Goal: Task Accomplishment & Management: Use online tool/utility

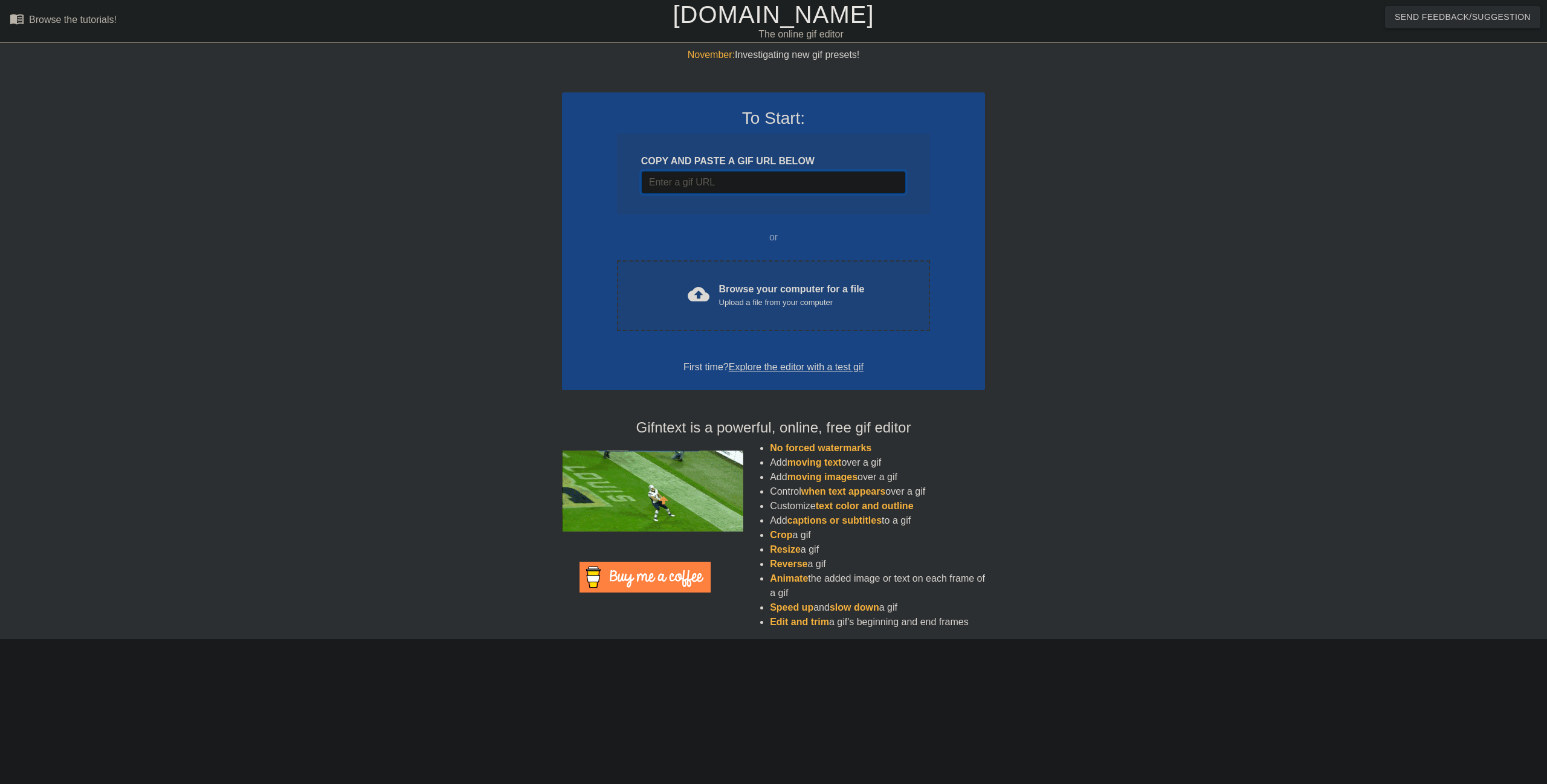
click at [722, 177] on input "Username" at bounding box center [774, 182] width 264 height 23
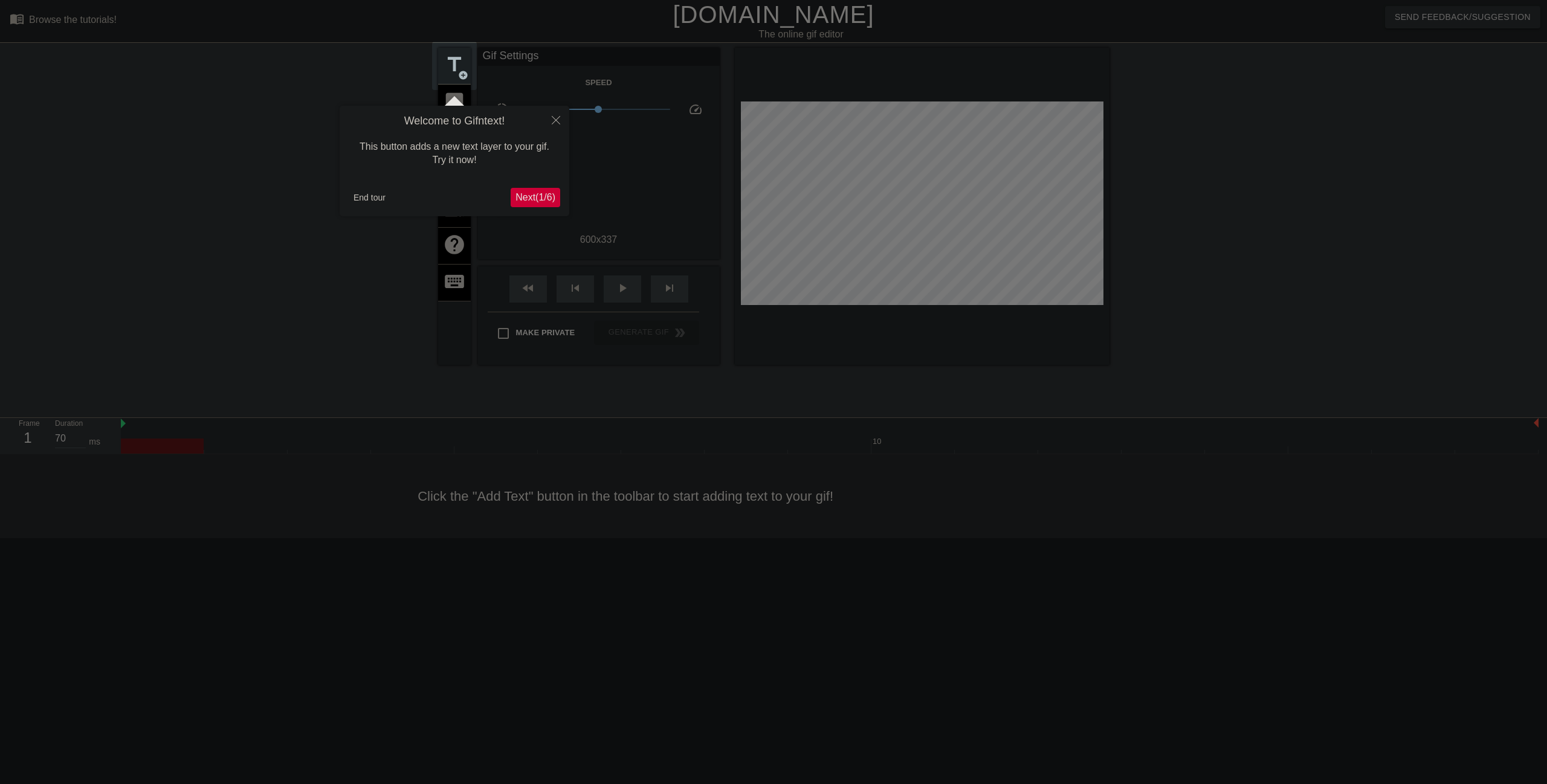
click at [529, 198] on span "Next ( 1 / 6 )" at bounding box center [535, 197] width 40 height 11
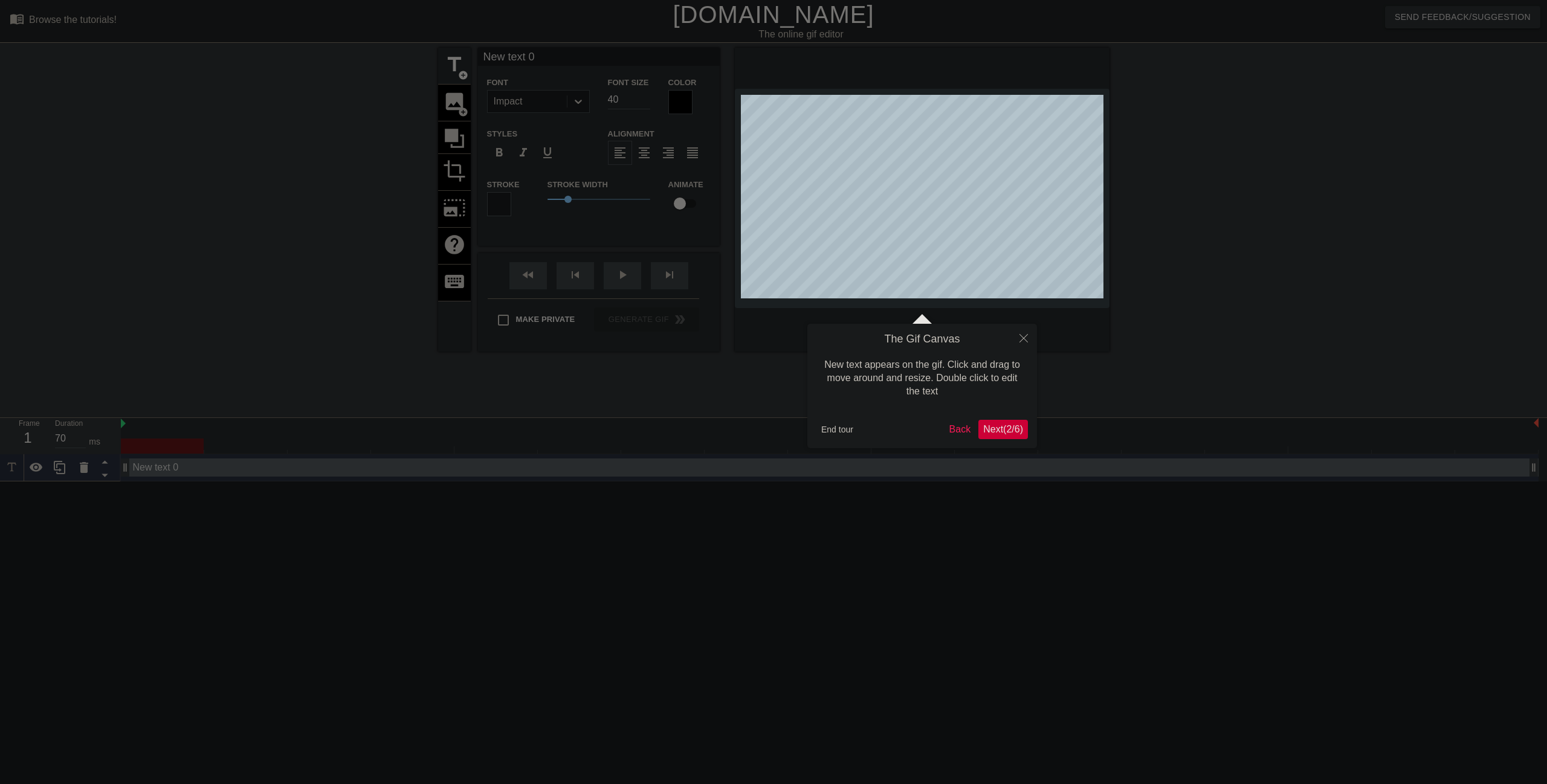
click at [1004, 430] on span "Next ( 2 / 6 )" at bounding box center [1003, 430] width 40 height 11
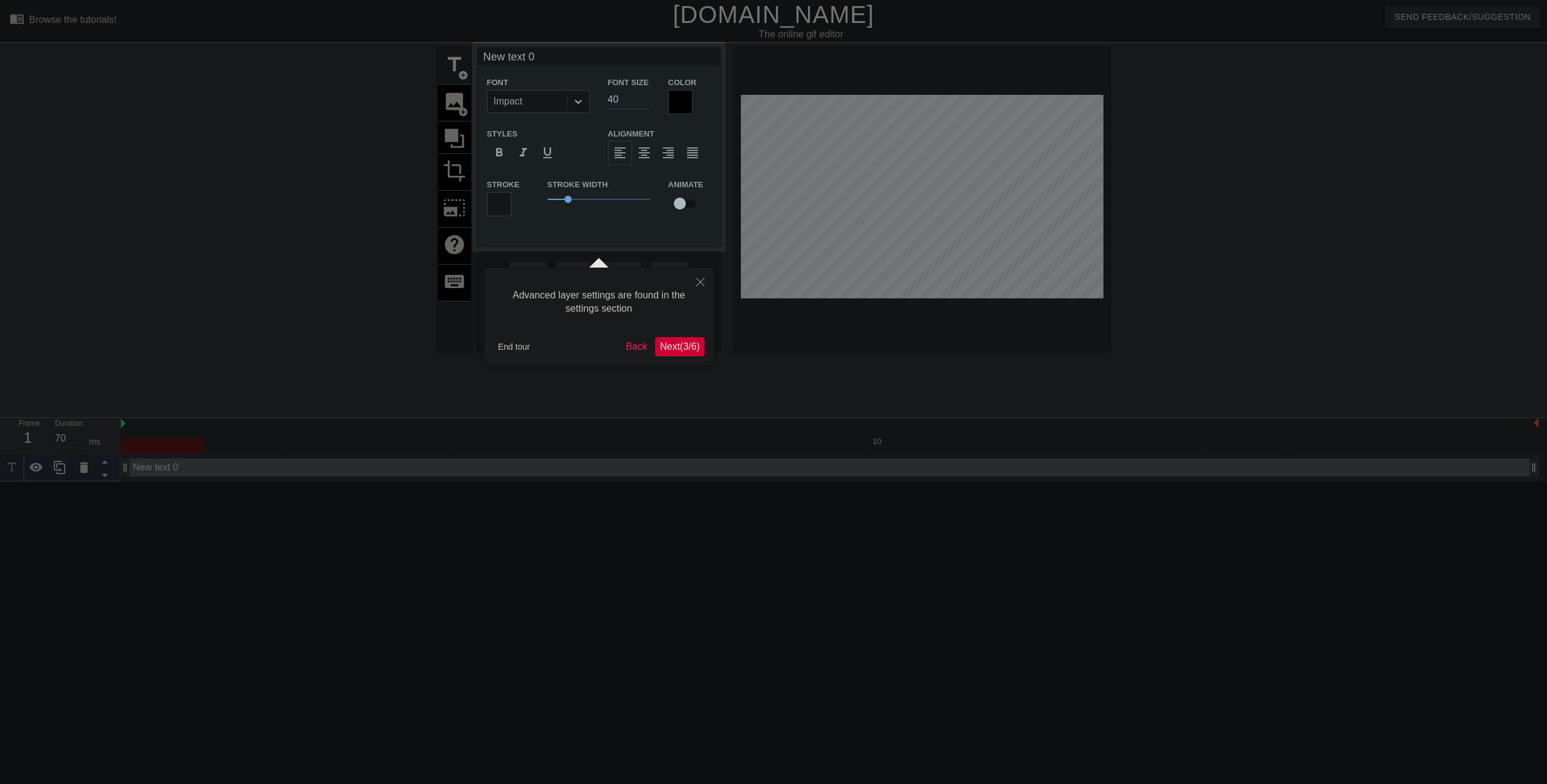
click at [684, 348] on span "Next ( 3 / 6 )" at bounding box center [680, 346] width 40 height 11
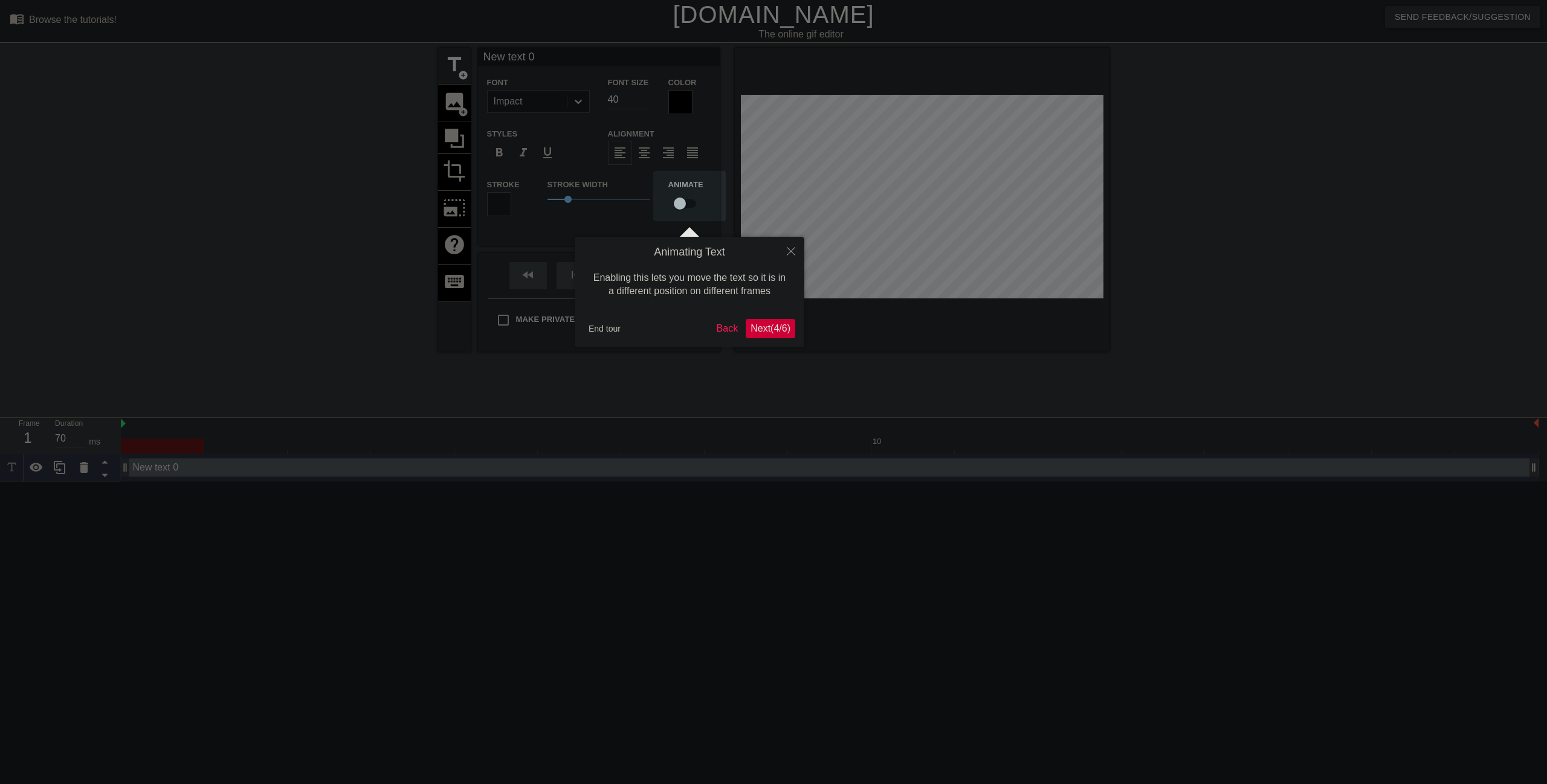
click at [770, 331] on span "Next ( 4 / 6 )" at bounding box center [770, 329] width 40 height 11
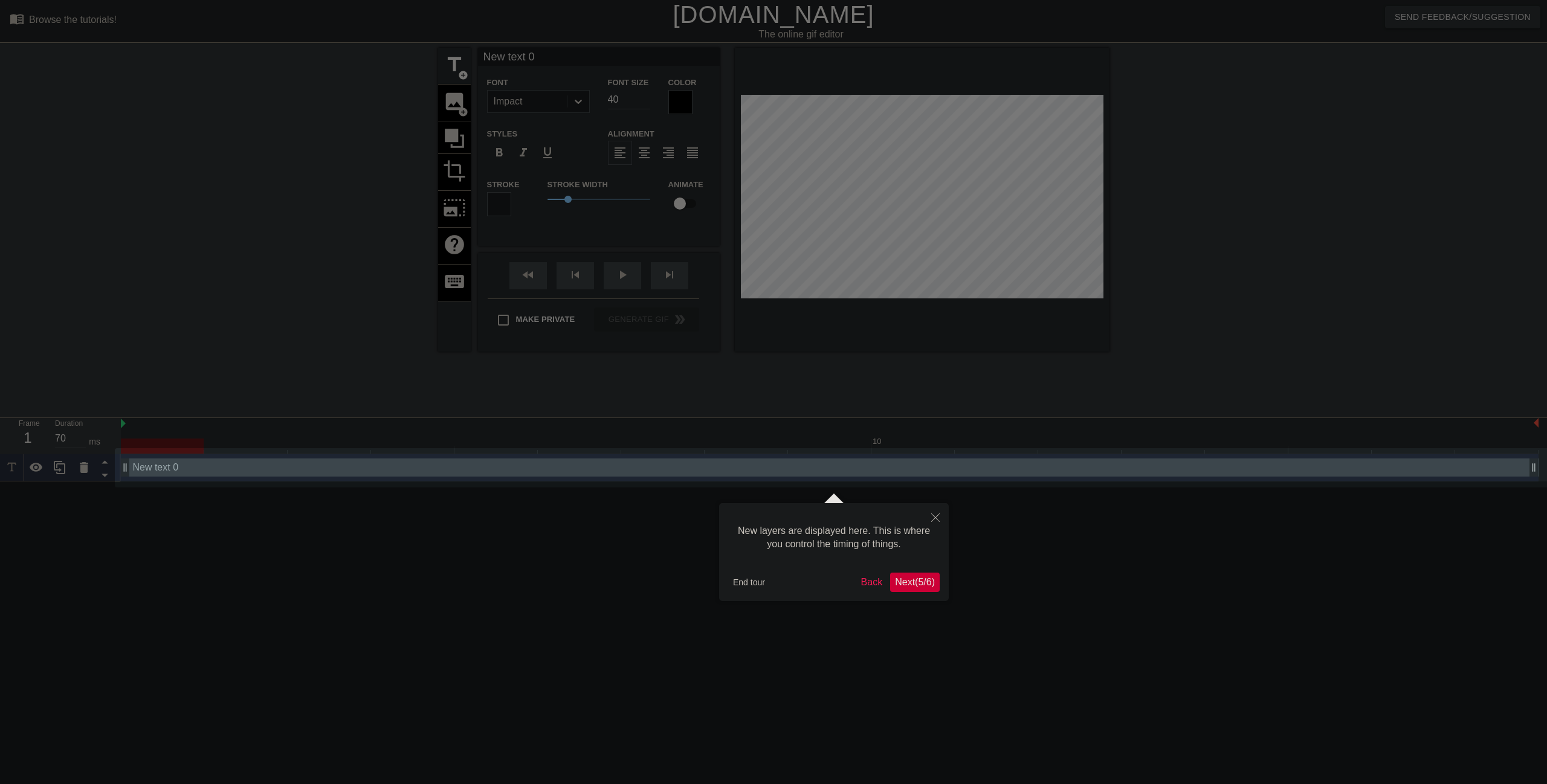
click at [924, 590] on button "Next ( 5 / 6 )" at bounding box center [915, 582] width 49 height 20
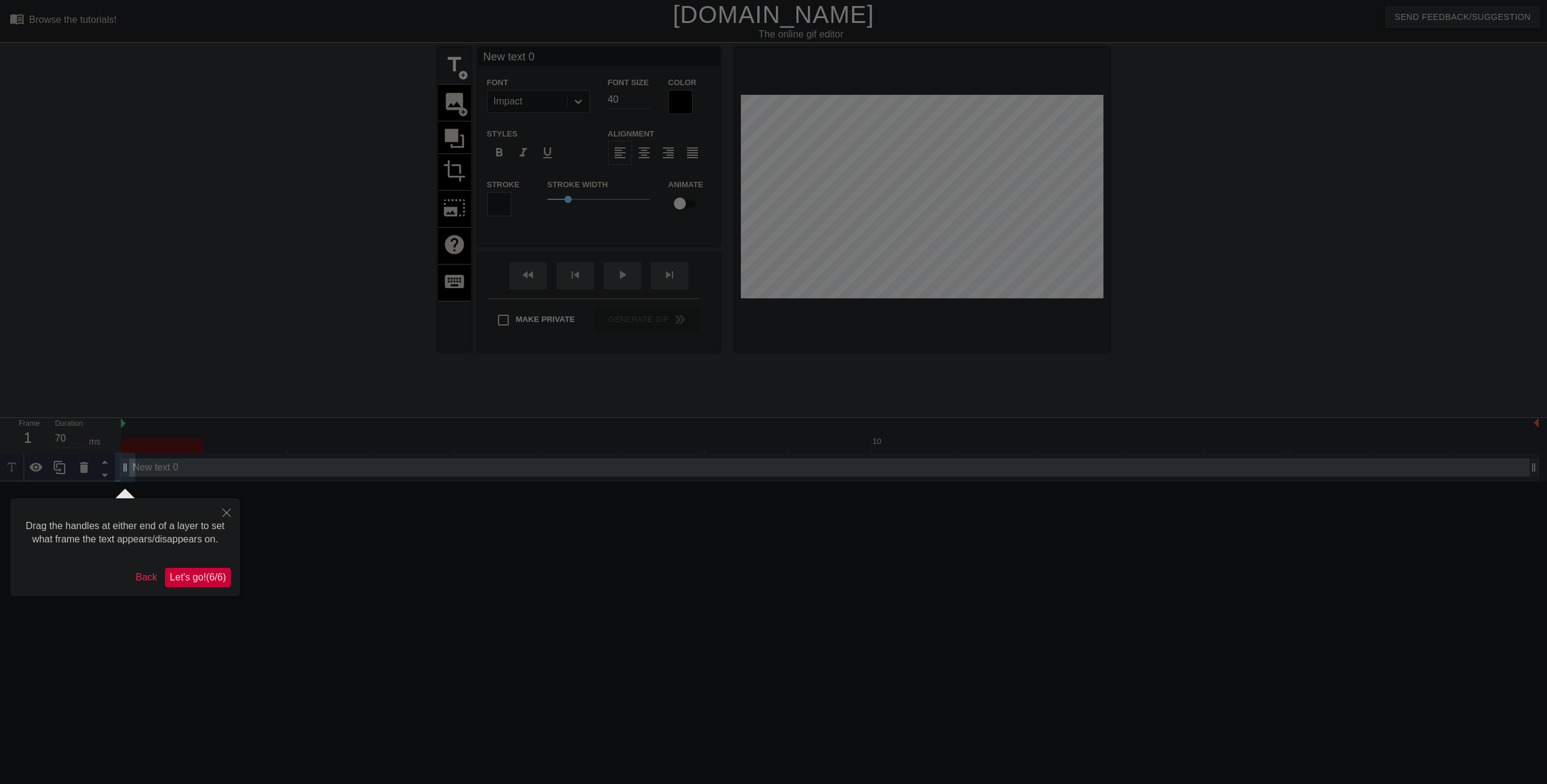
click at [215, 581] on span "Let's go! ( 6 / 6 )" at bounding box center [197, 578] width 56 height 11
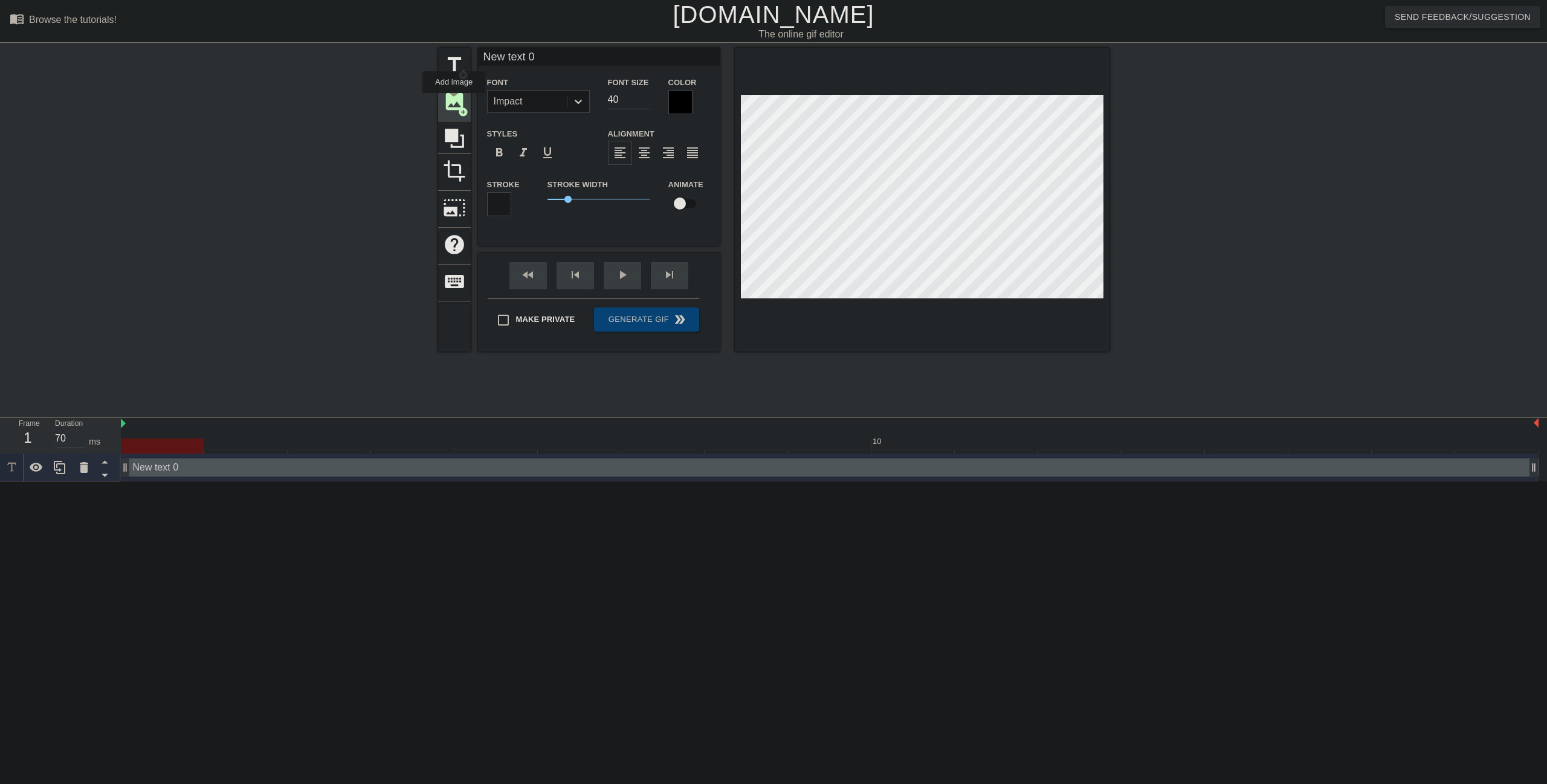
click at [454, 102] on span "image" at bounding box center [455, 102] width 23 height 23
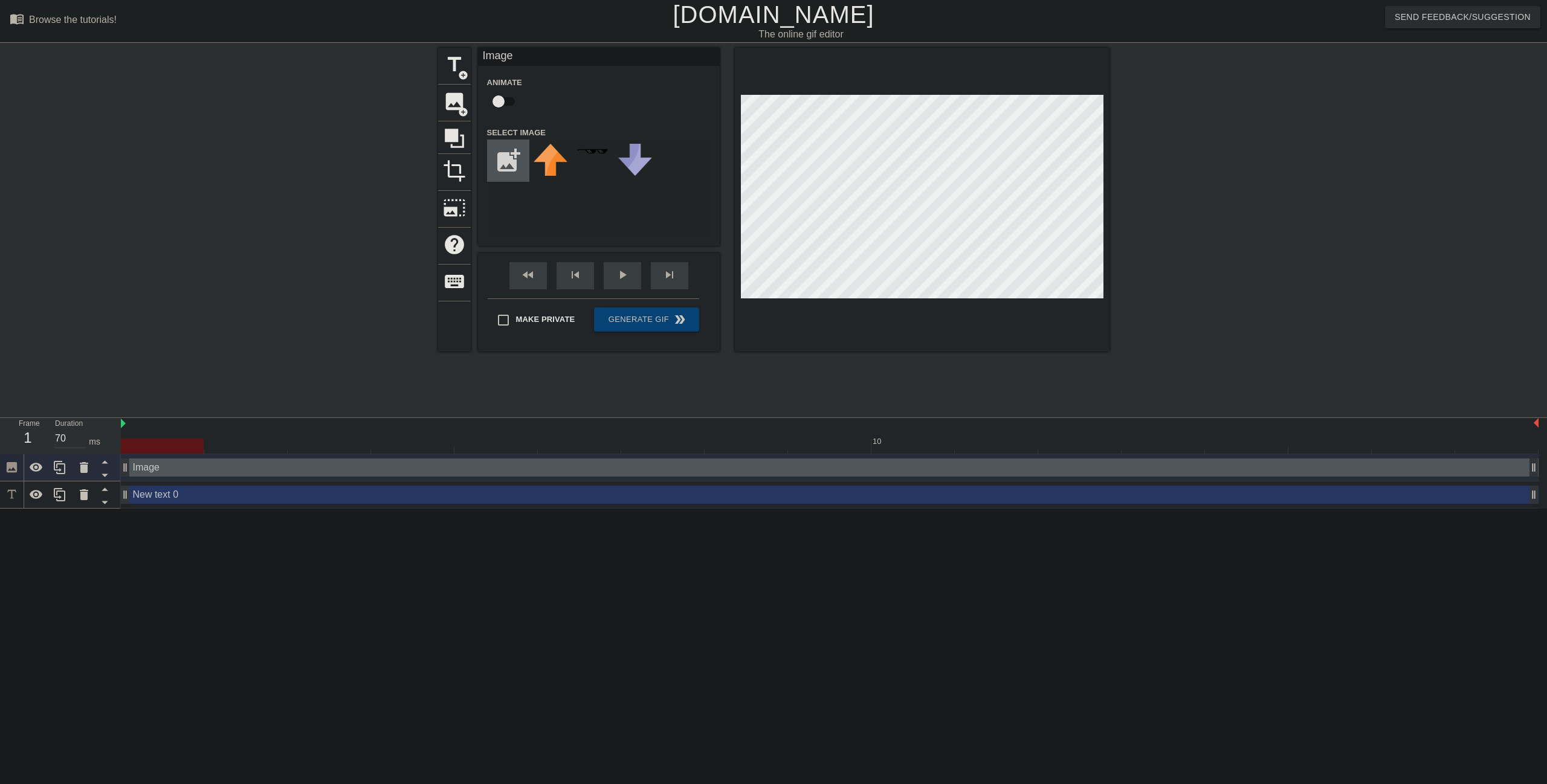
click at [499, 162] on input "file" at bounding box center [508, 161] width 41 height 41
type input "C:\fakepath\Screenshot 2025-09-04 183913.png"
click at [555, 164] on img at bounding box center [550, 156] width 34 height 25
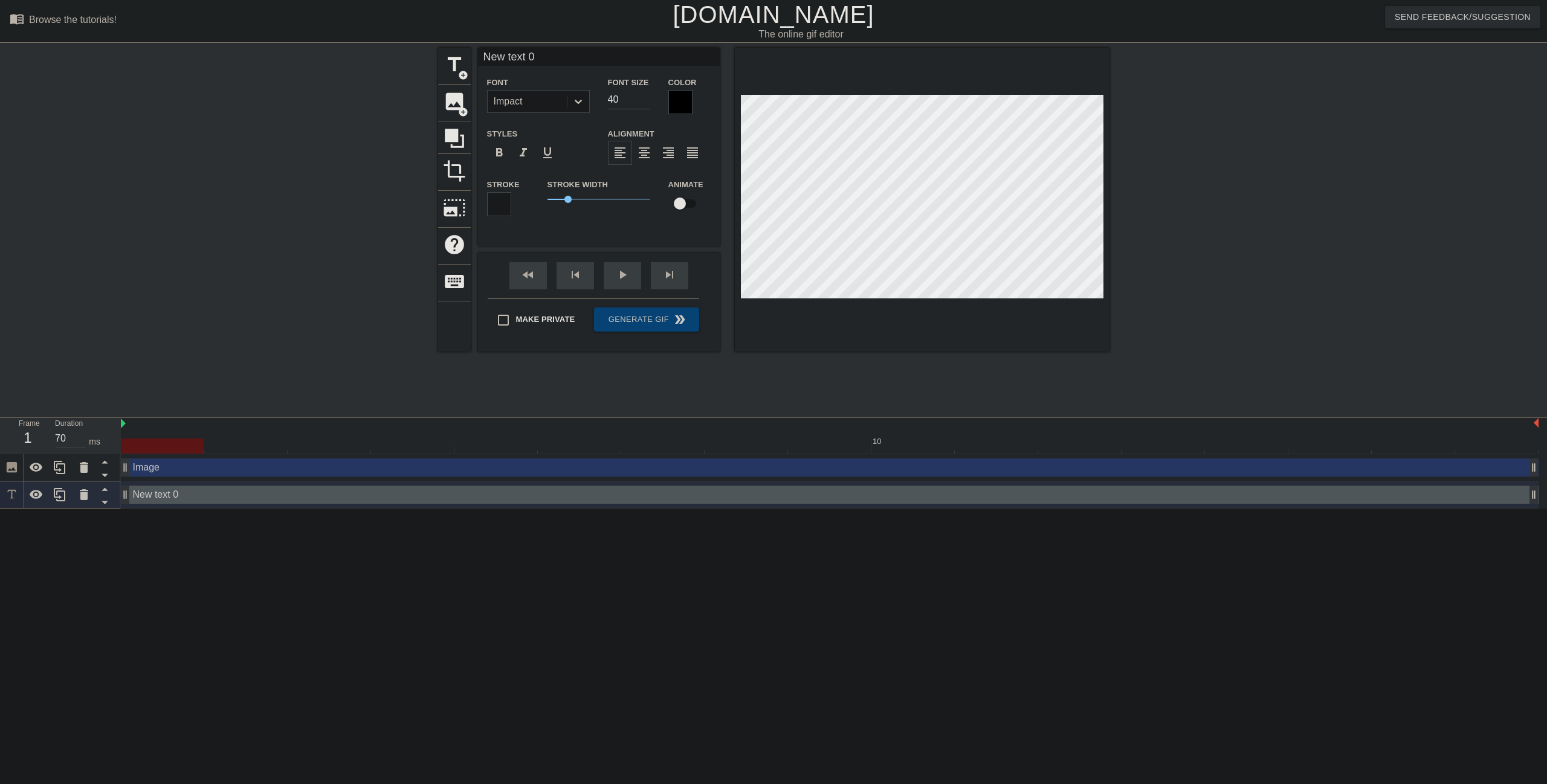
scroll to position [2, 2]
type input "Ne text 0"
type textarea "Ne text 0"
type input "Netext 0"
type textarea "Netext 0"
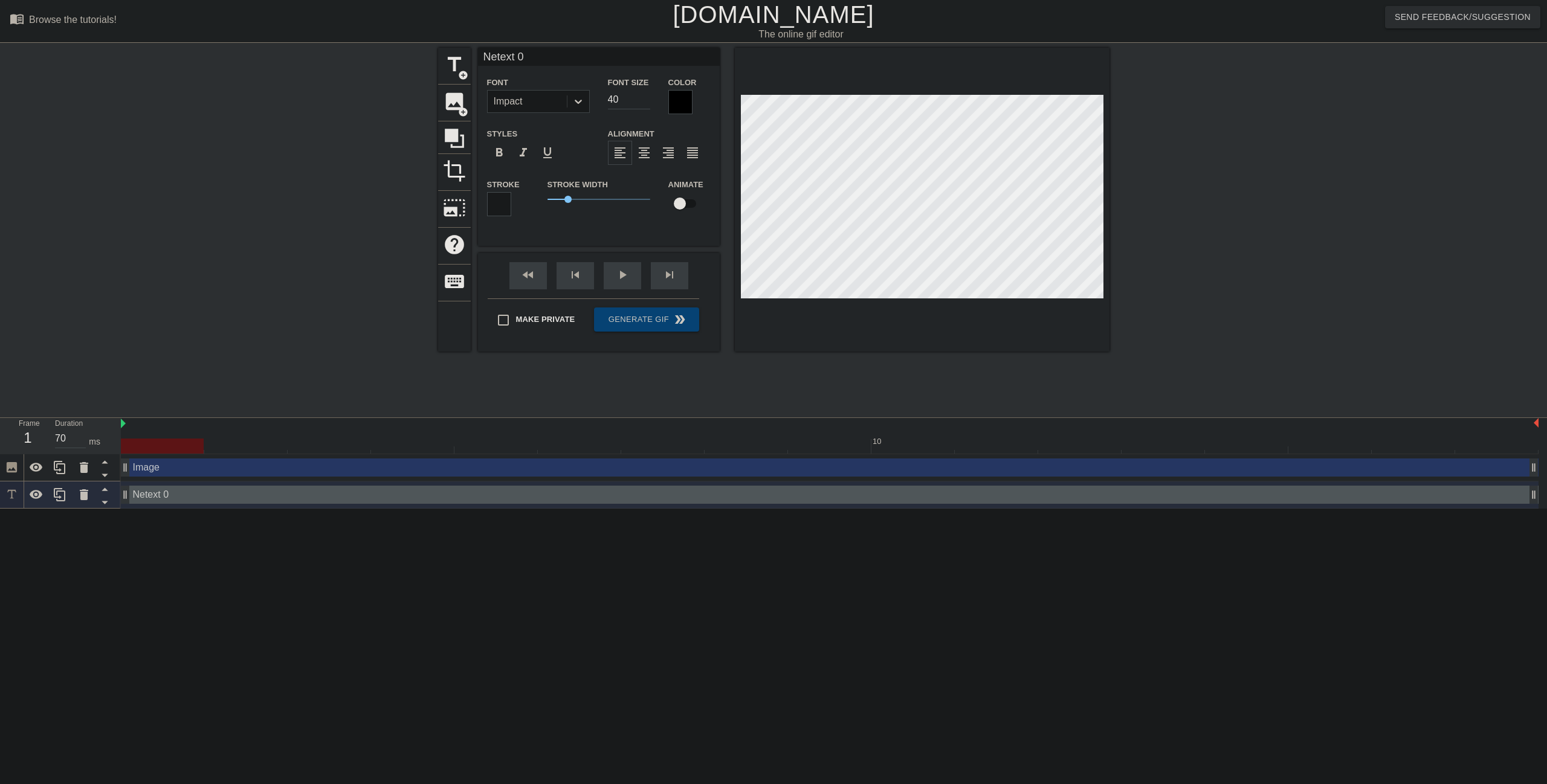
type input "Neext 0"
type textarea "Neext 0"
type input "Next 0"
type textarea "Next 0"
type input "Net 0"
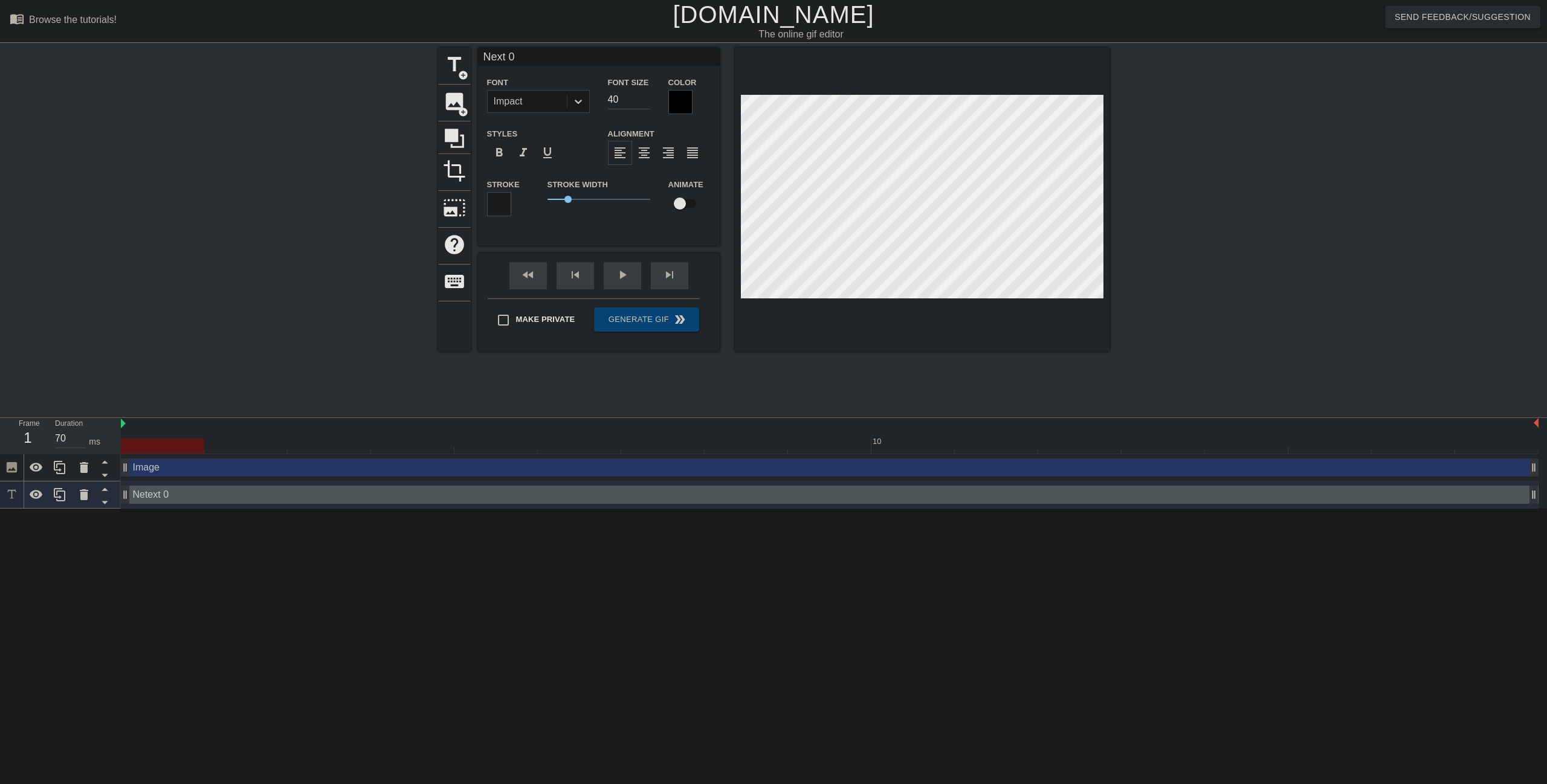
type textarea "Net 0"
type input "Ne 0"
type textarea "Ne 0"
type input "Ne0"
type textarea "Ne0"
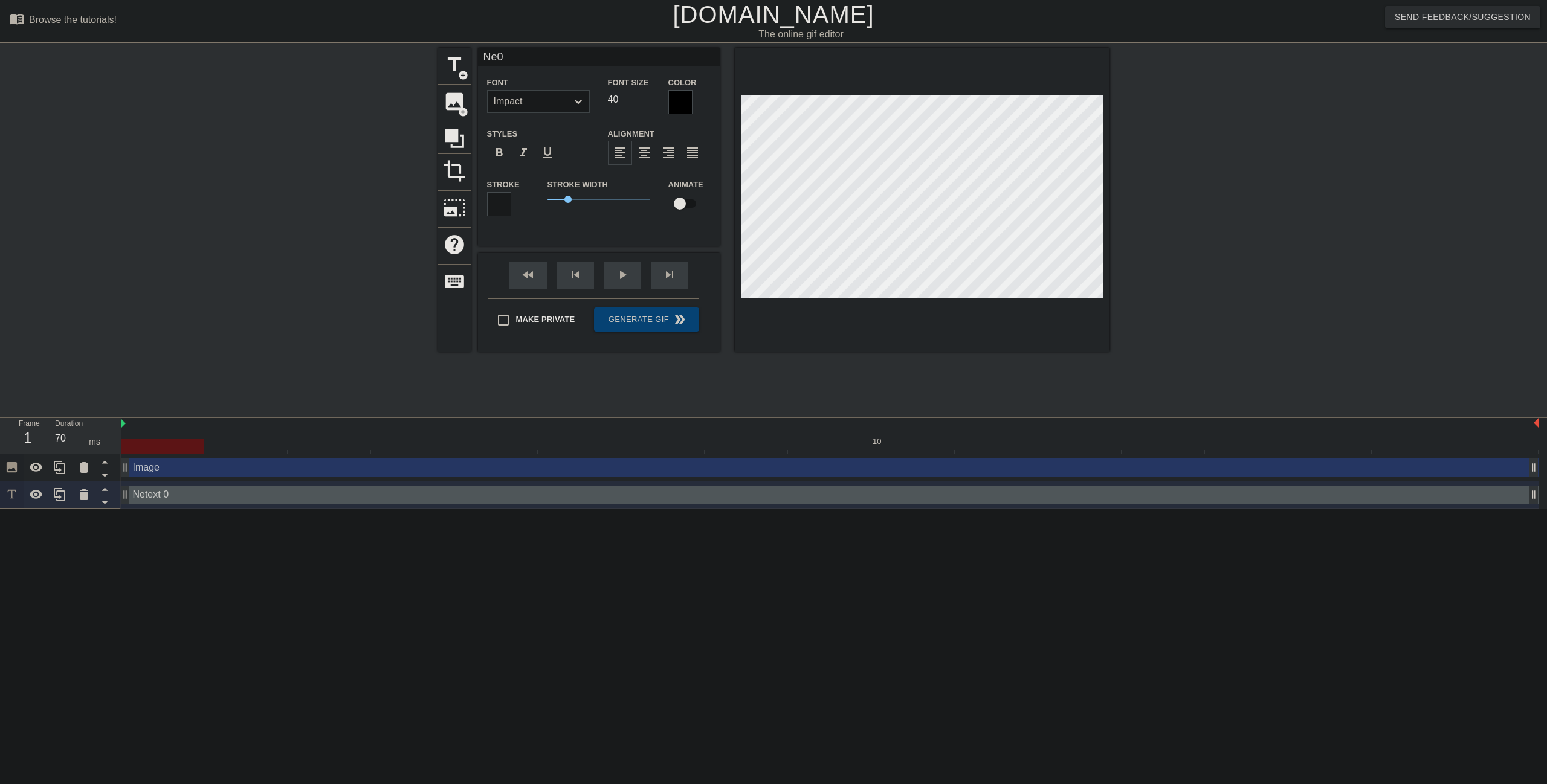
type input "Ne"
type textarea "Ne"
type input "N"
type textarea "N"
click at [378, 298] on div "title add_circle image add_circle crop photo_size_select_large help keyboard Fo…" at bounding box center [774, 229] width 1547 height 363
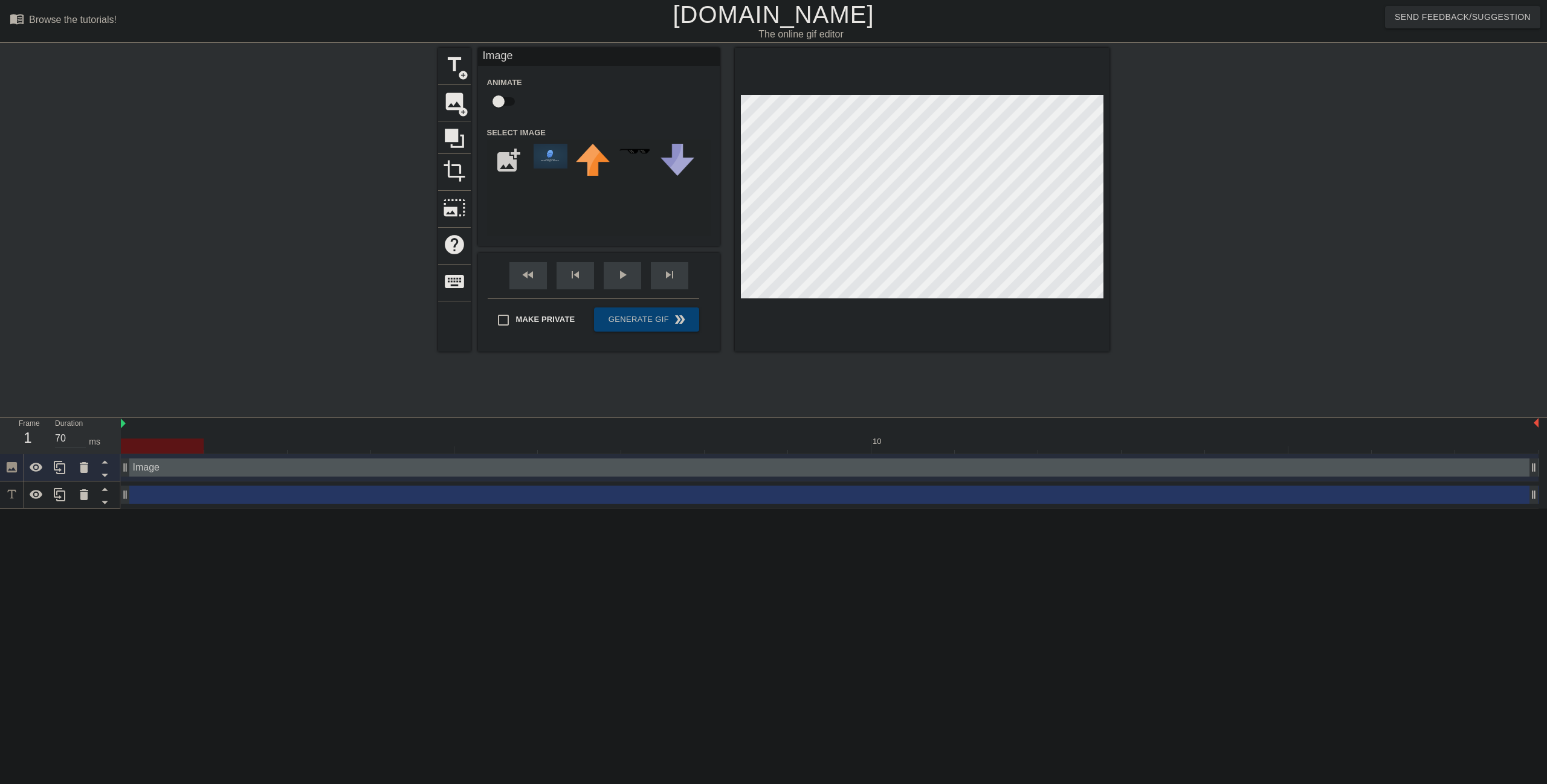
click at [618, 257] on div "title add_circle image add_circle crop photo_size_select_large help keyboard Im…" at bounding box center [774, 199] width 672 height 304
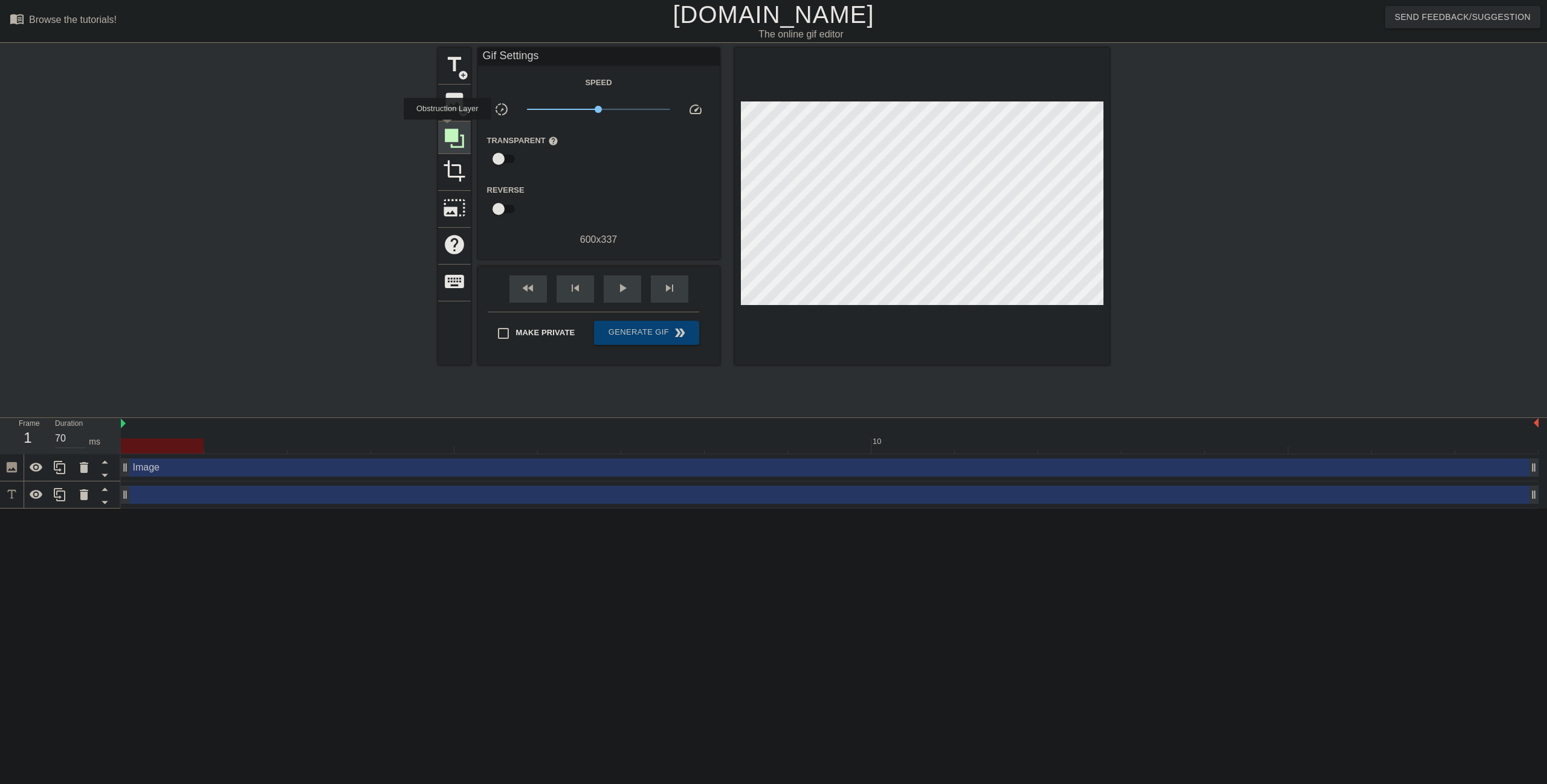
click at [447, 129] on icon at bounding box center [455, 138] width 20 height 20
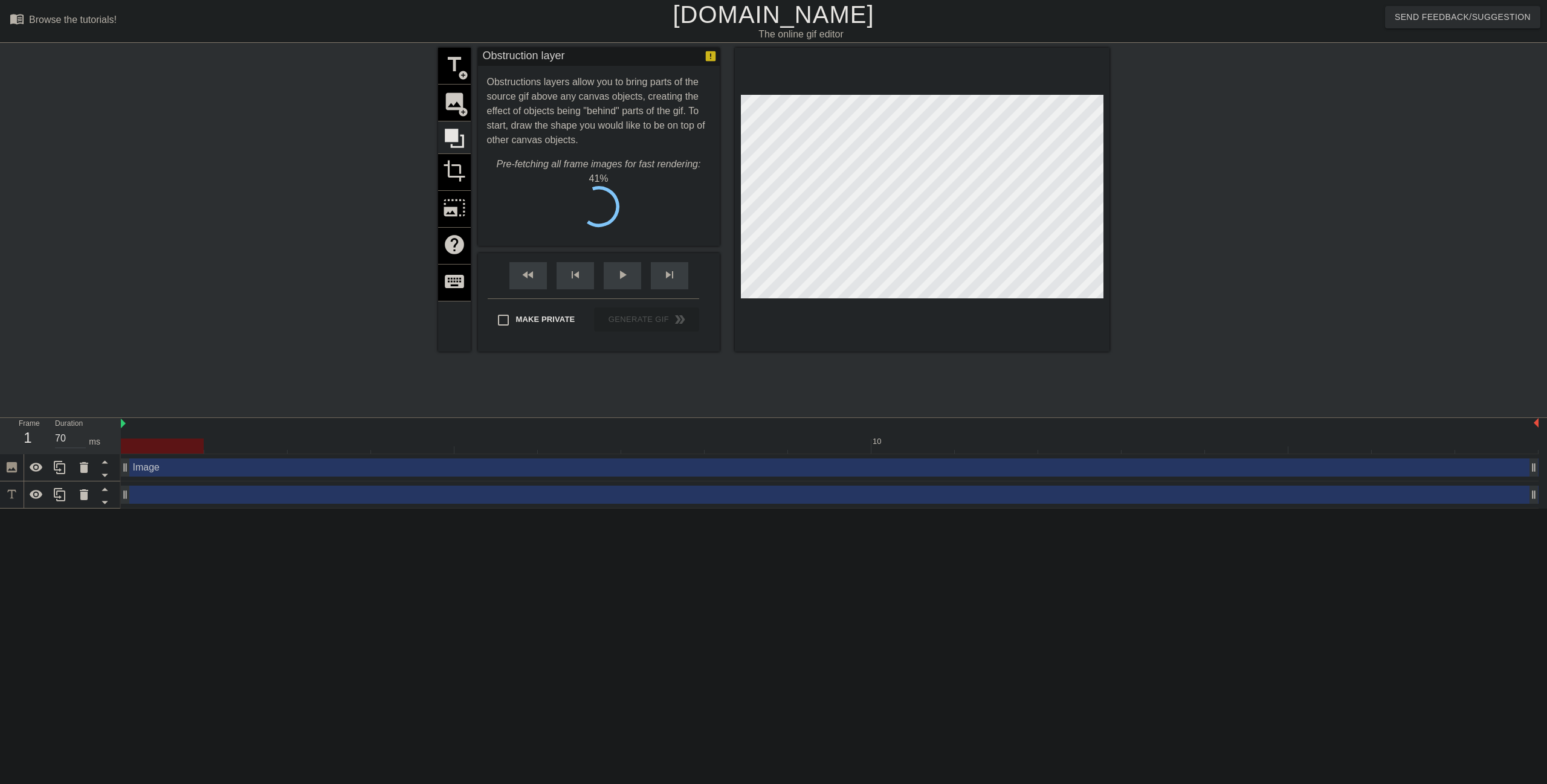
click at [451, 113] on div "title add_circle image add_circle crop photo_size_select_large help keyboard" at bounding box center [454, 199] width 33 height 304
click at [458, 109] on div "title add_circle image add_circle crop photo_size_select_large help keyboard" at bounding box center [454, 199] width 33 height 304
click at [461, 105] on div "title add_circle image add_circle crop photo_size_select_large help keyboard" at bounding box center [454, 199] width 33 height 304
click at [525, 207] on span "Cancel" at bounding box center [538, 211] width 38 height 16
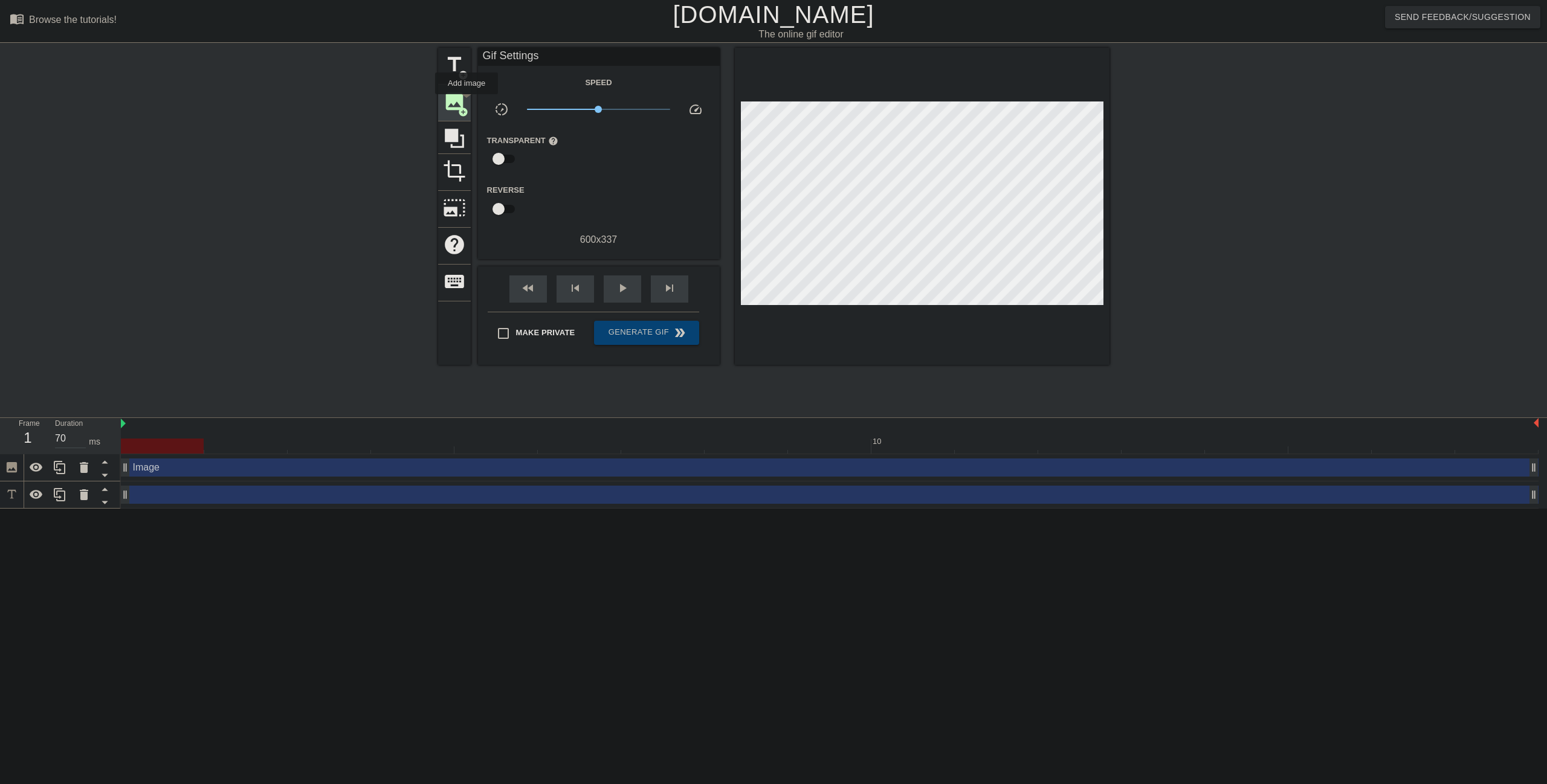
click at [466, 103] on div "image add_circle" at bounding box center [454, 103] width 33 height 37
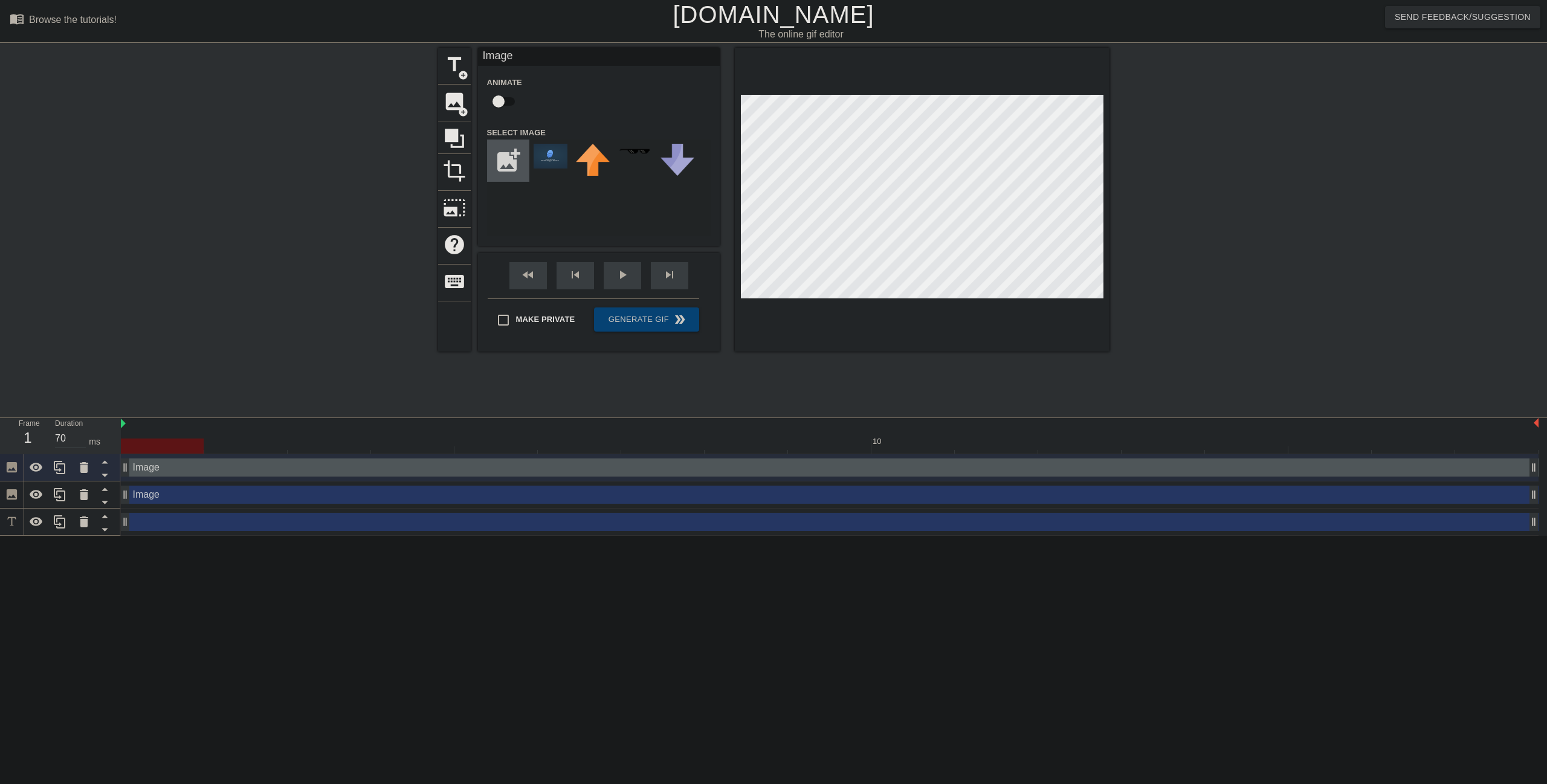
click at [509, 172] on input "file" at bounding box center [508, 161] width 41 height 41
type input "C:\fakepath\Screenshot 2025-09-04 183913.png"
click at [556, 171] on img at bounding box center [550, 165] width 34 height 44
click at [506, 172] on input "file" at bounding box center [508, 161] width 41 height 41
click at [553, 164] on img at bounding box center [550, 165] width 34 height 44
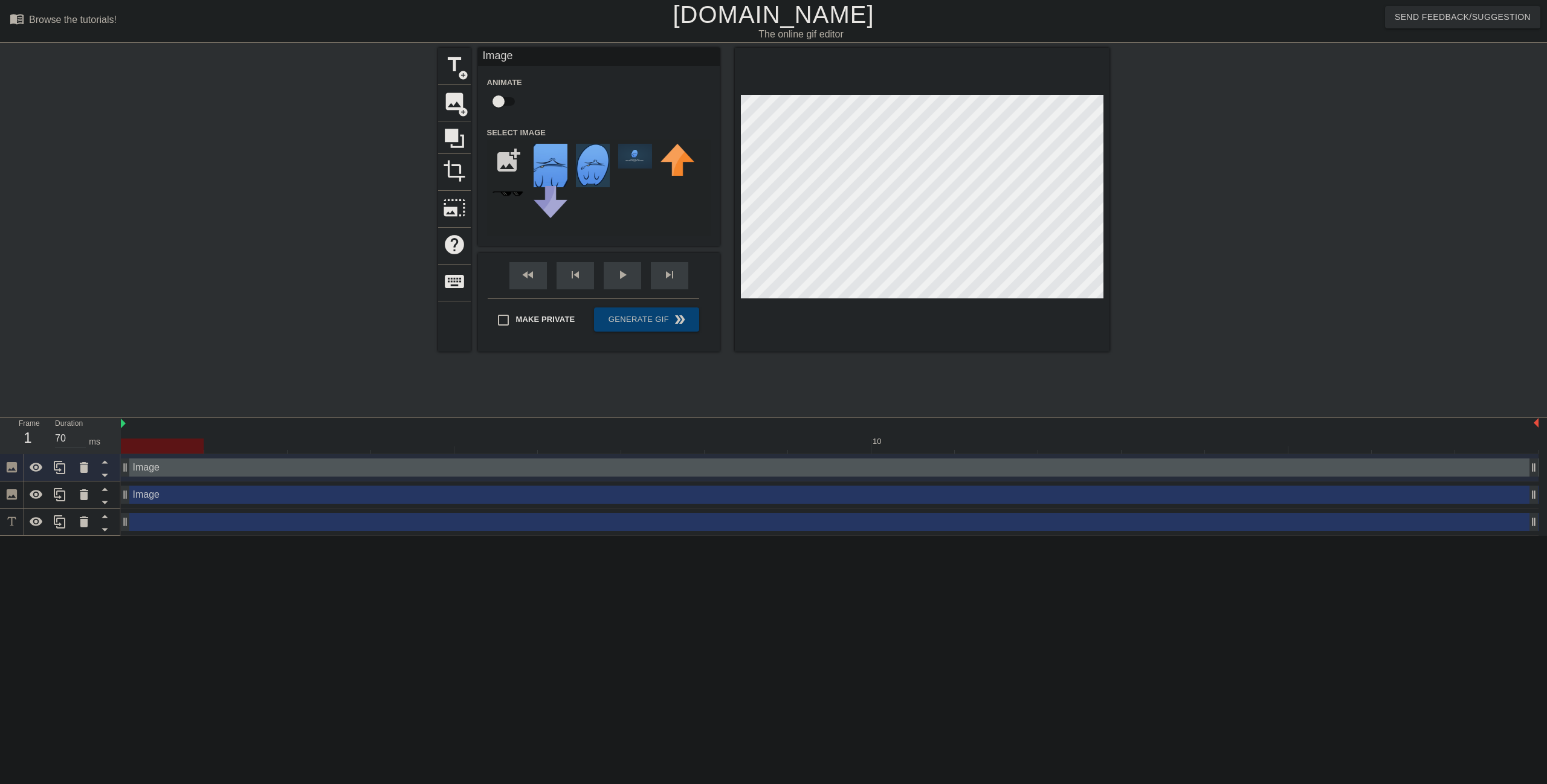
click at [488, 249] on div "title add_circle image add_circle crop photo_size_select_large help keyboard Im…" at bounding box center [774, 199] width 672 height 304
click at [500, 171] on input "file" at bounding box center [508, 161] width 41 height 41
type input "C:\fakepath\Screenshot_2025-09-04_183913-removebg-preview.png"
click at [552, 163] on img at bounding box center [550, 165] width 34 height 44
click at [552, 172] on img at bounding box center [550, 165] width 34 height 44
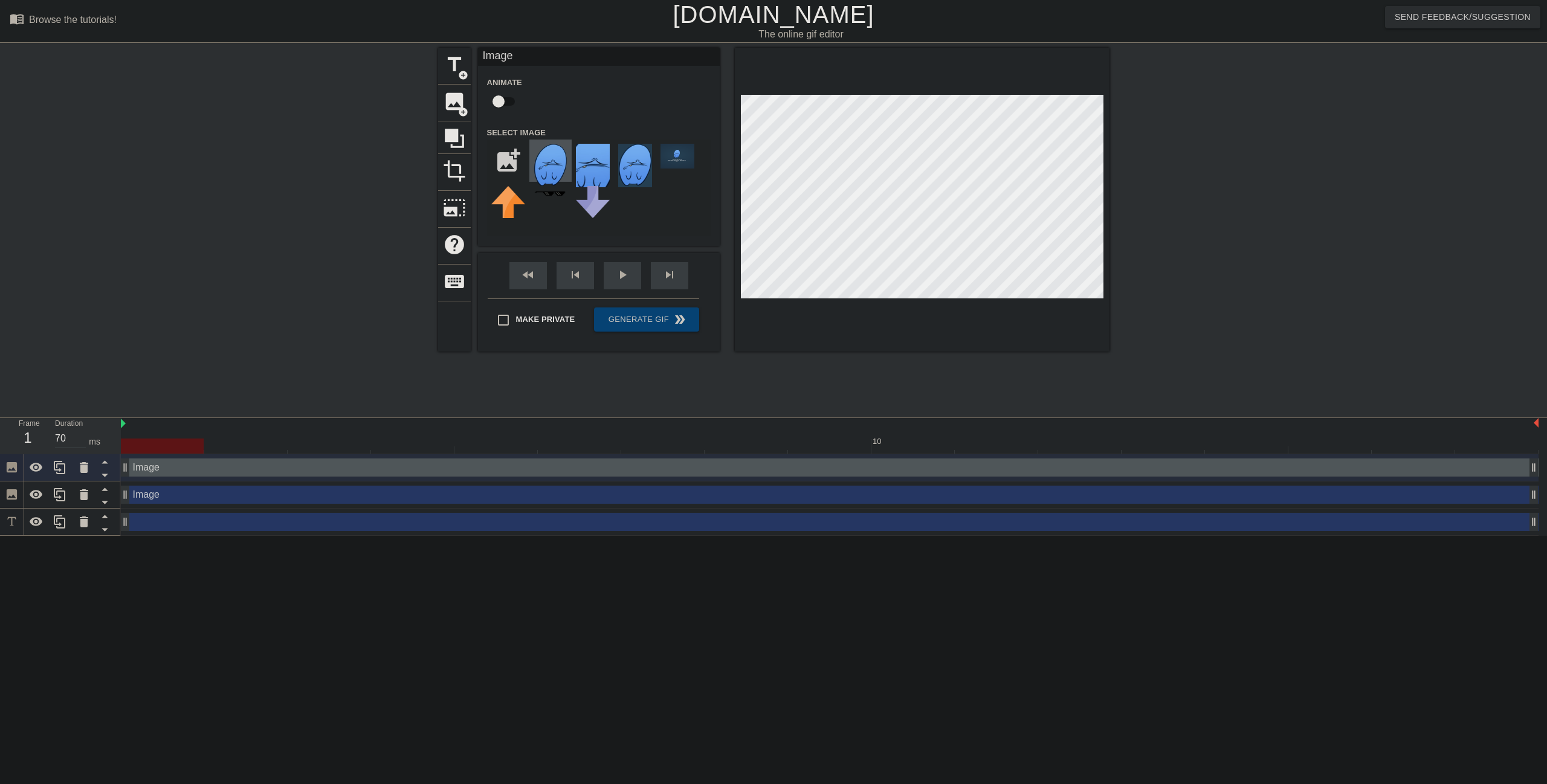
click at [564, 171] on img at bounding box center [550, 165] width 34 height 44
click at [634, 168] on img at bounding box center [635, 165] width 34 height 44
click at [548, 167] on img at bounding box center [550, 165] width 34 height 44
click at [511, 206] on img at bounding box center [508, 202] width 34 height 32
click at [82, 495] on icon at bounding box center [83, 495] width 8 height 11
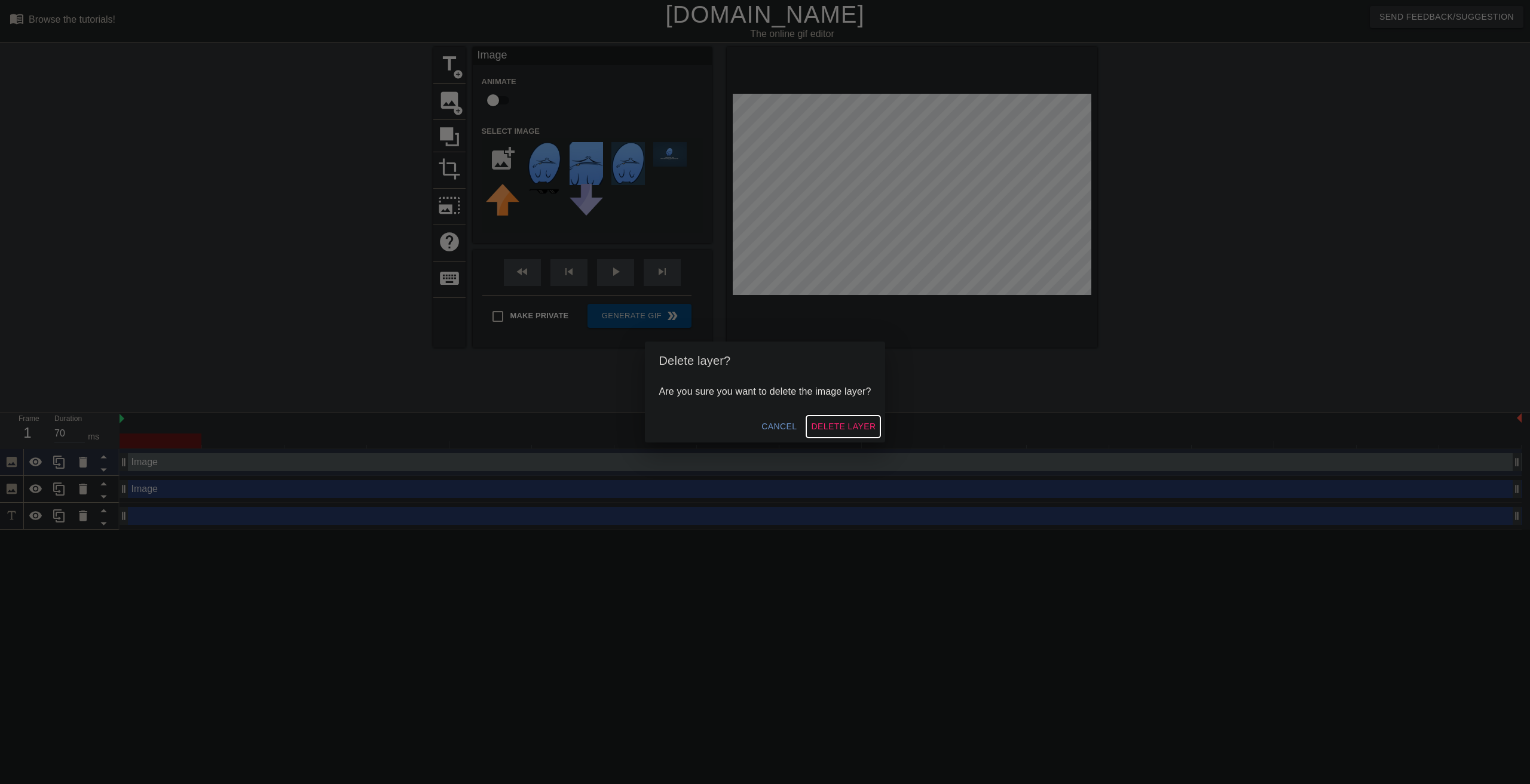
click at [824, 424] on span "Delete Layer" at bounding box center [843, 426] width 64 height 15
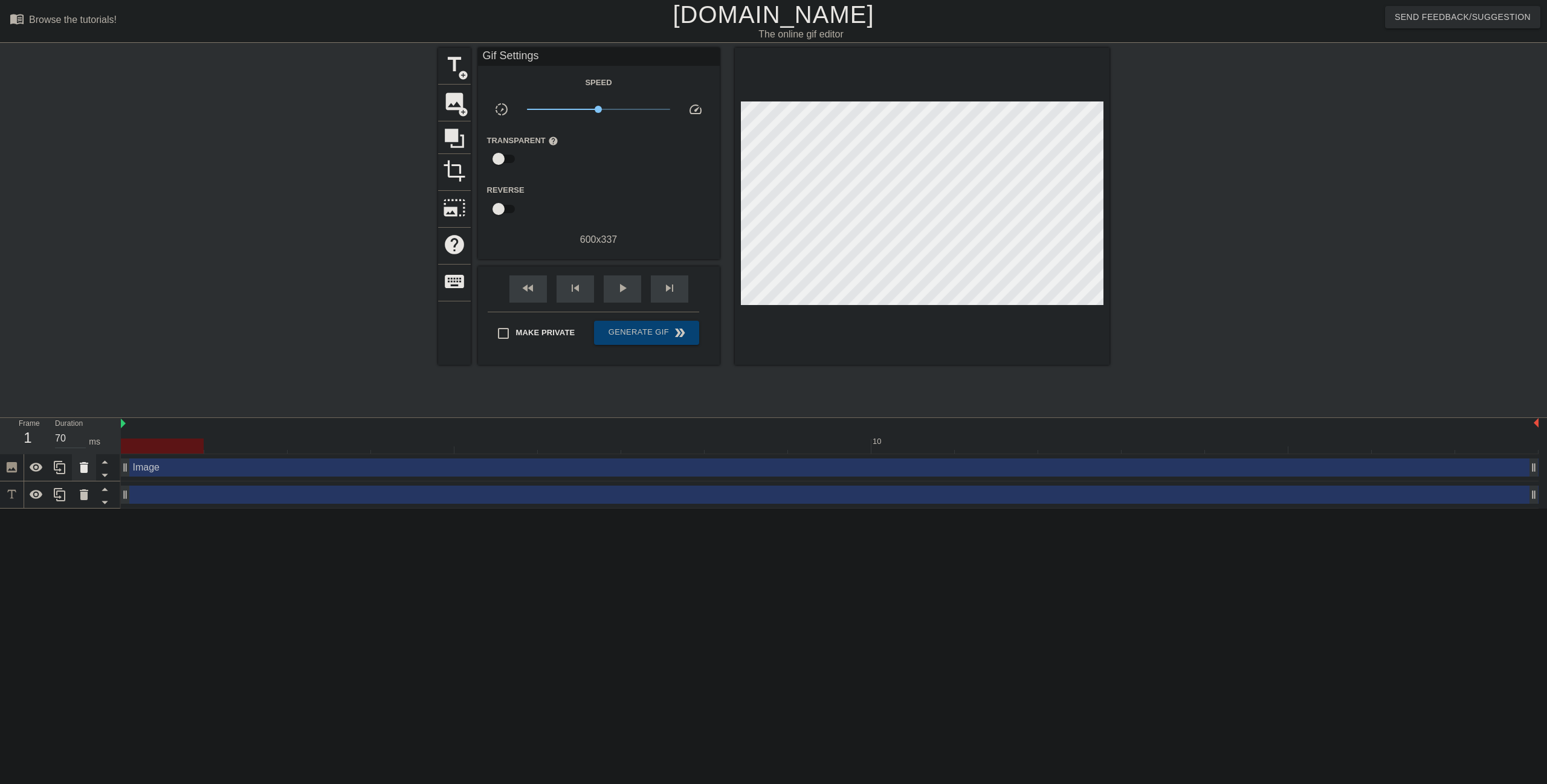
click at [87, 471] on icon at bounding box center [83, 468] width 8 height 11
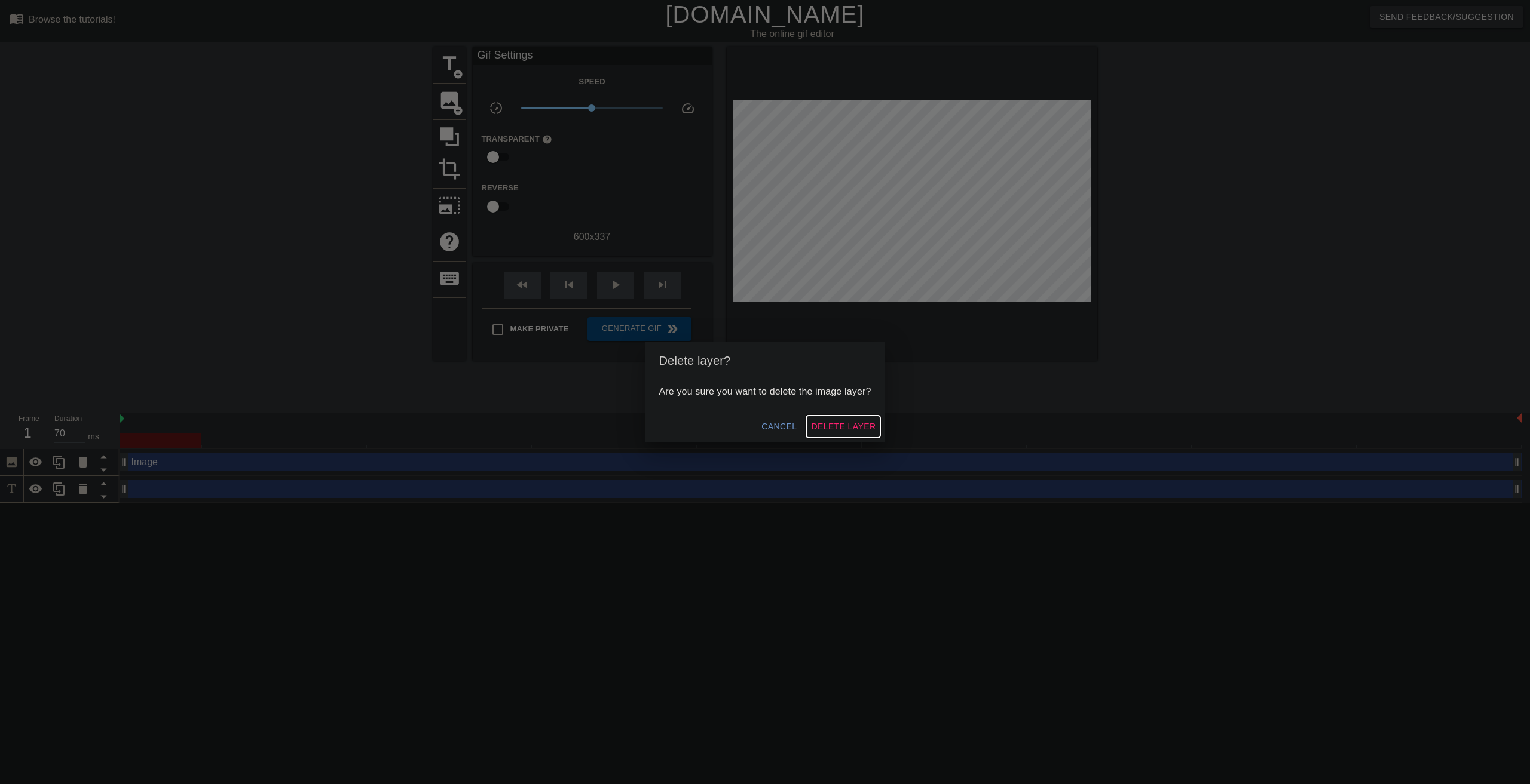
click at [856, 430] on span "Delete Layer" at bounding box center [843, 426] width 64 height 15
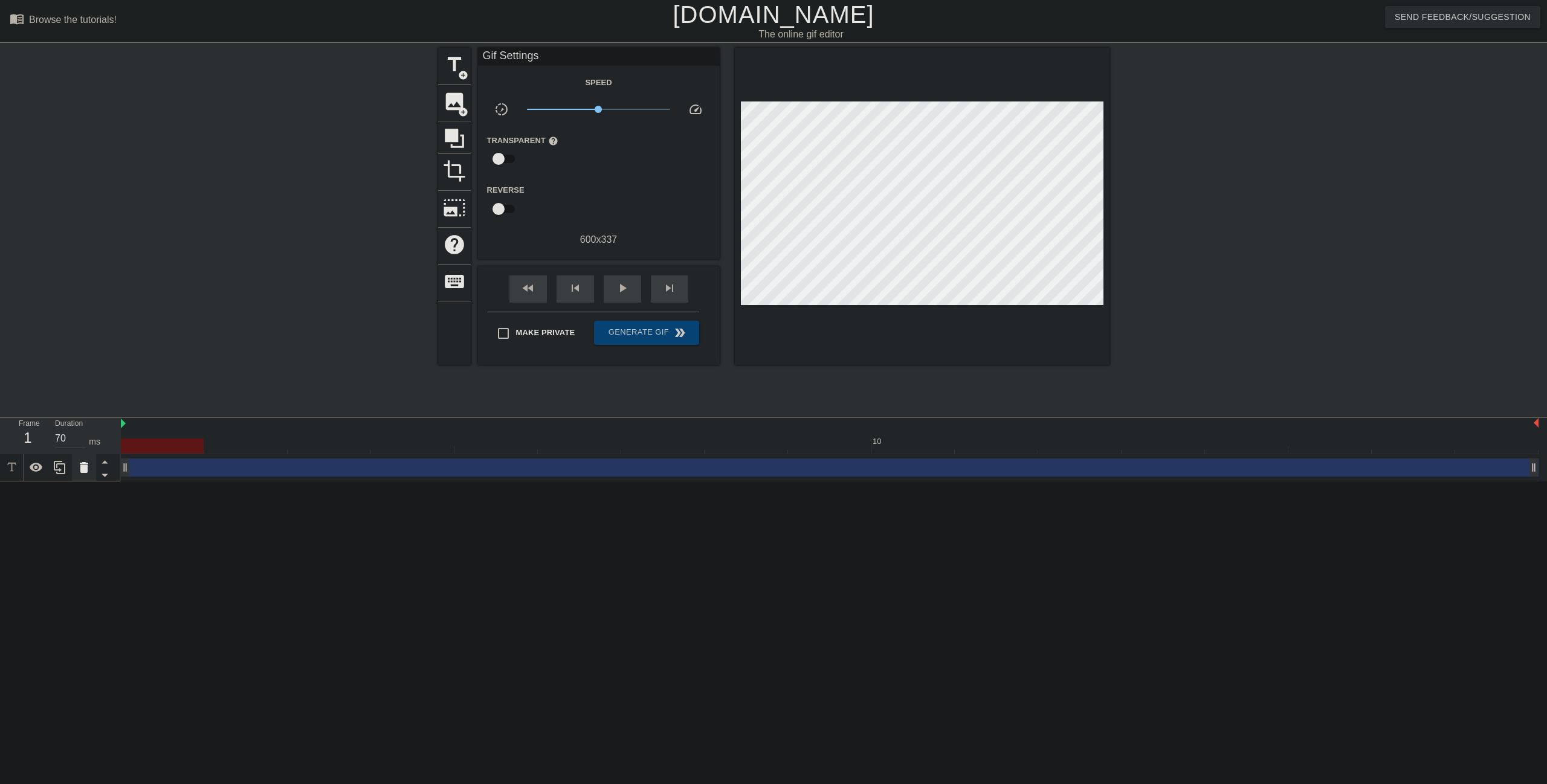
click at [86, 473] on icon at bounding box center [84, 468] width 14 height 14
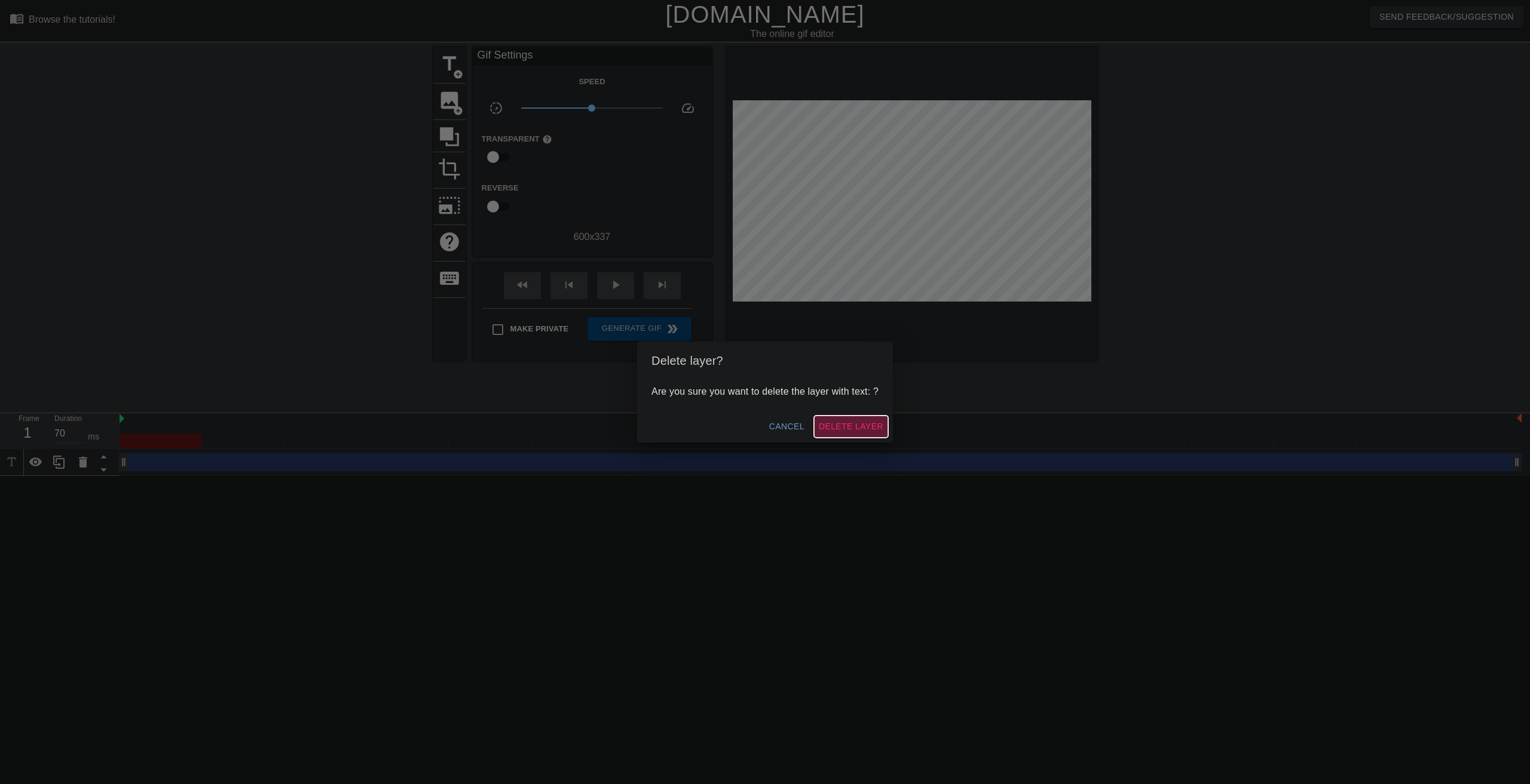
click at [844, 418] on button "Delete Layer" at bounding box center [851, 426] width 74 height 22
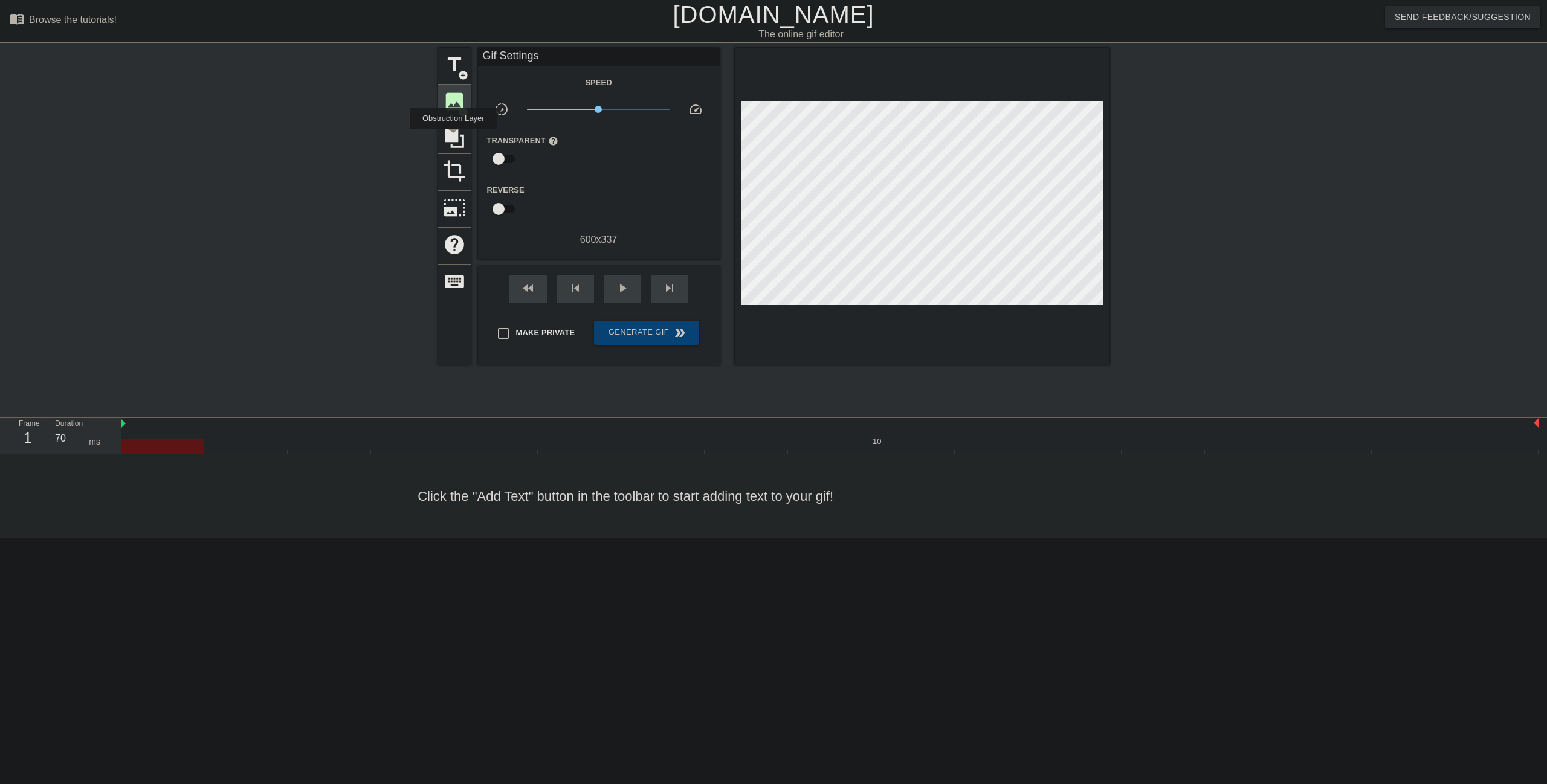
click at [453, 107] on span "image" at bounding box center [455, 102] width 23 height 23
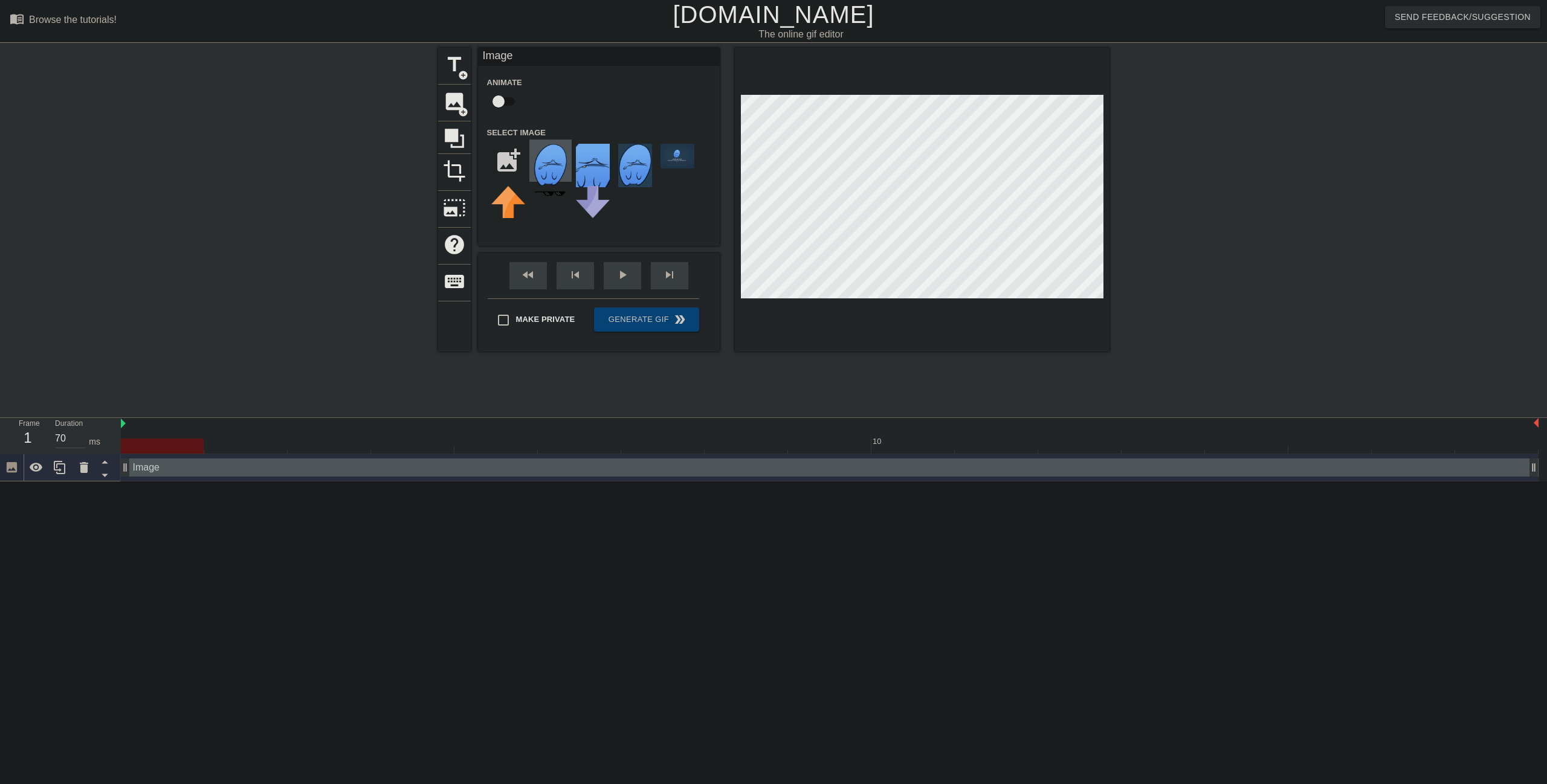
click at [566, 158] on img at bounding box center [550, 165] width 34 height 44
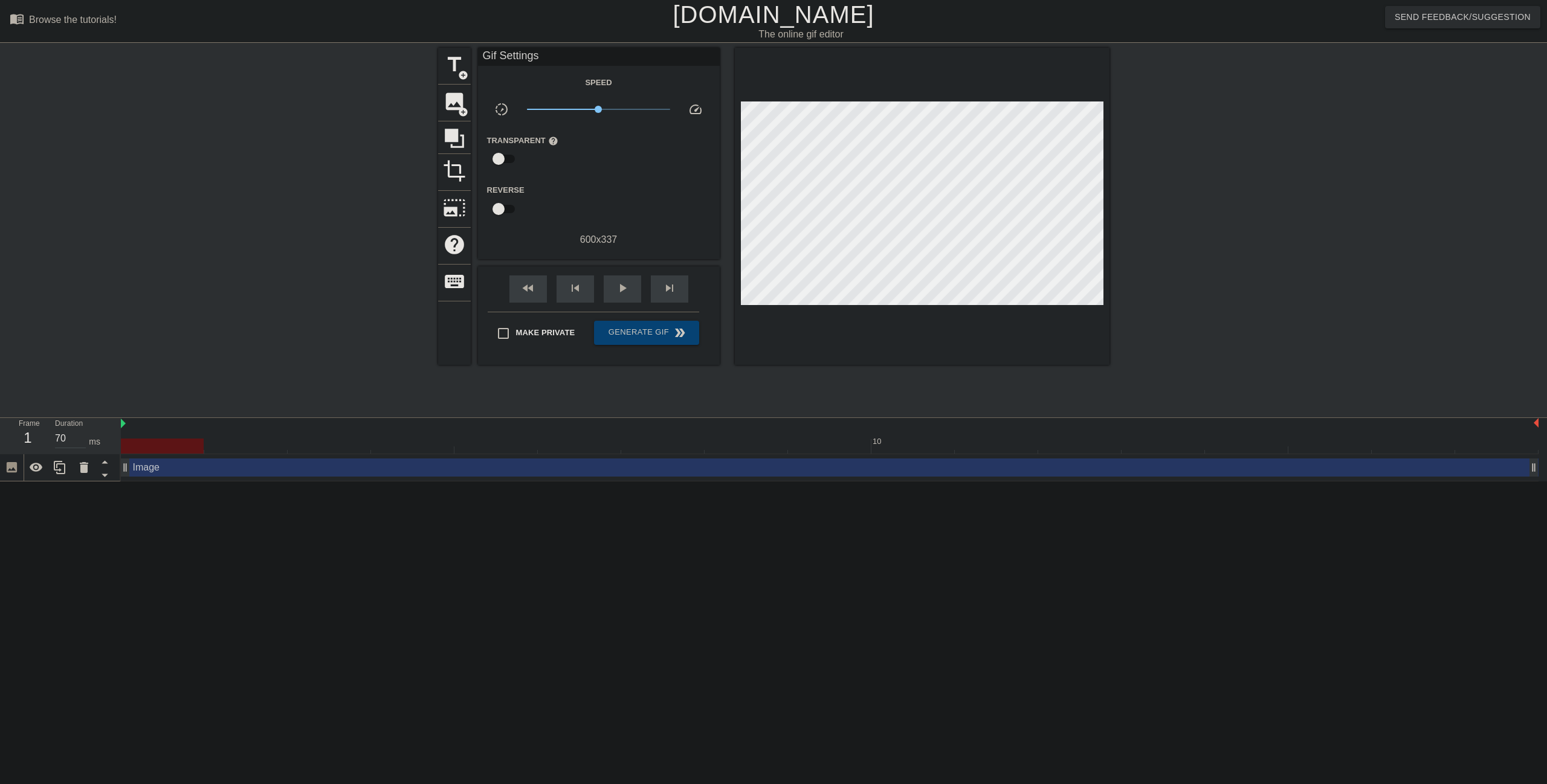
click at [779, 25] on link "[DOMAIN_NAME]" at bounding box center [773, 14] width 201 height 27
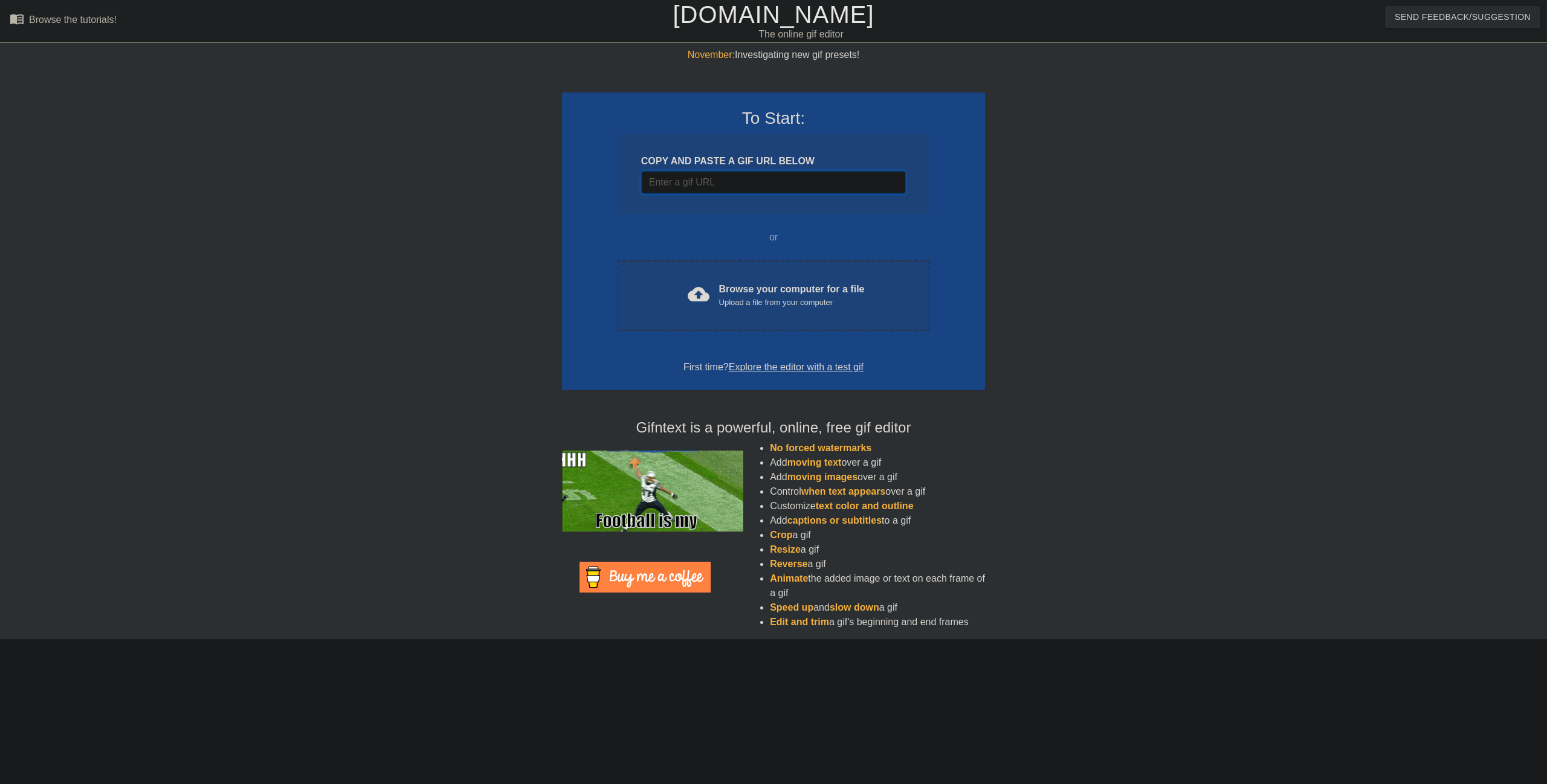
click at [740, 184] on input "Username" at bounding box center [774, 182] width 264 height 23
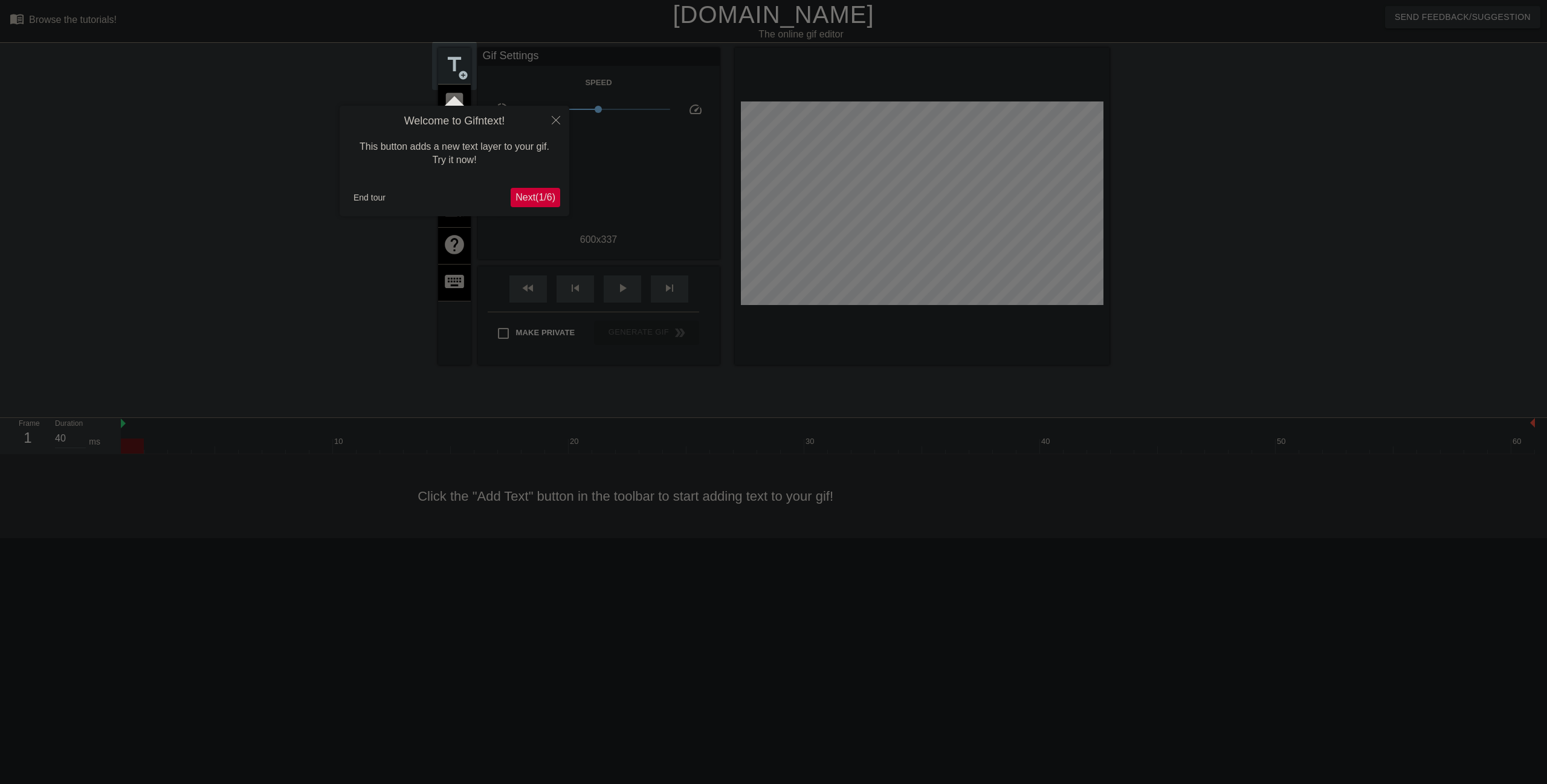
click at [539, 186] on div "Welcome to Gifntext! This button adds a new text layer to your gif. Try it now!…" at bounding box center [454, 161] width 230 height 111
click at [541, 192] on span "Next ( 1 / 6 )" at bounding box center [535, 197] width 40 height 11
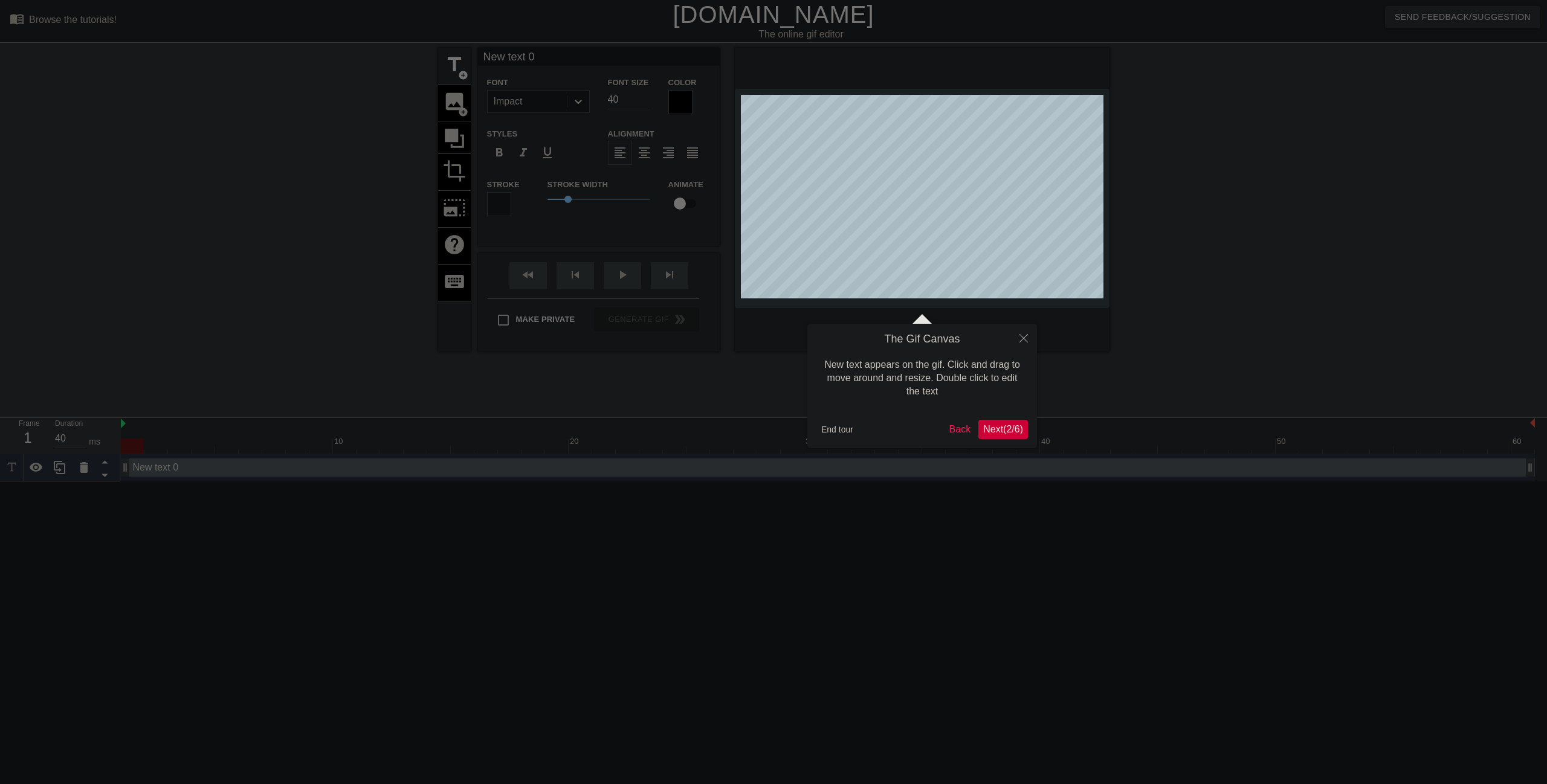
click at [1009, 429] on span "Next ( 2 / 6 )" at bounding box center [1003, 430] width 40 height 11
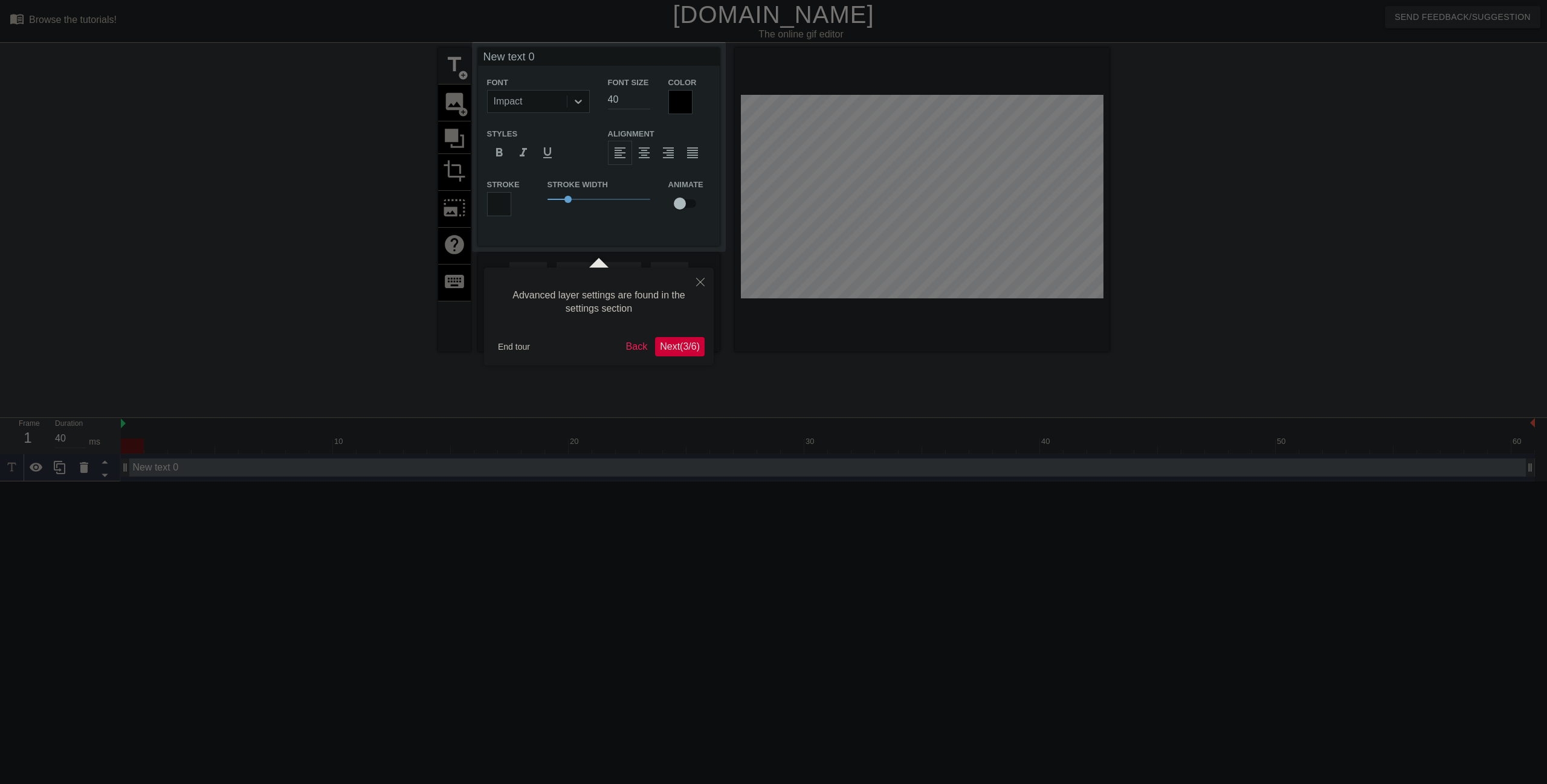
click at [674, 350] on span "Next ( 3 / 6 )" at bounding box center [680, 346] width 40 height 11
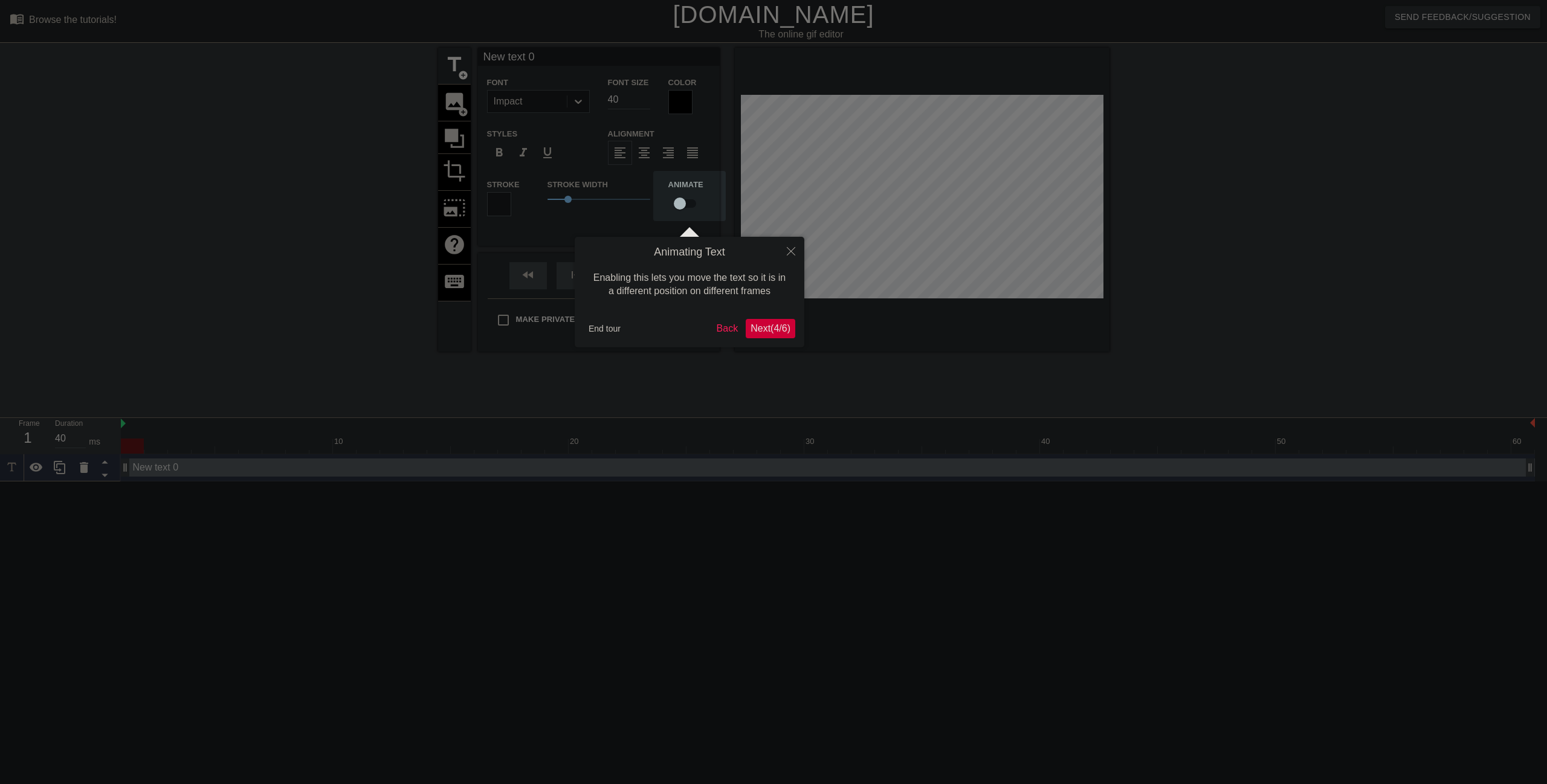
click at [771, 329] on span "Next ( 4 / 6 )" at bounding box center [770, 329] width 40 height 11
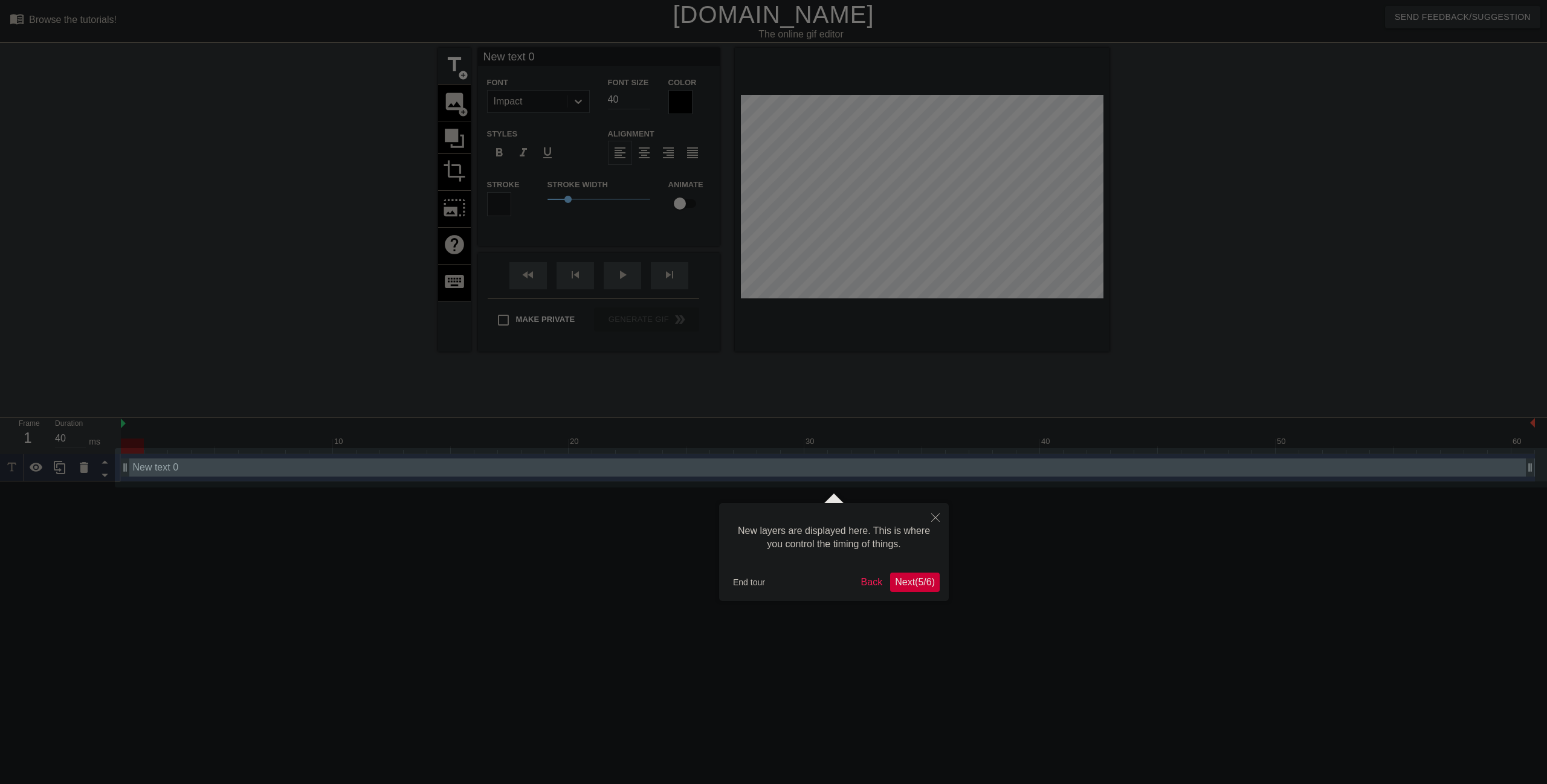
click at [912, 586] on span "Next ( 5 / 6 )" at bounding box center [915, 582] width 40 height 11
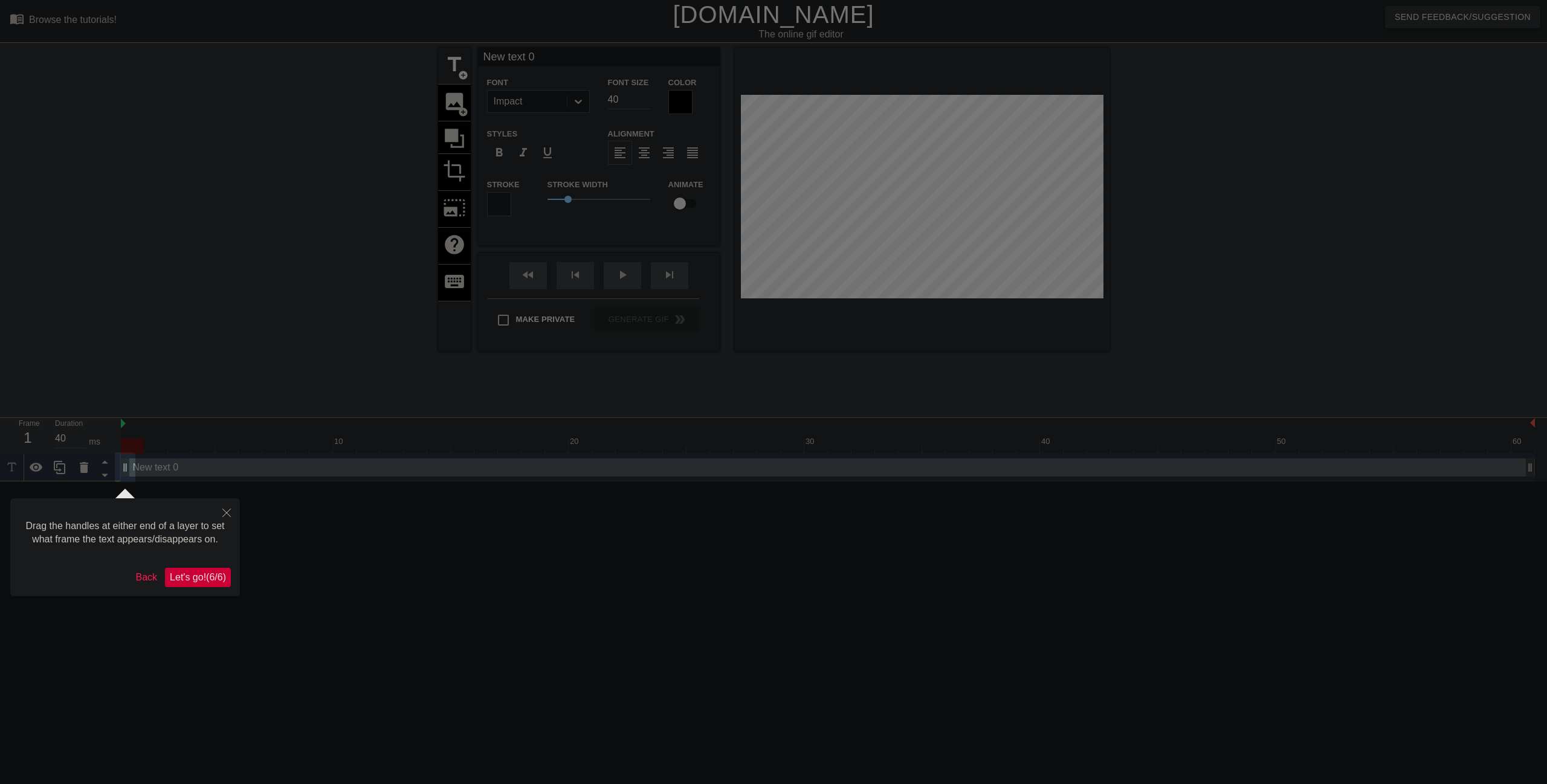
click at [205, 580] on span "Let's go! ( 6 / 6 )" at bounding box center [197, 578] width 56 height 11
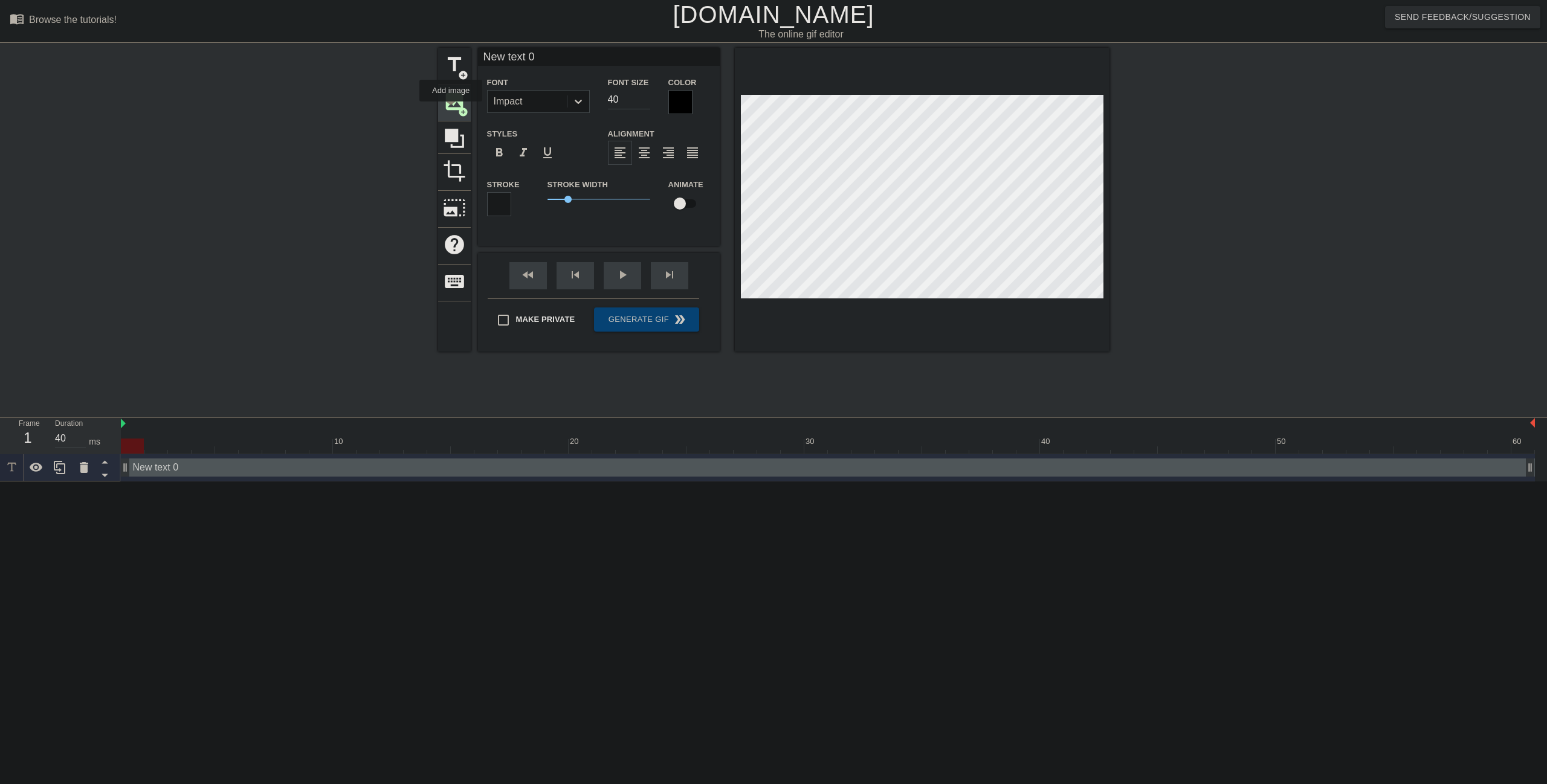
click at [451, 110] on span "image" at bounding box center [455, 102] width 23 height 23
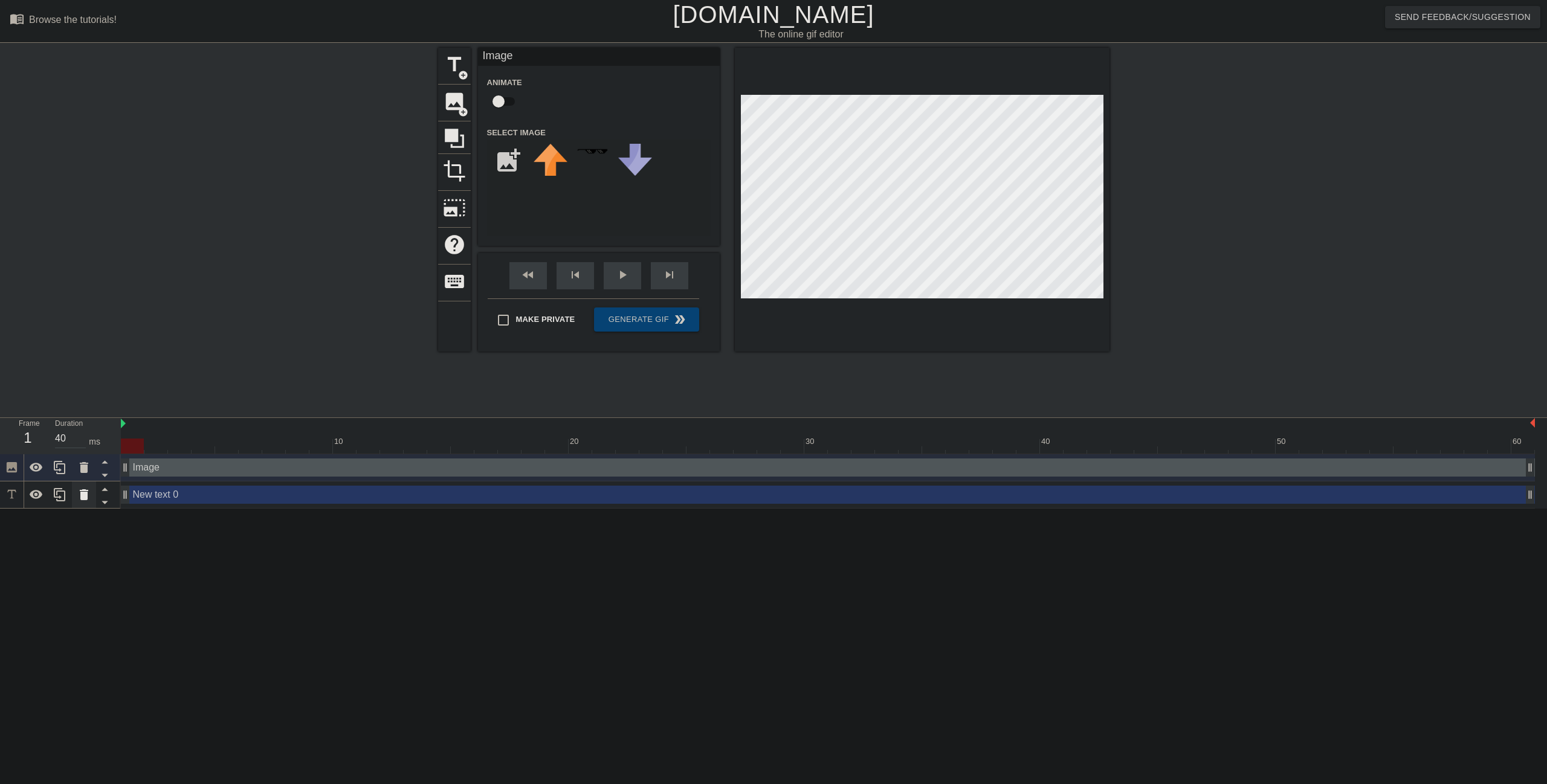
click at [86, 500] on icon at bounding box center [83, 495] width 8 height 11
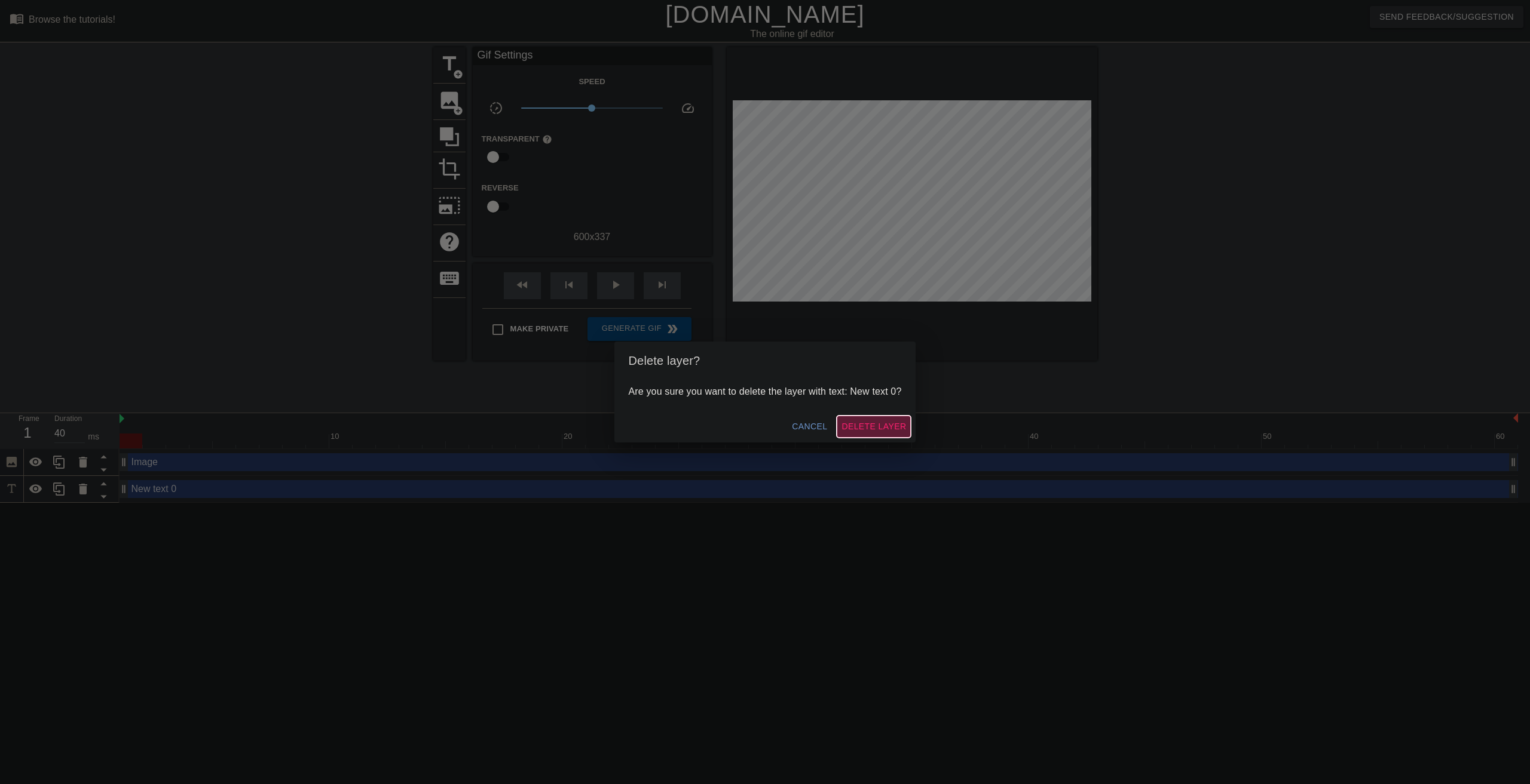
click at [866, 427] on span "Delete Layer" at bounding box center [874, 426] width 64 height 15
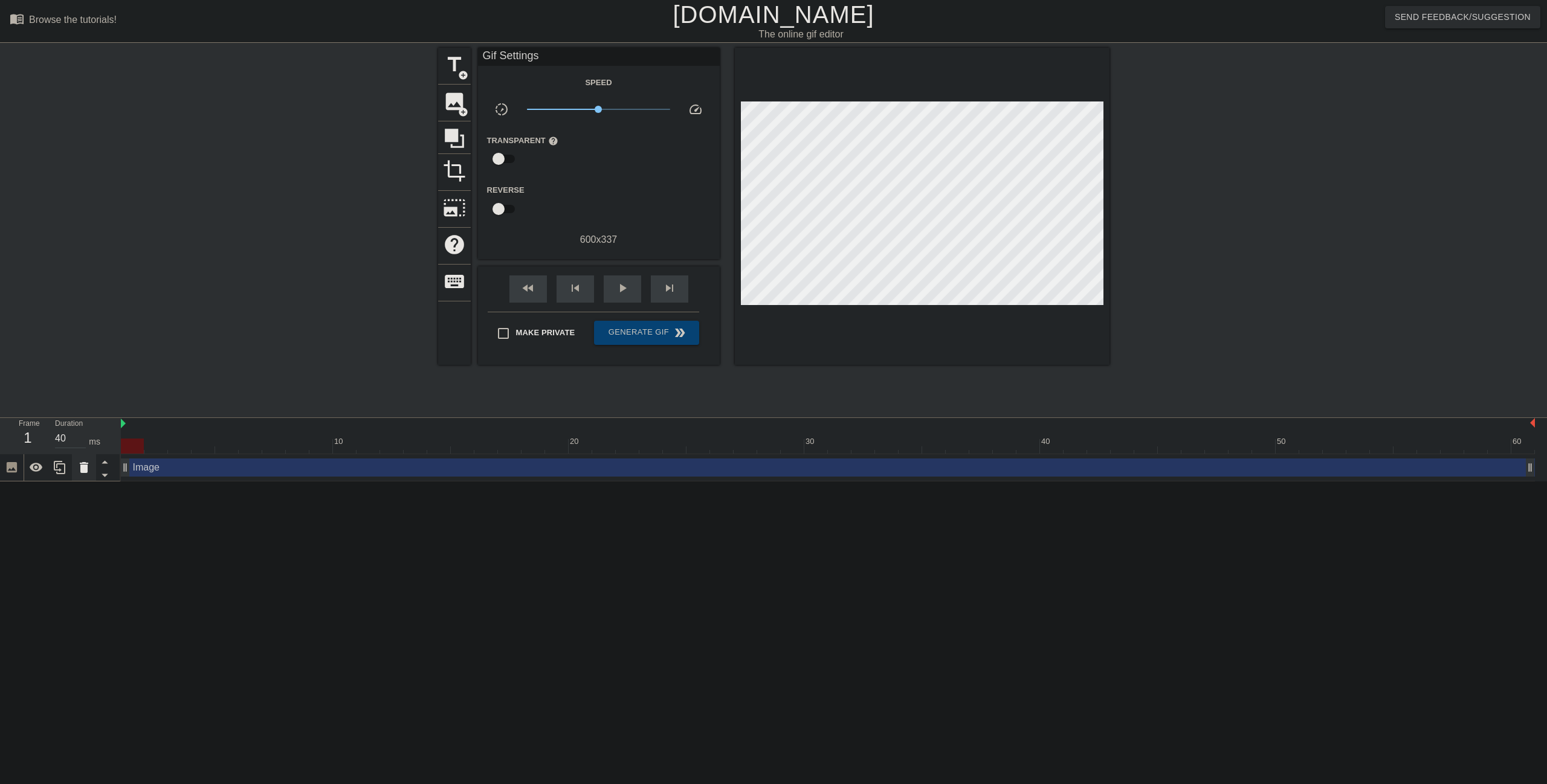
click at [85, 473] on icon at bounding box center [84, 468] width 14 height 14
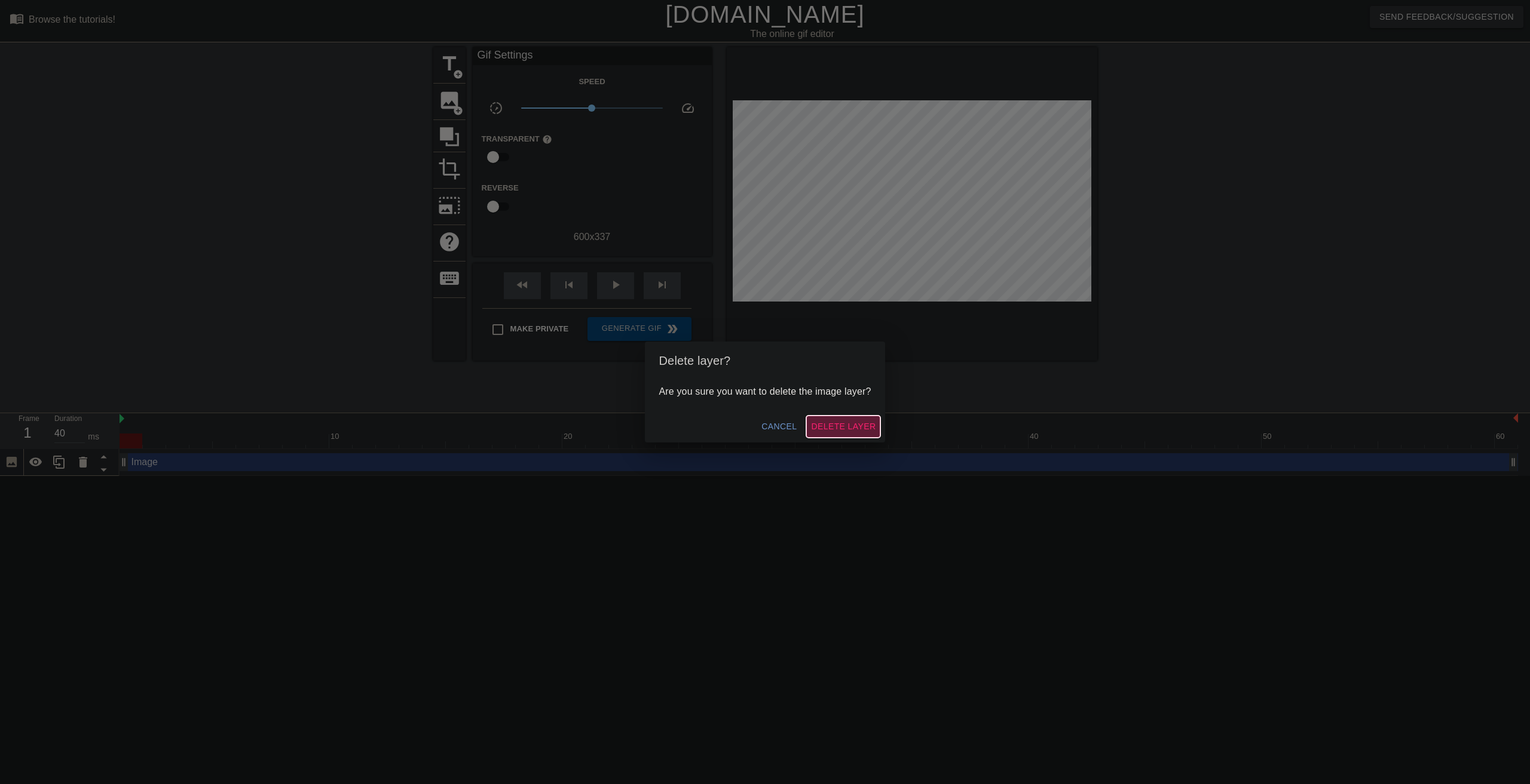
click at [825, 428] on span "Delete Layer" at bounding box center [843, 426] width 64 height 15
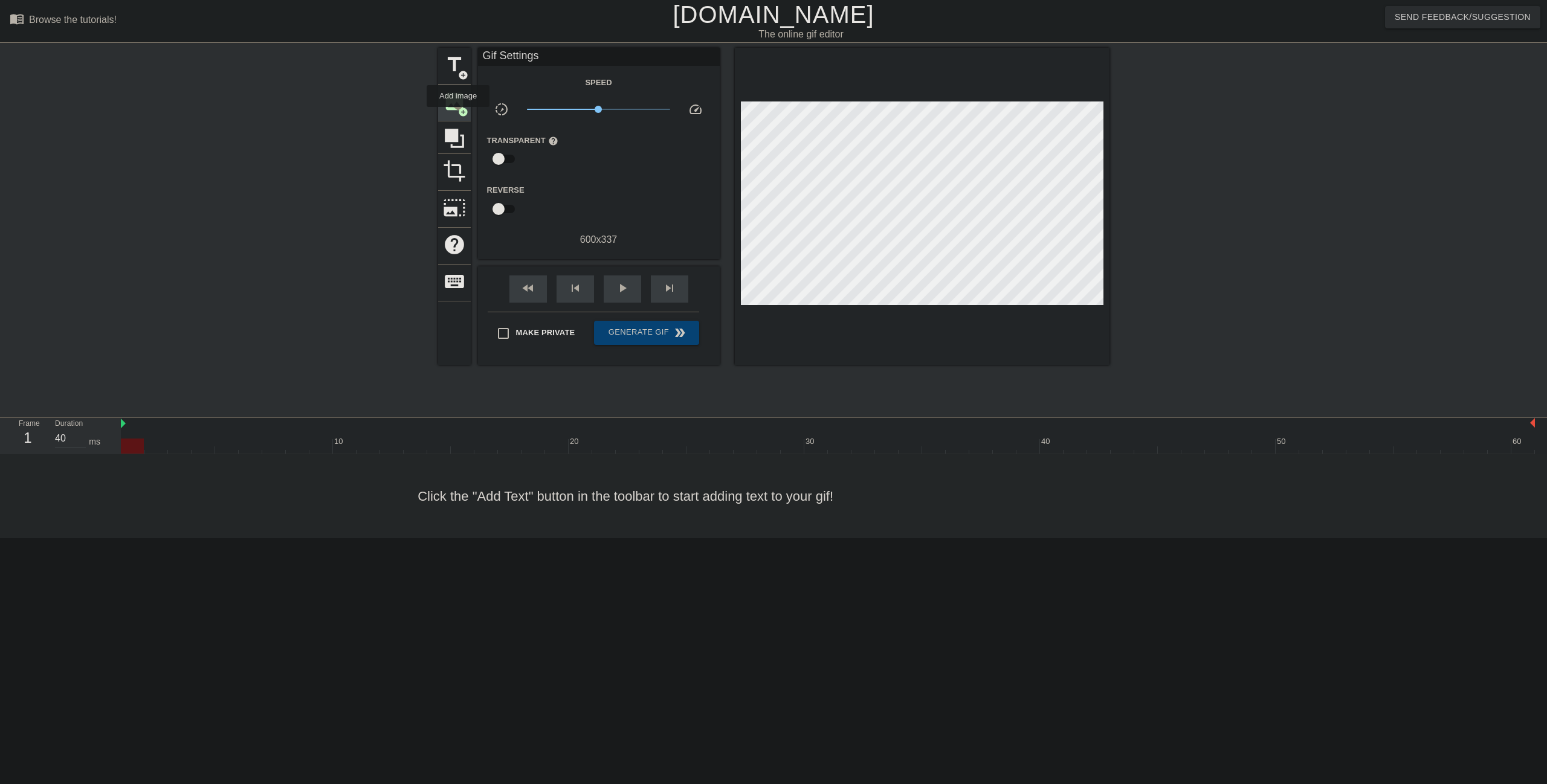
click at [458, 115] on span "add_circle" at bounding box center [464, 113] width 11 height 11
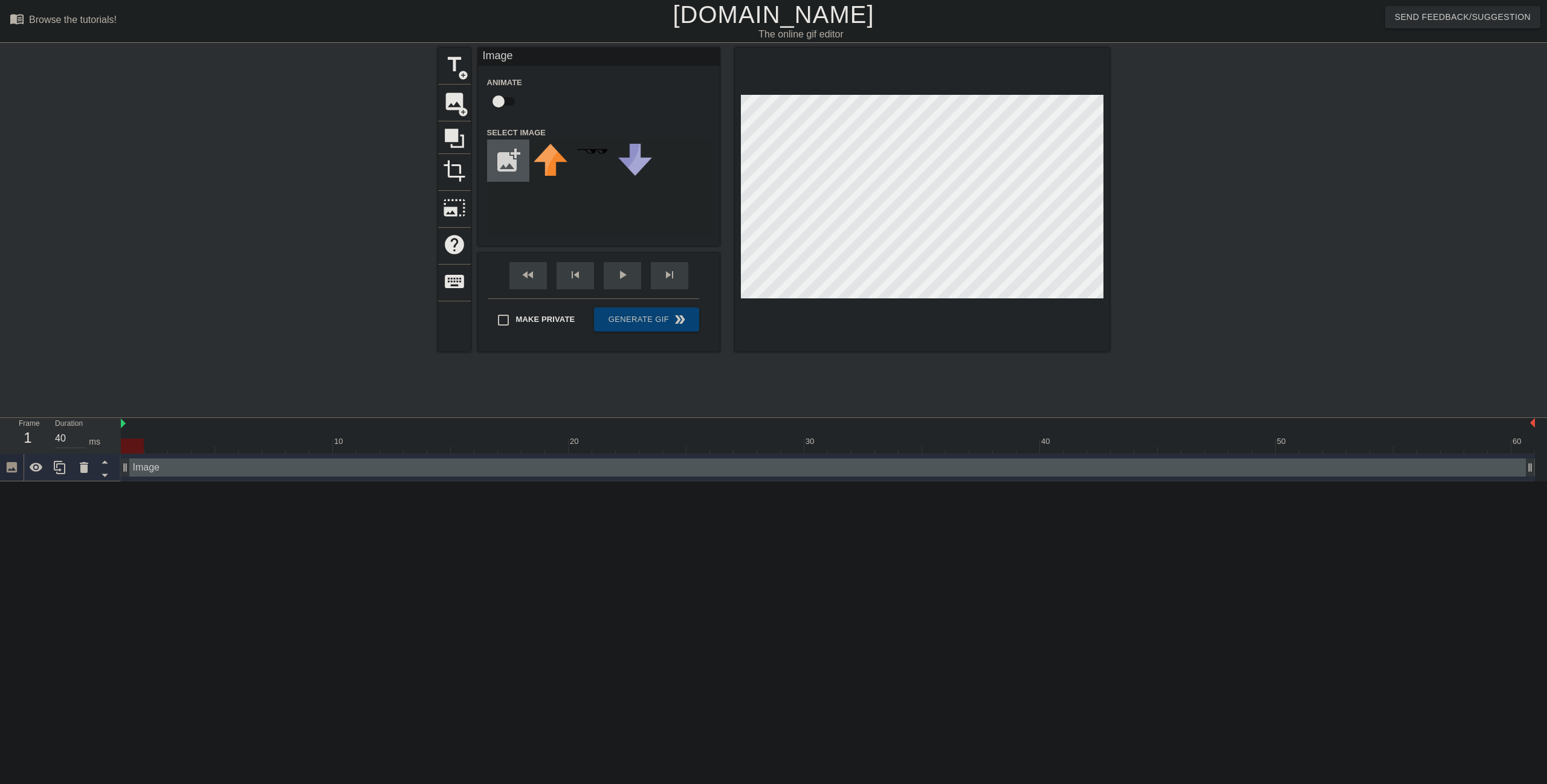
click at [513, 158] on input "file" at bounding box center [508, 161] width 41 height 41
click at [496, 160] on input "file" at bounding box center [508, 161] width 41 height 41
click at [506, 171] on input "file" at bounding box center [508, 161] width 41 height 41
click at [509, 156] on input "file" at bounding box center [508, 161] width 41 height 41
click at [511, 164] on input "file" at bounding box center [508, 161] width 41 height 41
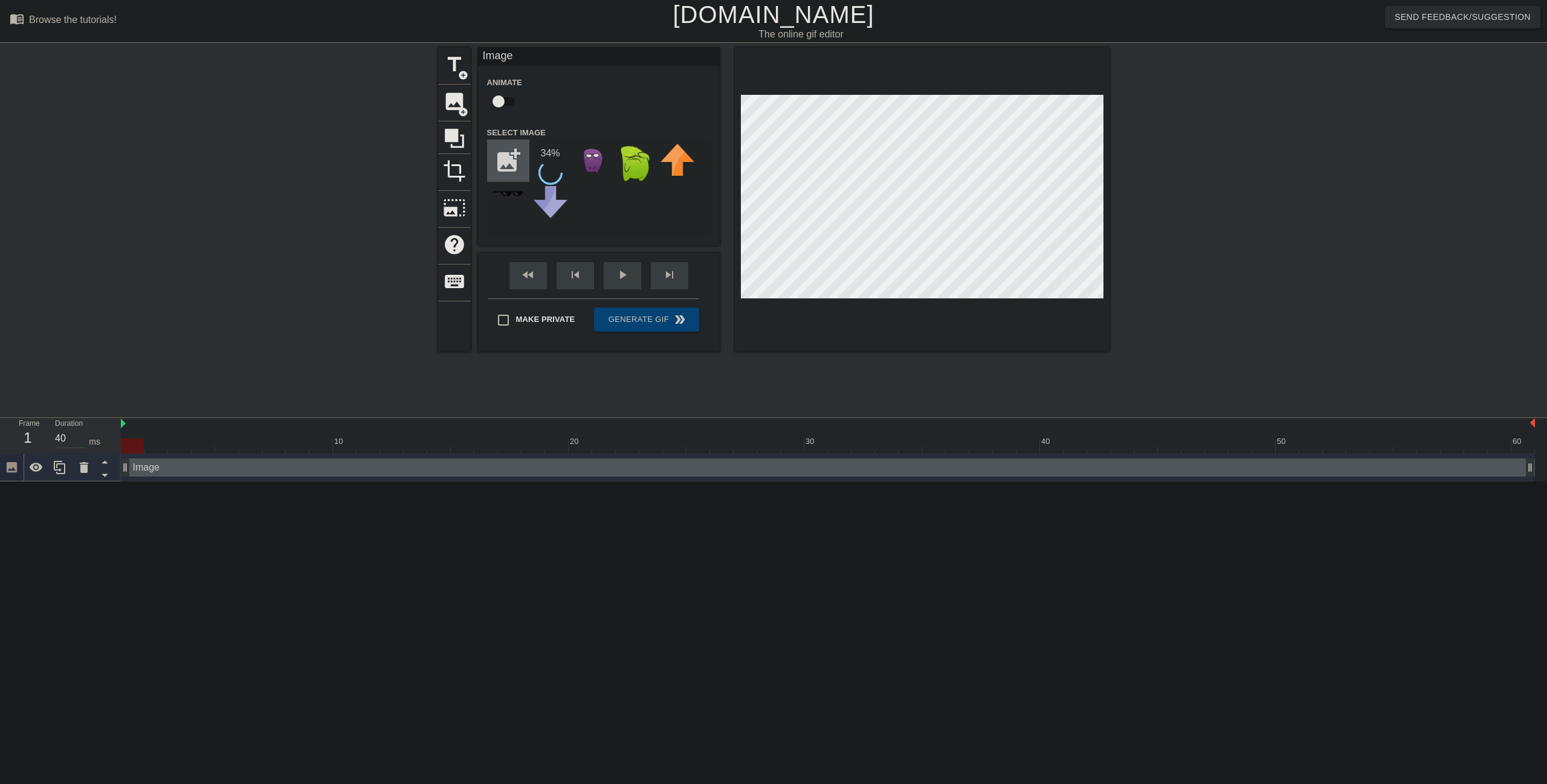
type input "C:\fakepath\blue.png"
click at [511, 208] on img at bounding box center [508, 205] width 34 height 39
click at [550, 165] on img at bounding box center [550, 159] width 34 height 31
click at [598, 167] on img at bounding box center [593, 161] width 34 height 34
click at [621, 280] on span "play_arrow" at bounding box center [623, 275] width 14 height 14
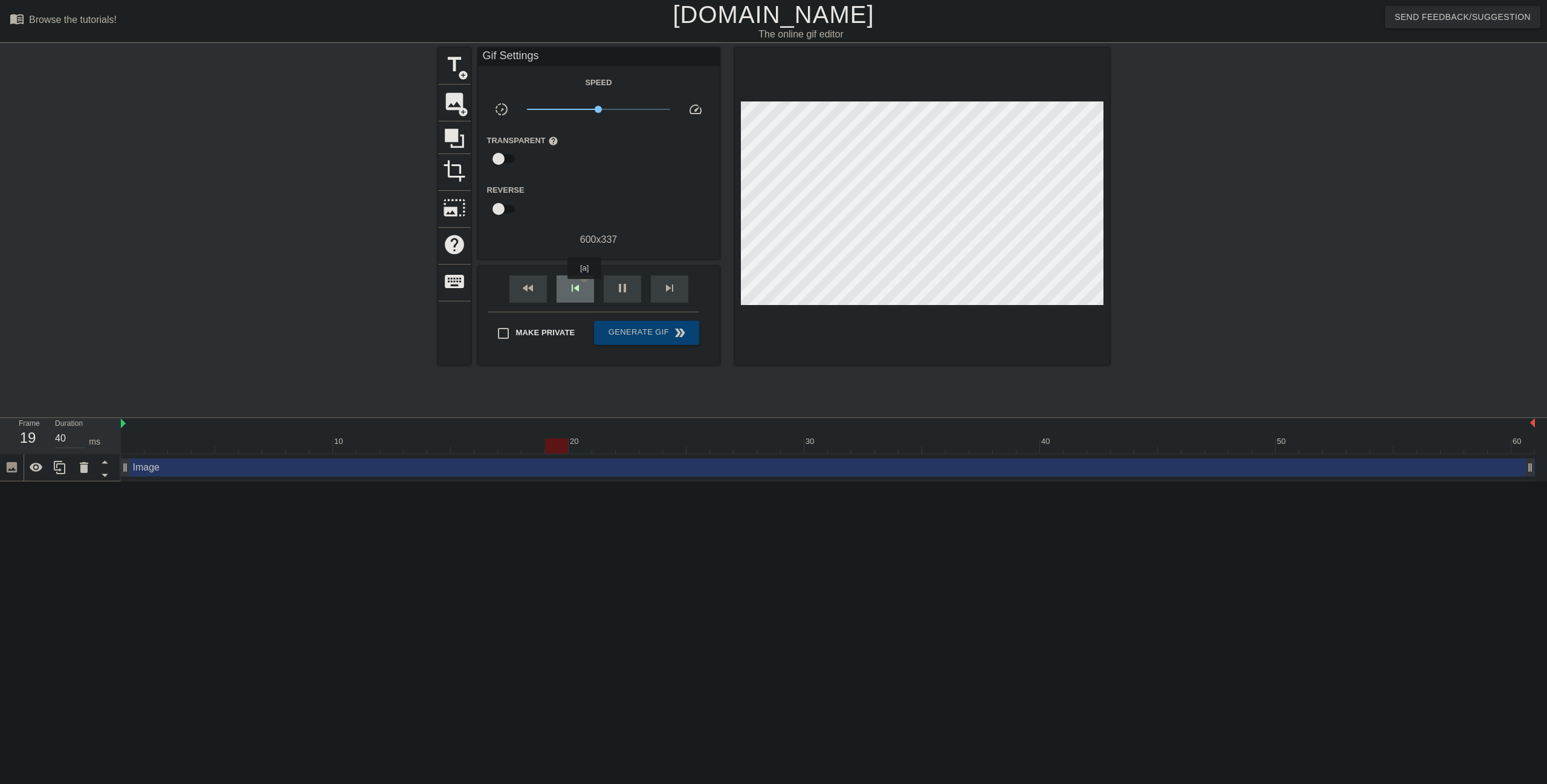
click at [580, 288] on span "skip_previous" at bounding box center [575, 288] width 14 height 14
click at [621, 296] on div "pause" at bounding box center [623, 288] width 38 height 27
click at [523, 287] on span "fast_rewind" at bounding box center [528, 288] width 14 height 14
click at [614, 293] on div "play_arrow" at bounding box center [623, 288] width 38 height 27
click at [621, 295] on div "pause" at bounding box center [623, 288] width 38 height 27
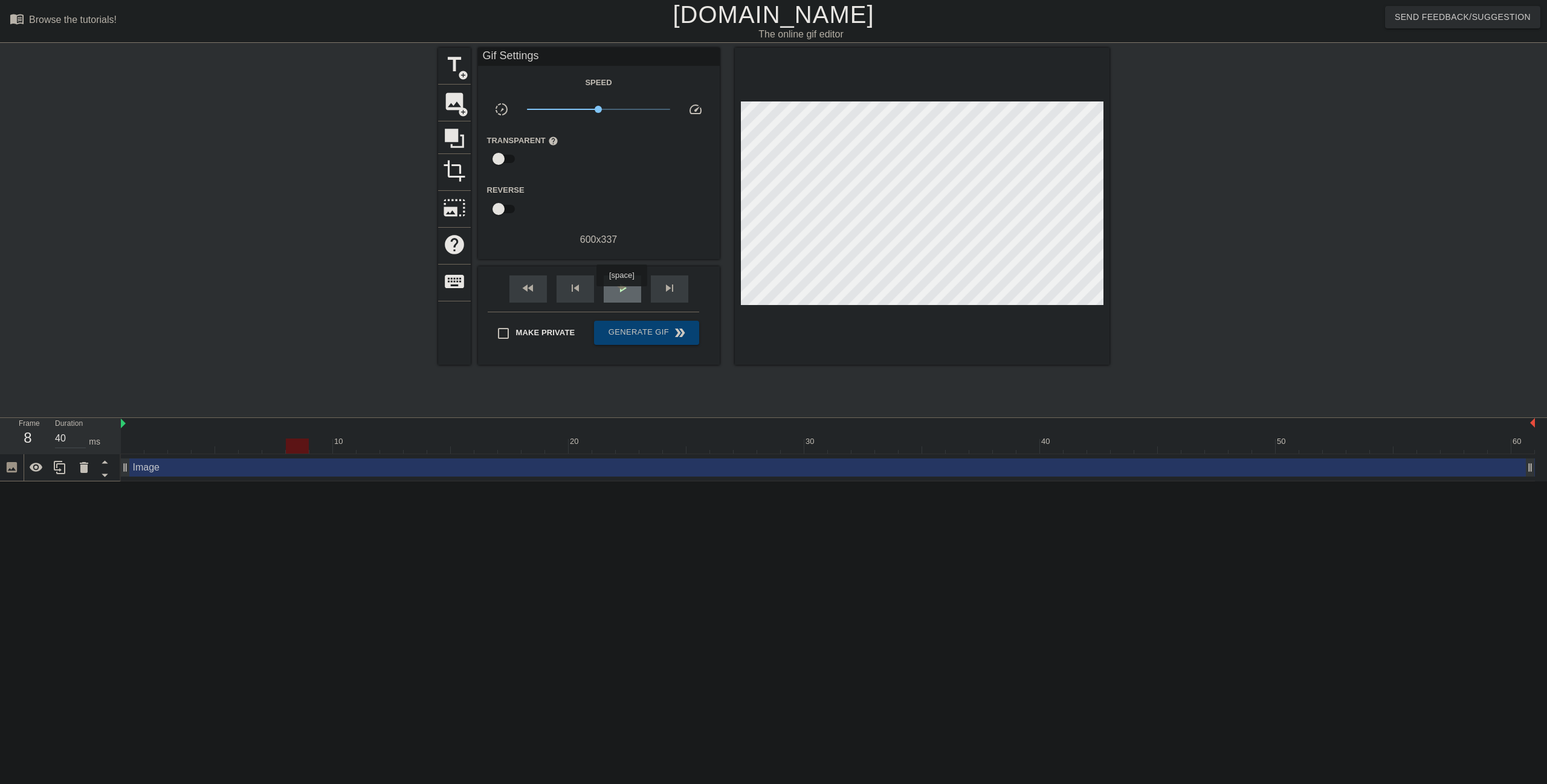
click at [621, 295] on div "play_arrow" at bounding box center [623, 288] width 38 height 27
type input "50"
click at [625, 292] on span "pause" at bounding box center [623, 288] width 14 height 14
click at [548, 141] on span "help" at bounding box center [554, 141] width 11 height 11
click at [493, 157] on input "checkbox" at bounding box center [498, 159] width 69 height 23
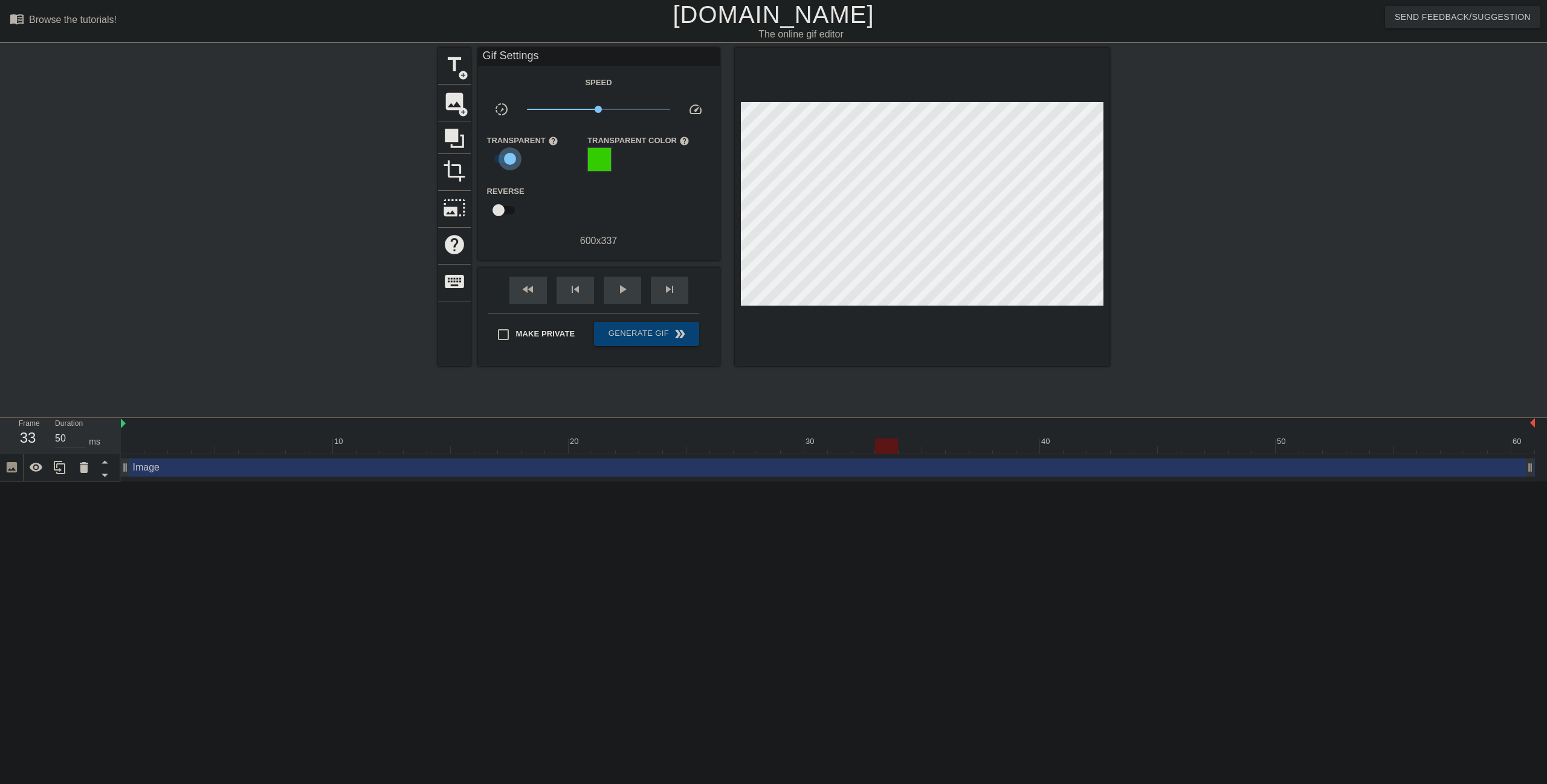
click at [510, 162] on input "checkbox" at bounding box center [509, 159] width 69 height 23
checkbox input "false"
click at [498, 206] on input "checkbox" at bounding box center [498, 209] width 69 height 23
checkbox input "true"
click at [617, 288] on span "play_arrow" at bounding box center [623, 288] width 14 height 14
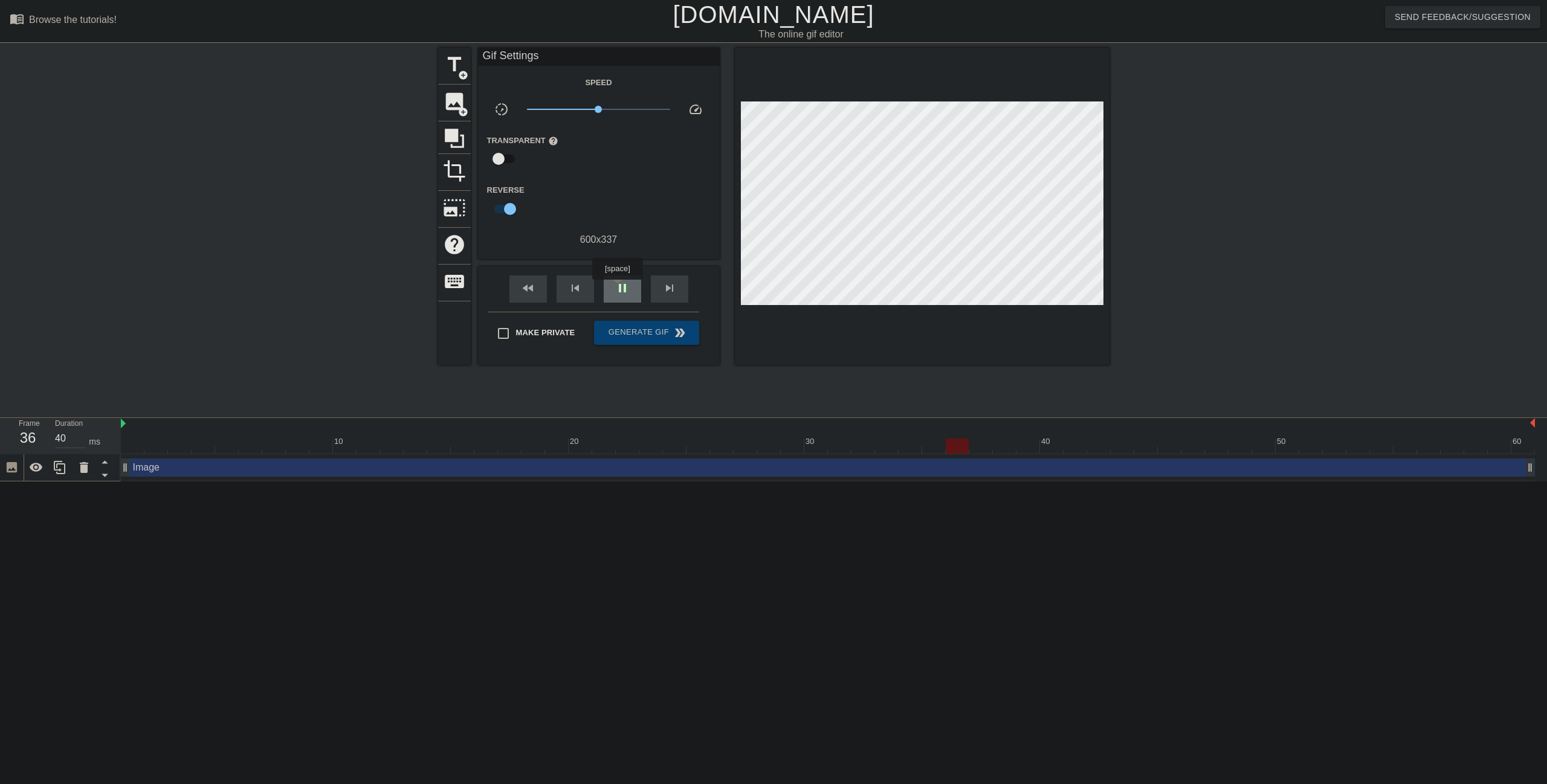
type input "50"
click at [617, 288] on span "pause" at bounding box center [623, 288] width 14 height 14
click at [512, 212] on input "checkbox" at bounding box center [509, 209] width 69 height 23
checkbox input "false"
drag, startPoint x: 603, startPoint y: 111, endPoint x: 651, endPoint y: 113, distance: 48.0
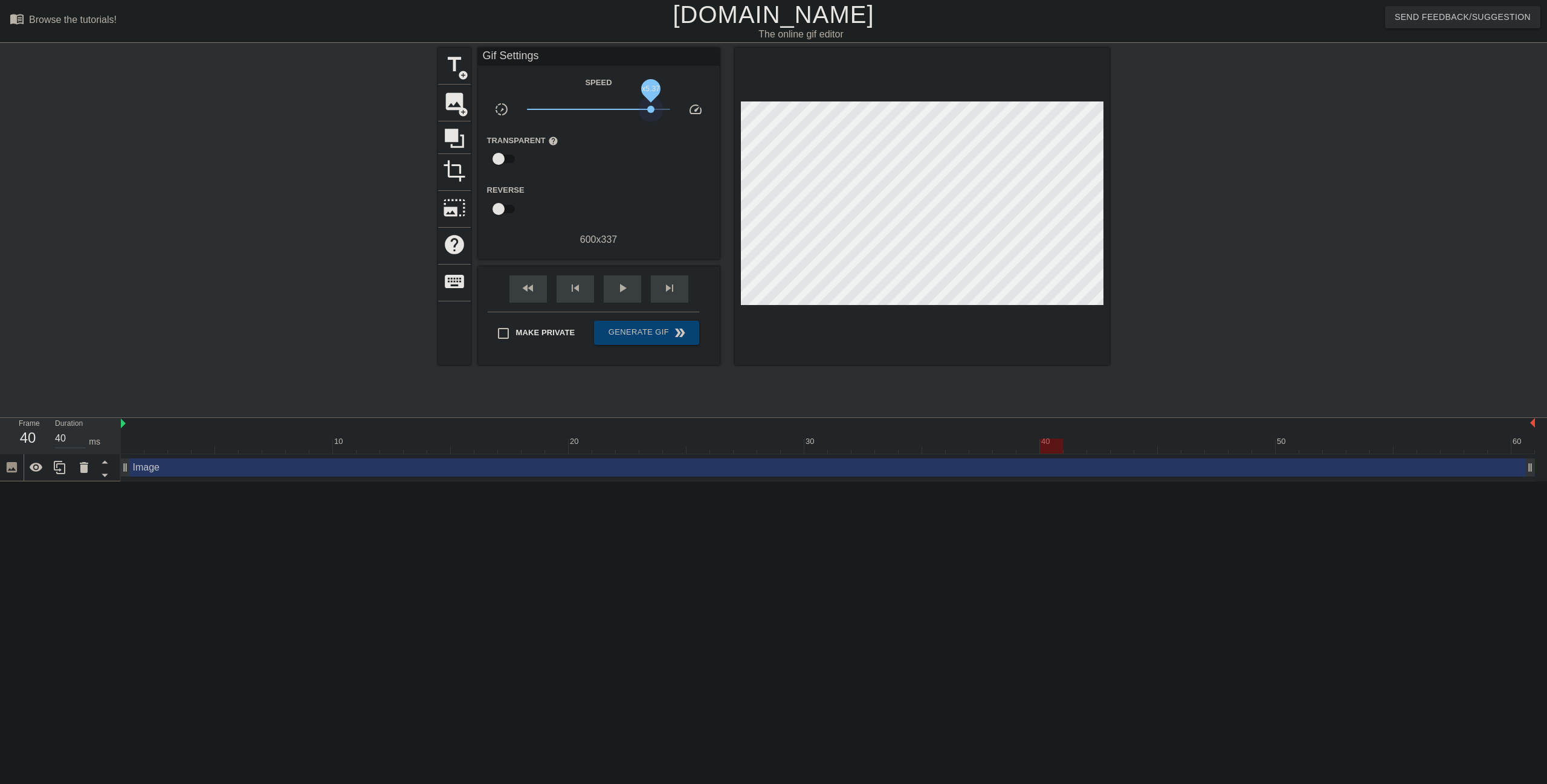
click at [651, 113] on span "x5.37" at bounding box center [598, 109] width 143 height 14
click at [619, 296] on div "play_arrow" at bounding box center [623, 288] width 38 height 27
click at [618, 296] on div "pause" at bounding box center [623, 288] width 38 height 27
click at [618, 296] on div "play_arrow" at bounding box center [623, 288] width 38 height 27
click at [618, 296] on div "pause" at bounding box center [623, 288] width 38 height 27
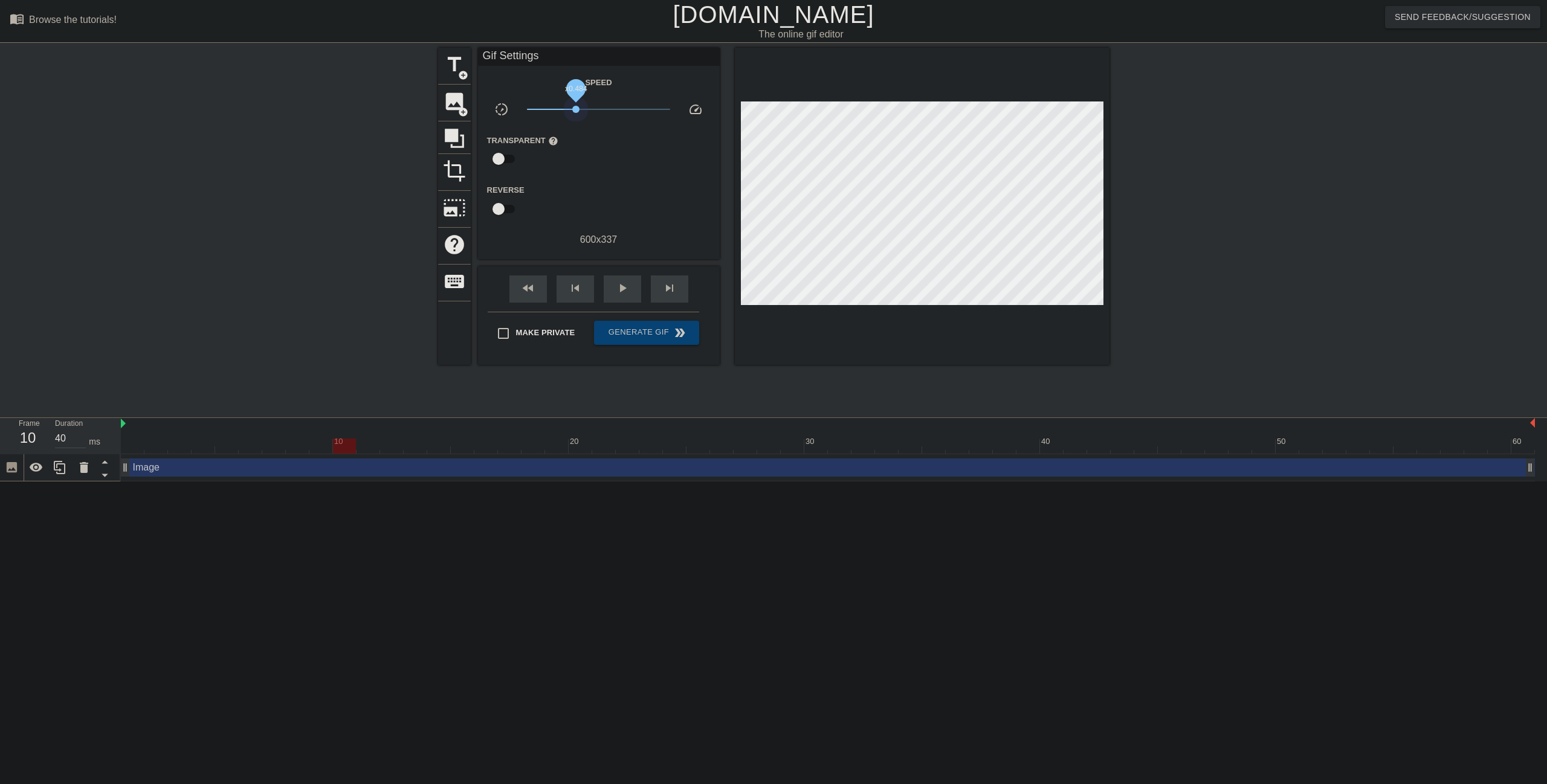
drag, startPoint x: 648, startPoint y: 107, endPoint x: 576, endPoint y: 121, distance: 73.3
click at [576, 121] on div "Speed slow_motion_video x0.484 speed Transparent help Reverse 600 x 337" at bounding box center [598, 161] width 223 height 172
click at [631, 284] on div "play_arrow" at bounding box center [623, 288] width 38 height 27
click at [631, 284] on div "pause" at bounding box center [623, 288] width 38 height 27
drag, startPoint x: 598, startPoint y: 439, endPoint x: 142, endPoint y: 447, distance: 456.1
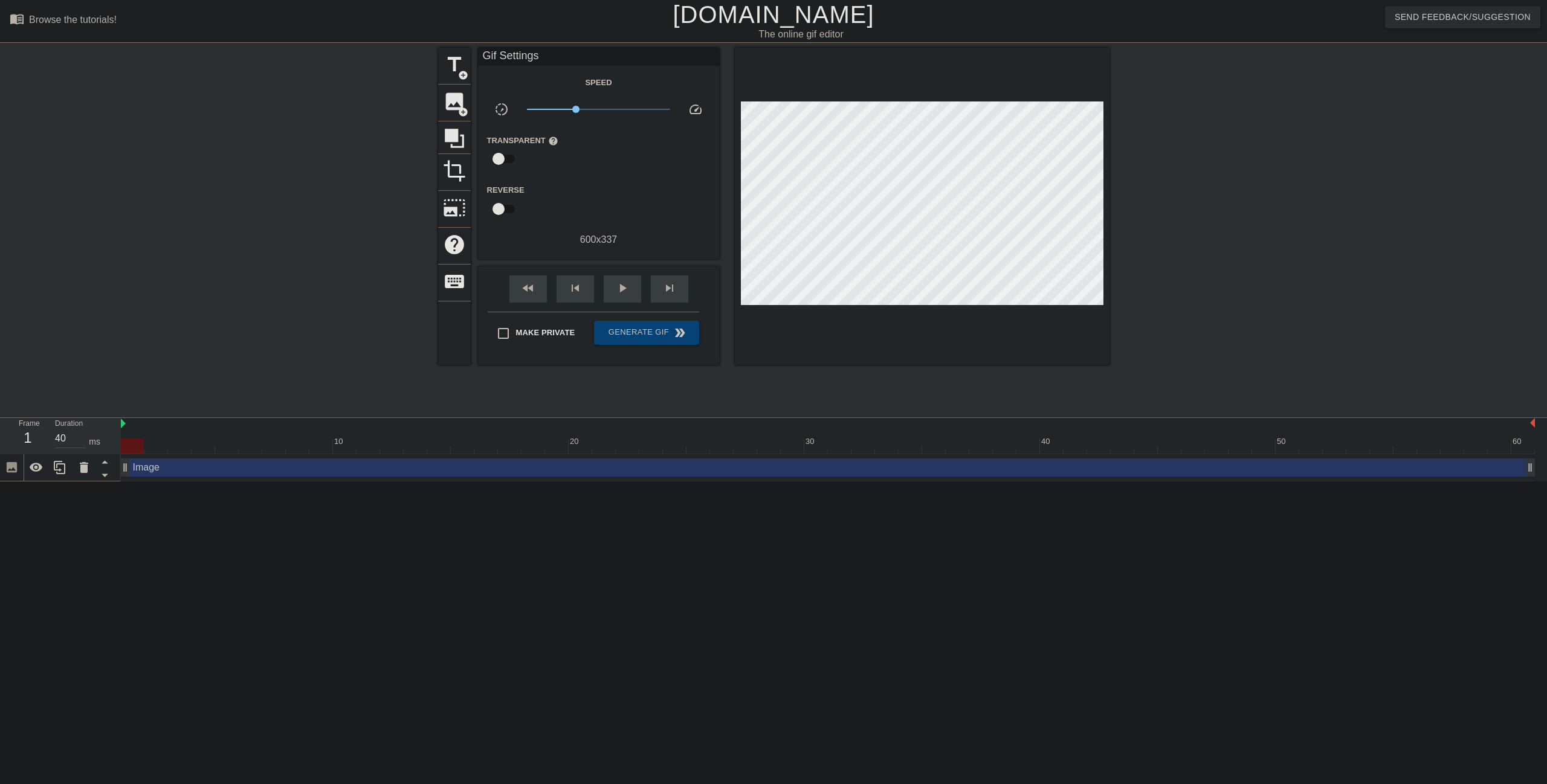
click at [142, 447] on div at bounding box center [132, 446] width 23 height 15
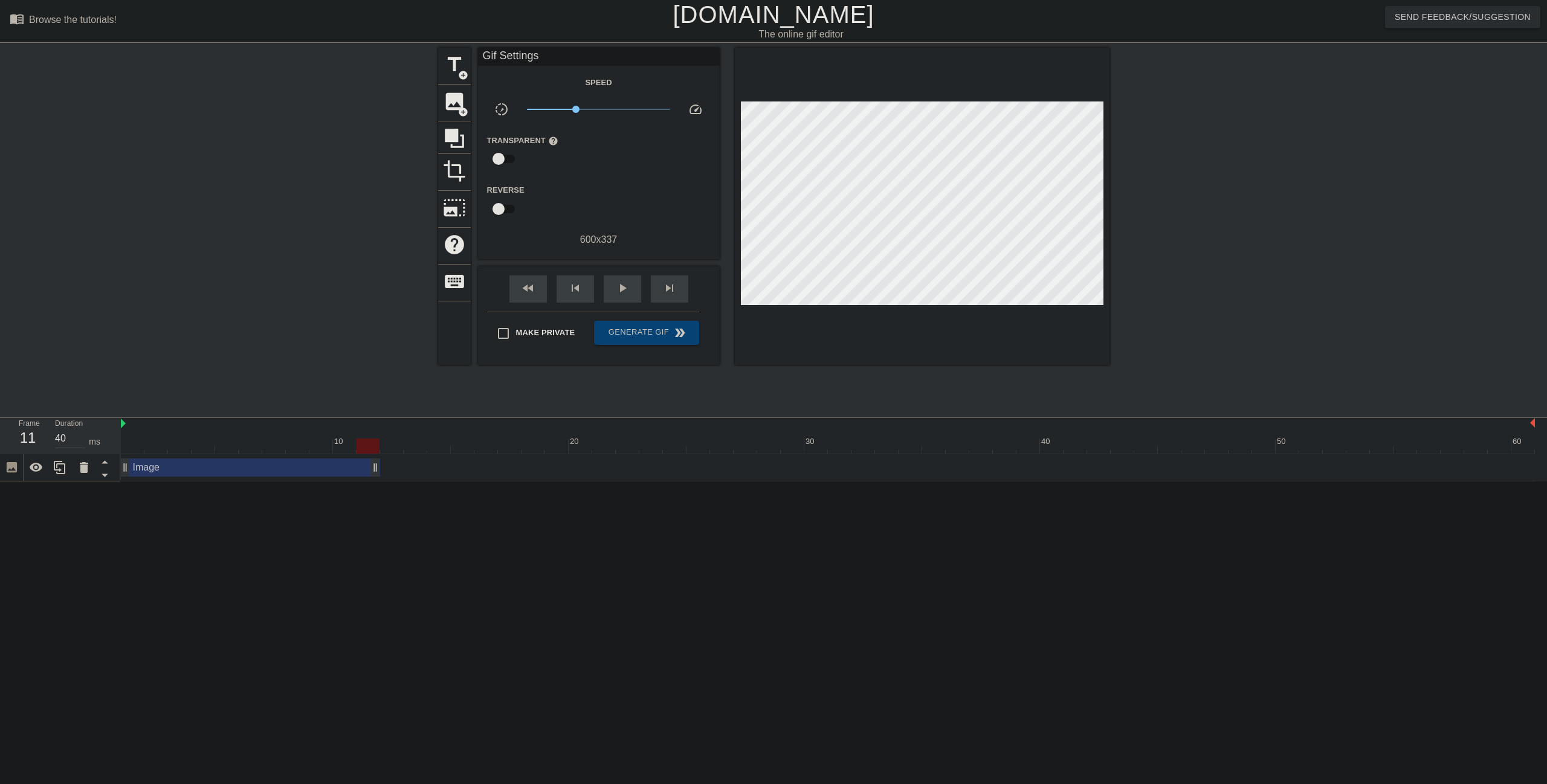
drag, startPoint x: 1530, startPoint y: 466, endPoint x: 371, endPoint y: 495, distance: 1159.4
click at [371, 481] on html "menu_book Browse the tutorials! [DOMAIN_NAME] The online gif editor Send Feedba…" at bounding box center [774, 240] width 1547 height 481
click at [619, 290] on span "play_arrow" at bounding box center [623, 288] width 14 height 14
click at [619, 290] on span "pause" at bounding box center [623, 288] width 14 height 14
click at [461, 114] on span "add_circle" at bounding box center [464, 113] width 11 height 11
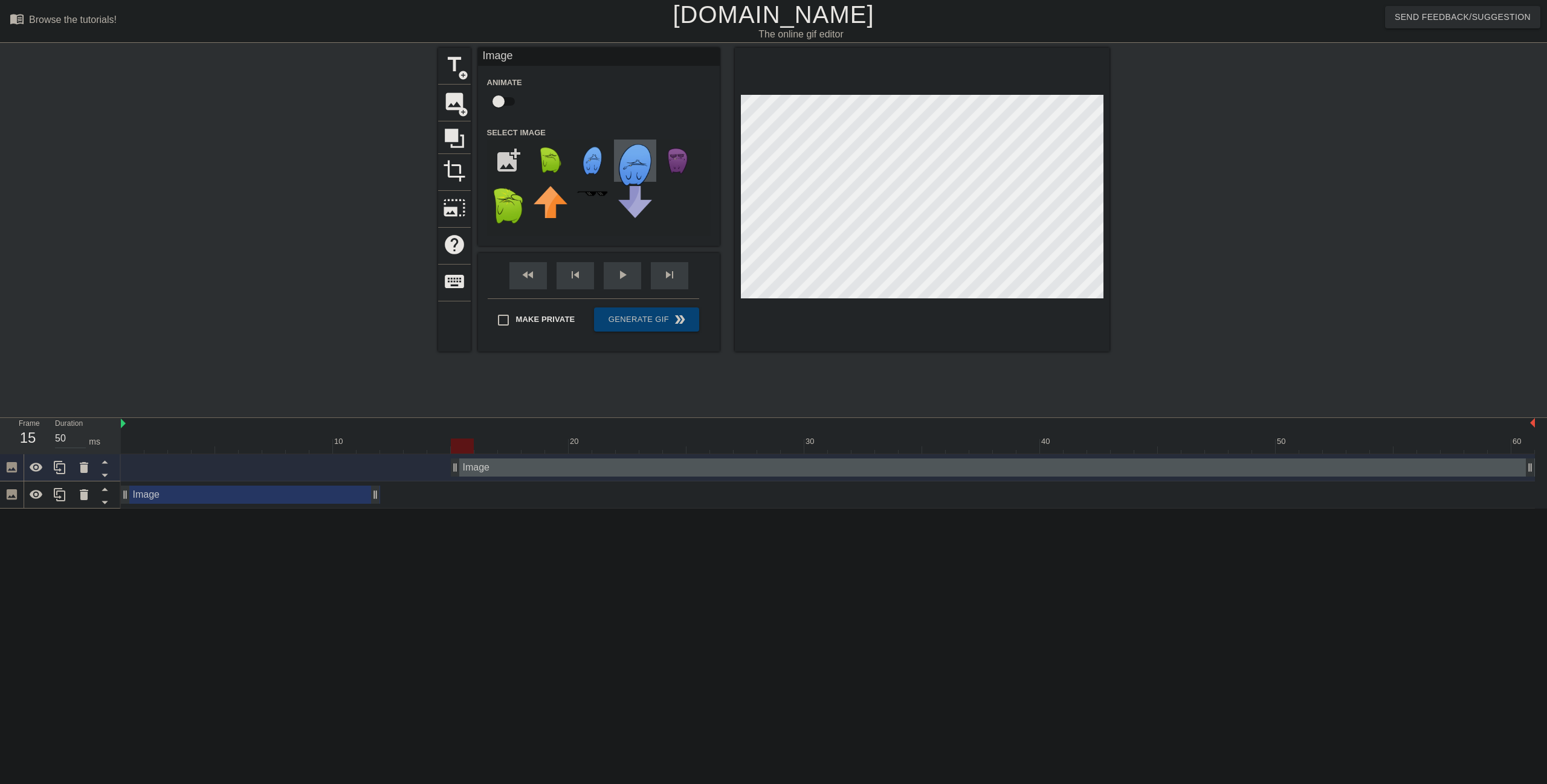
click at [652, 174] on div at bounding box center [634, 160] width 42 height 42
drag, startPoint x: 456, startPoint y: 470, endPoint x: 105, endPoint y: 496, distance: 352.0
click at [105, 496] on div "Frame 1 Duration 40 ms 10 20 30 40 50 60 Image drag_handle drag_handle Image dr…" at bounding box center [774, 463] width 1547 height 90
click at [456, 105] on span "image" at bounding box center [455, 102] width 23 height 23
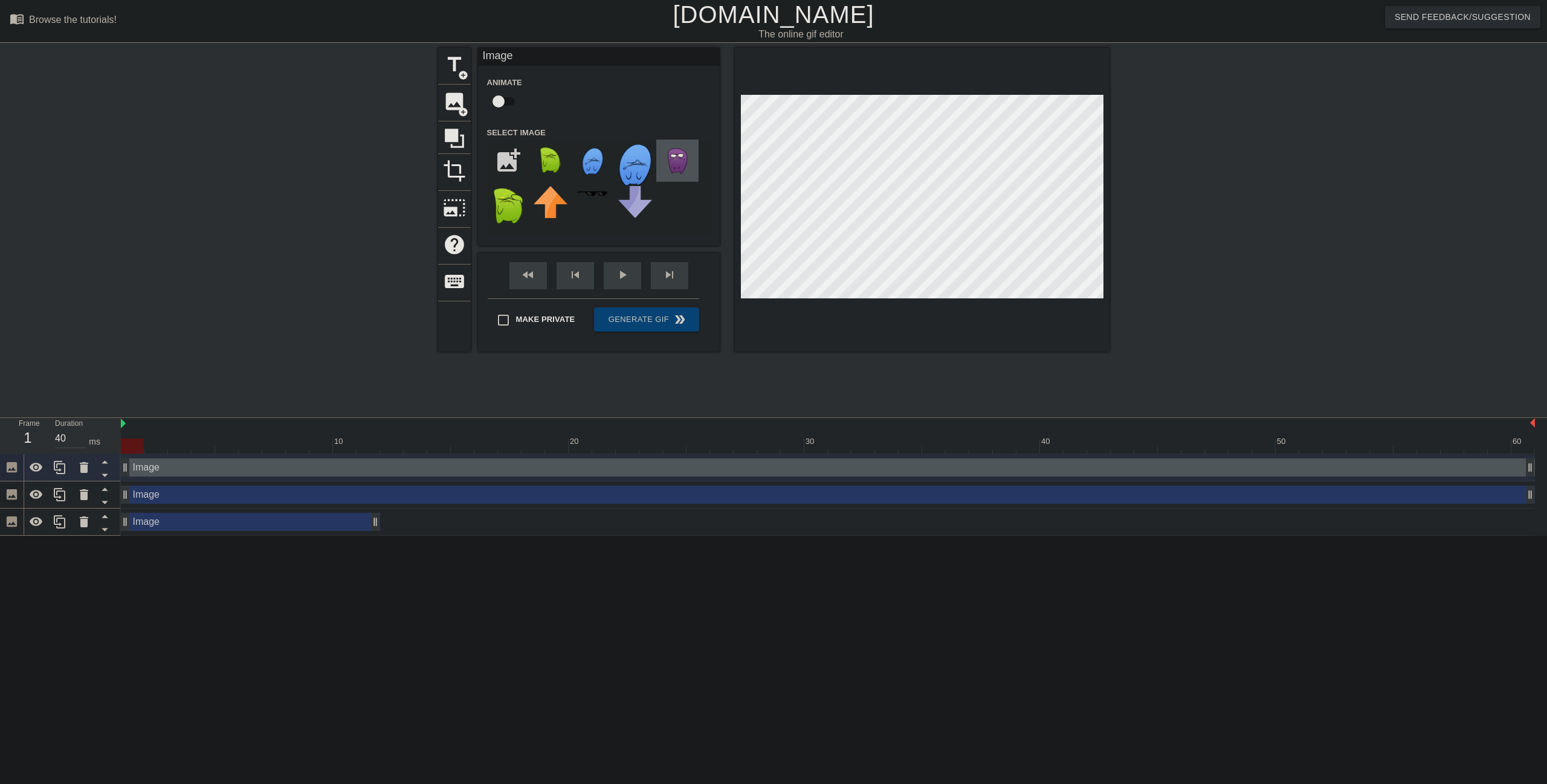
click at [669, 169] on img at bounding box center [677, 160] width 34 height 33
click at [452, 99] on span "image" at bounding box center [455, 102] width 23 height 23
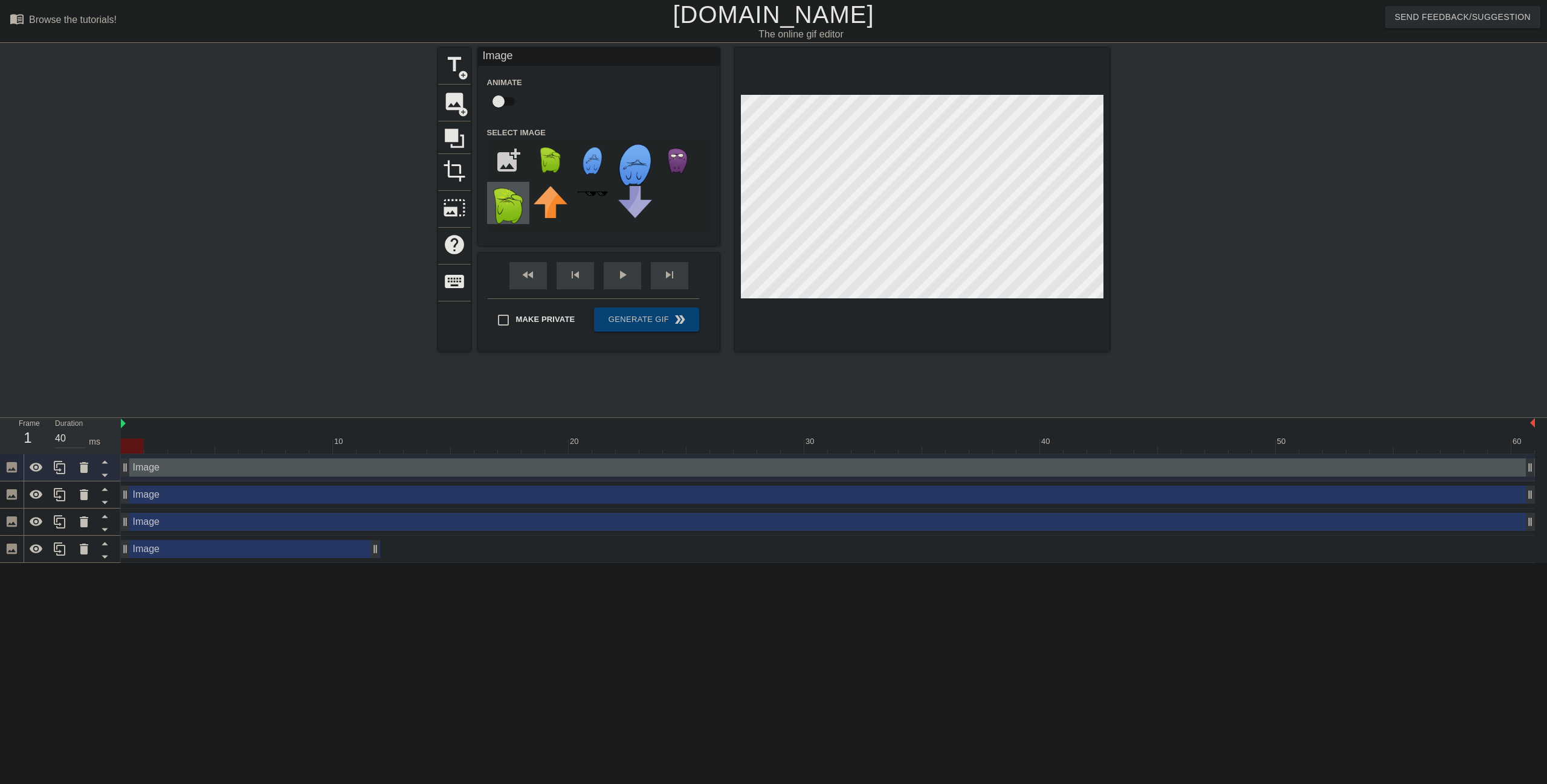
click at [499, 208] on img at bounding box center [508, 205] width 34 height 39
click at [455, 102] on span "image" at bounding box center [455, 102] width 23 height 23
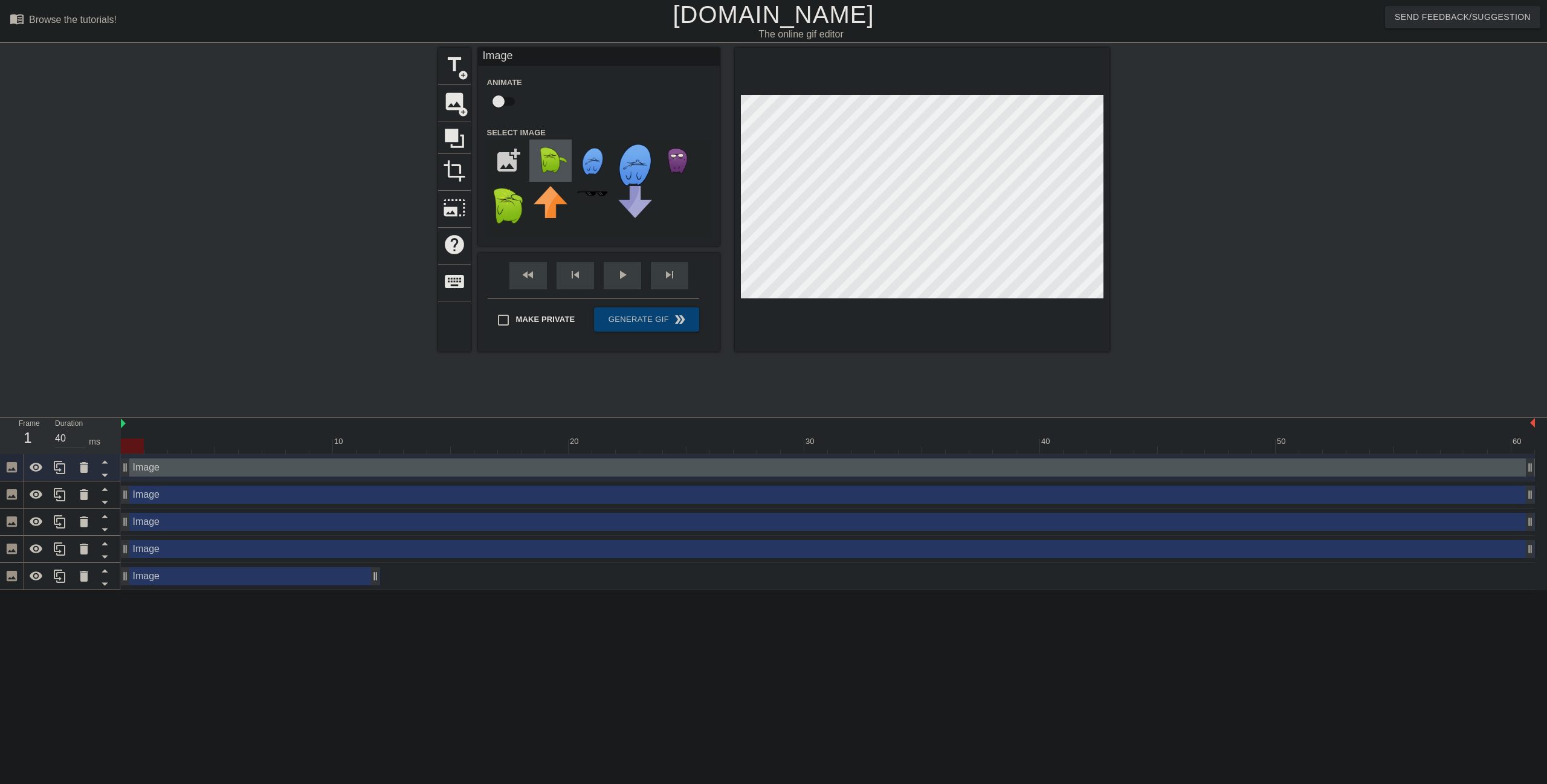
click at [556, 161] on img at bounding box center [550, 159] width 34 height 31
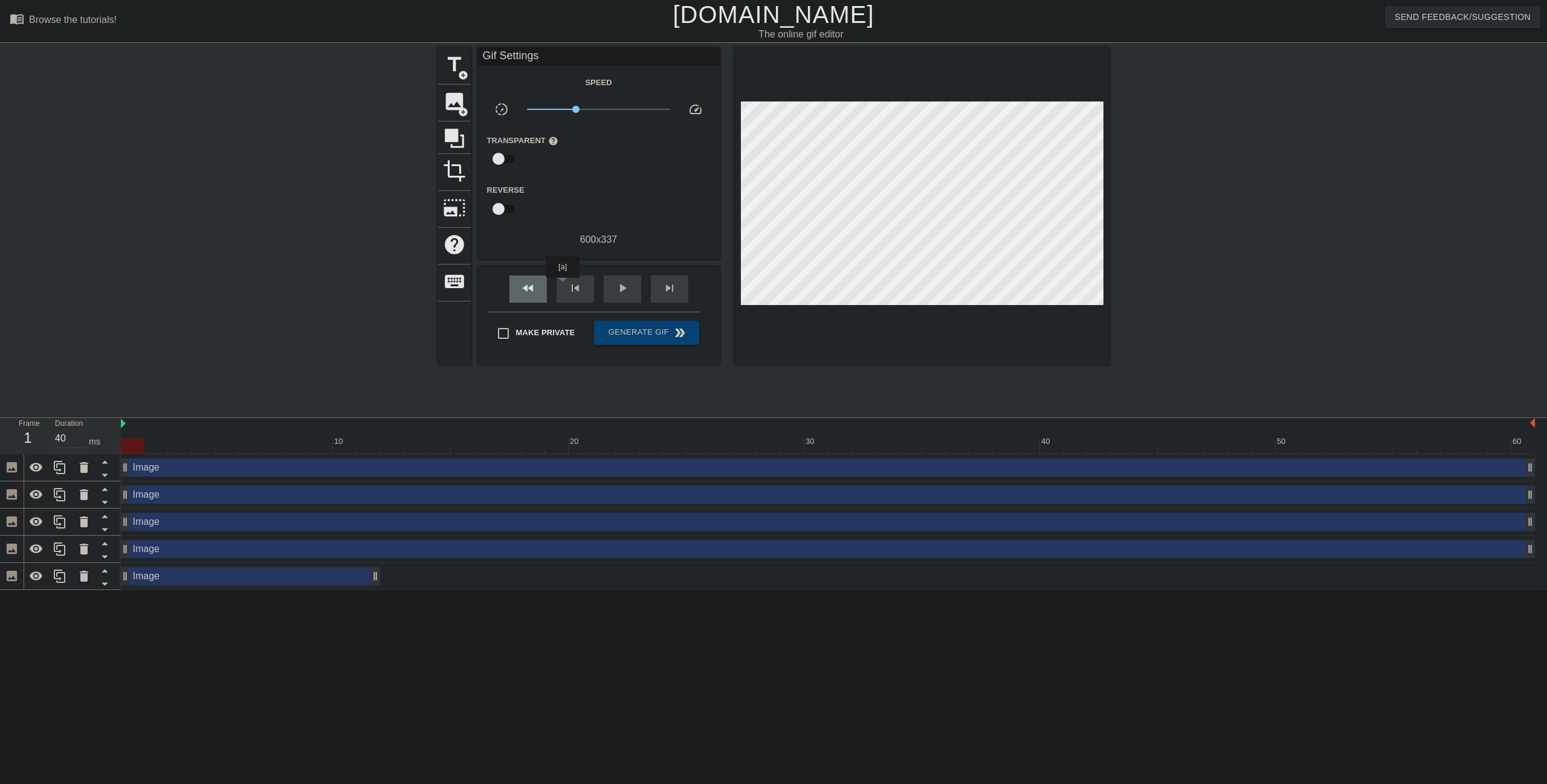
click at [538, 288] on div "fast_rewind" at bounding box center [528, 288] width 38 height 27
click at [461, 139] on icon at bounding box center [455, 138] width 23 height 23
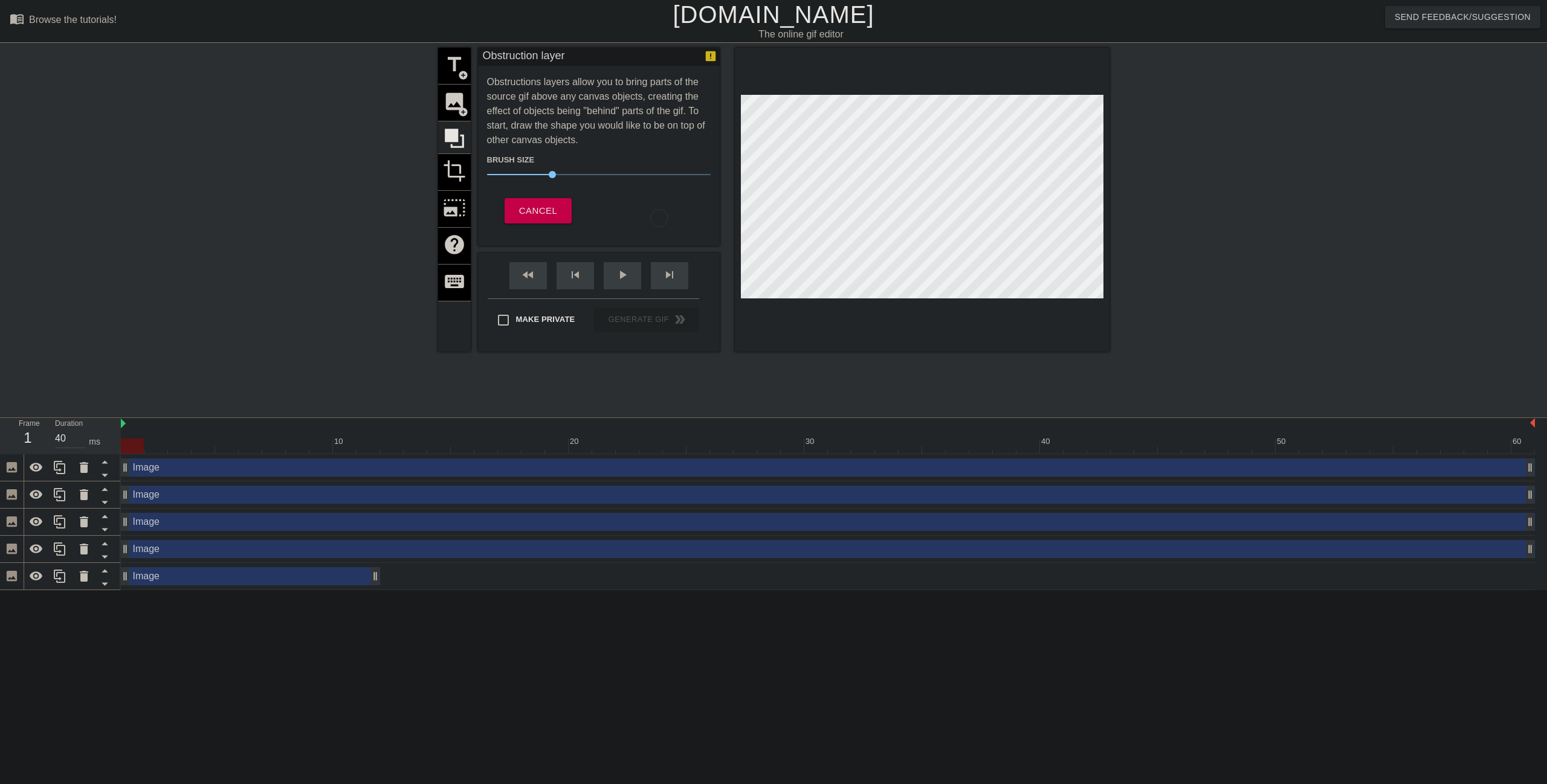
click at [458, 107] on div "title add_circle image add_circle crop photo_size_select_large help keyboard" at bounding box center [454, 199] width 33 height 304
click at [456, 70] on div "title add_circle image add_circle crop photo_size_select_large help keyboard" at bounding box center [454, 199] width 33 height 304
click at [526, 212] on span "Cancel" at bounding box center [538, 211] width 38 height 16
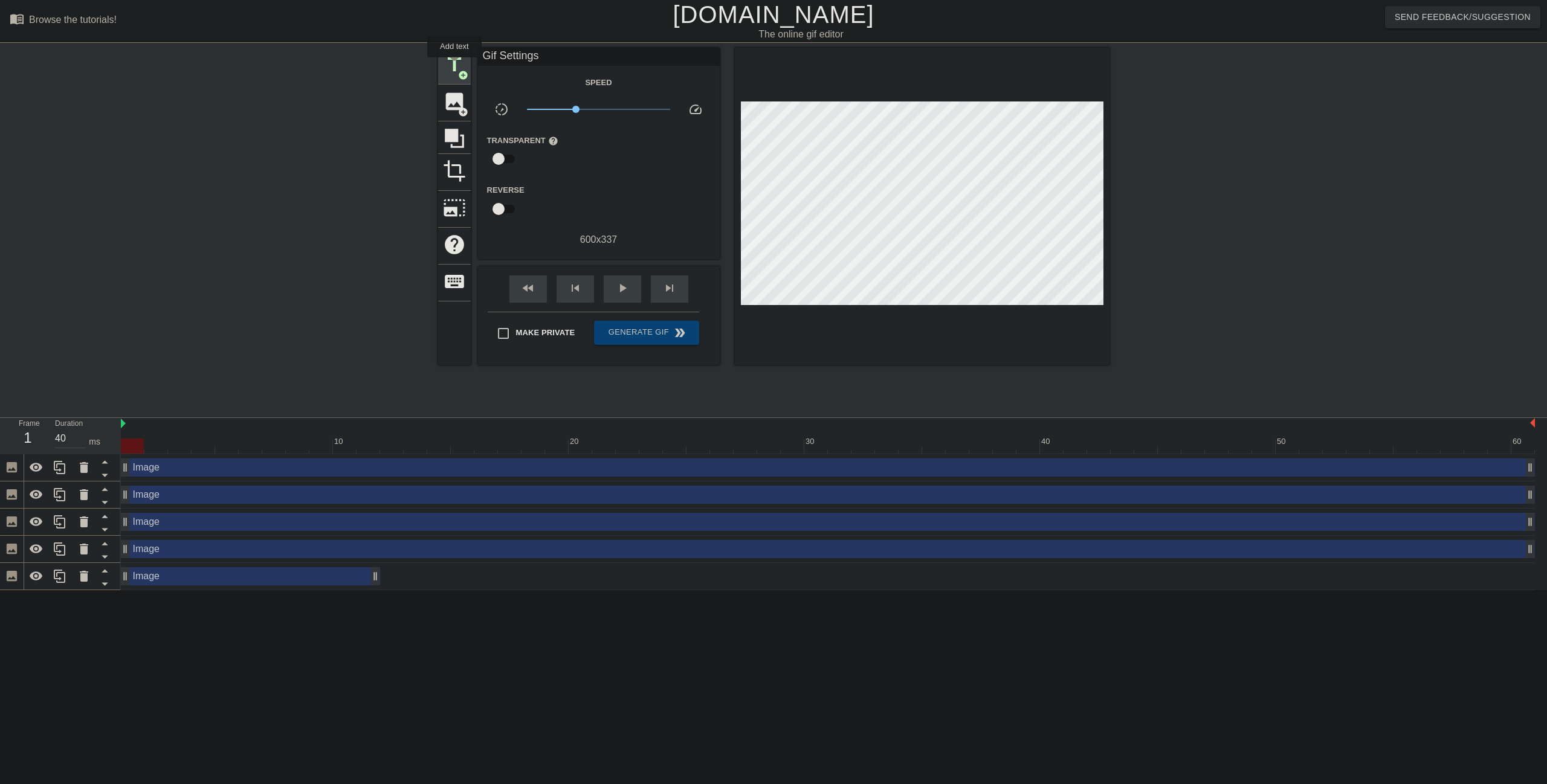
click at [455, 66] on span "title" at bounding box center [455, 65] width 23 height 23
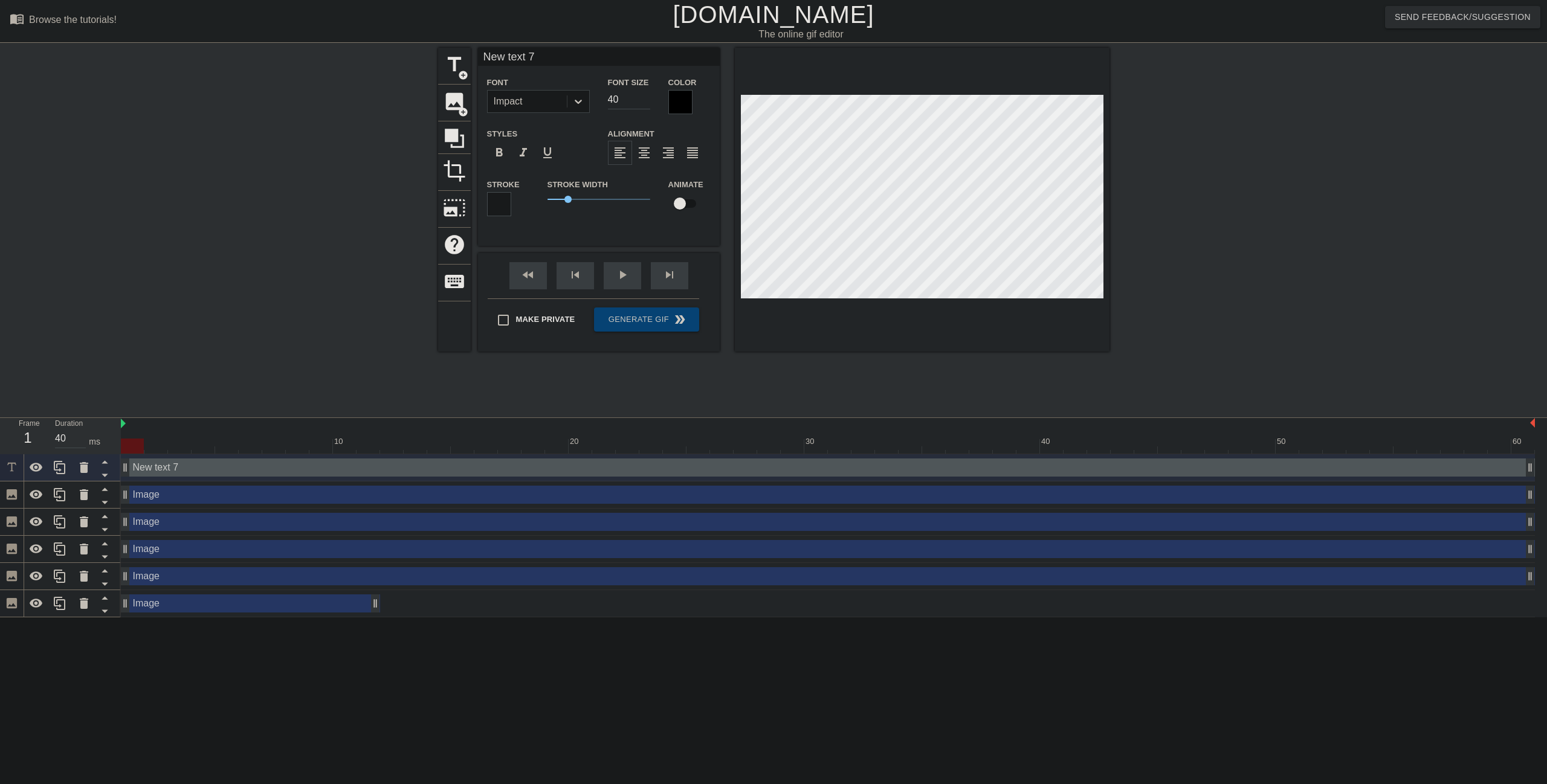
scroll to position [1, 3]
click at [79, 467] on icon at bounding box center [84, 468] width 14 height 14
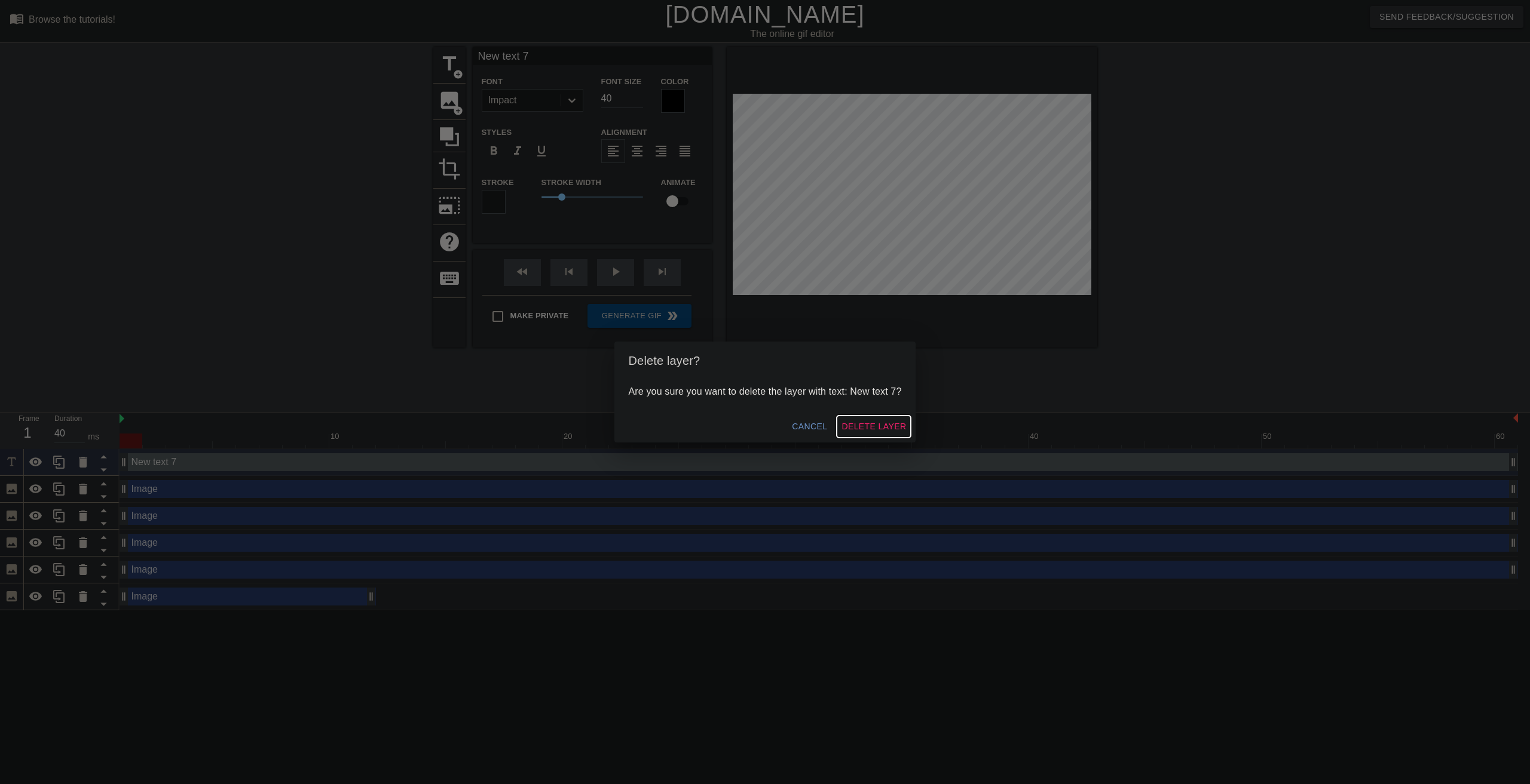
click at [882, 430] on span "Delete Layer" at bounding box center [874, 426] width 64 height 15
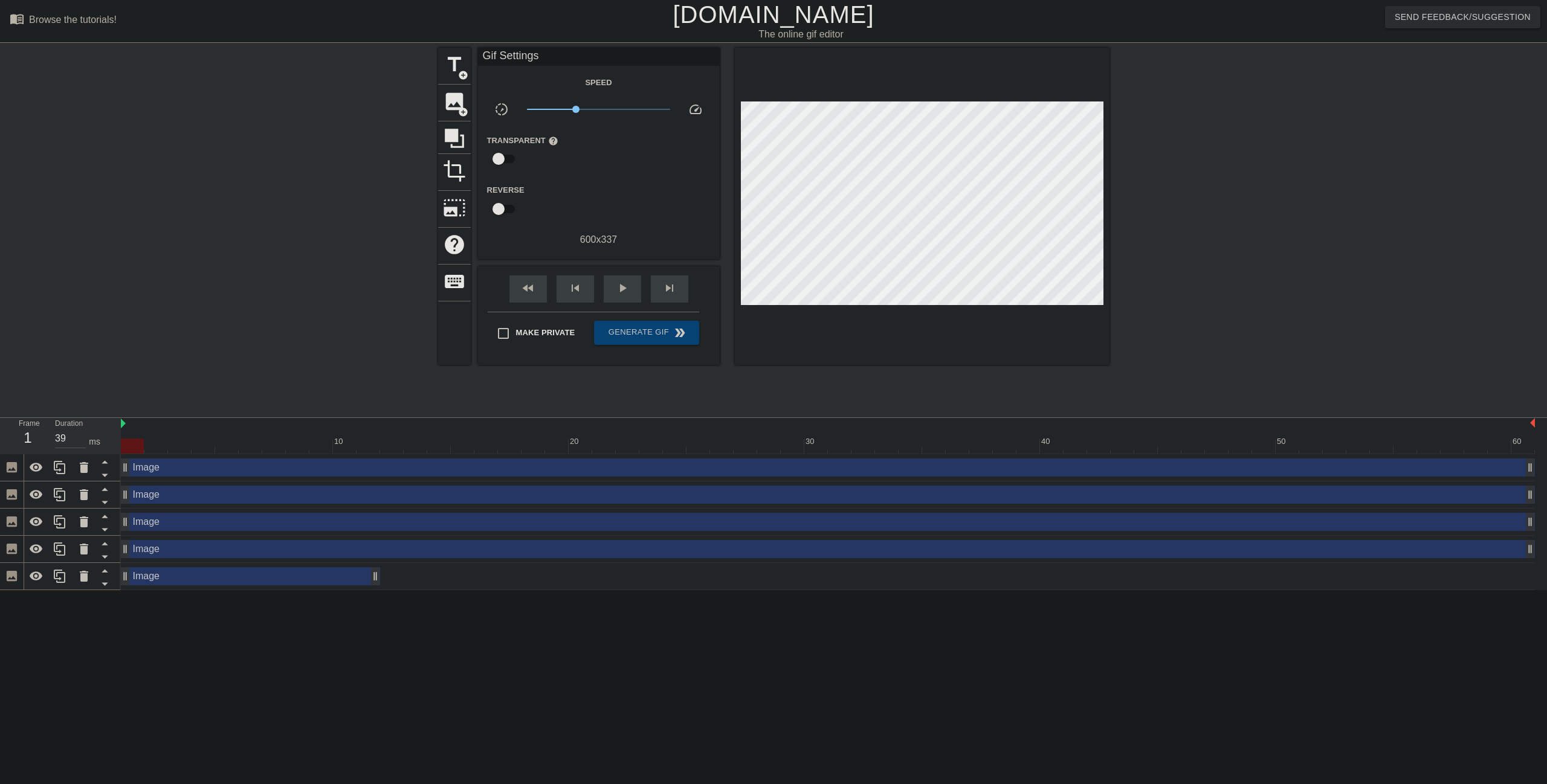
click at [81, 439] on input "39" at bounding box center [71, 438] width 31 height 20
click at [81, 440] on input "38" at bounding box center [71, 438] width 31 height 20
click at [81, 440] on input "37" at bounding box center [71, 438] width 31 height 20
click at [81, 440] on input "36" at bounding box center [71, 438] width 31 height 20
click at [81, 440] on input "35" at bounding box center [71, 438] width 31 height 20
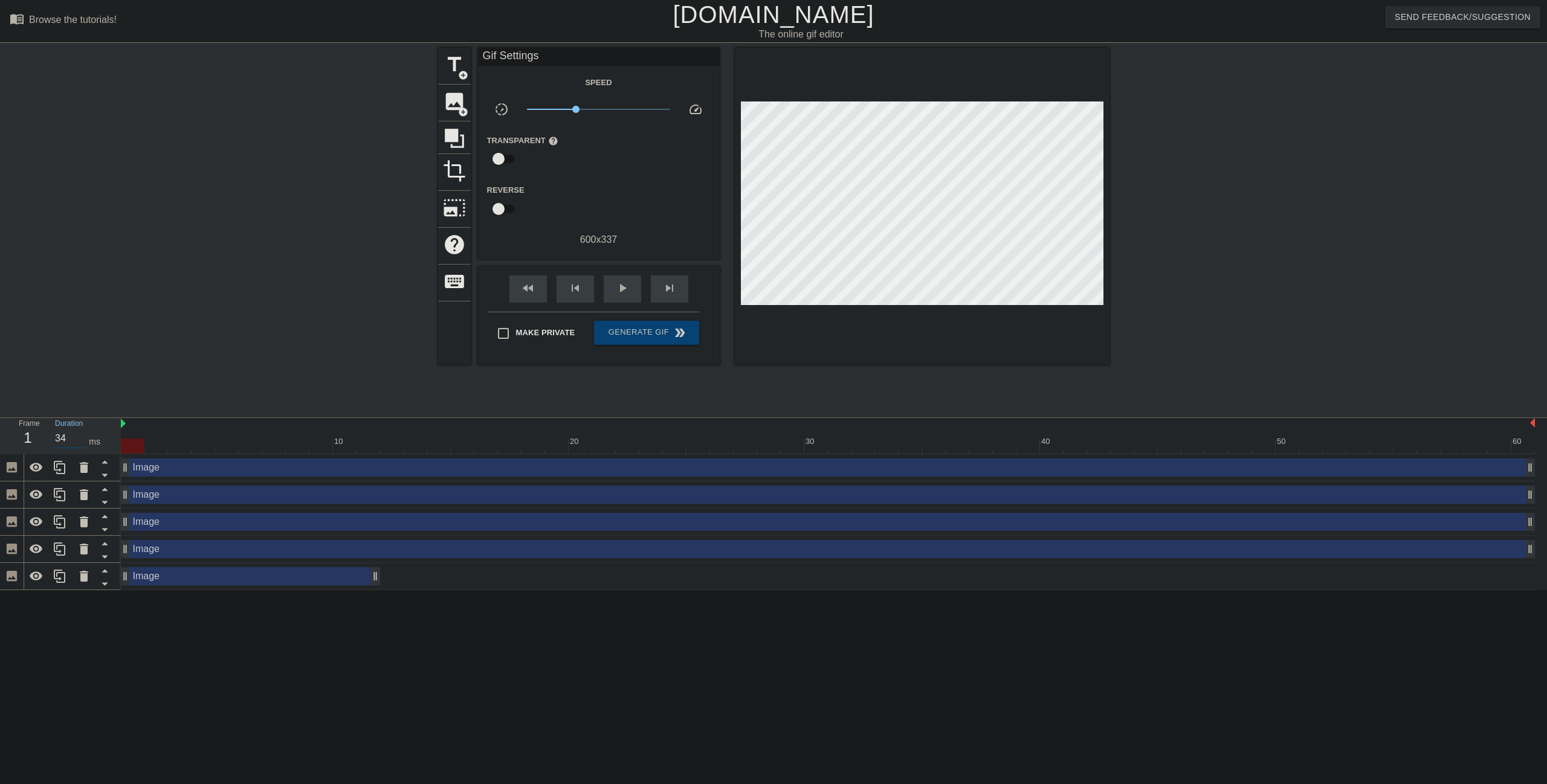
click at [81, 440] on input "34" at bounding box center [71, 438] width 31 height 20
click at [81, 440] on input "33" at bounding box center [71, 438] width 31 height 20
click at [81, 440] on input "32" at bounding box center [71, 438] width 31 height 20
click at [81, 440] on input "31" at bounding box center [71, 438] width 31 height 20
click at [81, 440] on input "30" at bounding box center [71, 438] width 31 height 20
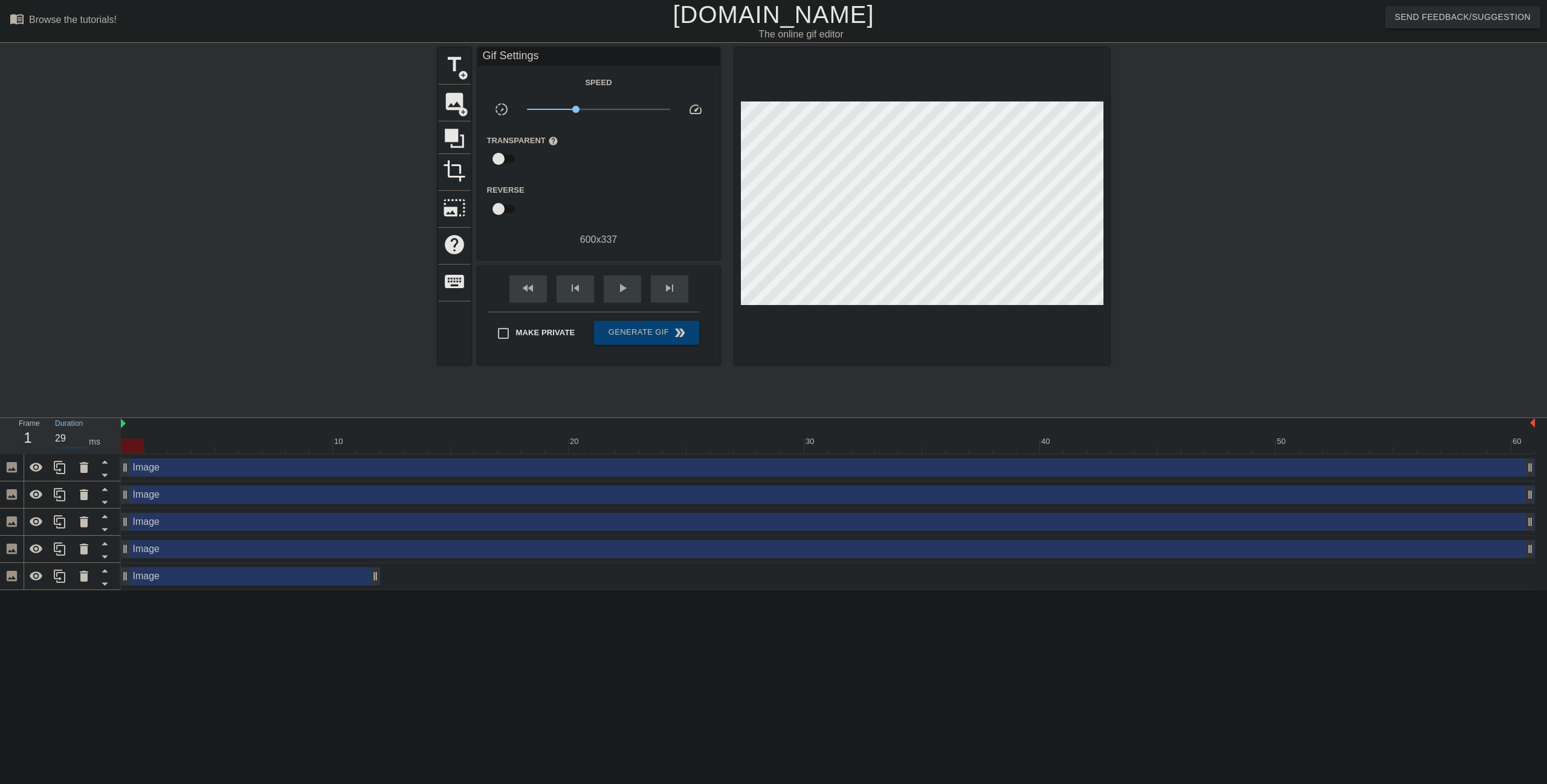
click at [81, 440] on input "29" at bounding box center [71, 438] width 31 height 20
click at [81, 440] on input "28" at bounding box center [71, 438] width 31 height 20
click at [81, 440] on input "27" at bounding box center [71, 438] width 31 height 20
click at [81, 440] on input "26" at bounding box center [71, 438] width 31 height 20
click at [81, 440] on input "25" at bounding box center [71, 438] width 31 height 20
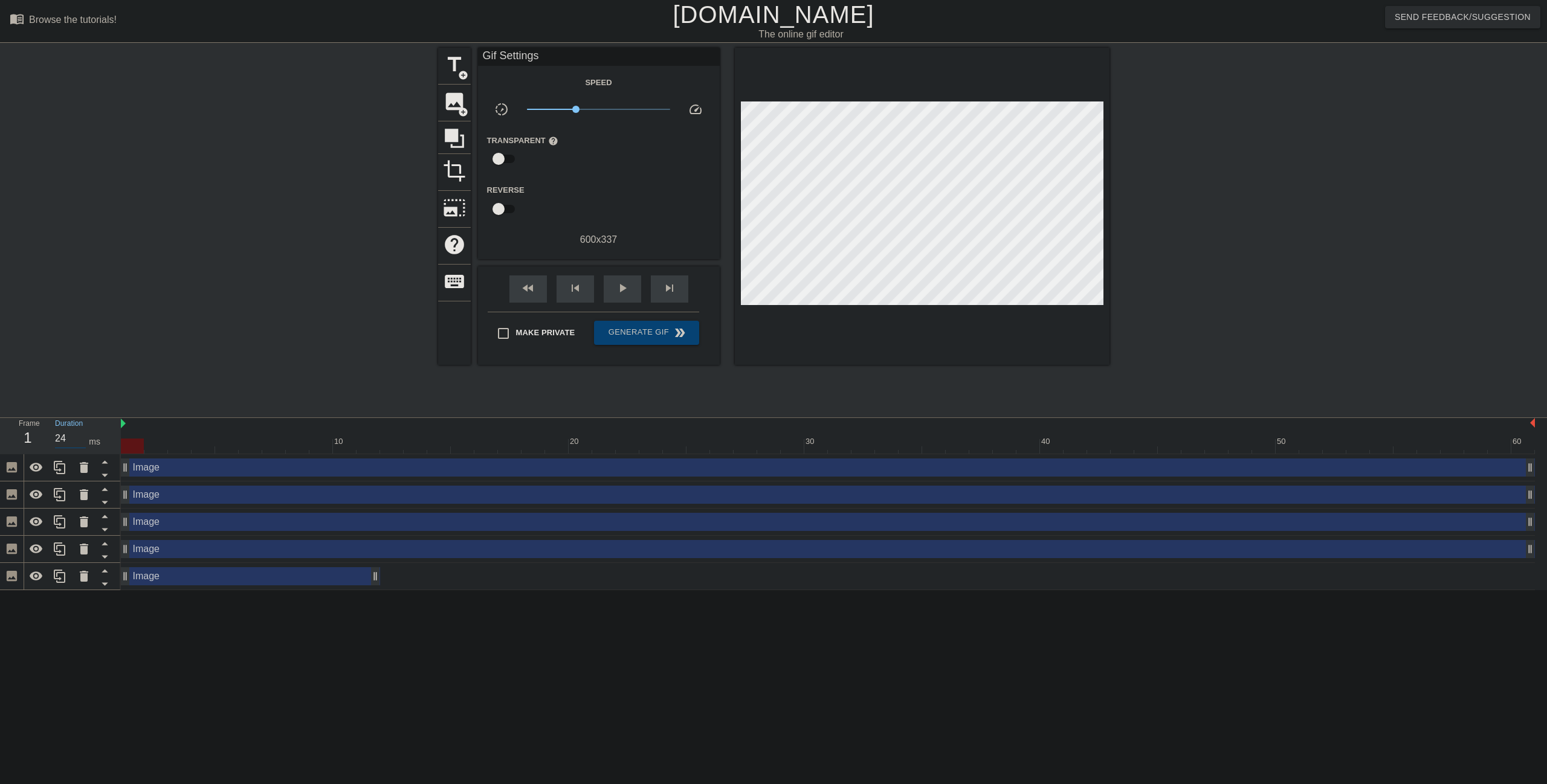
click at [81, 440] on input "24" at bounding box center [71, 438] width 31 height 20
click at [81, 440] on input "23" at bounding box center [71, 438] width 31 height 20
click at [81, 440] on input "22" at bounding box center [71, 438] width 31 height 20
click at [81, 440] on input "21" at bounding box center [71, 438] width 31 height 20
click at [81, 440] on input "20" at bounding box center [71, 438] width 31 height 20
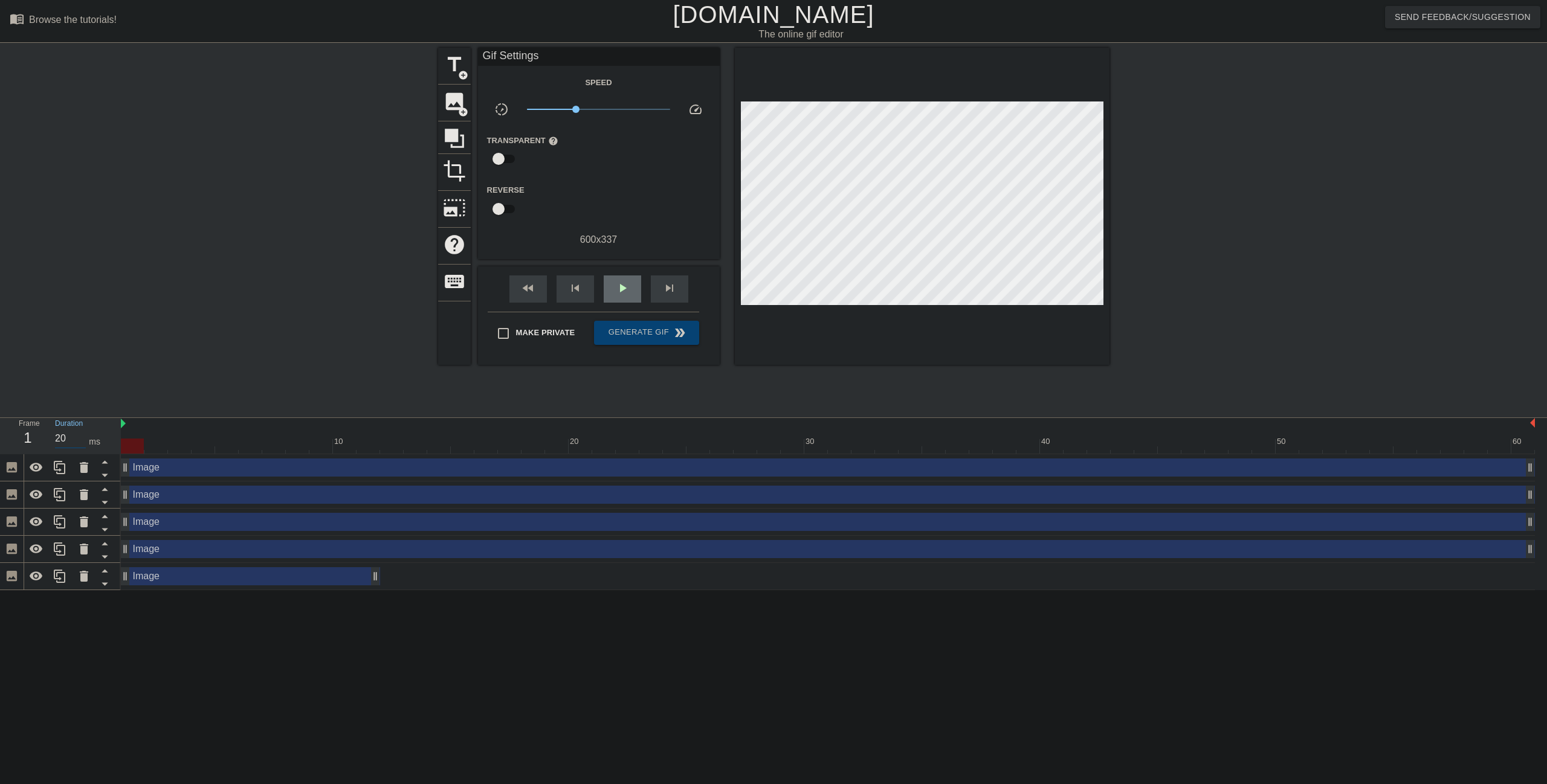
click at [624, 288] on span "play_arrow" at bounding box center [623, 288] width 14 height 14
drag, startPoint x: 574, startPoint y: 108, endPoint x: 598, endPoint y: 116, distance: 25.3
click at [598, 116] on span "x0.989" at bounding box center [598, 109] width 143 height 14
click at [623, 298] on div "pause" at bounding box center [623, 288] width 38 height 27
click at [623, 298] on div "play_arrow" at bounding box center [623, 288] width 38 height 27
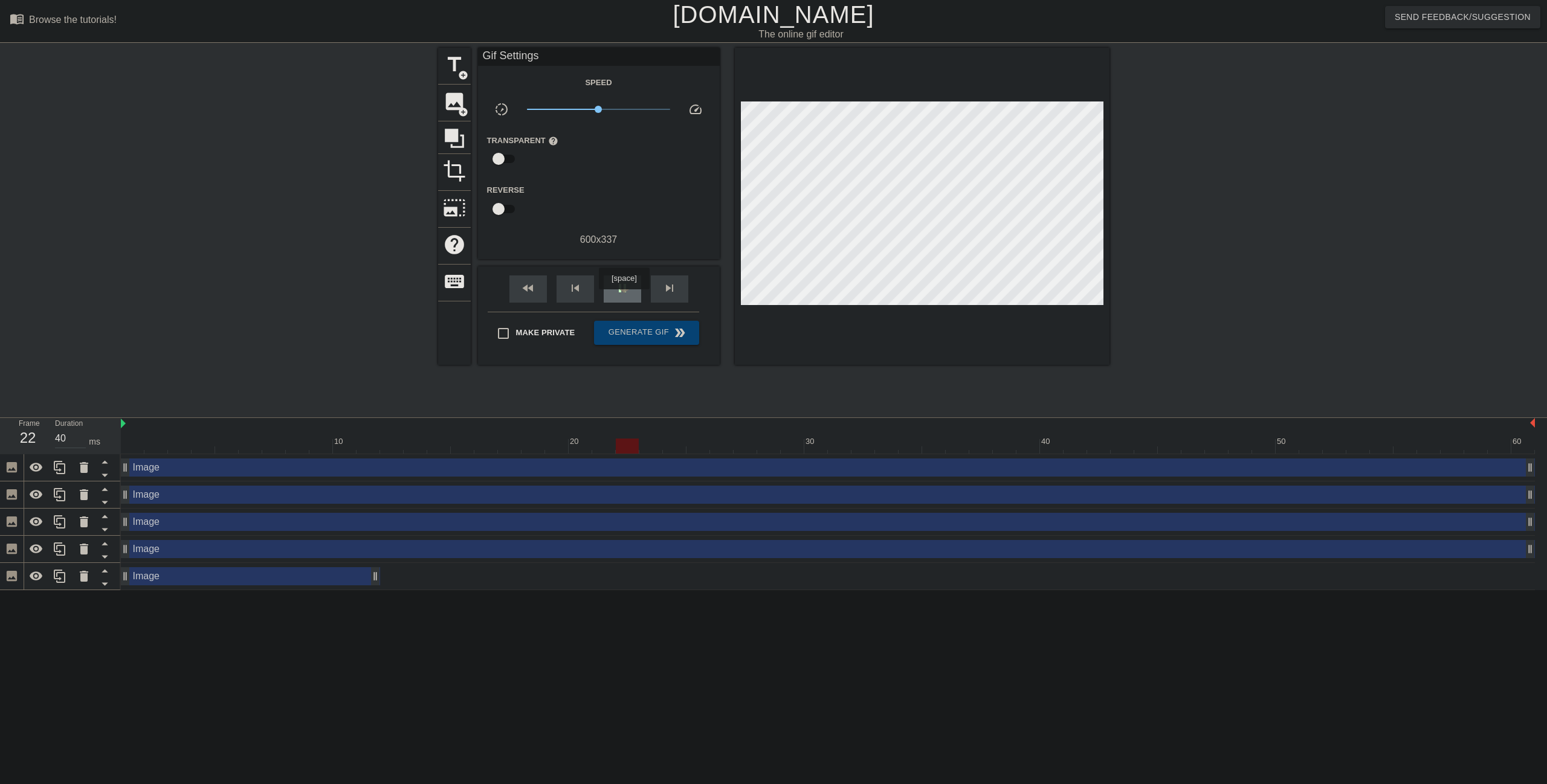
click at [623, 298] on div "pause" at bounding box center [623, 288] width 38 height 27
click at [623, 288] on span "play_arrow" at bounding box center [623, 288] width 14 height 14
click at [623, 288] on span "pause" at bounding box center [623, 288] width 14 height 14
click at [623, 288] on span "play_arrow" at bounding box center [623, 288] width 14 height 14
click at [623, 288] on span "pause" at bounding box center [623, 288] width 14 height 14
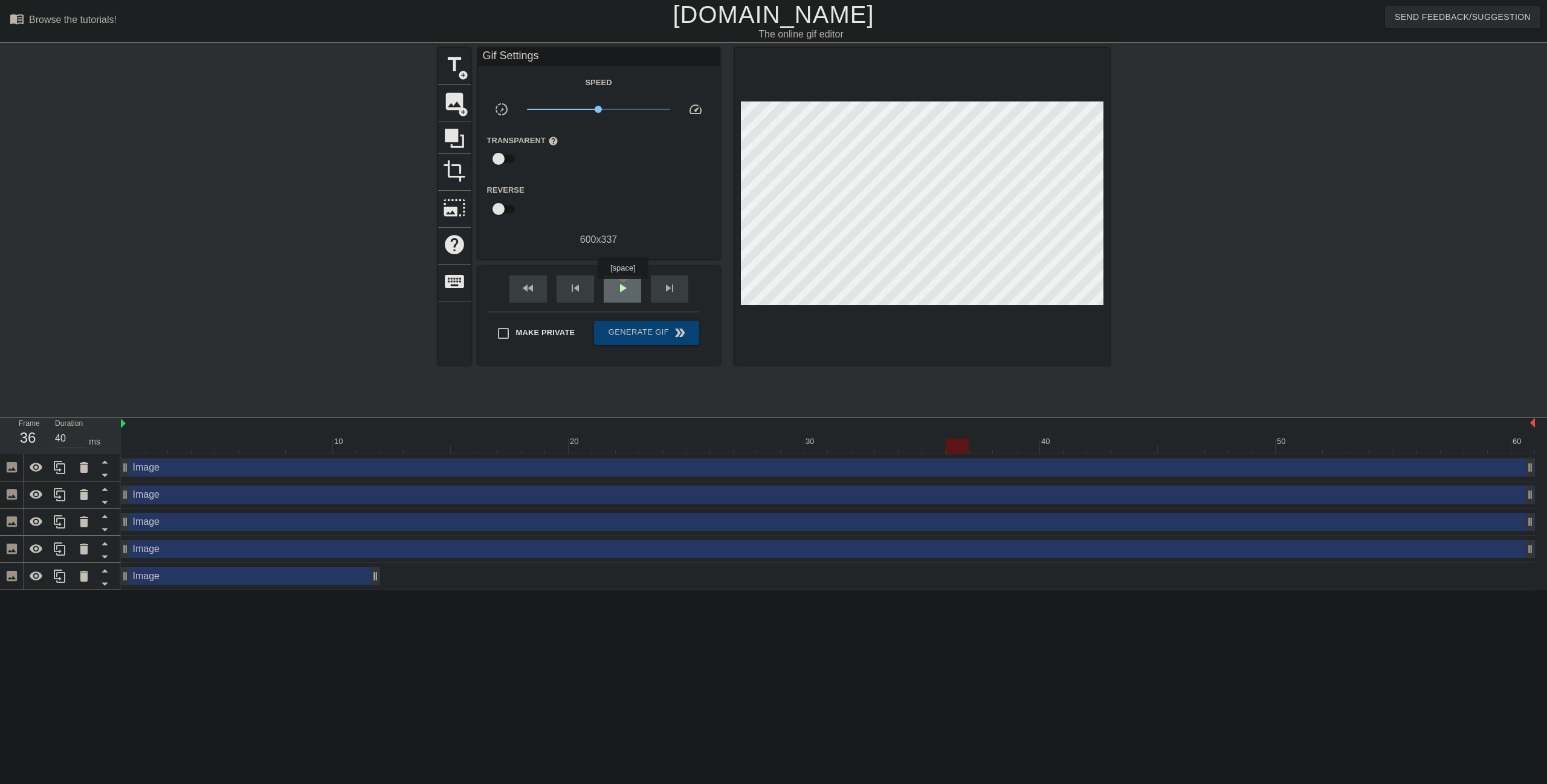
click at [623, 288] on span "play_arrow" at bounding box center [623, 288] width 14 height 14
click at [623, 288] on span "pause" at bounding box center [623, 288] width 14 height 14
click at [623, 288] on span "play_arrow" at bounding box center [623, 288] width 14 height 14
click at [623, 288] on span "pause" at bounding box center [623, 288] width 14 height 14
click at [623, 288] on span "play_arrow" at bounding box center [623, 288] width 14 height 14
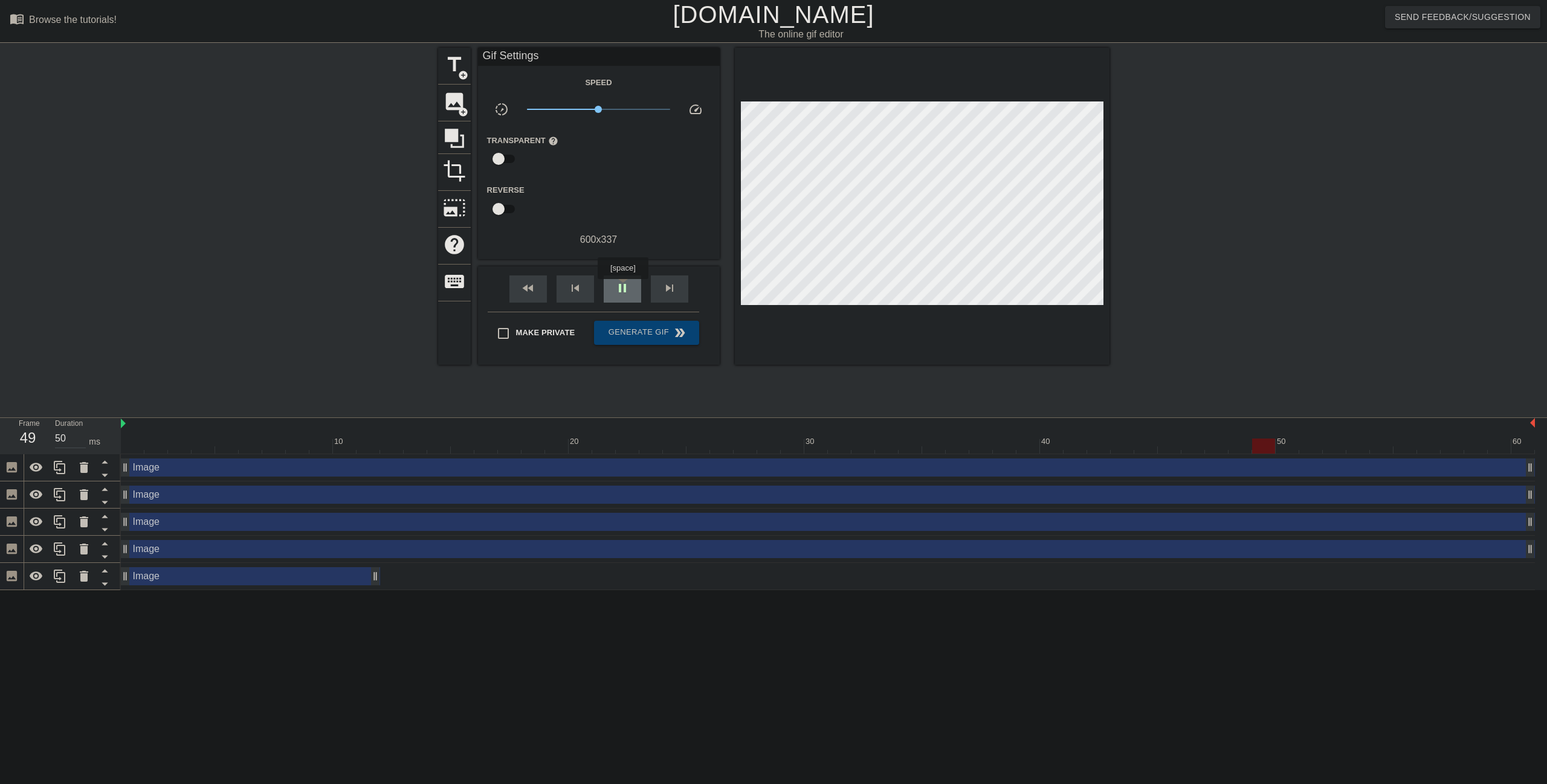
click at [623, 288] on span "pause" at bounding box center [623, 288] width 14 height 14
click at [623, 288] on span "play_arrow" at bounding box center [623, 288] width 14 height 14
click at [623, 288] on span "pause" at bounding box center [623, 288] width 14 height 14
click at [623, 288] on span "play_arrow" at bounding box center [623, 288] width 14 height 14
click at [623, 288] on span "pause" at bounding box center [623, 288] width 14 height 14
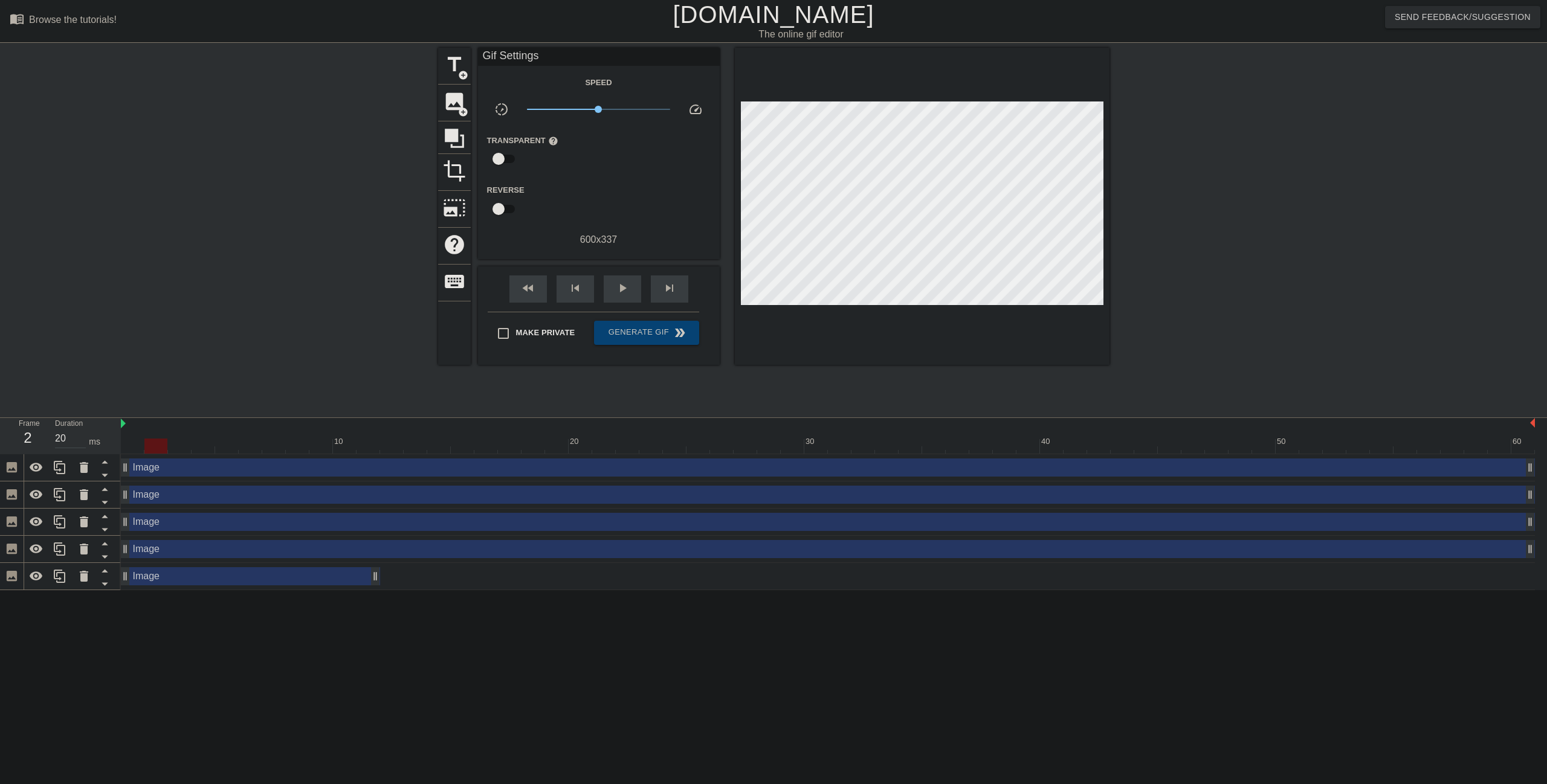
click at [134, 446] on div at bounding box center [827, 446] width 1414 height 15
click at [55, 436] on input "20" at bounding box center [71, 438] width 31 height 20
click at [107, 423] on div "Duration 40 ms" at bounding box center [82, 435] width 54 height 35
click at [165, 442] on div at bounding box center [827, 446] width 1414 height 15
click at [180, 446] on div at bounding box center [827, 446] width 1414 height 15
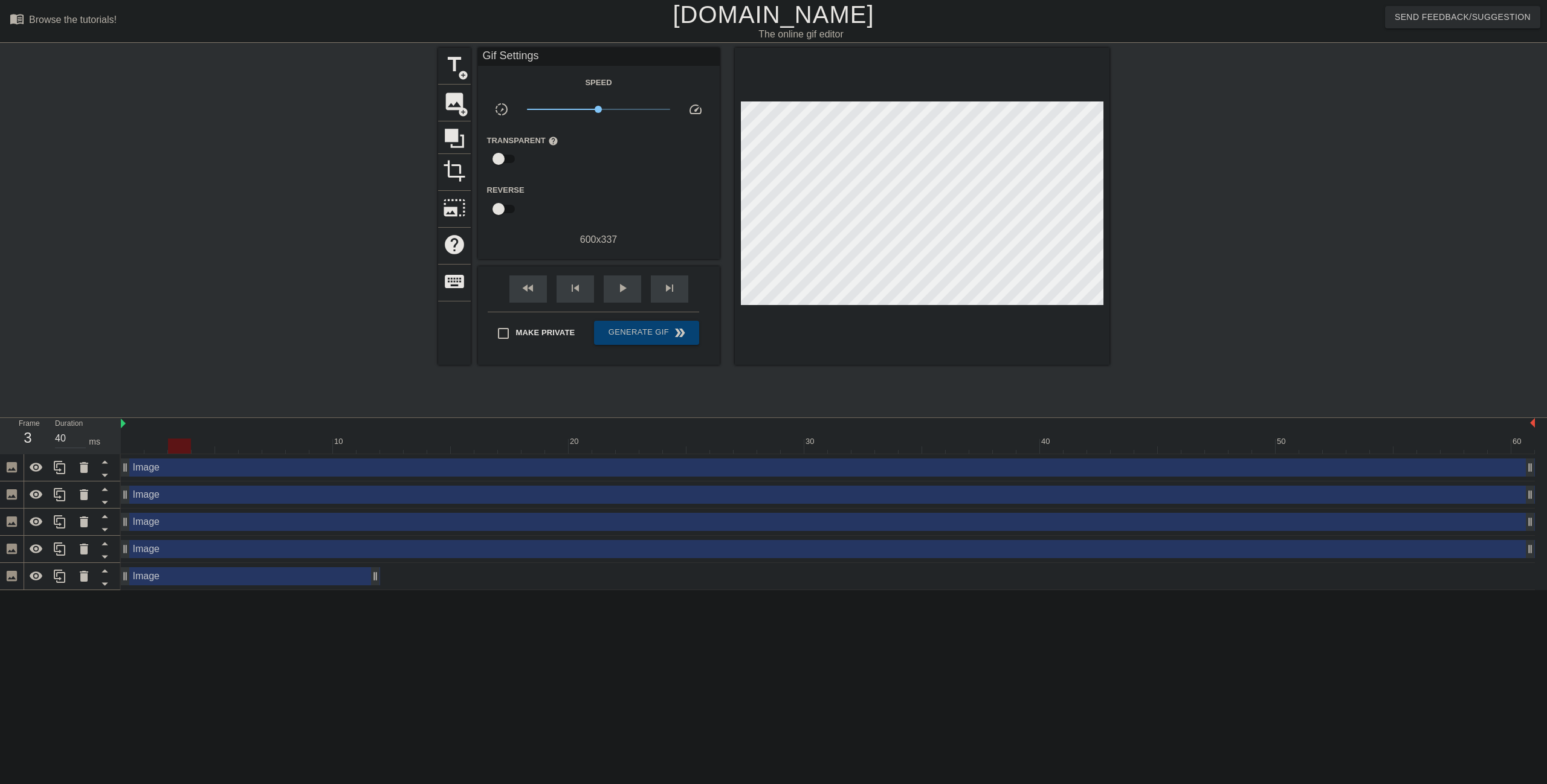
click at [204, 446] on div at bounding box center [827, 446] width 1414 height 15
click at [191, 444] on div at bounding box center [827, 446] width 1414 height 15
click at [183, 446] on div at bounding box center [180, 446] width 23 height 15
click at [213, 448] on div at bounding box center [827, 446] width 1414 height 15
click at [230, 447] on div at bounding box center [827, 446] width 1414 height 15
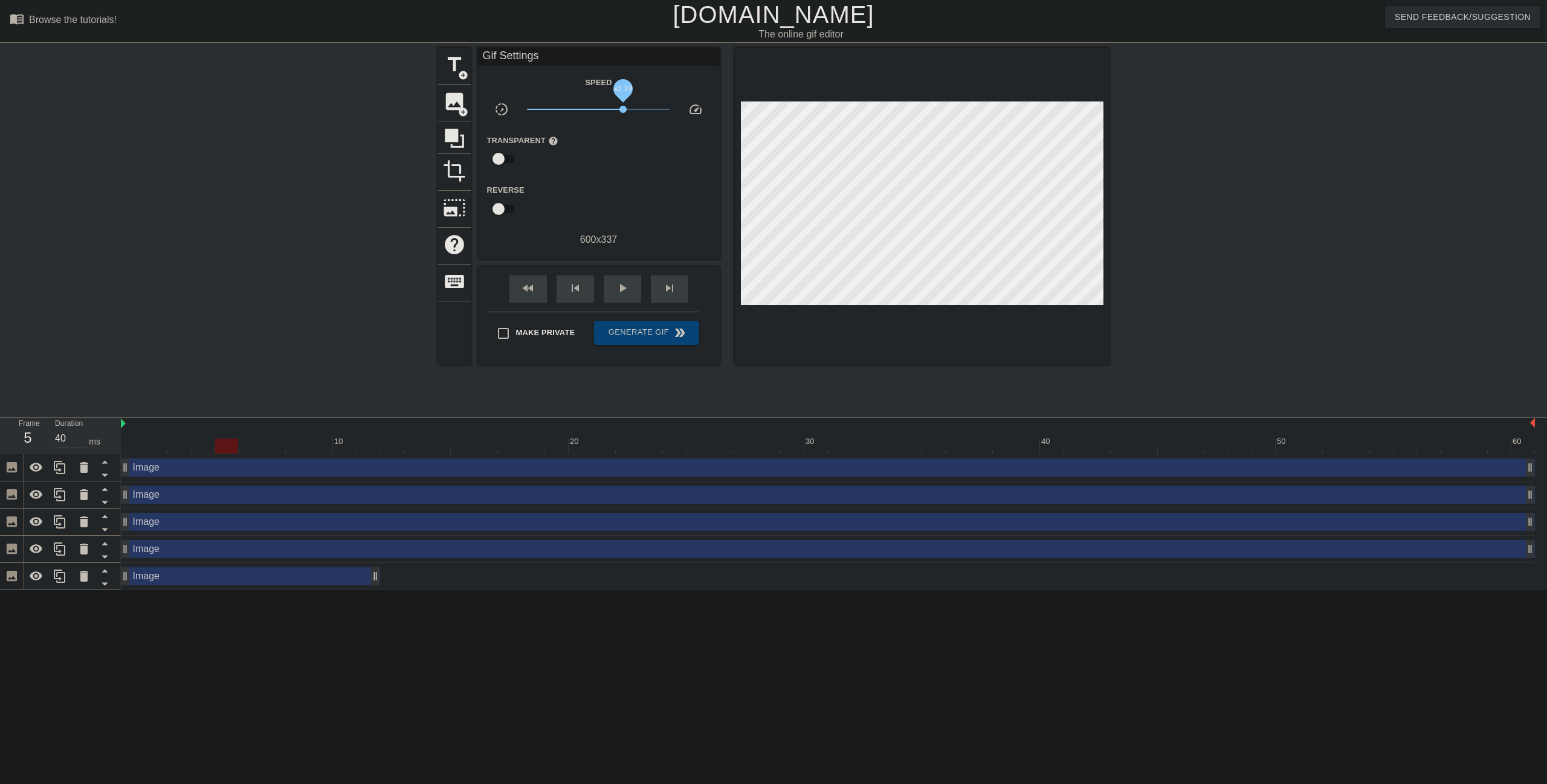
drag, startPoint x: 597, startPoint y: 110, endPoint x: 625, endPoint y: 112, distance: 28.1
click at [625, 112] on span "x2.19" at bounding box center [623, 109] width 7 height 7
click at [624, 288] on span "play_arrow" at bounding box center [623, 288] width 14 height 14
click at [624, 288] on span "pause" at bounding box center [623, 288] width 14 height 14
drag, startPoint x: 623, startPoint y: 112, endPoint x: 485, endPoint y: 139, distance: 140.6
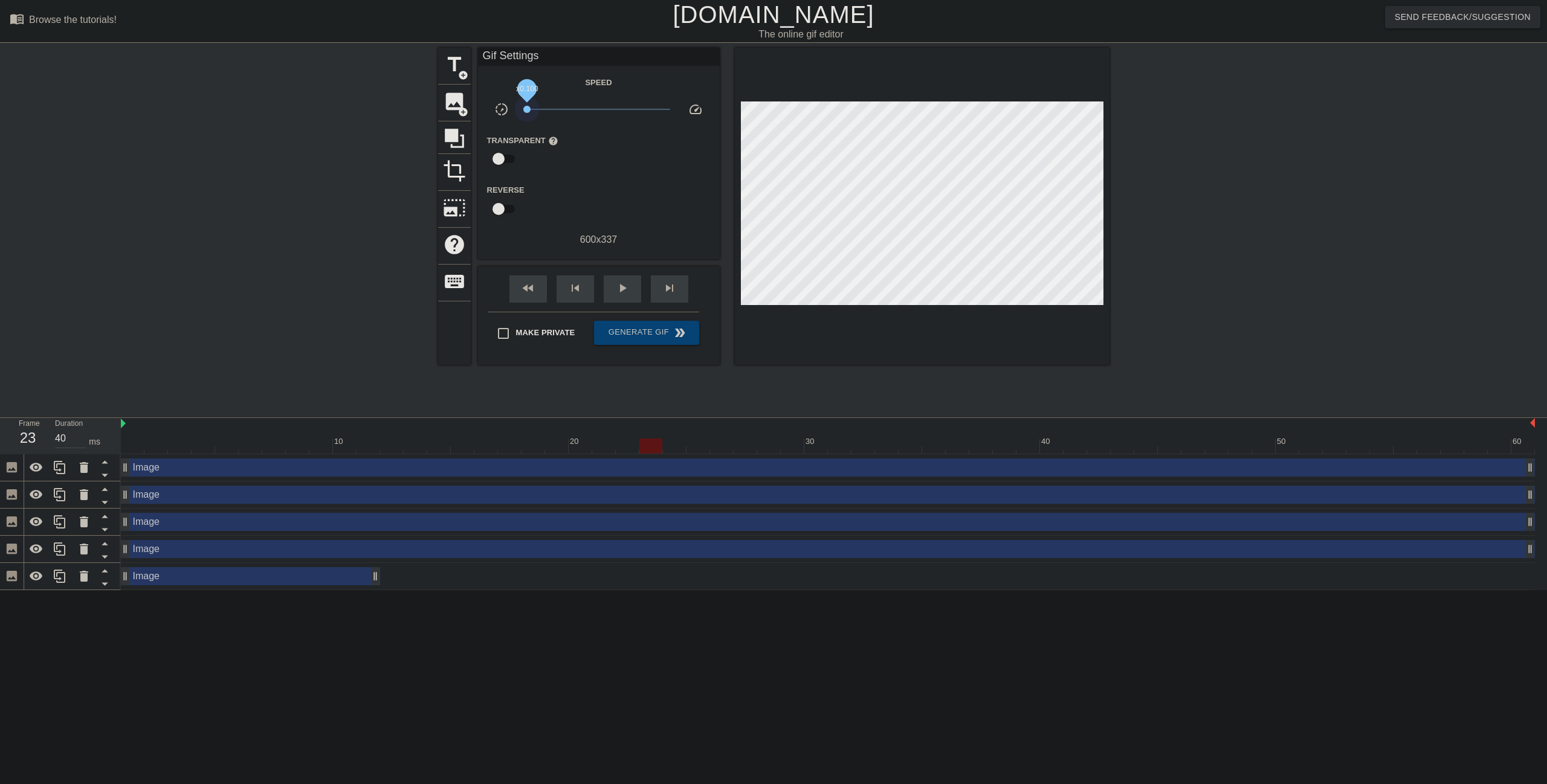
click at [487, 138] on div "Speed slow_motion_video x0.100 speed Transparent help Reverse 600 x 337" at bounding box center [598, 161] width 223 height 172
click at [623, 298] on div "play_arrow" at bounding box center [623, 288] width 38 height 27
drag, startPoint x: 526, startPoint y: 107, endPoint x: 563, endPoint y: 111, distance: 37.2
click at [563, 111] on span "x0.313" at bounding box center [563, 109] width 7 height 7
click at [620, 291] on span "pause" at bounding box center [623, 288] width 14 height 14
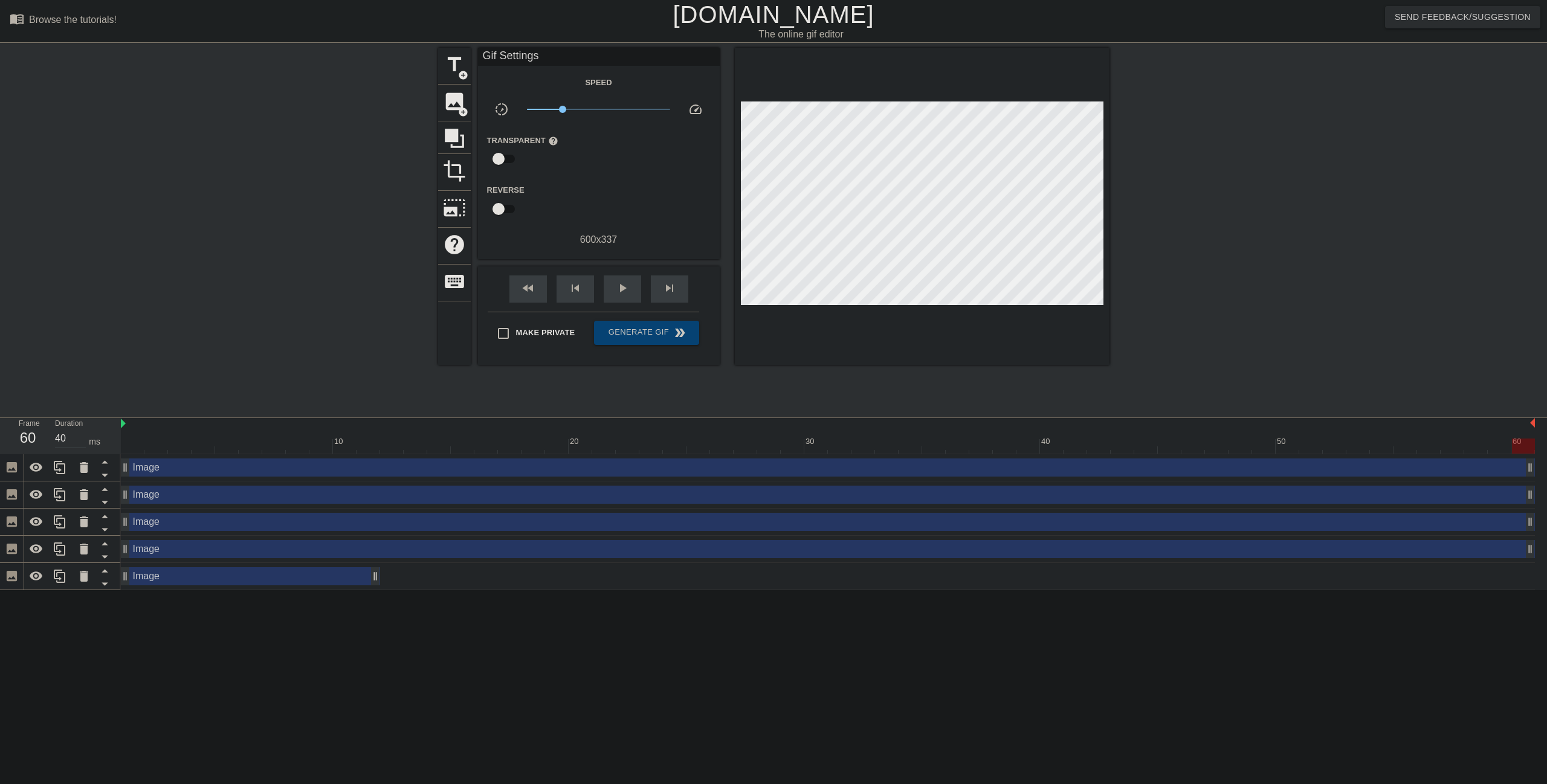
drag, startPoint x: 605, startPoint y: 442, endPoint x: 1518, endPoint y: 446, distance: 913.0
click at [1518, 446] on div at bounding box center [1524, 446] width 23 height 15
click at [1521, 446] on div at bounding box center [1523, 446] width 23 height 15
click at [1524, 444] on div at bounding box center [1523, 446] width 23 height 15
drag, startPoint x: 1524, startPoint y: 451, endPoint x: 97, endPoint y: 479, distance: 1427.3
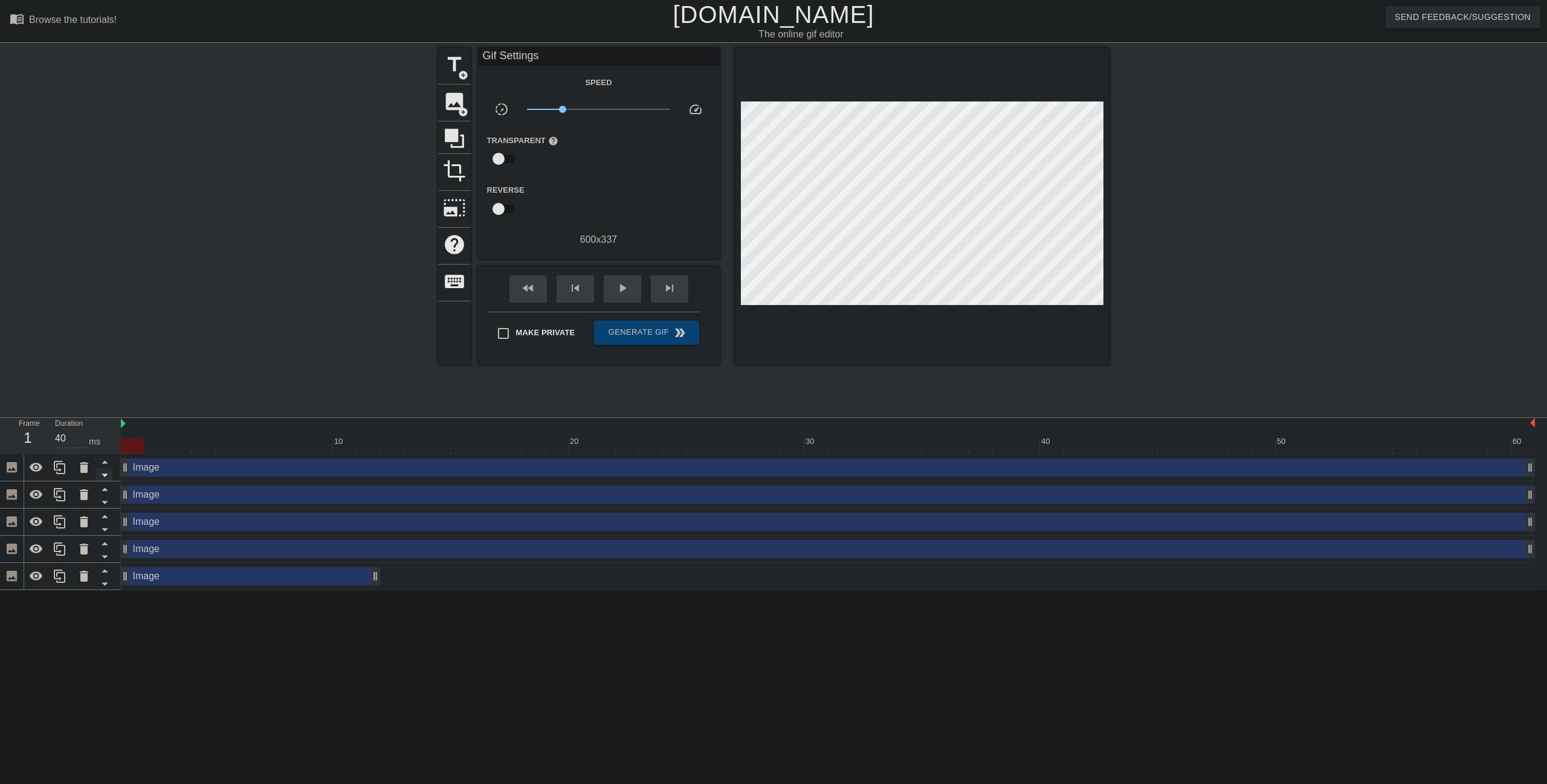
click at [97, 479] on div "Frame 1 Duration 40 ms 10 20 30 40 50 60 Image drag_handle drag_handle Image dr…" at bounding box center [774, 504] width 1547 height 172
drag, startPoint x: 369, startPoint y: 584, endPoint x: 192, endPoint y: 596, distance: 177.4
click at [197, 590] on html "menu_book Browse the tutorials! [DOMAIN_NAME] The online gif editor Send Feedba…" at bounding box center [774, 295] width 1547 height 590
click at [620, 292] on span "play_arrow" at bounding box center [623, 288] width 14 height 14
click at [623, 287] on span "pause" at bounding box center [623, 288] width 14 height 14
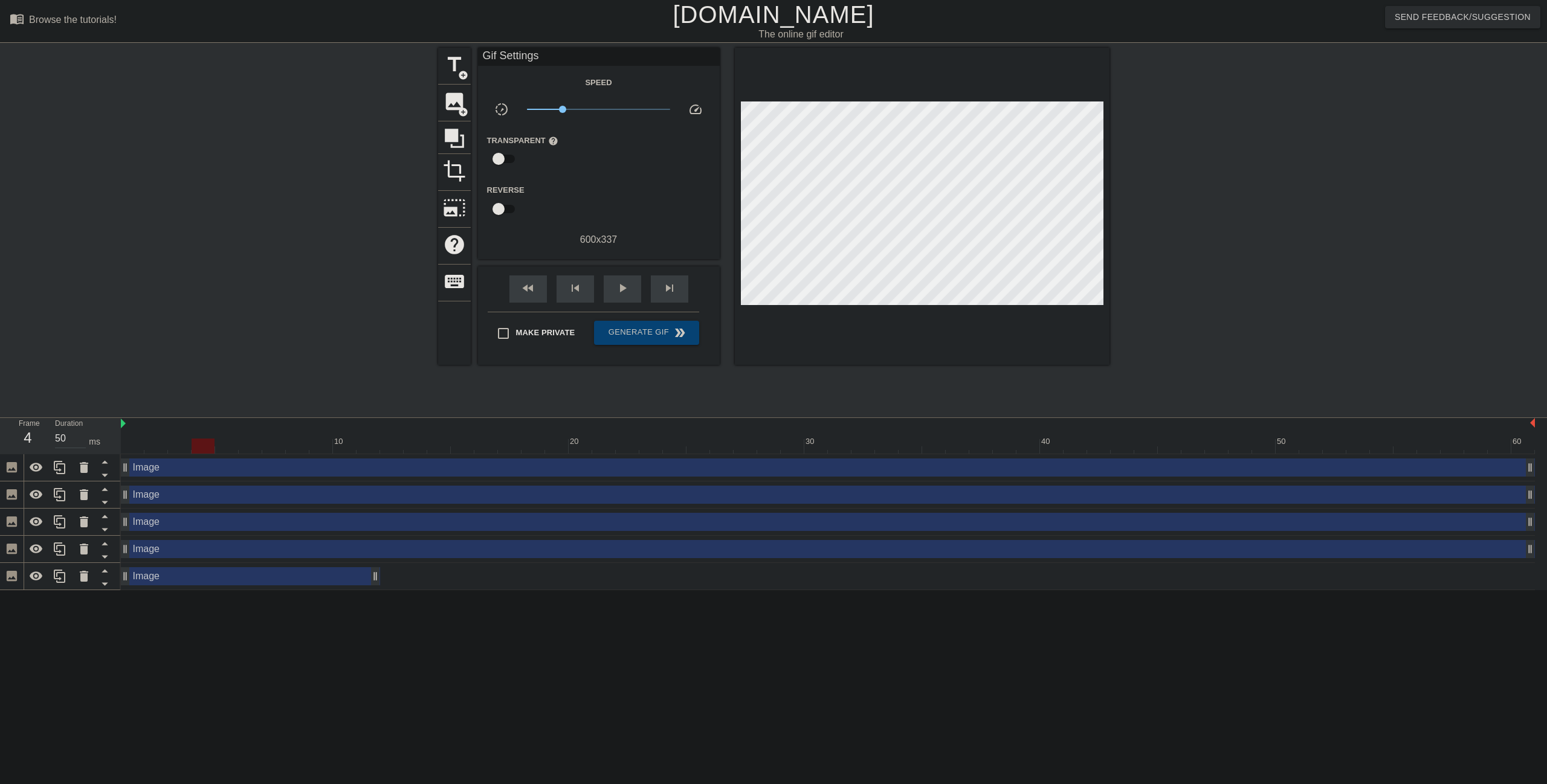
type input "40"
drag, startPoint x: 564, startPoint y: 449, endPoint x: 138, endPoint y: 449, distance: 426.0
click at [138, 449] on div at bounding box center [132, 446] width 23 height 15
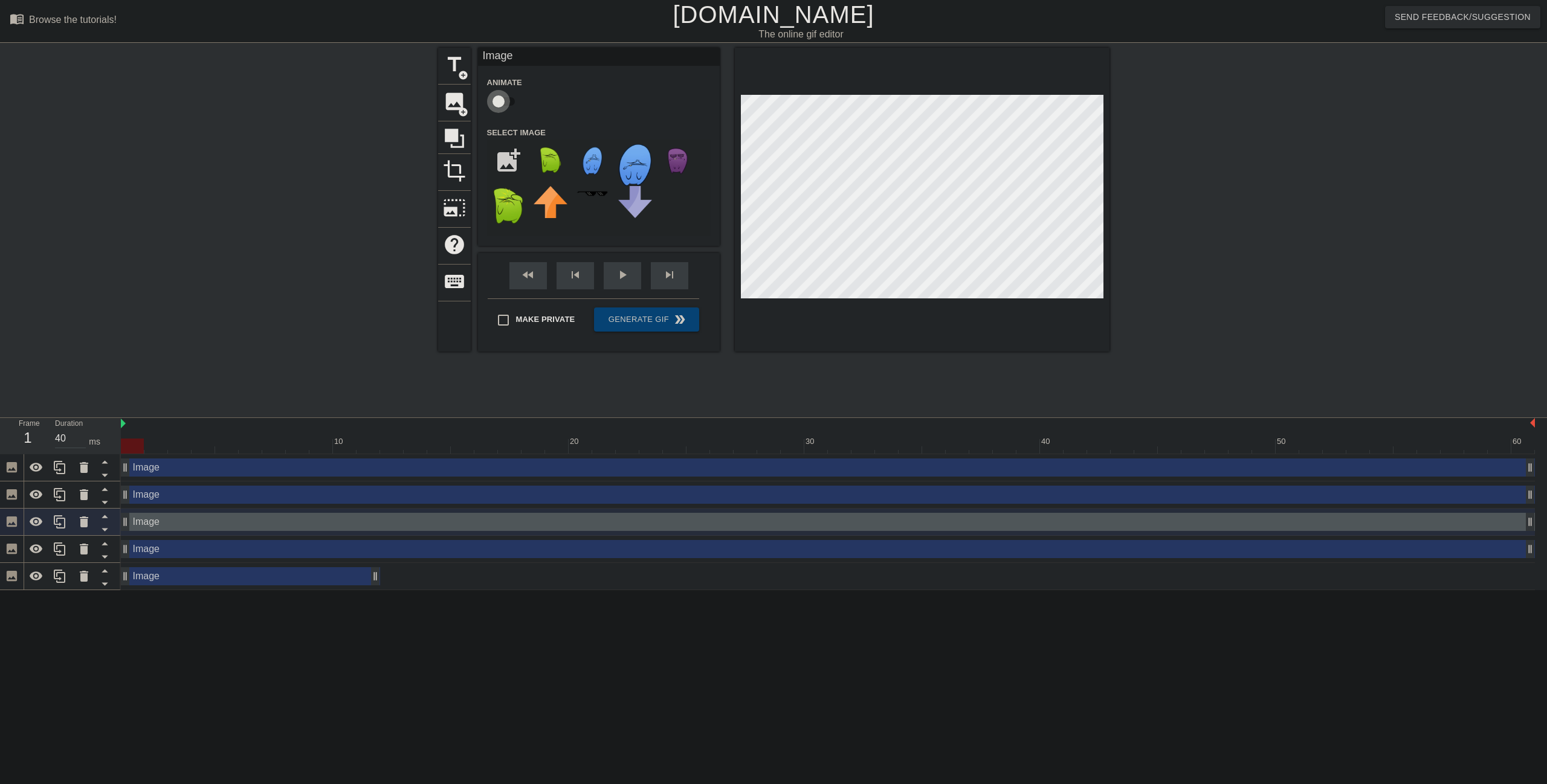
click at [502, 102] on input "checkbox" at bounding box center [498, 102] width 69 height 23
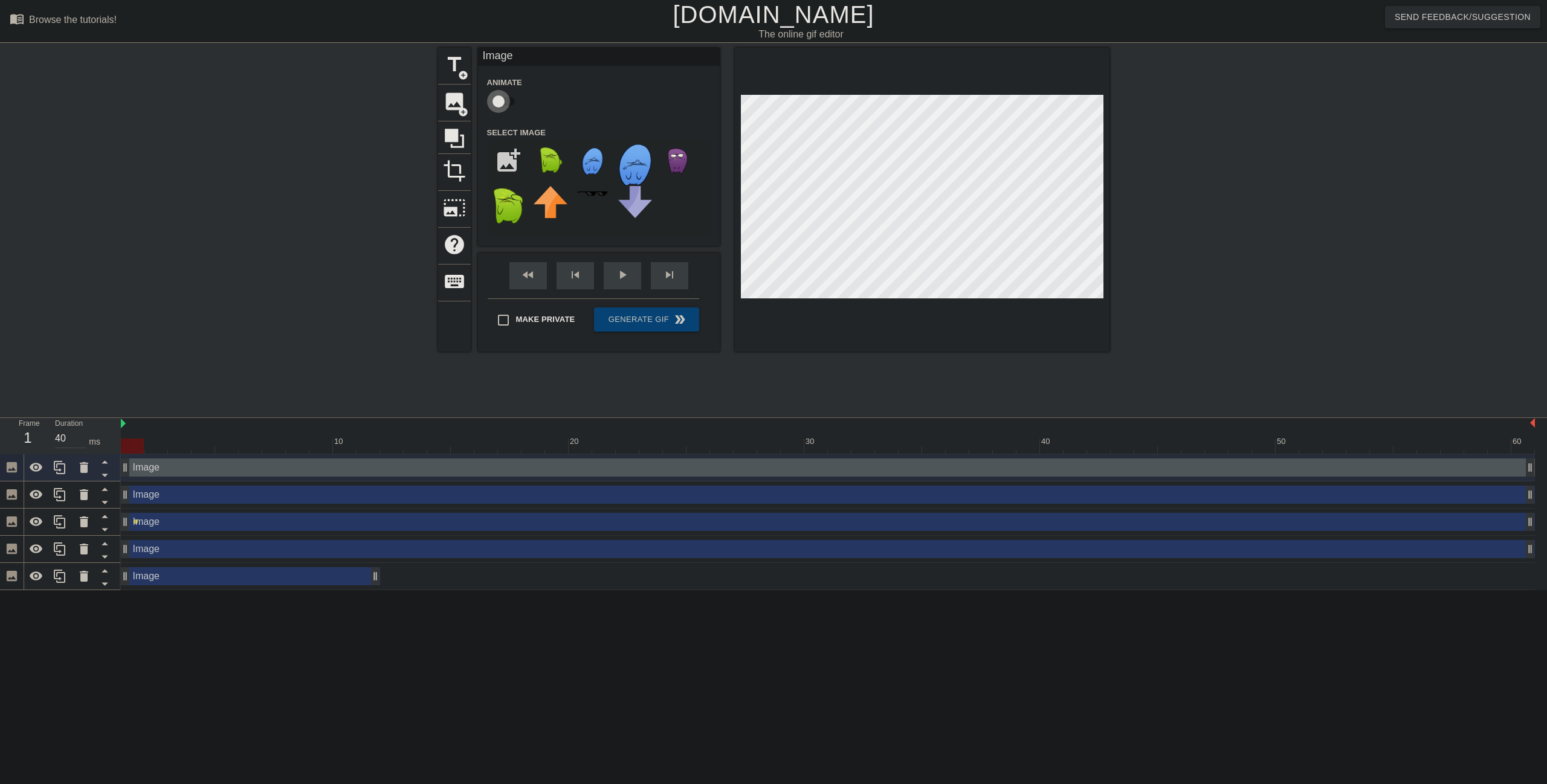
click at [504, 102] on input "checkbox" at bounding box center [498, 102] width 69 height 23
checkbox input "true"
click at [613, 273] on div "fast_rewind skip_previous play_arrow skip_next" at bounding box center [598, 275] width 197 height 46
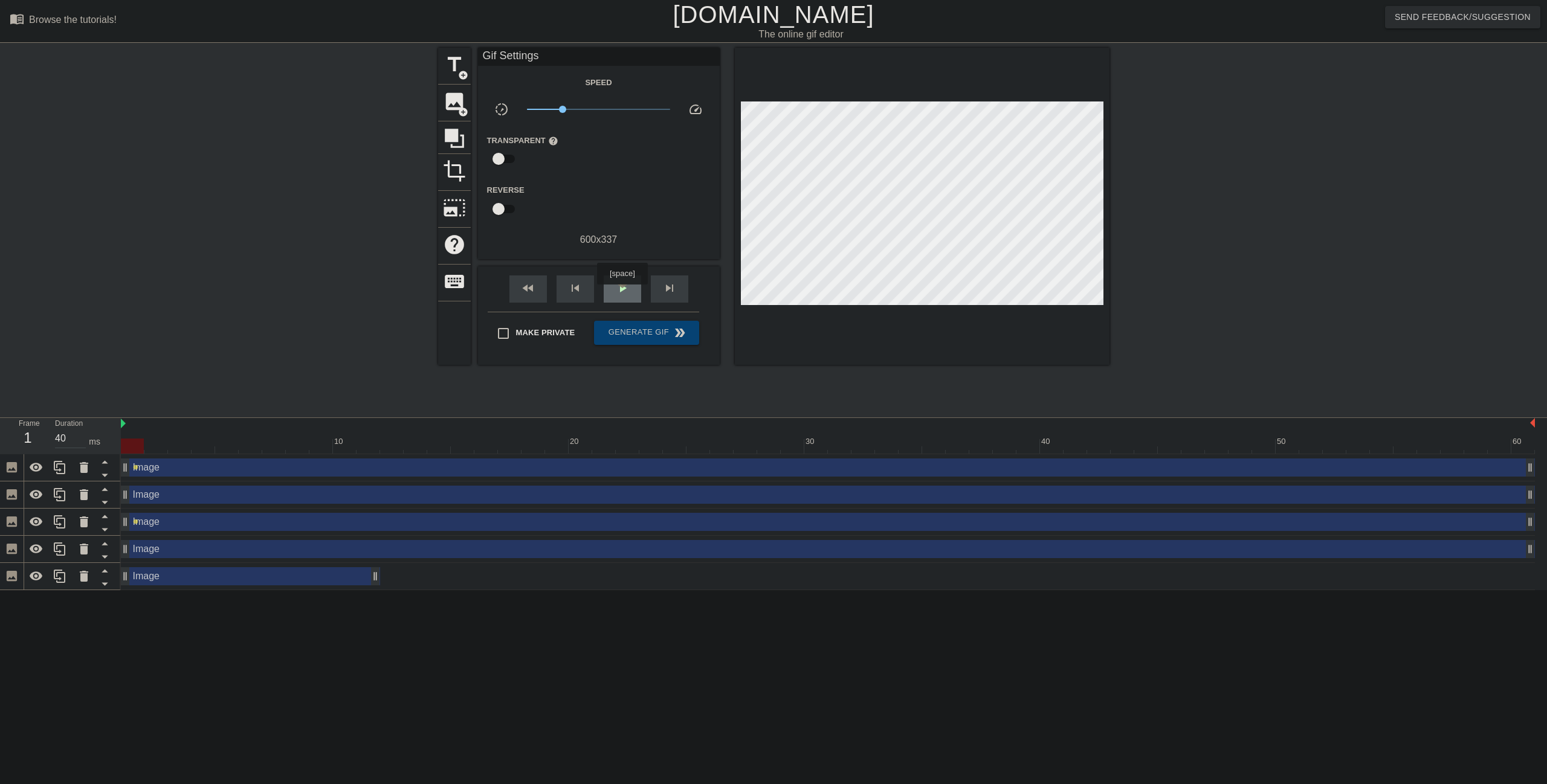
click at [622, 293] on span "play_arrow" at bounding box center [623, 288] width 14 height 14
type input "40"
click at [623, 297] on div "pause" at bounding box center [623, 288] width 38 height 27
click at [127, 449] on div at bounding box center [827, 446] width 1414 height 15
drag, startPoint x: 127, startPoint y: 449, endPoint x: 121, endPoint y: 448, distance: 6.1
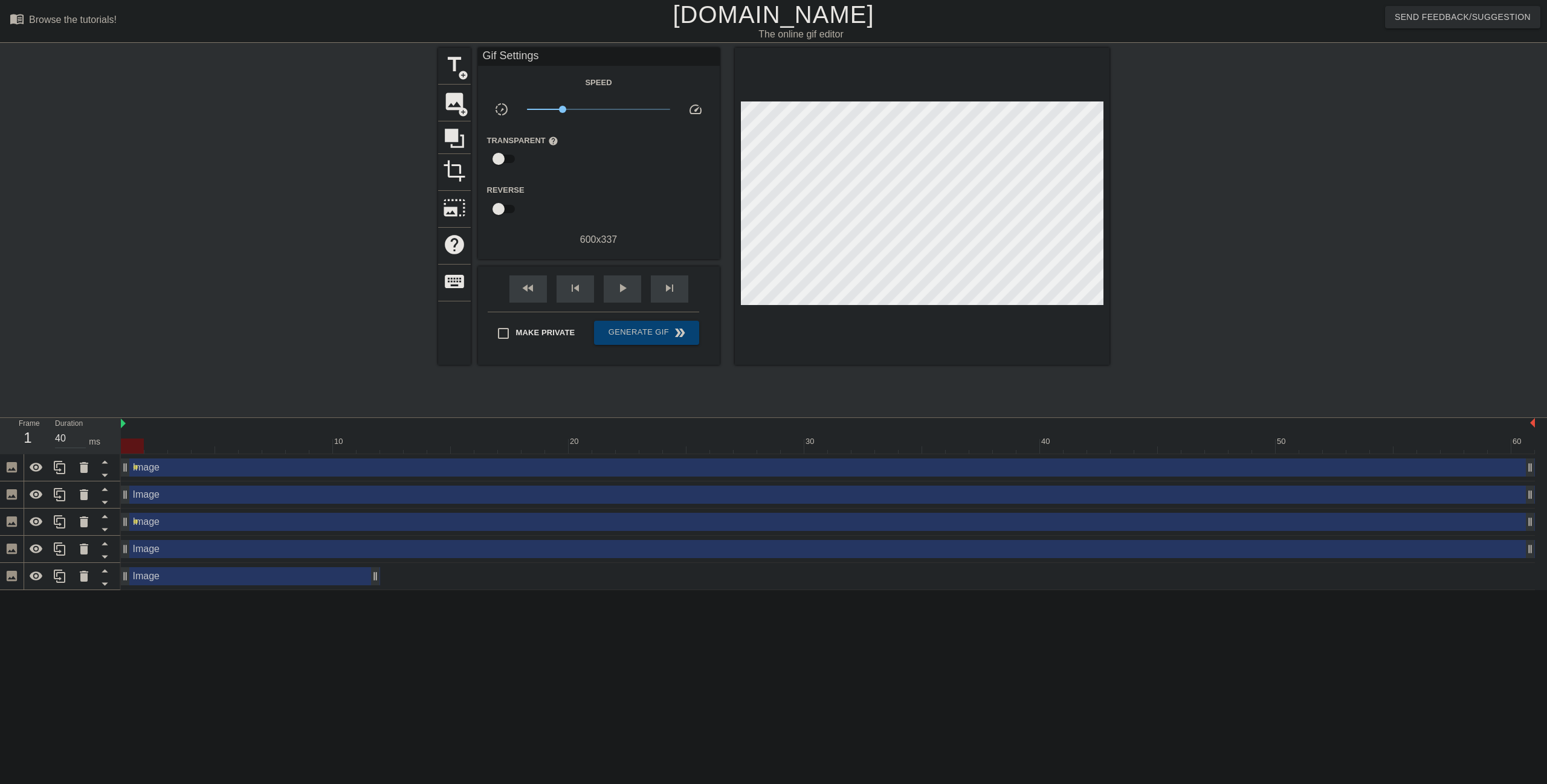
click at [121, 448] on div "Frame 1 Duration 40 ms 10 20 30 40 50 60 Image drag_handle drag_handle lens Ima…" at bounding box center [774, 504] width 1547 height 172
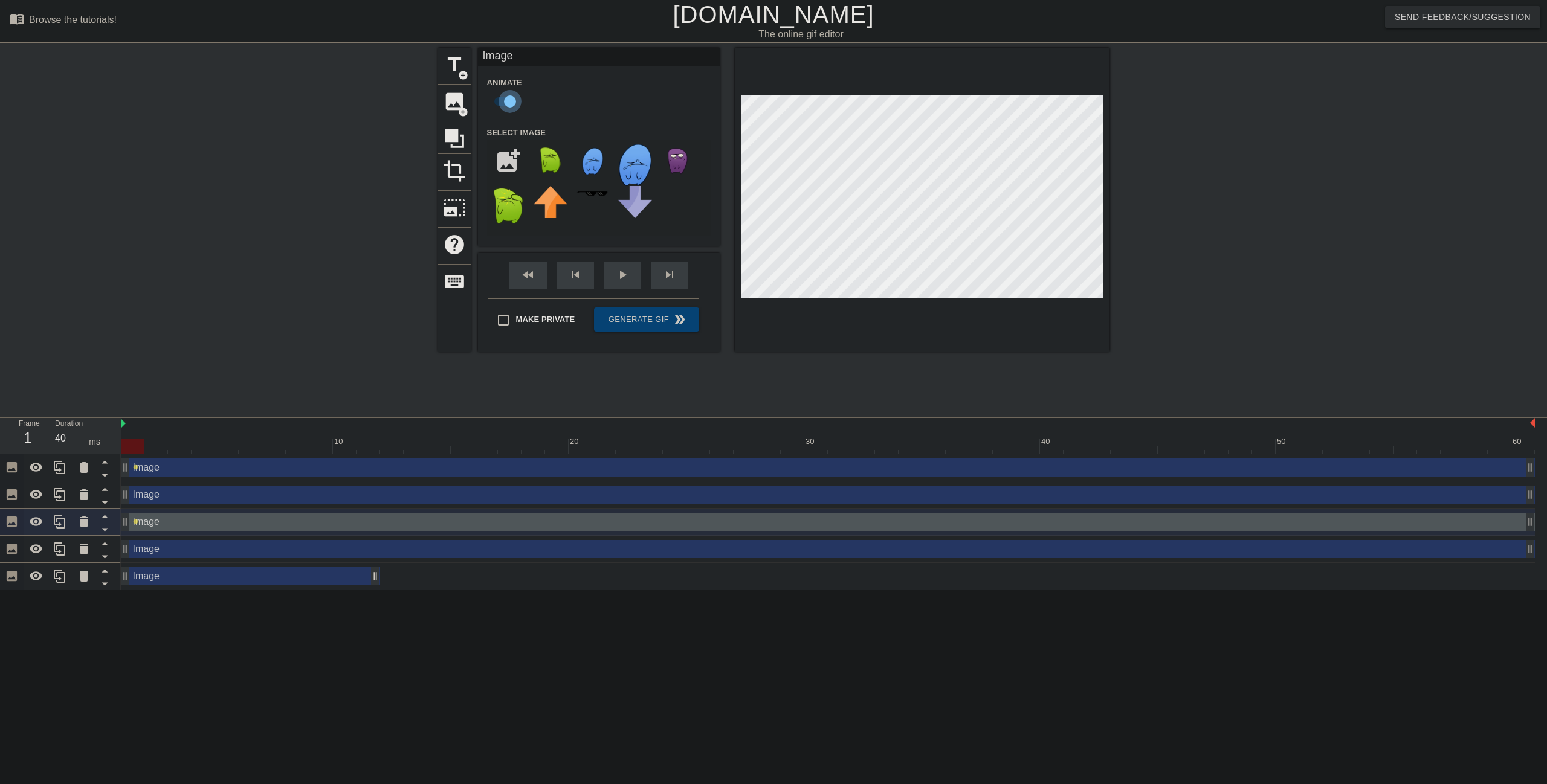
click at [513, 102] on input "checkbox" at bounding box center [509, 102] width 69 height 23
click at [500, 102] on input "checkbox" at bounding box center [498, 102] width 69 height 23
checkbox input "true"
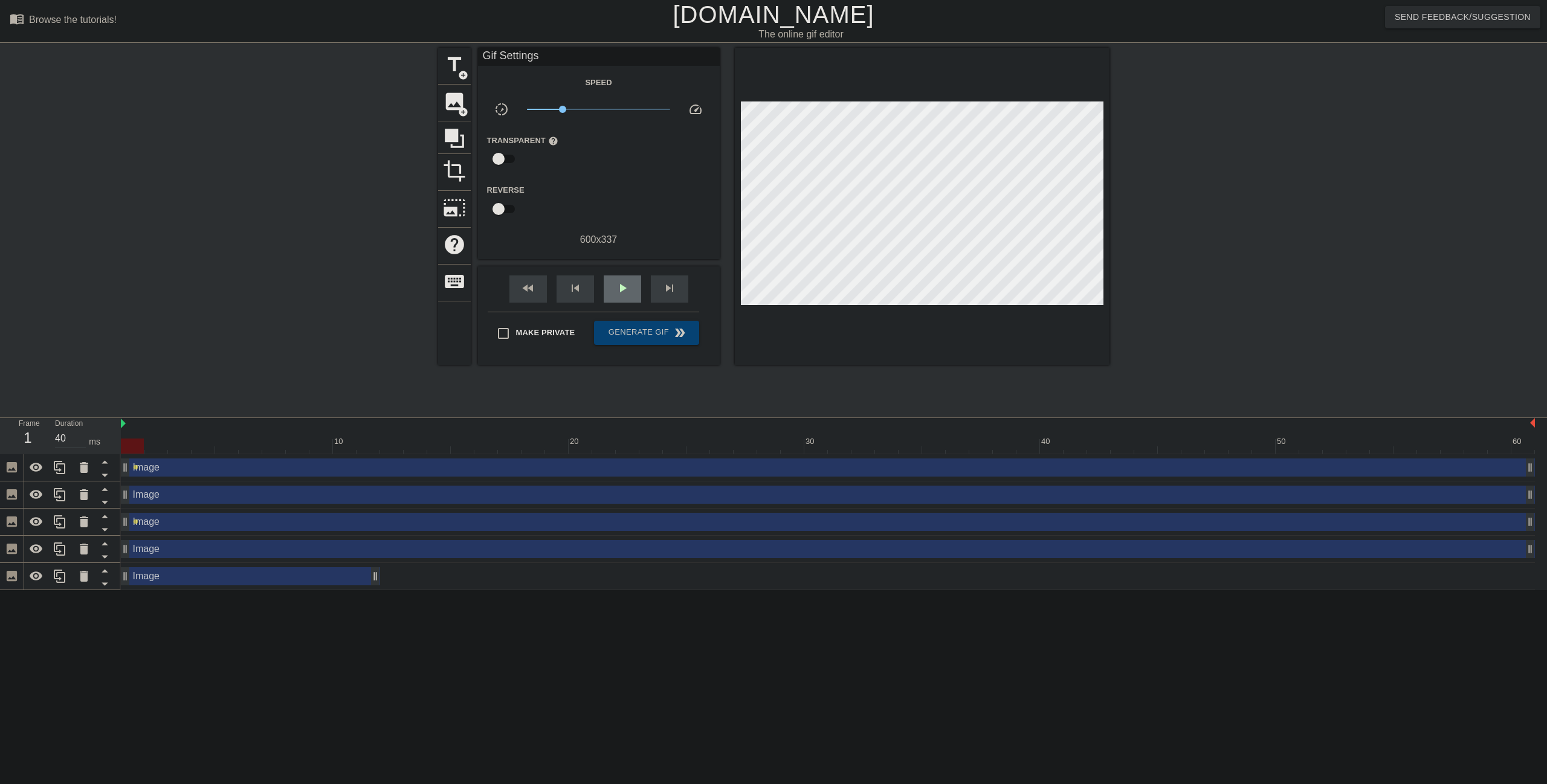
click at [621, 273] on div "fast_rewind skip_previous play_arrow skip_next" at bounding box center [598, 288] width 197 height 46
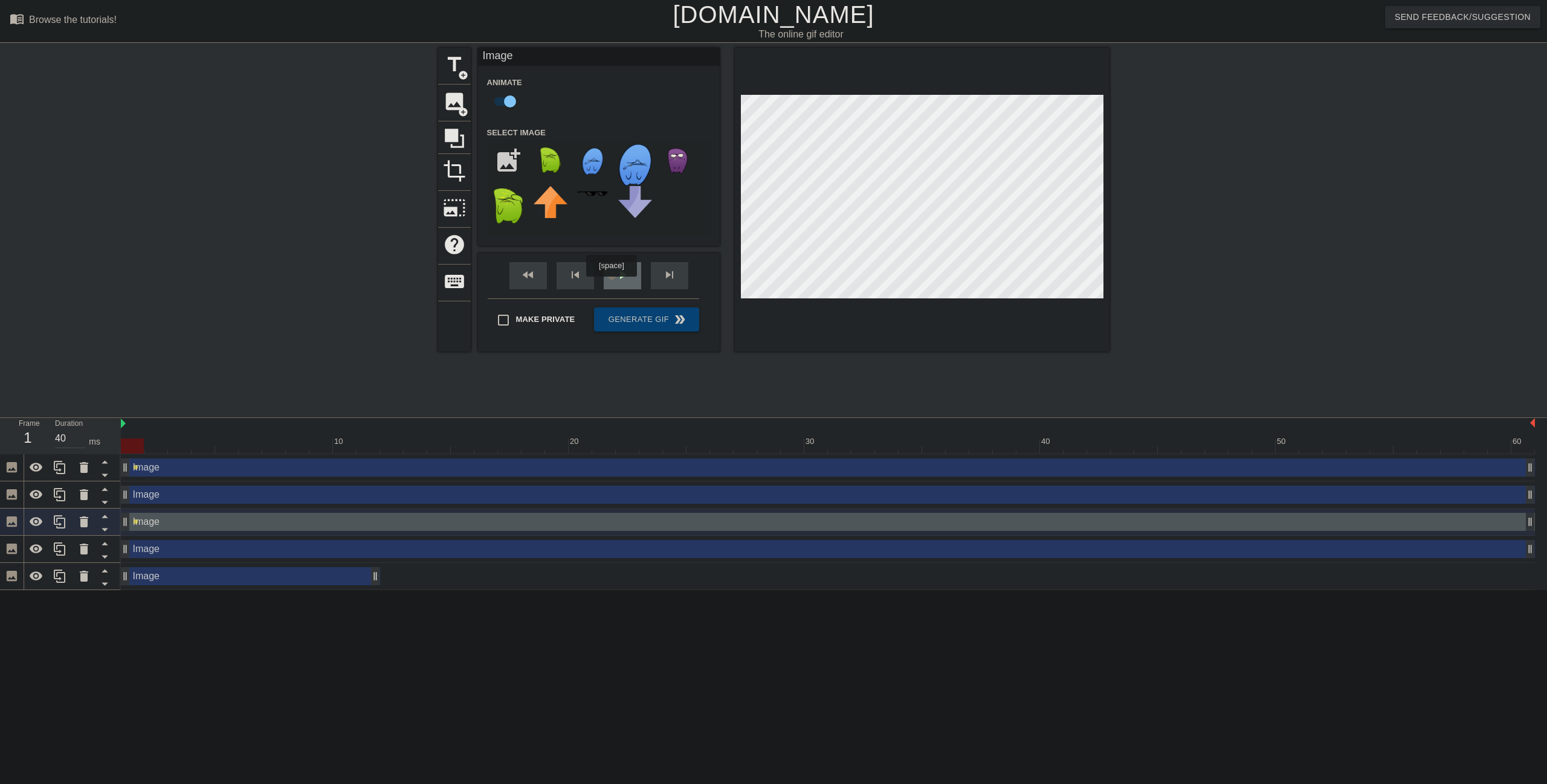
click at [619, 281] on span "play_arrow" at bounding box center [623, 275] width 14 height 14
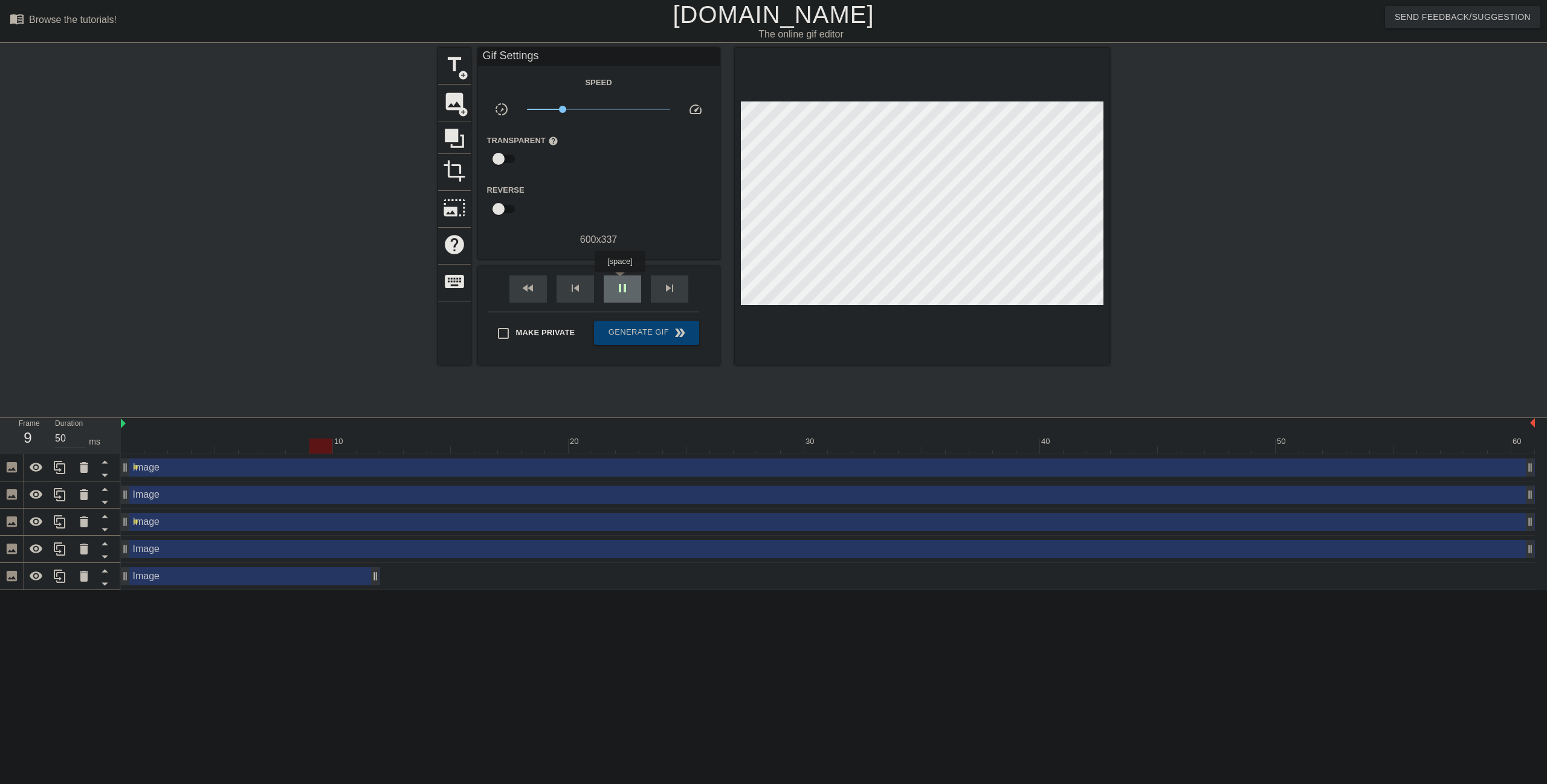
type input "40"
click at [619, 281] on span "pause" at bounding box center [623, 288] width 14 height 14
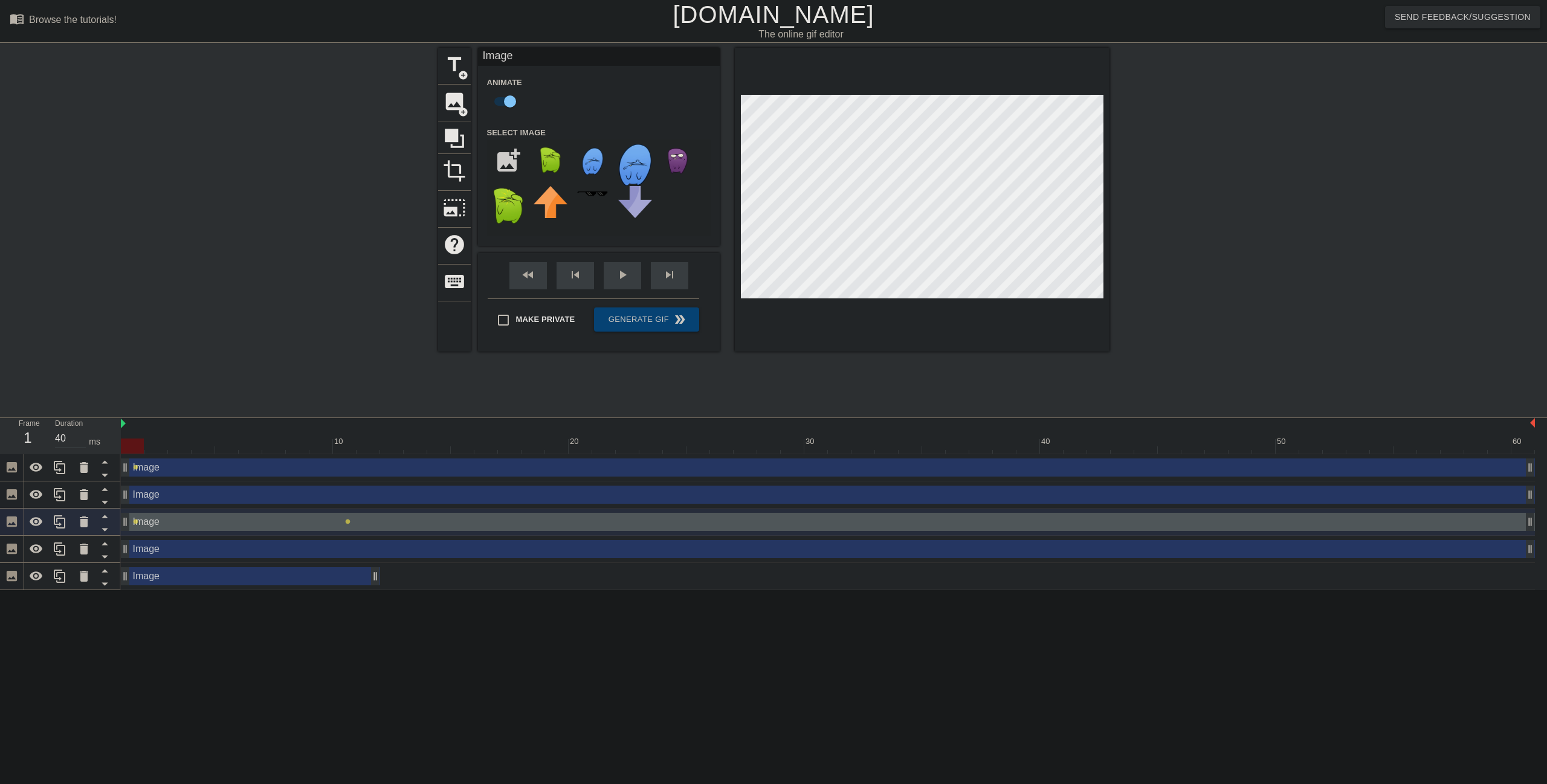
drag, startPoint x: 125, startPoint y: 520, endPoint x: 121, endPoint y: 464, distance: 56.1
click at [121, 464] on div "Frame 1 Duration 40 ms 10 20 30 40 50 60 Image drag_handle drag_handle lens Ima…" at bounding box center [774, 504] width 1547 height 172
click at [103, 521] on icon at bounding box center [105, 516] width 15 height 15
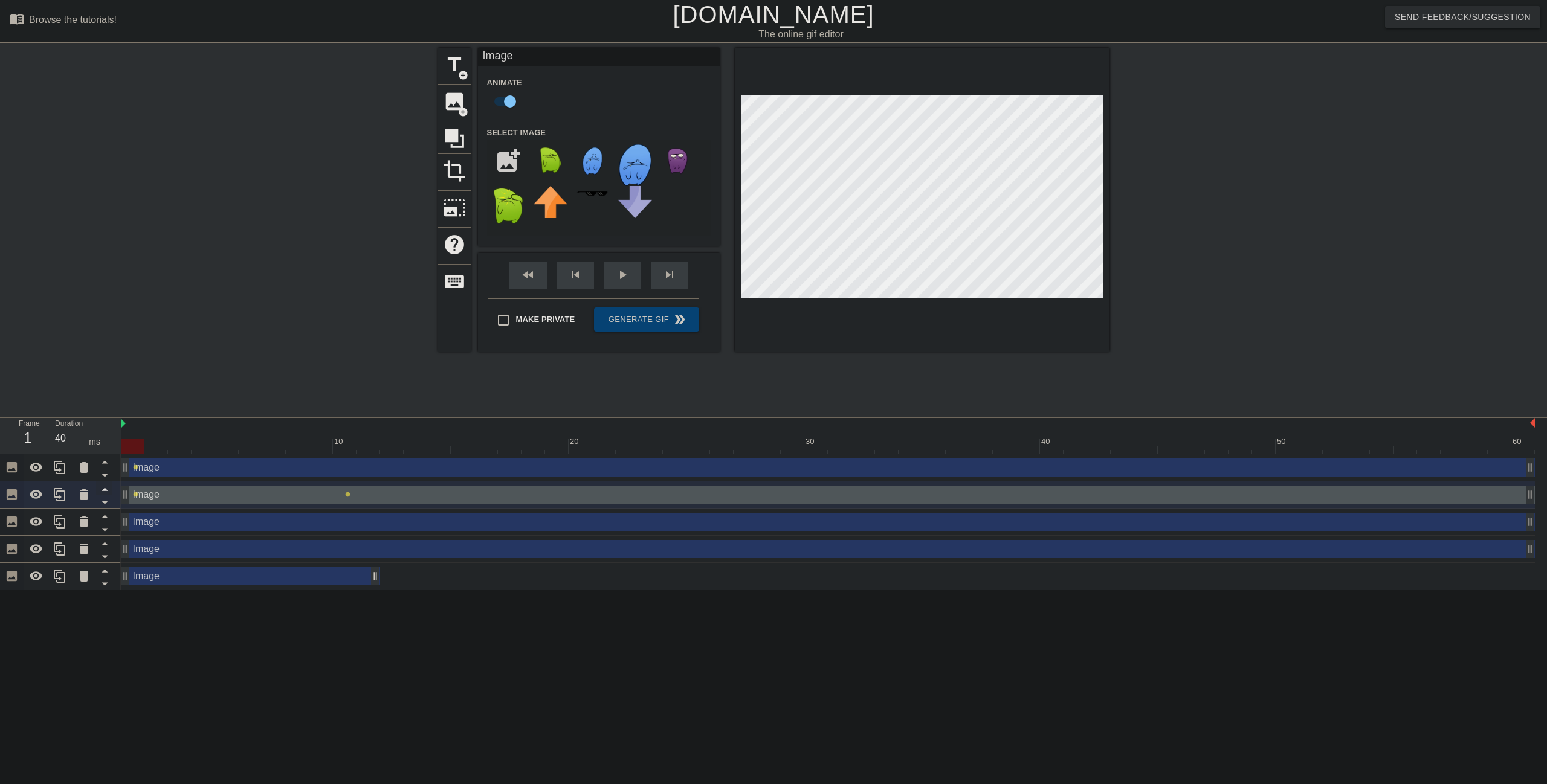
click at [105, 488] on icon at bounding box center [105, 488] width 15 height 15
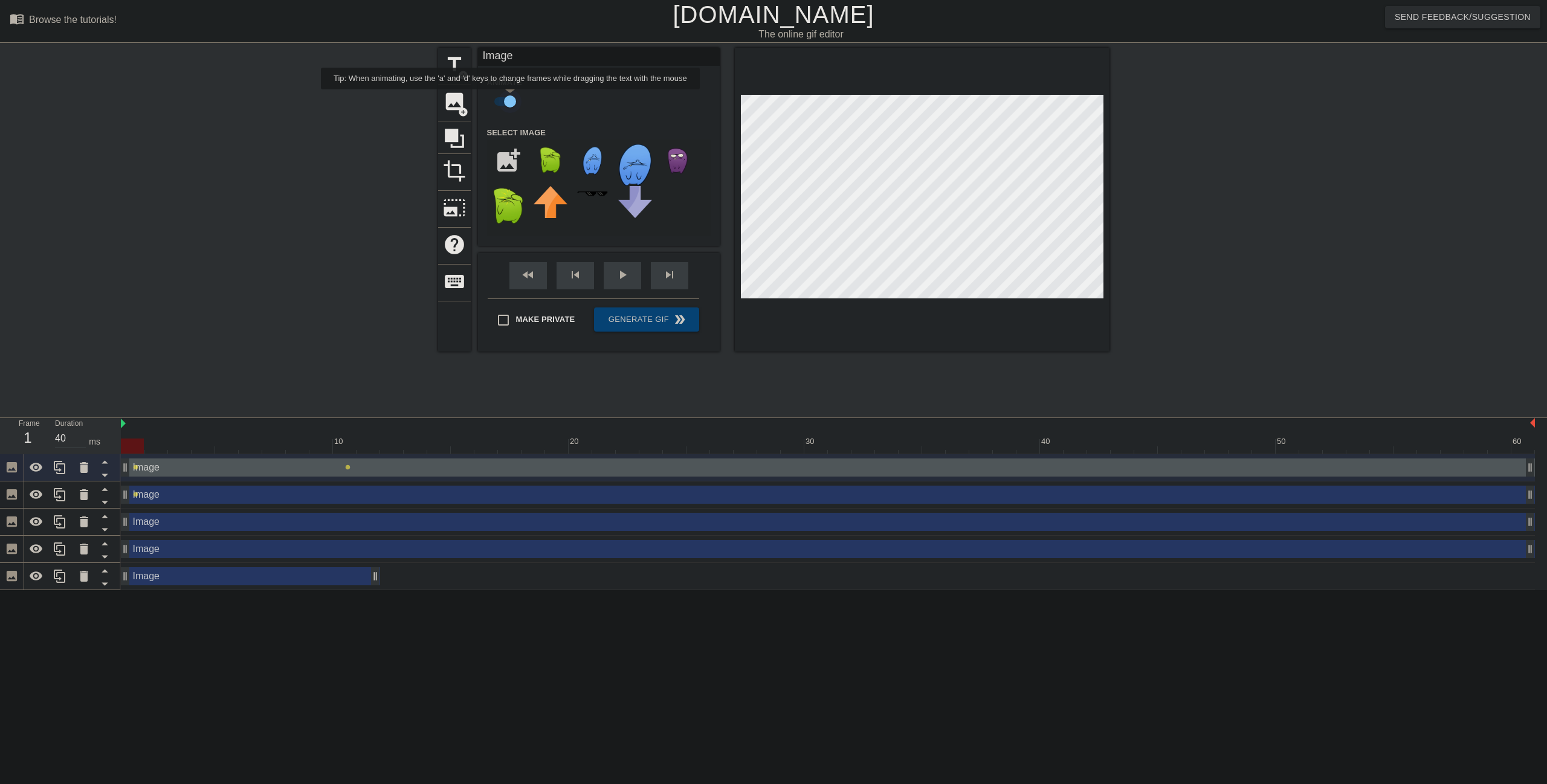
click at [511, 98] on input "checkbox" at bounding box center [509, 102] width 69 height 23
click at [511, 98] on input "checkbox" at bounding box center [498, 102] width 69 height 23
checkbox input "true"
click at [229, 471] on div "Image drag_handle drag_handle" at bounding box center [827, 467] width 1414 height 18
drag, startPoint x: 125, startPoint y: 496, endPoint x: 418, endPoint y: 514, distance: 293.6
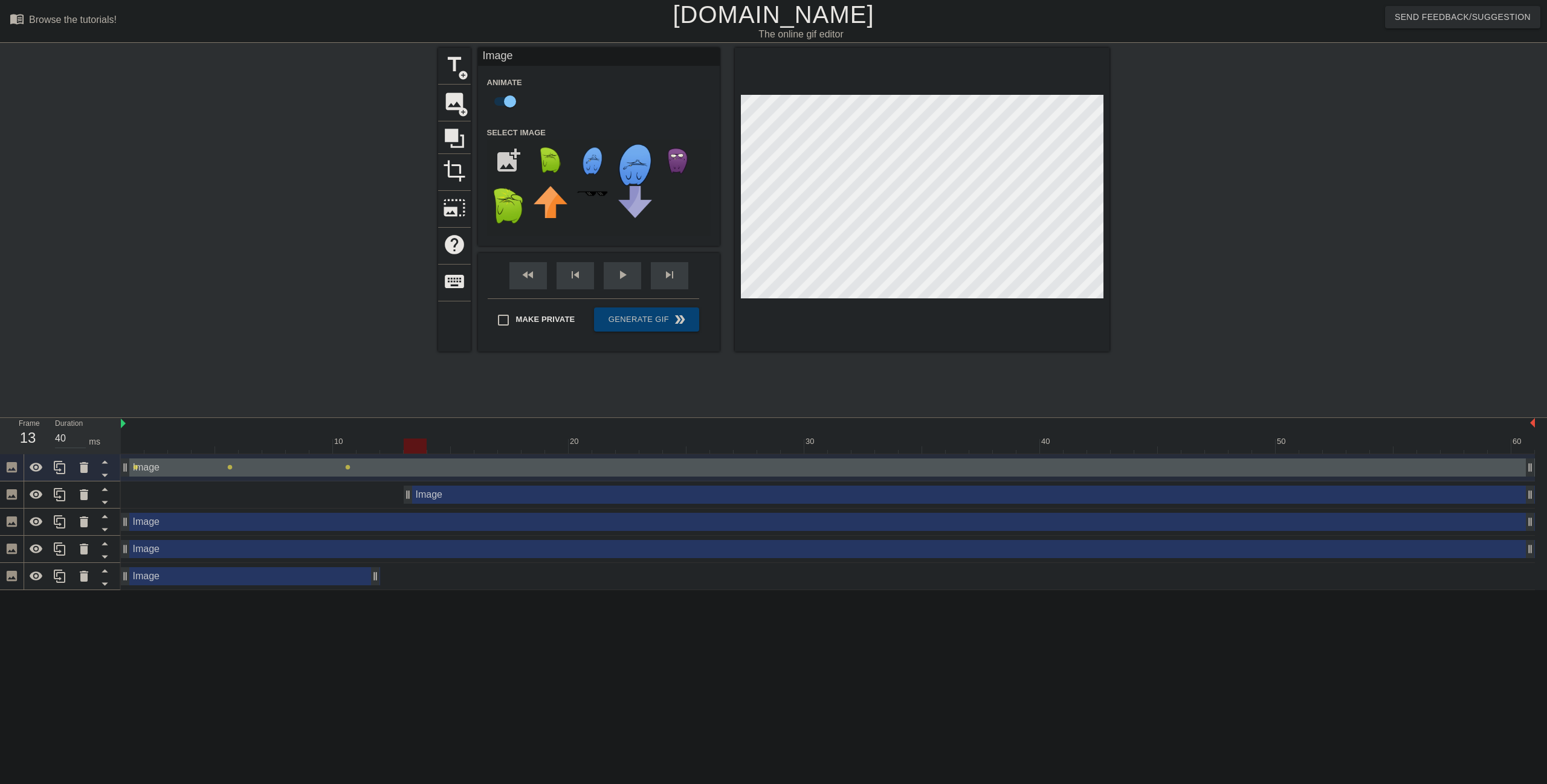
click at [418, 514] on div "Image drag_handle drag_handle lens lens lens Image drag_handle drag_handle Imag…" at bounding box center [833, 522] width 1426 height 136
drag, startPoint x: 122, startPoint y: 526, endPoint x: 424, endPoint y: 521, distance: 302.0
click at [424, 521] on div "Image drag_handle drag_handle" at bounding box center [827, 521] width 1414 height 18
drag, startPoint x: 124, startPoint y: 552, endPoint x: 312, endPoint y: 550, distance: 188.0
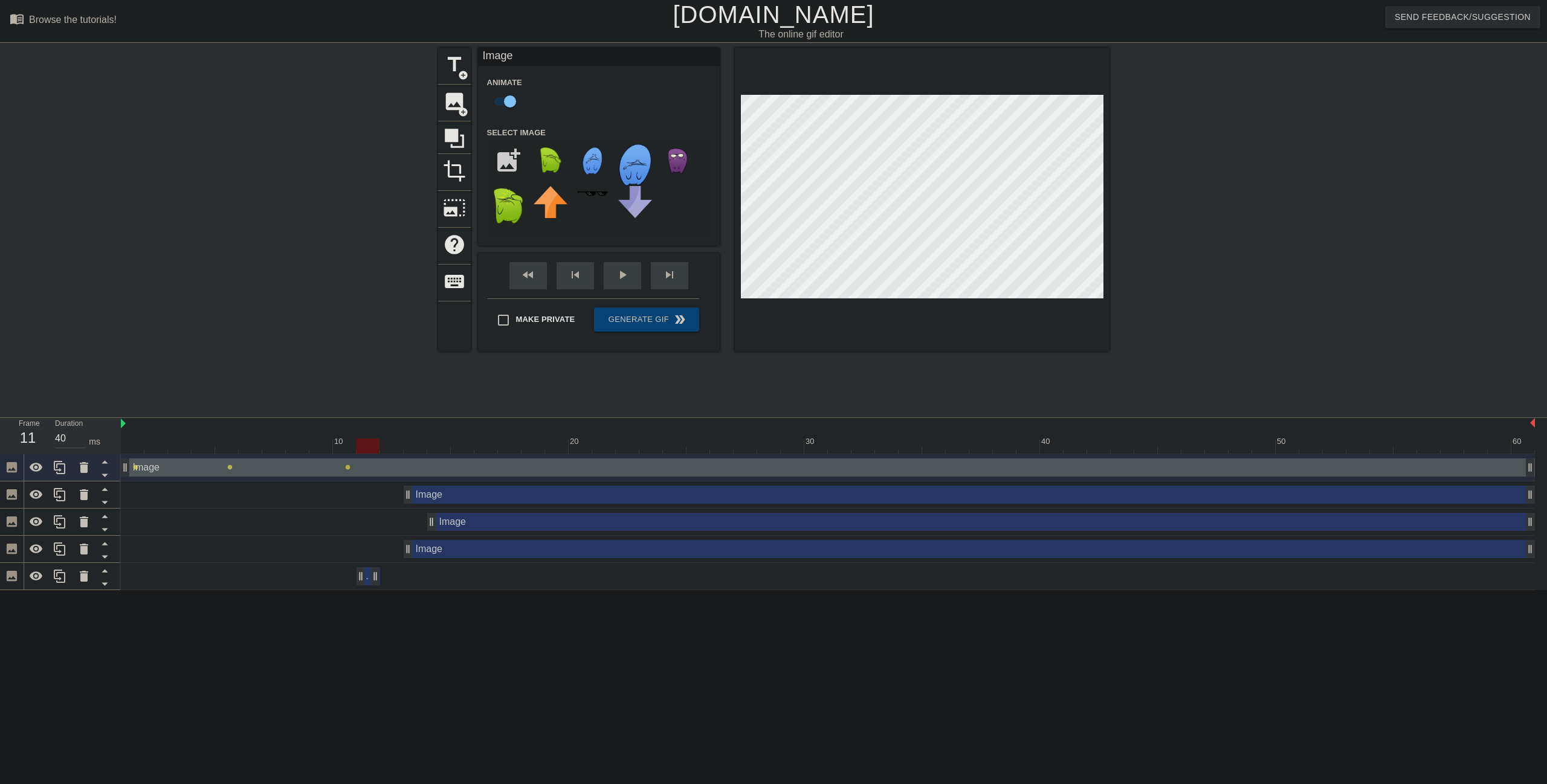
drag, startPoint x: 123, startPoint y: 578, endPoint x: 350, endPoint y: 565, distance: 227.4
click at [350, 565] on div "Image drag_handle drag_handle" at bounding box center [827, 577] width 1414 height 27
click at [600, 466] on div "Image drag_handle drag_handle" at bounding box center [827, 467] width 1414 height 18
click at [584, 448] on div at bounding box center [827, 446] width 1414 height 15
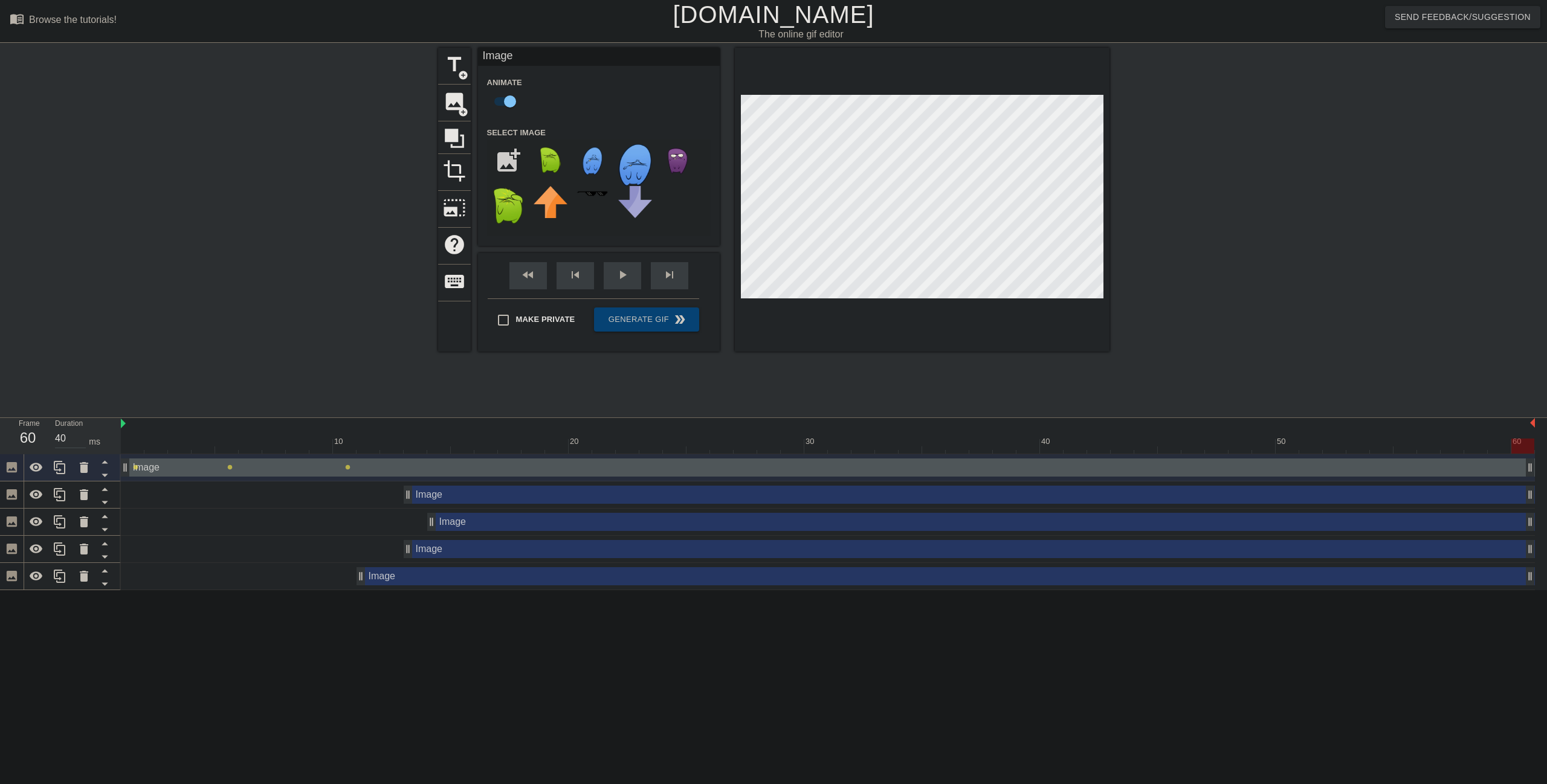
drag, startPoint x: 377, startPoint y: 578, endPoint x: 1544, endPoint y: 544, distance: 1167.5
click at [1544, 544] on div "Image drag_handle drag_handle lens lens lens Image drag_handle drag_handle Imag…" at bounding box center [833, 522] width 1426 height 136
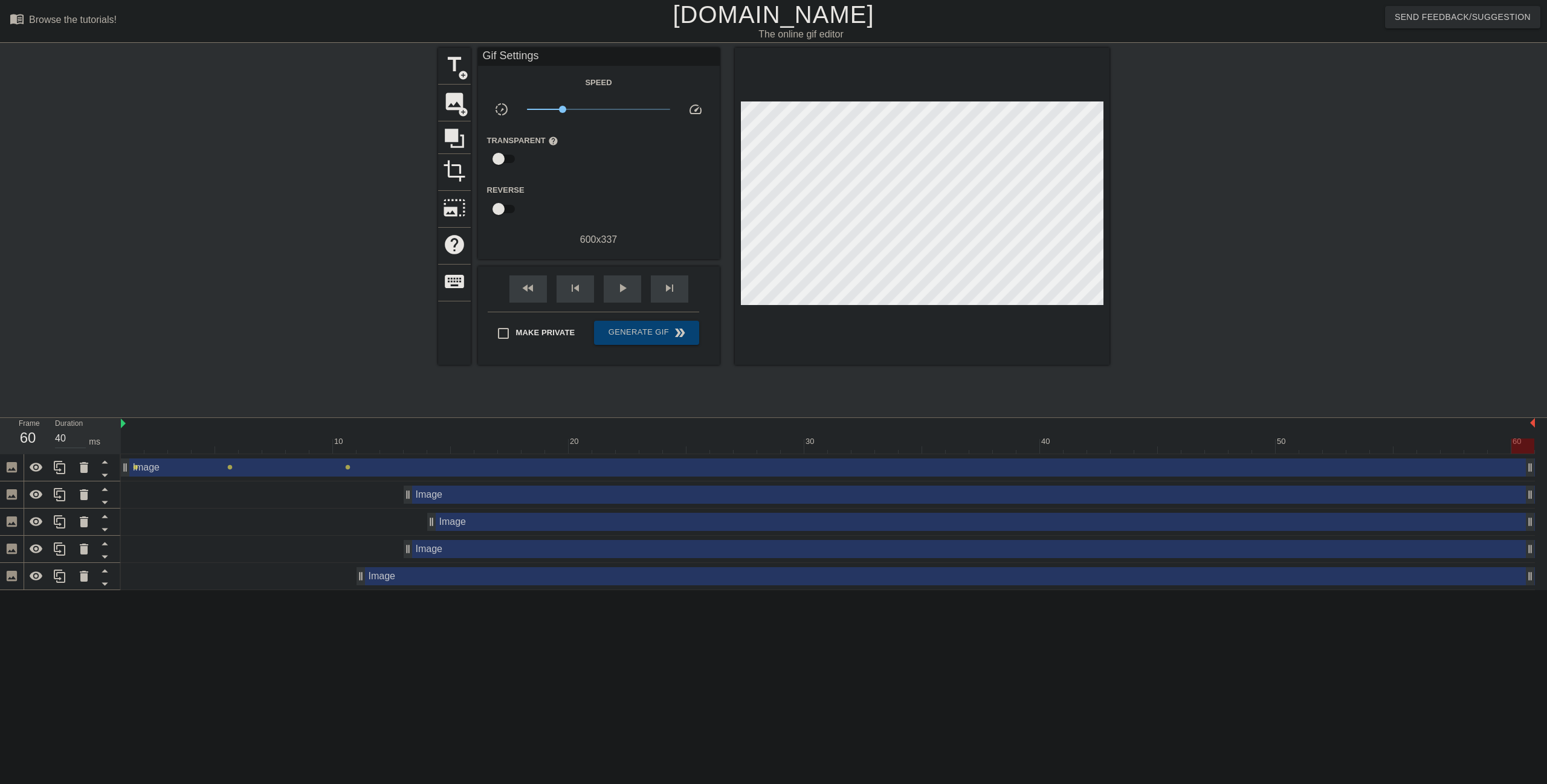
click at [402, 555] on div "Image drag_handle drag_handle" at bounding box center [827, 549] width 1414 height 18
drag, startPoint x: 409, startPoint y: 552, endPoint x: 360, endPoint y: 557, distance: 49.3
drag, startPoint x: 432, startPoint y: 524, endPoint x: 364, endPoint y: 533, distance: 68.6
click at [364, 533] on div "Image drag_handle drag_handle" at bounding box center [827, 522] width 1414 height 27
click at [402, 505] on div "Image drag_handle drag_handle" at bounding box center [827, 495] width 1414 height 27
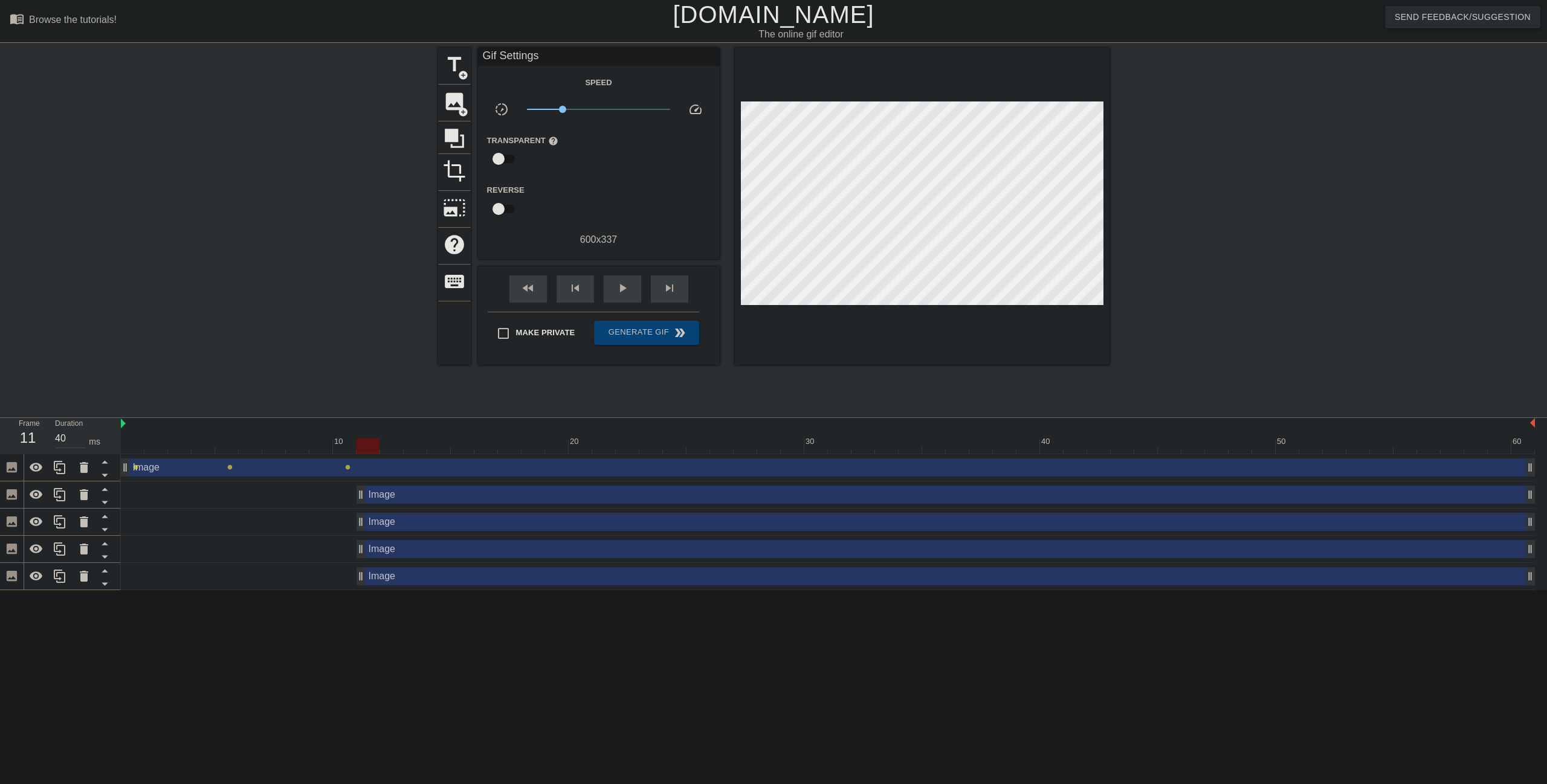
drag, startPoint x: 408, startPoint y: 497, endPoint x: 360, endPoint y: 505, distance: 48.7
click at [360, 505] on div "Image drag_handle drag_handle" at bounding box center [827, 495] width 1414 height 27
click at [483, 444] on div at bounding box center [827, 446] width 1414 height 15
click at [366, 451] on div at bounding box center [827, 446] width 1414 height 15
click at [283, 456] on div "Image drag_handle drag_handle lens lens lens" at bounding box center [827, 468] width 1414 height 27
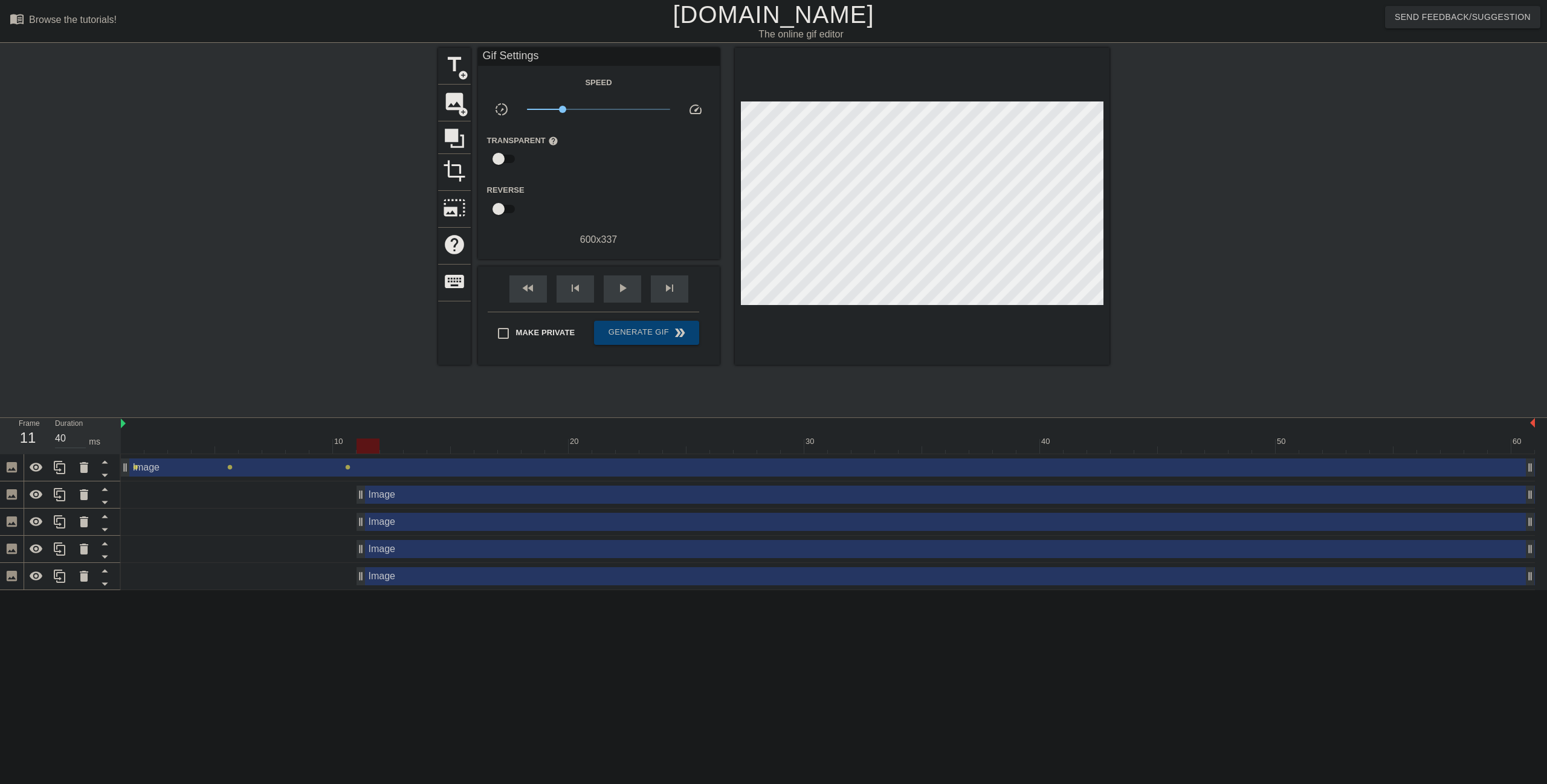
click at [134, 454] on div "10 20 30 40 50 60" at bounding box center [827, 436] width 1414 height 37
click at [136, 449] on div at bounding box center [827, 446] width 1414 height 15
click at [37, 471] on icon at bounding box center [36, 467] width 13 height 9
click at [459, 101] on span "image" at bounding box center [455, 102] width 23 height 23
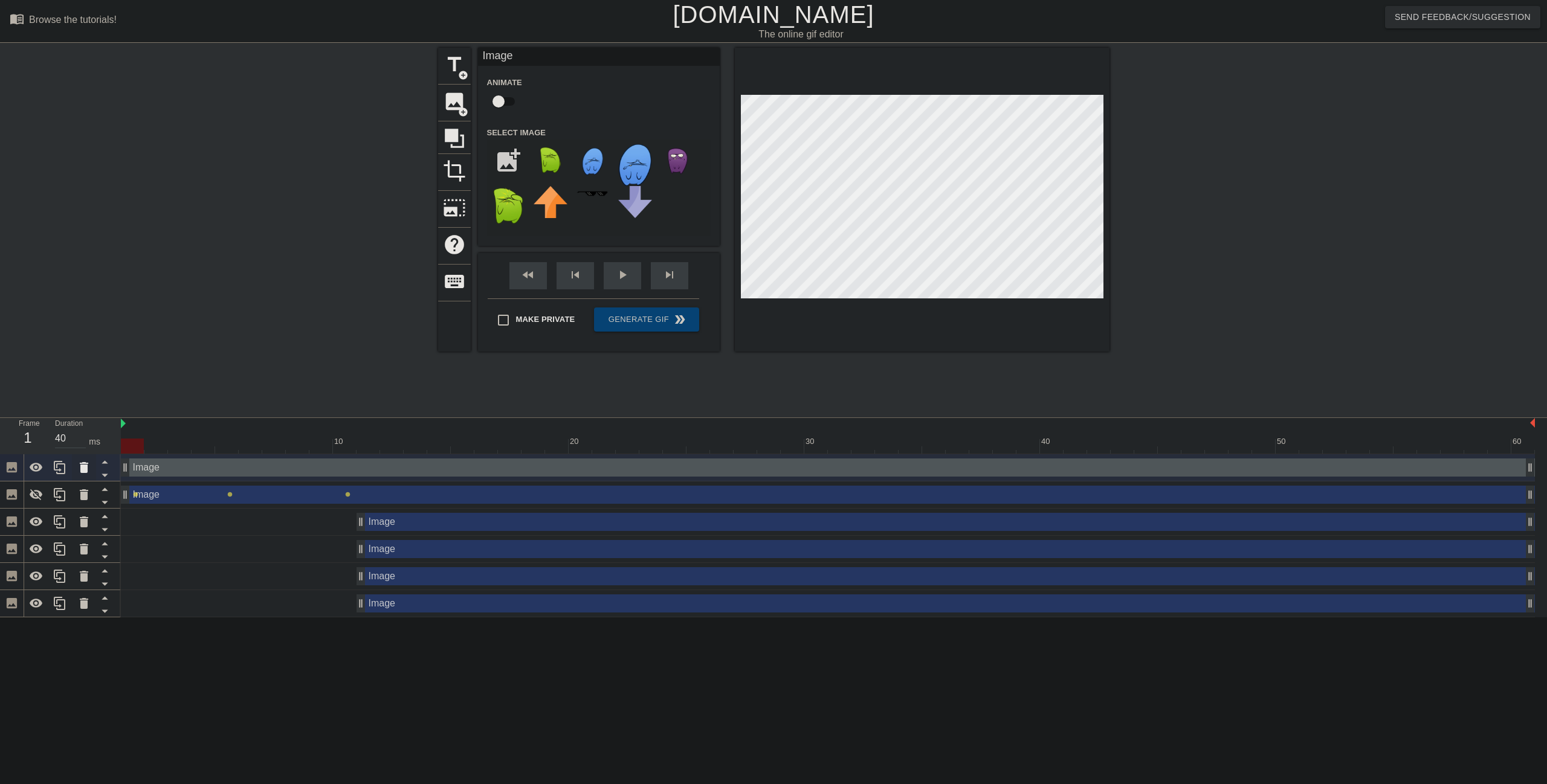
click at [82, 469] on icon at bounding box center [83, 468] width 8 height 11
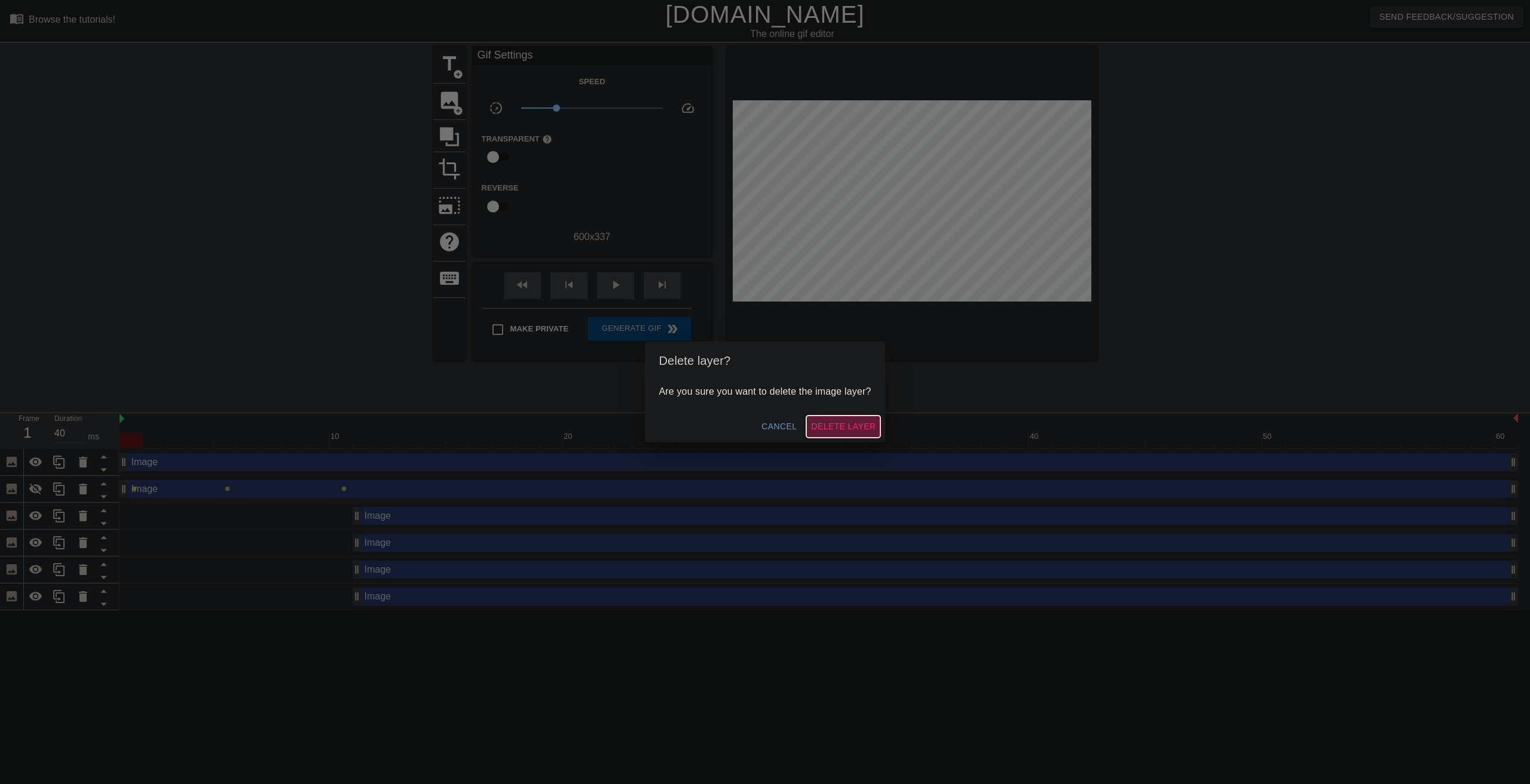
click at [841, 422] on span "Delete Layer" at bounding box center [843, 426] width 64 height 15
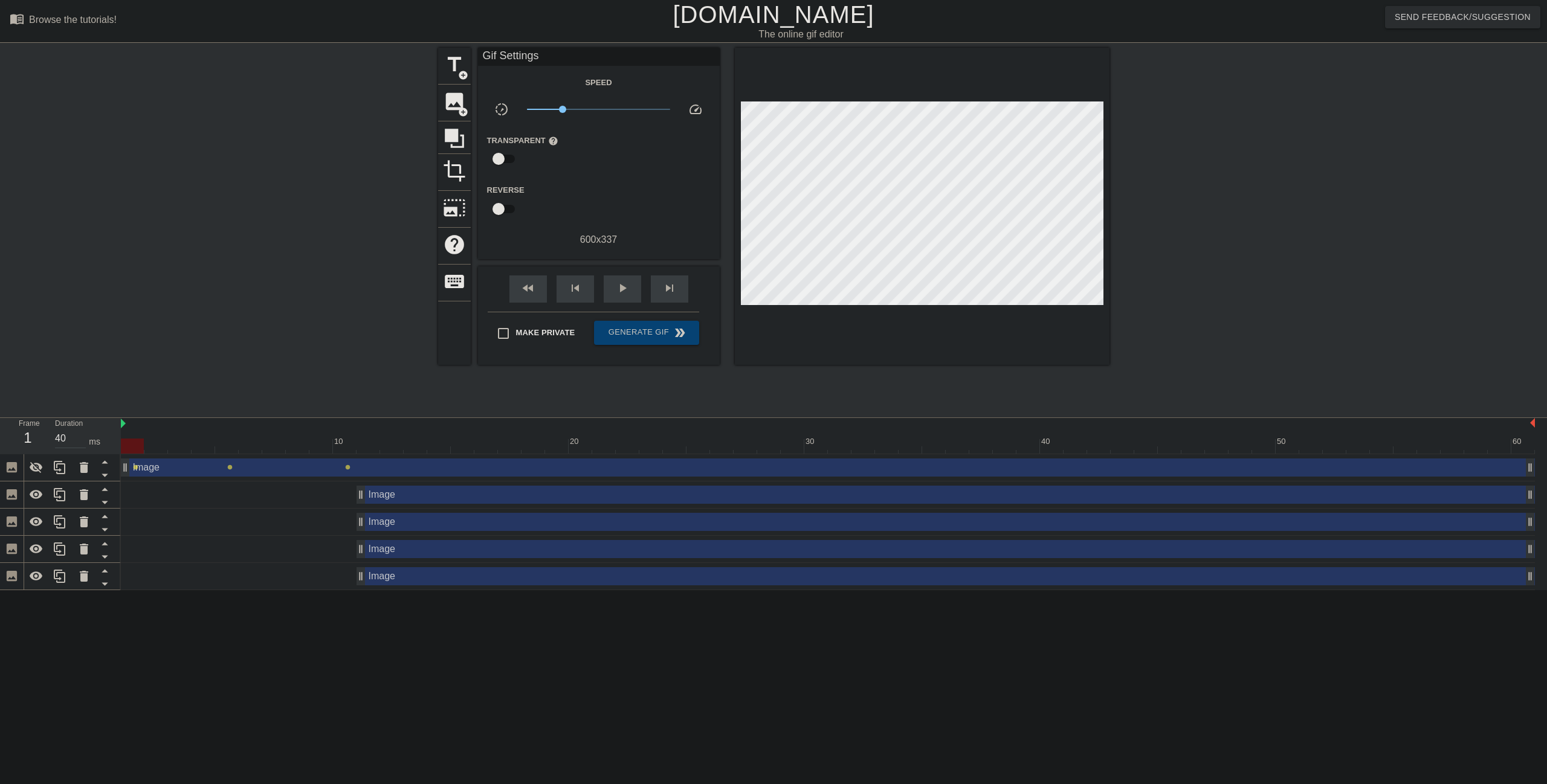
click at [364, 446] on div at bounding box center [827, 446] width 1414 height 15
drag, startPoint x: 362, startPoint y: 496, endPoint x: 119, endPoint y: 511, distance: 243.5
click at [119, 511] on div "Frame 1 Duration 40 ms 10 20 30 40 50 60 Image drag_handle drag_handle lens len…" at bounding box center [774, 504] width 1547 height 172
drag, startPoint x: 360, startPoint y: 517, endPoint x: 139, endPoint y: 533, distance: 221.6
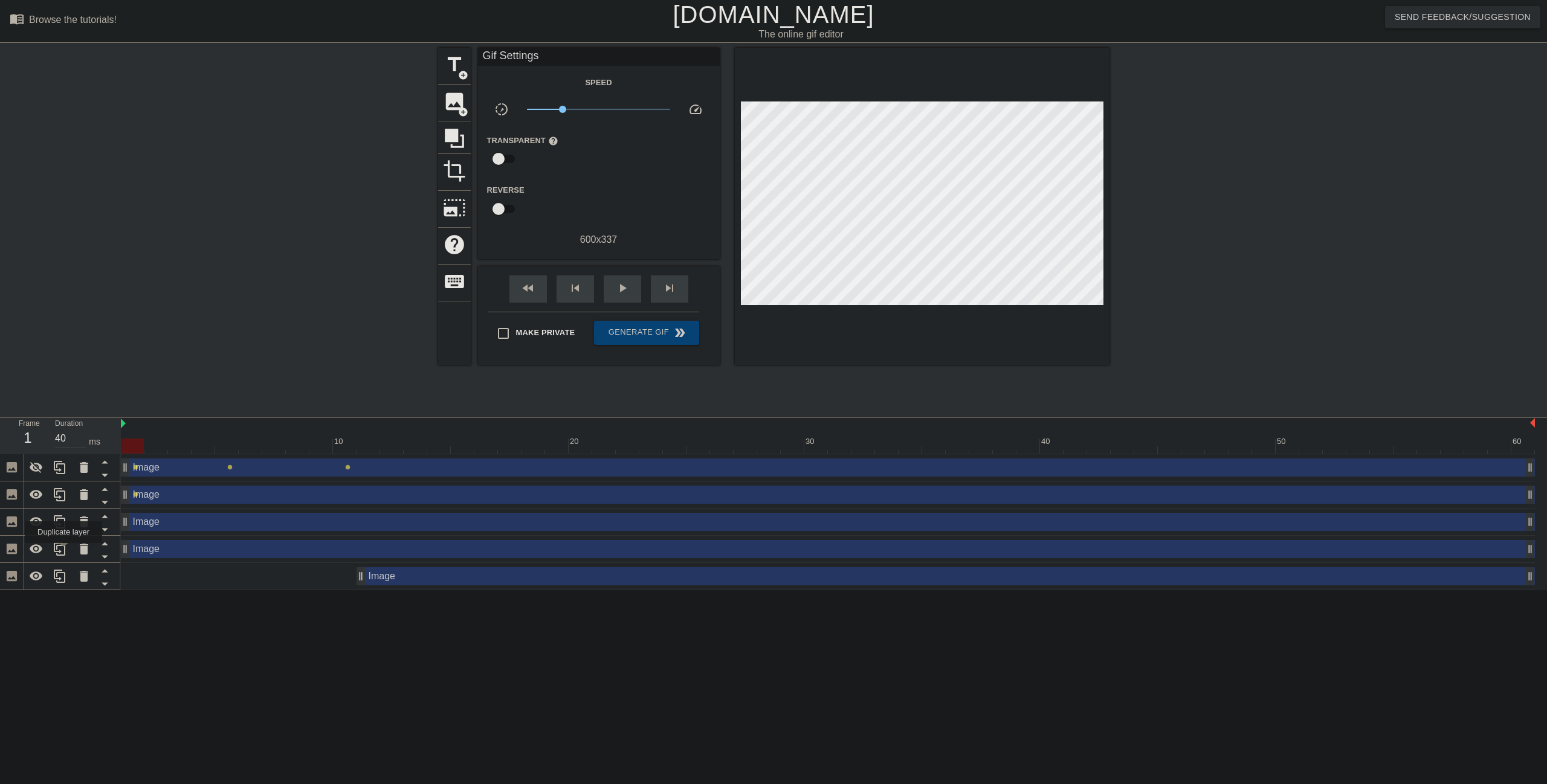
drag, startPoint x: 361, startPoint y: 552, endPoint x: 143, endPoint y: 555, distance: 218.0
click at [68, 551] on div "Frame 1 Duration 40 ms 10 20 30 40 50 60 Image drag_handle drag_handle lens len…" at bounding box center [774, 504] width 1547 height 172
type input "40"
drag, startPoint x: 364, startPoint y: 578, endPoint x: 105, endPoint y: 580, distance: 259.0
click at [105, 580] on div "Frame 1 Duration 40 ms 10 20 30 40 50 60 Image drag_handle drag_handle lens len…" at bounding box center [774, 504] width 1547 height 172
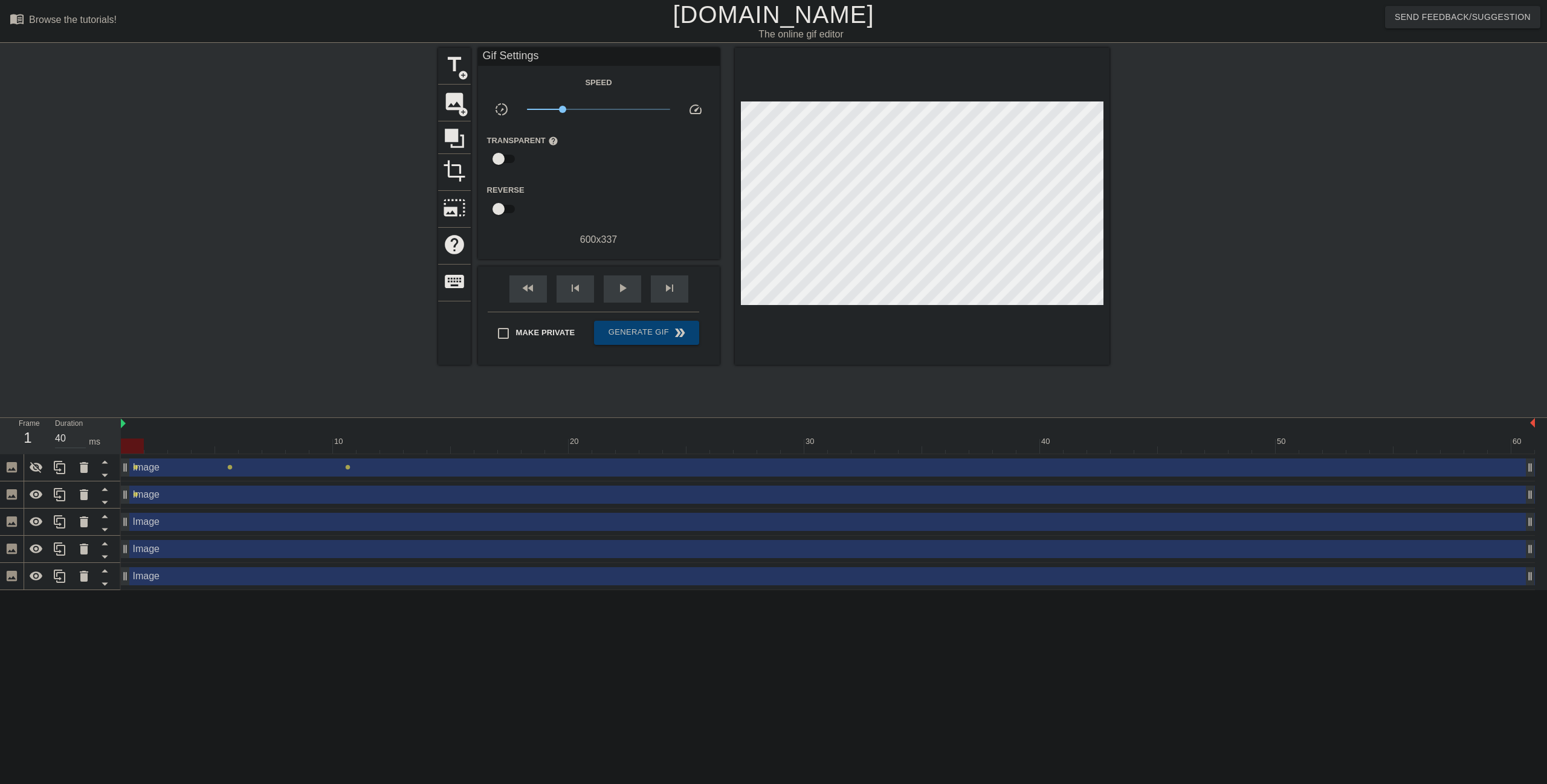
click at [127, 444] on div at bounding box center [132, 446] width 23 height 15
click at [39, 466] on icon at bounding box center [36, 468] width 13 height 12
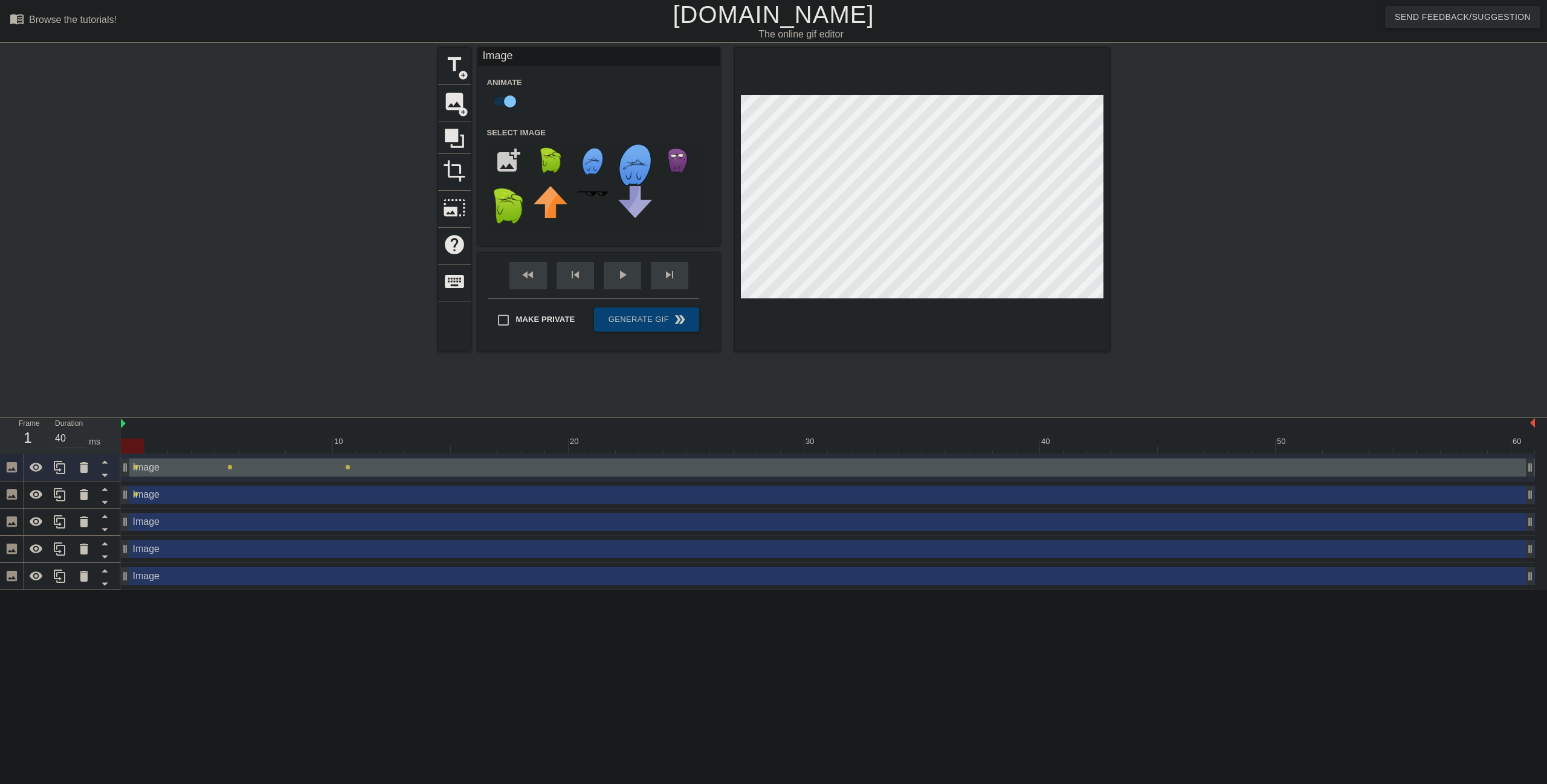
click at [148, 446] on div at bounding box center [827, 446] width 1414 height 15
click at [146, 447] on div at bounding box center [156, 446] width 23 height 15
click at [131, 451] on div at bounding box center [827, 446] width 1414 height 15
click at [513, 96] on input "checkbox" at bounding box center [509, 102] width 69 height 23
checkbox input "false"
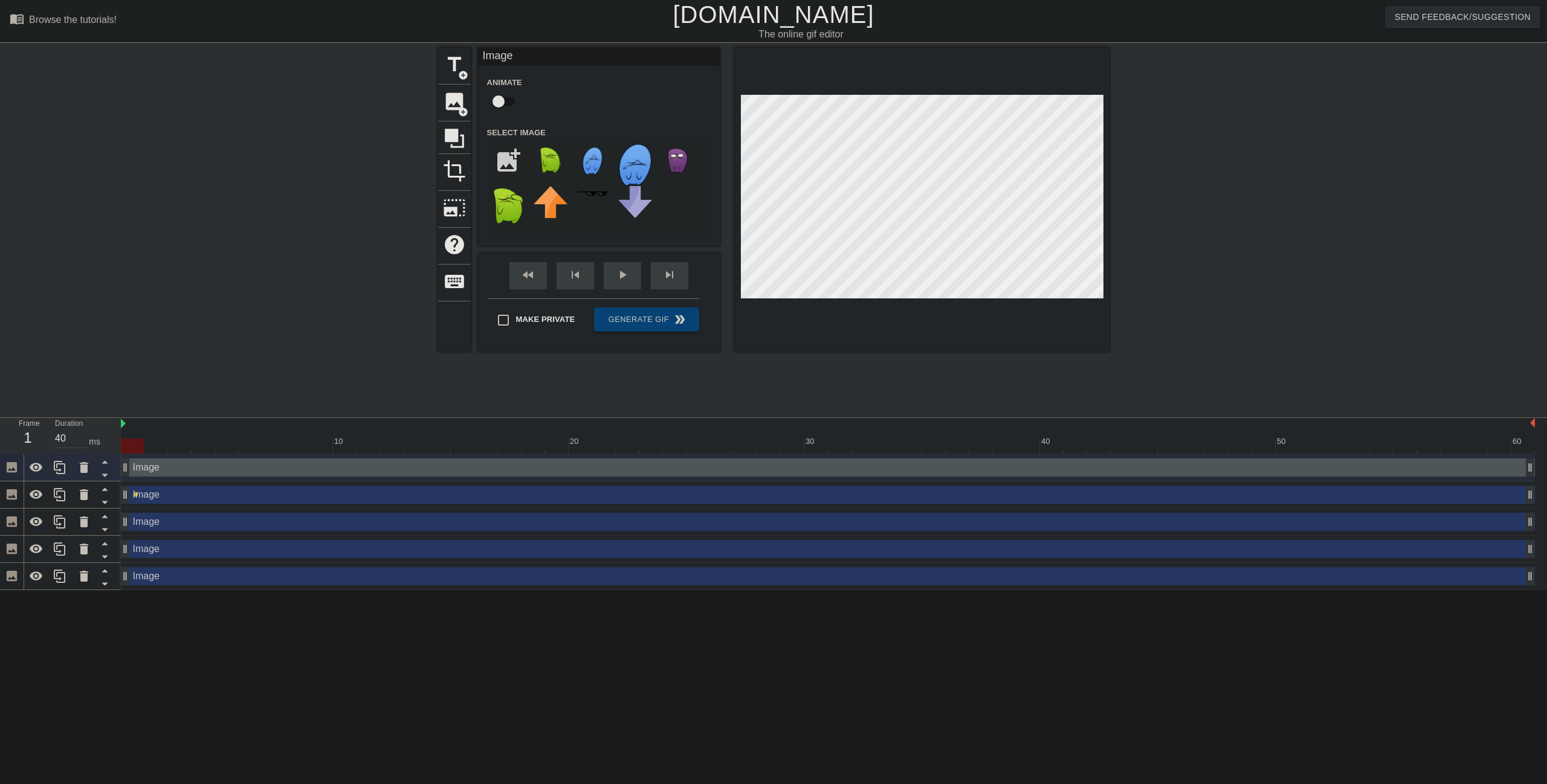
click at [156, 446] on div at bounding box center [827, 446] width 1414 height 15
click at [128, 447] on div at bounding box center [827, 446] width 1414 height 15
click at [155, 447] on div at bounding box center [827, 446] width 1414 height 15
click at [188, 449] on div at bounding box center [827, 446] width 1414 height 15
click at [204, 449] on div at bounding box center [827, 446] width 1414 height 15
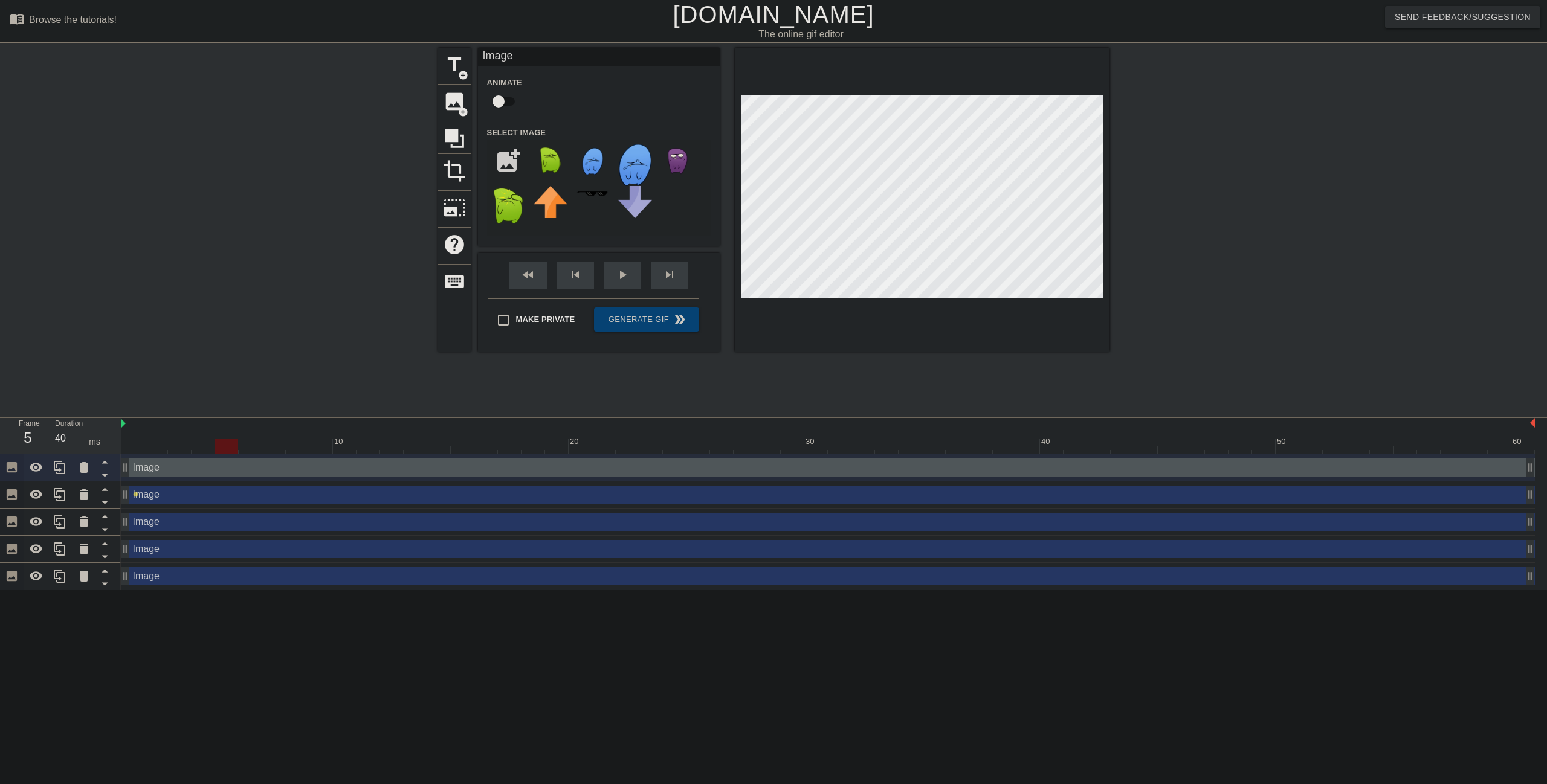
click at [227, 448] on div at bounding box center [827, 446] width 1414 height 15
click at [238, 448] on div at bounding box center [827, 446] width 1414 height 15
click at [273, 445] on div at bounding box center [827, 446] width 1414 height 15
click at [232, 443] on div at bounding box center [827, 446] width 1414 height 15
click at [256, 445] on div at bounding box center [827, 446] width 1414 height 15
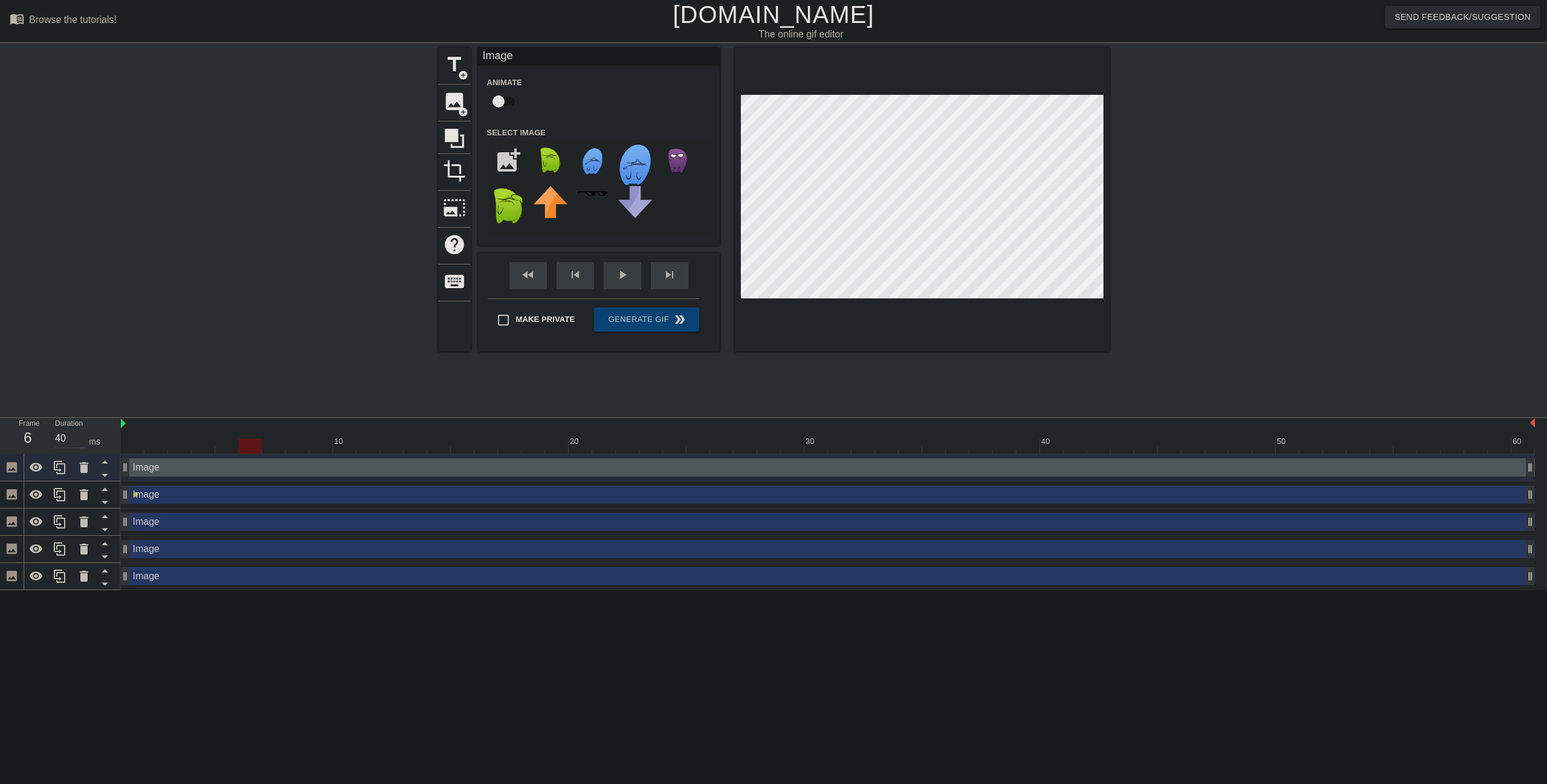
click at [280, 445] on div at bounding box center [827, 446] width 1414 height 15
click at [298, 444] on div at bounding box center [827, 446] width 1414 height 15
click at [324, 442] on div at bounding box center [827, 446] width 1414 height 15
click at [352, 442] on div at bounding box center [827, 446] width 1414 height 15
drag, startPoint x: 372, startPoint y: 441, endPoint x: 380, endPoint y: 440, distance: 8.1
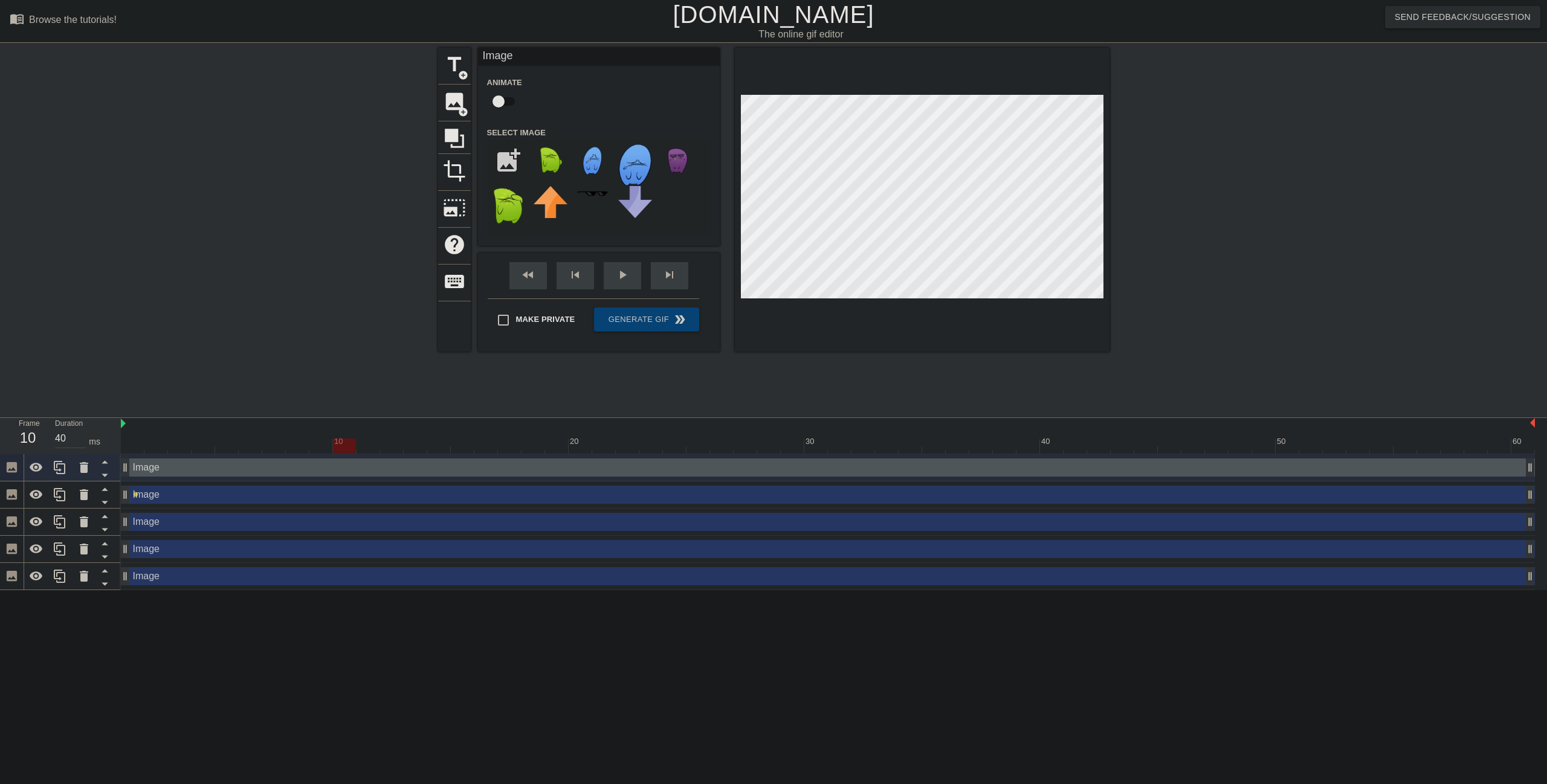
click at [376, 440] on div at bounding box center [827, 446] width 1414 height 15
click at [398, 440] on div at bounding box center [827, 446] width 1414 height 15
click at [412, 440] on div at bounding box center [827, 446] width 1414 height 15
drag, startPoint x: 429, startPoint y: 440, endPoint x: 455, endPoint y: 440, distance: 26.0
click at [429, 440] on div at bounding box center [827, 446] width 1414 height 15
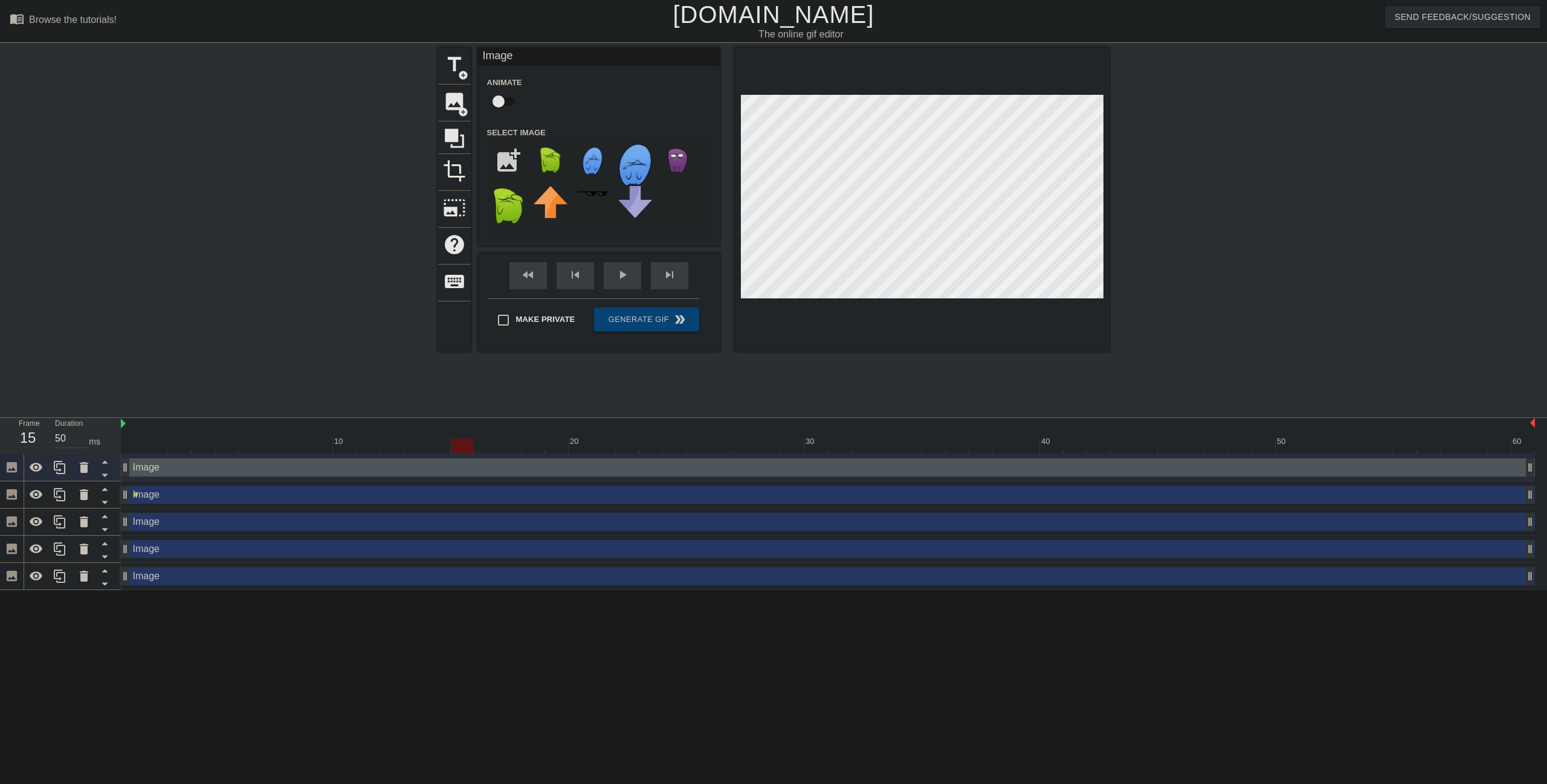
click at [458, 440] on div at bounding box center [827, 446] width 1414 height 15
click at [479, 441] on div at bounding box center [827, 446] width 1414 height 15
click at [502, 440] on div at bounding box center [827, 446] width 1414 height 15
click at [523, 440] on div at bounding box center [827, 446] width 1414 height 15
click at [566, 444] on div at bounding box center [827, 446] width 1414 height 15
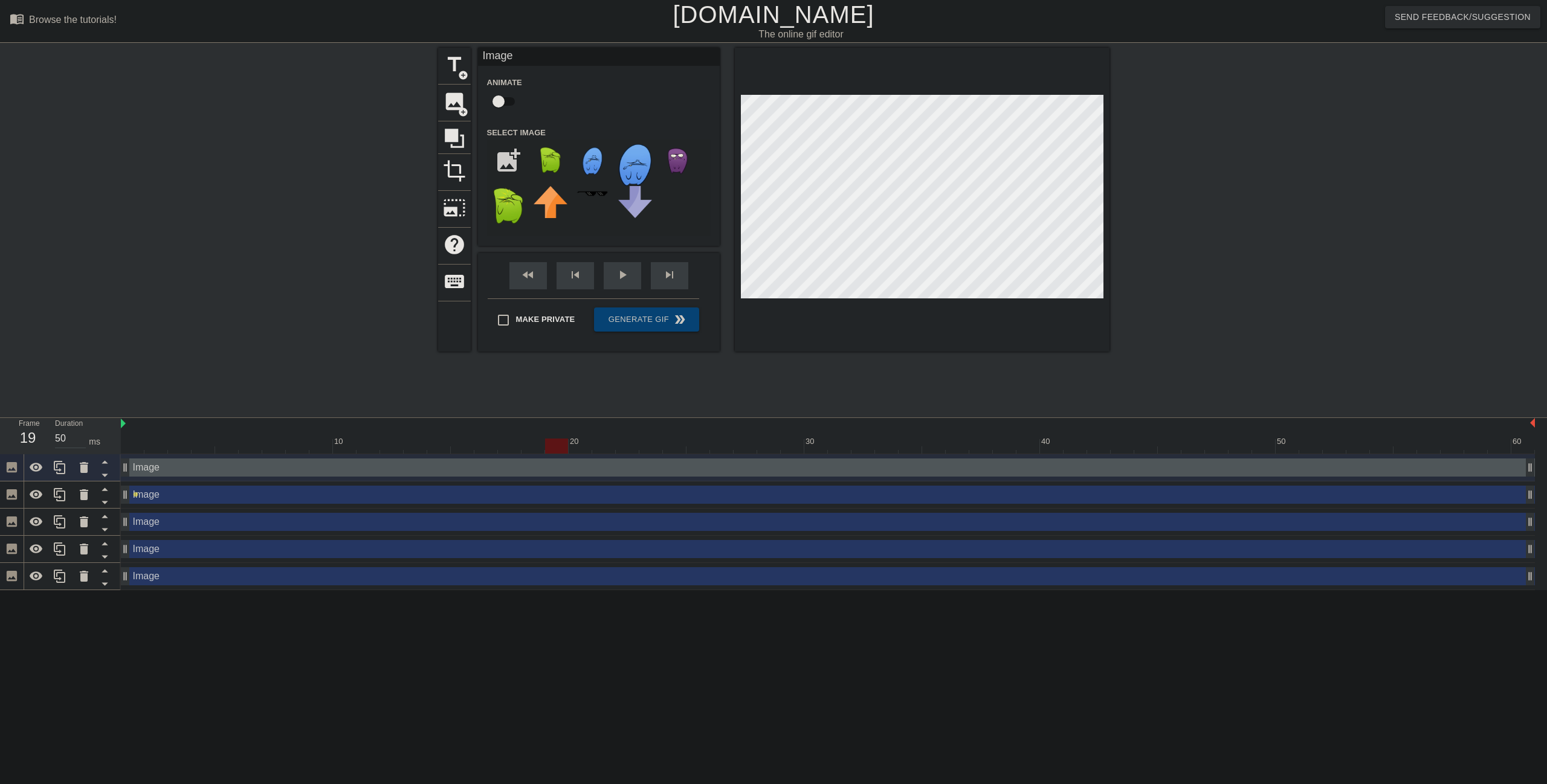
drag, startPoint x: 608, startPoint y: 444, endPoint x: 627, endPoint y: 444, distance: 19.0
click at [610, 444] on div at bounding box center [827, 446] width 1414 height 15
drag, startPoint x: 655, startPoint y: 438, endPoint x: 901, endPoint y: 427, distance: 246.2
click at [901, 427] on div "10 20 30 40 50 60" at bounding box center [827, 436] width 1414 height 36
type input "40"
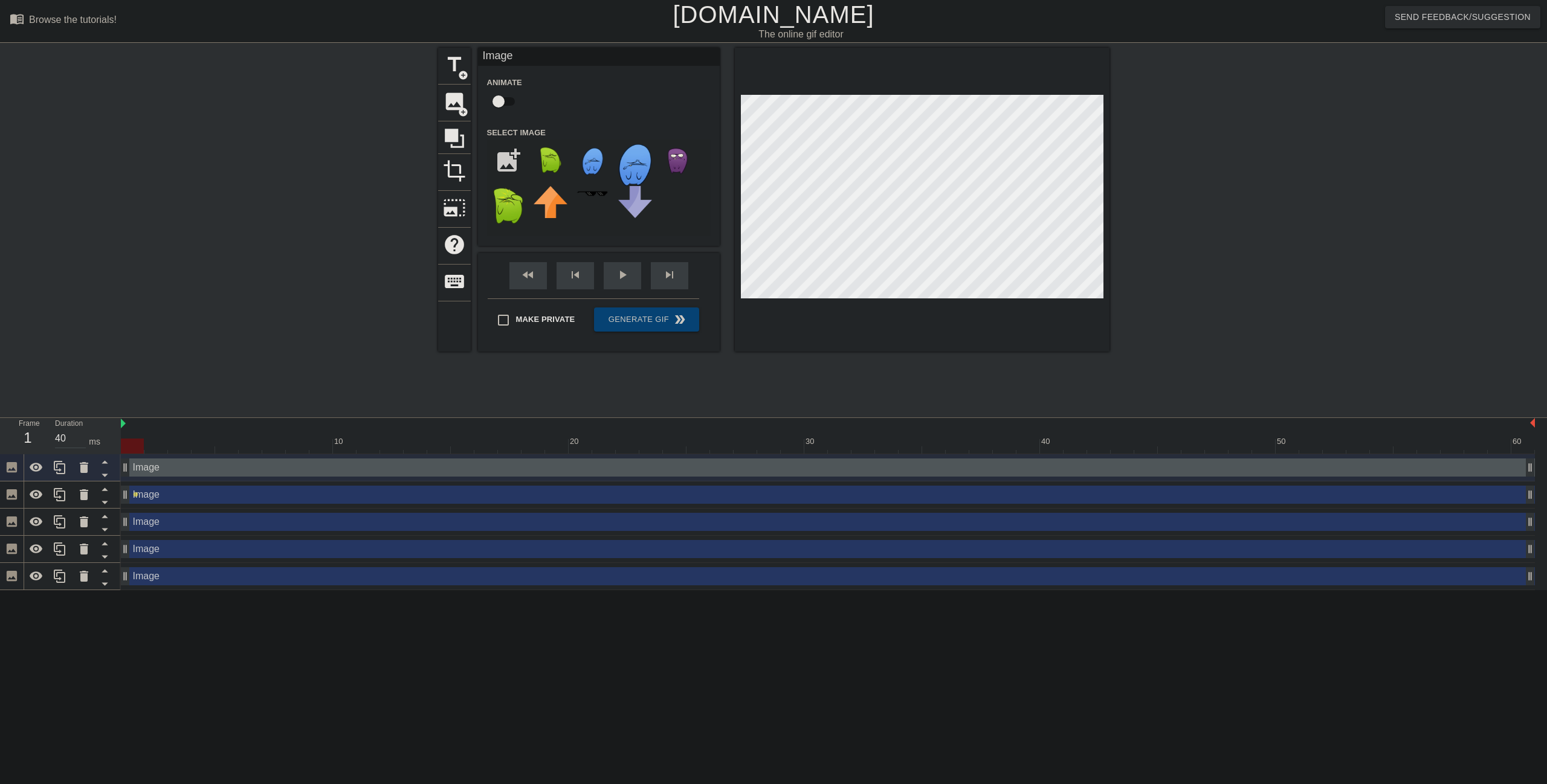
drag, startPoint x: 801, startPoint y: 441, endPoint x: 126, endPoint y: 459, distance: 675.2
click at [126, 459] on div "10 20 30 40 50 60 Image drag_handle drag_handle Image drag_handle drag_handle l…" at bounding box center [833, 504] width 1426 height 172
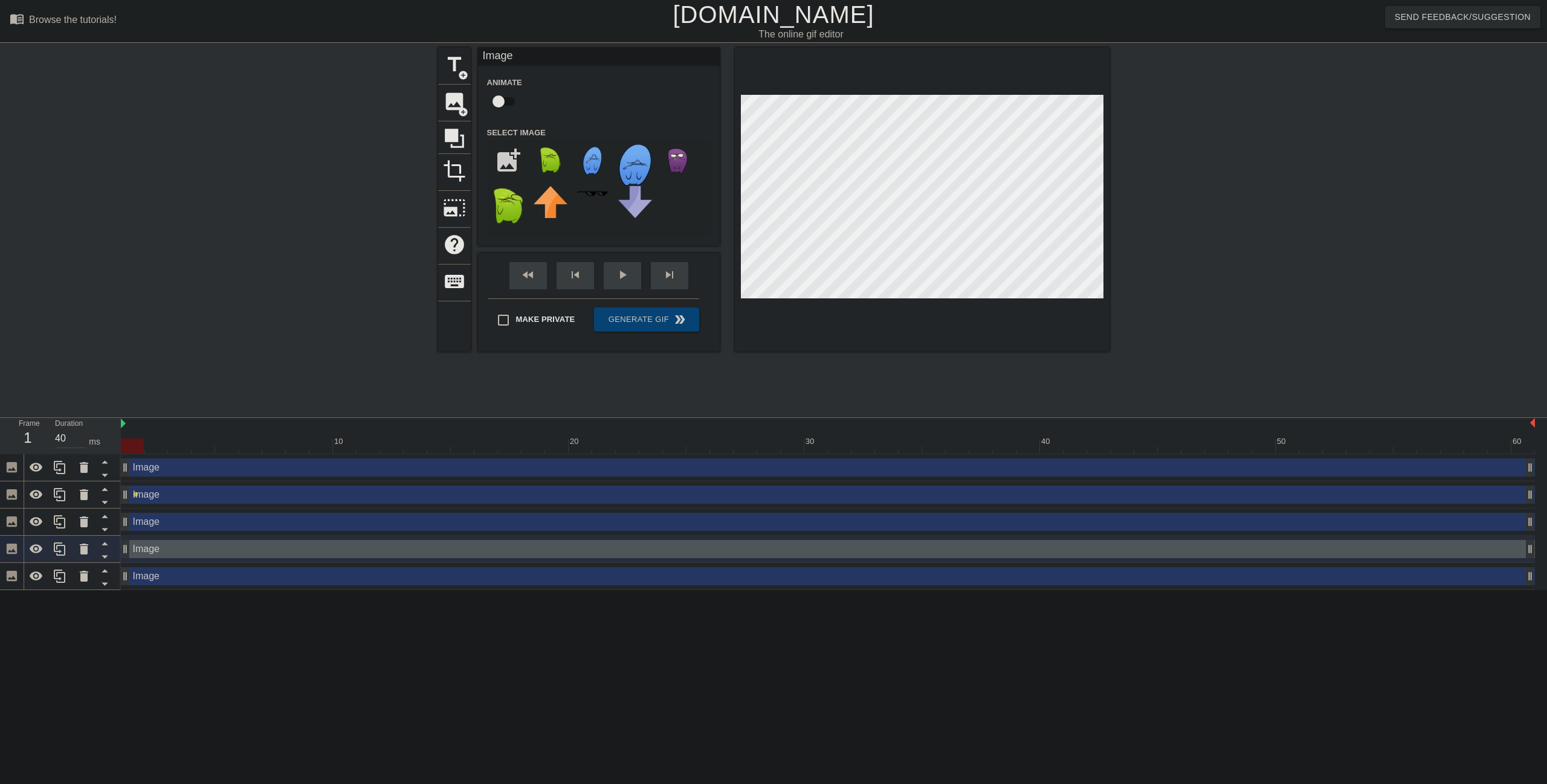
click div
click div "Image drag_handle drag_handle"
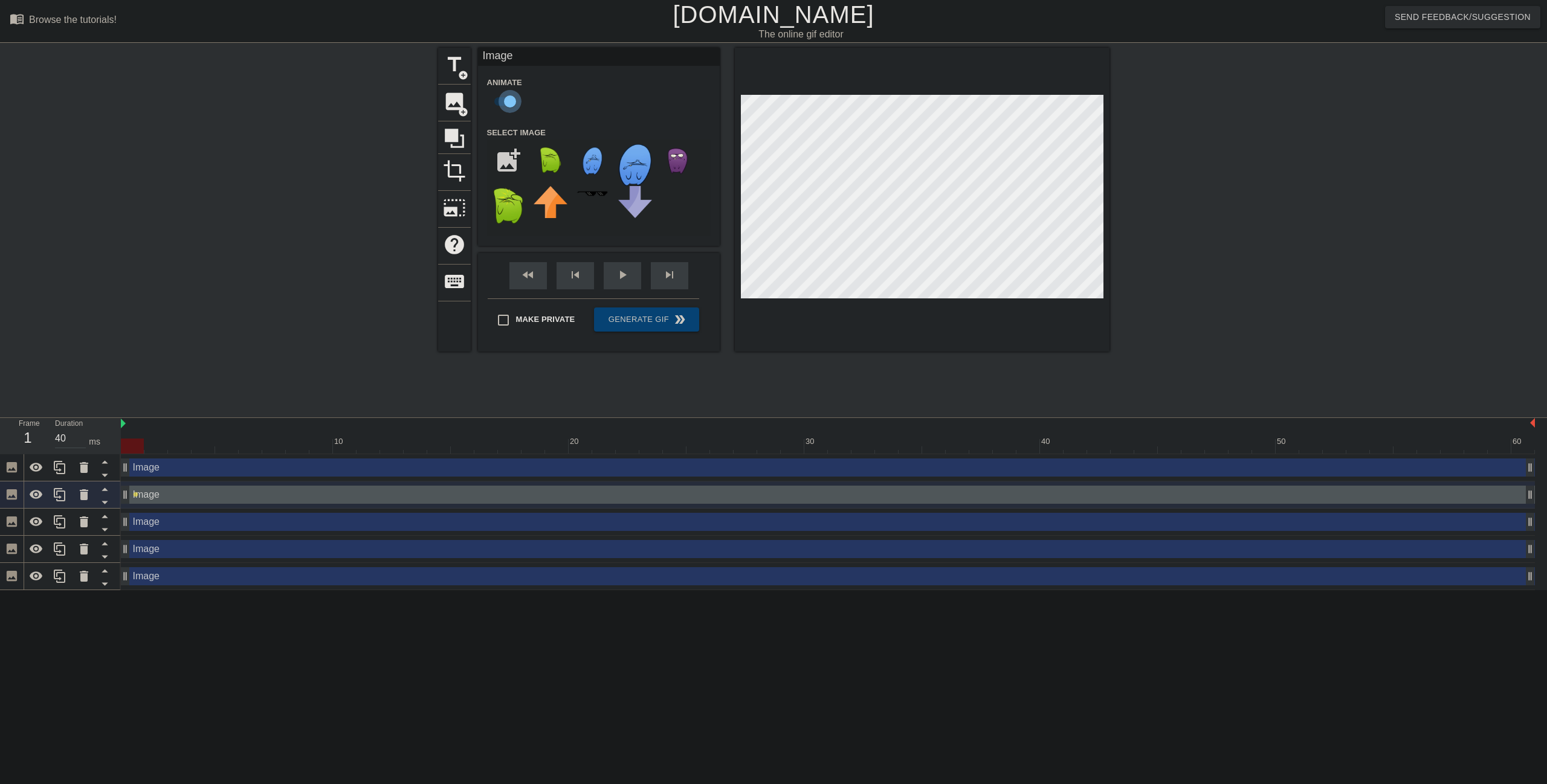
click input "checkbox"
click div "Image drag_handle drag_handle"
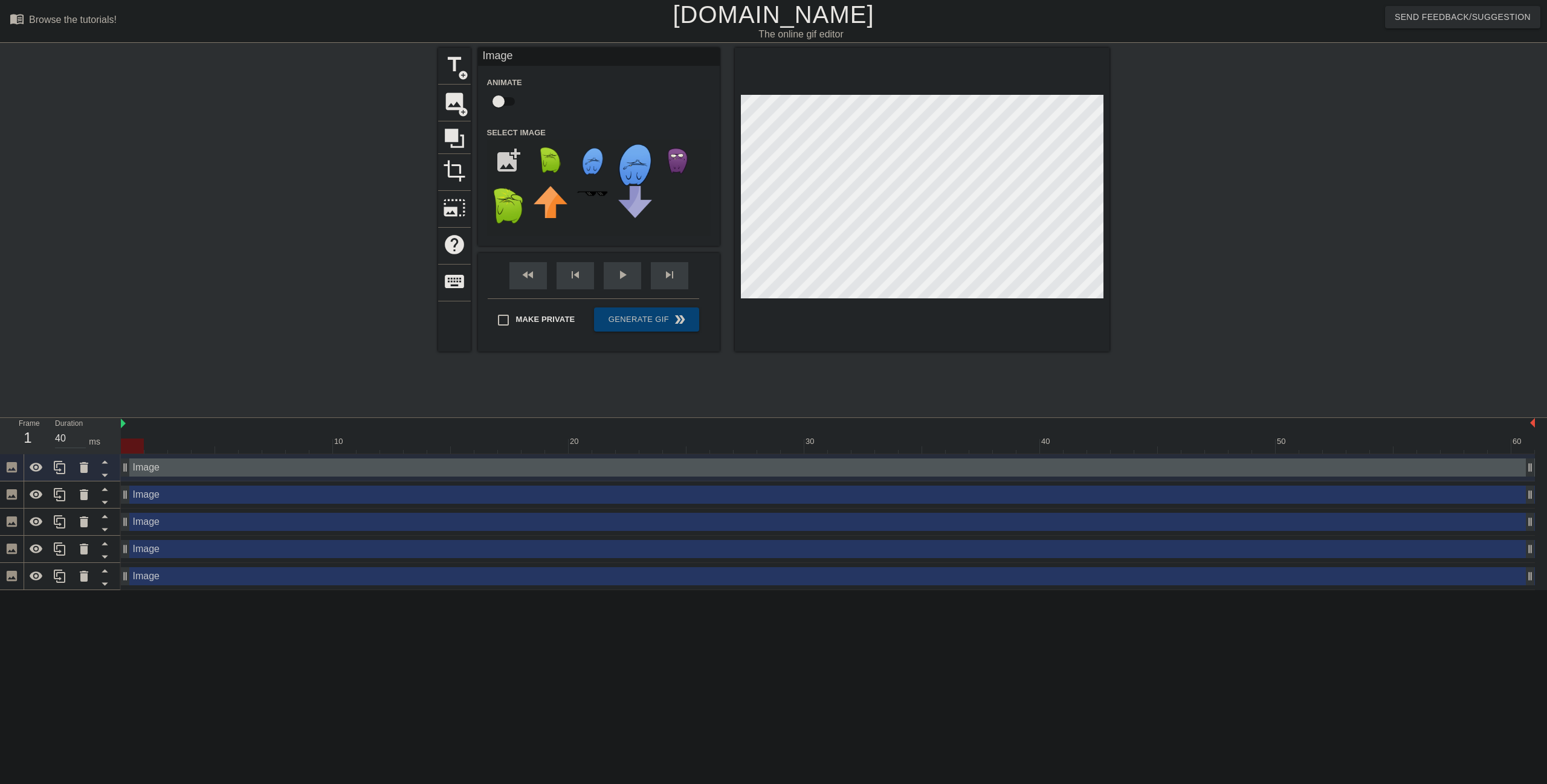
click input "checkbox"
checkbox input "true"
type input "40"
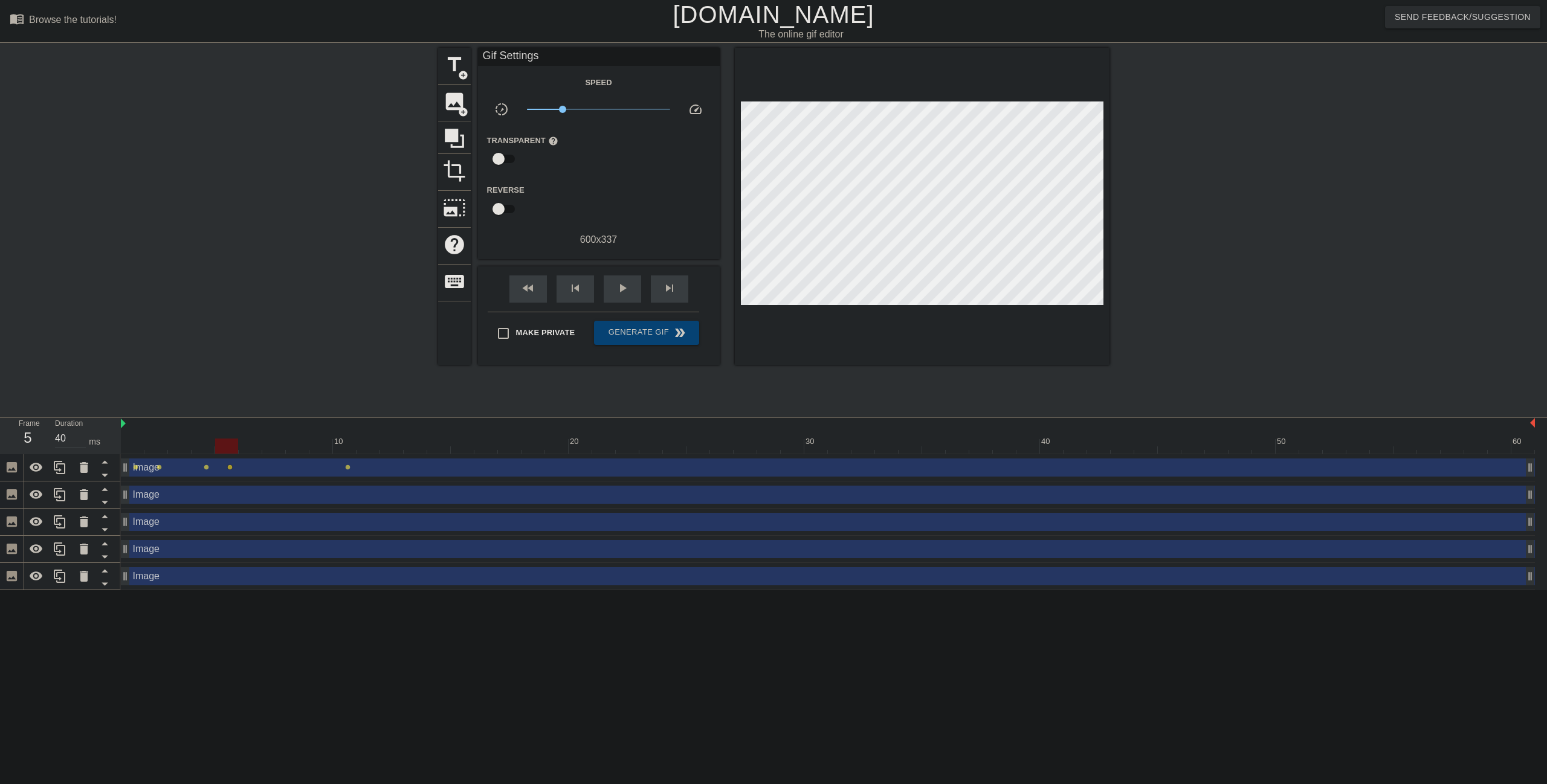
click span "lens"
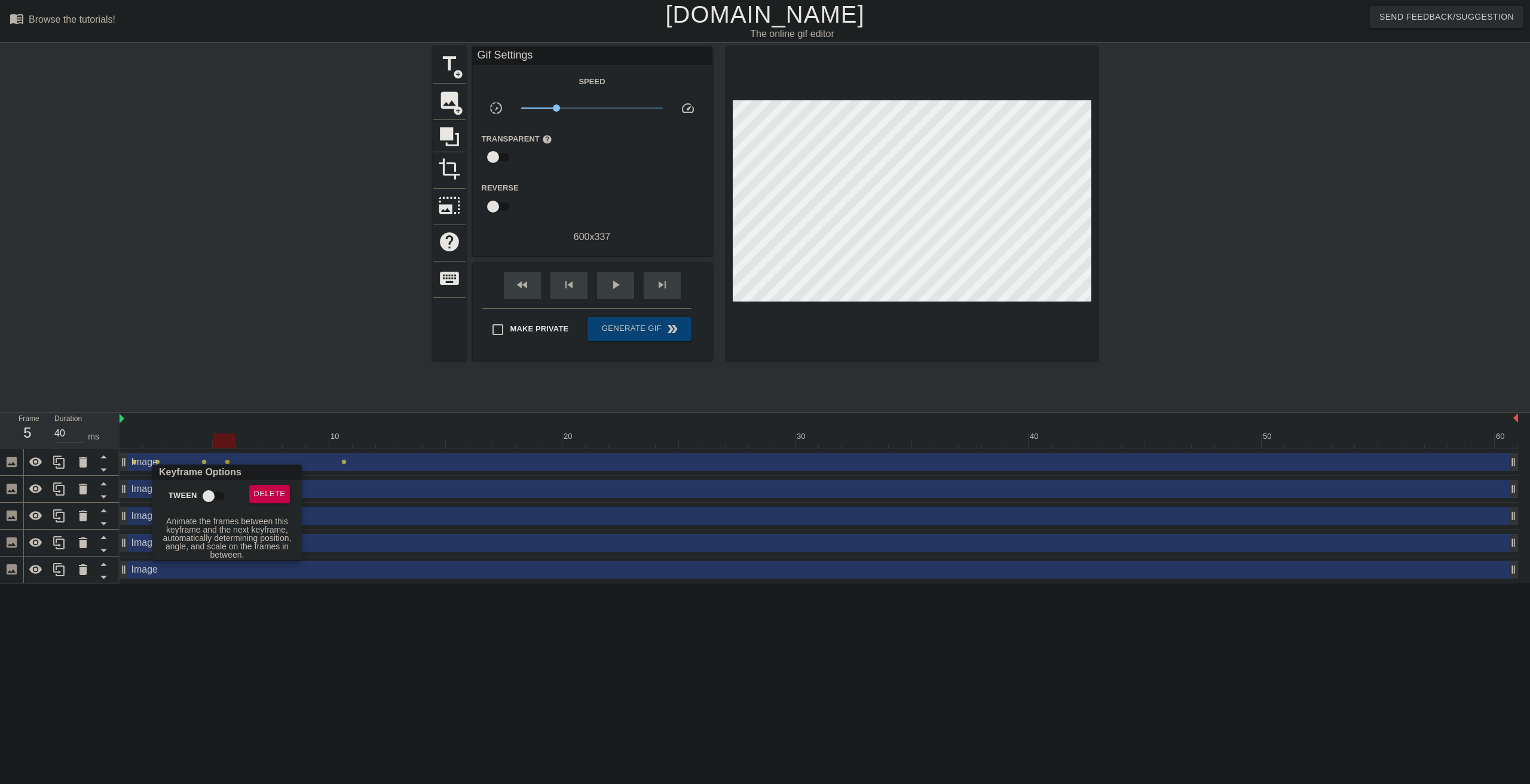
click input "Tween"
checkbox input "false"
click span "Delete"
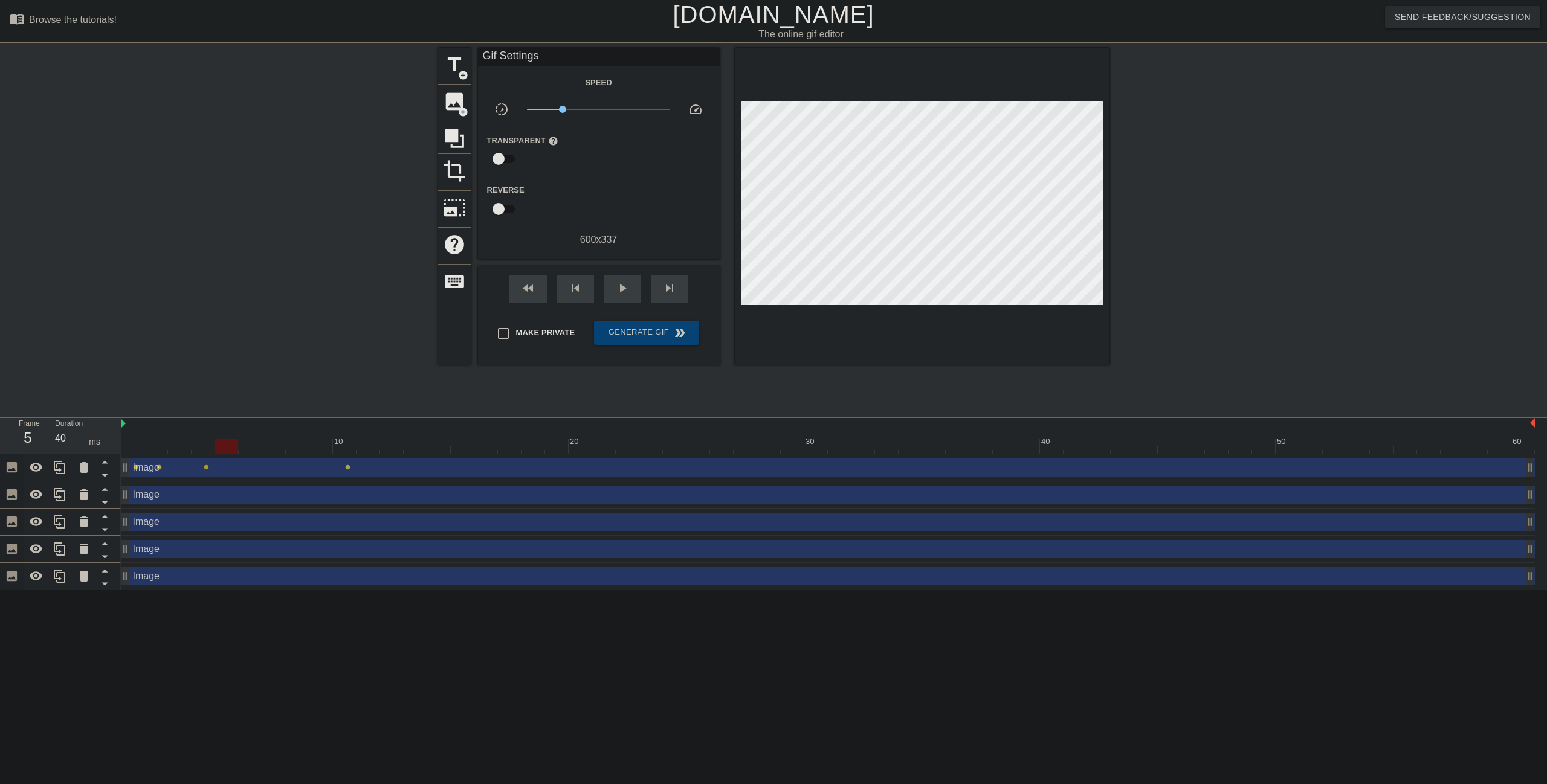
click span "lens"
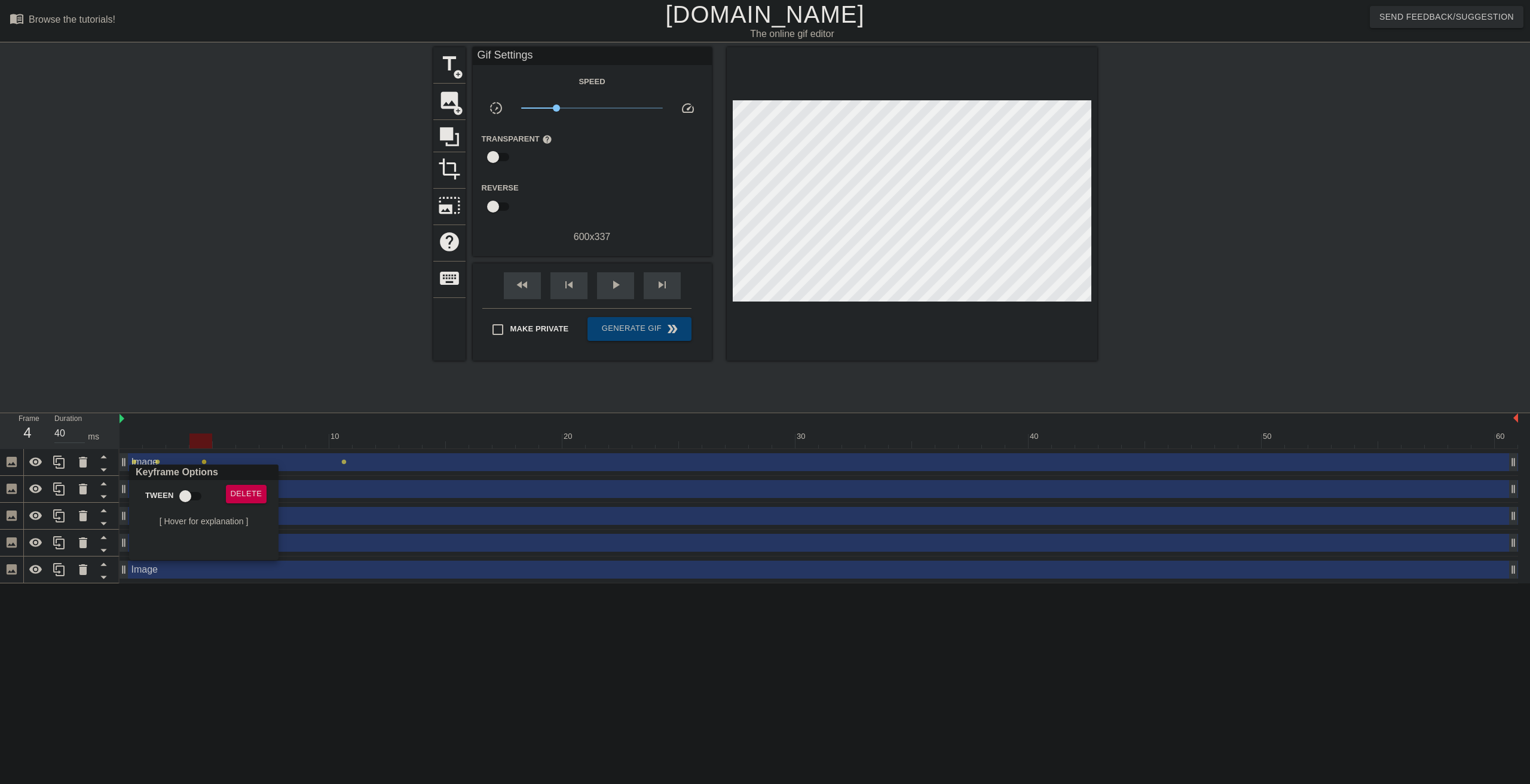
click div
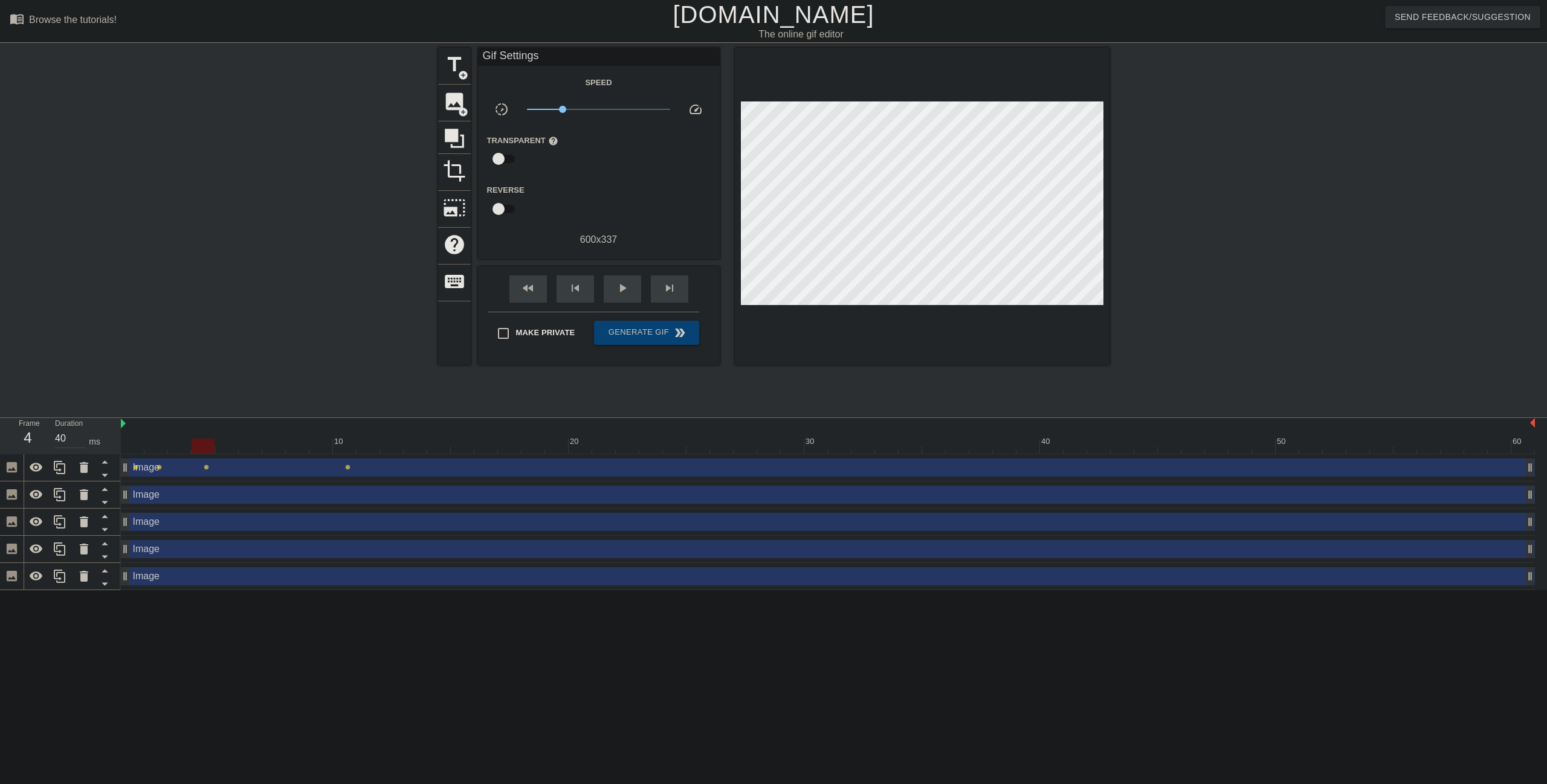
click div "Image drag_handle drag_handle"
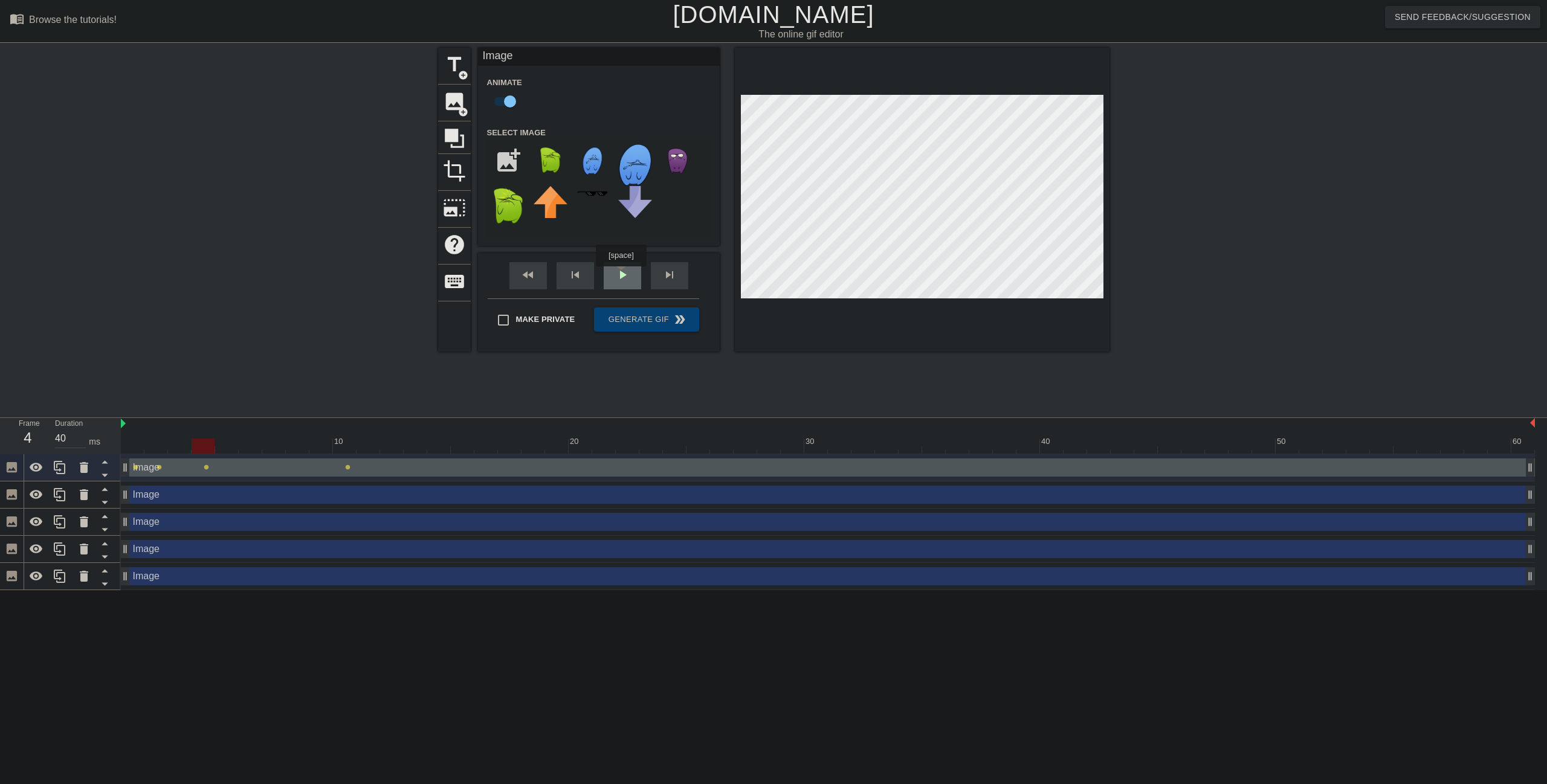
click div "play_arrow"
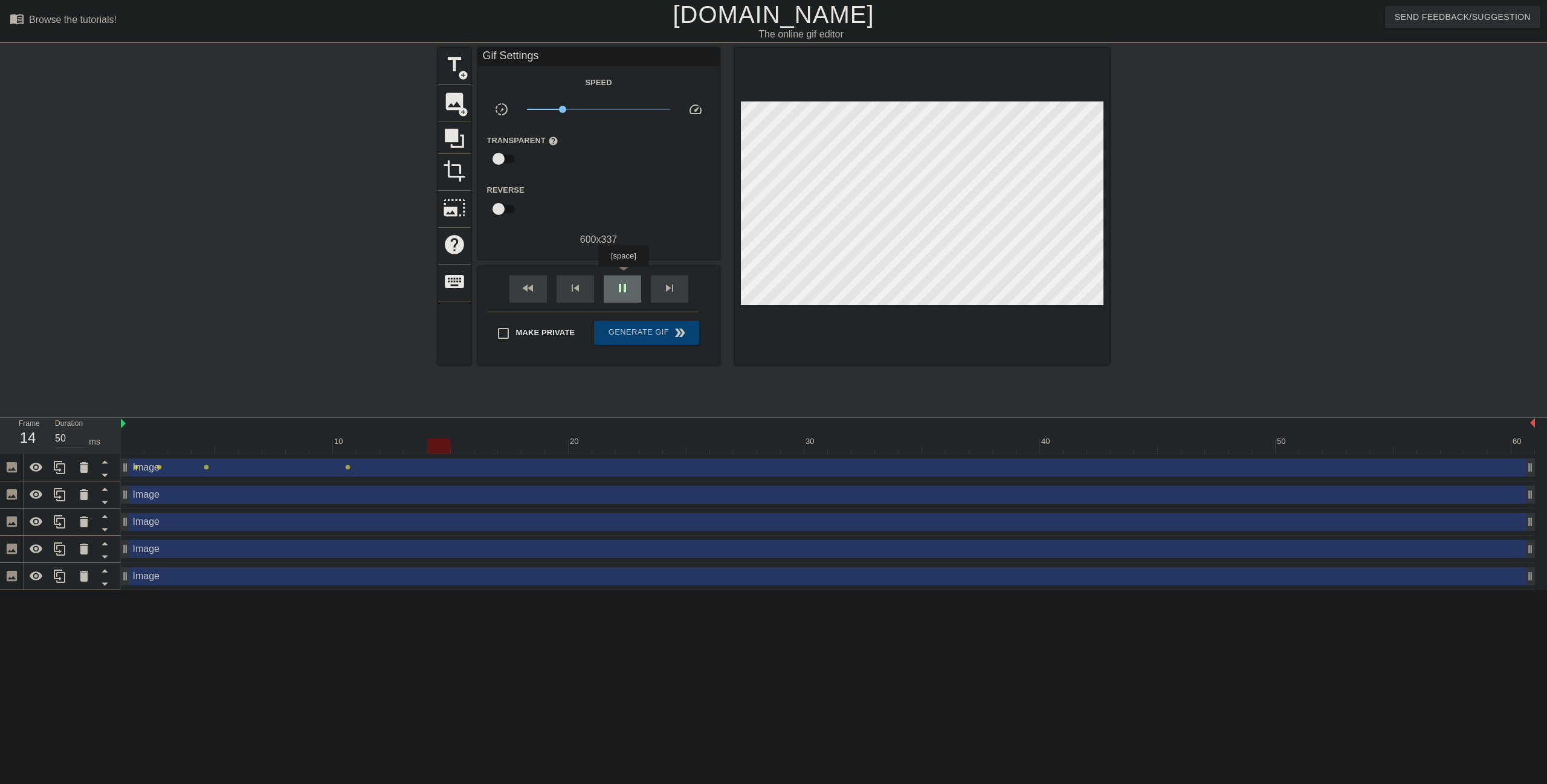
click div "pause"
click span "lens"
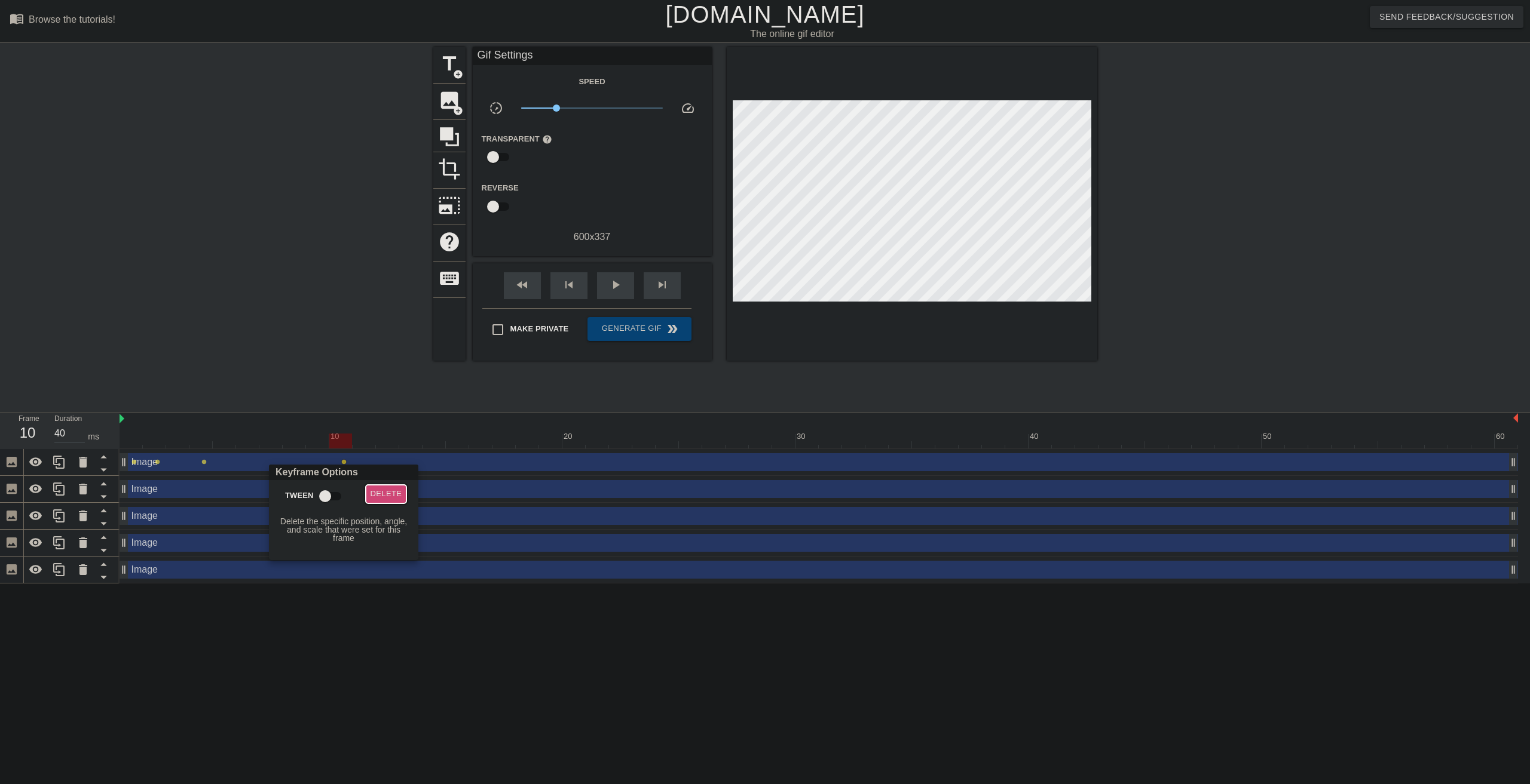
click span "Delete"
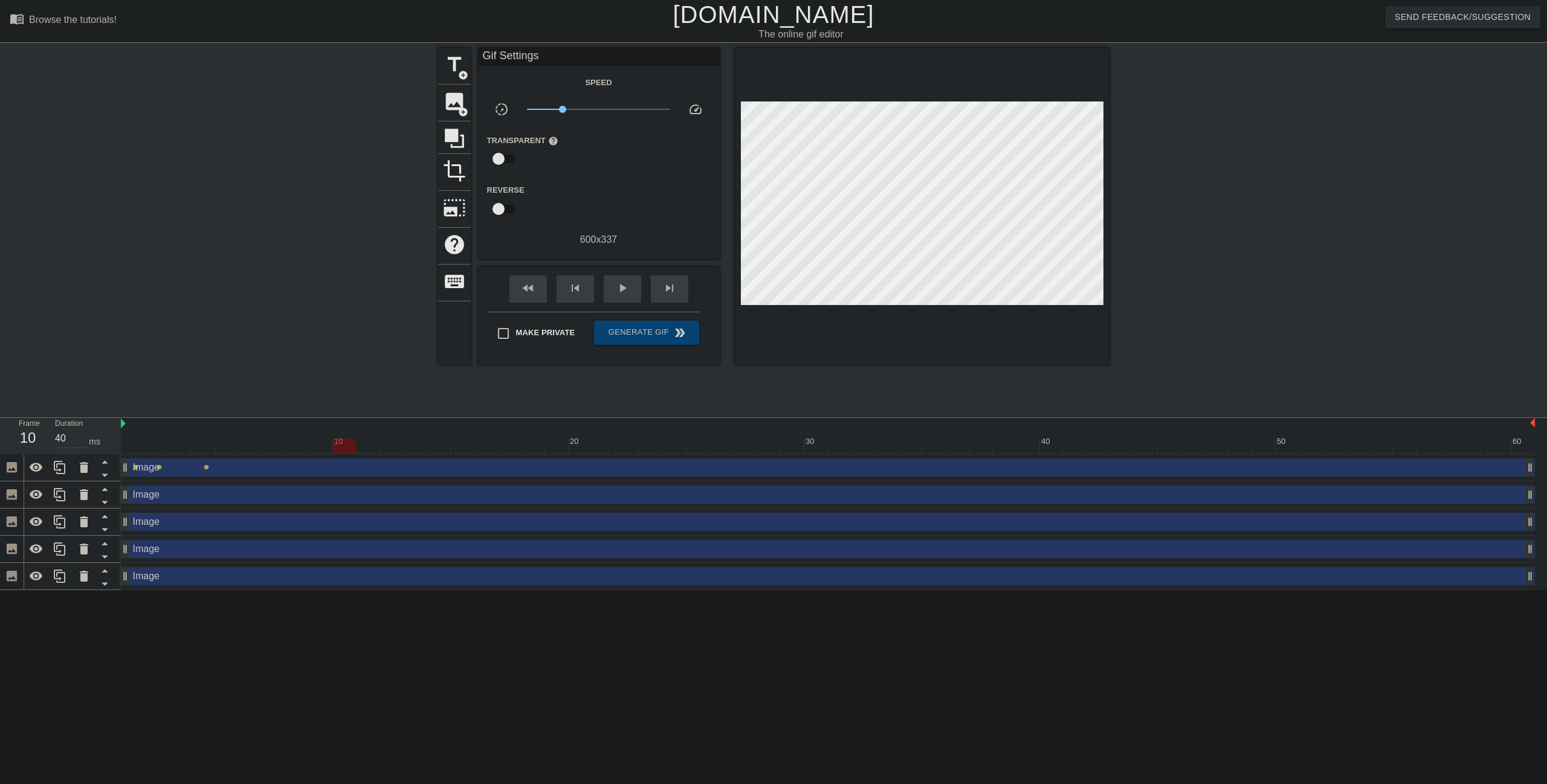
click div
click span "play_arrow"
click span "pause"
click div
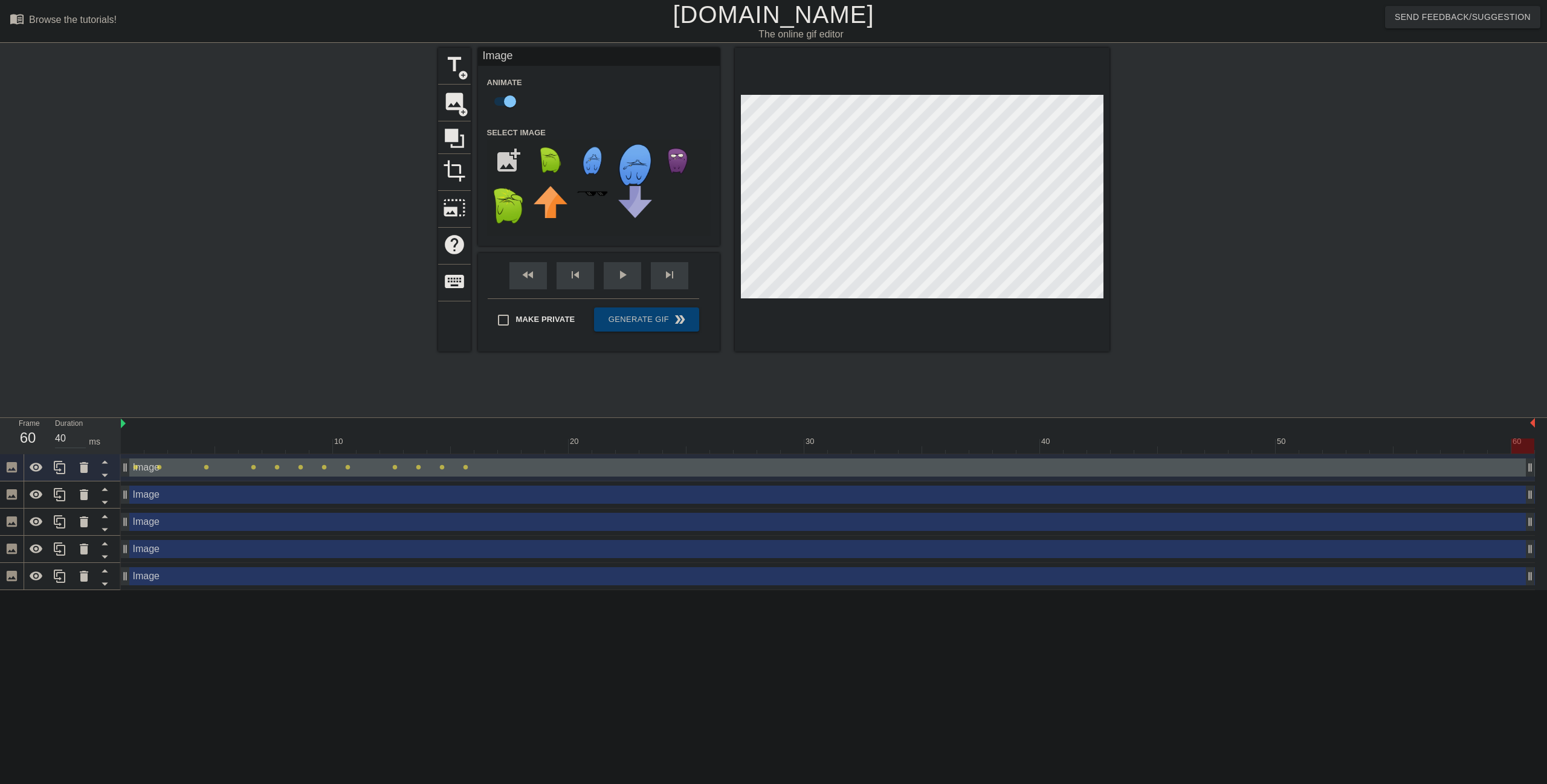
drag, startPoint x: 1527, startPoint y: 468, endPoint x: 1534, endPoint y: 471, distance: 7.6
click div
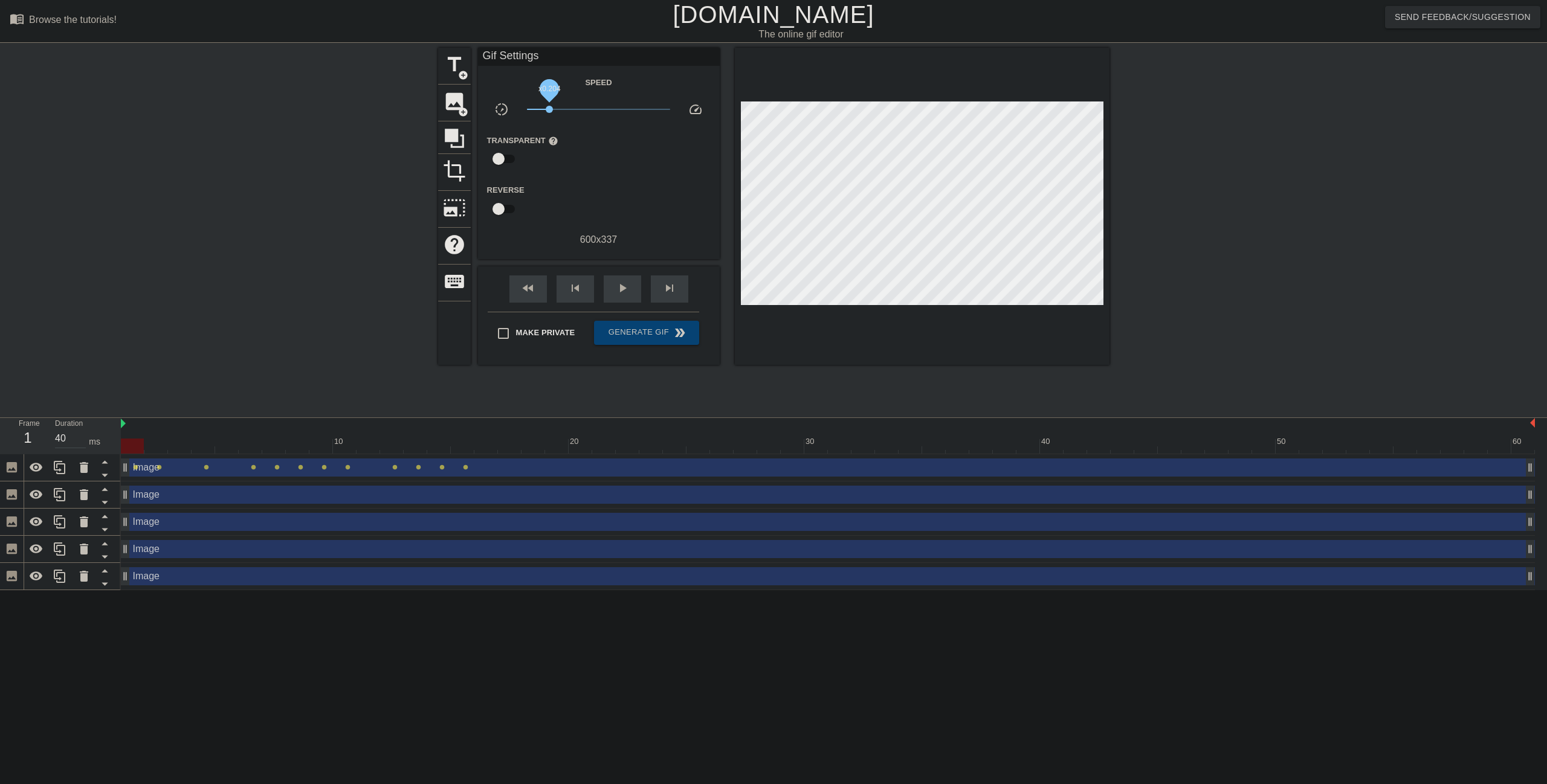
drag, startPoint x: 562, startPoint y: 107, endPoint x: 549, endPoint y: 108, distance: 13.0
click span "x0.204"
click span "play_arrow"
drag, startPoint x: 547, startPoint y: 109, endPoint x: 513, endPoint y: 113, distance: 34.2
click div "slow_motion_video x0.100 speed"
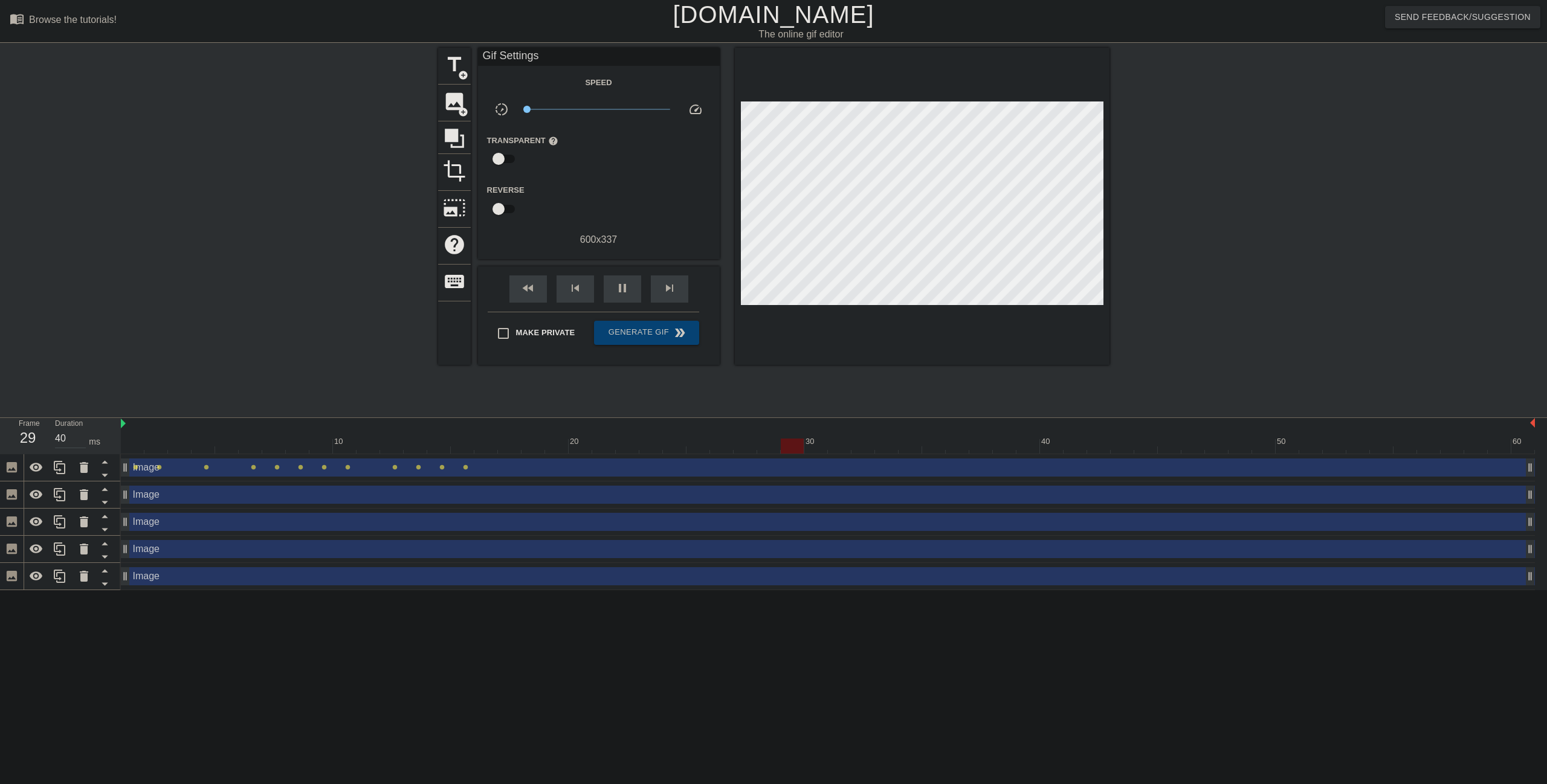
click div
drag, startPoint x: 528, startPoint y: 109, endPoint x: 576, endPoint y: 113, distance: 48.2
click span "x0.473"
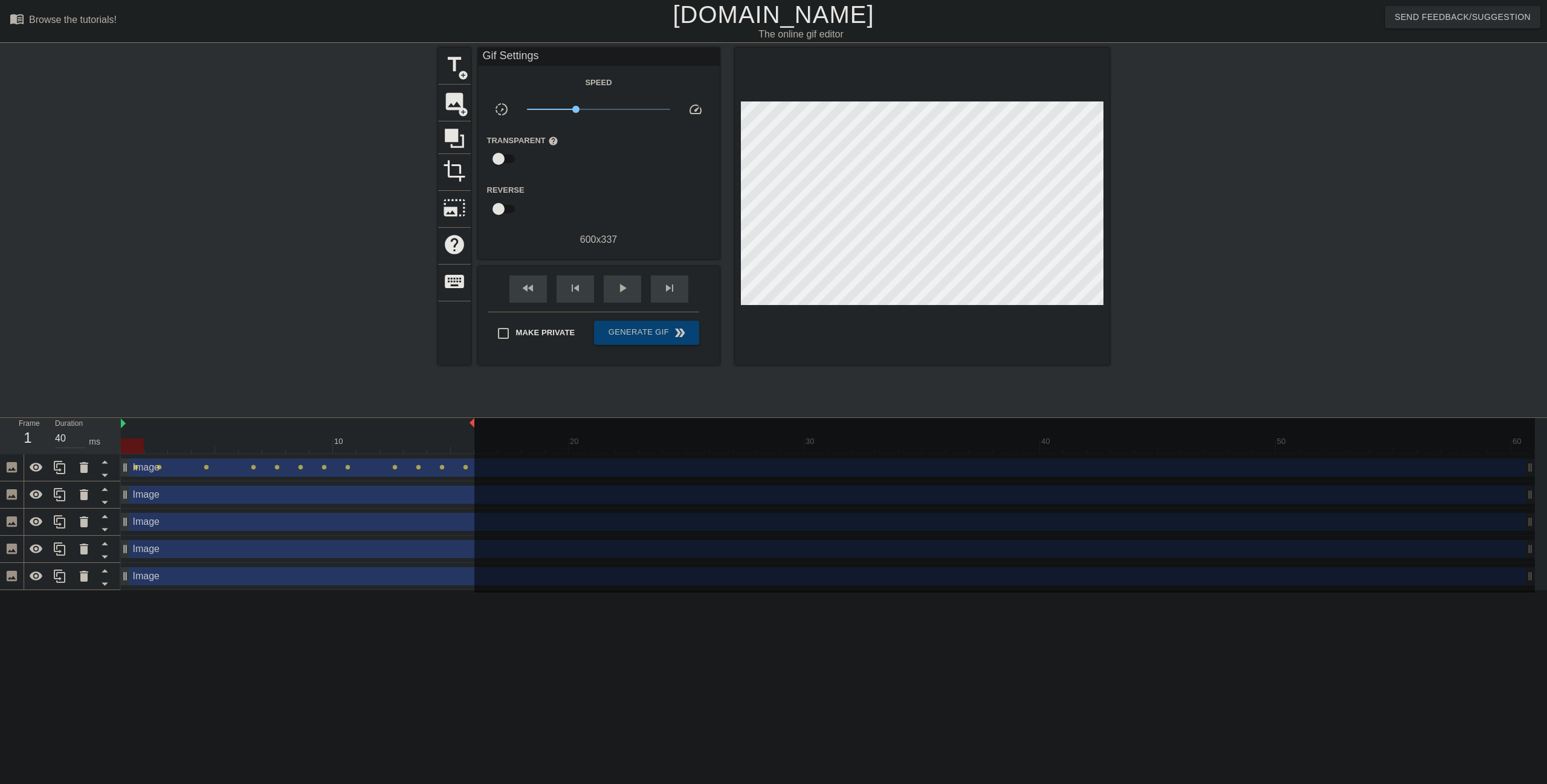
drag, startPoint x: 1533, startPoint y: 422, endPoint x: 467, endPoint y: 474, distance: 1067.3
click div "10 20 30 40 50 60 Image drag_handle drag_handle lens lens lens lens lens lens l…"
click span "play_arrow"
drag, startPoint x: 579, startPoint y: 105, endPoint x: 610, endPoint y: 106, distance: 31.0
click span "x1.43"
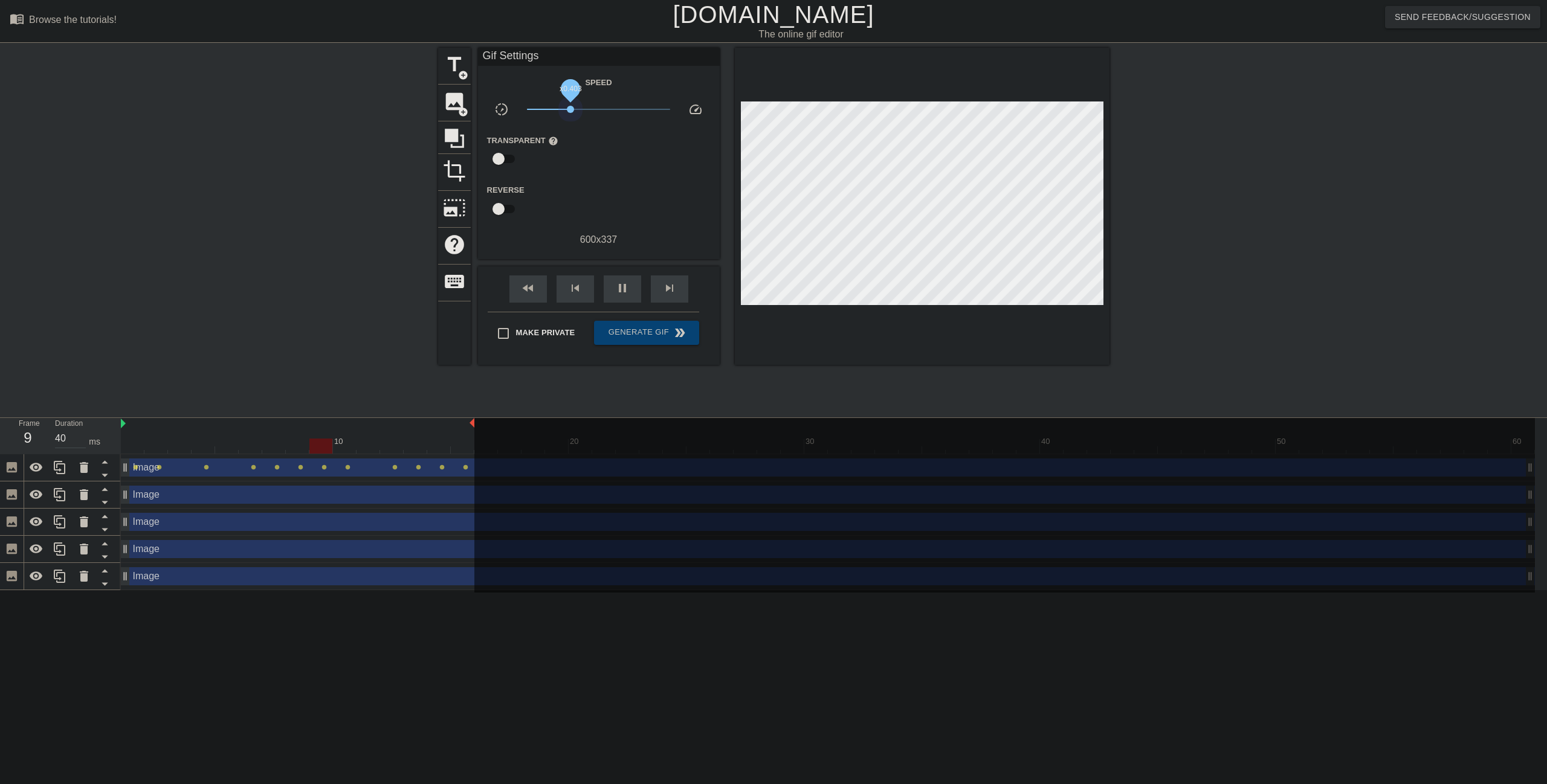
drag, startPoint x: 611, startPoint y: 108, endPoint x: 563, endPoint y: 158, distance: 69.3
click div "x0.403"
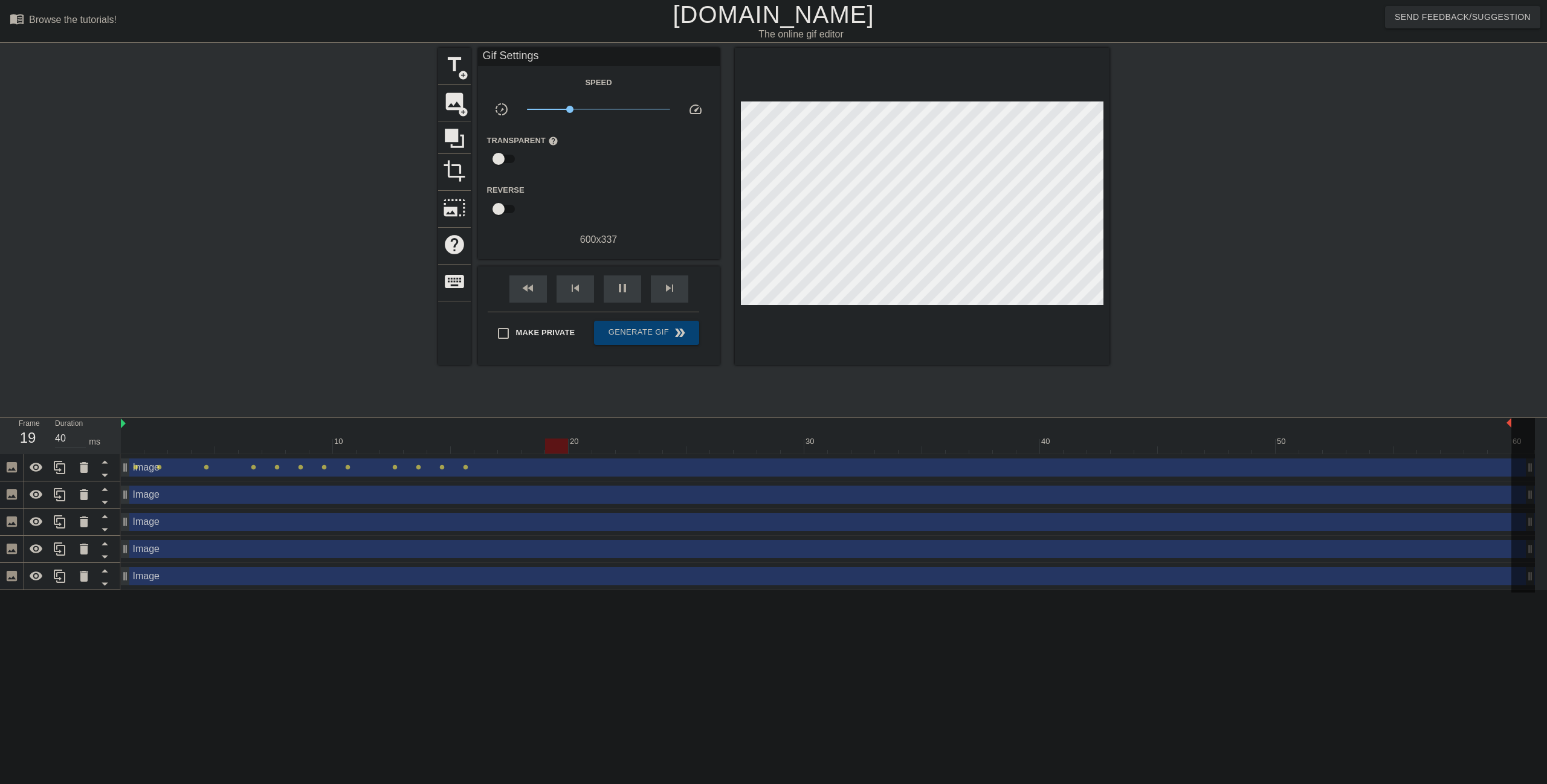
drag, startPoint x: 472, startPoint y: 425, endPoint x: 1516, endPoint y: 471, distance: 1045.0
click div "10 20 30 40 50 60"
click div "pause"
drag, startPoint x: 125, startPoint y: 499, endPoint x: 466, endPoint y: 507, distance: 341.1
click div "Image drag_handle drag_handle"
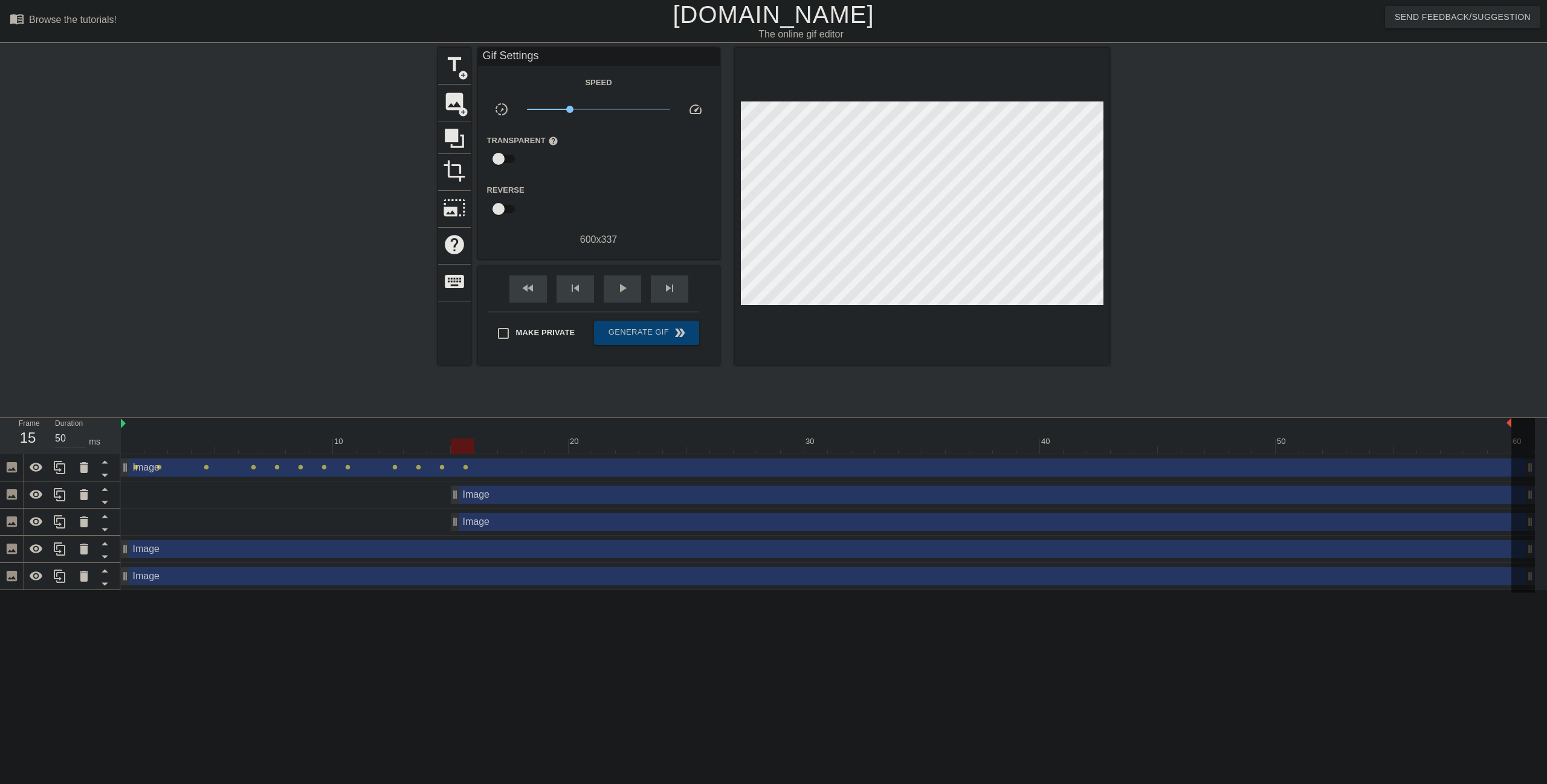
drag, startPoint x: 124, startPoint y: 525, endPoint x: 452, endPoint y: 525, distance: 328.0
drag, startPoint x: 126, startPoint y: 553, endPoint x: 455, endPoint y: 549, distance: 329.0
click div "Image drag_handle drag_handle"
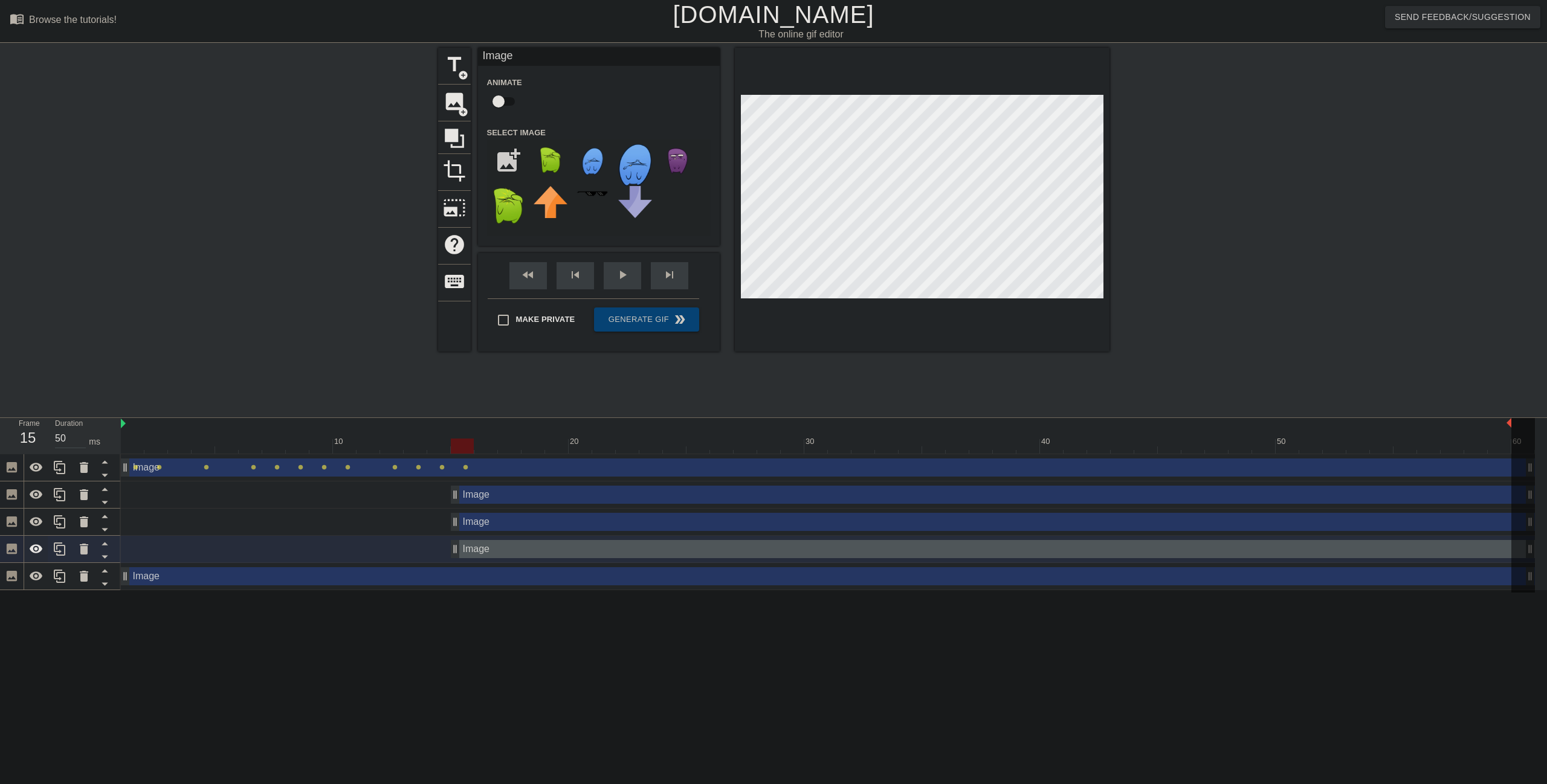
click icon
click div "Image drag_handle drag_handle"
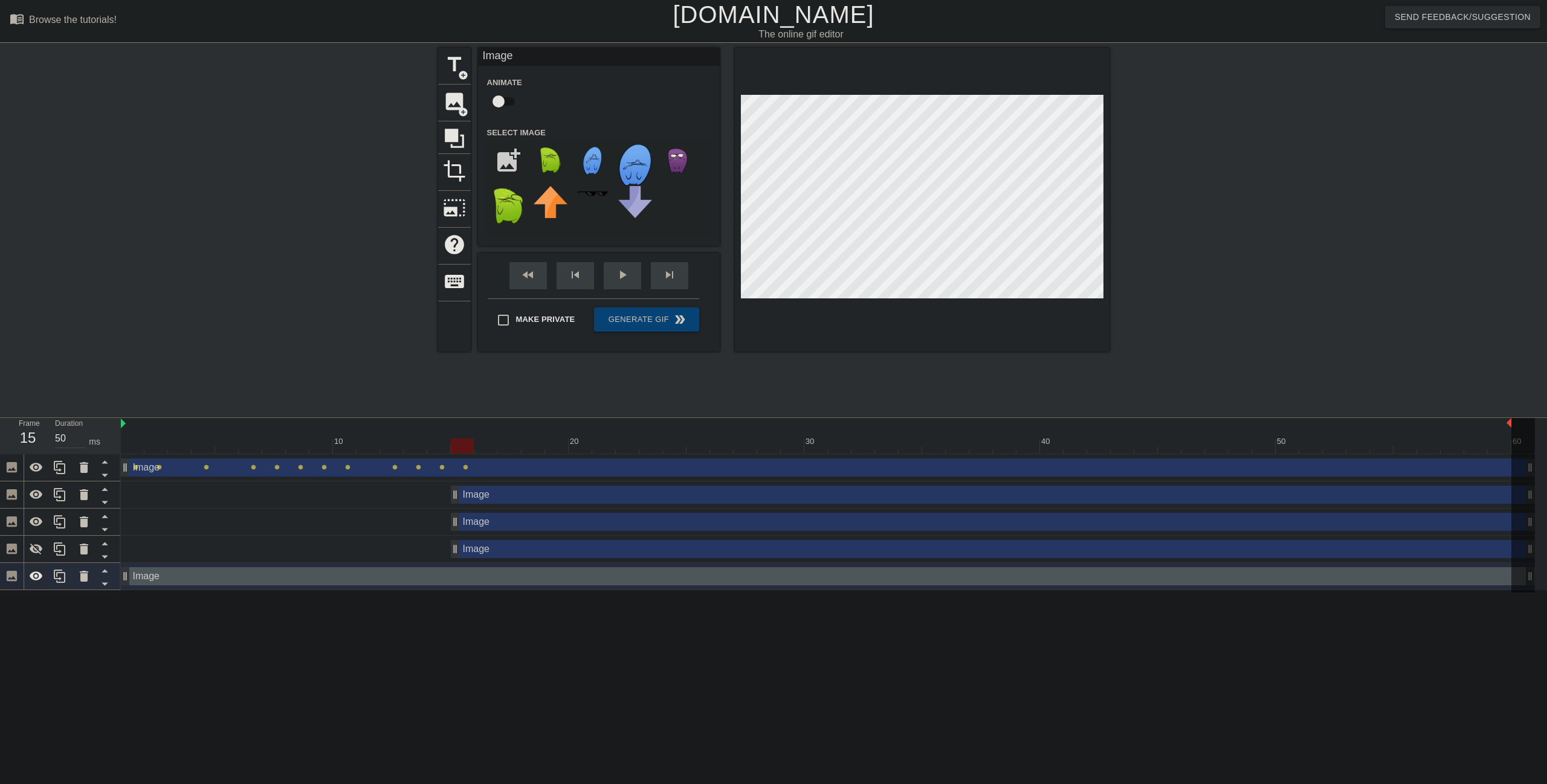
click icon
click div "Image drag_handle drag_handle"
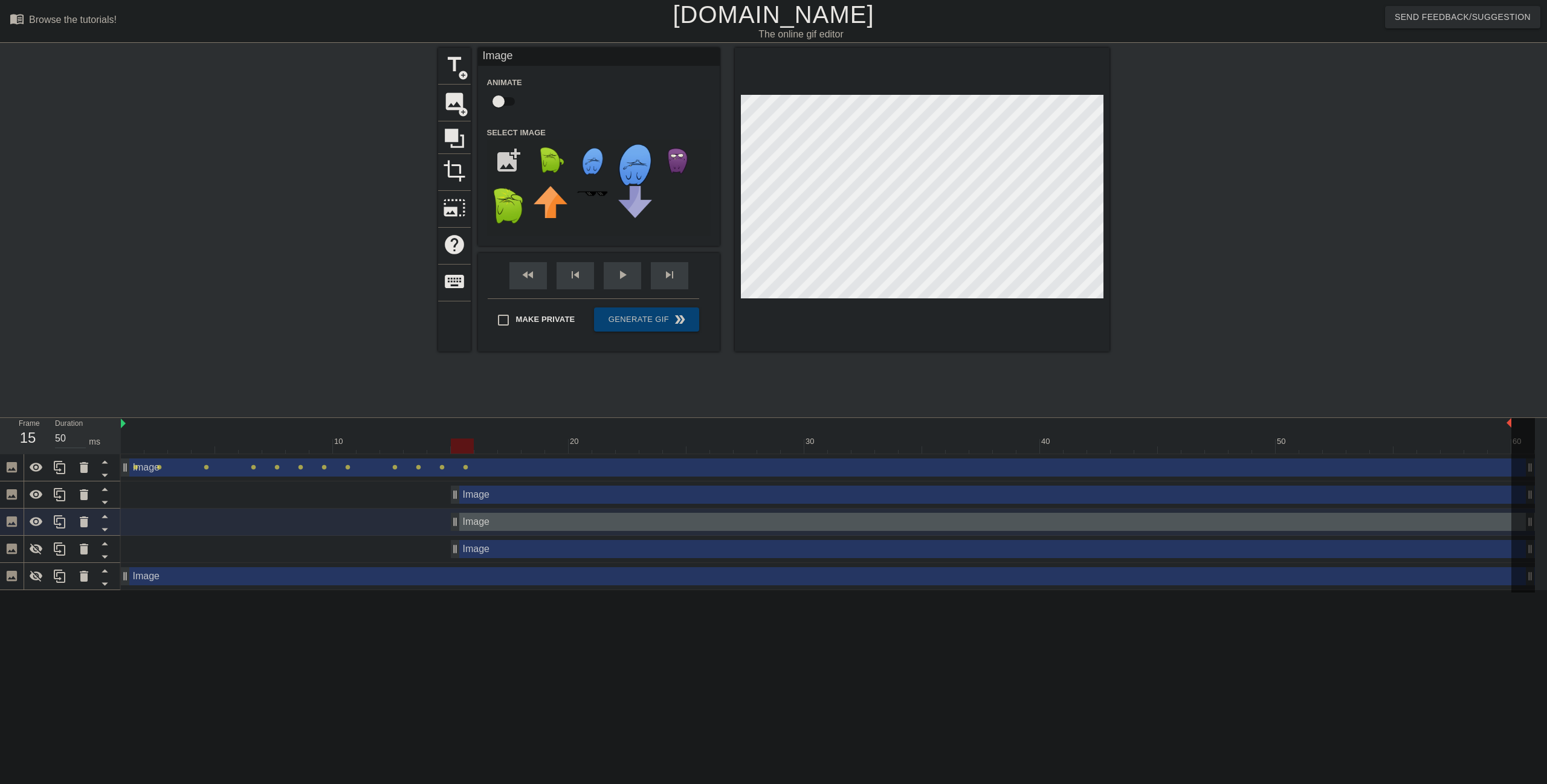
click div "Image drag_handle drag_handle"
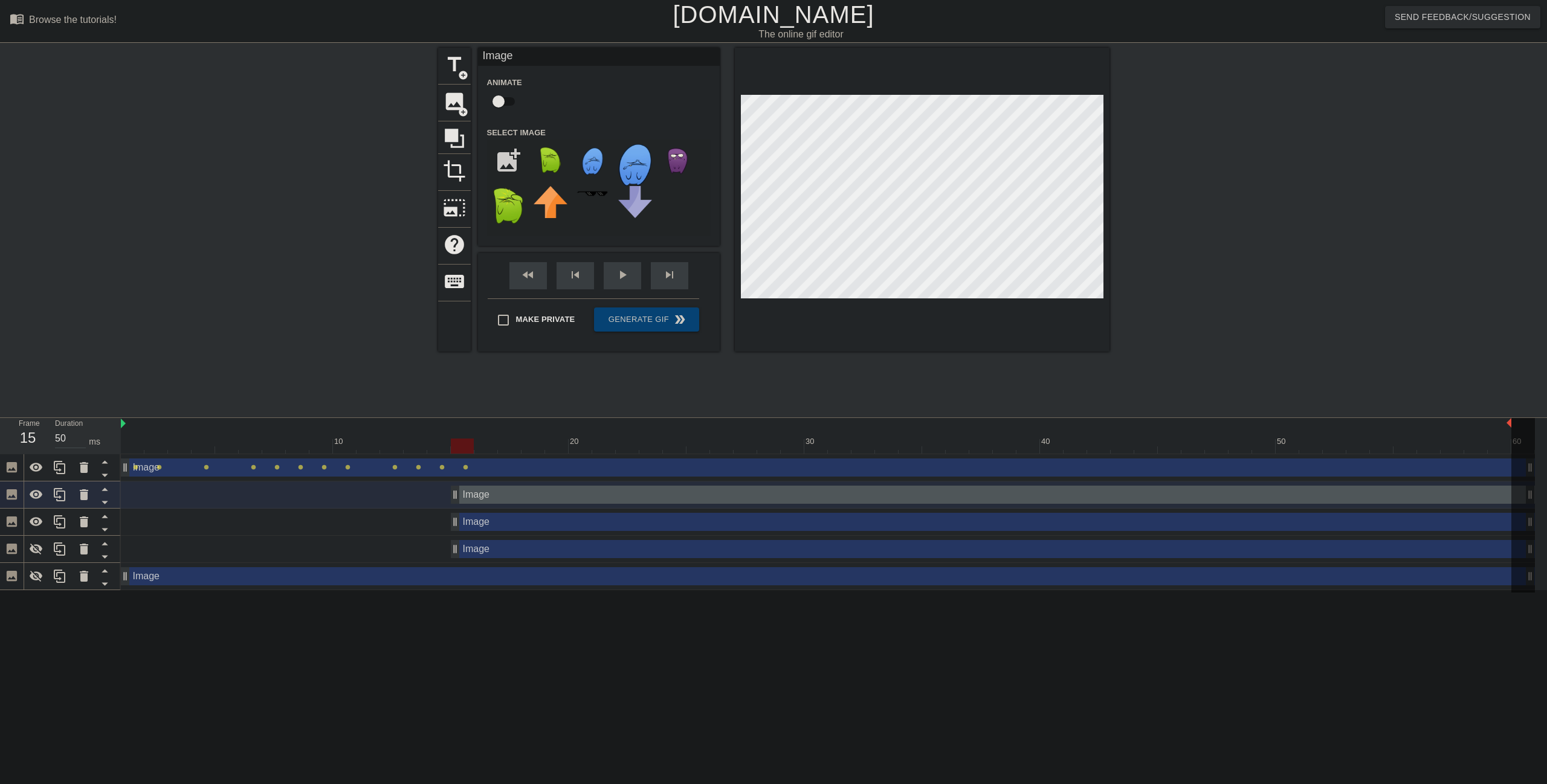
drag, startPoint x: 1509, startPoint y: 423, endPoint x: 1538, endPoint y: 432, distance: 30.4
click div "10 20 30 40 50 60 Image drag_handle drag_handle lens lens lens lens lens lens l…"
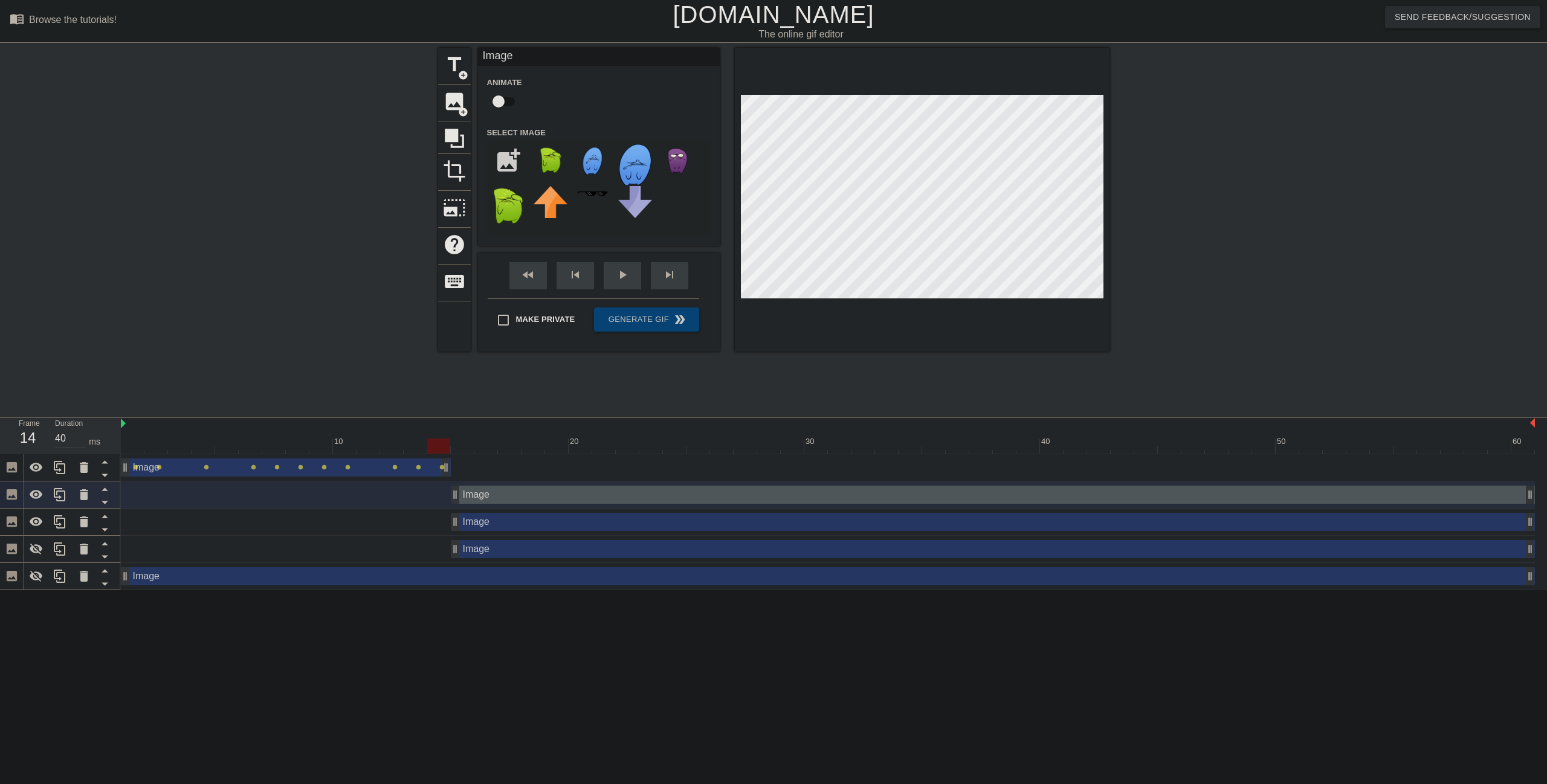
drag, startPoint x: 1533, startPoint y: 468, endPoint x: 457, endPoint y: 464, distance: 1076.0
click div "Image drag_handle drag_handle lens lens lens lens lens lens lens lens lens lens…"
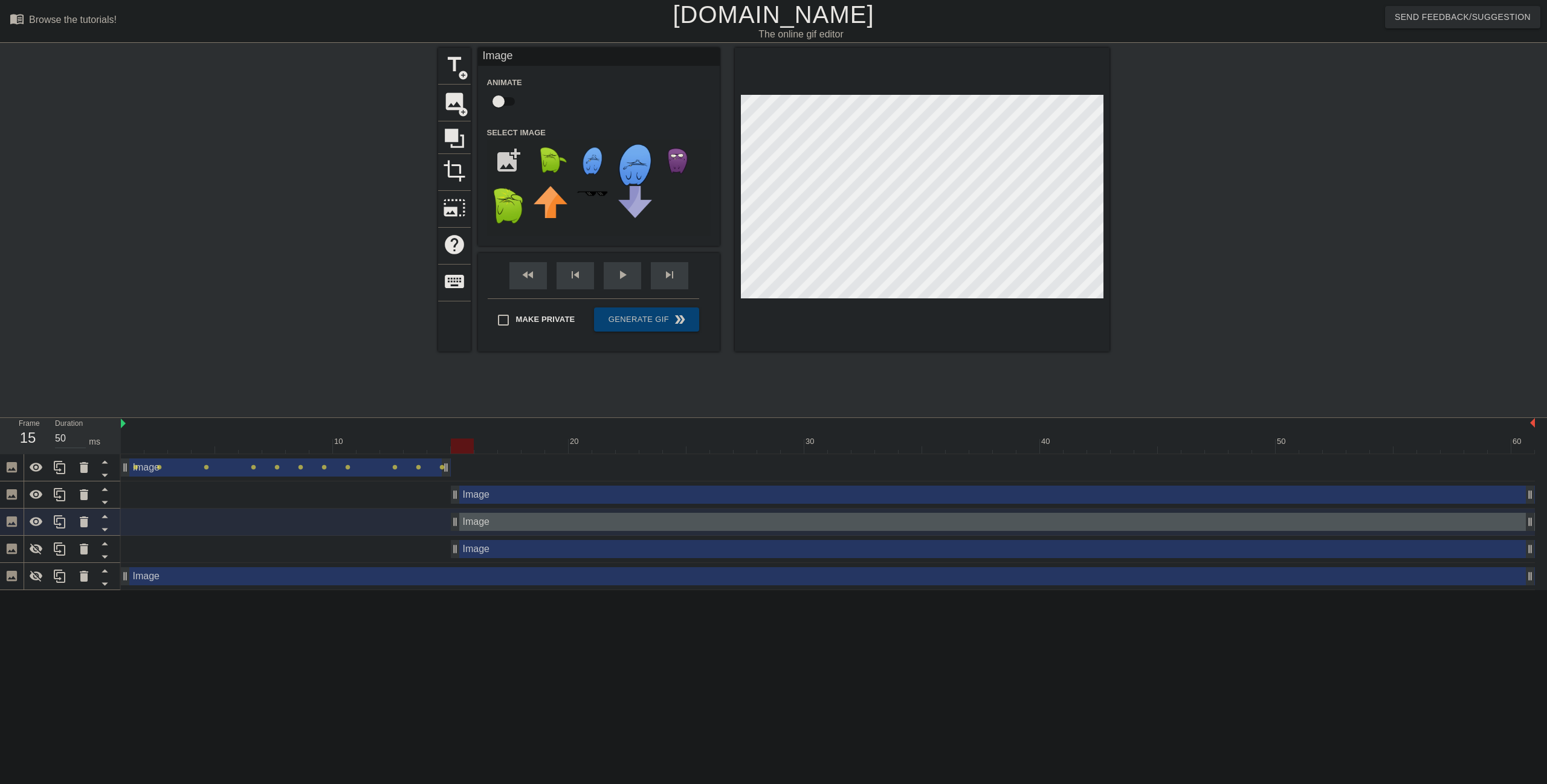
drag, startPoint x: 453, startPoint y: 519, endPoint x: 462, endPoint y: 525, distance: 10.8
click icon
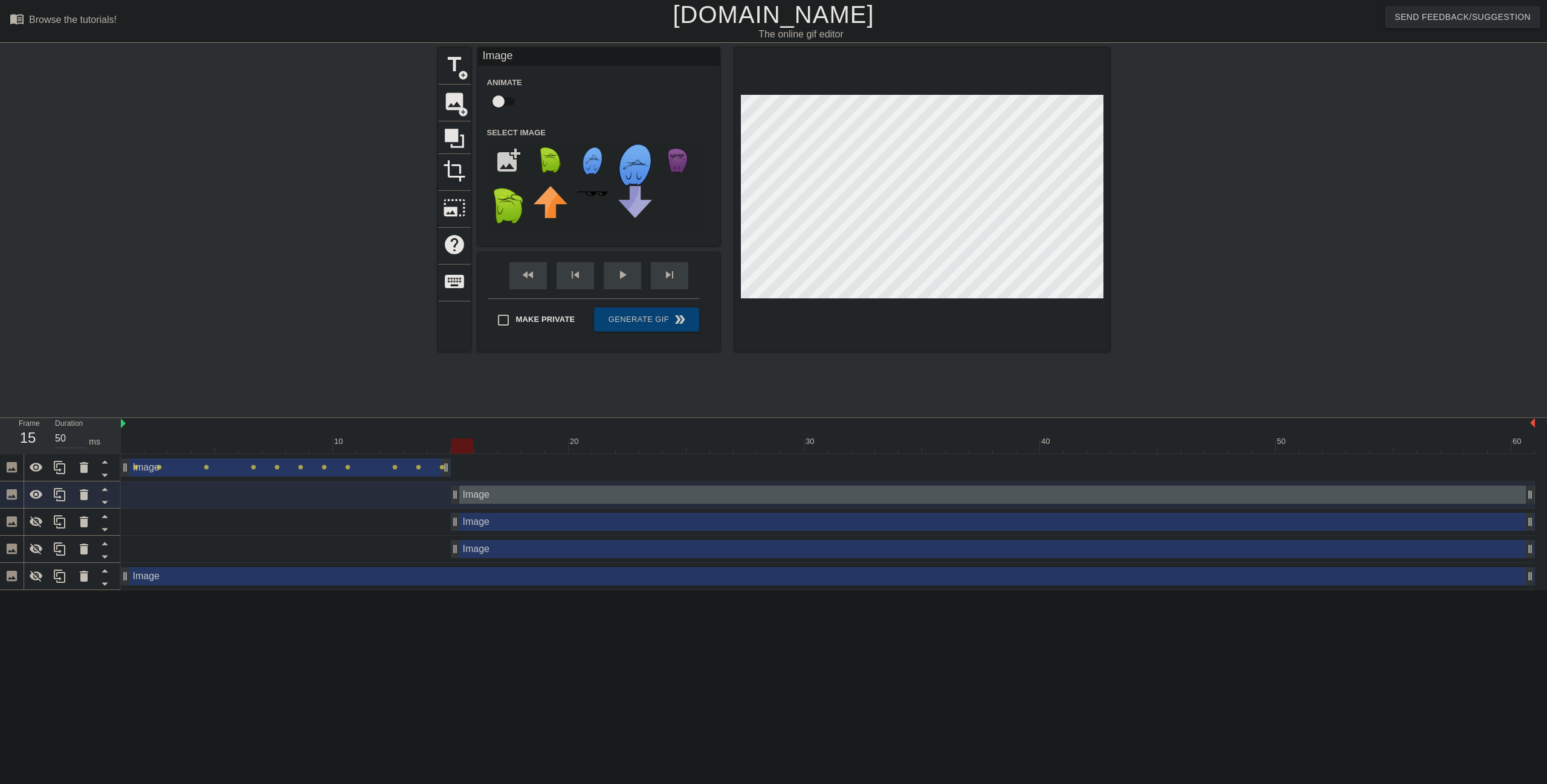
type input "40"
click input "file"
type input "C:\fakepath\oops-reverse.png"
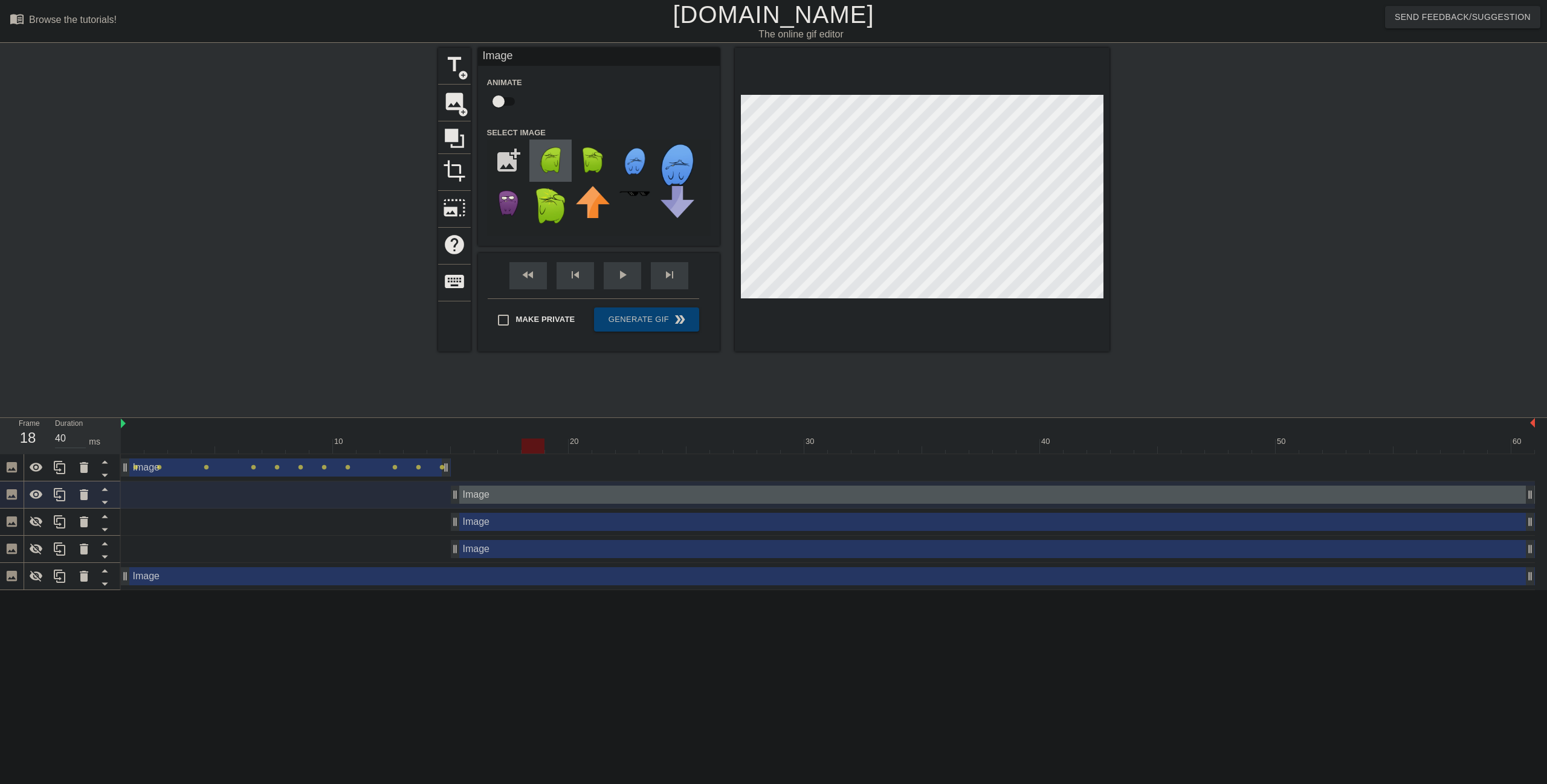
click img
type input "50"
click div "Image drag_handle drag_handle"
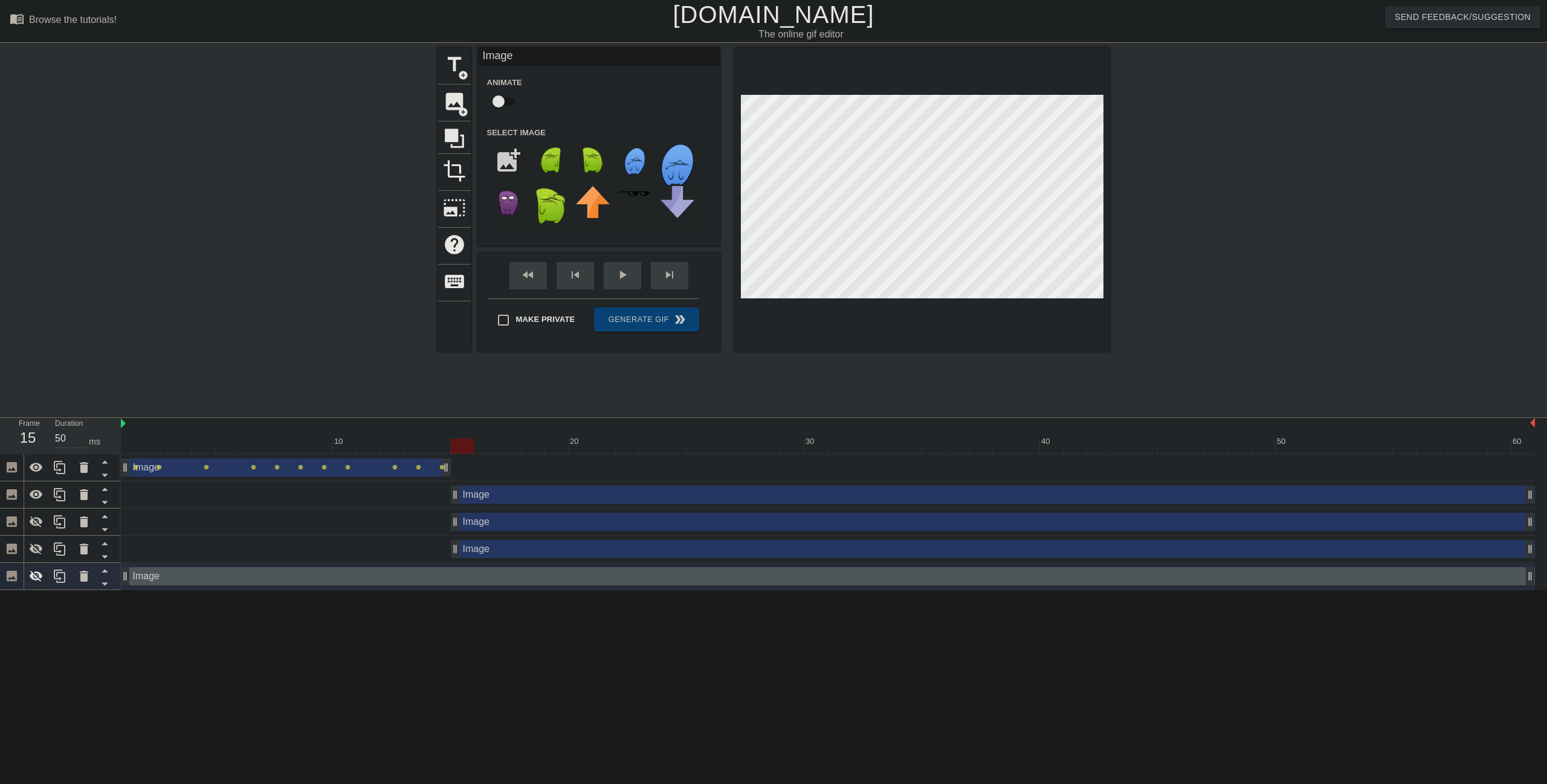
click icon
click div "Image drag_handle drag_handle"
click icon
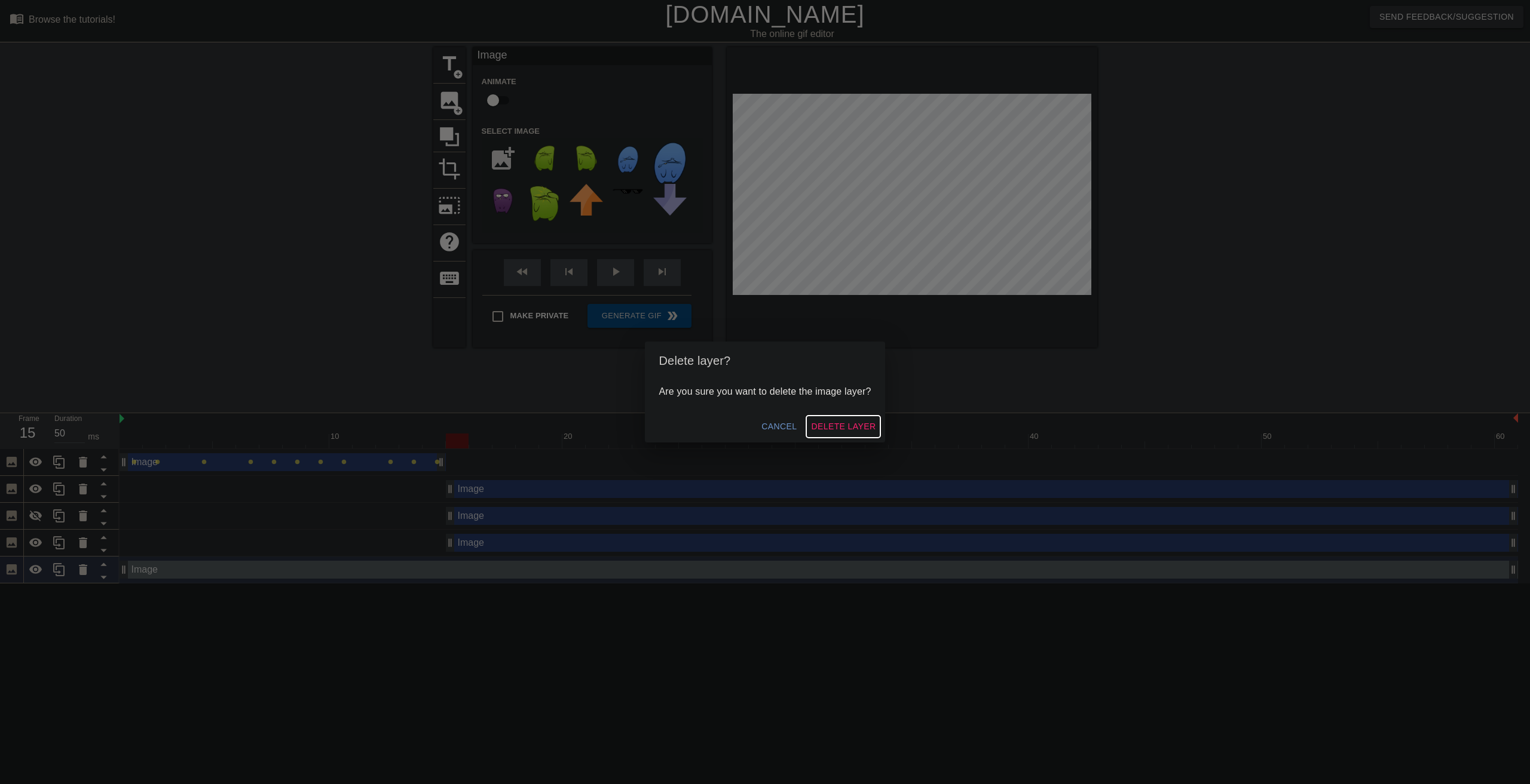
click span "Delete Layer"
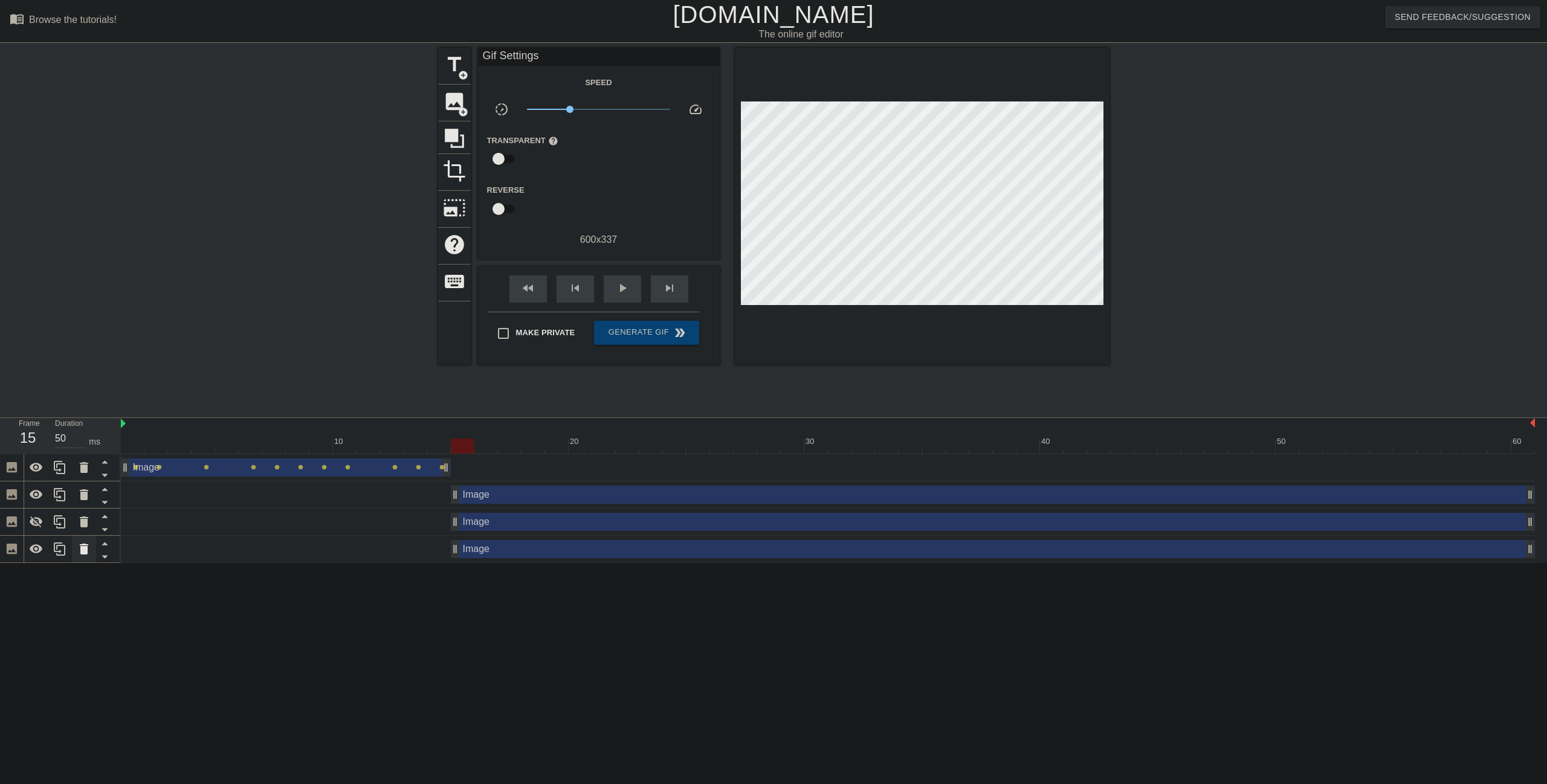
click icon
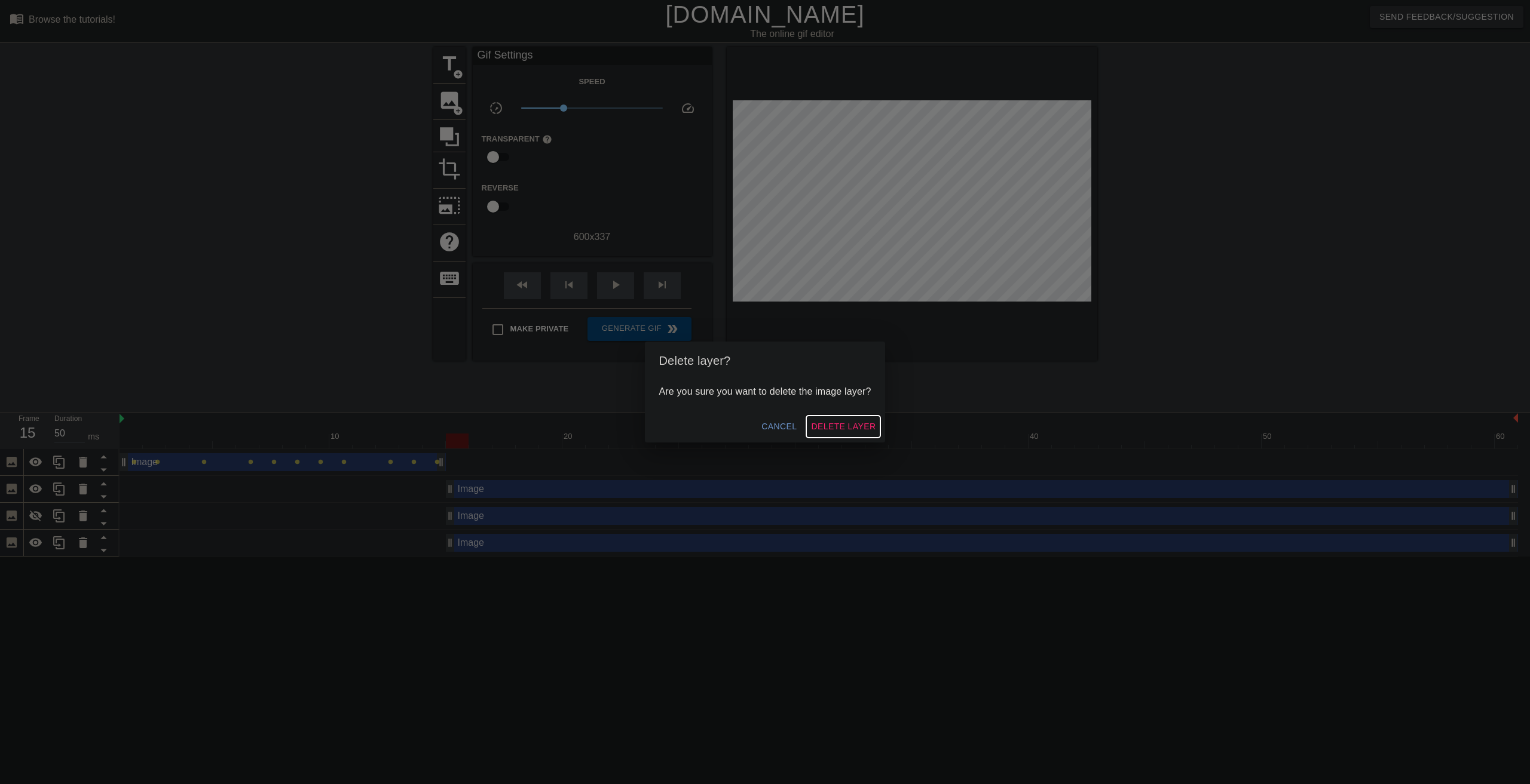
click span "Delete Layer"
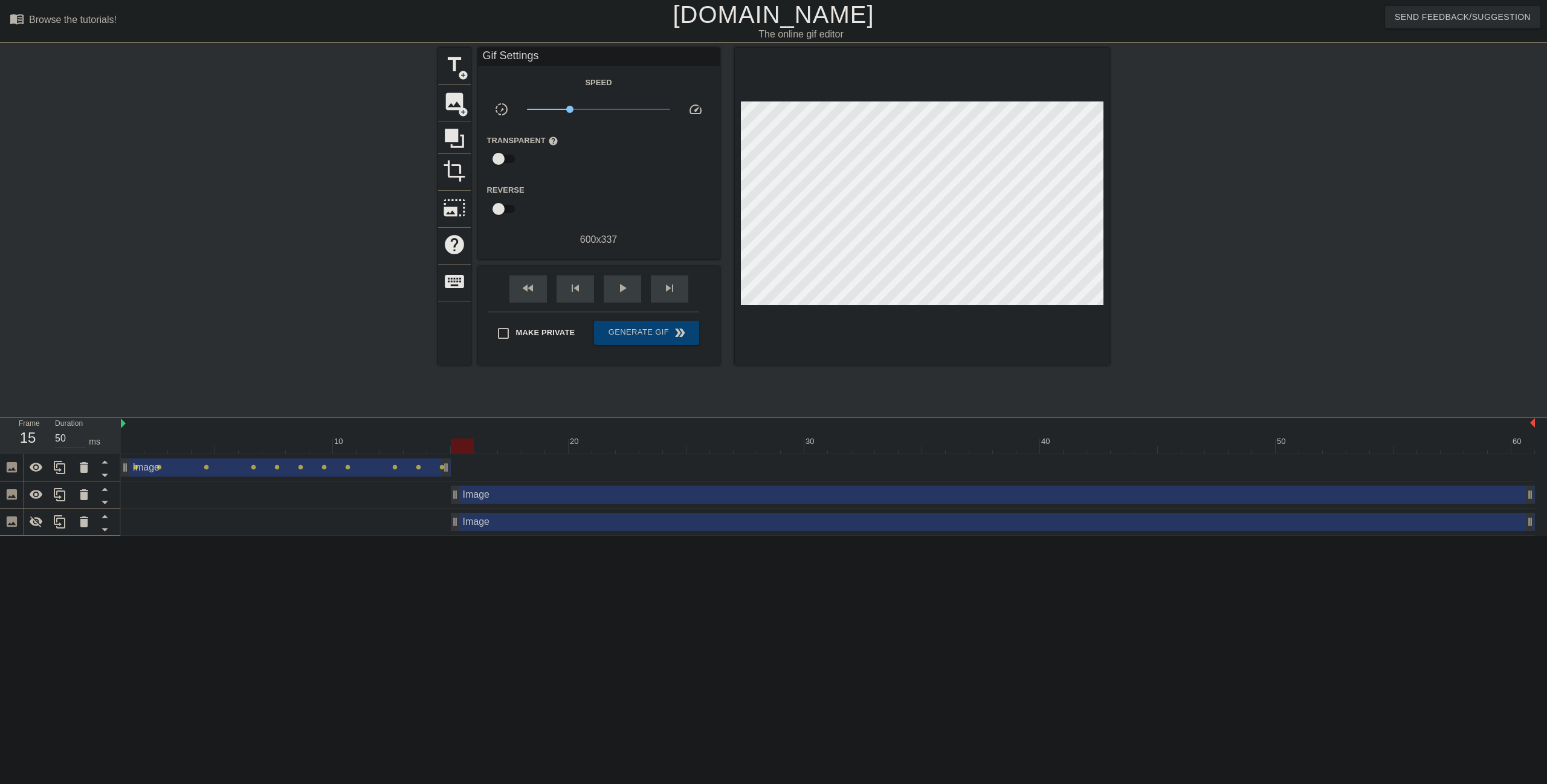
click div "Image drag_handle drag_handle"
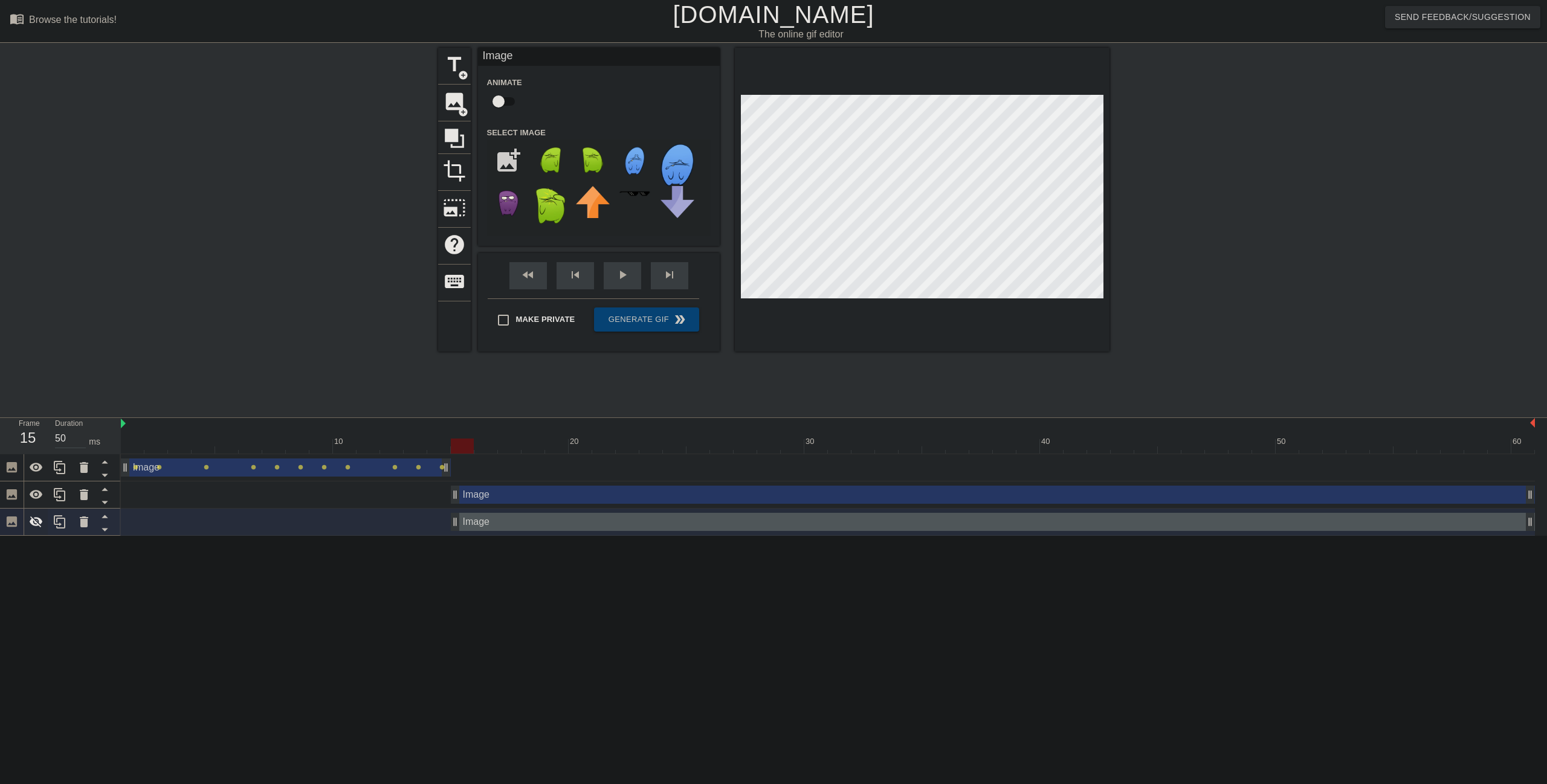
click icon
click input "file"
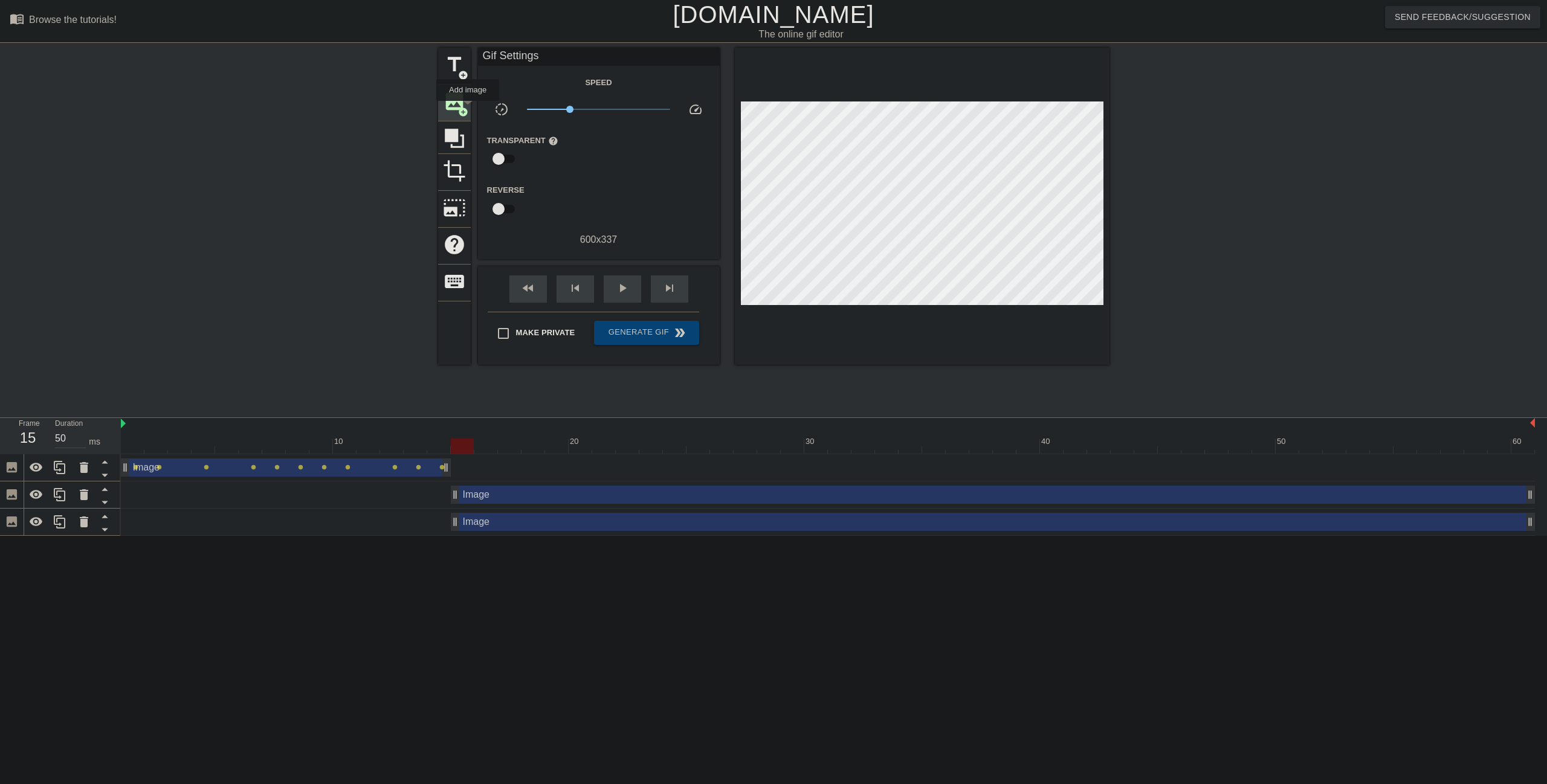
click span "add_circle"
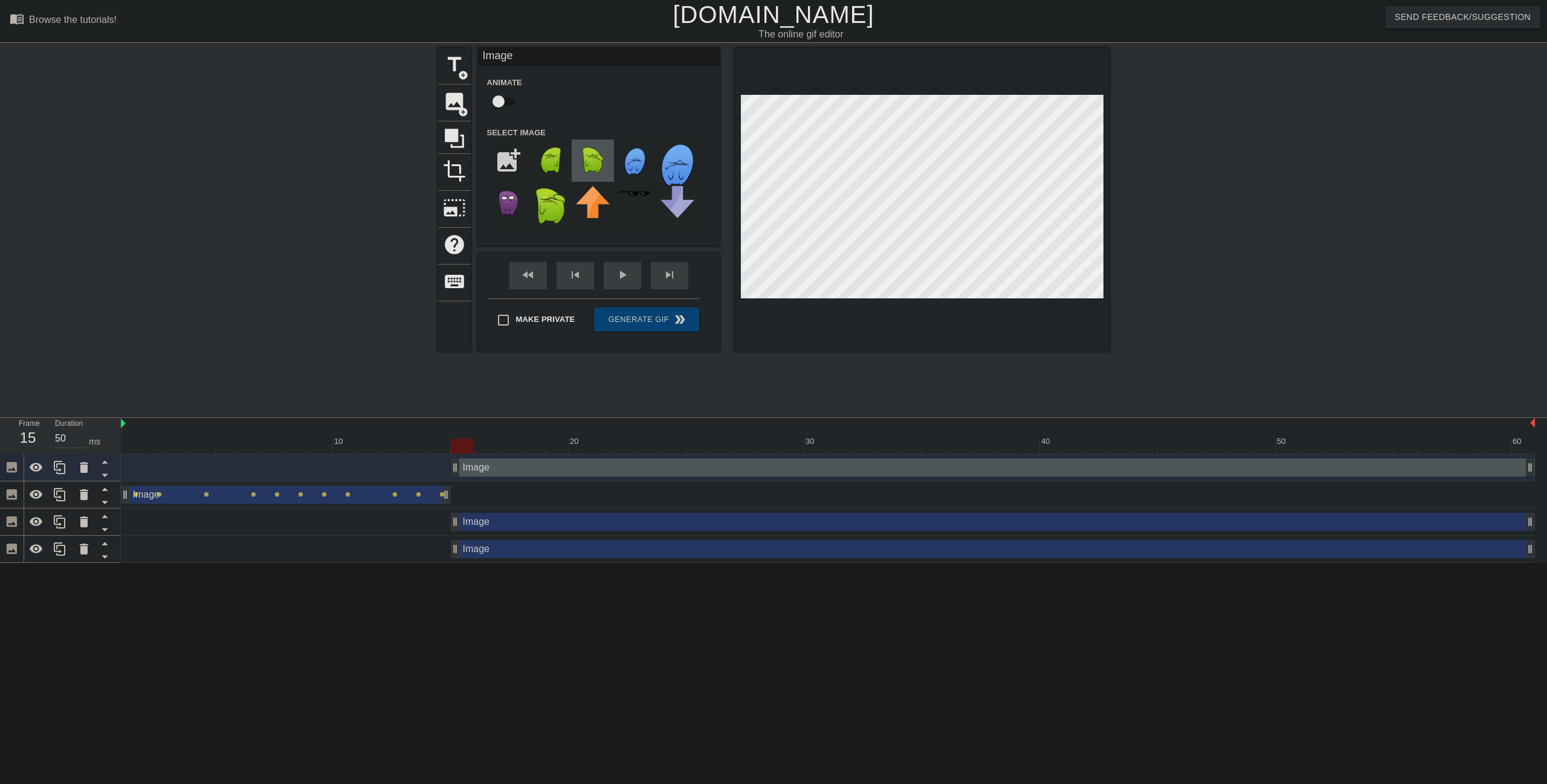
click img
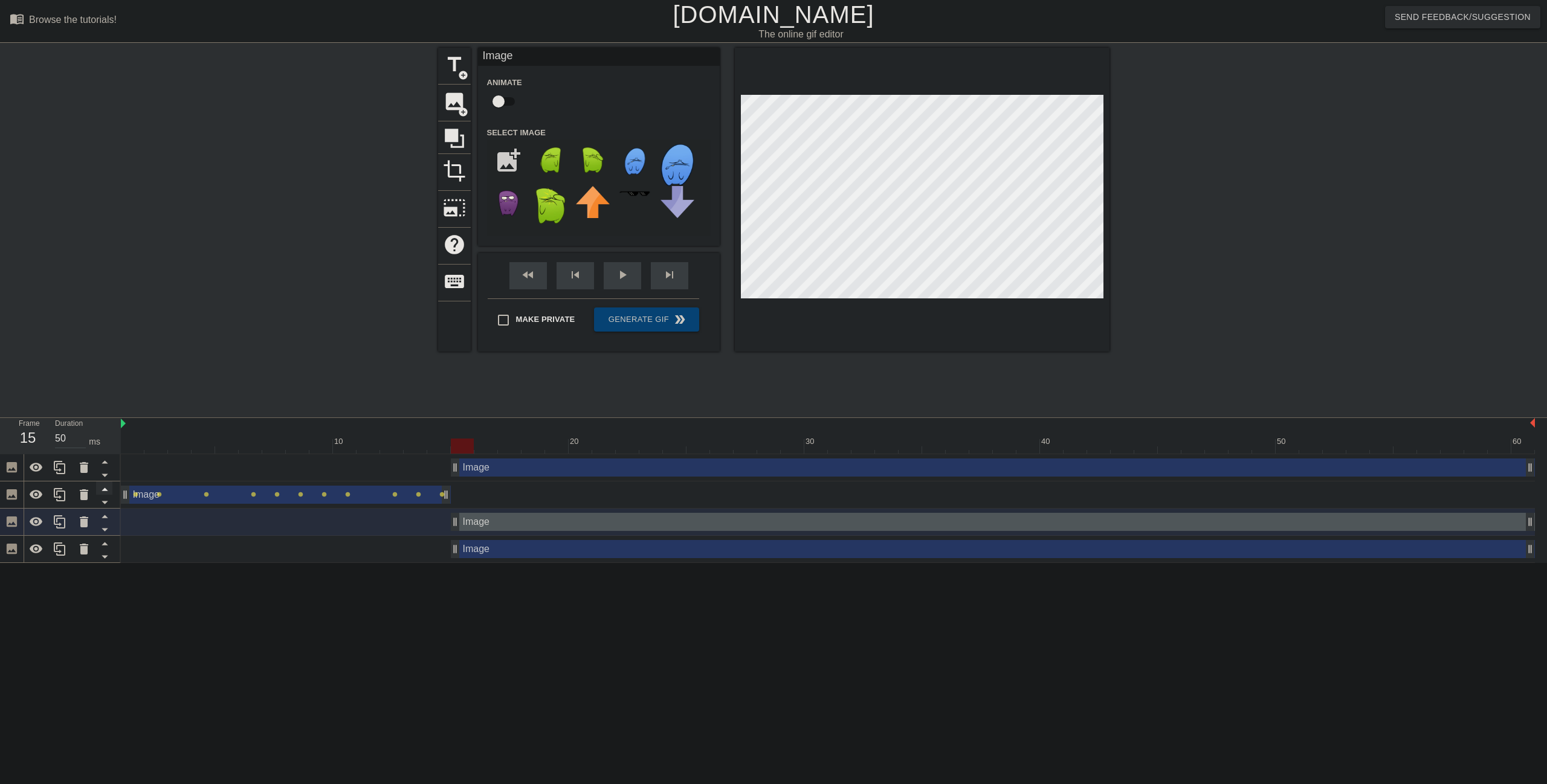
click icon
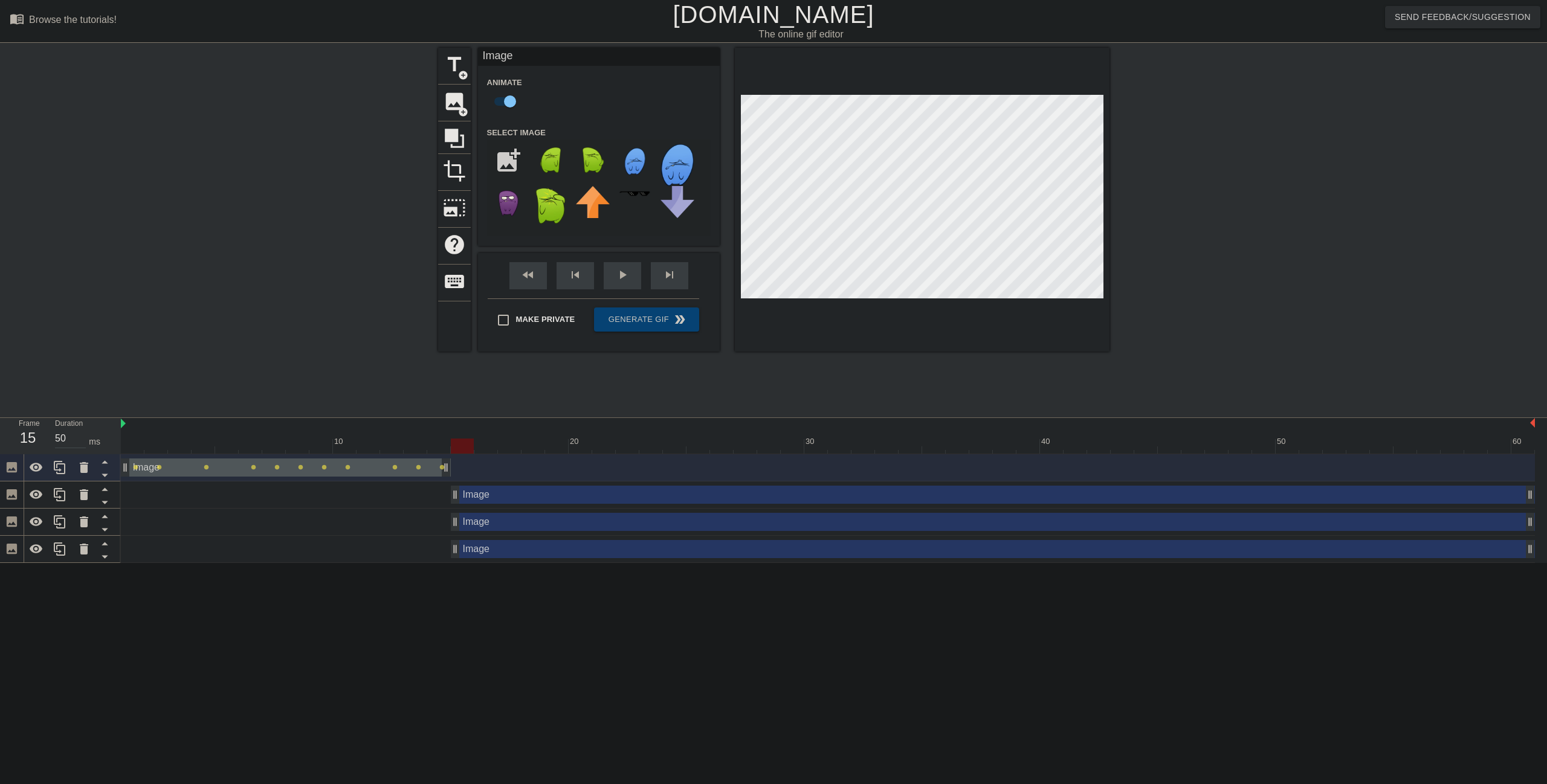
click div "Image drag_handle drag_handle"
checkbox input "false"
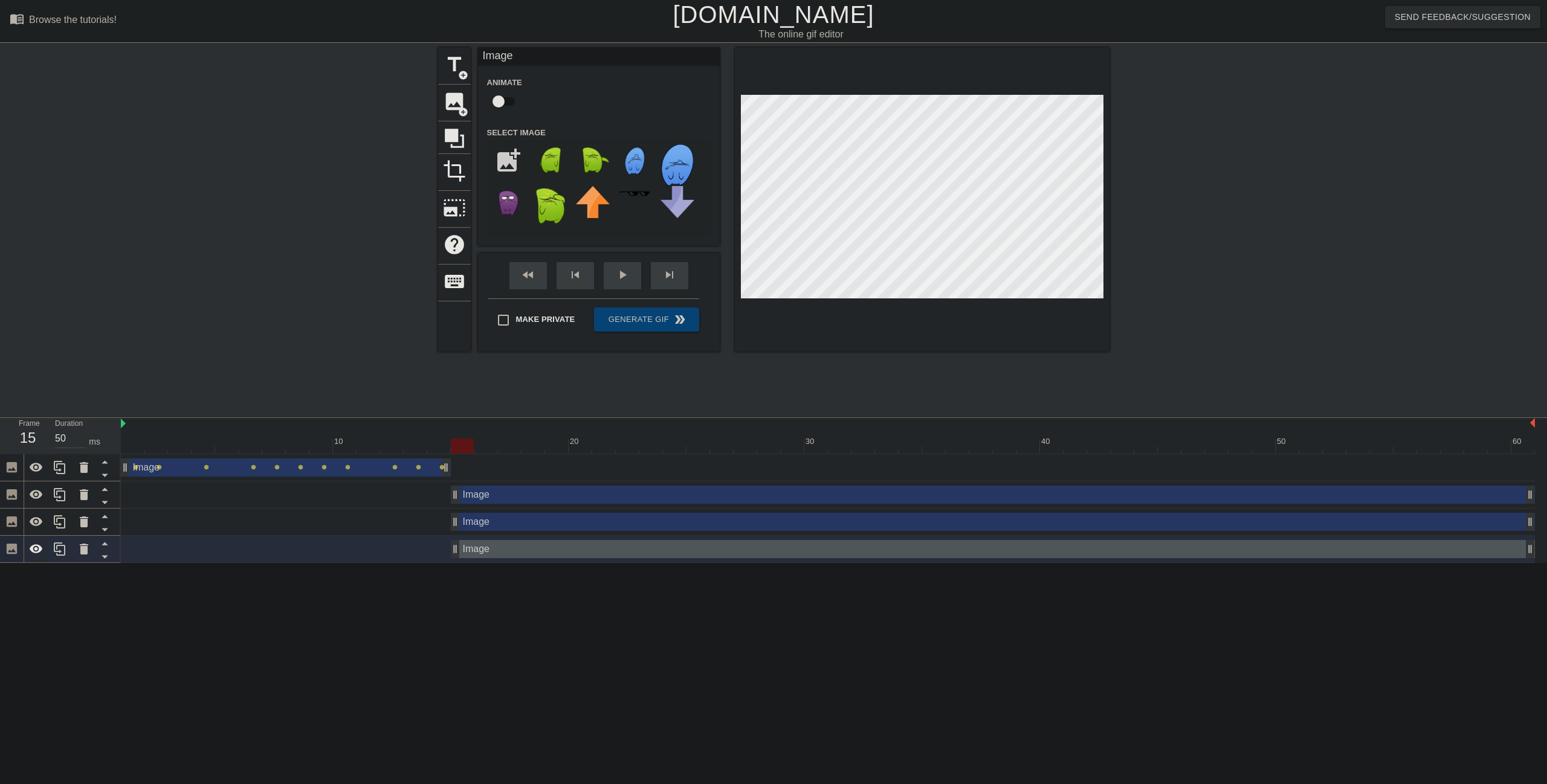
click icon
click div "Image drag_handle drag_handle"
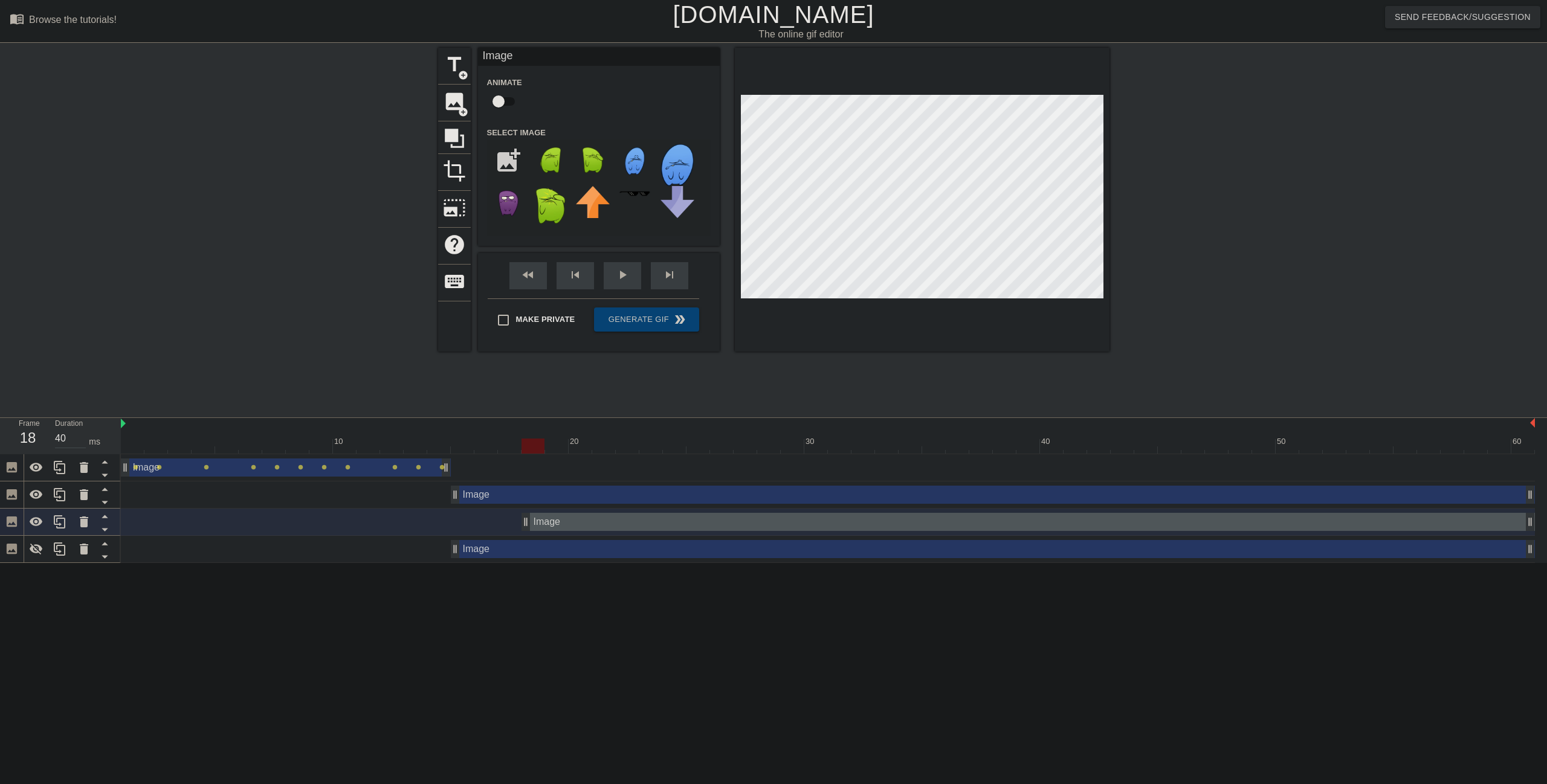
drag, startPoint x: 459, startPoint y: 524, endPoint x: 523, endPoint y: 521, distance: 64.1
click div
drag, startPoint x: 456, startPoint y: 554, endPoint x: 659, endPoint y: 555, distance: 203.0
click div "Image drag_handle drag_handle"
type input "50"
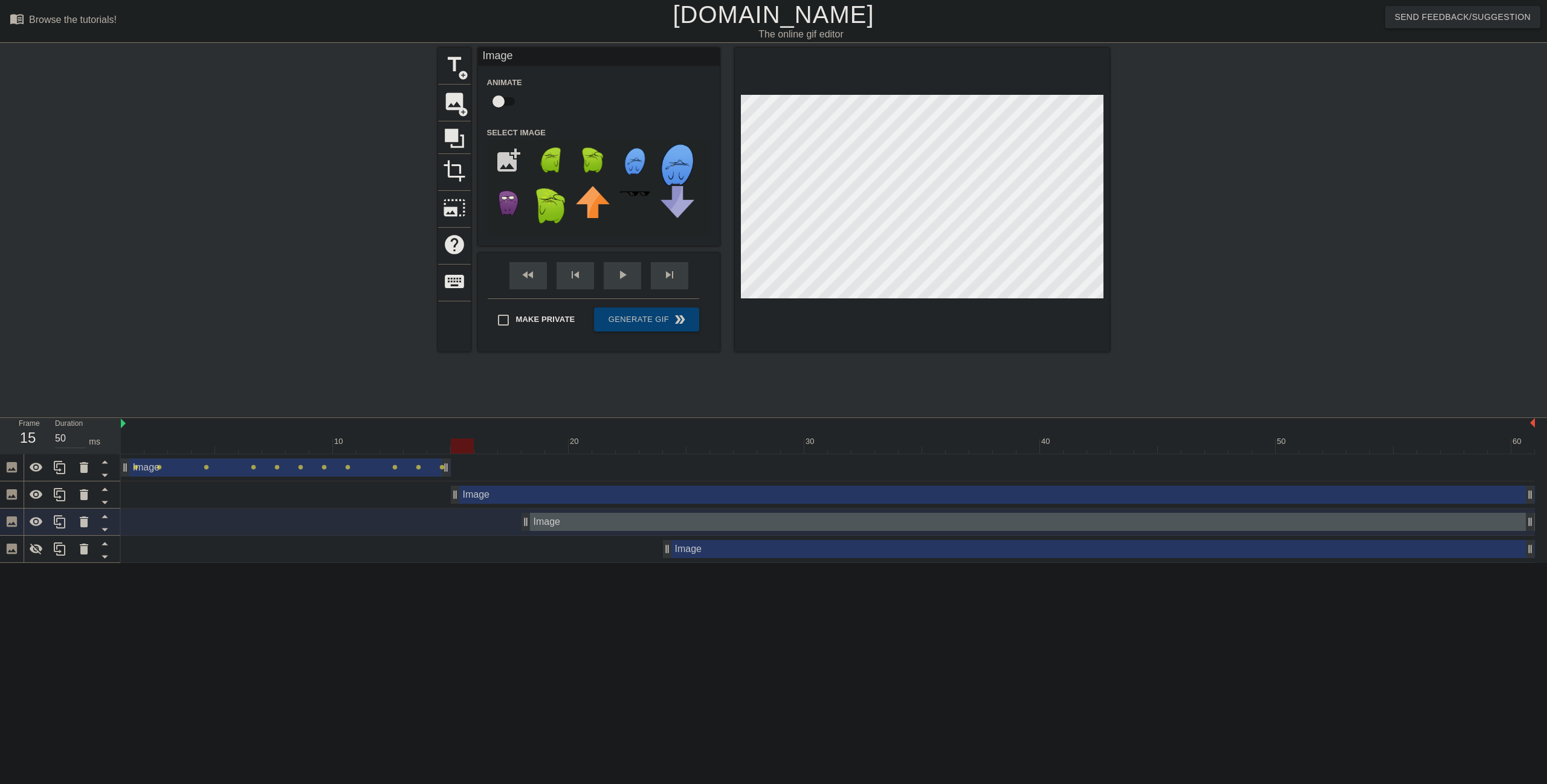
click div
click div "Image drag_handle drag_handle"
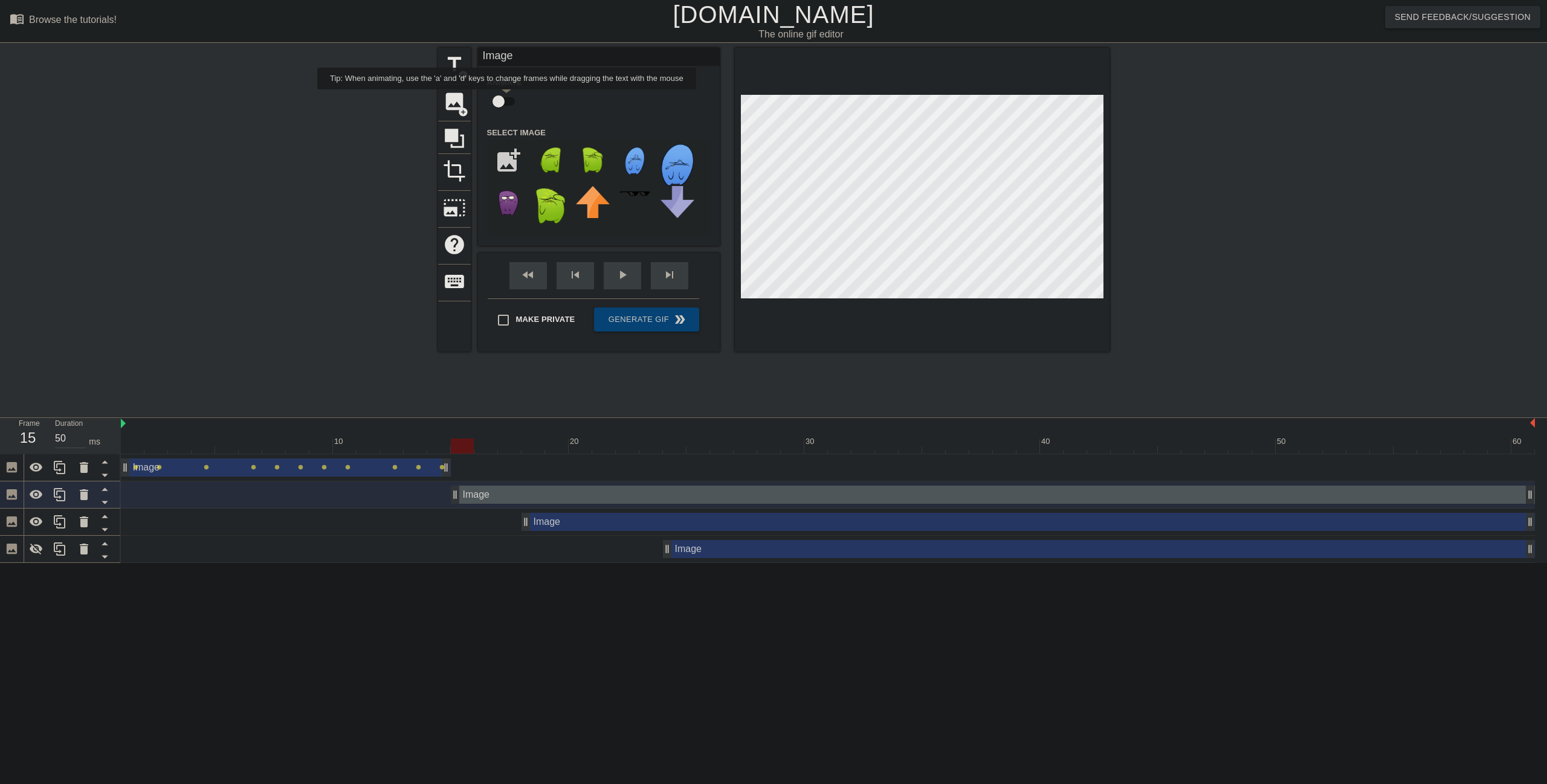
click input "checkbox"
click div "Image drag_handle drag_handle"
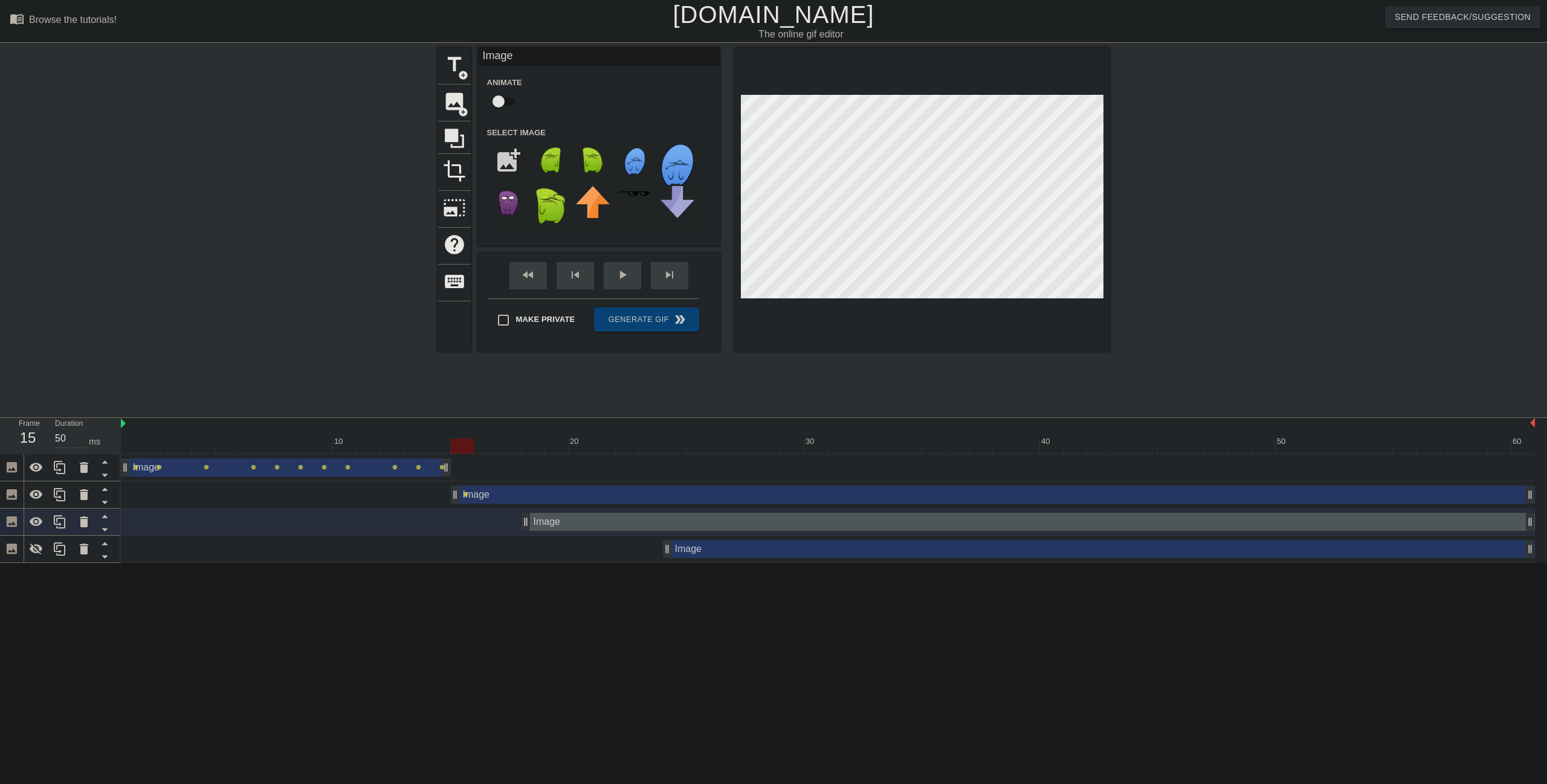
click div "Image drag_handle drag_handle"
checkbox input "true"
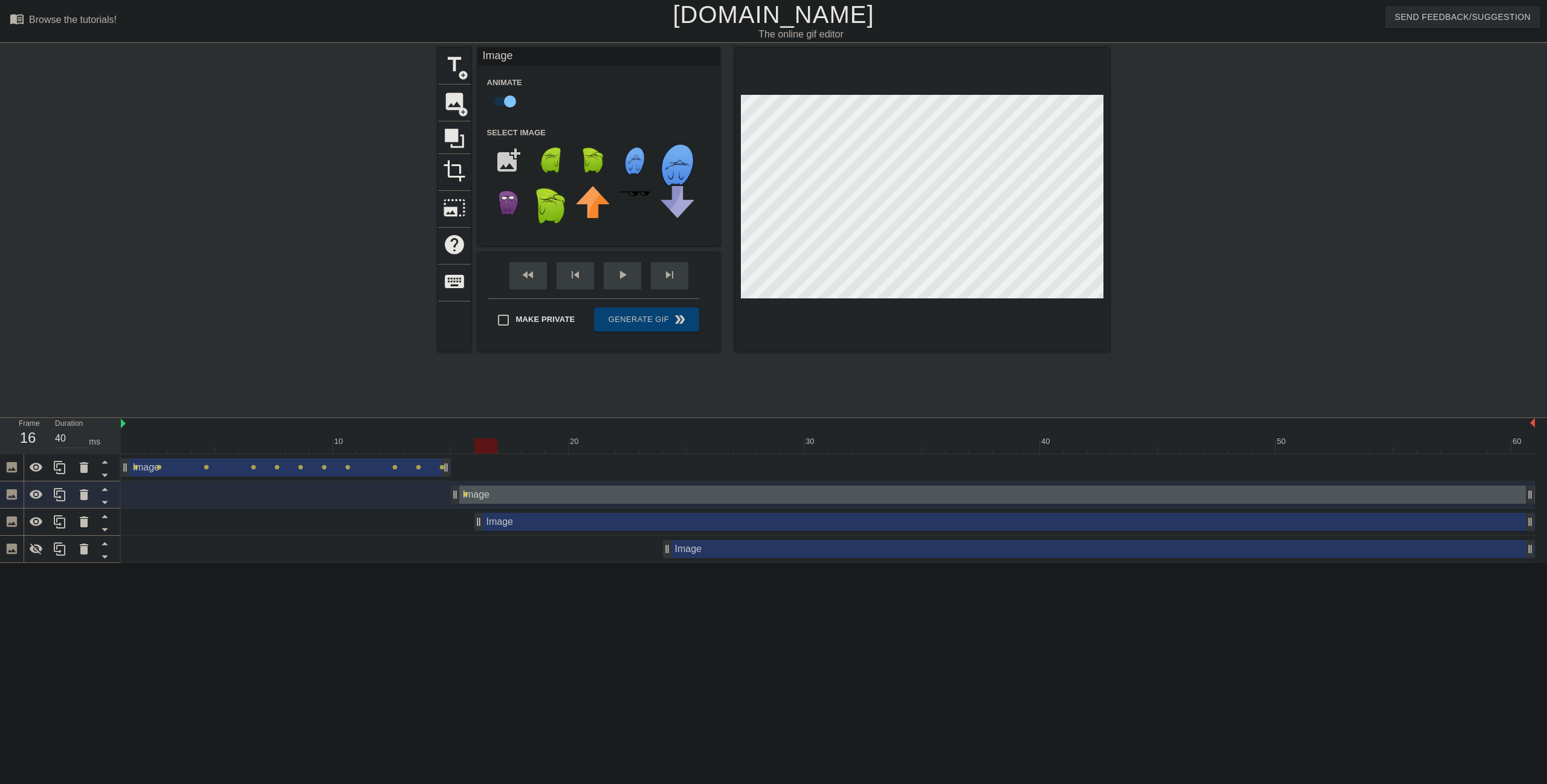
drag, startPoint x: 527, startPoint y: 526, endPoint x: 475, endPoint y: 526, distance: 52.0
click div "Image drag_handle drag_handle"
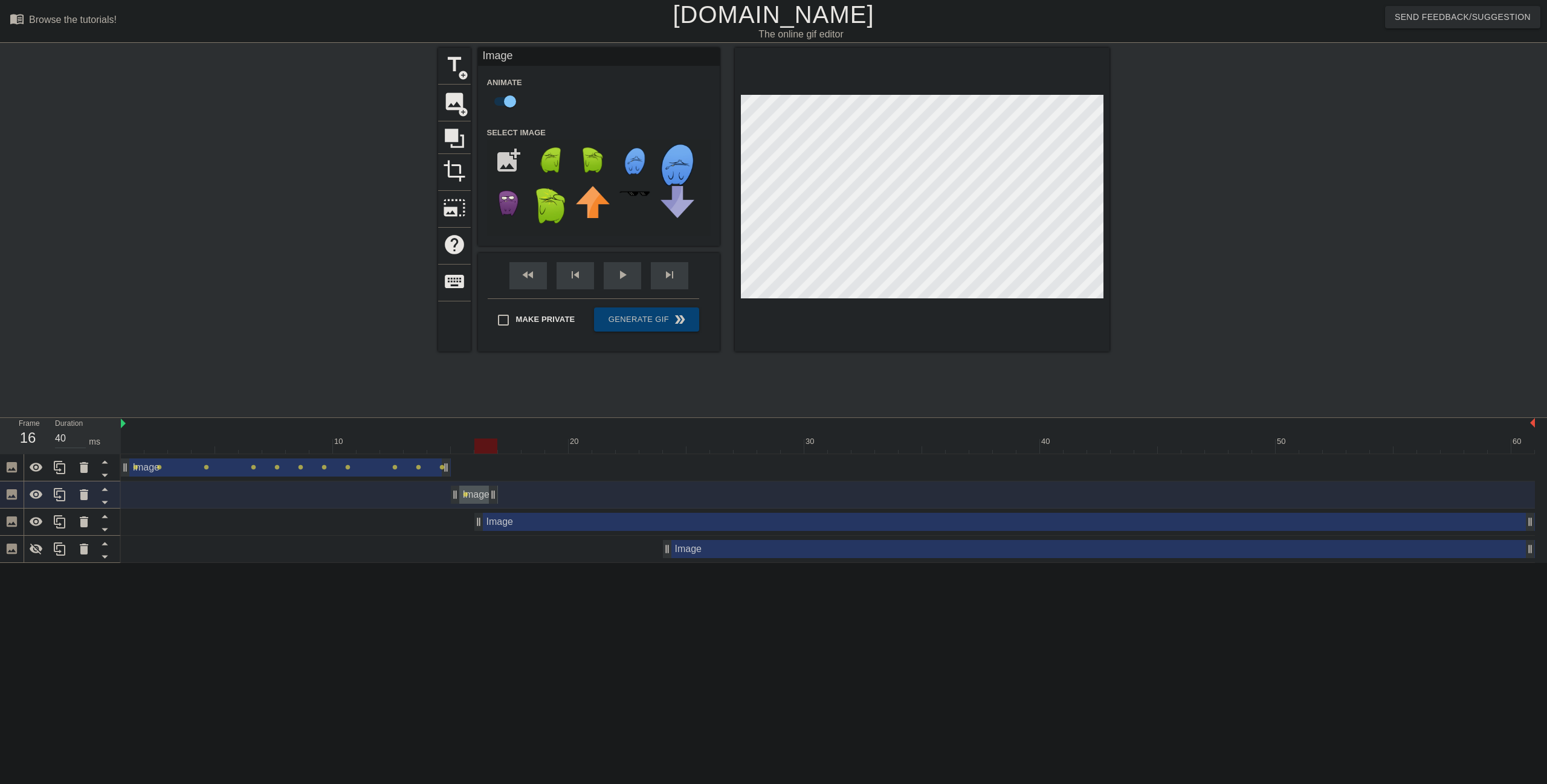
type input "50"
drag, startPoint x: 1531, startPoint y: 500, endPoint x: 471, endPoint y: 520, distance: 1060.2
click div "Image drag_handle drag_handle lens lens lens lens lens lens lens lens lens lens…"
click div "Image drag_handle drag_handle"
checkbox input "false"
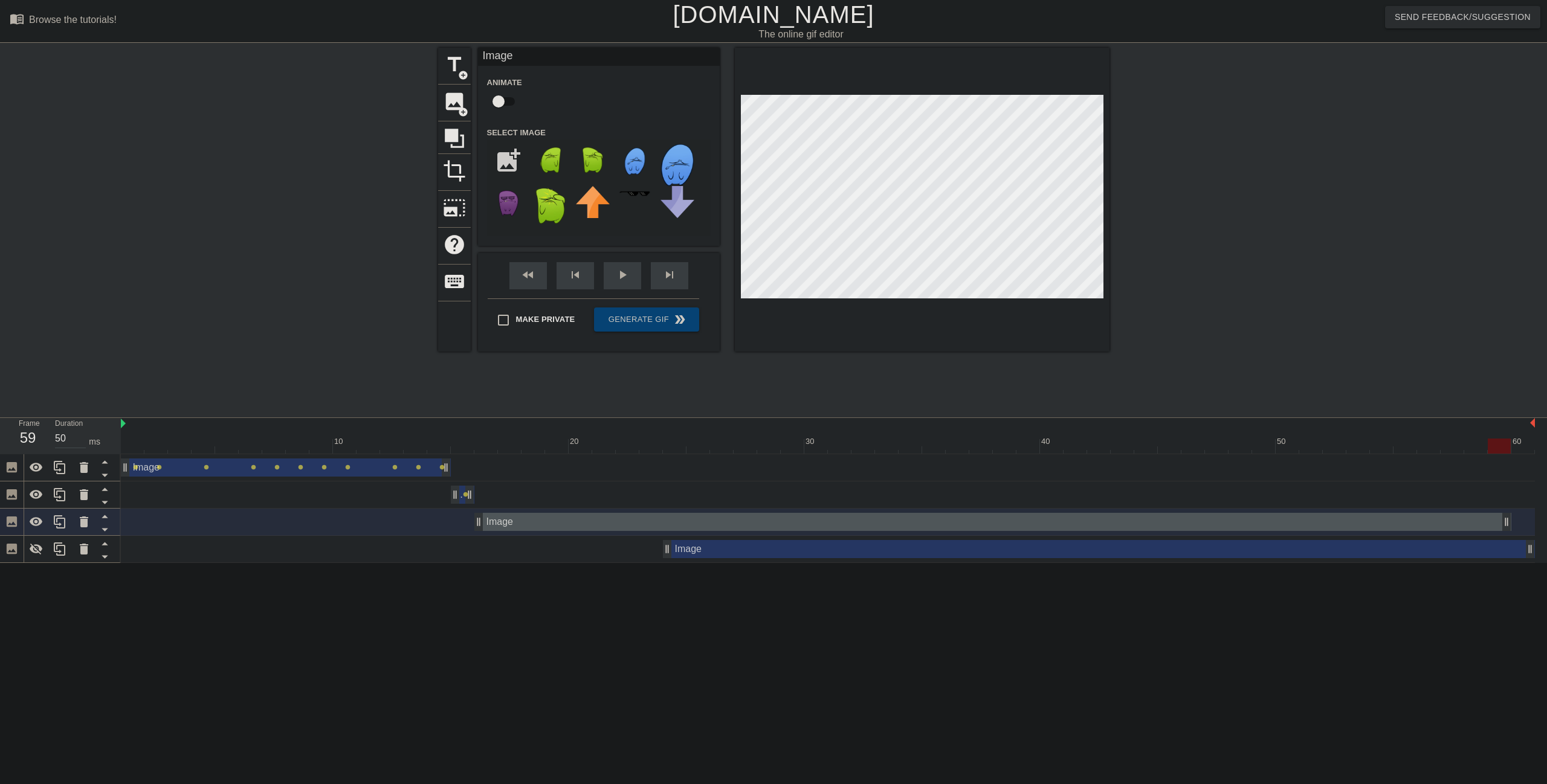
type input "40"
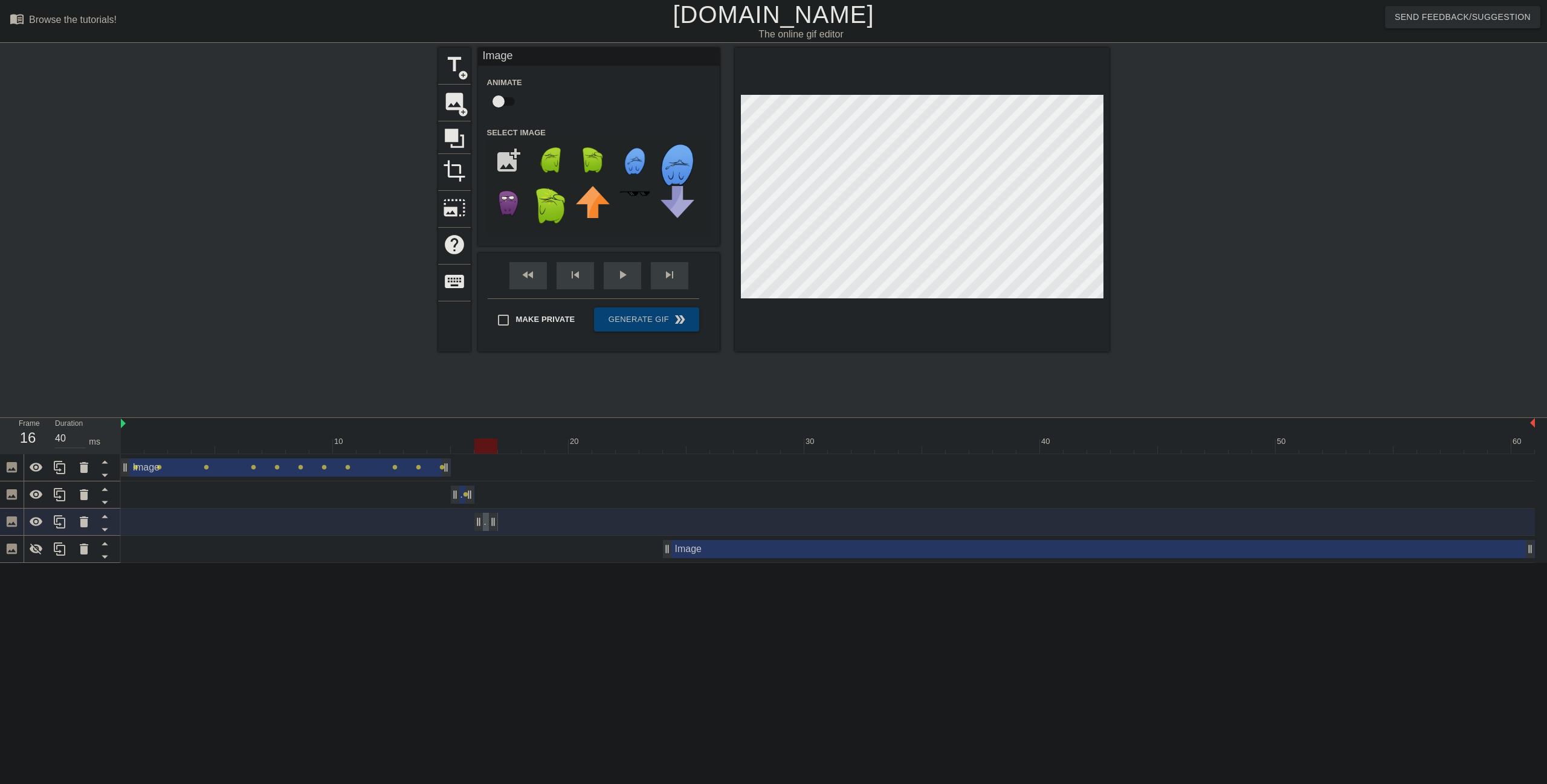
drag, startPoint x: 1532, startPoint y: 528, endPoint x: 484, endPoint y: 582, distance: 1049.4
click html "menu_book Browse the tutorials! [DOMAIN_NAME] The online gif editor Send Feedba…"
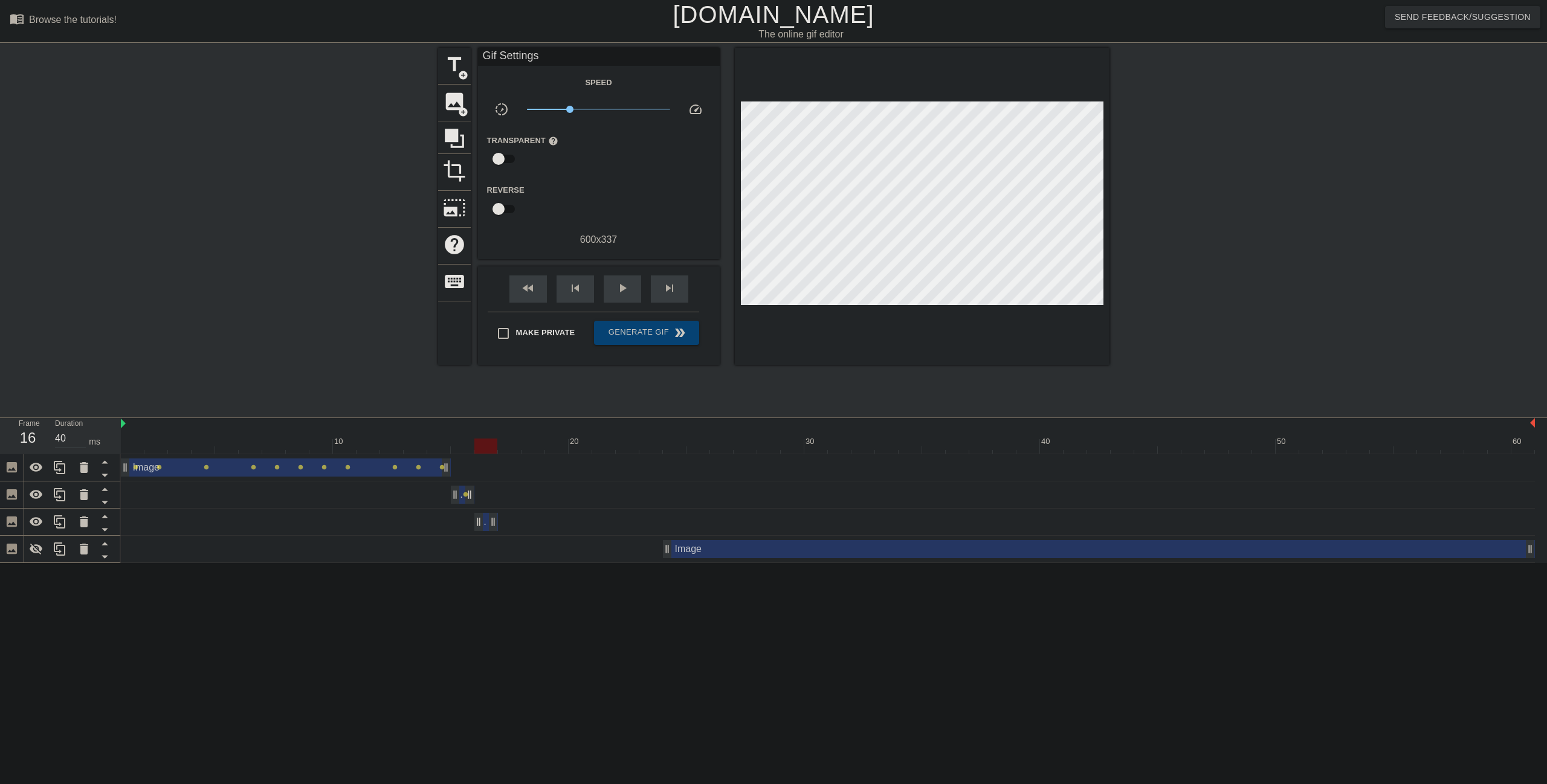
drag, startPoint x: 534, startPoint y: 501, endPoint x: 564, endPoint y: 499, distance: 30.1
click div "Image drag_handle drag_handle lens"
click div "Image drag_handle drag_handle"
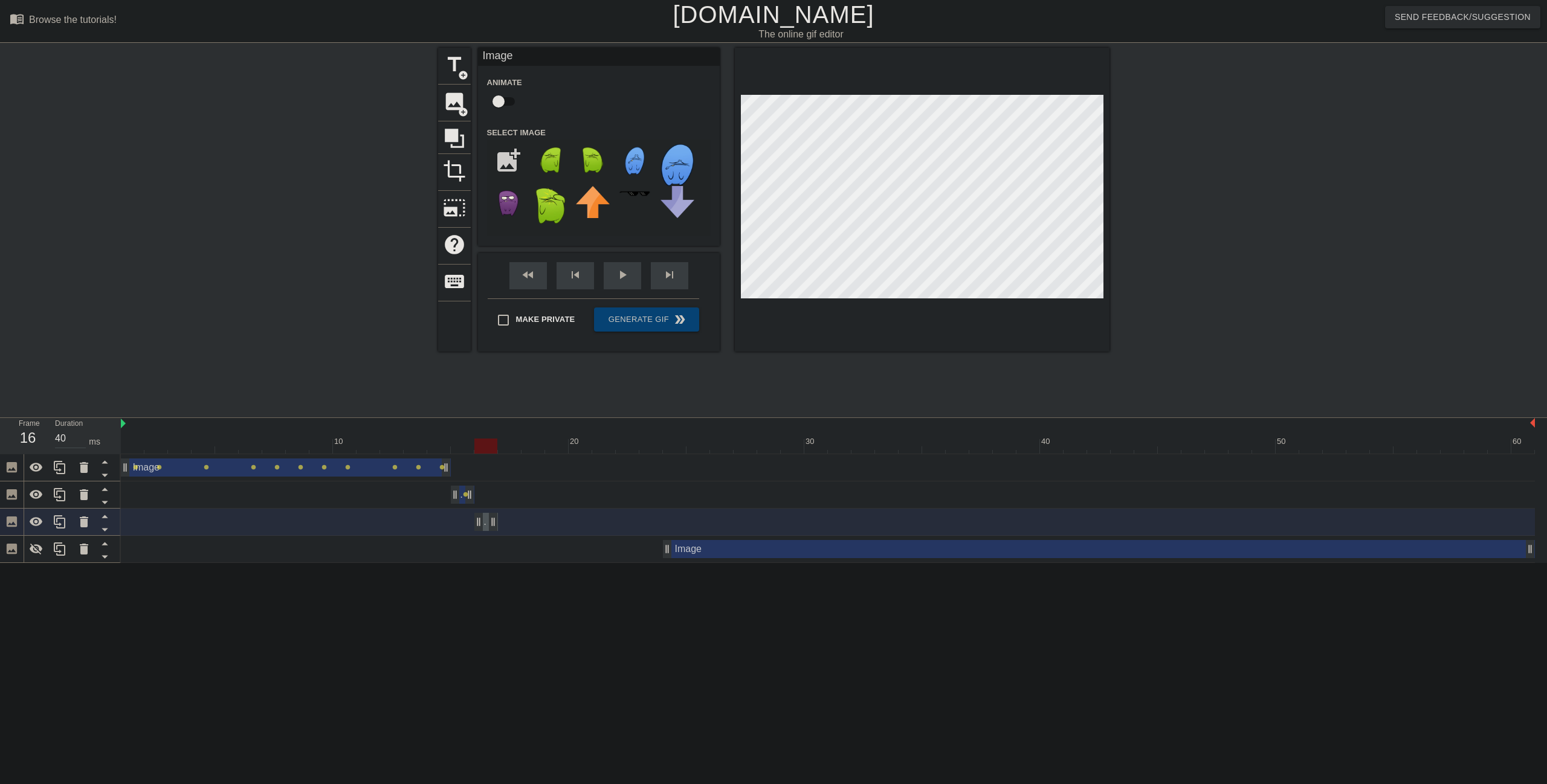
click input "checkbox"
checkbox input "true"
drag, startPoint x: 495, startPoint y: 524, endPoint x: 677, endPoint y: 518, distance: 182.1
click div "Image drag_handle drag_handle"
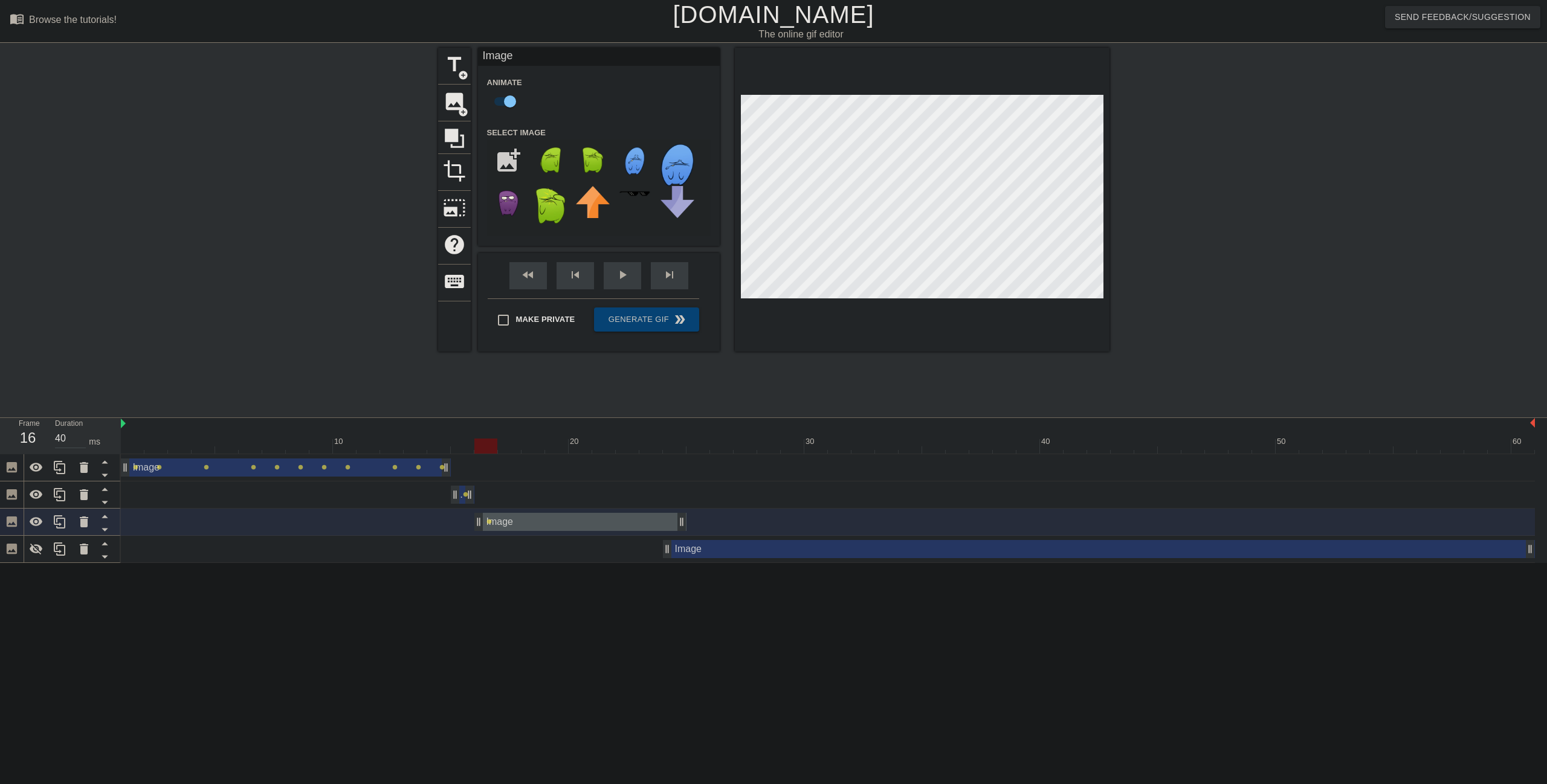
drag, startPoint x: 678, startPoint y: 444, endPoint x: 493, endPoint y: 458, distance: 185.5
click div "10 20 30 40 50 60 Image drag_handle drag_handle lens lens lens lens lens lens l…"
drag, startPoint x: 682, startPoint y: 522, endPoint x: 827, endPoint y: 513, distance: 145.3
click div
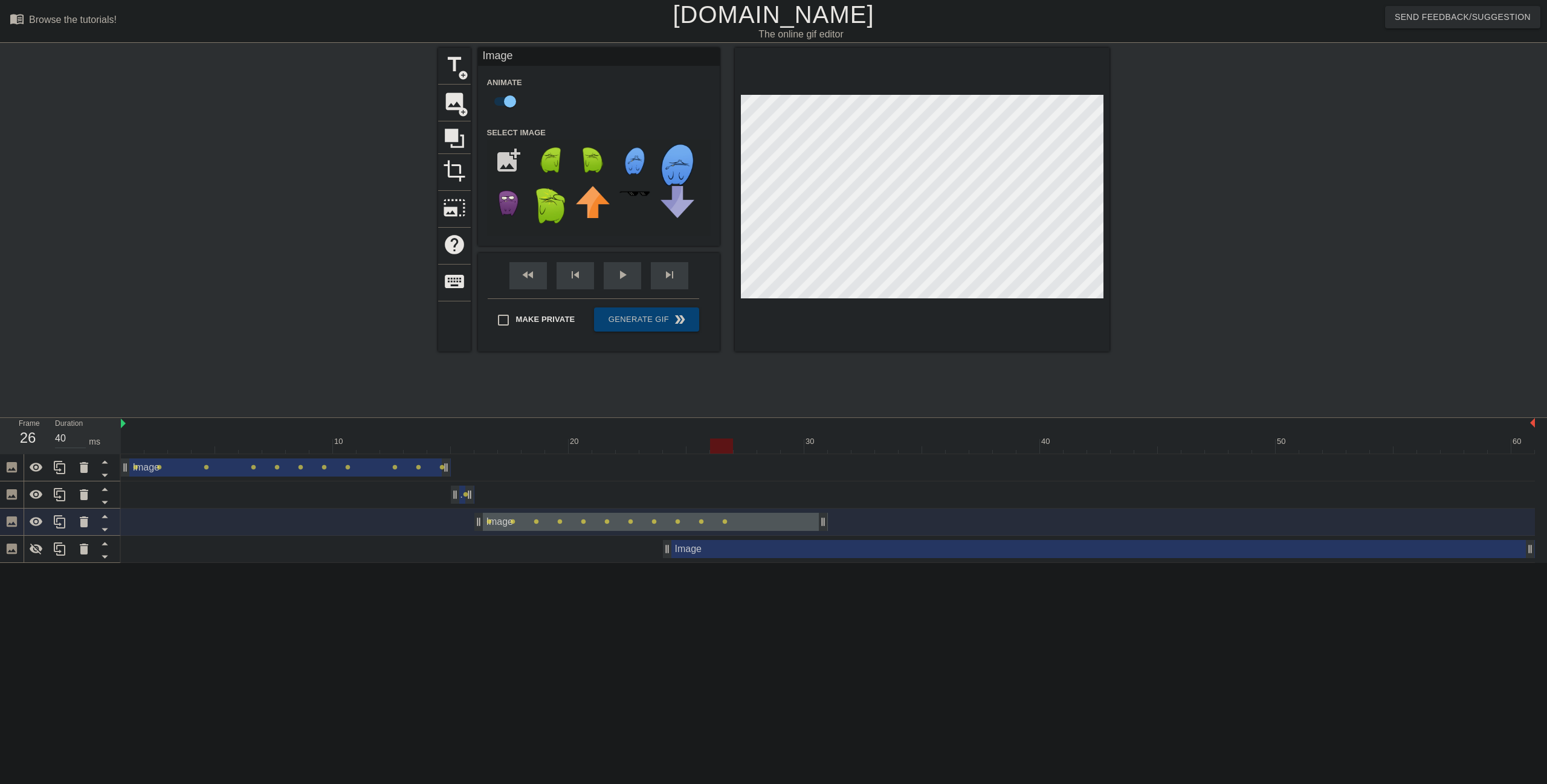
click div
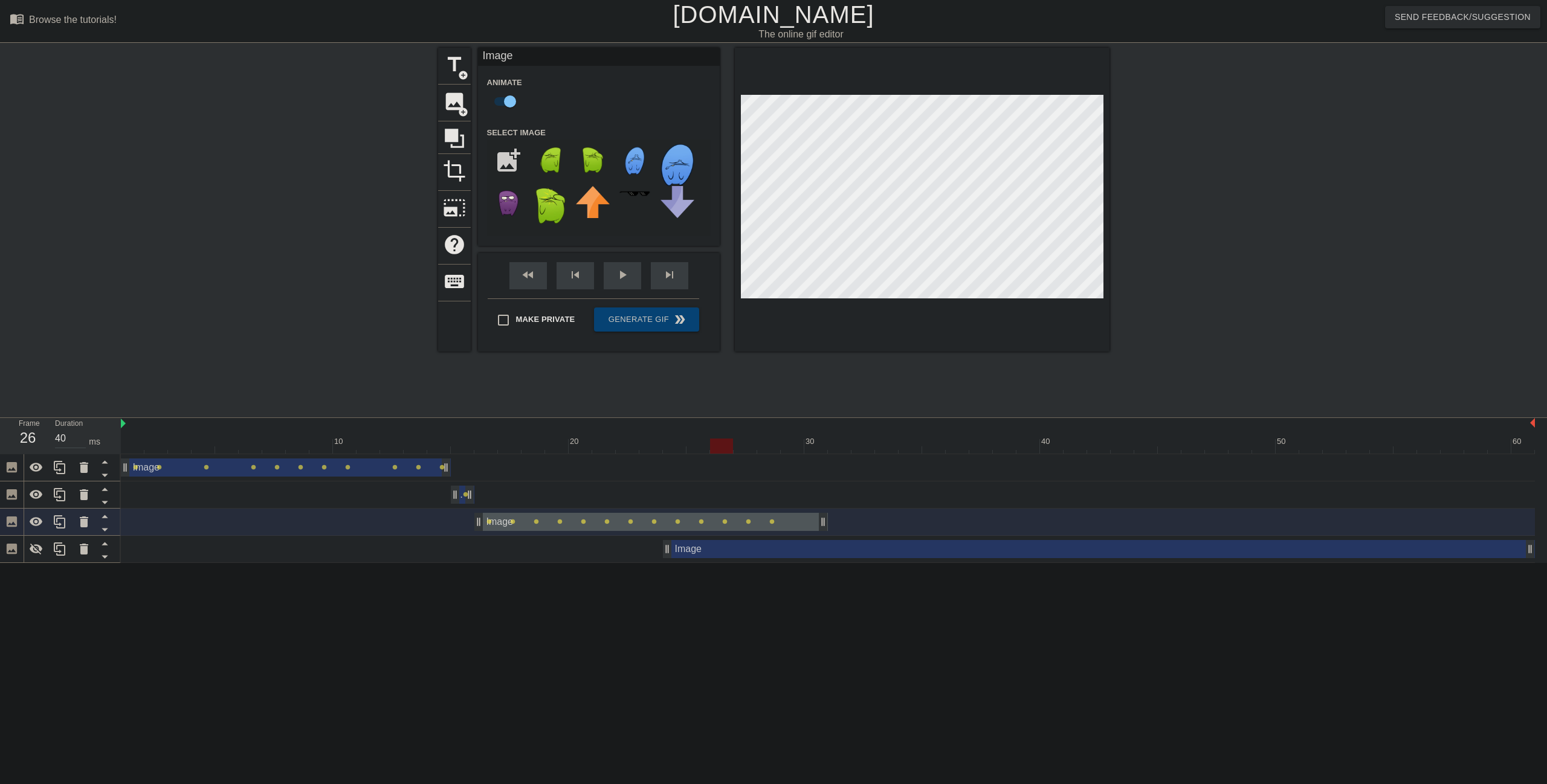
click div
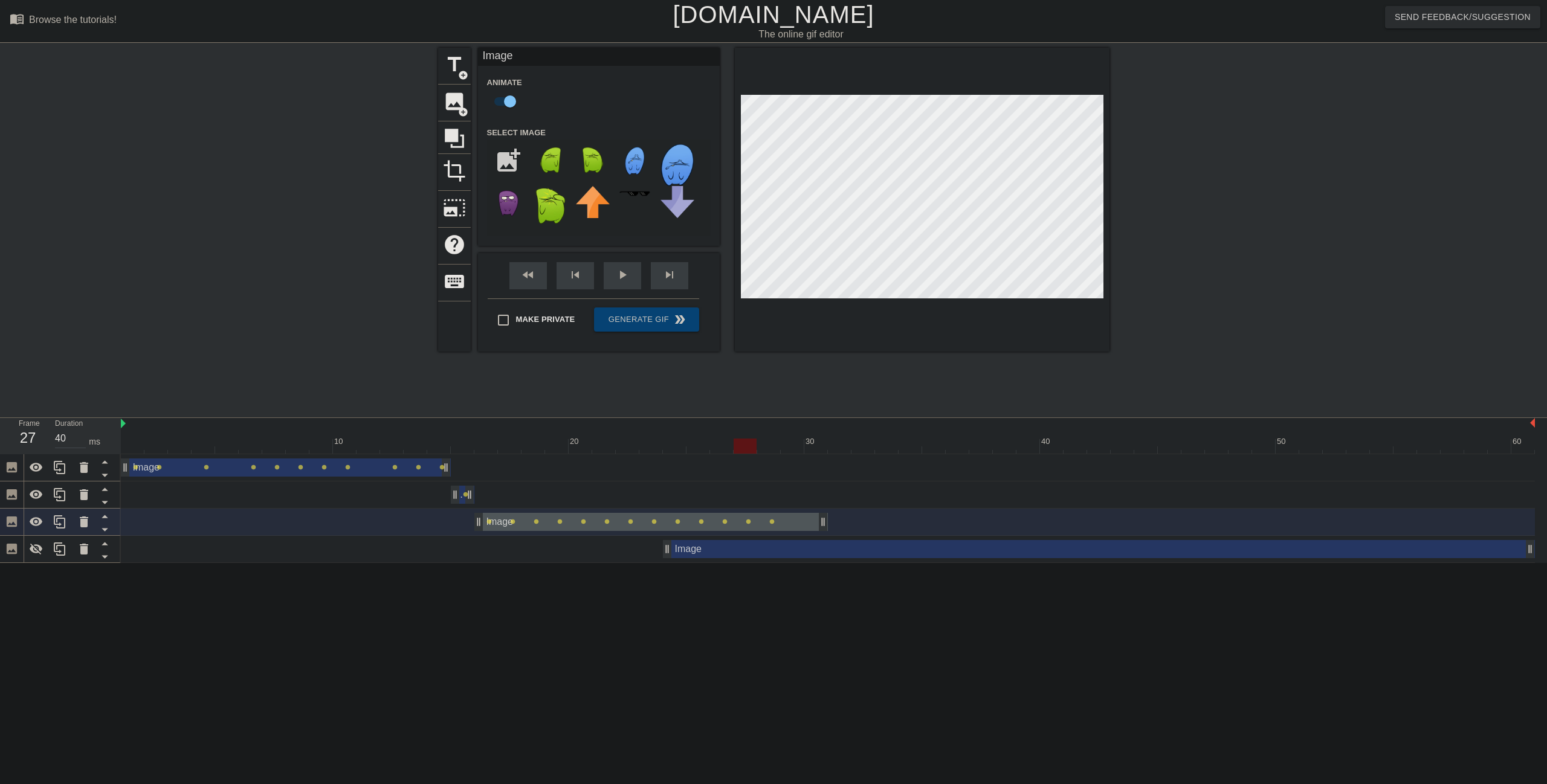
click div
click div "Image drag_handle drag_handle"
click span "lens"
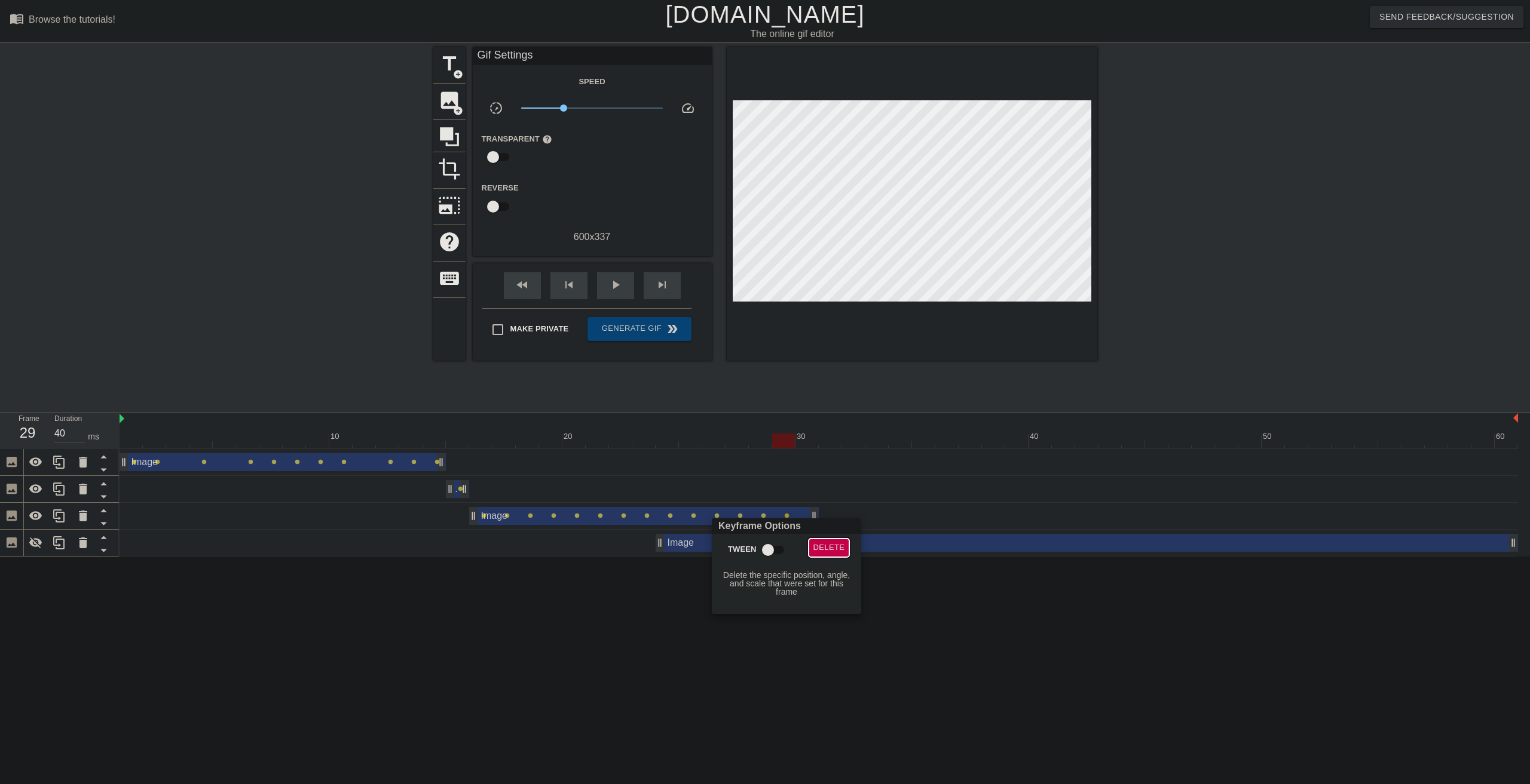
click span "Delete"
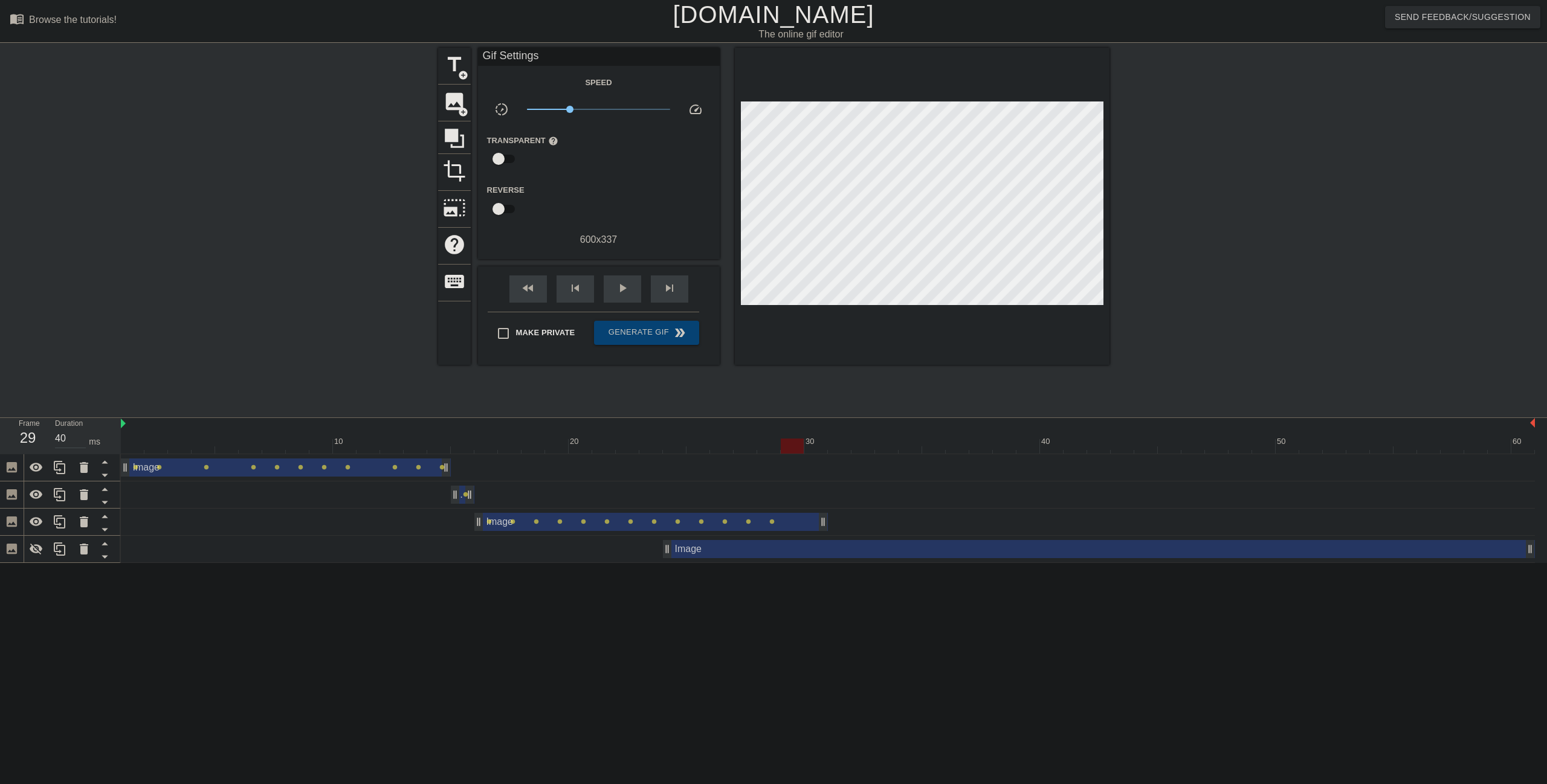
click div
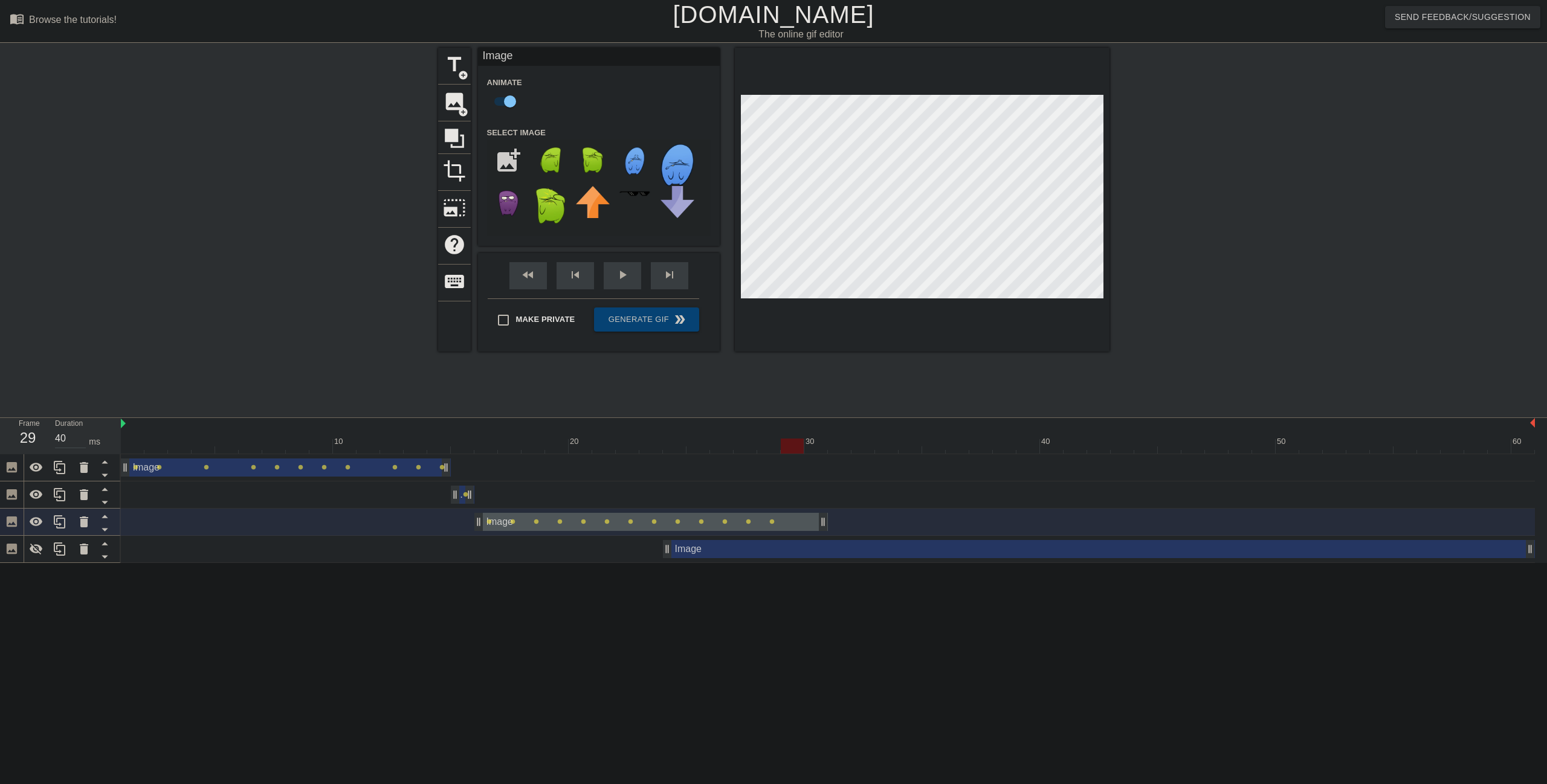
click div
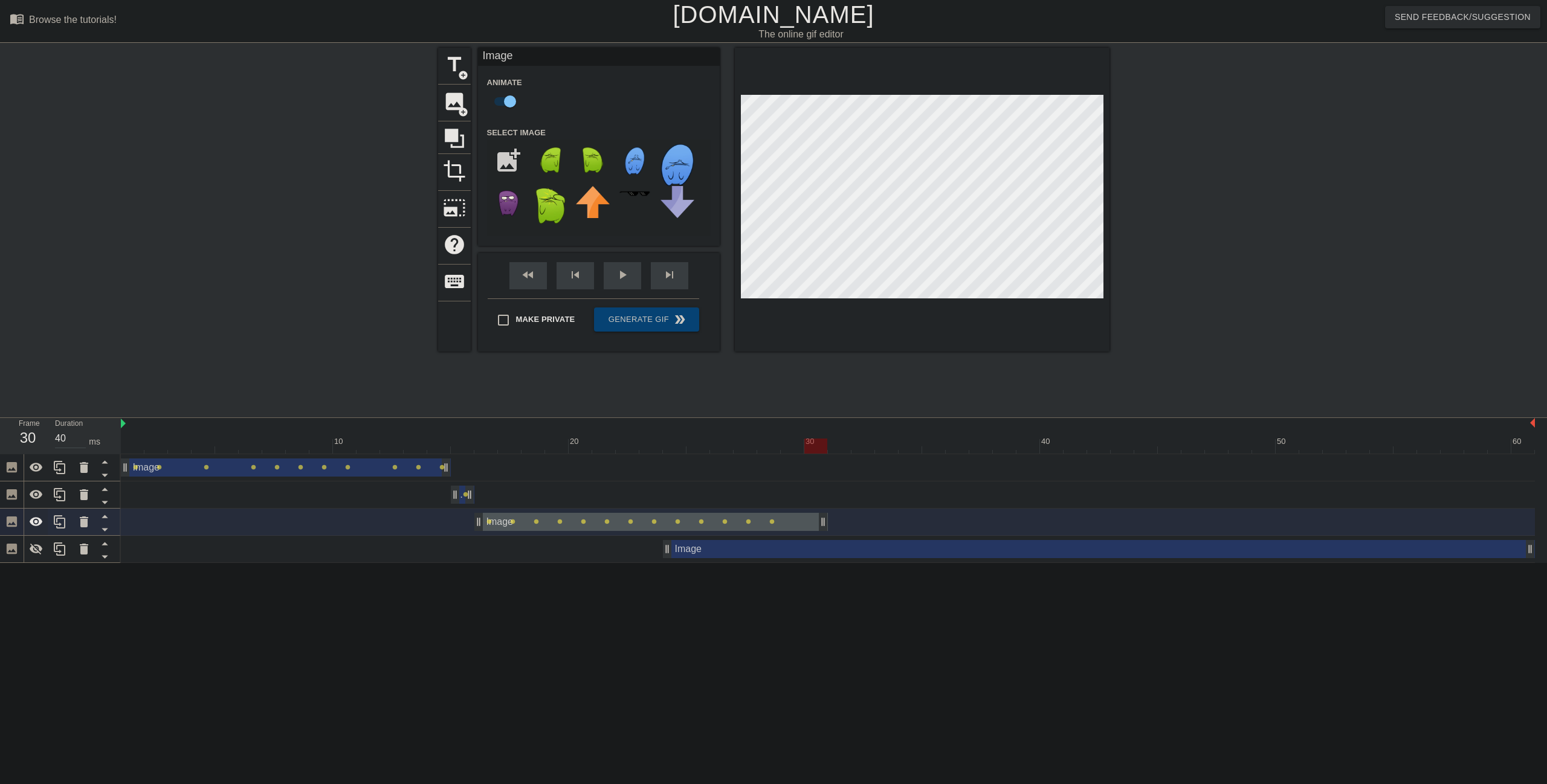
click icon
drag, startPoint x: 824, startPoint y: 522, endPoint x: 1067, endPoint y: 530, distance: 243.1
click div "Image drag_handle drag_handle lens lens lens lens lens lens lens lens lens lens…"
drag, startPoint x: 1058, startPoint y: 524, endPoint x: 971, endPoint y: 517, distance: 87.3
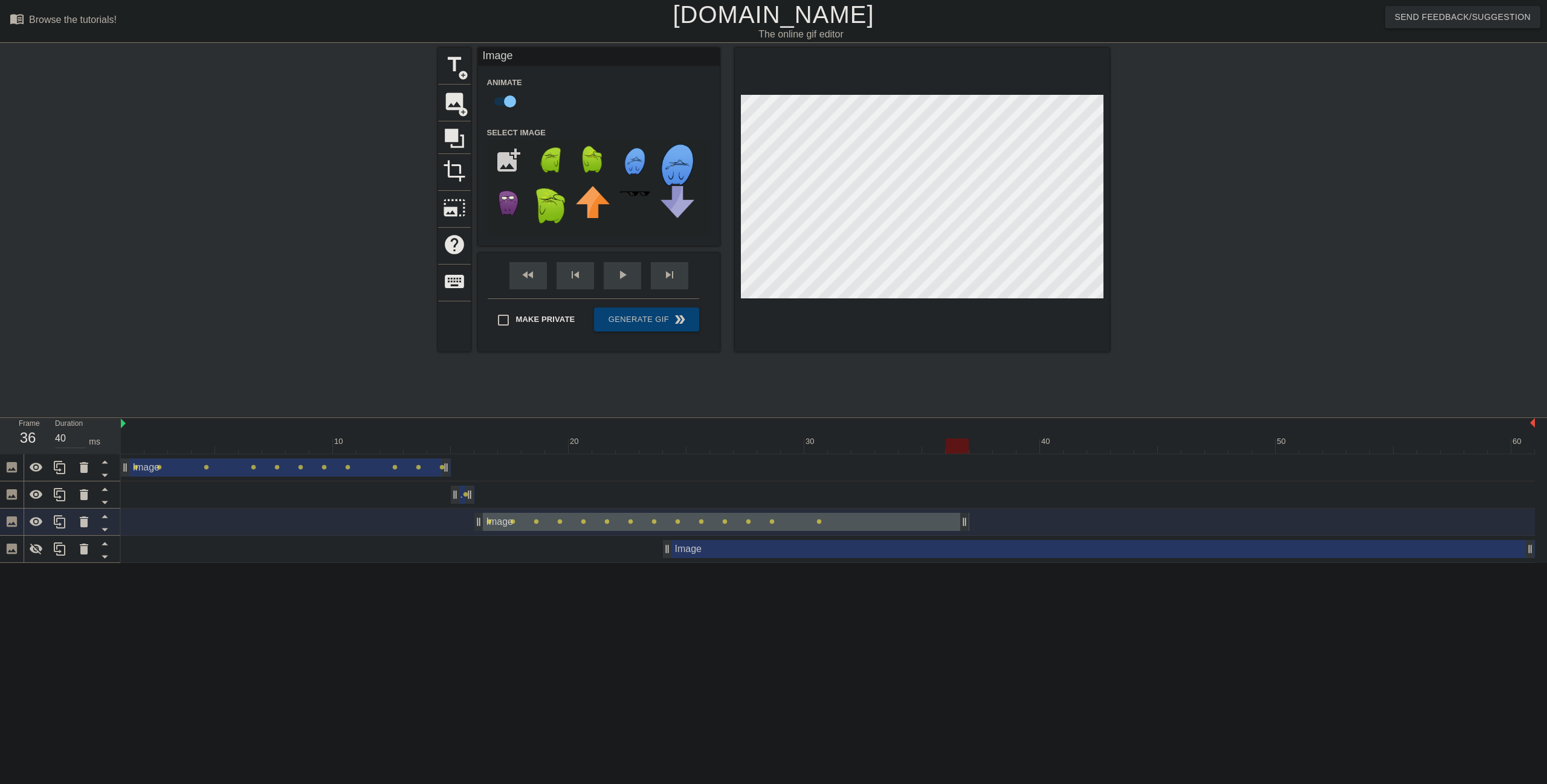
click div "Image drag_handle drag_handle lens lens lens lens lens lens lens lens lens lens…"
click div
click icon
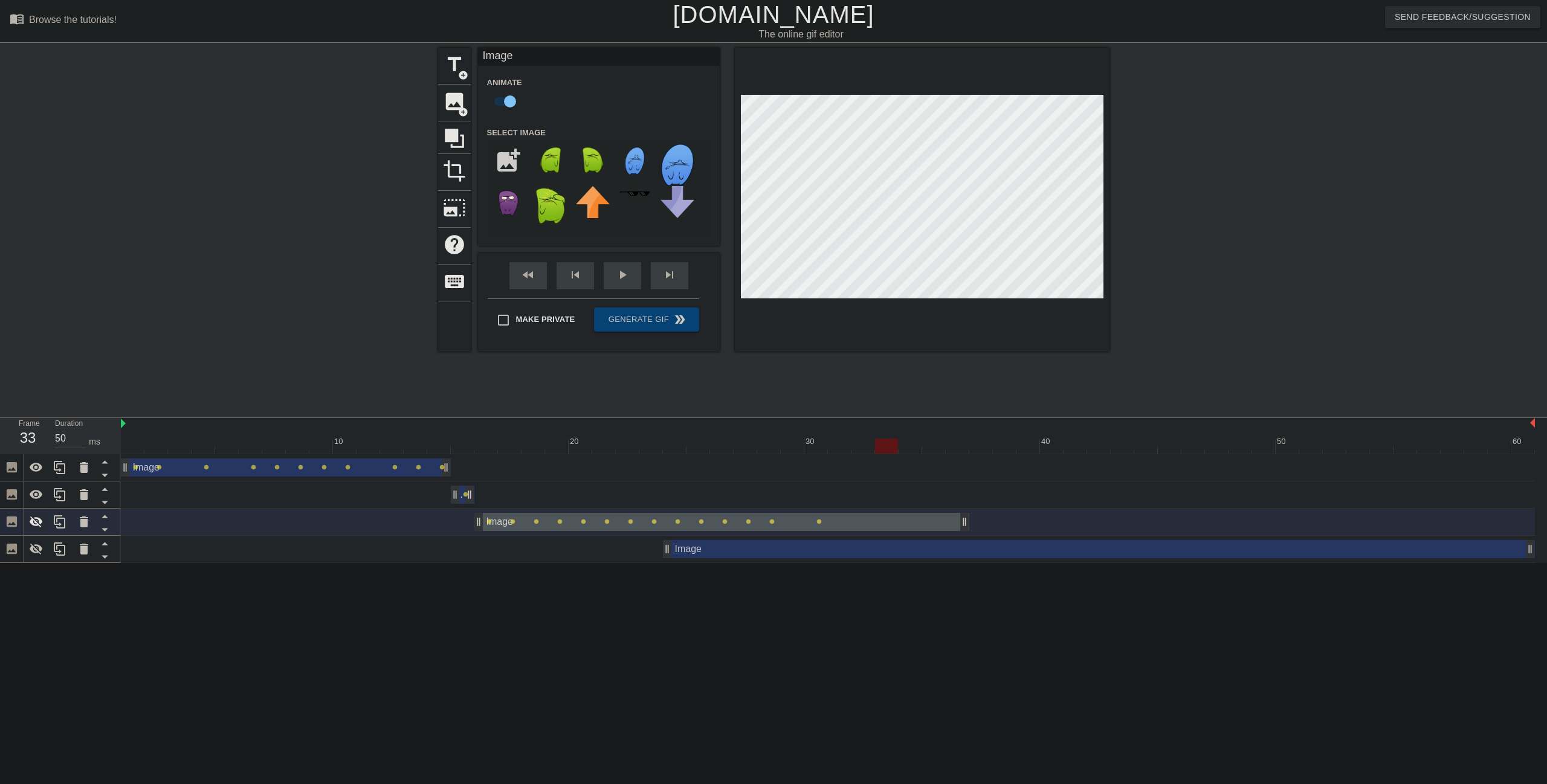
click icon
click div
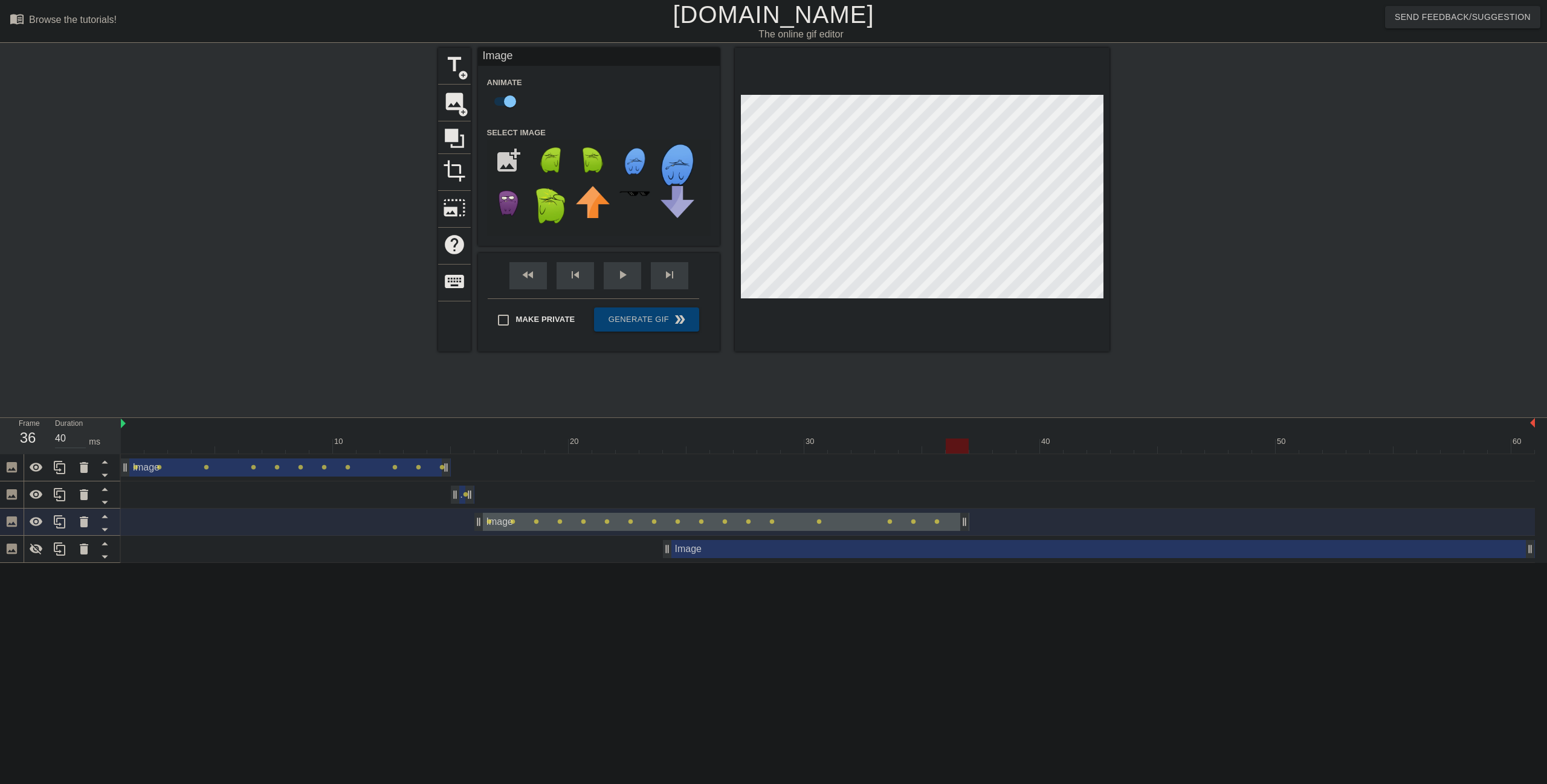
click div
drag, startPoint x: 966, startPoint y: 522, endPoint x: 1075, endPoint y: 516, distance: 109.2
click div
drag, startPoint x: 1083, startPoint y: 525, endPoint x: 1033, endPoint y: 527, distance: 50.0
click div
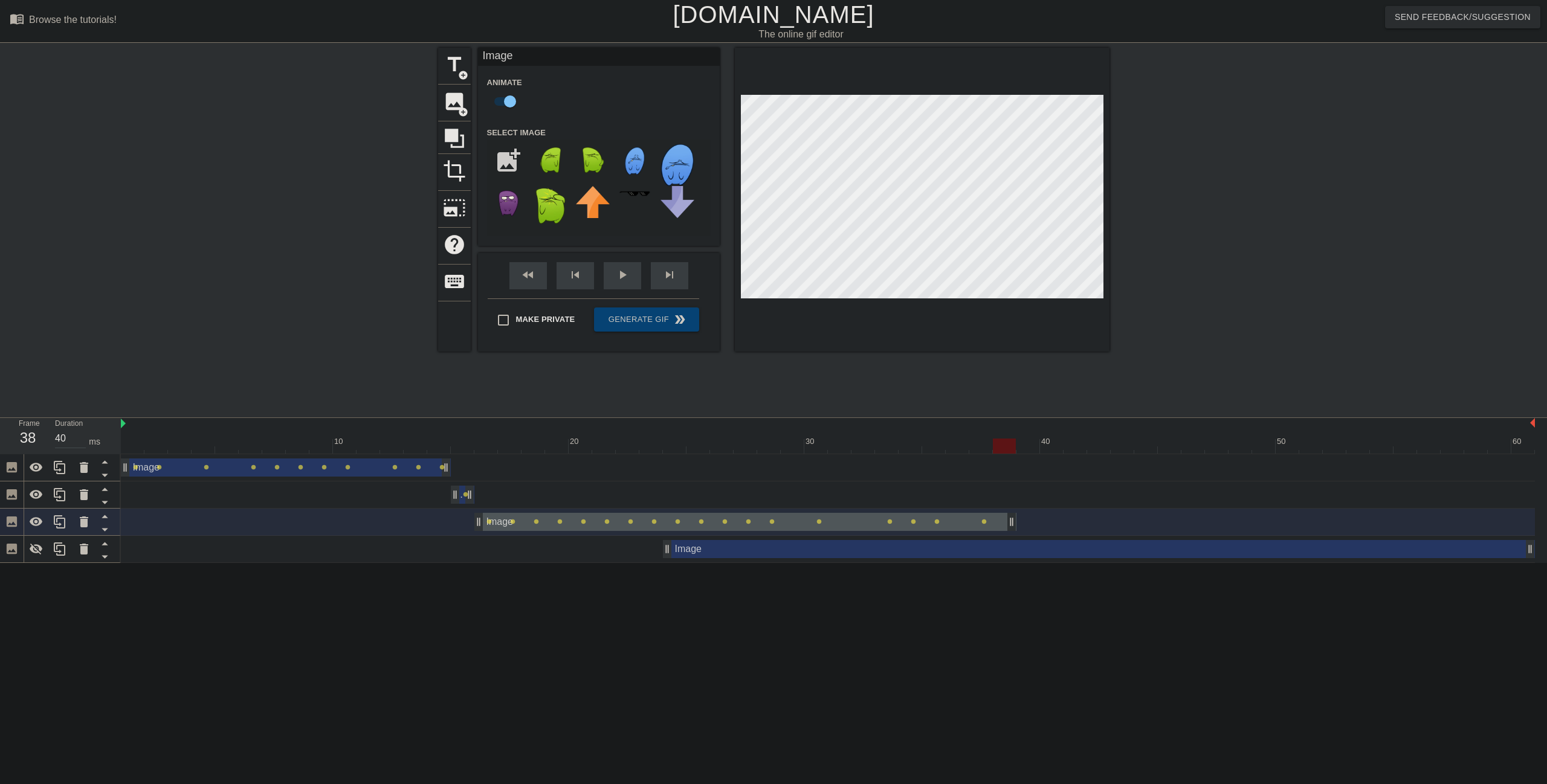
drag, startPoint x: 1038, startPoint y: 528, endPoint x: 1010, endPoint y: 528, distance: 28.0
click div
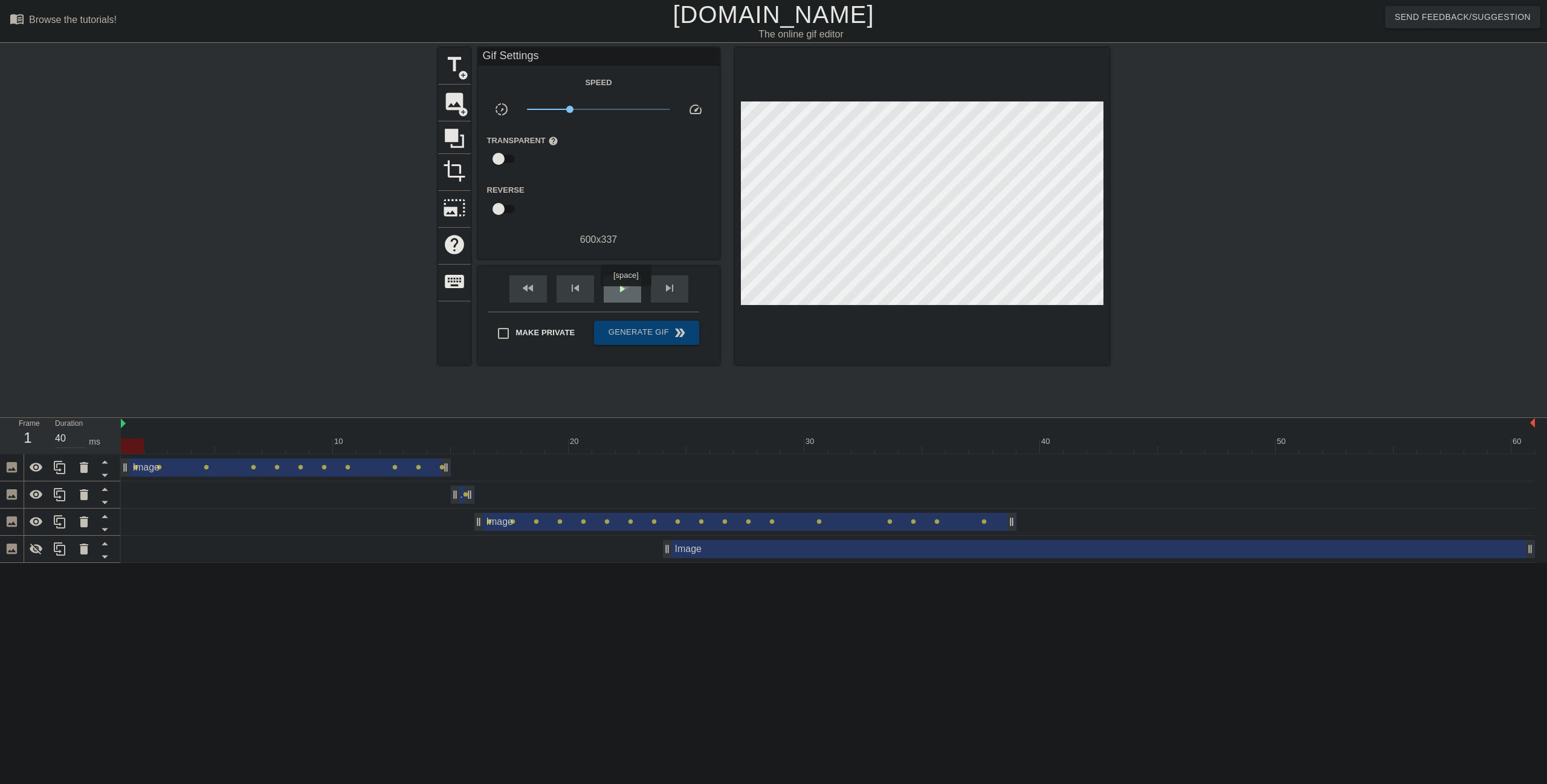
click div "play_arrow"
drag, startPoint x: 573, startPoint y: 105, endPoint x: 610, endPoint y: 112, distance: 37.7
click span "x1.46"
drag, startPoint x: 610, startPoint y: 113, endPoint x: 675, endPoint y: 112, distance: 65.0
click div "x10.0"
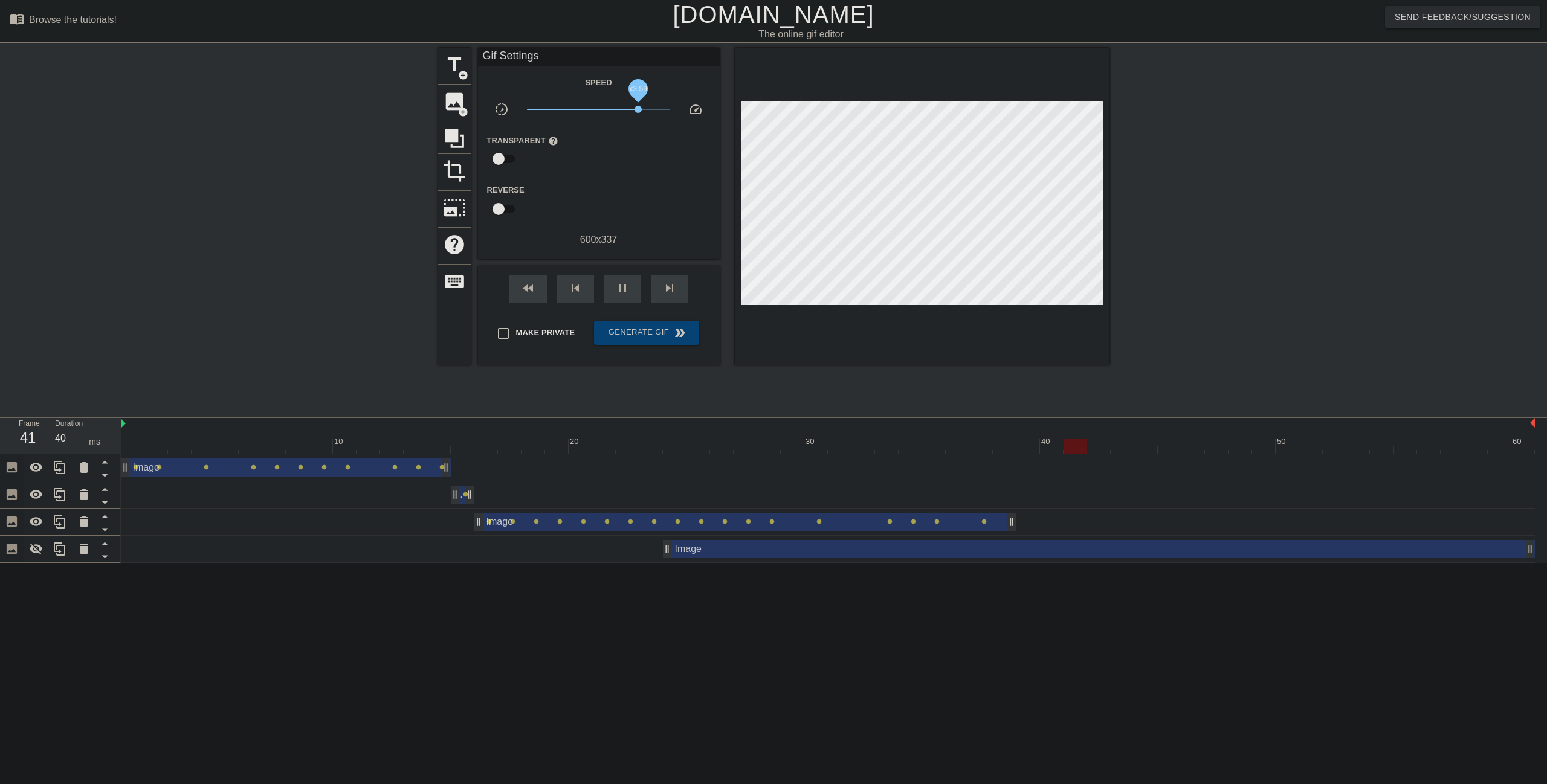
drag, startPoint x: 672, startPoint y: 109, endPoint x: 638, endPoint y: 111, distance: 34.1
click span "x3.59"
drag, startPoint x: 640, startPoint y: 111, endPoint x: 598, endPoint y: 110, distance: 42.0
click span "x1.01"
click div "pause"
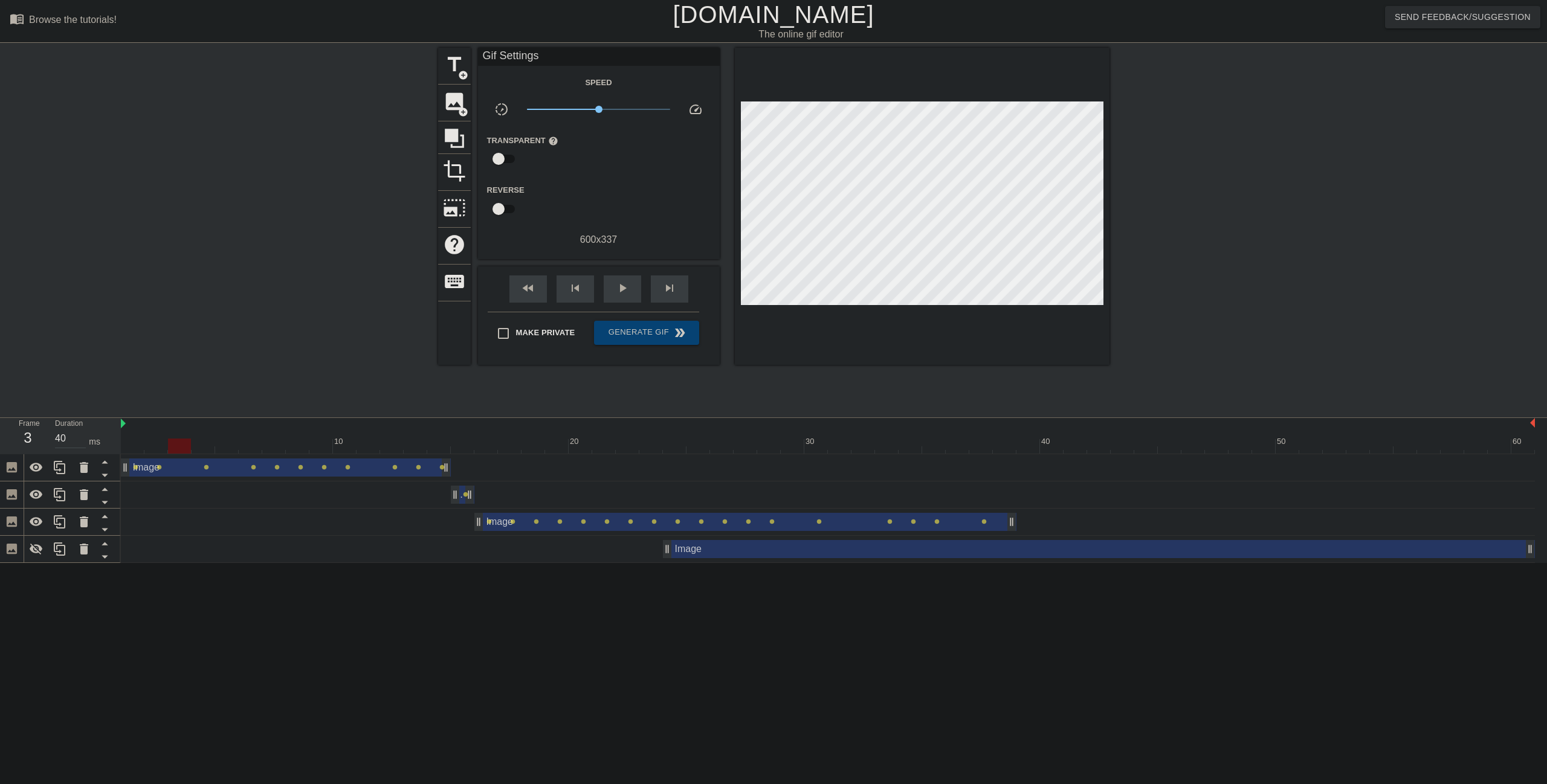
click div
click div "Image drag_handle drag_handle lens"
click span "image"
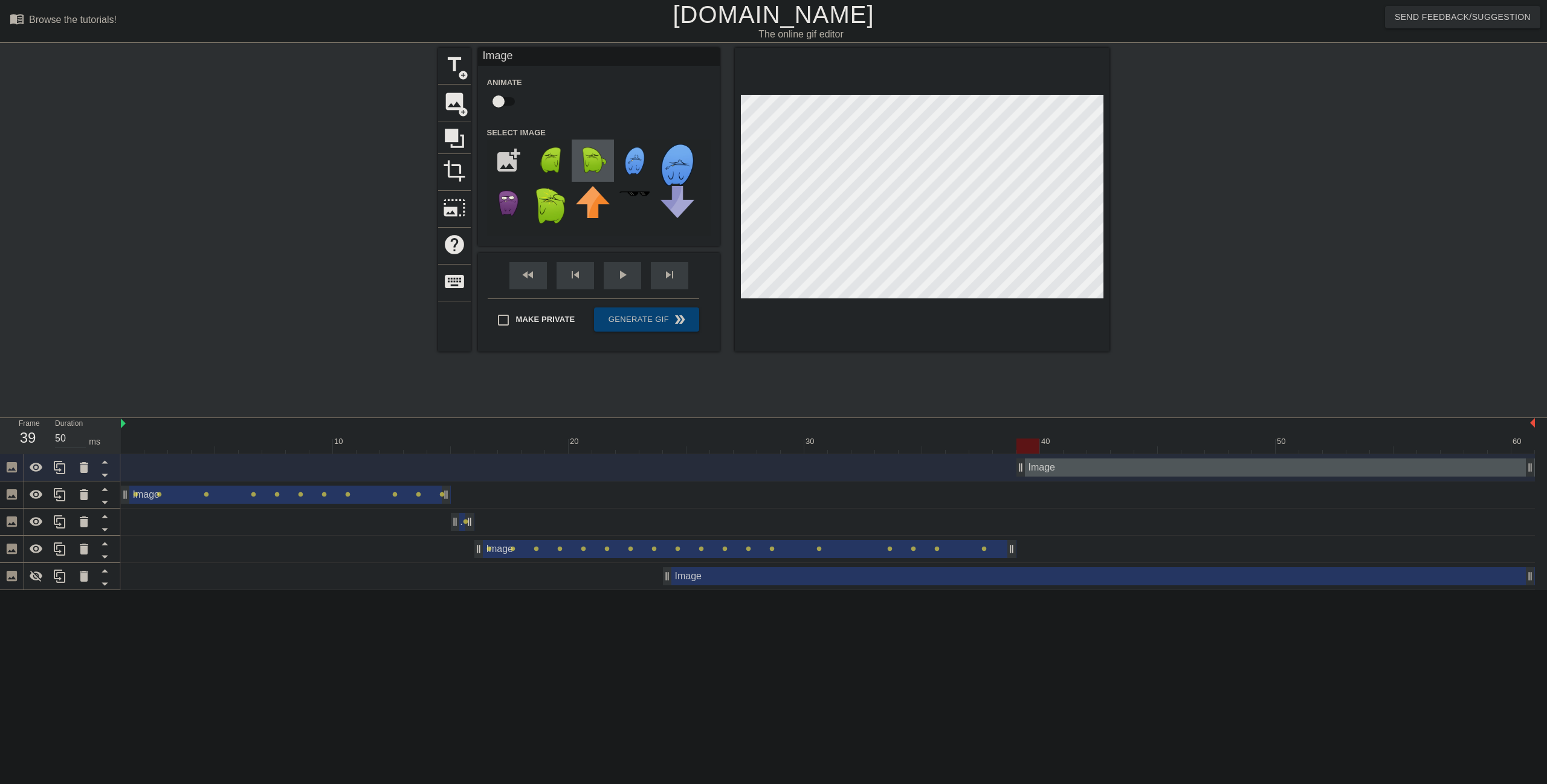
click img
click icon
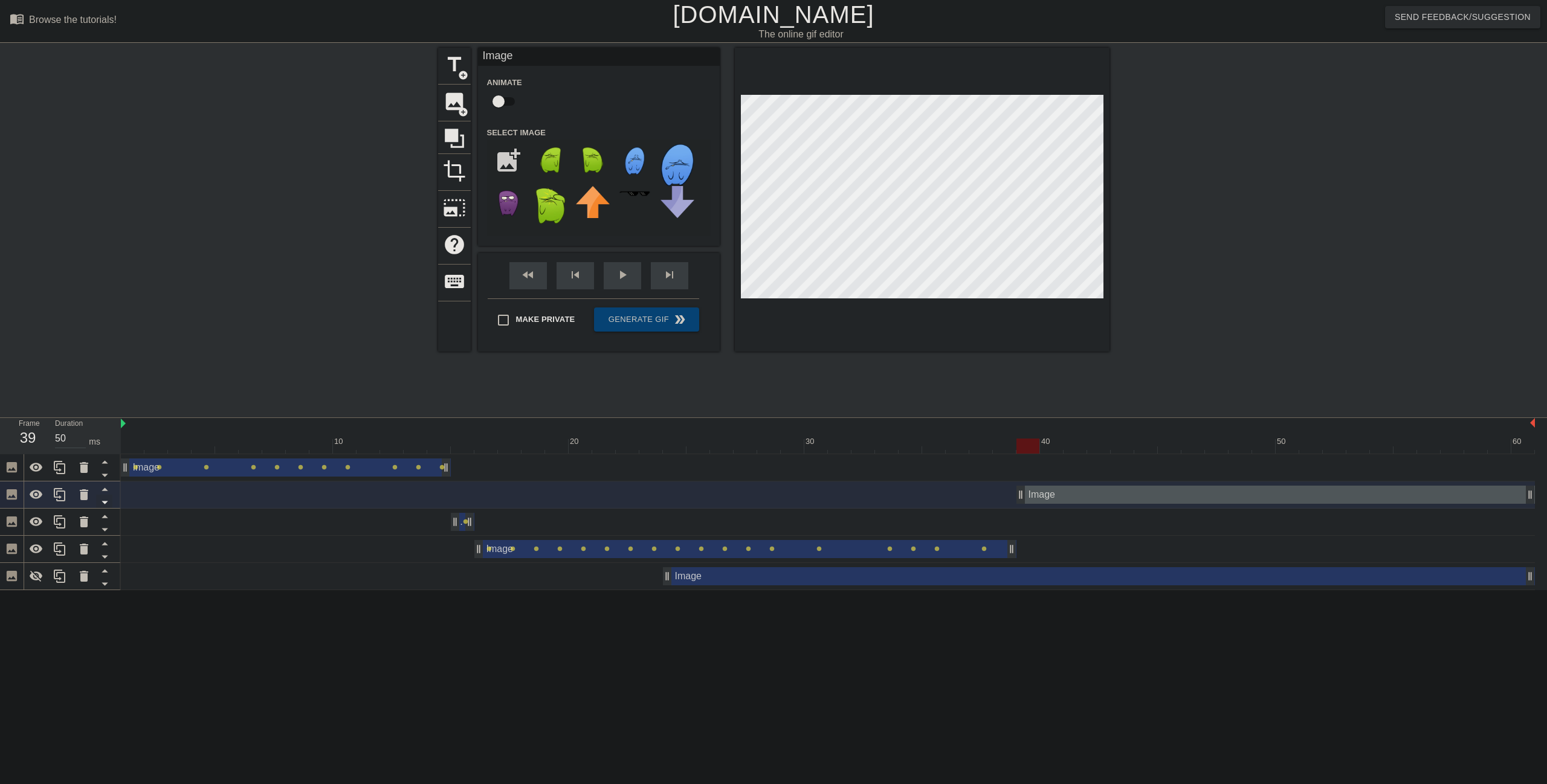
click icon
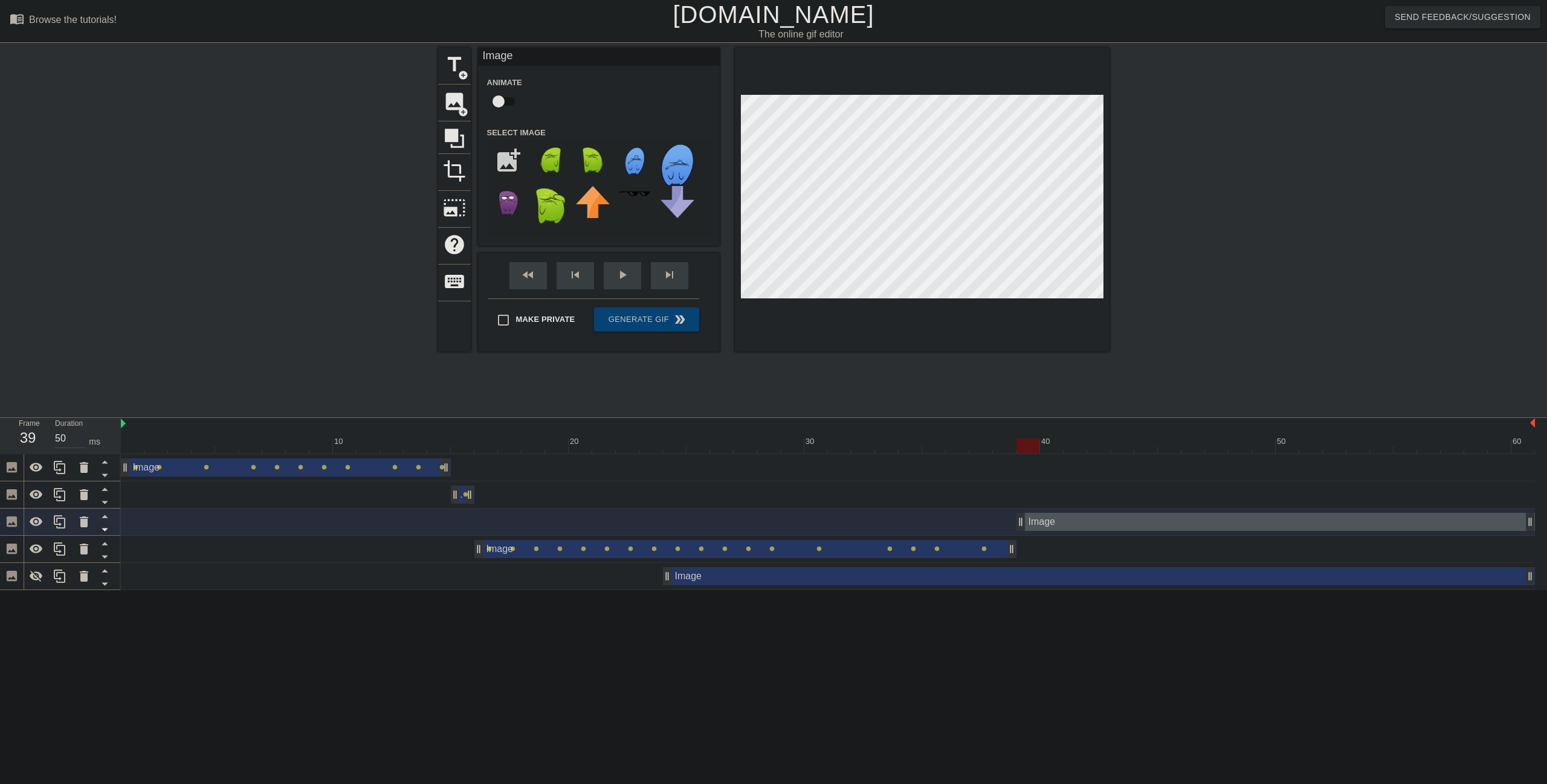
click icon
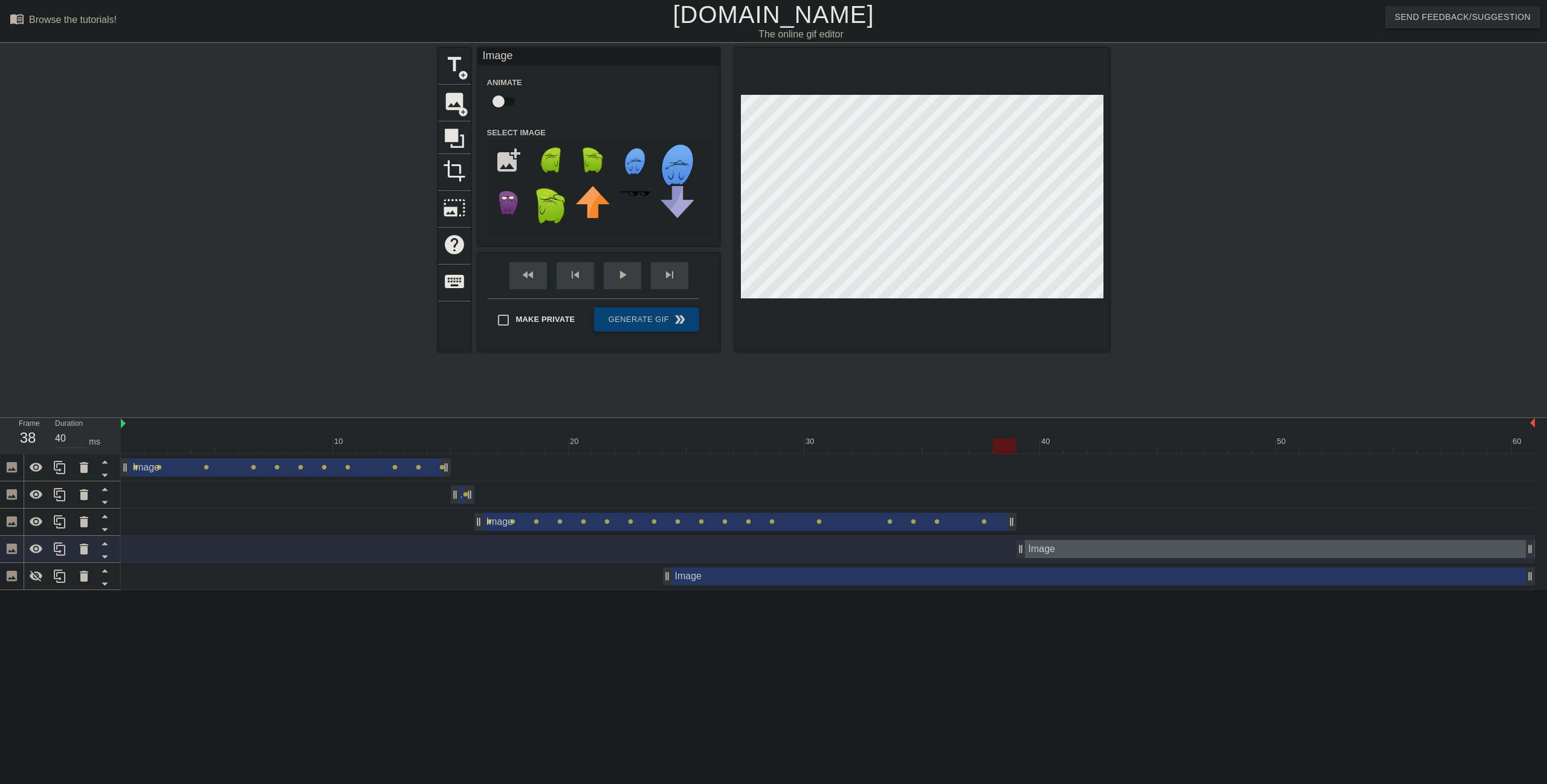
type input "50"
drag, startPoint x: 1024, startPoint y: 447, endPoint x: 1021, endPoint y: 453, distance: 6.7
click div
click input "checkbox"
checkbox input "true"
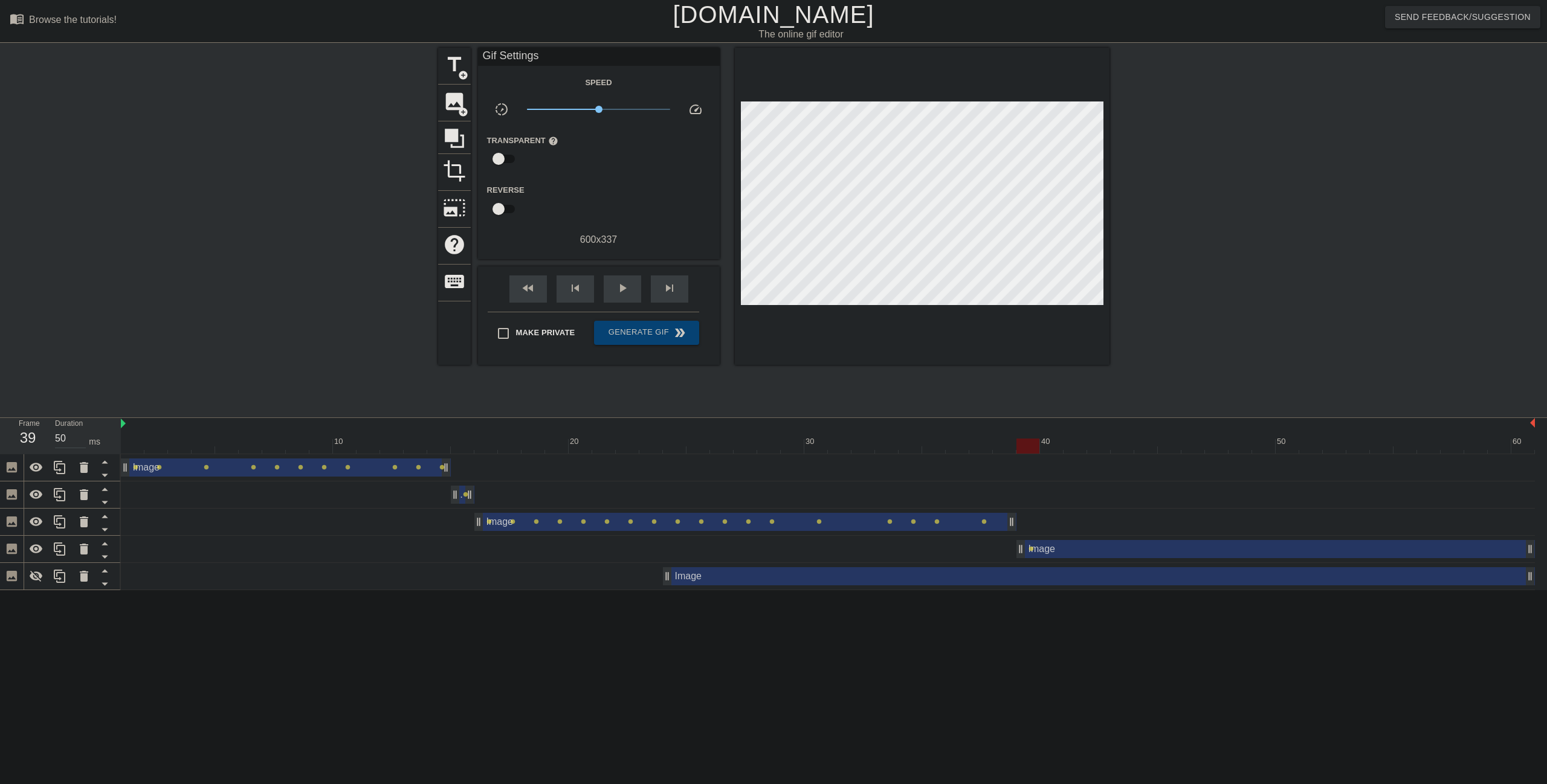
click div
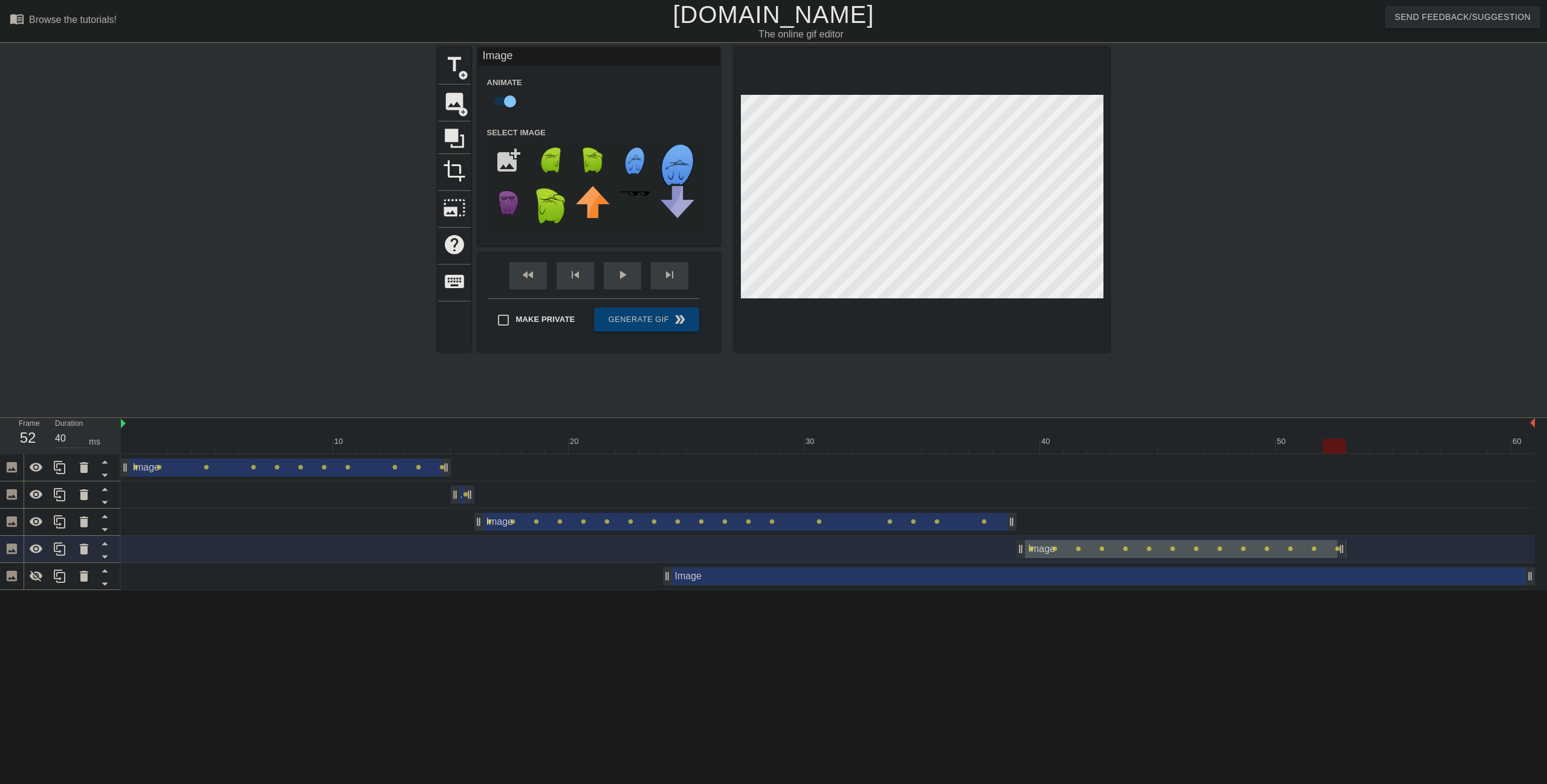
drag, startPoint x: 1531, startPoint y: 550, endPoint x: 1352, endPoint y: 549, distance: 179.0
click div "Image drag_handle drag_handle lens lens lens lens lens lens lens lens lens lens…"
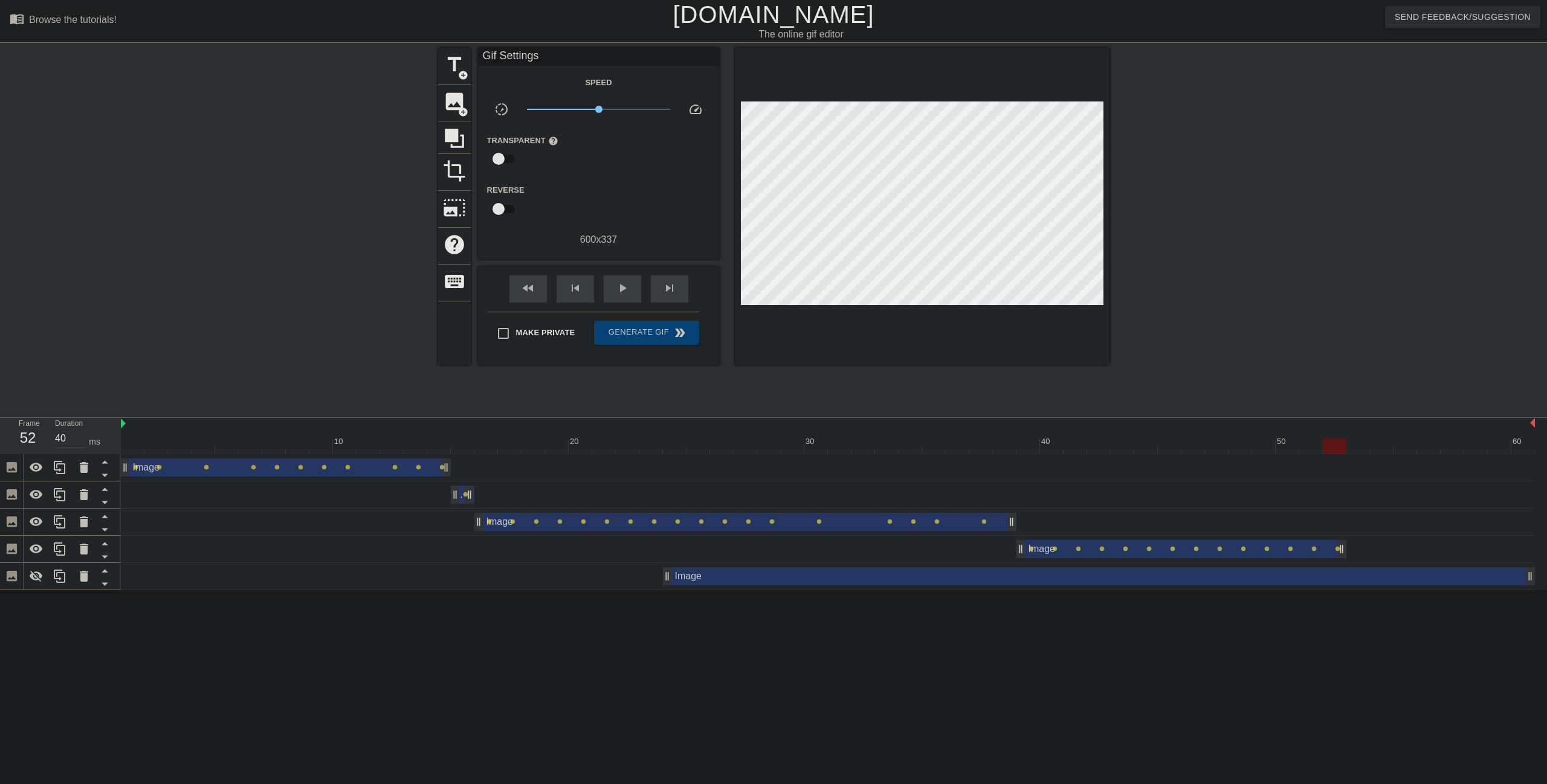
drag, startPoint x: 860, startPoint y: 470, endPoint x: 901, endPoint y: 468, distance: 41.0
click div "Image drag_handle drag_handle lens lens lens lens lens lens lens lens lens lens…"
click div
click icon
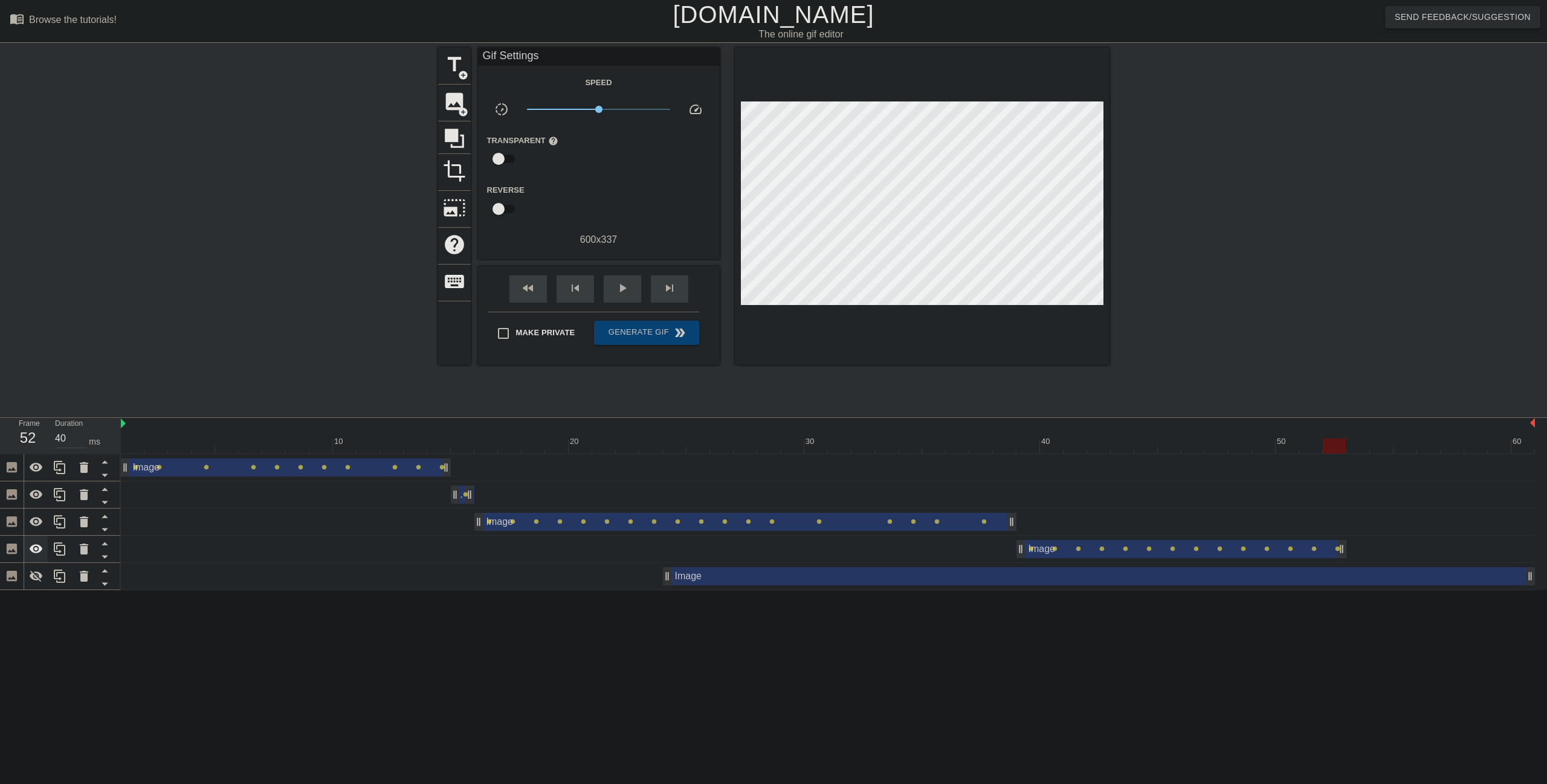
click icon
click div "play_arrow"
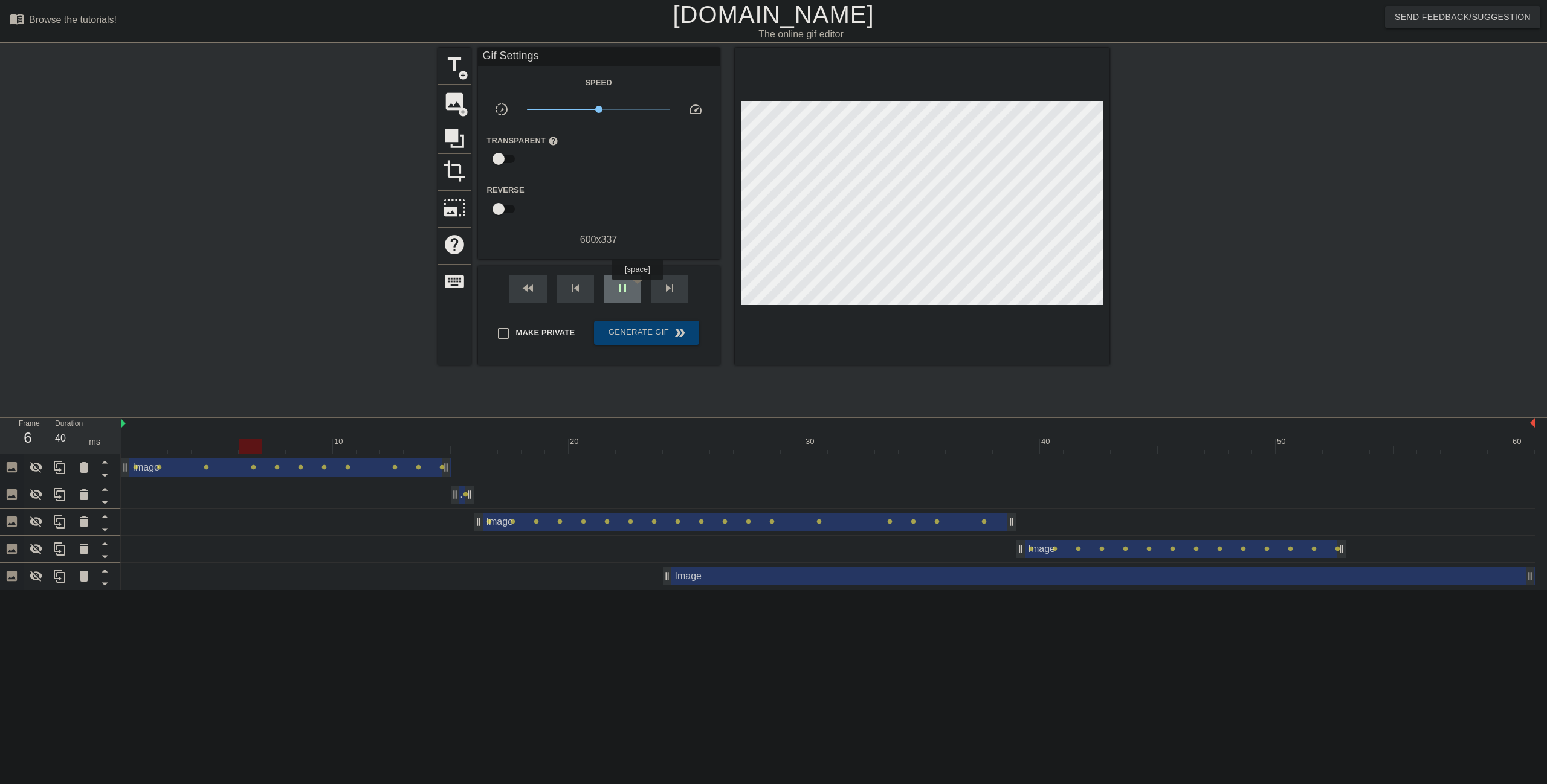
click div "pause"
click icon
drag, startPoint x: 33, startPoint y: 530, endPoint x: 38, endPoint y: 543, distance: 13.9
click div
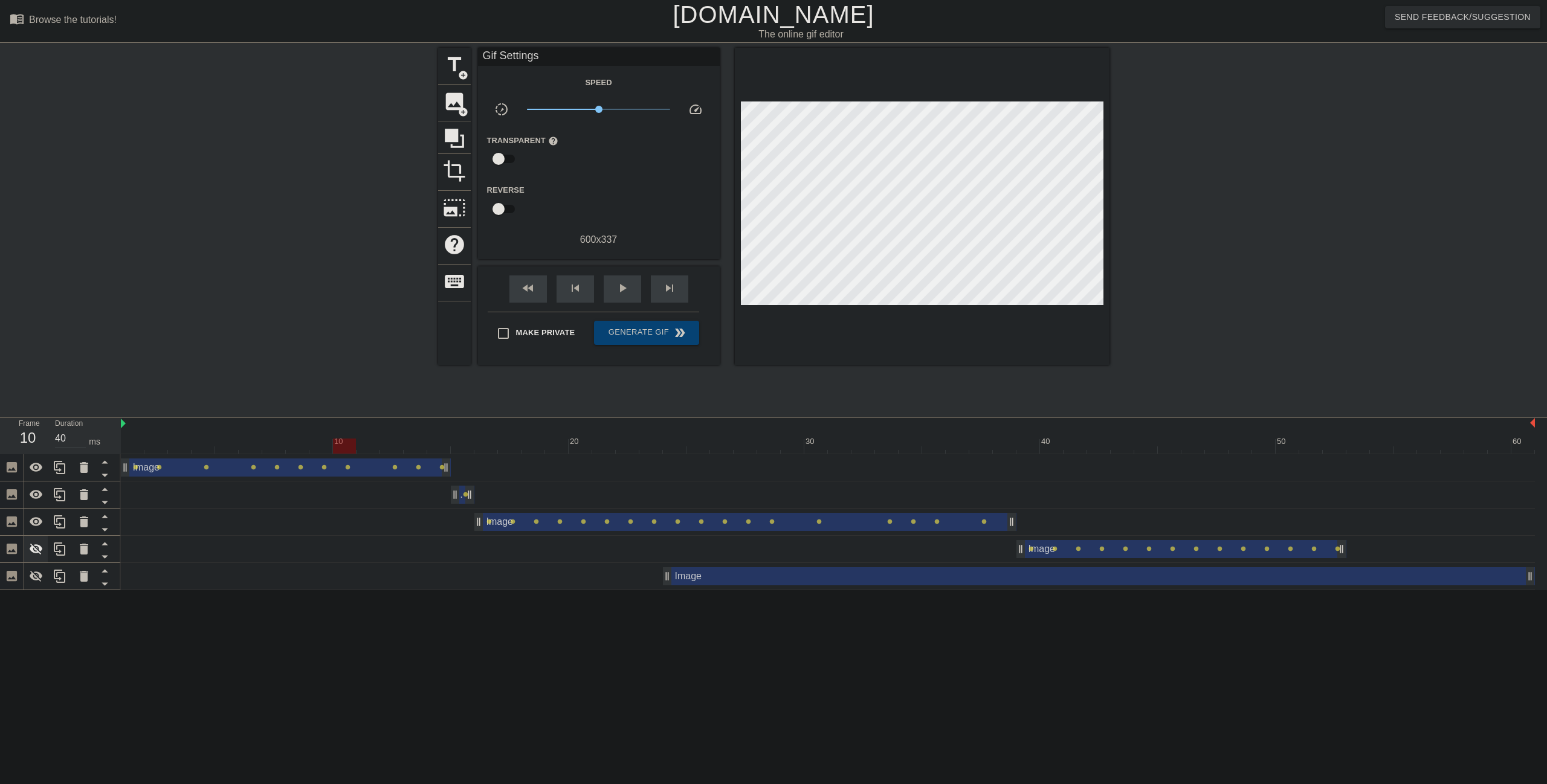
click icon
click span "play_arrow"
click span "pause"
click div "Image drag_handle drag_handle lens"
click div
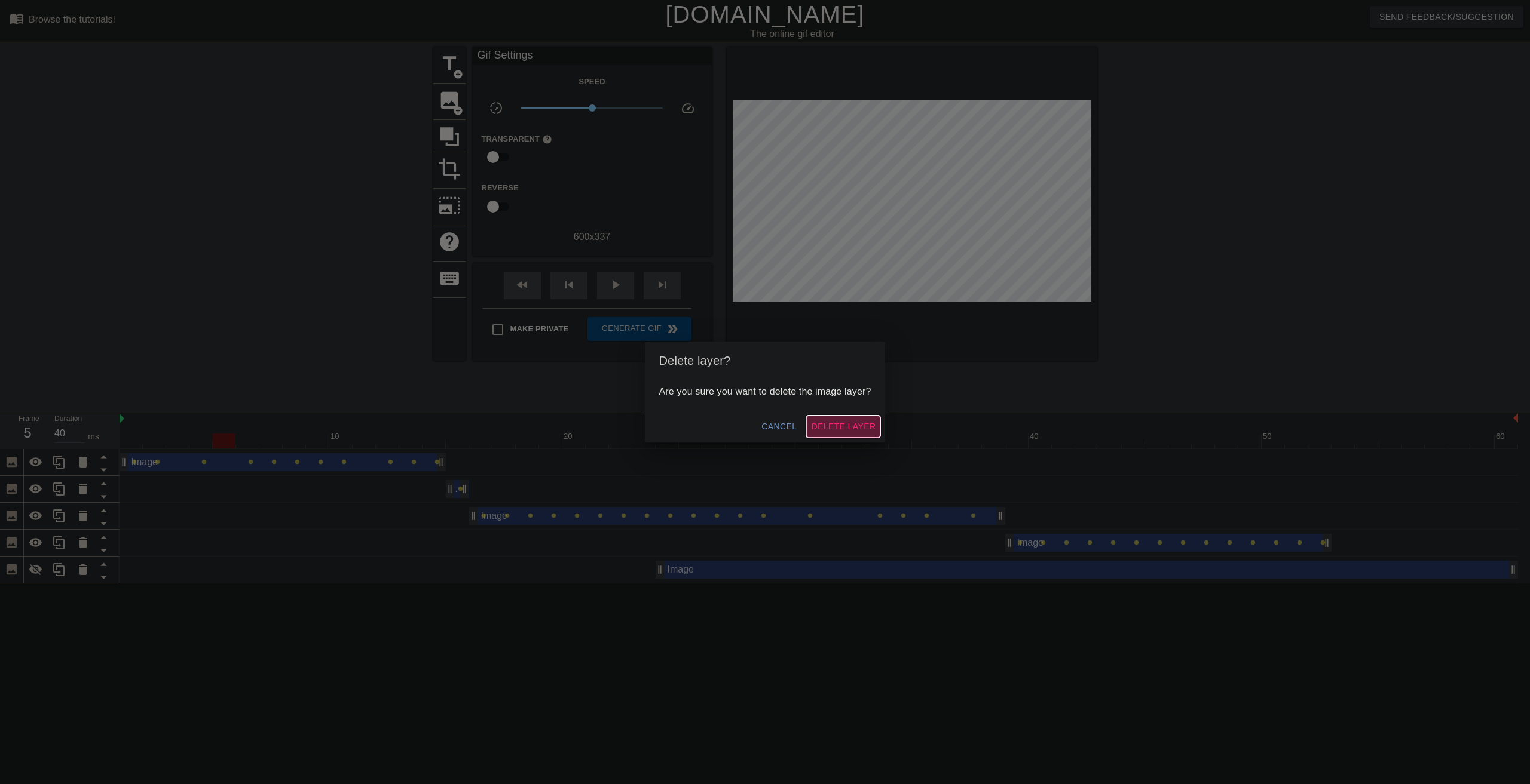
click span "Delete Layer"
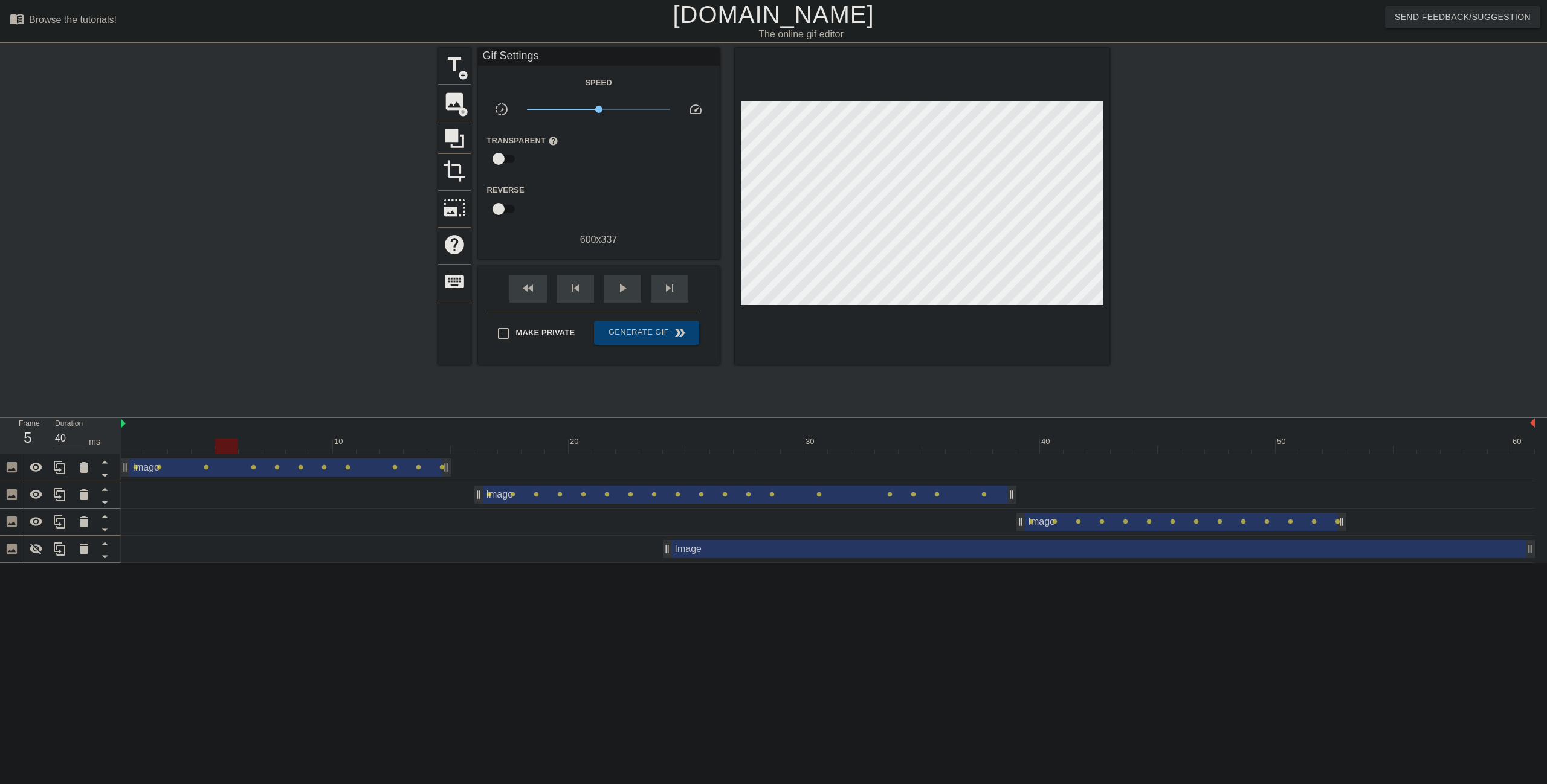
click div
click div "play_arrow"
click div "pause"
click div
drag, startPoint x: 448, startPoint y: 471, endPoint x: 473, endPoint y: 471, distance: 25.0
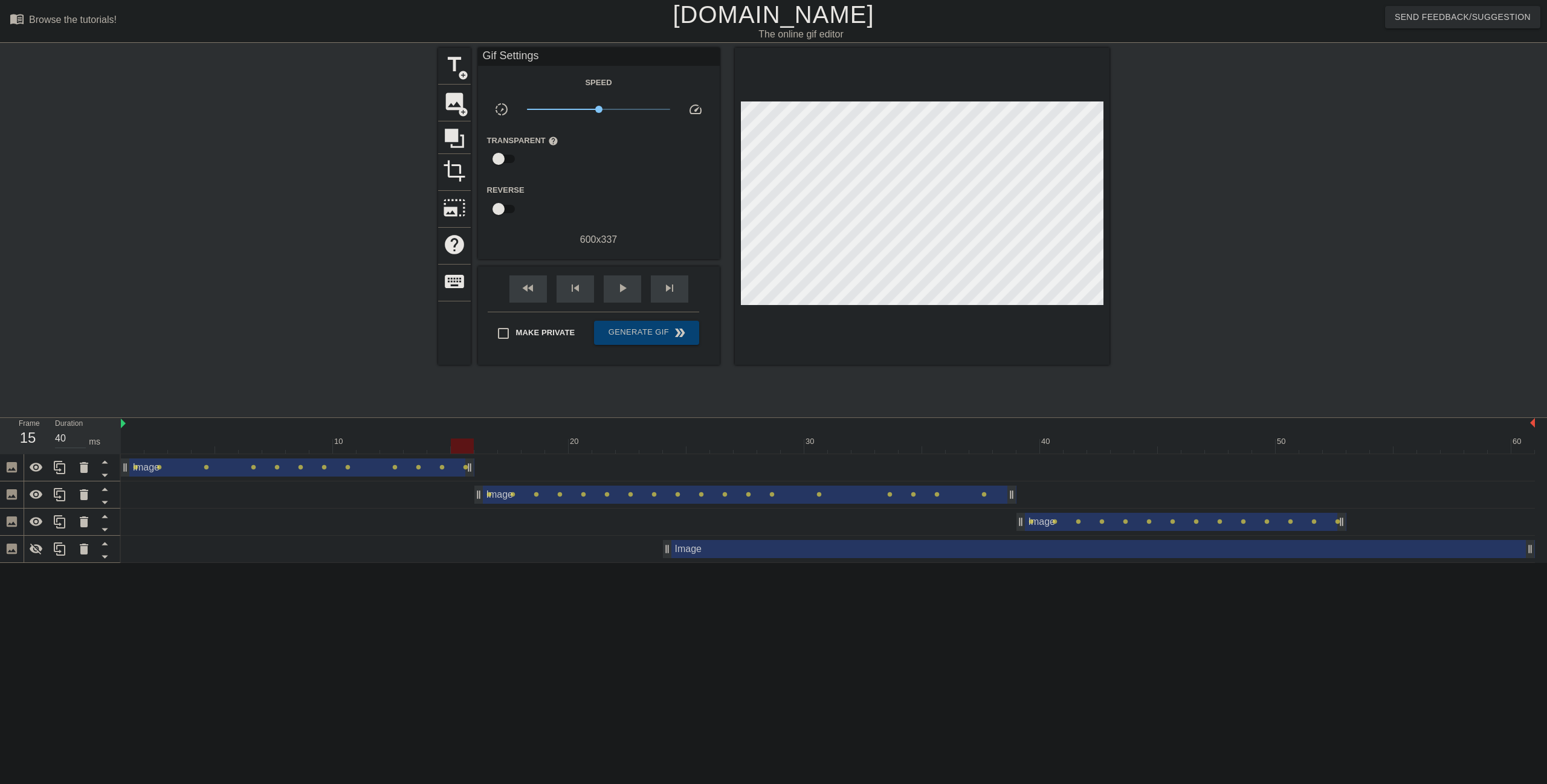
click div
click span "play_arrow"
click span "pause"
click icon
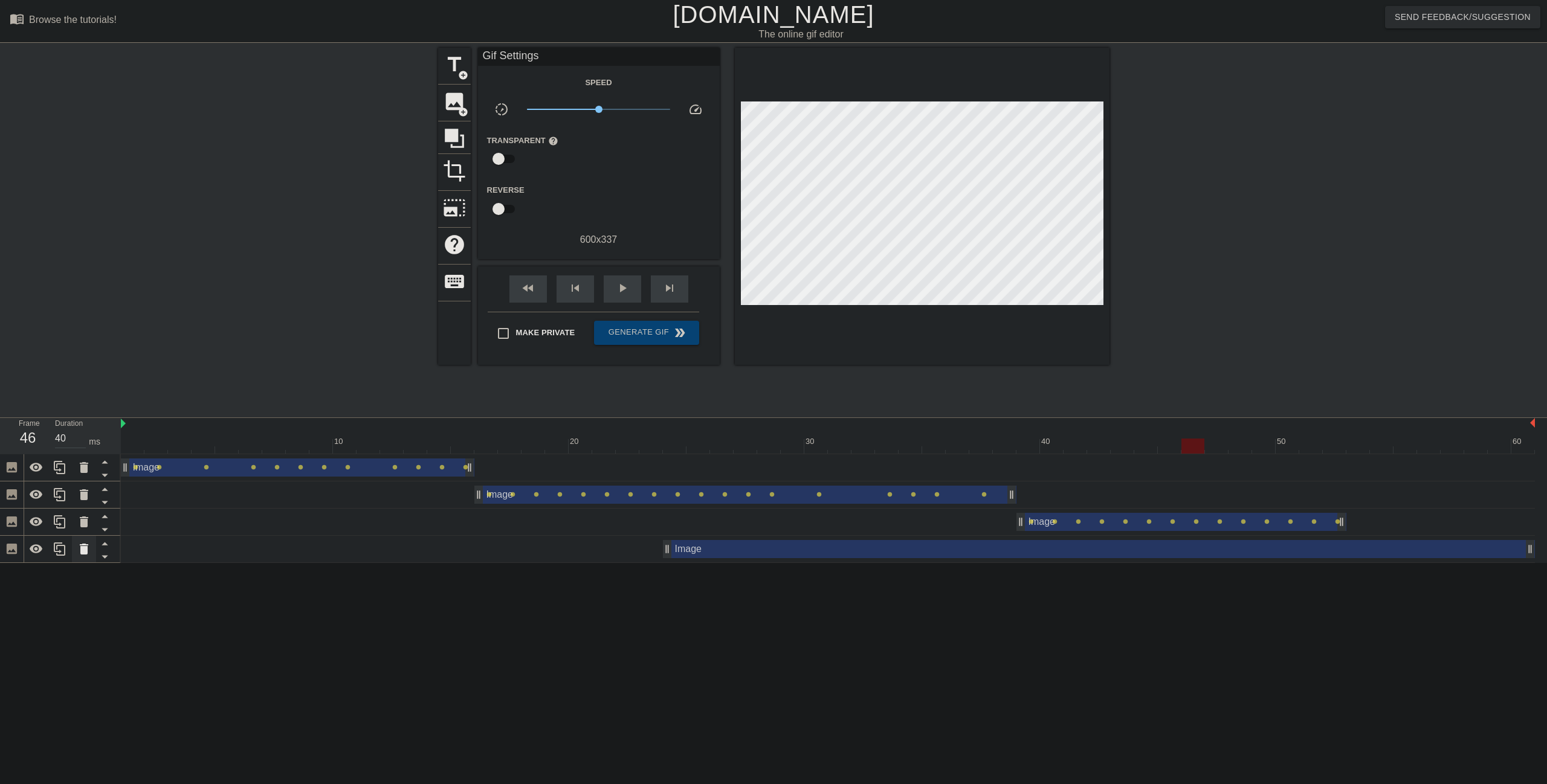
click div
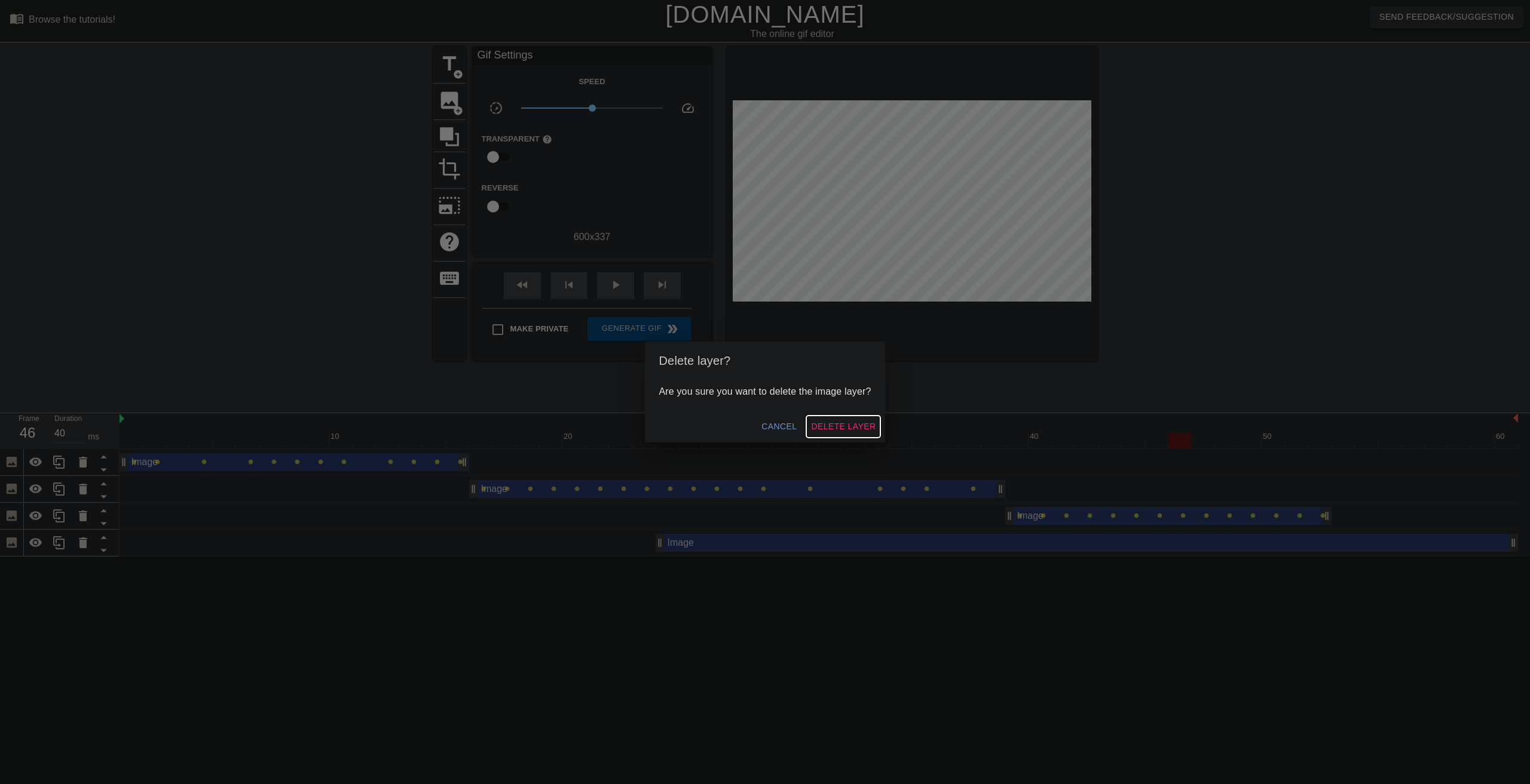
click span "Delete Layer"
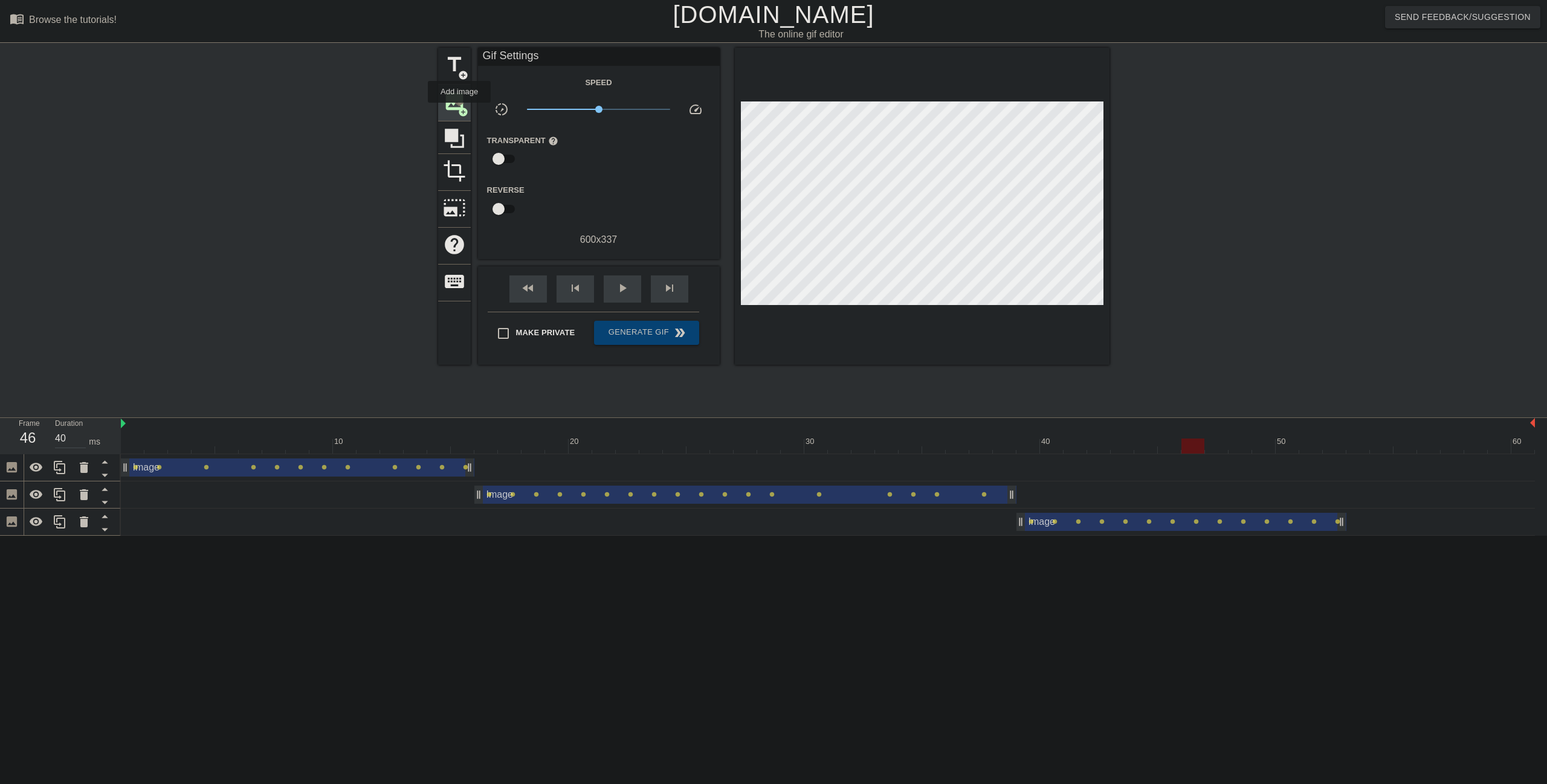
click span "add_circle"
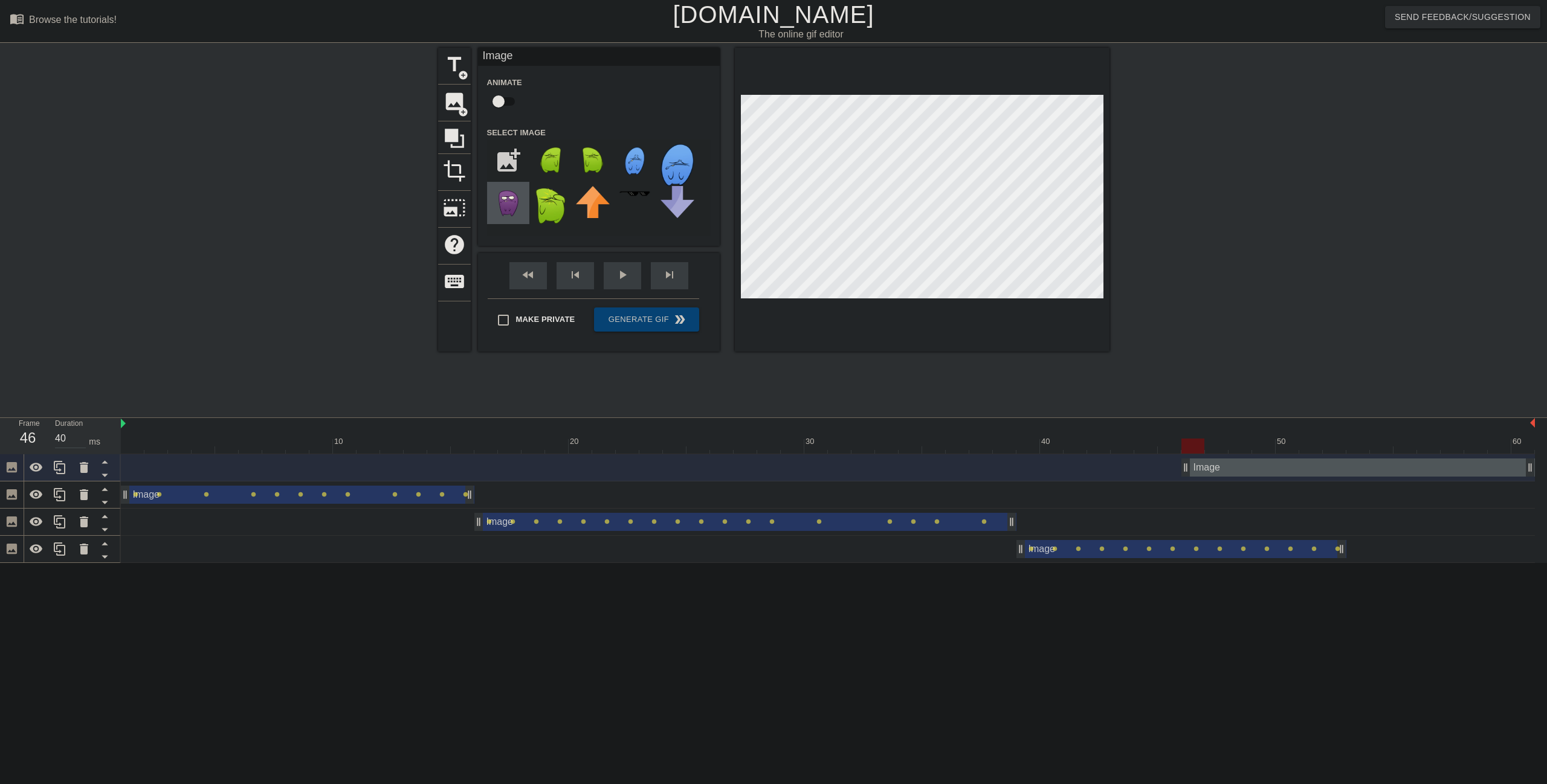
click img
click icon
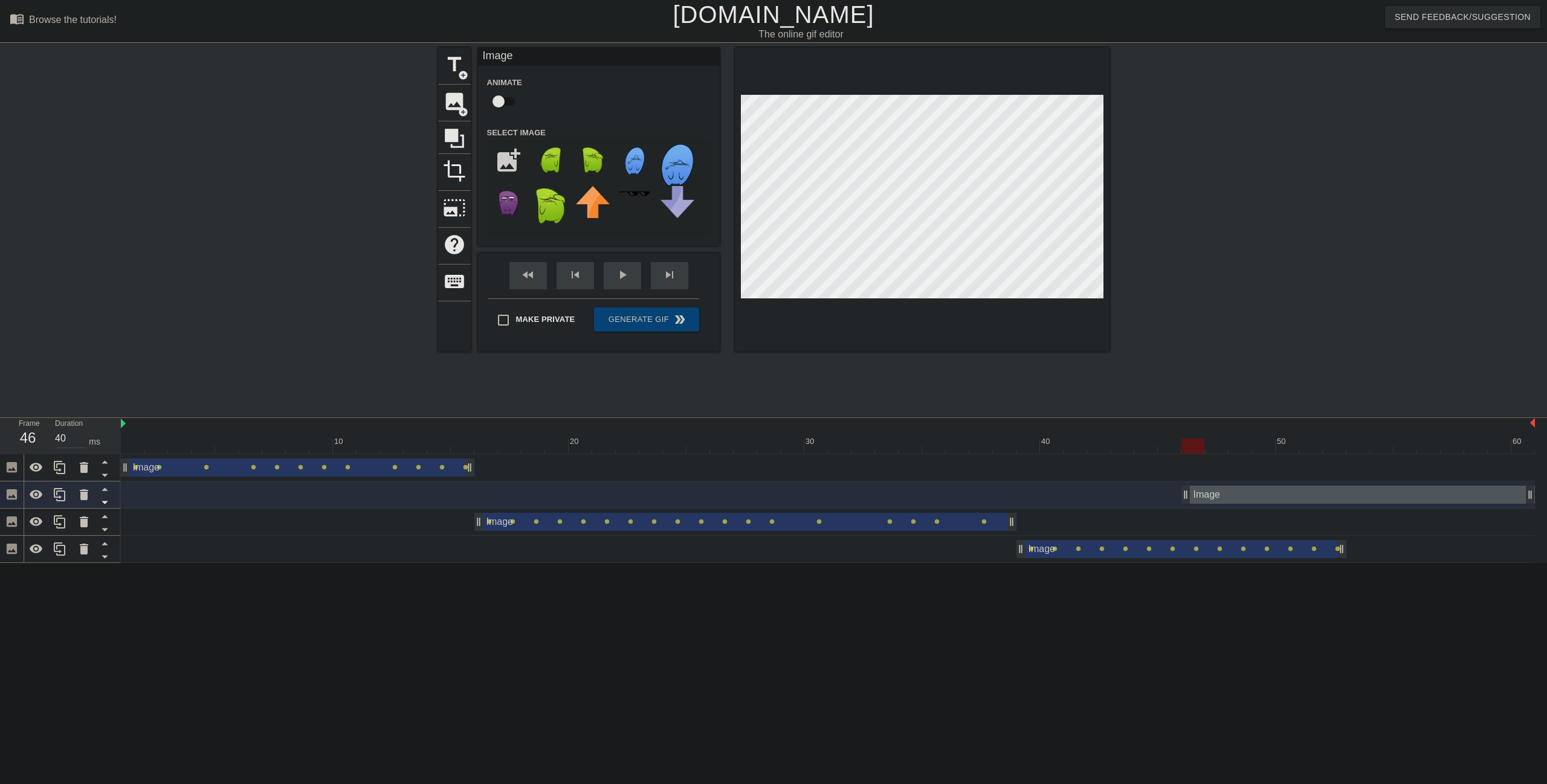
click icon
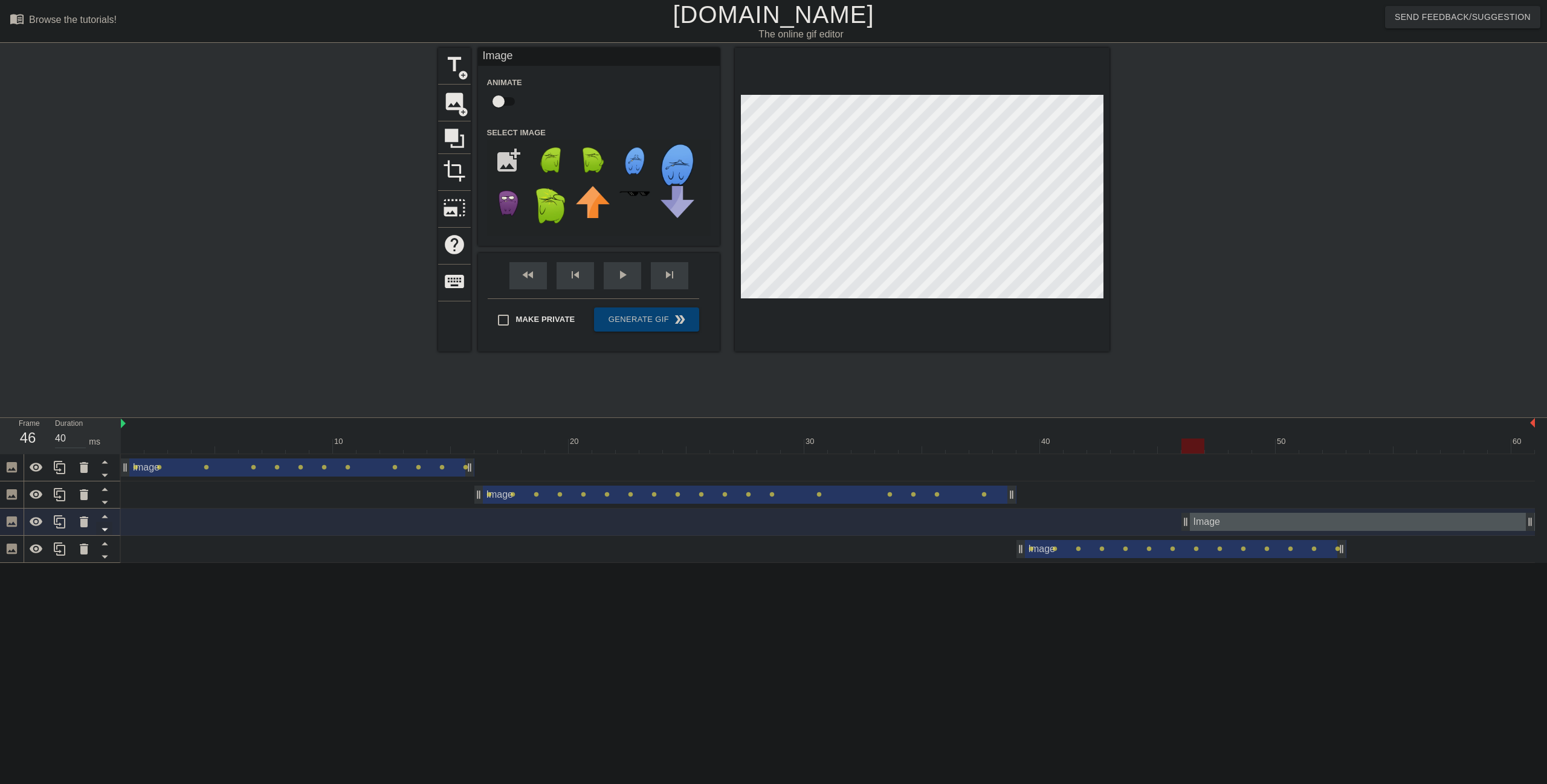
click icon
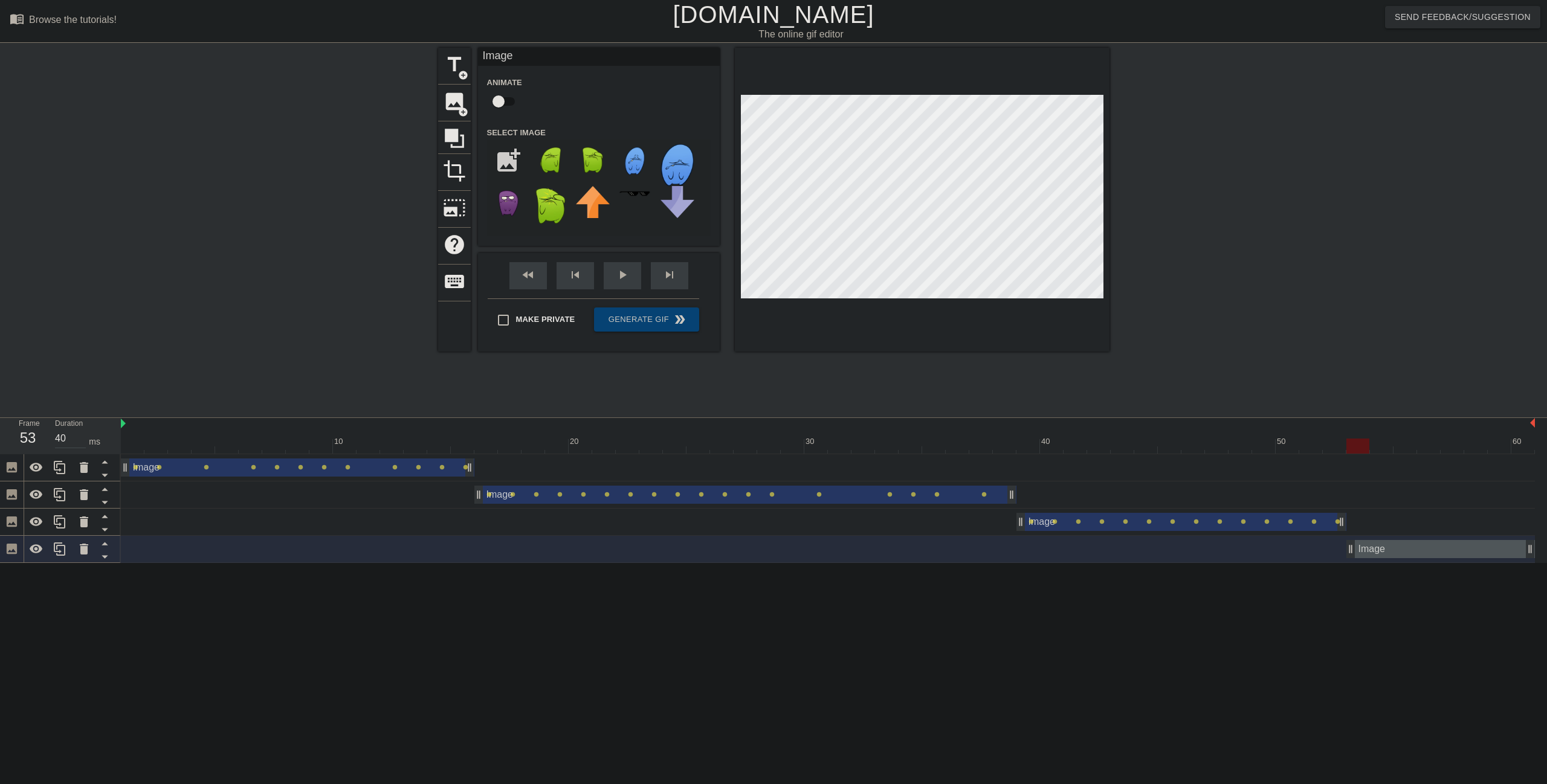
drag, startPoint x: 1185, startPoint y: 552, endPoint x: 1350, endPoint y: 552, distance: 165.0
type input "40"
drag, startPoint x: 1532, startPoint y: 427, endPoint x: 1514, endPoint y: 426, distance: 18.0
click div "10 20 30 40 50 60"
click div "Image drag_handle drag_handle"
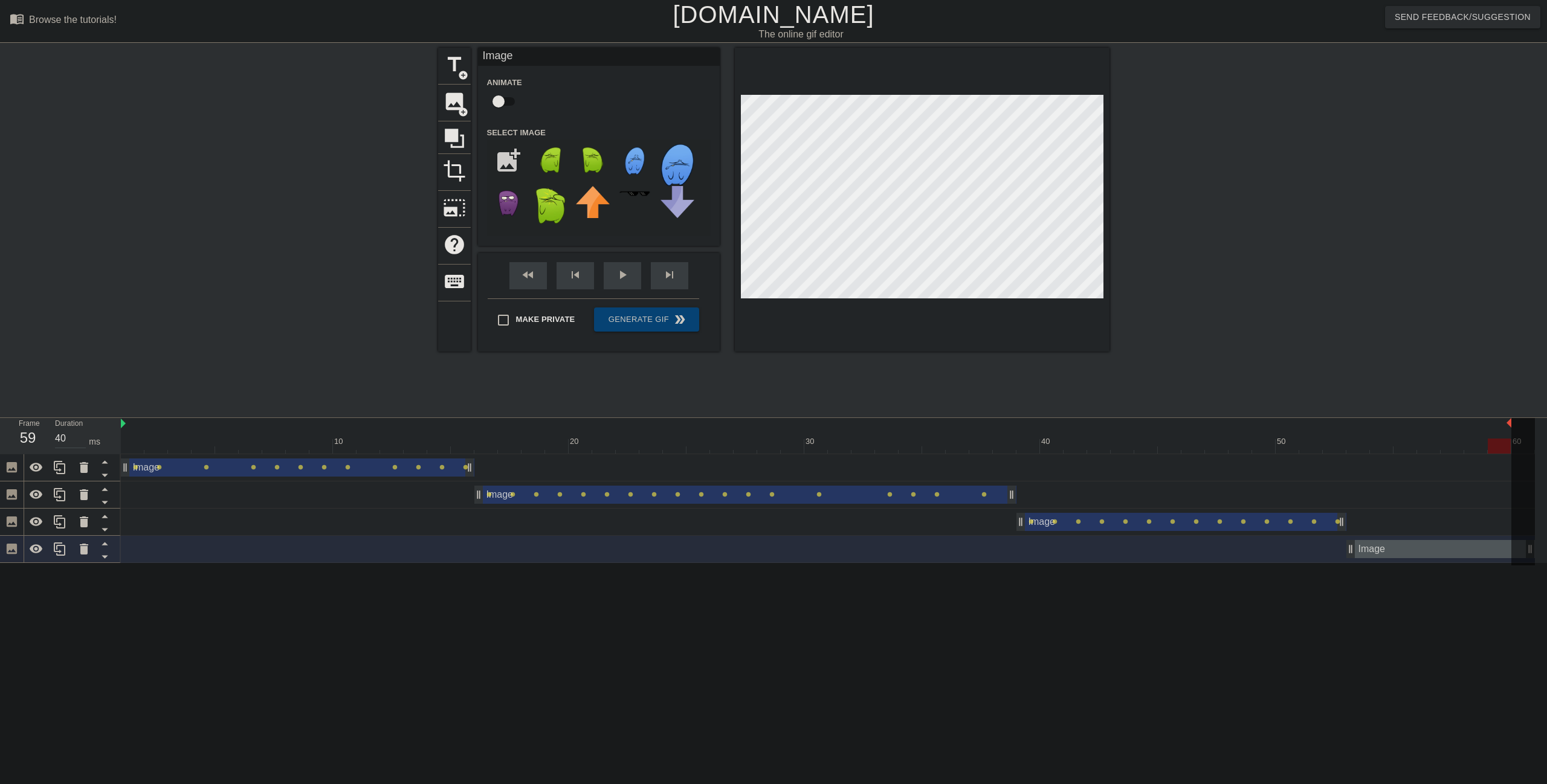
click div
click input "checkbox"
checkbox input "true"
drag, startPoint x: 1510, startPoint y: 423, endPoint x: 1495, endPoint y: 423, distance: 15.0
click div "10 20 30 40 50 60"
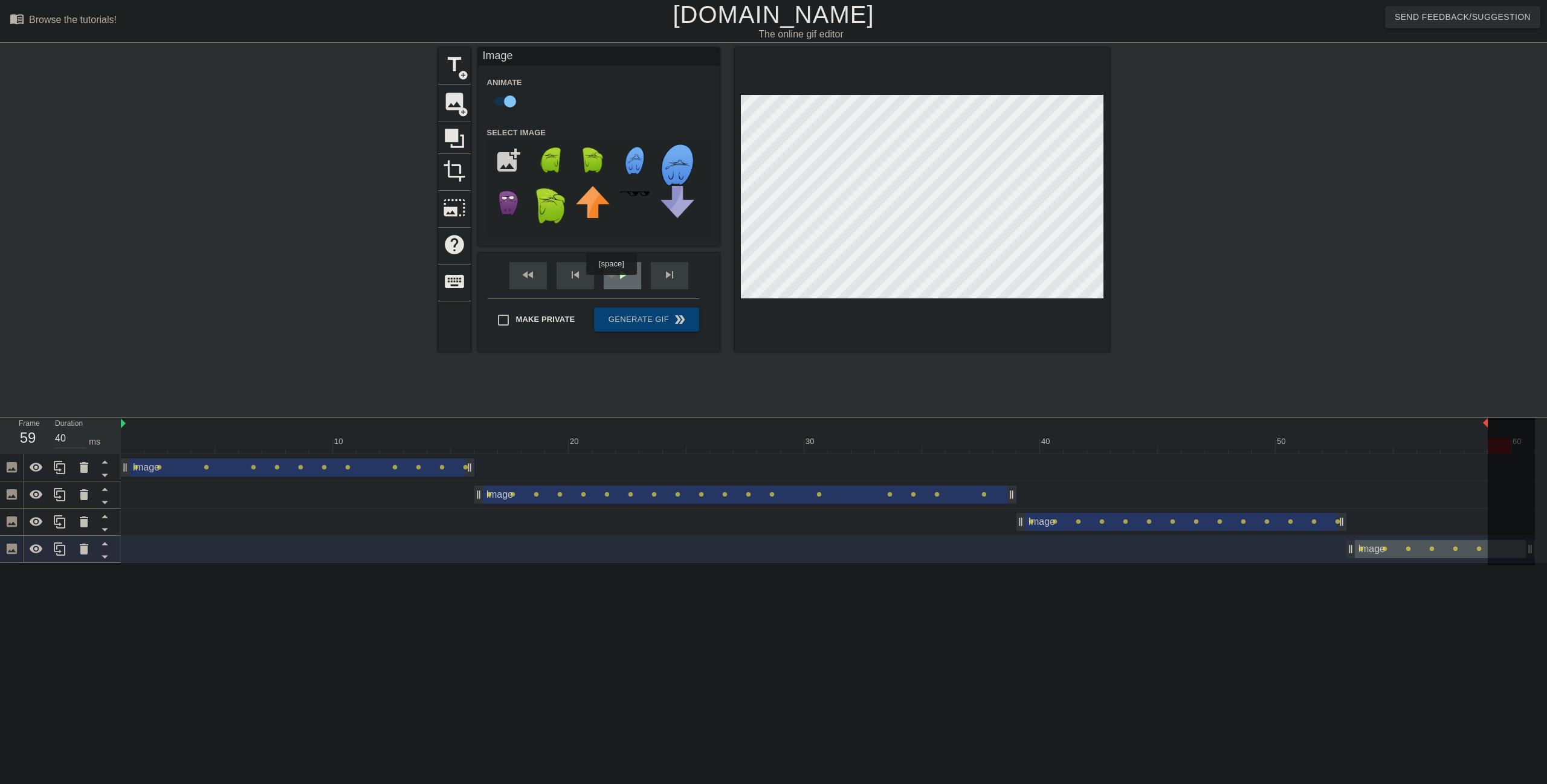
click span "play_arrow"
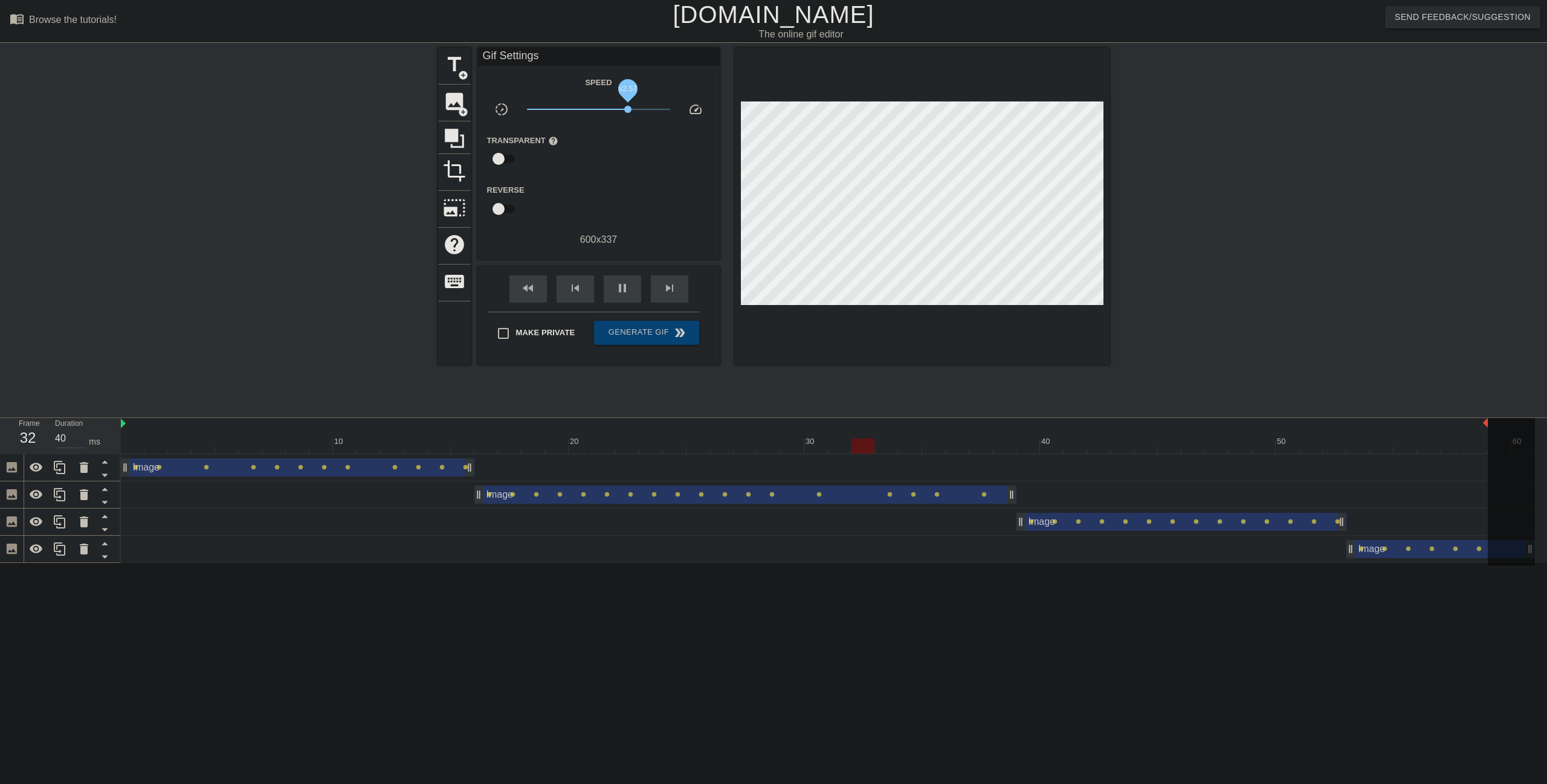
drag, startPoint x: 597, startPoint y: 107, endPoint x: 628, endPoint y: 115, distance: 32.0
click span "x2.57"
drag, startPoint x: 626, startPoint y: 107, endPoint x: 614, endPoint y: 110, distance: 12.4
click span "x1.64"
click div "pause"
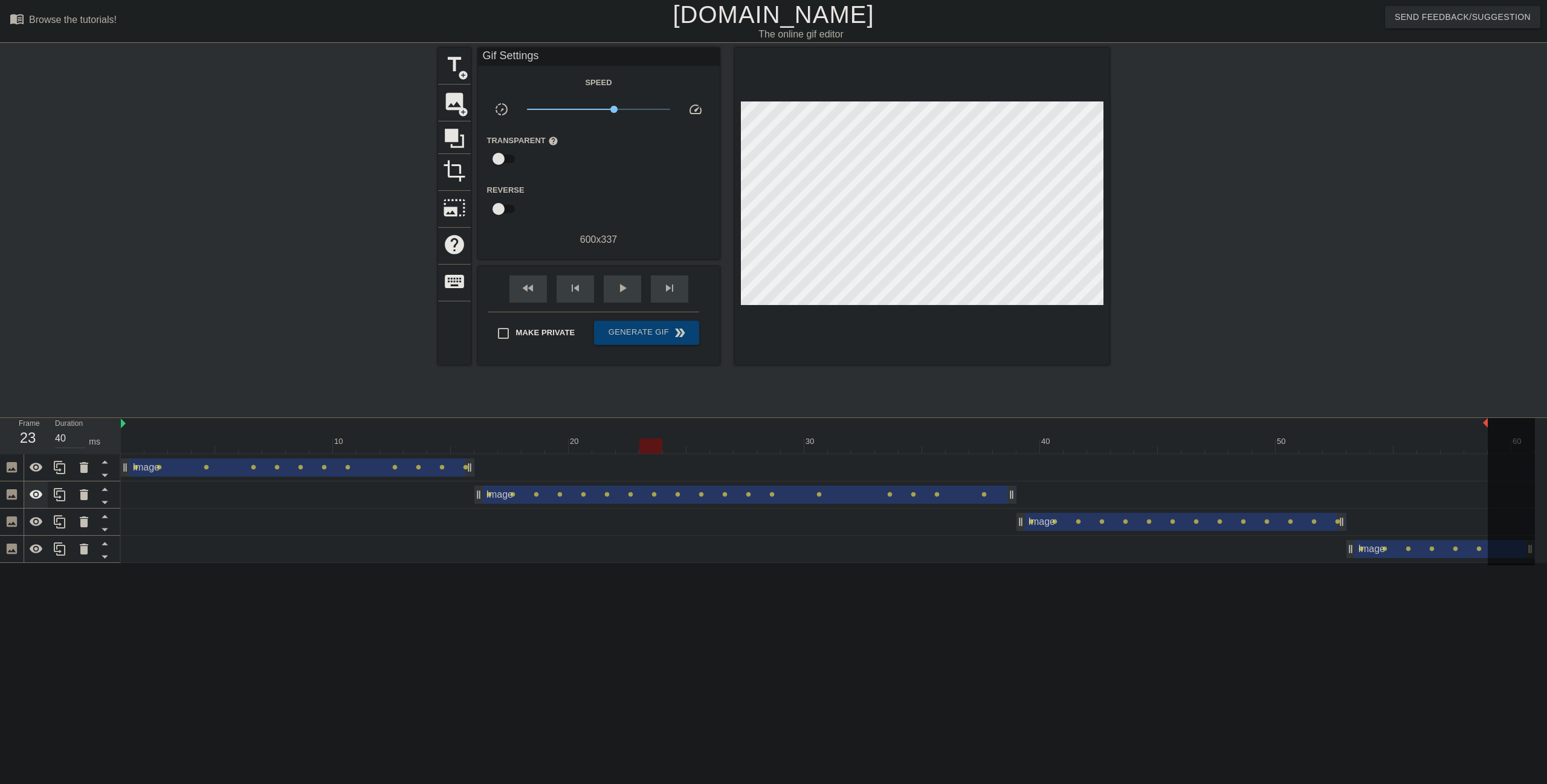
click icon
click span "x0.380"
click span "play_arrow"
click div "pause"
click div "play_arrow"
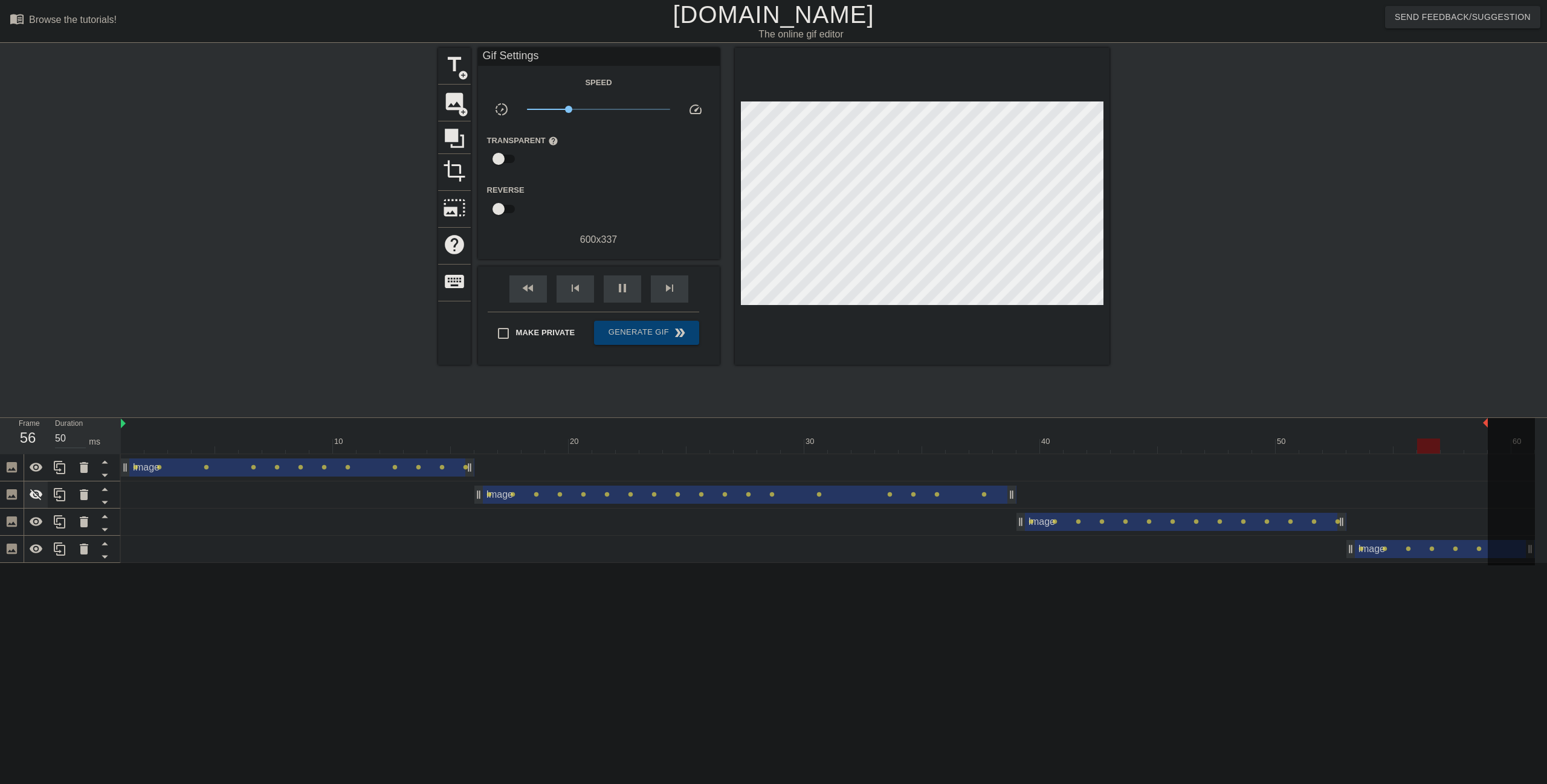
click icon
drag, startPoint x: 581, startPoint y: 107, endPoint x: 623, endPoint y: 111, distance: 42.2
click span "x2.24"
click span "x1.95"
click span "x2.48"
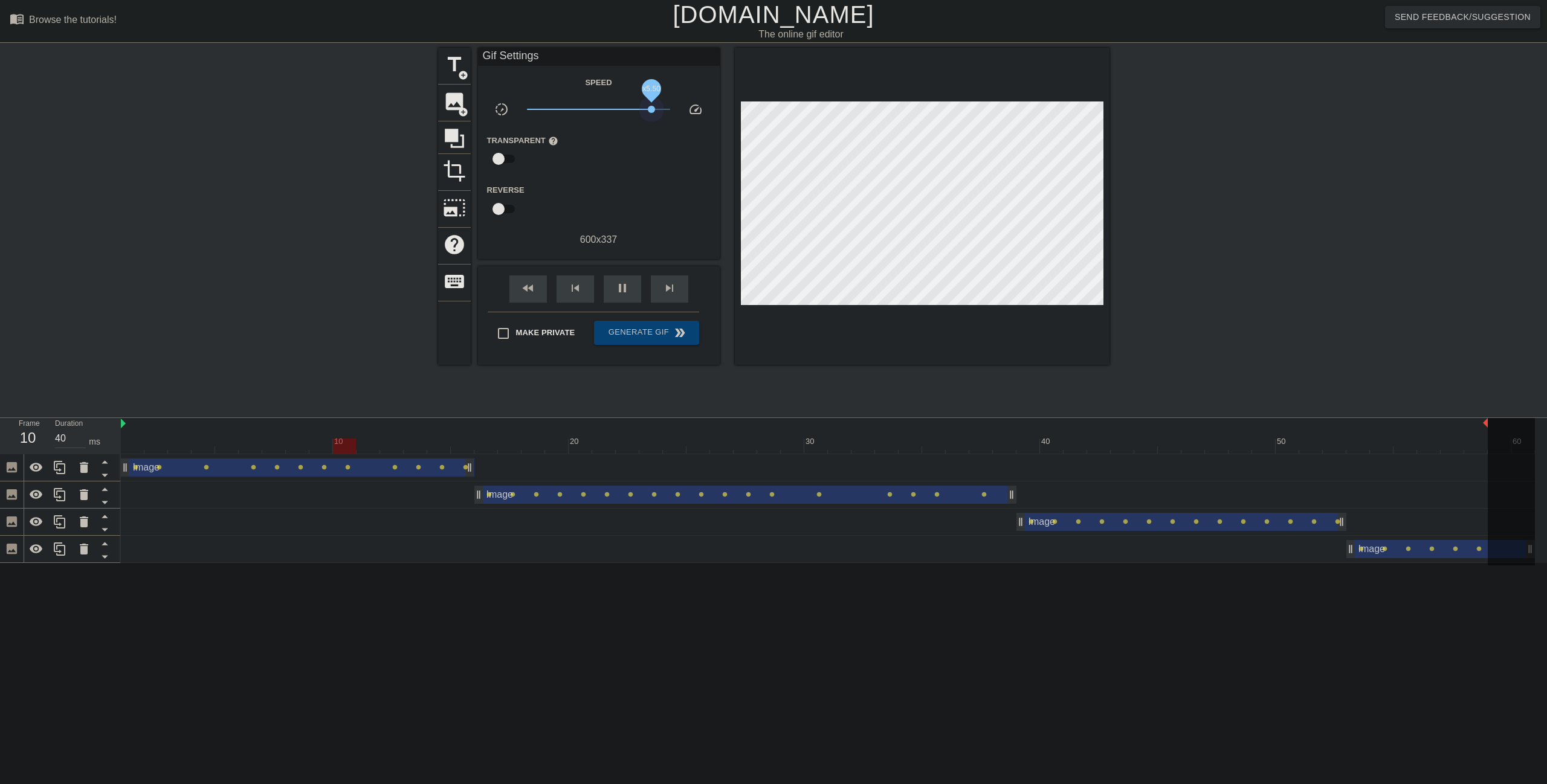
drag, startPoint x: 628, startPoint y: 111, endPoint x: 673, endPoint y: 121, distance: 46.1
click div "Speed slow_motion_video x5.50 speed Transparent help Reverse 600 x 337"
drag, startPoint x: 668, startPoint y: 113, endPoint x: 598, endPoint y: 114, distance: 70.0
click span "x1.01"
click span "pause"
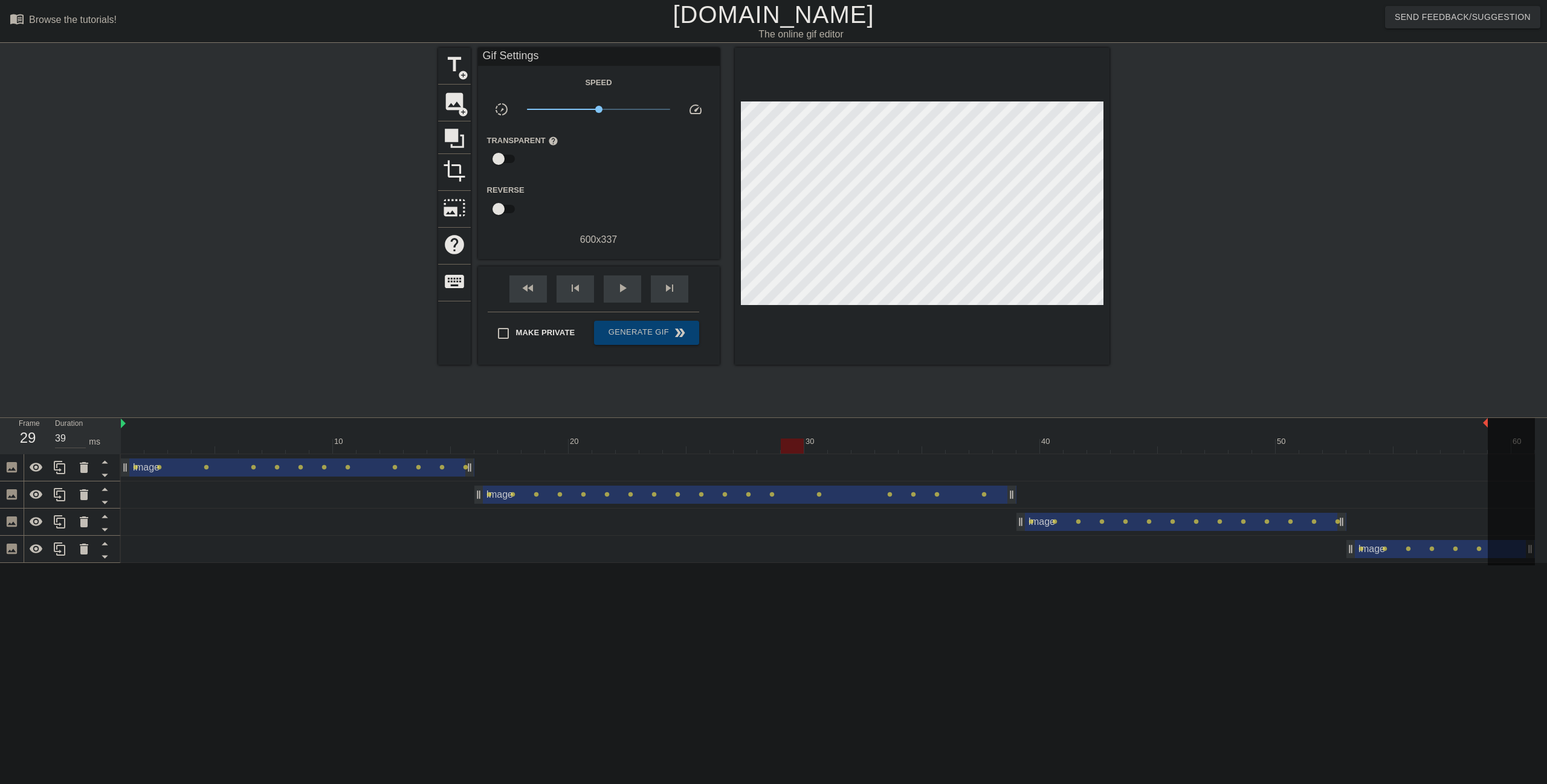
click input "39"
click input "38"
click input "37"
click input "36"
click input "35"
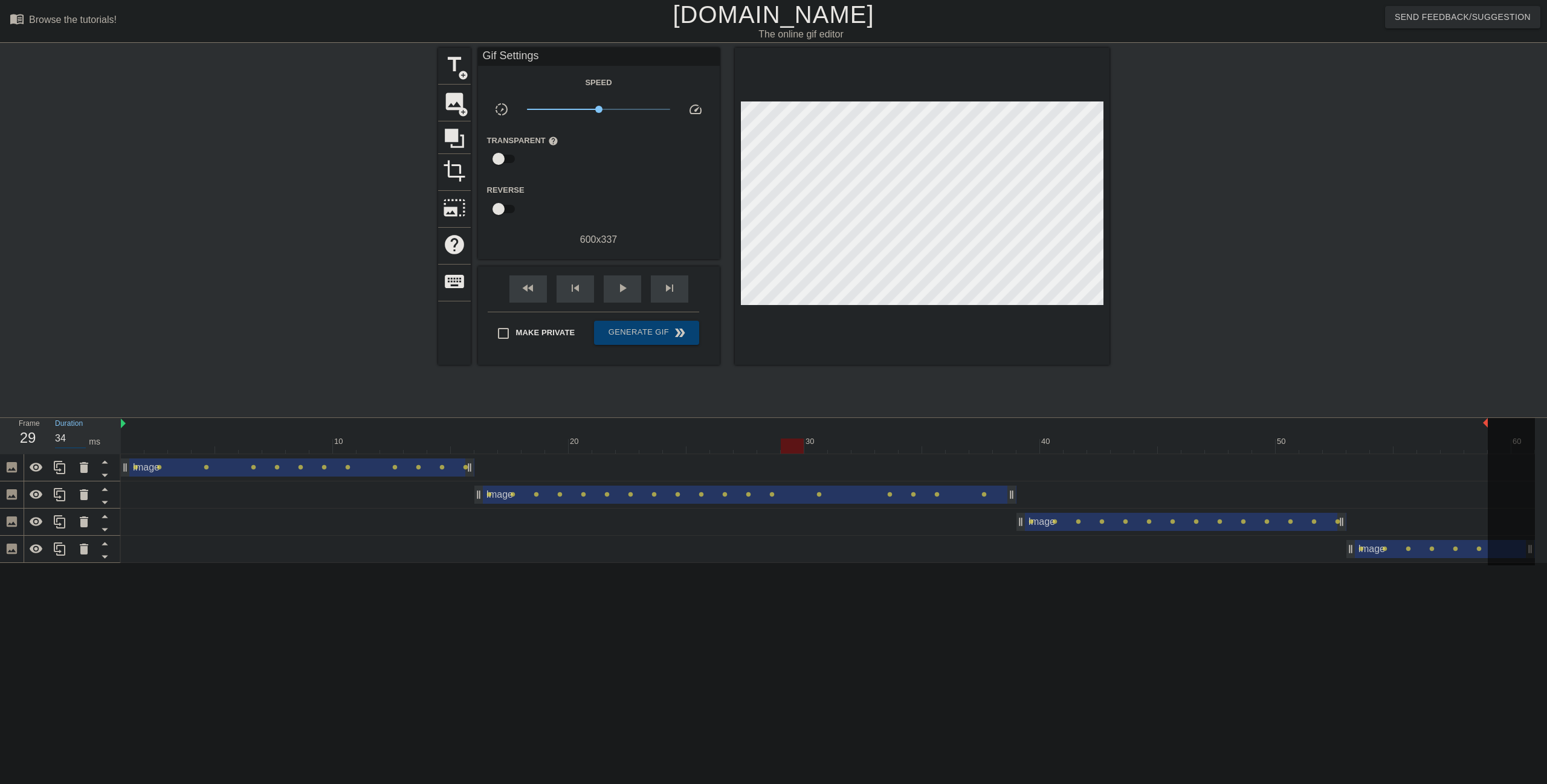
click input "34"
click input "33"
click input "32"
click input "31"
click input "30"
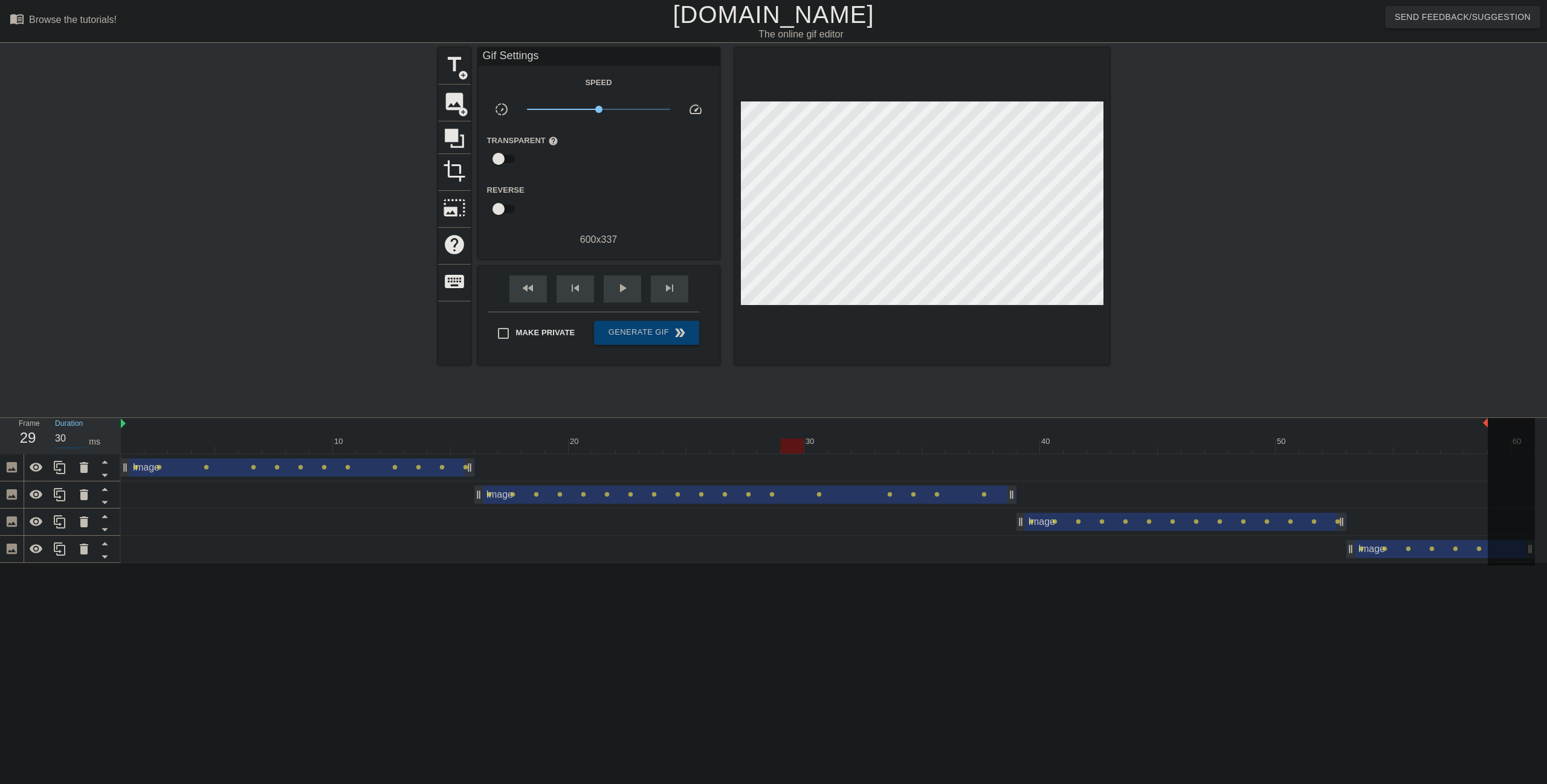
click input "30"
click input "0"
paste input "3"
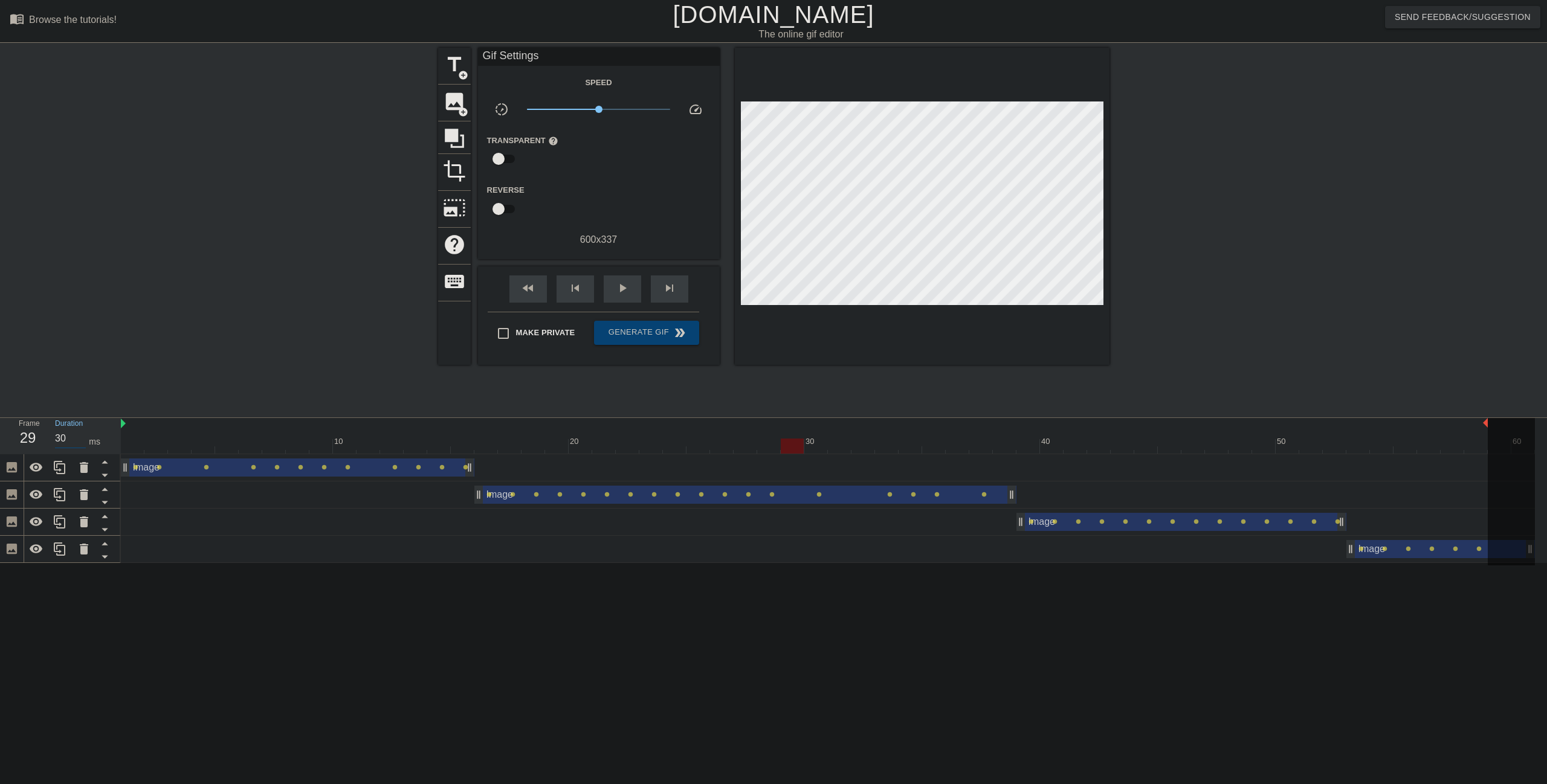
click div "Duration 30 ms"
click input "40"
paste input "3"
click div
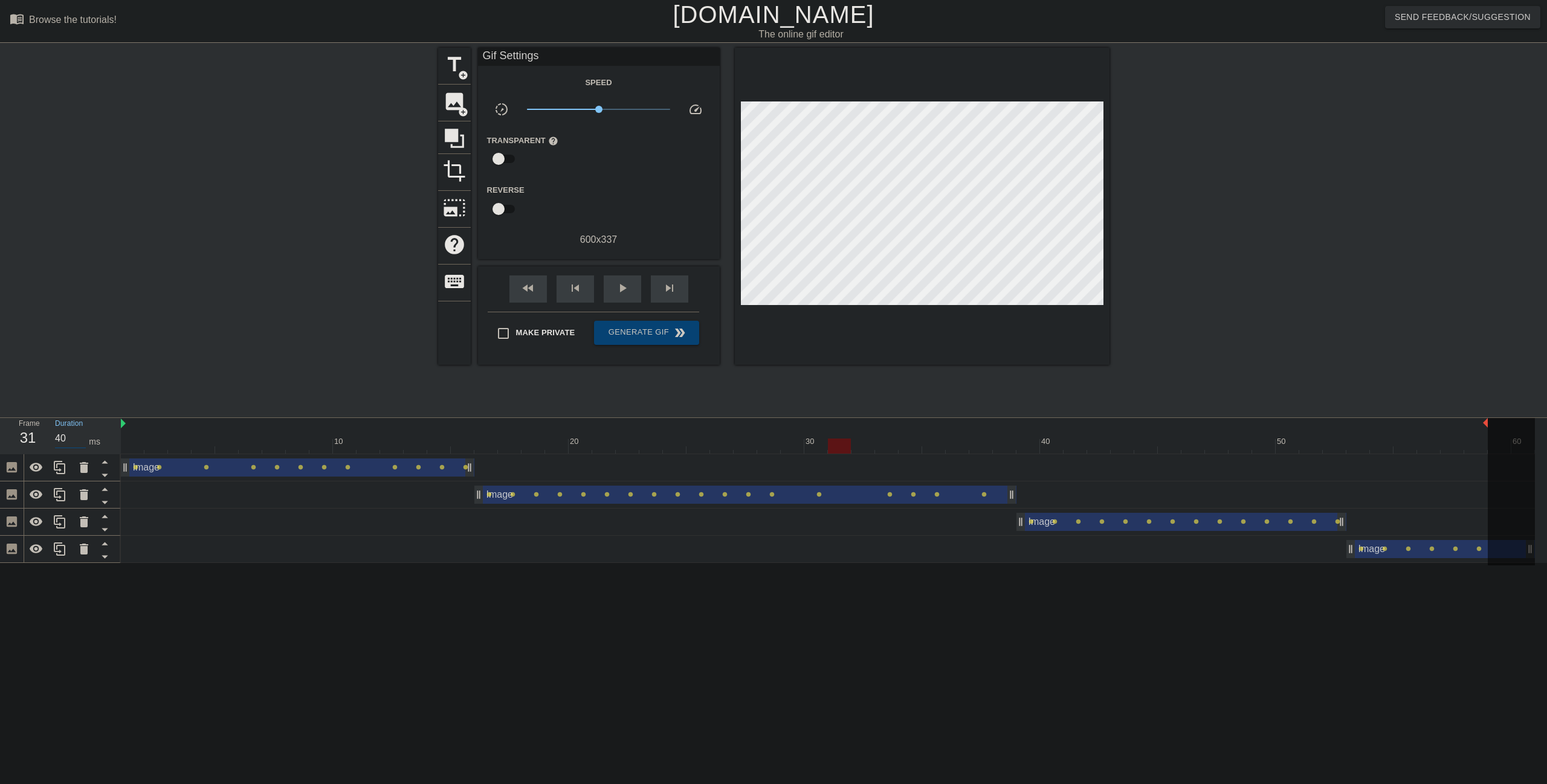
click input "40"
paste input "3"
click div "Duration 30 ms"
click input "40"
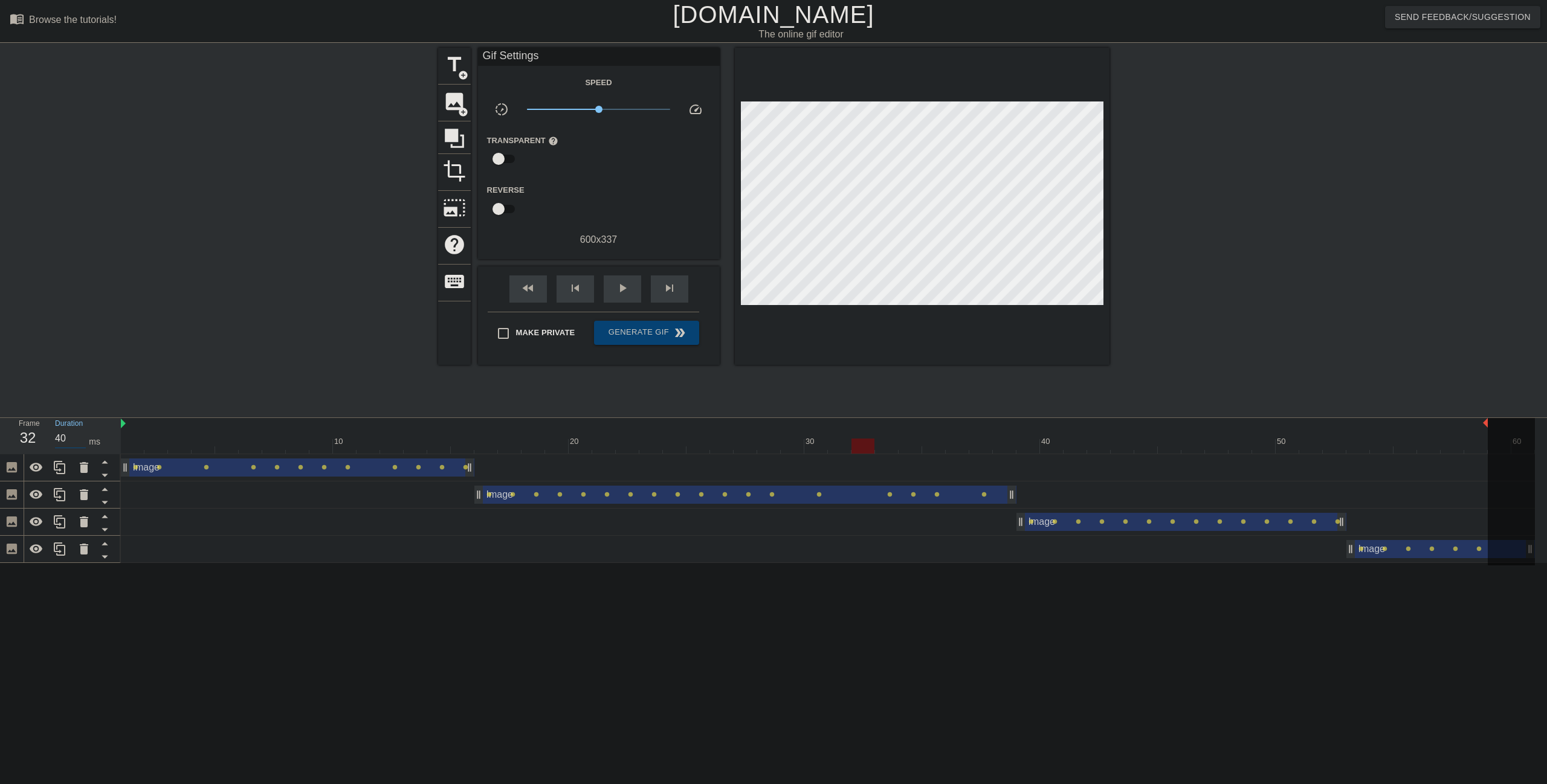
click input "40"
paste input "3"
click div "Duration 30 ms"
click input "50"
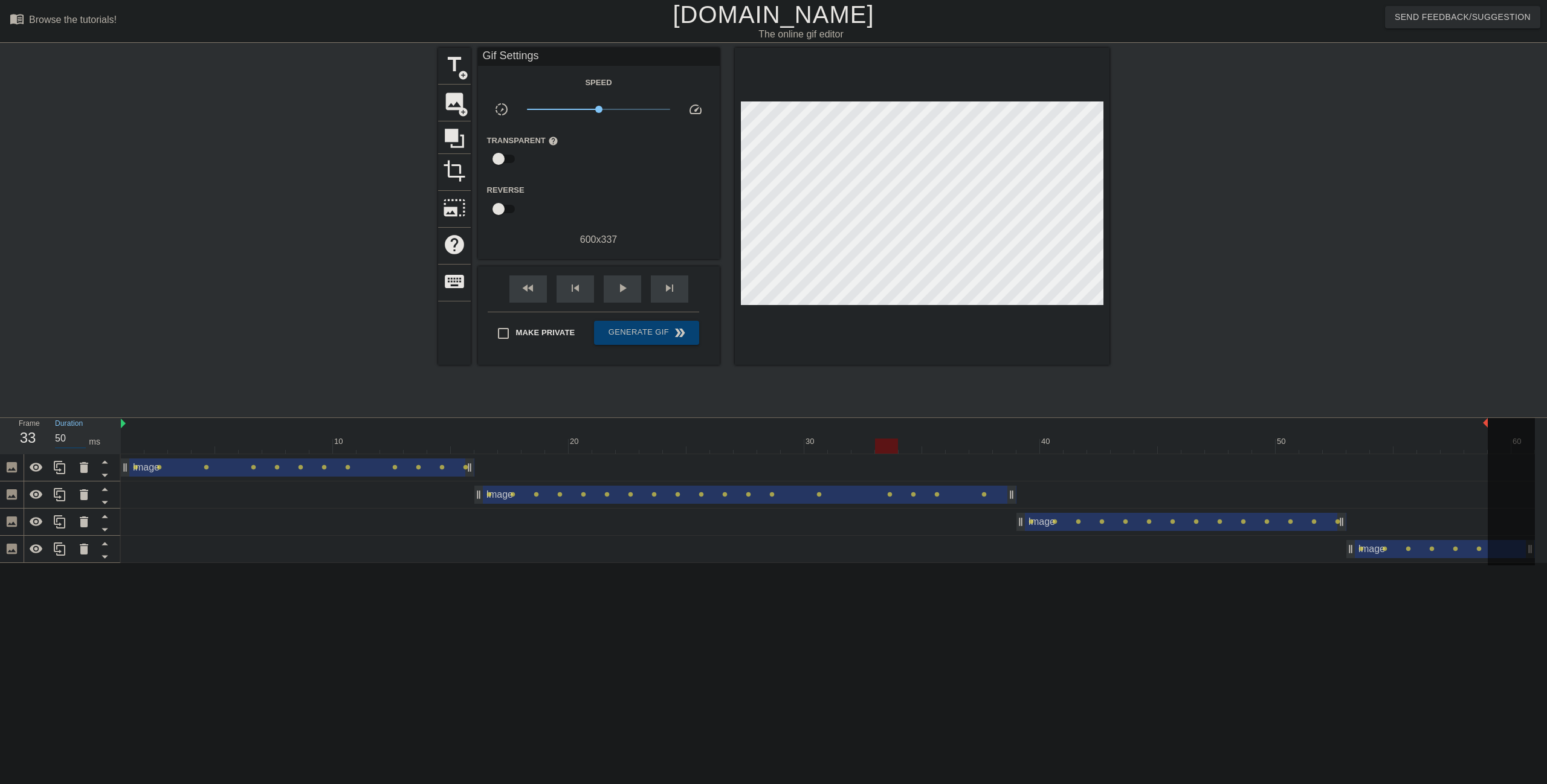
click input "50"
click div "Duration 40 ms"
click span "play_arrow"
click div "pause"
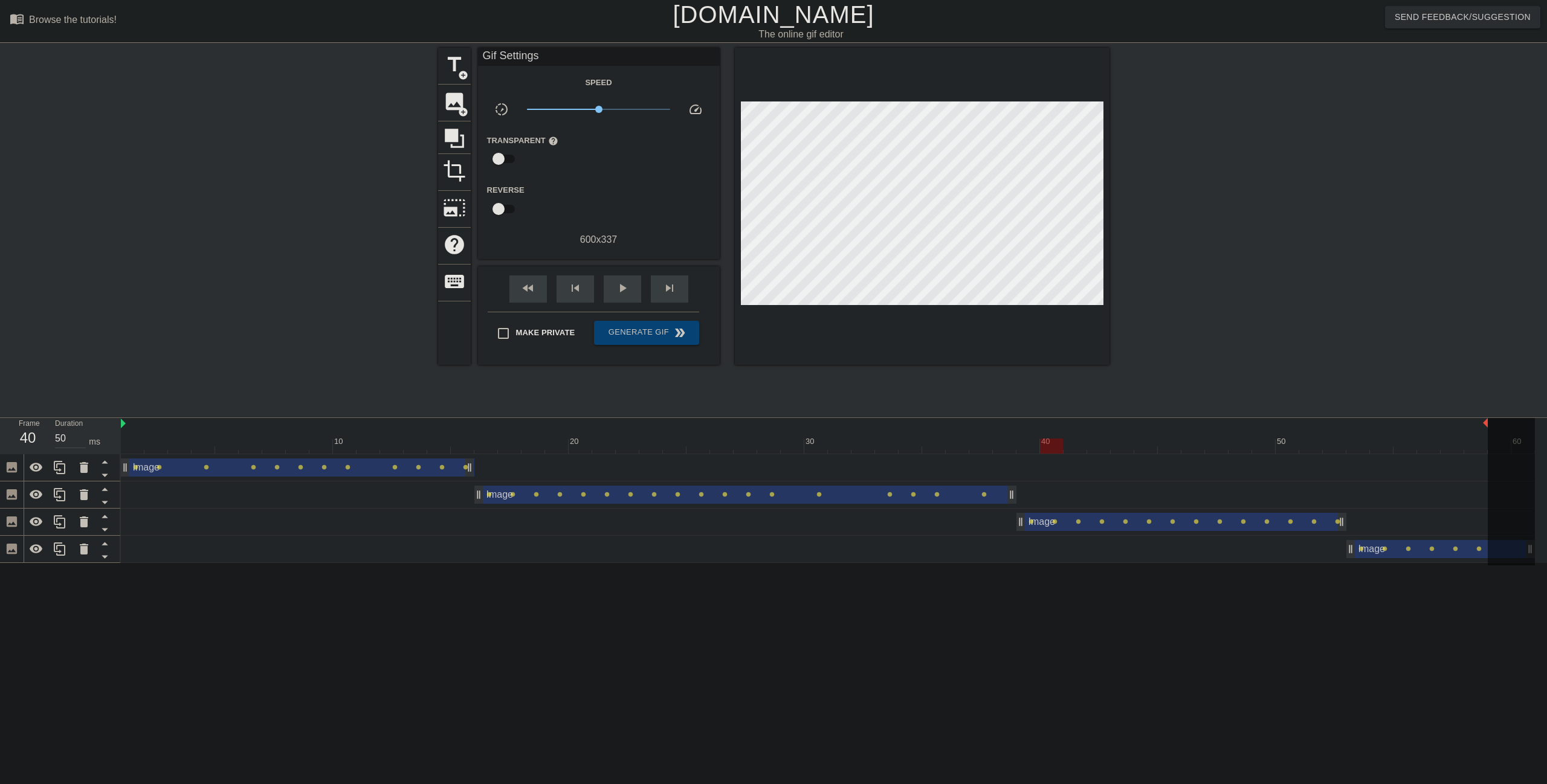
click div
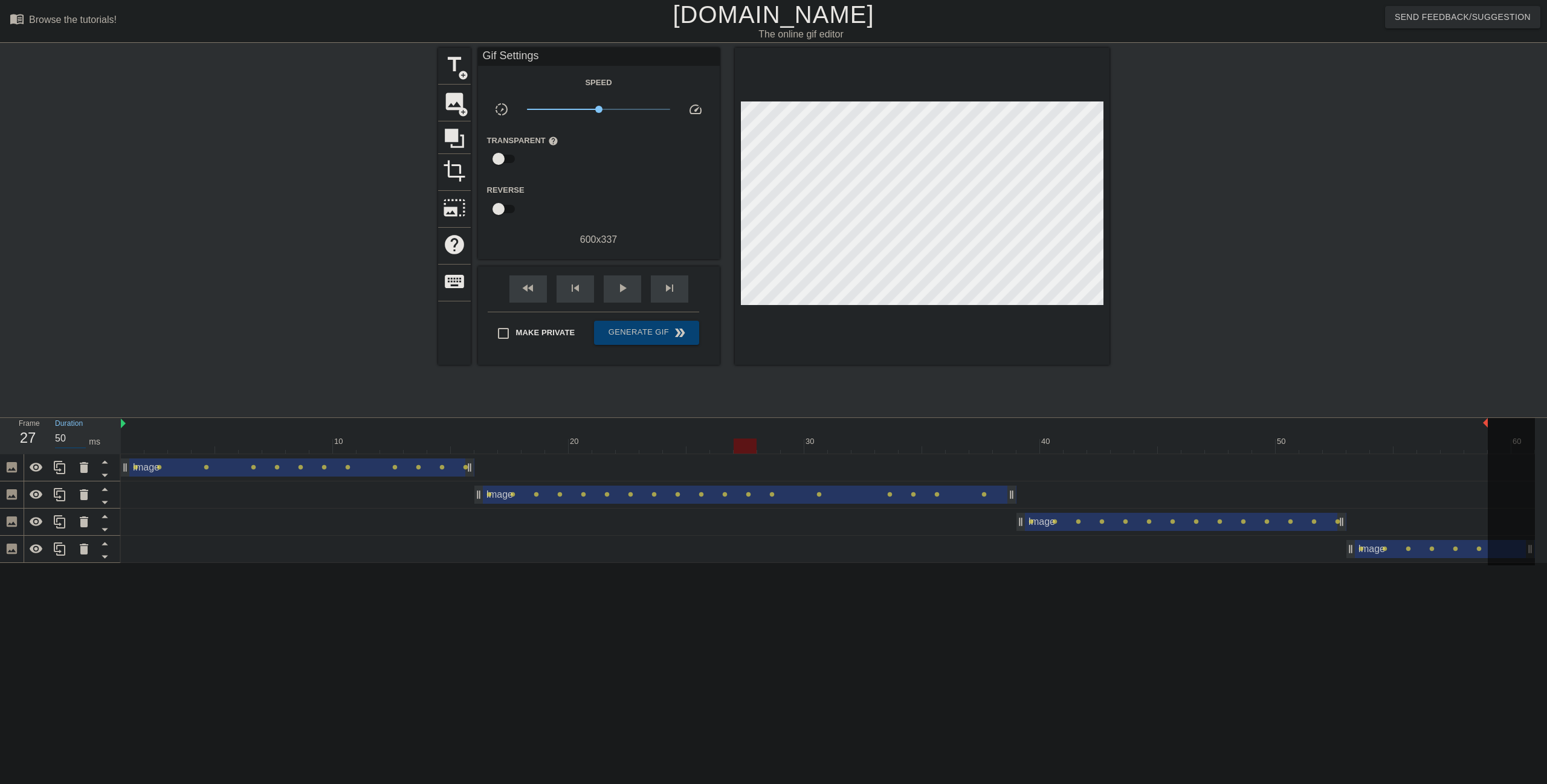
click input "50"
click div "Duration 40 ms"
click input "40"
click div "Duration 30 ms"
click div "Duration 40 ms"
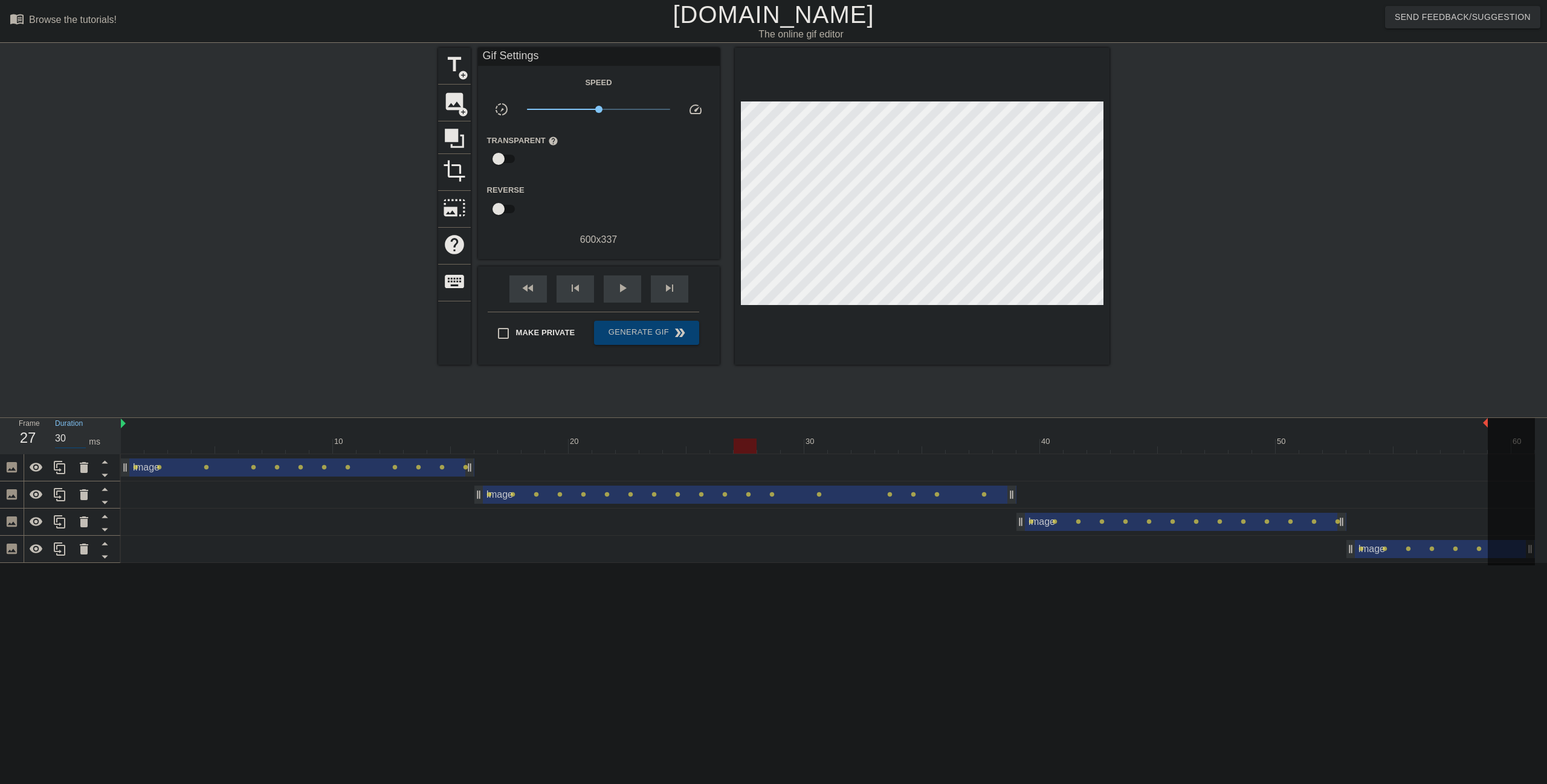
click div "Duration 30 ms"
click input "40"
click div "Duration 30 ms"
click span "play_arrow"
drag, startPoint x: 598, startPoint y: 109, endPoint x: 621, endPoint y: 112, distance: 23.2
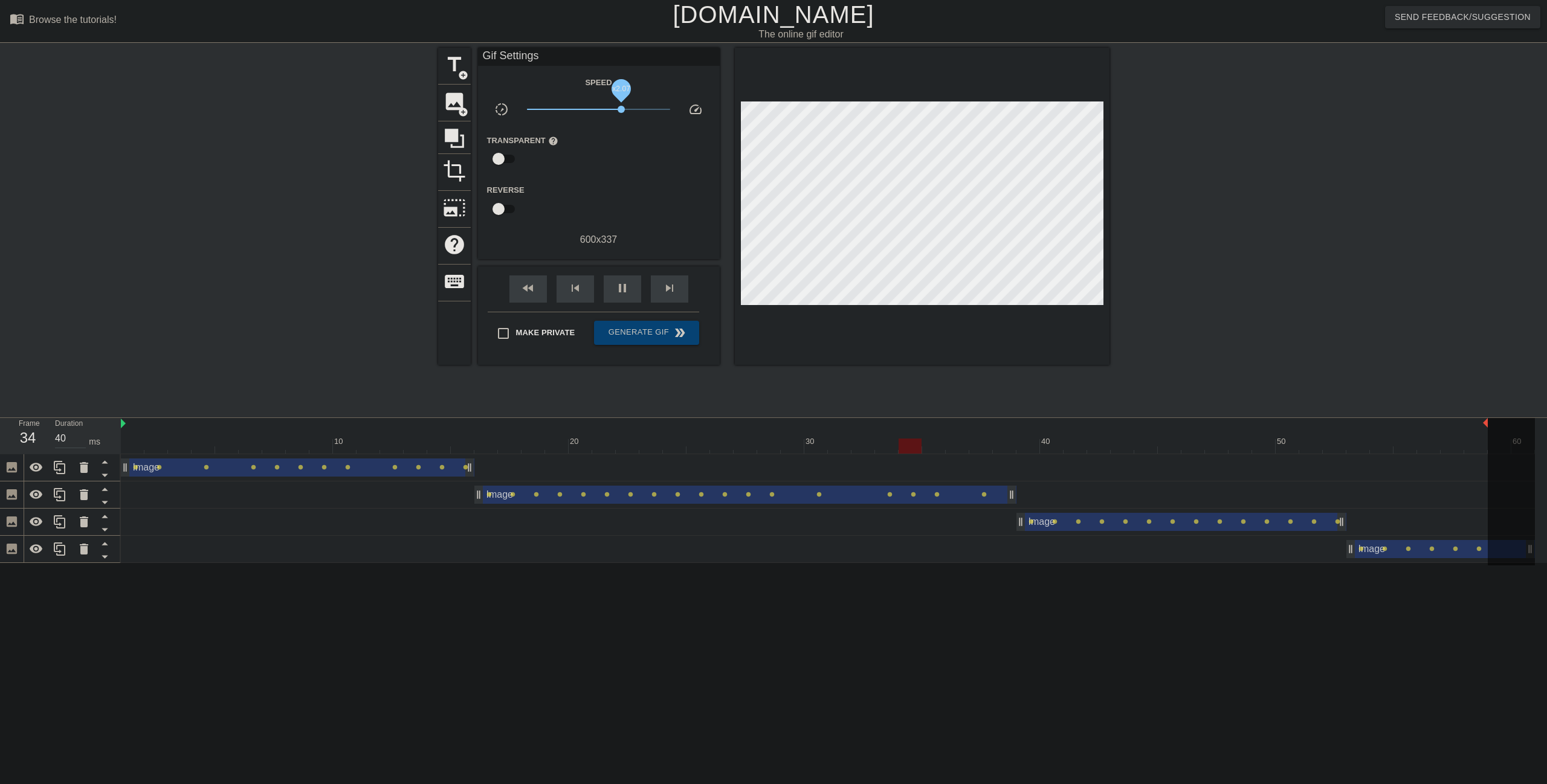
click span "x2.07"
click span "x2.00"
click span "title"
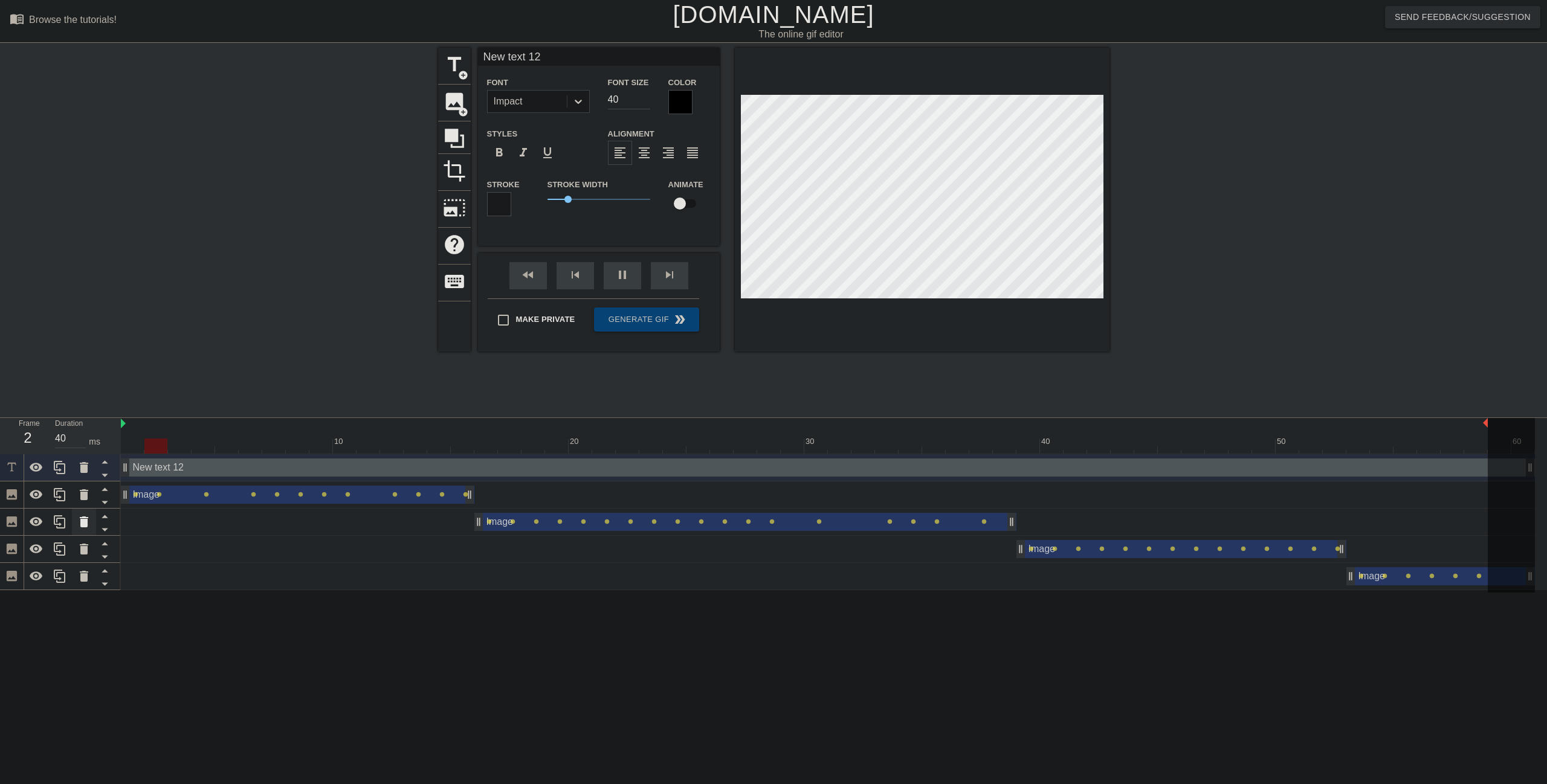
drag, startPoint x: 1115, startPoint y: 470, endPoint x: 78, endPoint y: 528, distance: 1038.6
click div "Frame 2 Duration 40 ms 10 20 30 40 50 60 New text 12 drag_handle drag_handle Im…"
click div "New text 12 drag_handle drag_handle"
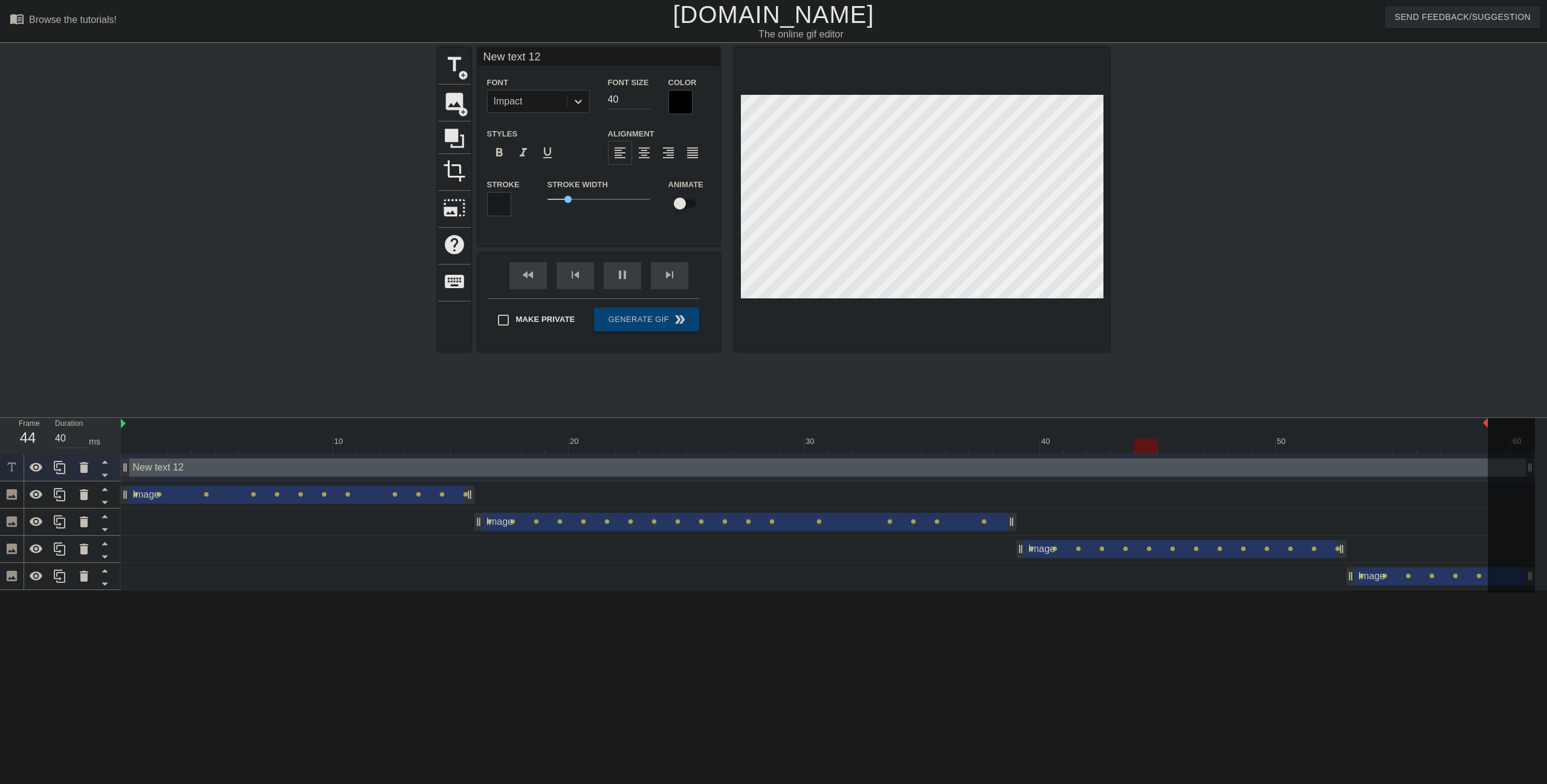
type input "50"
type input "W"
type textarea "W"
type input "50"
type input "WH"
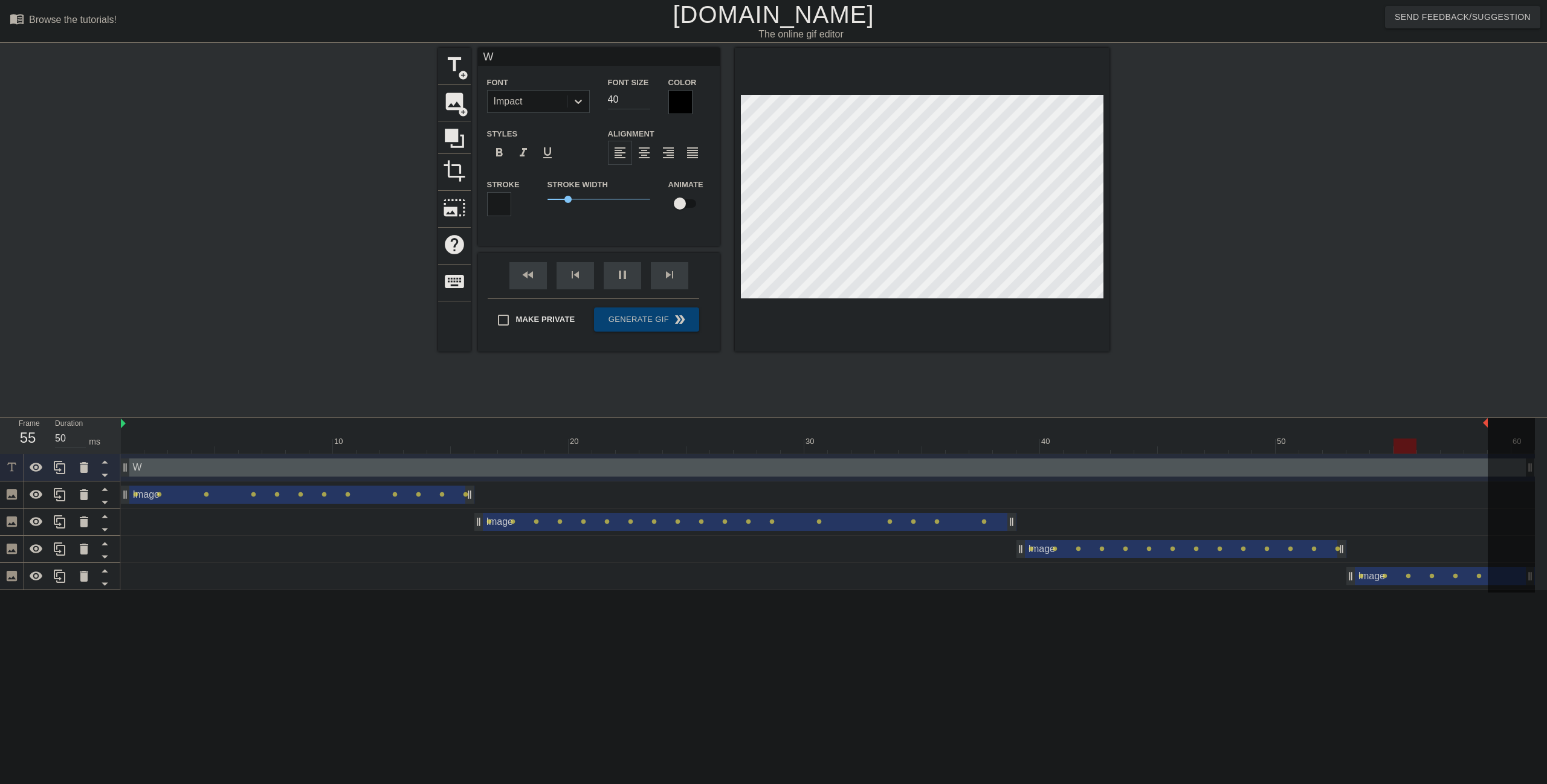
type textarea "WH"
type input "40"
type input "WHT"
type textarea "WHT"
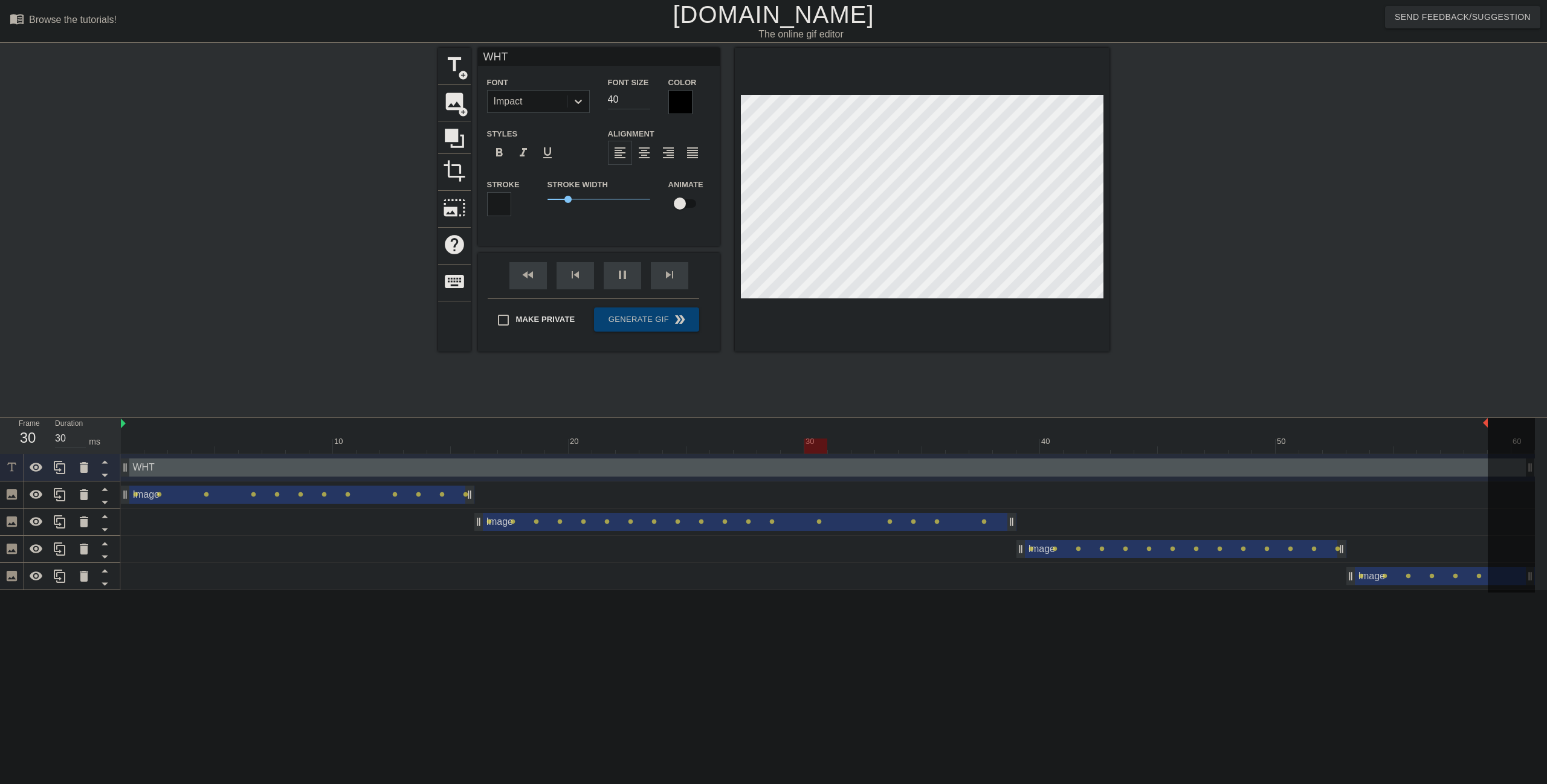
type input "40"
type input "WH"
type textarea "WH"
type input "40"
type input "WHA"
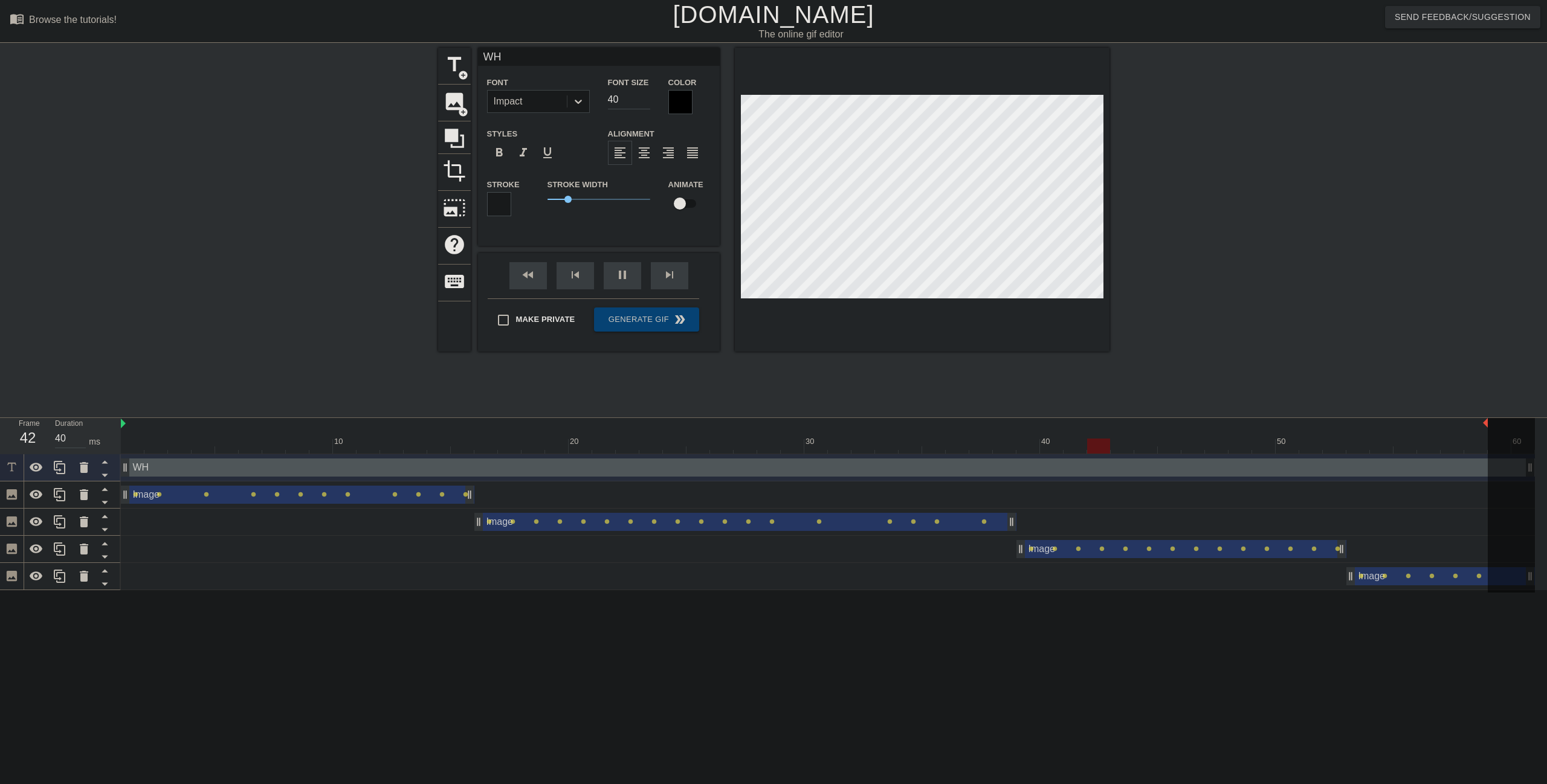
type textarea "WHA"
type input "50"
type input "WHAT"
type textarea "WHAT"
type input "50"
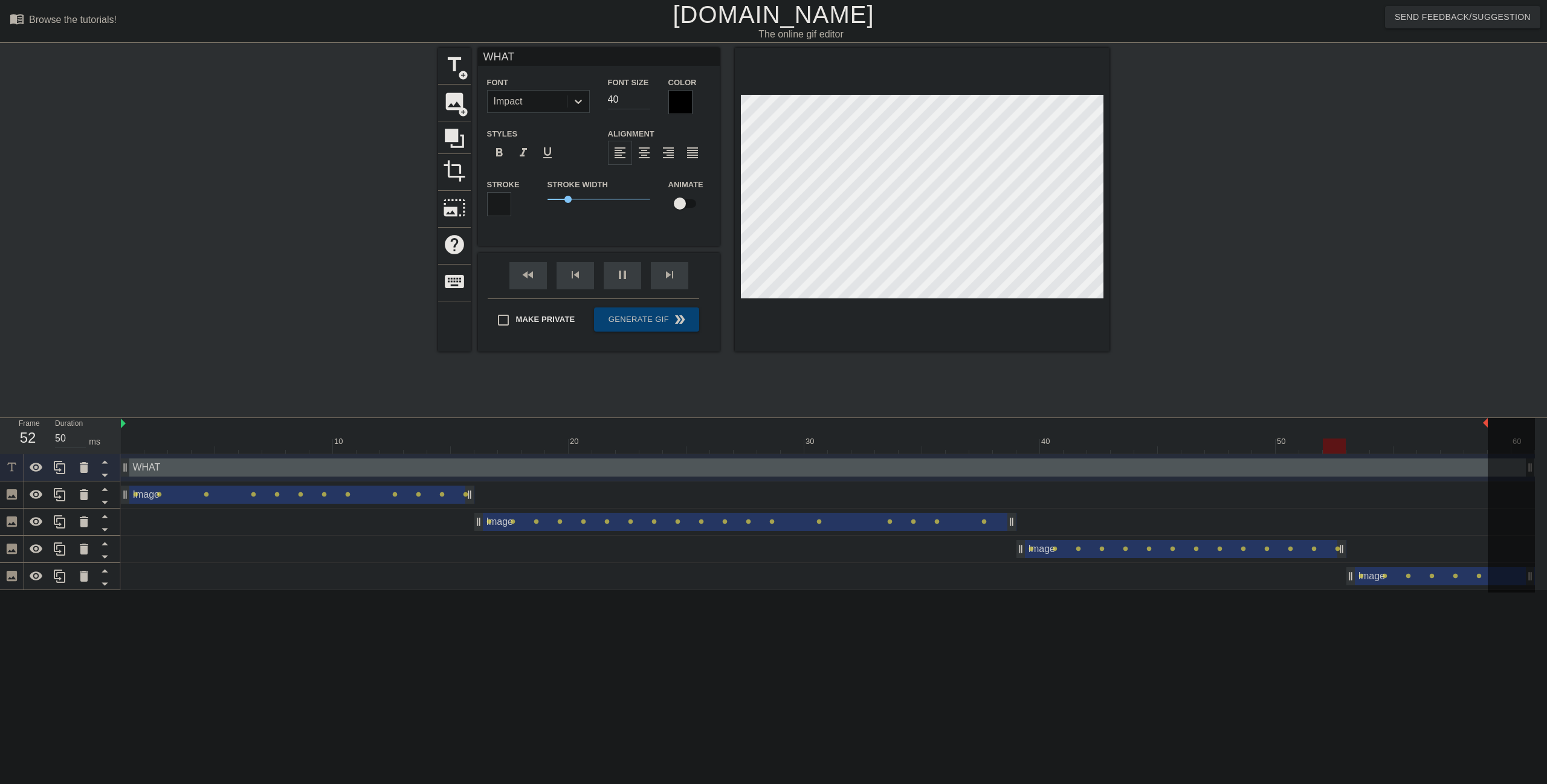
type input "WHAT""
type textarea "WHAT""
type input "40"
type input "WHAT"
type textarea "WHAT"
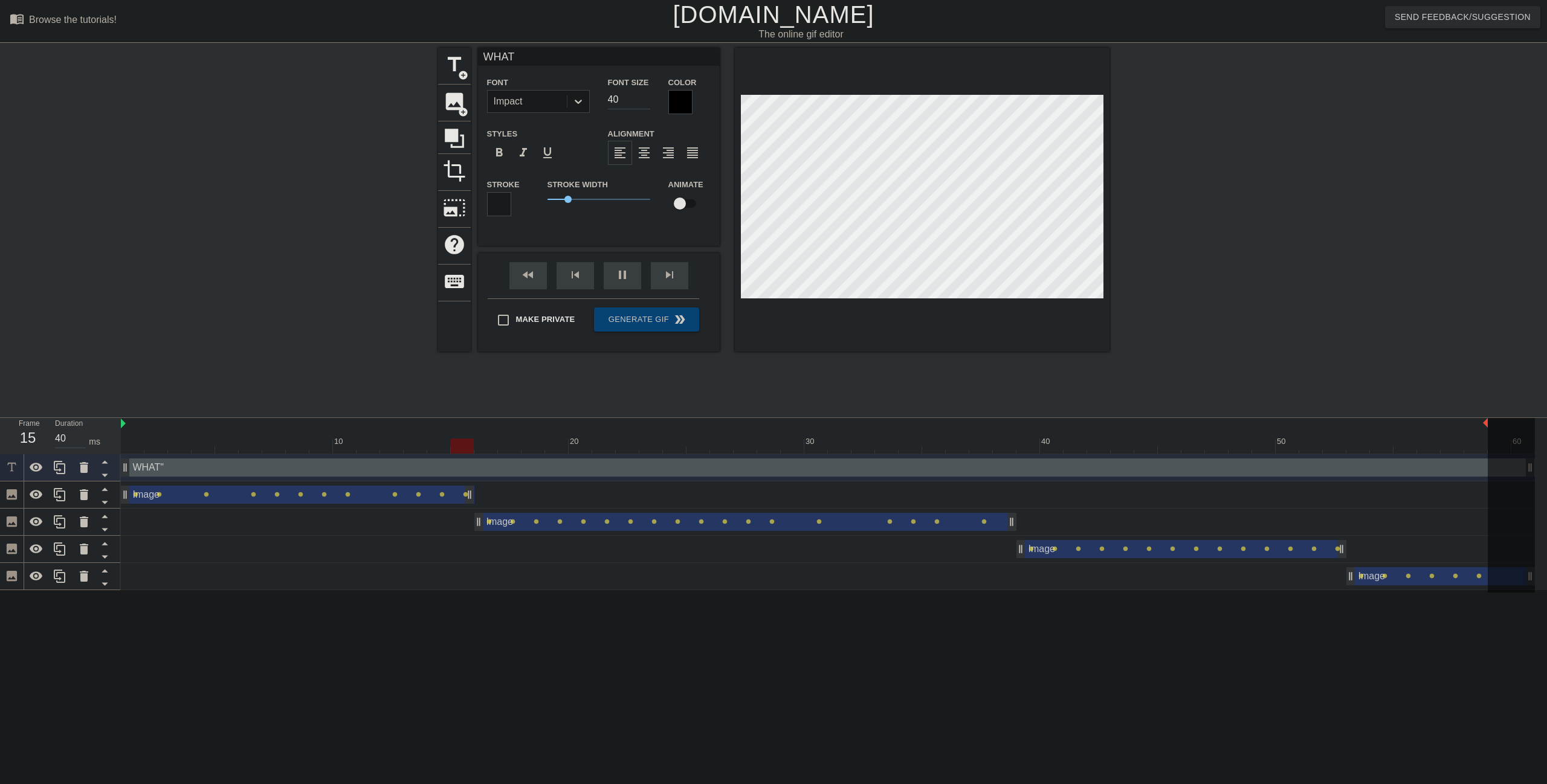
type input "30"
type input "WHAT'"
type textarea "WHAT'"
type input "40"
type input "WHAT'S"
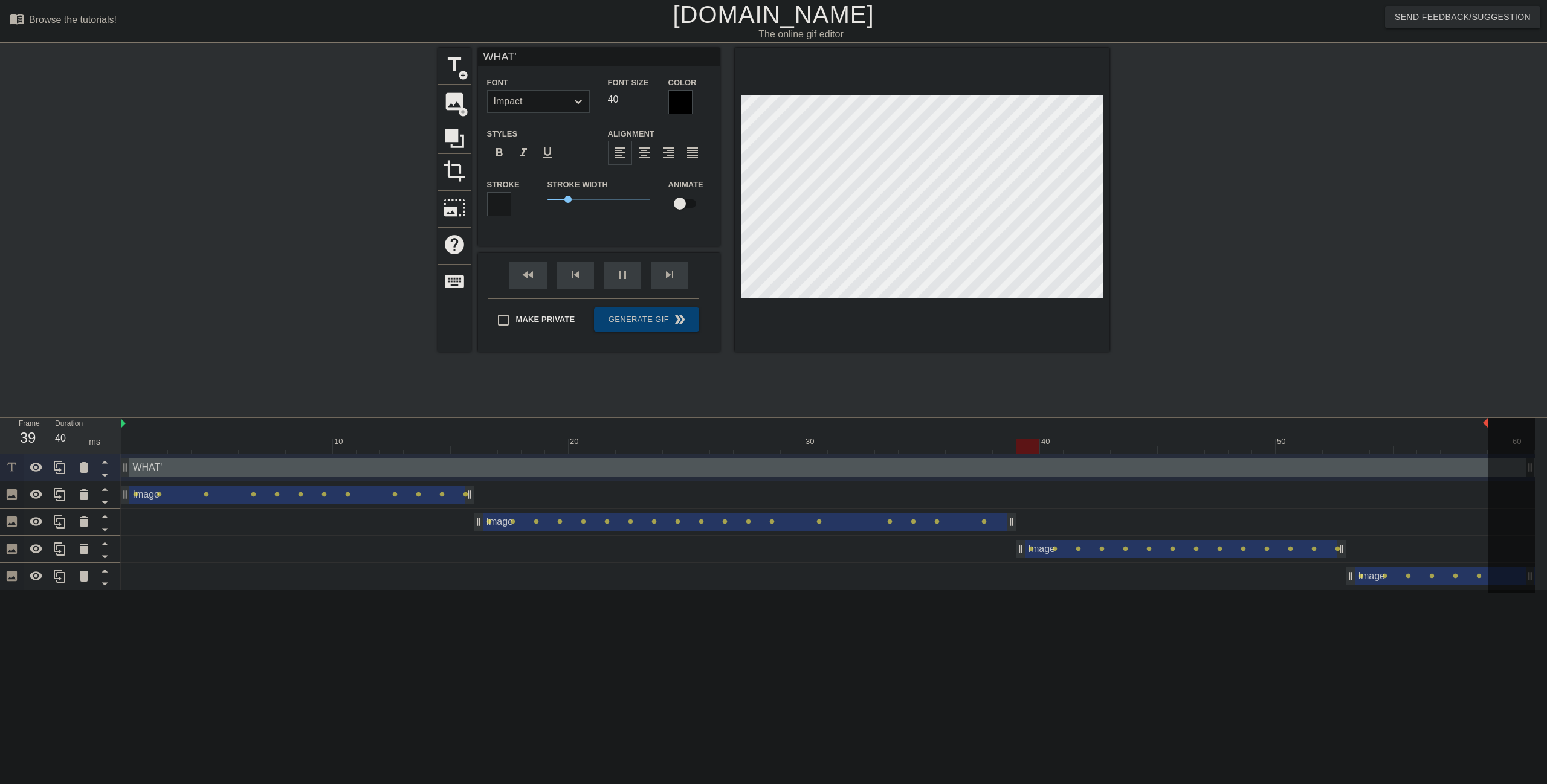
type textarea "WHAT'S"
type input "40"
type input "WHAT'S"
type textarea "WHAT'S"
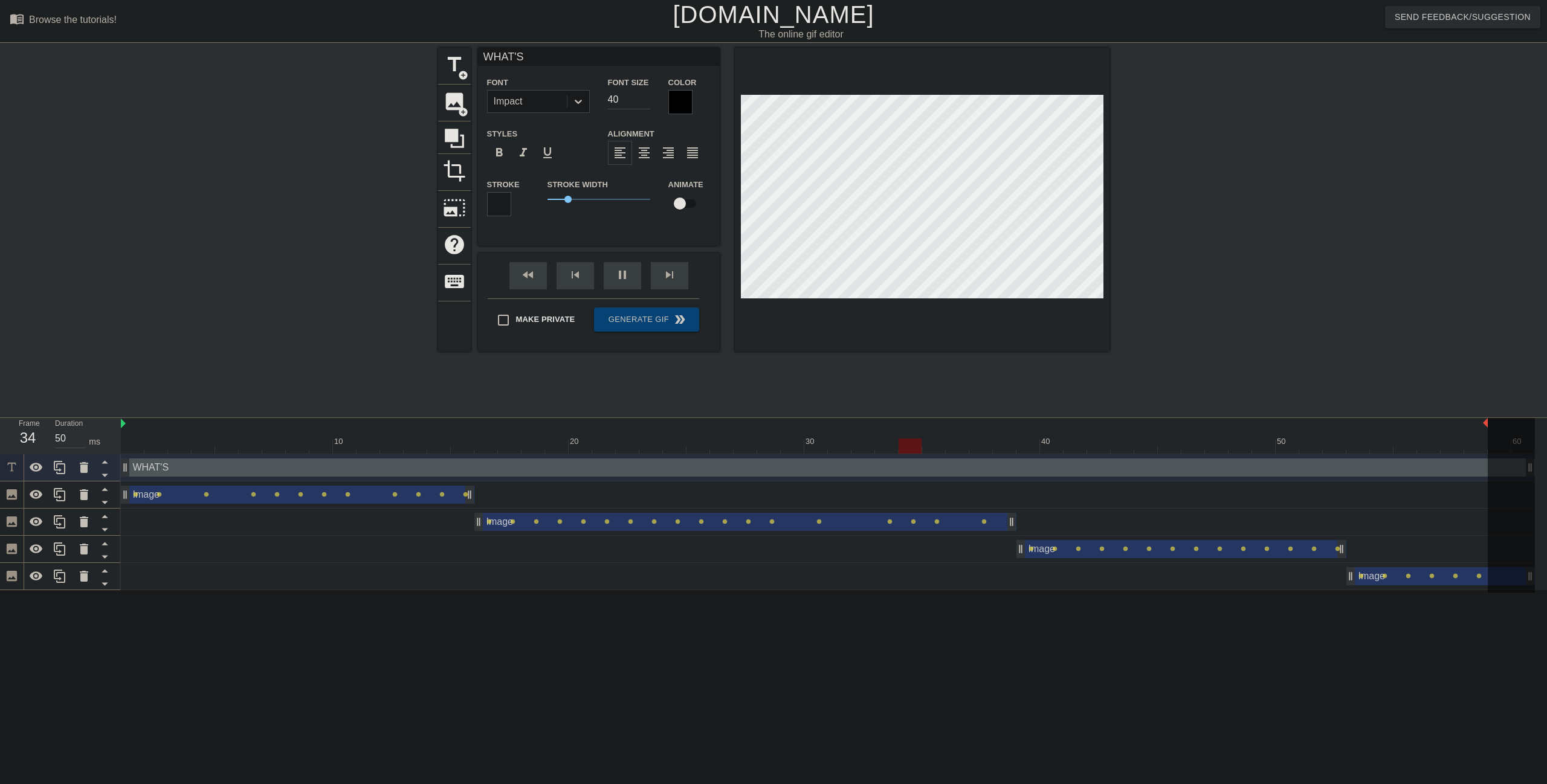
type input "40"
type textarea "WHAT'S &"
type input "WHAT'S &"
type input "40"
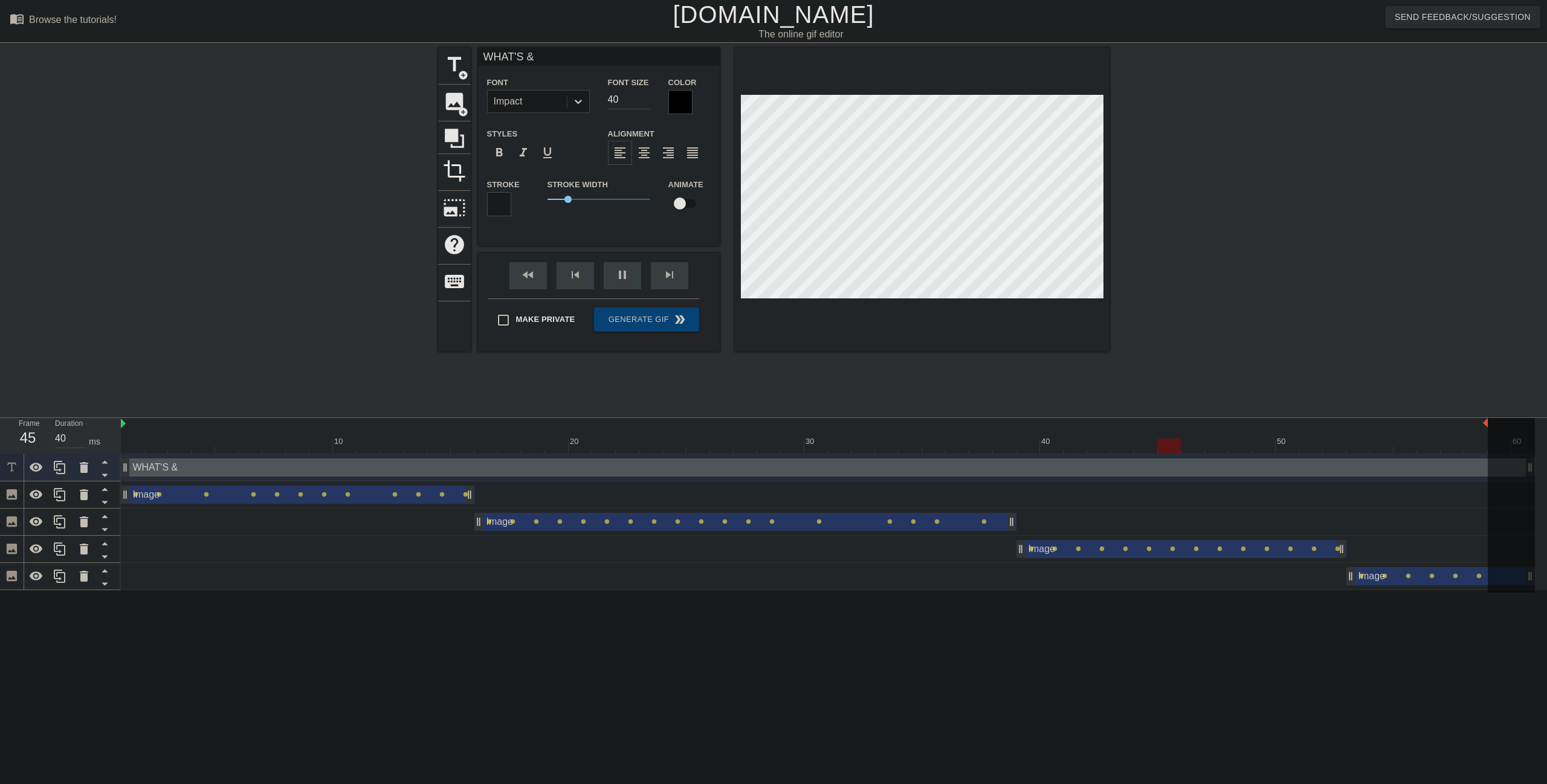
type input "WHAT'S &"
type textarea "WHAT'S &"
type input "40"
type input "WHAT'S &"
type textarea "WHAT'S &"
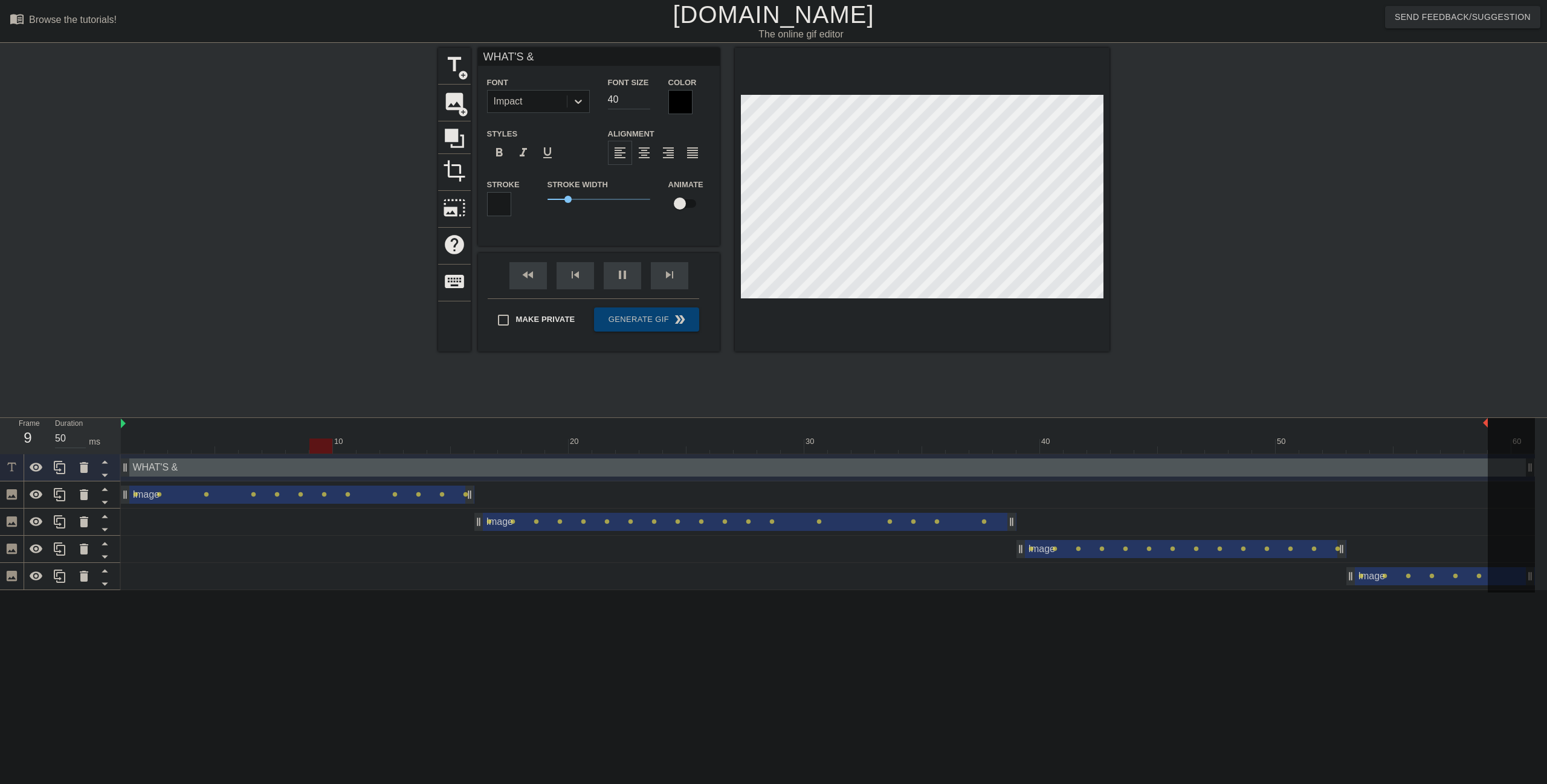
type input "40"
type input "WHAT'S"
type textarea "WHAT'S"
type input "40"
type input "WHAT'S 7"
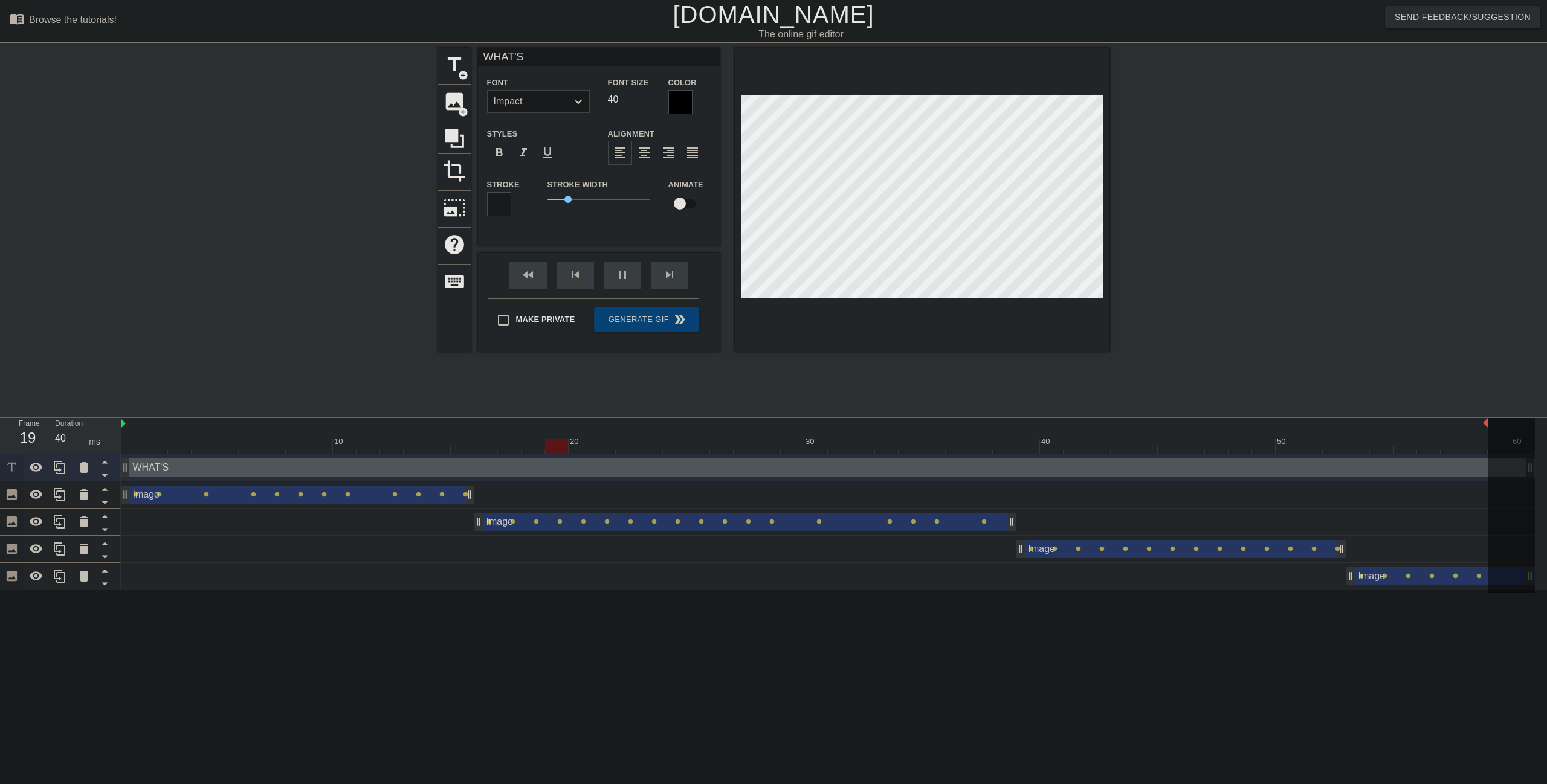
type textarea "WHAT'S 7"
type input "30"
type input "WHAT'S 7"
type textarea "WHAT'S 7"
type input "40"
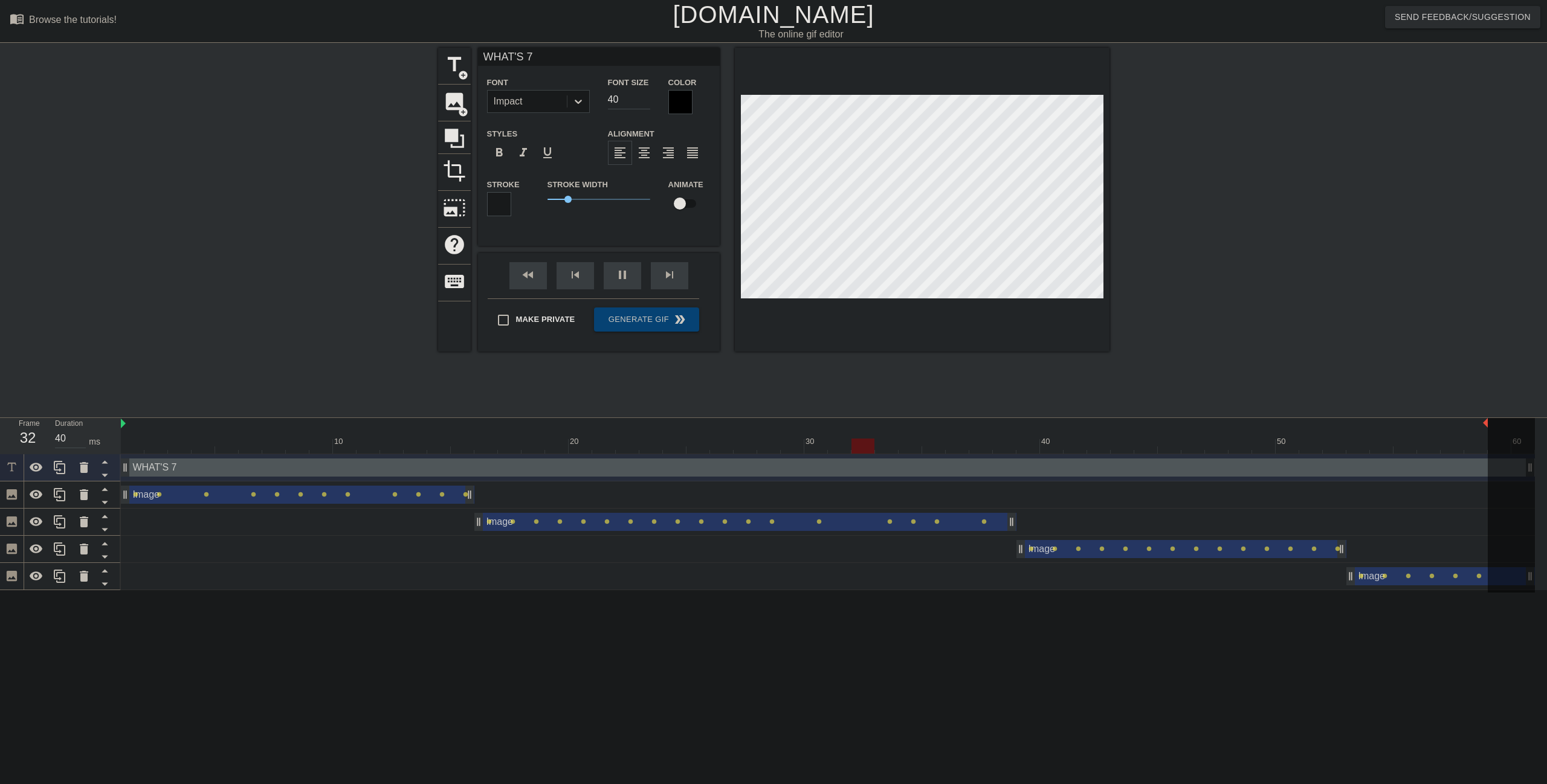
type input "WHAT'S 7 N"
type textarea "WHAT'S 7 N"
type input "WHAT'S 7 NM"
type textarea "WHAT'S 7 NM"
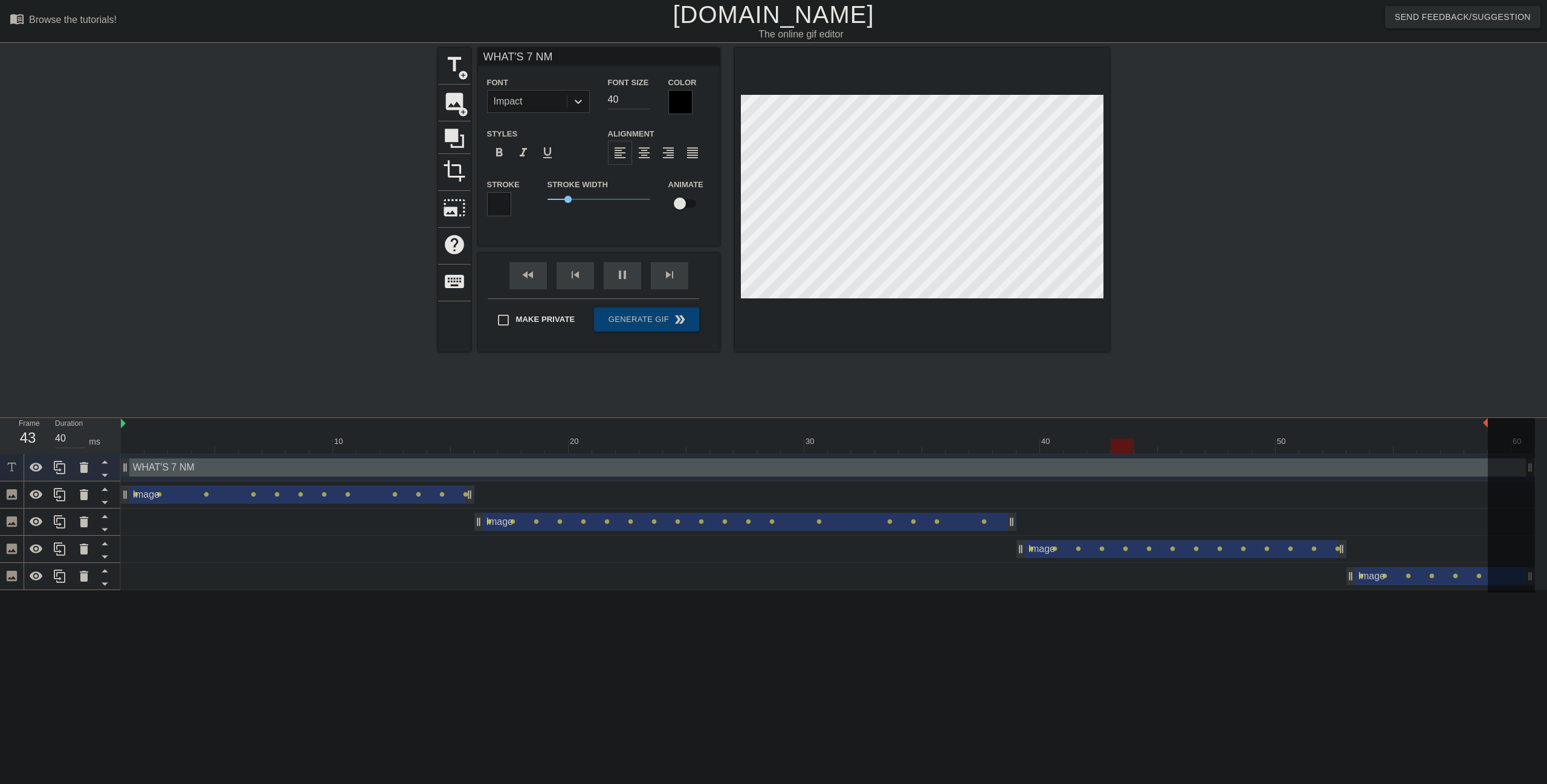
type input "50"
type input "WHAT'S 7 N"
type textarea "WHAT'S 7 N"
type input "40"
type input "WHAT'S 7"
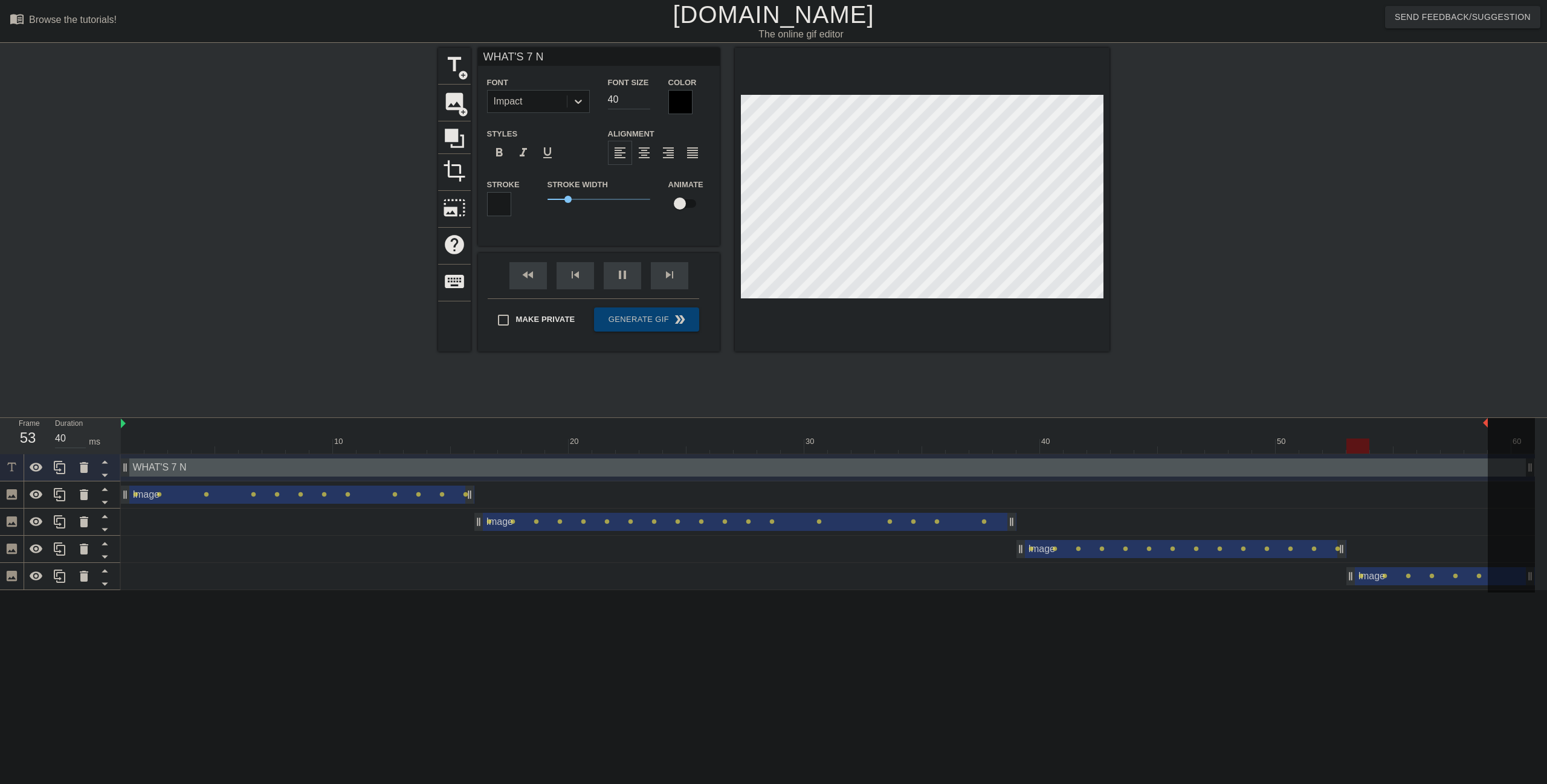
type textarea "WHAT'S 7"
type input "50"
type input "WHAT'S 7 M"
type textarea "WHAT'S 7 M"
type input "50"
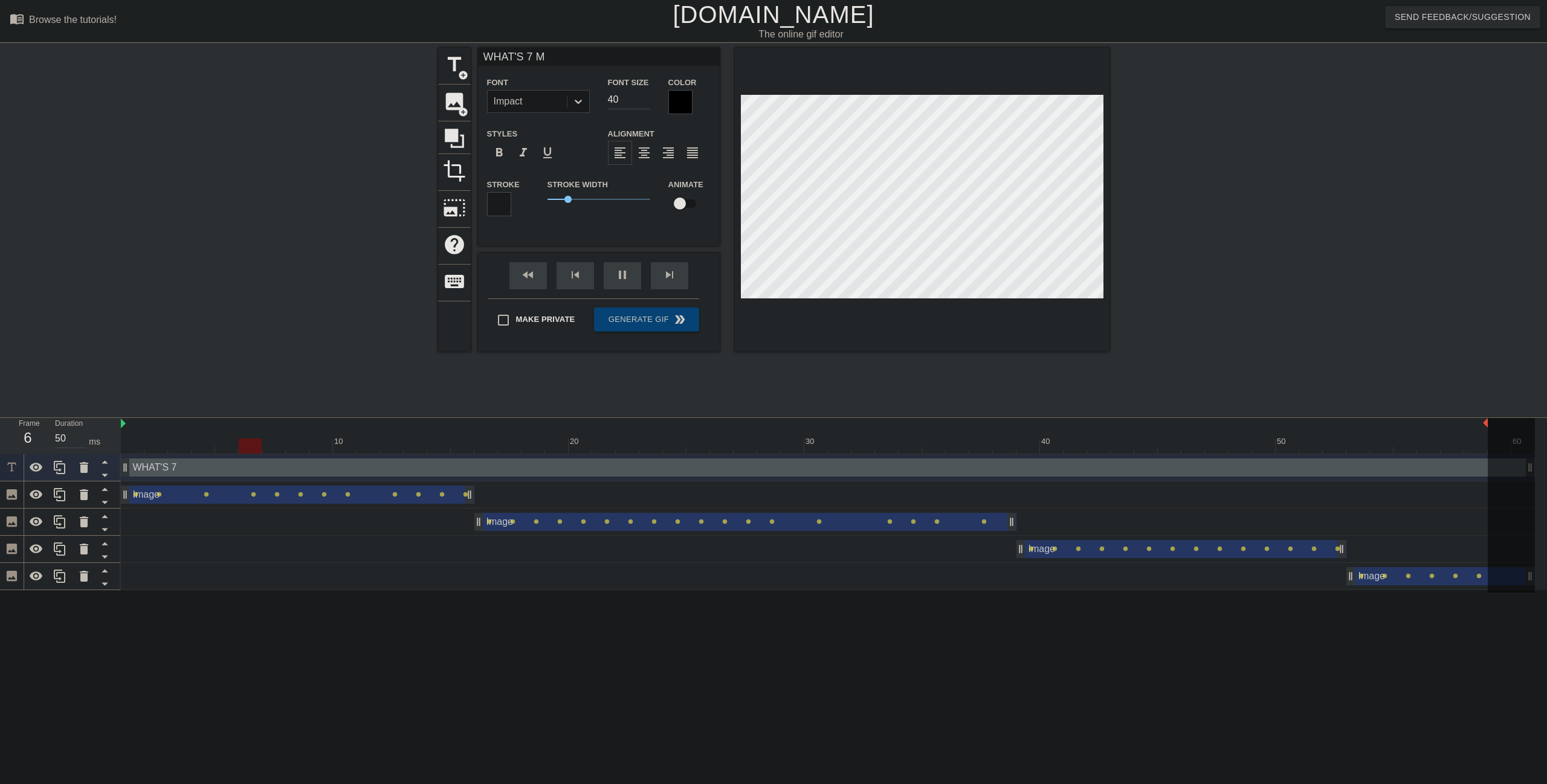
type input "WHAT'S 7 MO"
type textarea "WHAT'S 7 MO"
type input "40"
type input "WHAT'S 7 MOR"
type textarea "WHAT'S 7 MOR"
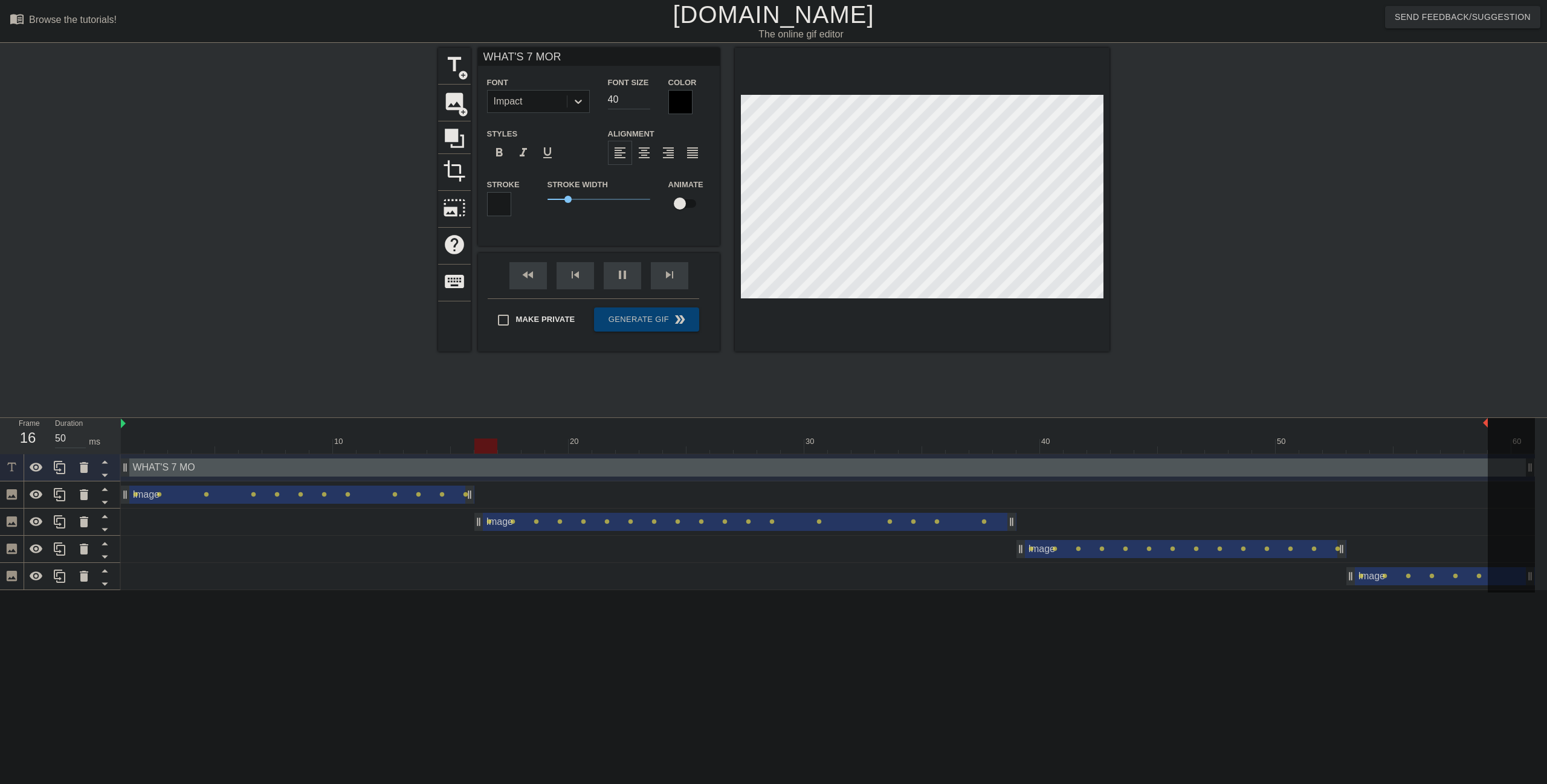
type input "40"
type input "WHAT'S 7 MORE"
type textarea "WHAT'S 7 MORE"
type input "30"
type input "WHAT'S 7 MORE"
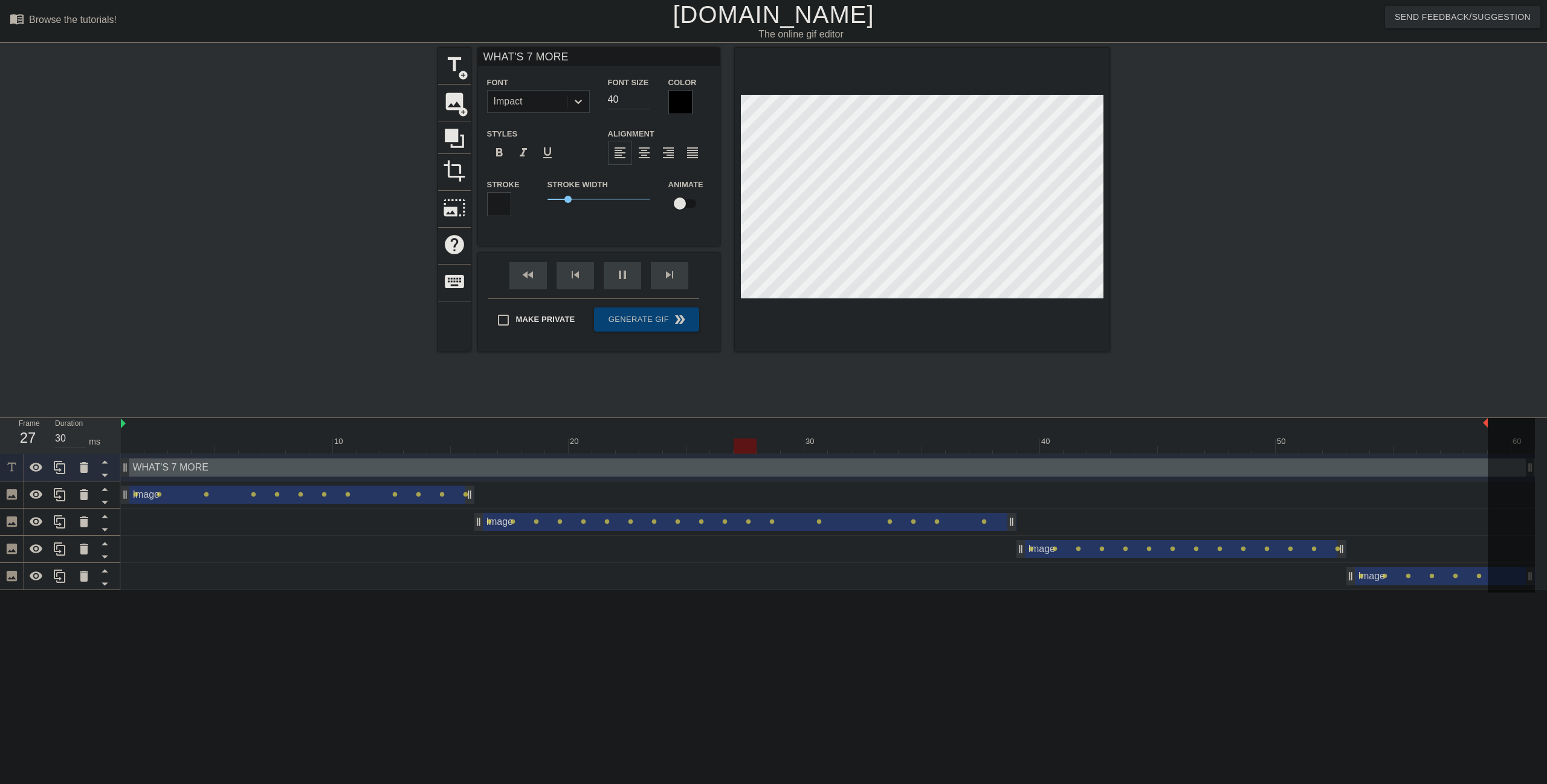
type textarea "WHAT'S 7 MORE"
type input "40"
type input "WHAT'S 7 MORE Y"
type textarea "WHAT'S 7 MORE Y"
type input "40"
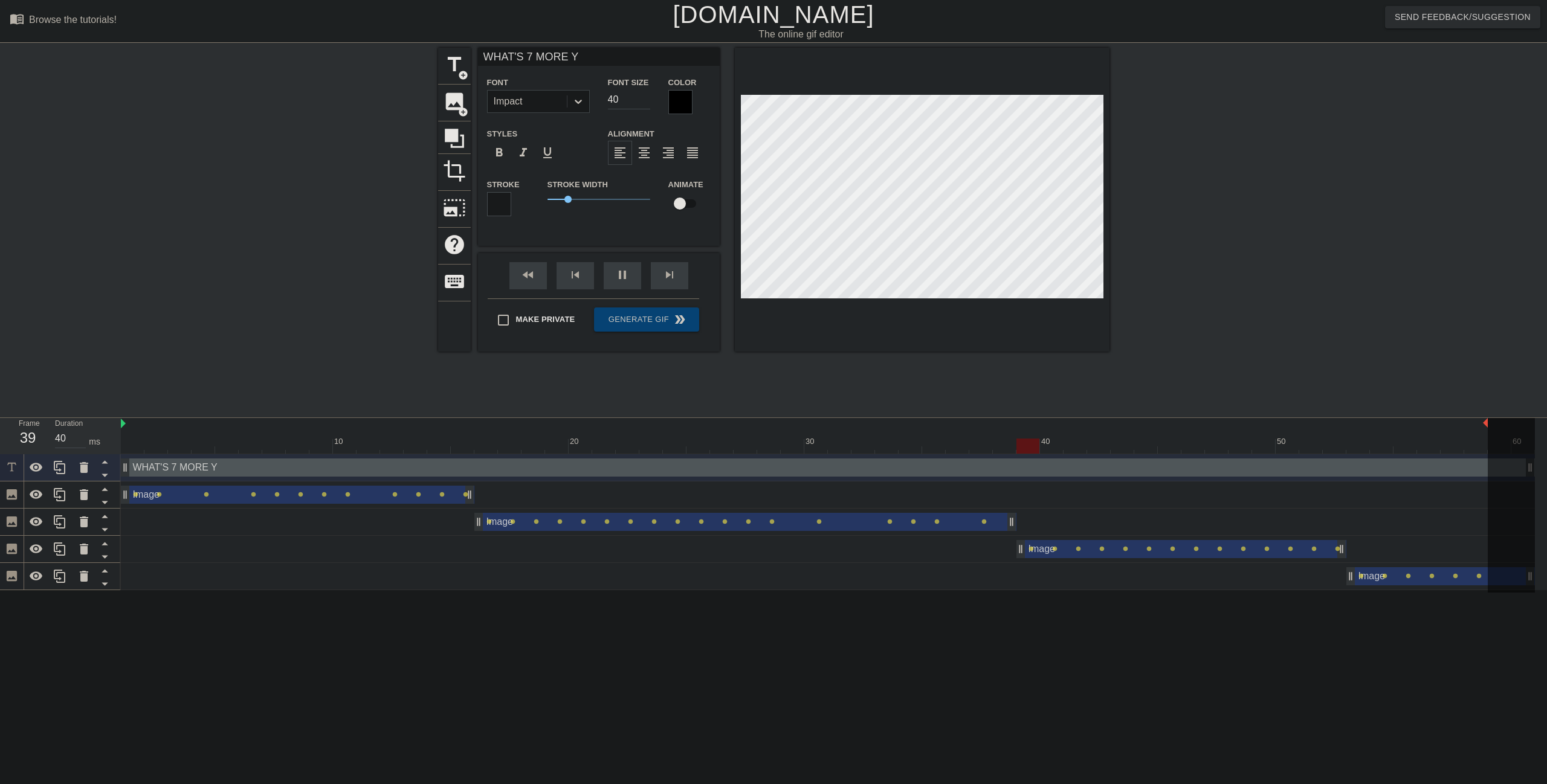
type input "WHAT'S 7 MORE YE"
type textarea "WHAT'S 7 MORE YE"
type input "40"
type input "WHAT'S 7 MORE YEA"
type textarea "WHAT'S 7 MORE YEA"
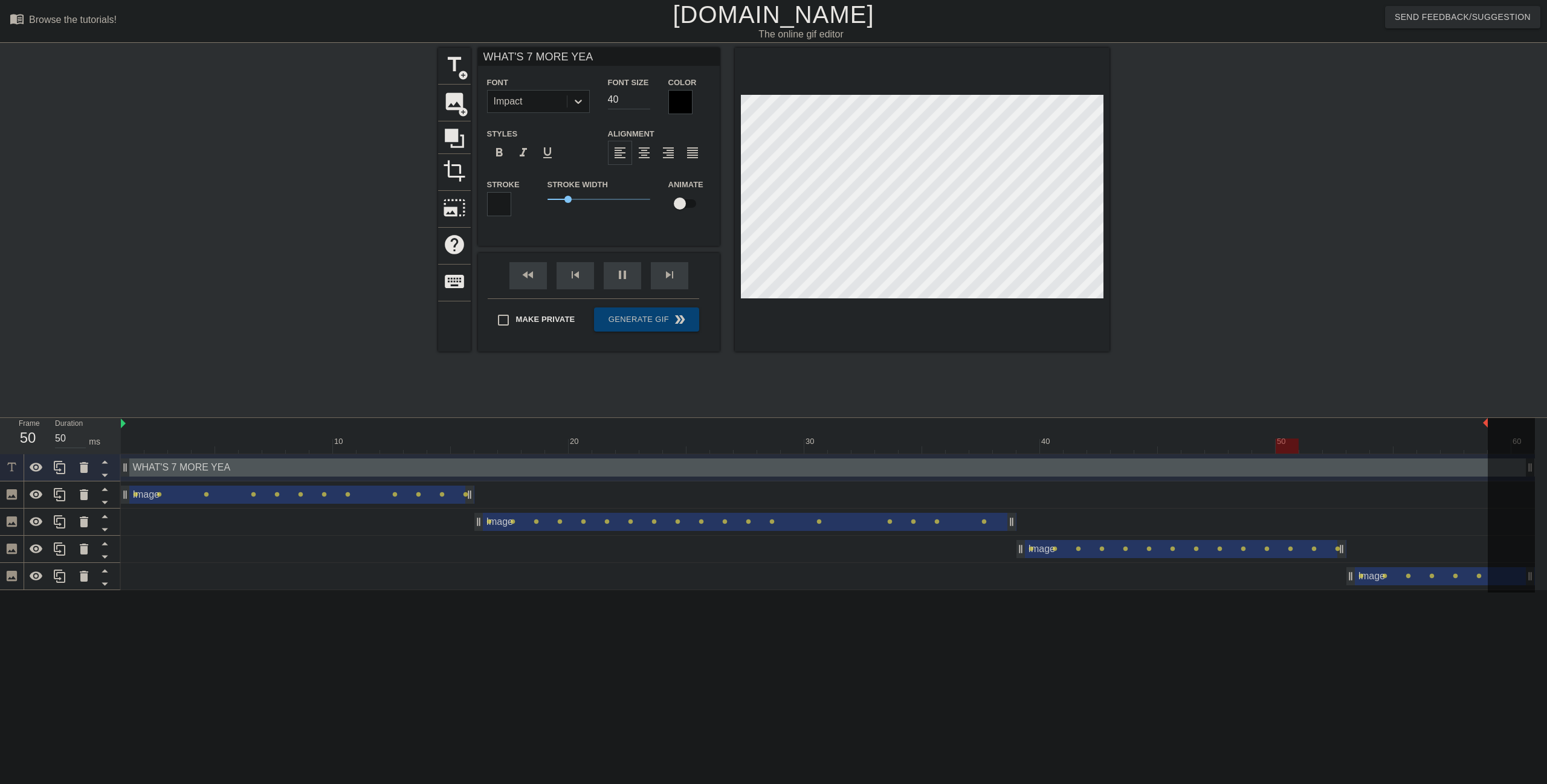
type input "40"
type input "WHAT'S 7 MORE YEAR"
type textarea "WHAT'S 7 MORE YEAR"
type input "40"
type input "WHAT'S 7 MORE YEARS"
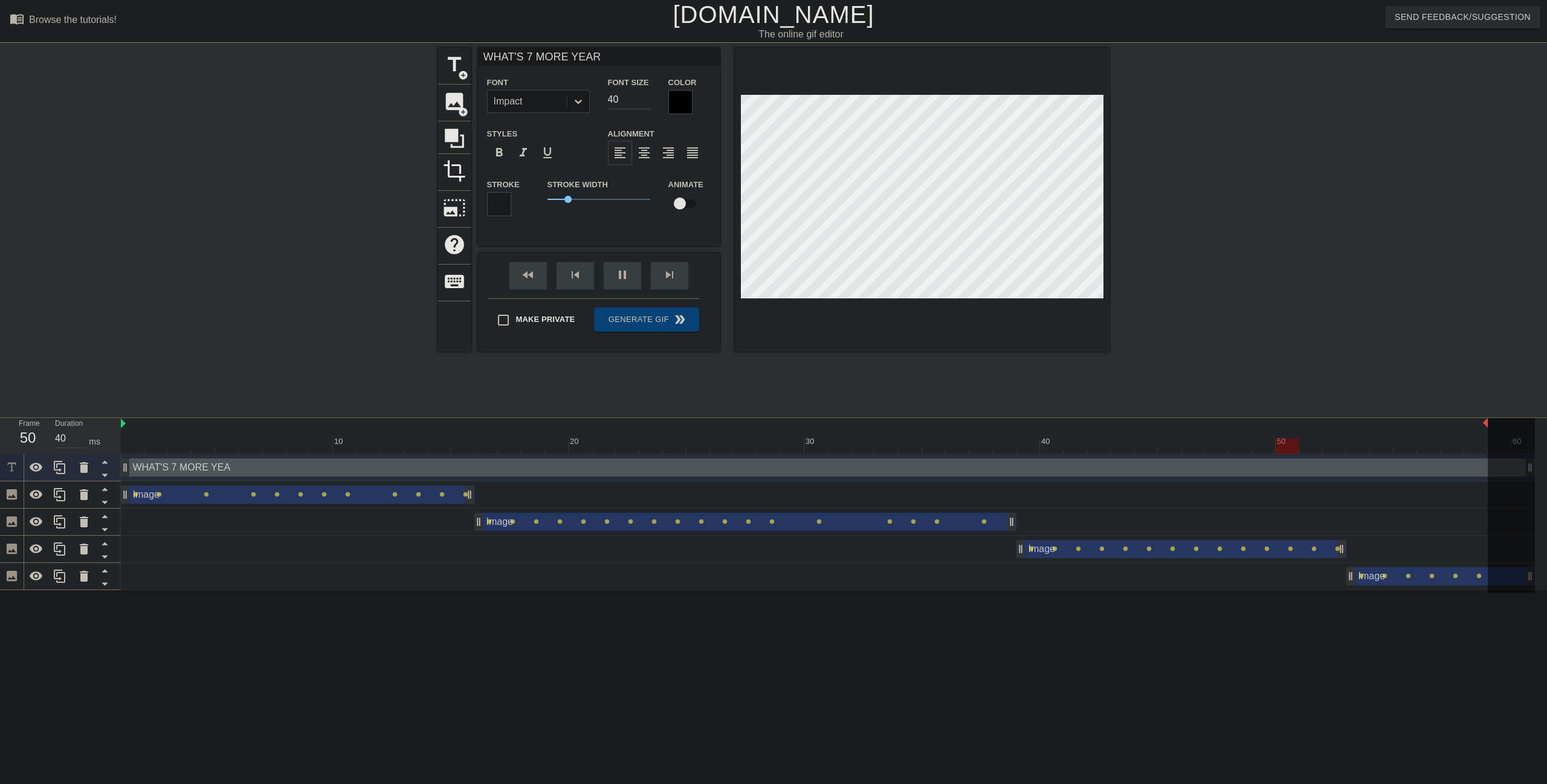
type textarea "WHAT'S 7 MORE YEARS"
click input "40"
type input "40"
type input "60"
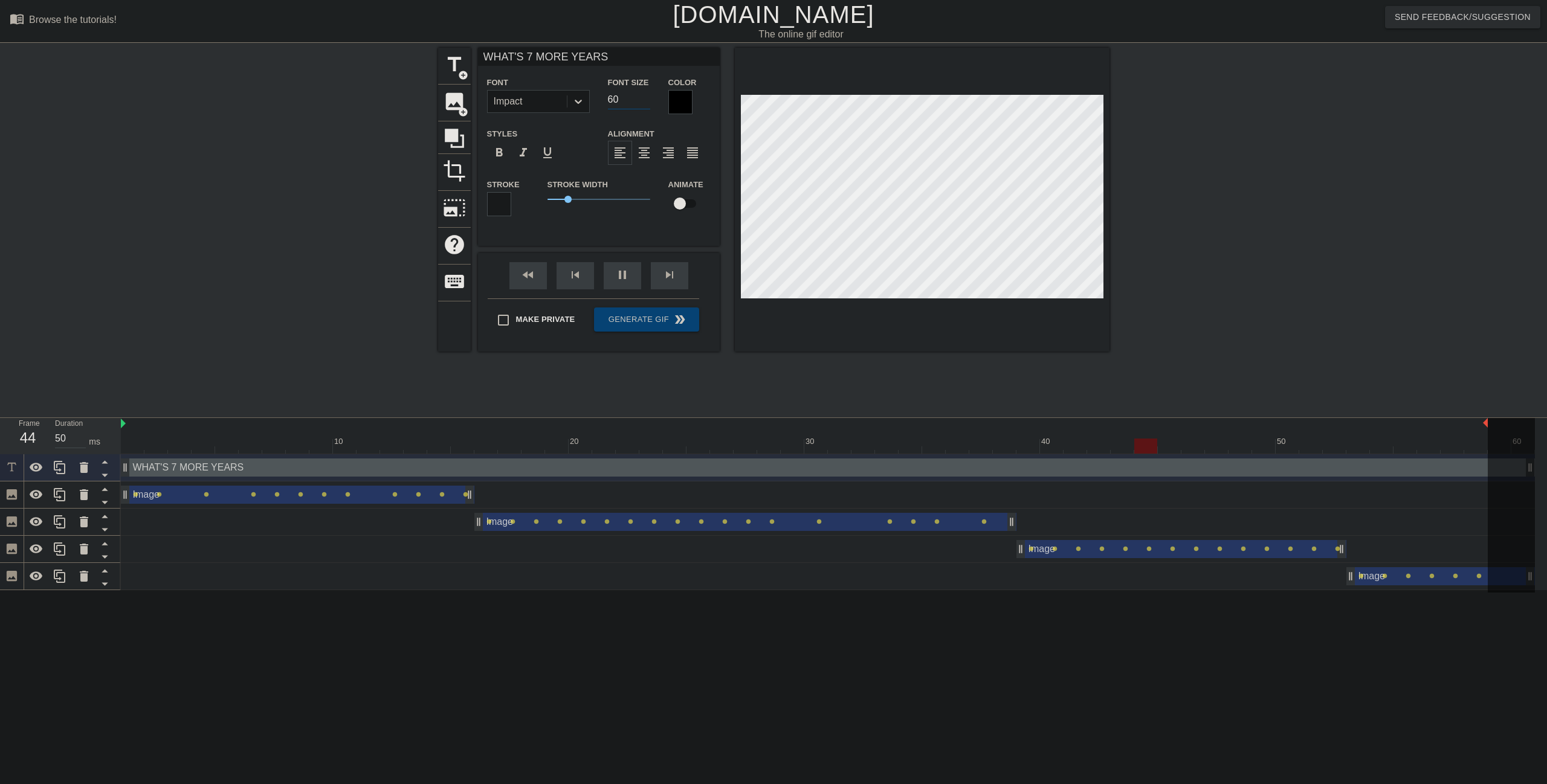
type input "40"
type input "60"
type input "40"
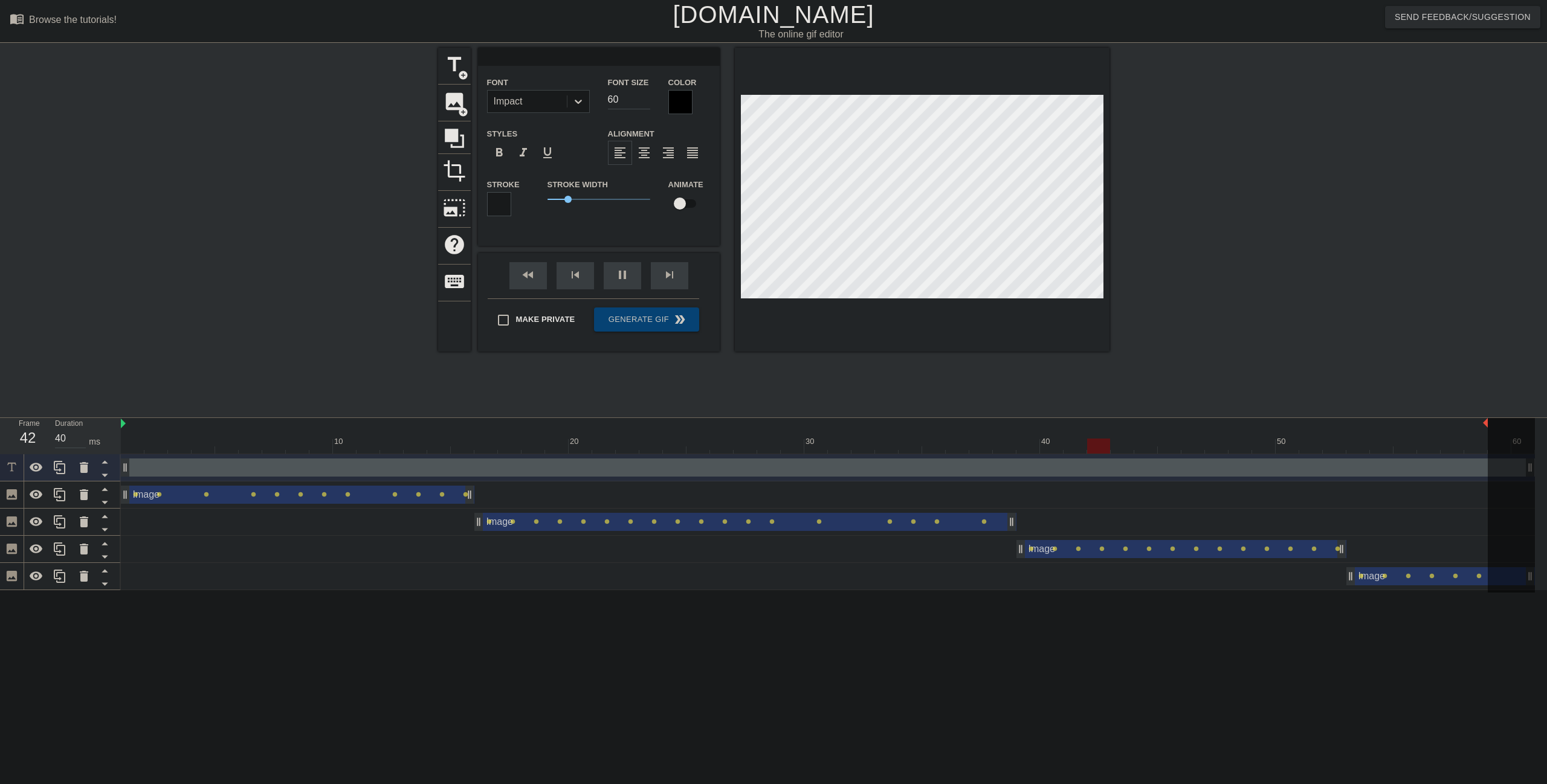
type input "5"
type textarea "5"
type input "40"
type input "WHAT'S 7 MORE YEARS"
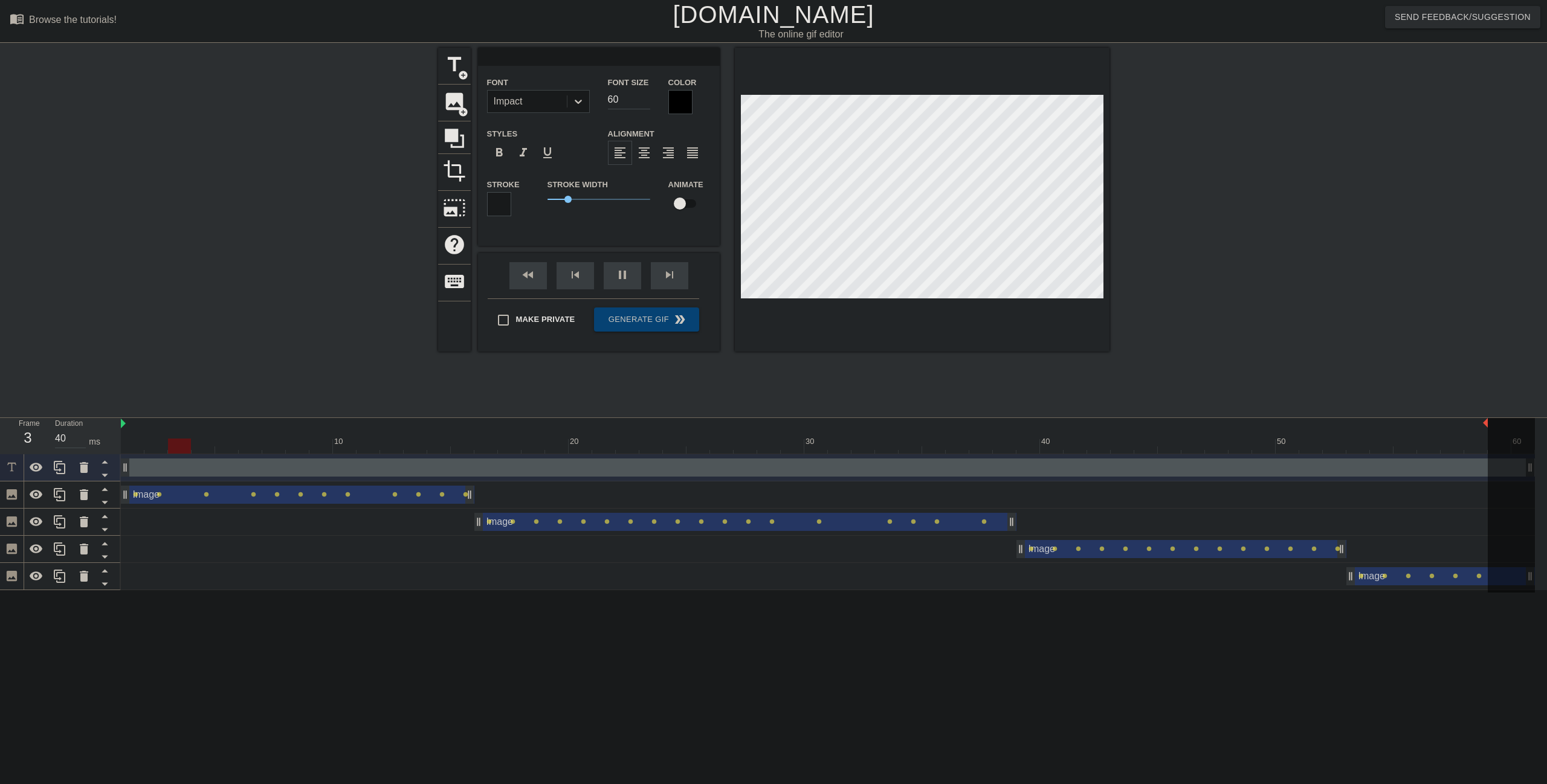
type textarea "WHAT'S 7 MORE YEARS"
click input "60"
click div "Font Size 60"
type input "40"
type input "5"
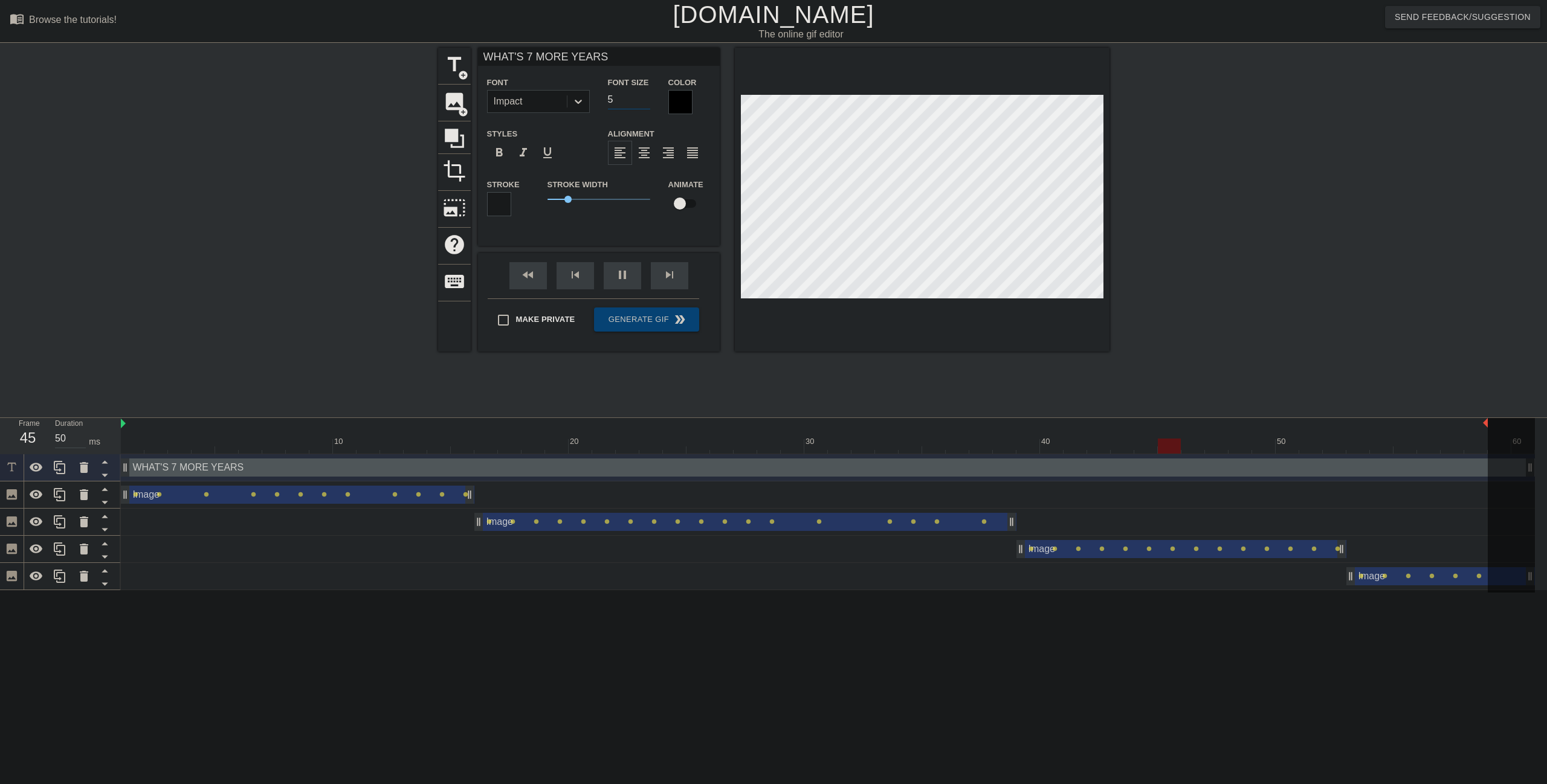
type input "40"
type input "50"
type input "40"
type input "50"
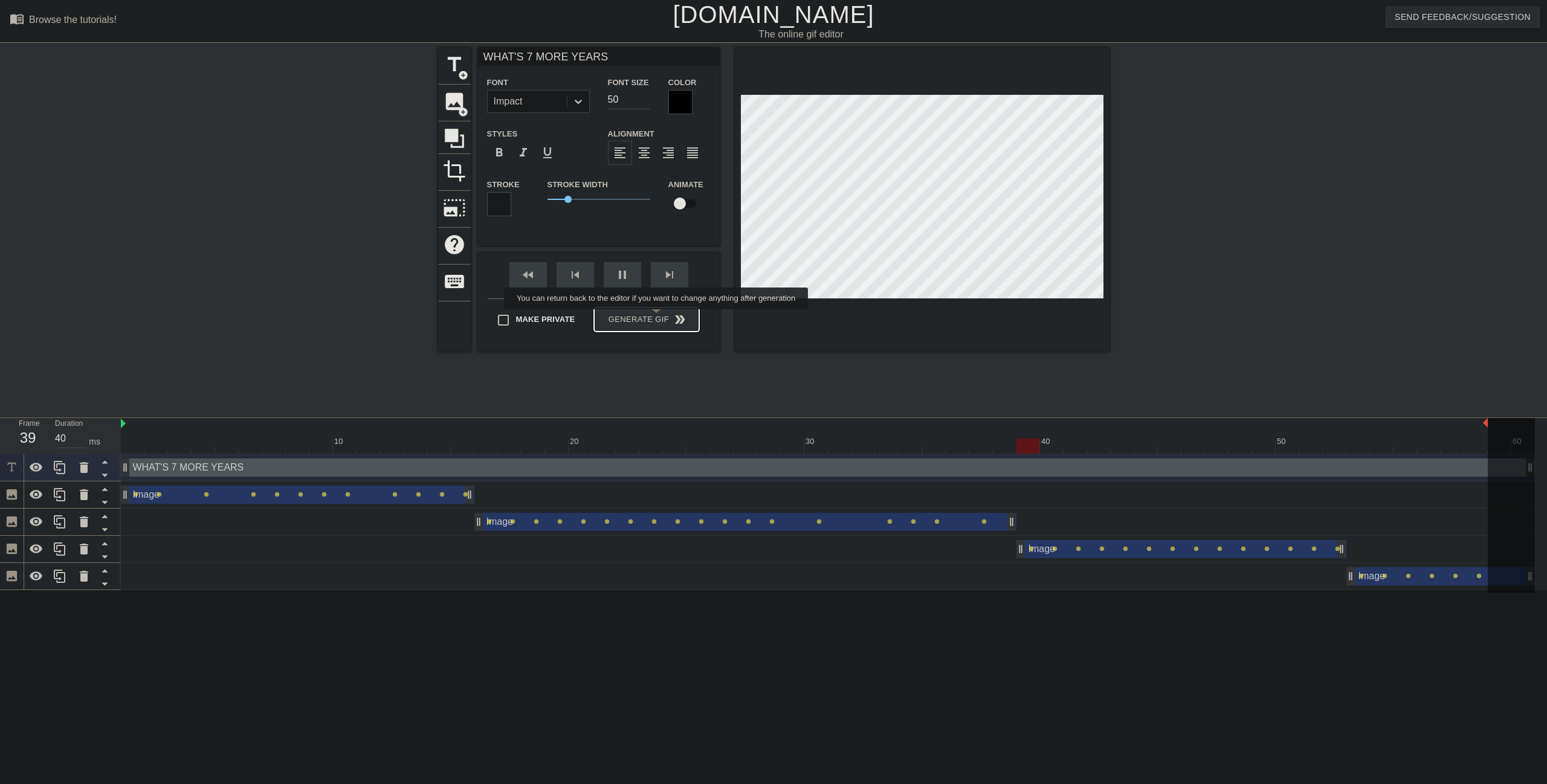
click div "Make Private Generate Gif double_arrow"
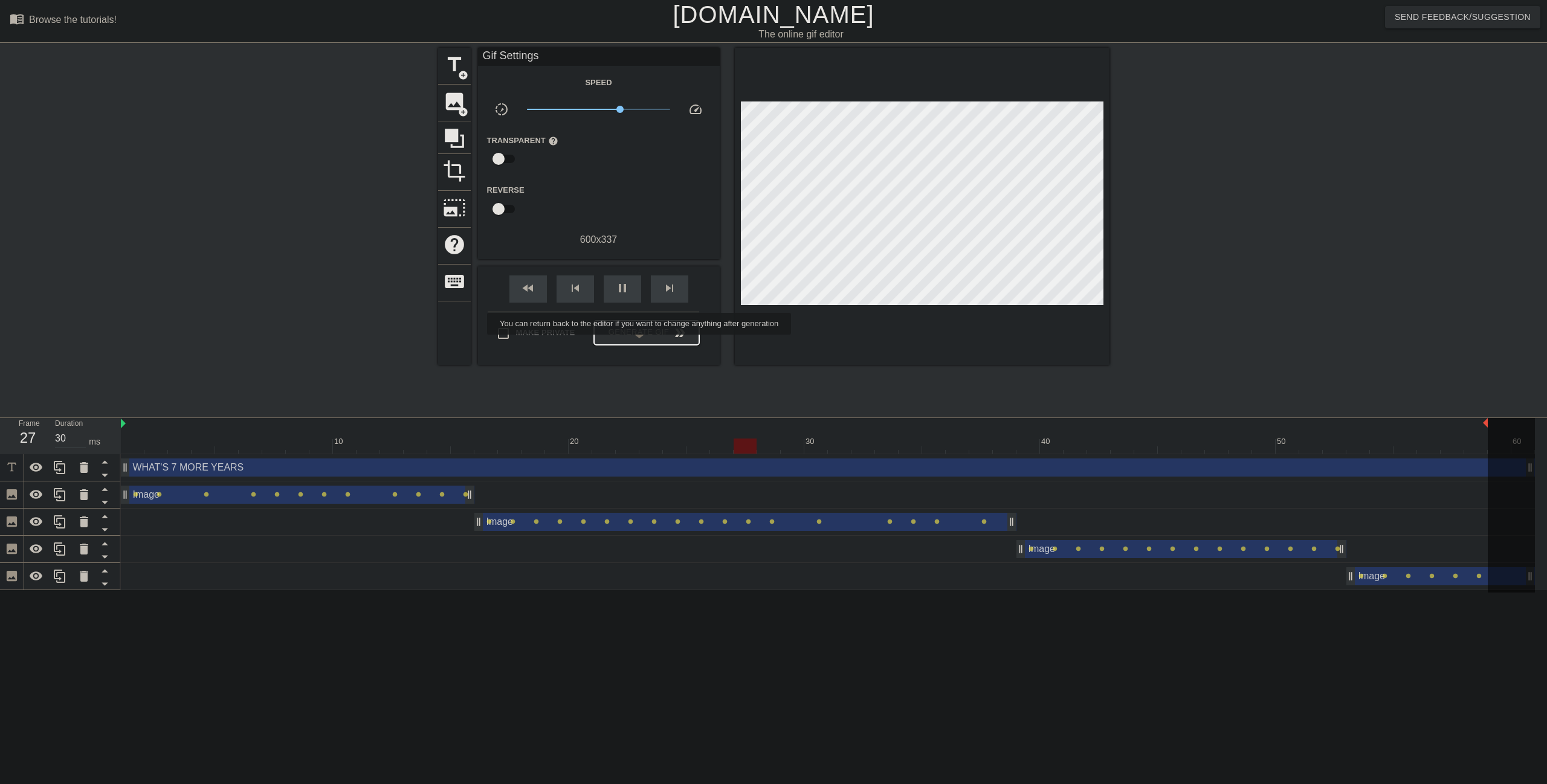
type input "40"
click span "Generate Gif double_arrow"
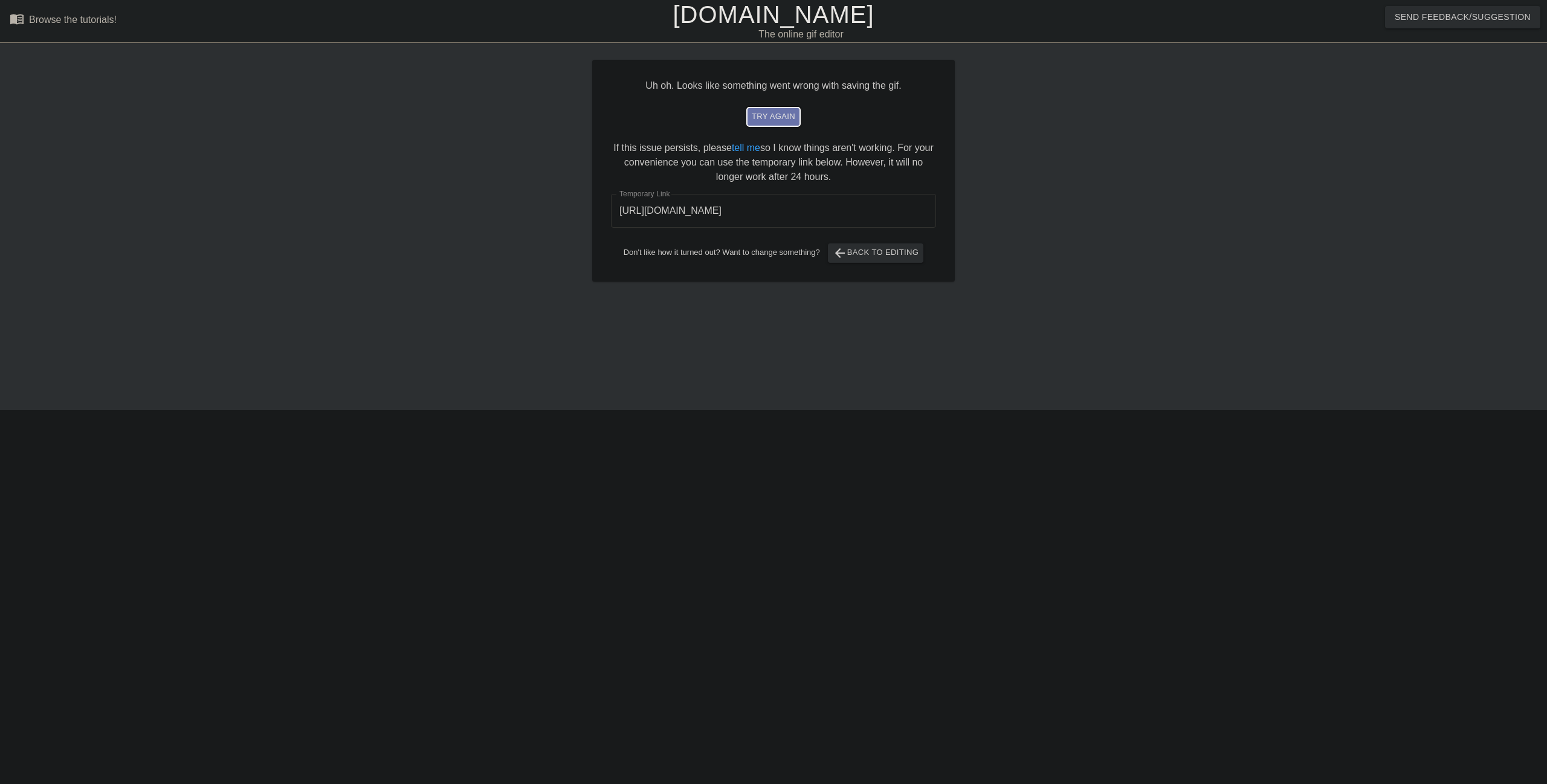
click span "try again"
click input "[URL][DOMAIN_NAME]"
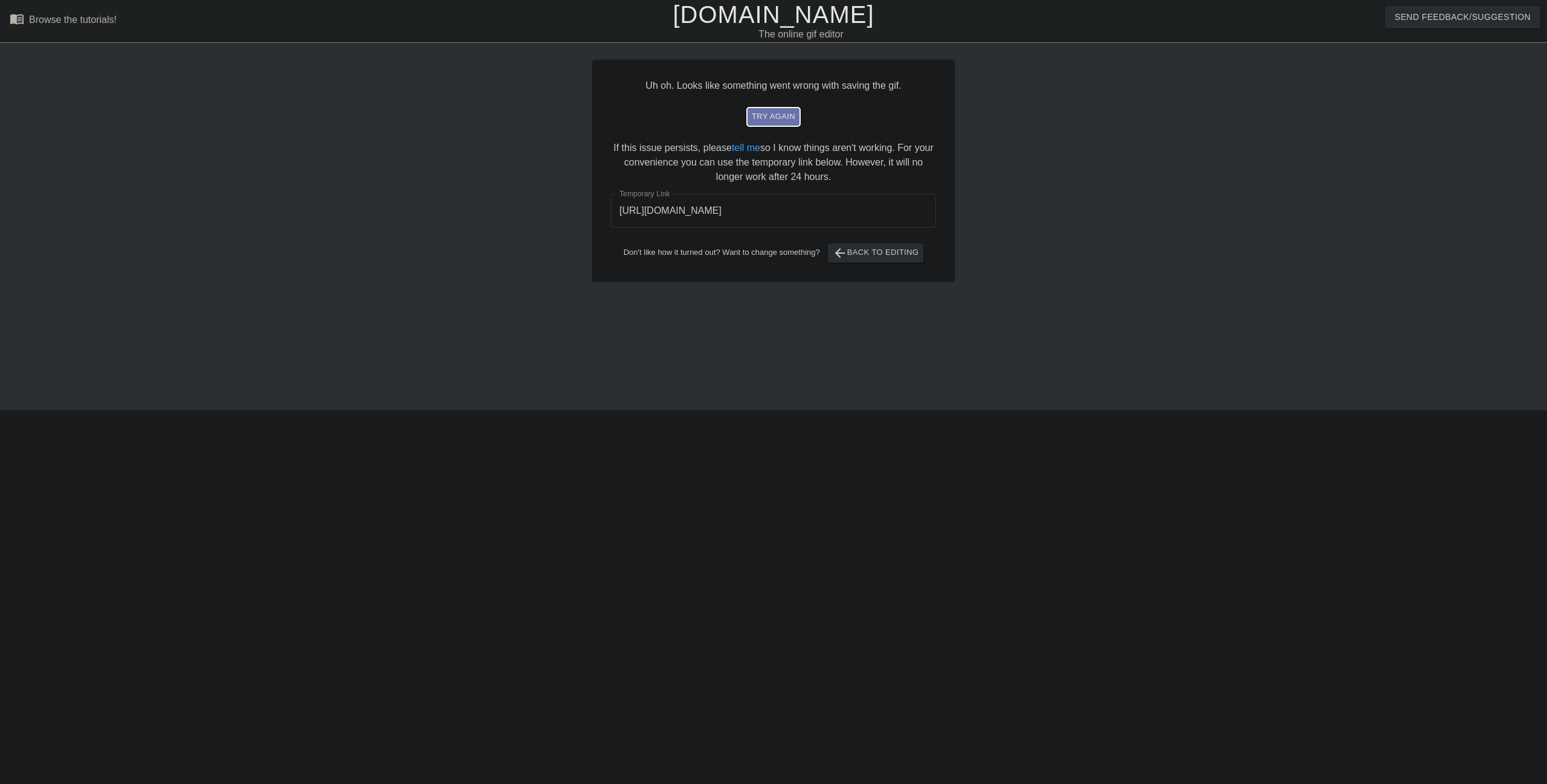
click span "try again"
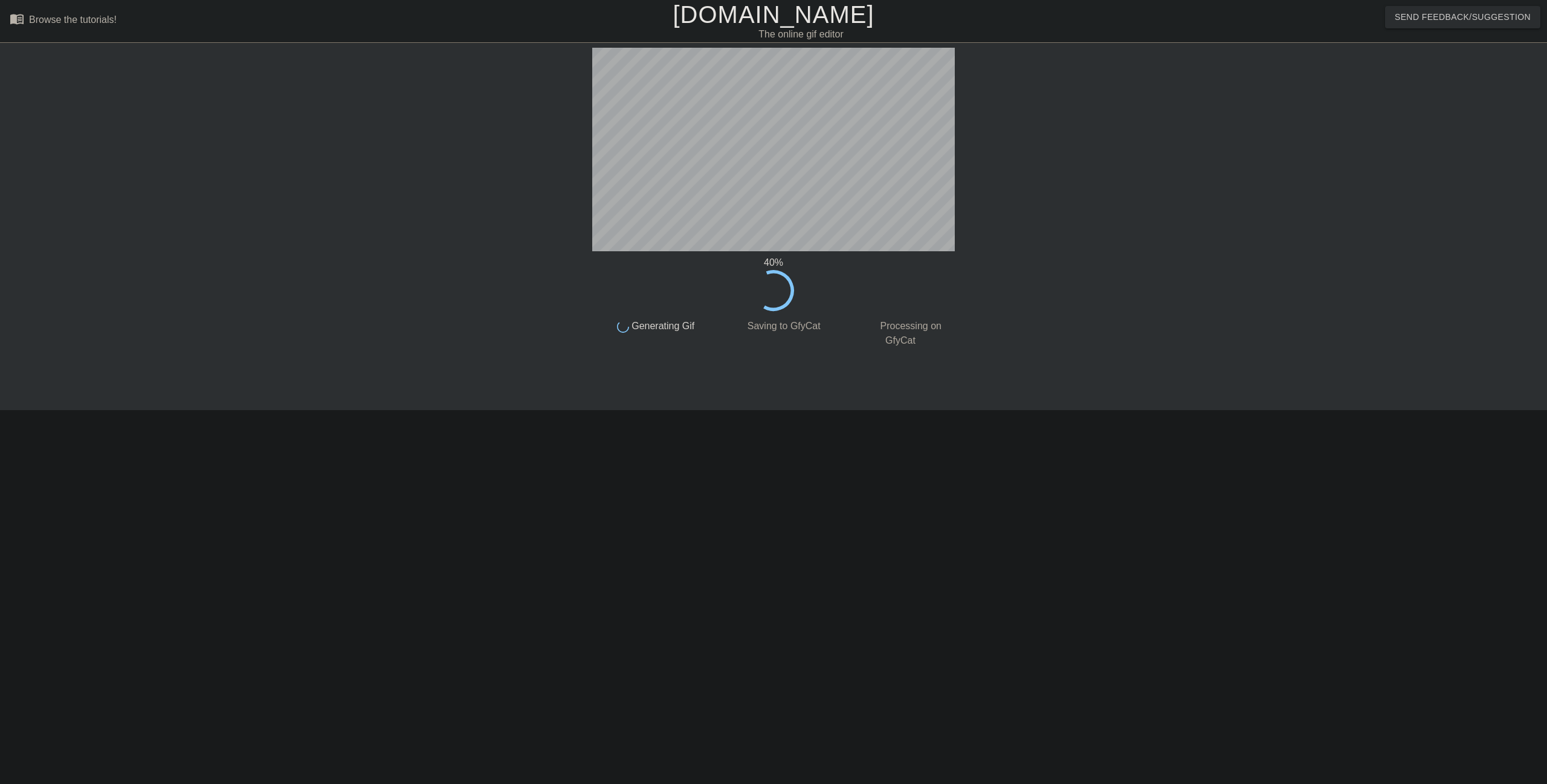
click span "Generating Gif"
click span "Saving to GfyCat"
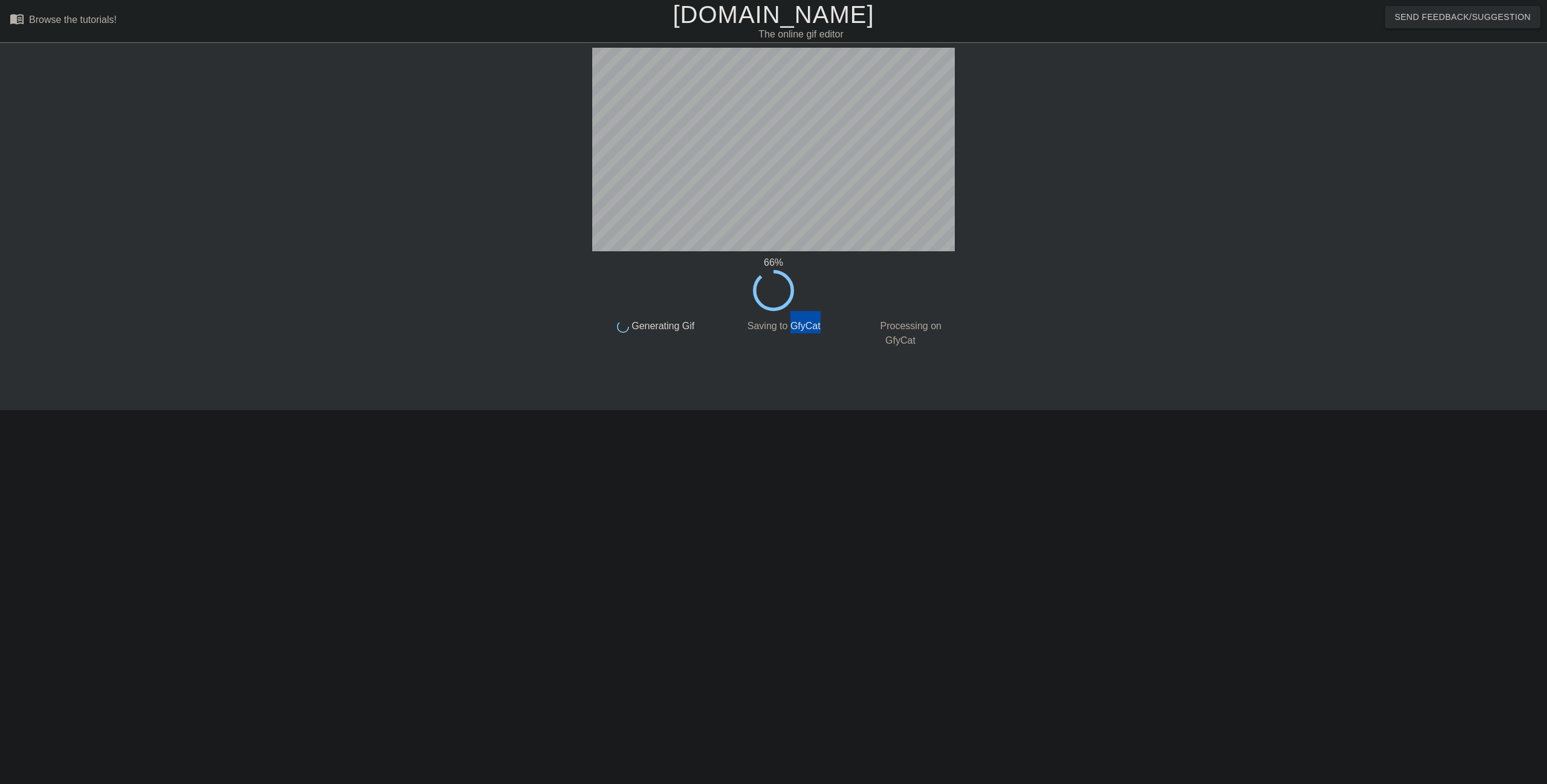
click span "Saving to GfyCat"
copy span "GfyCat"
click div "done Saving to GfyCat"
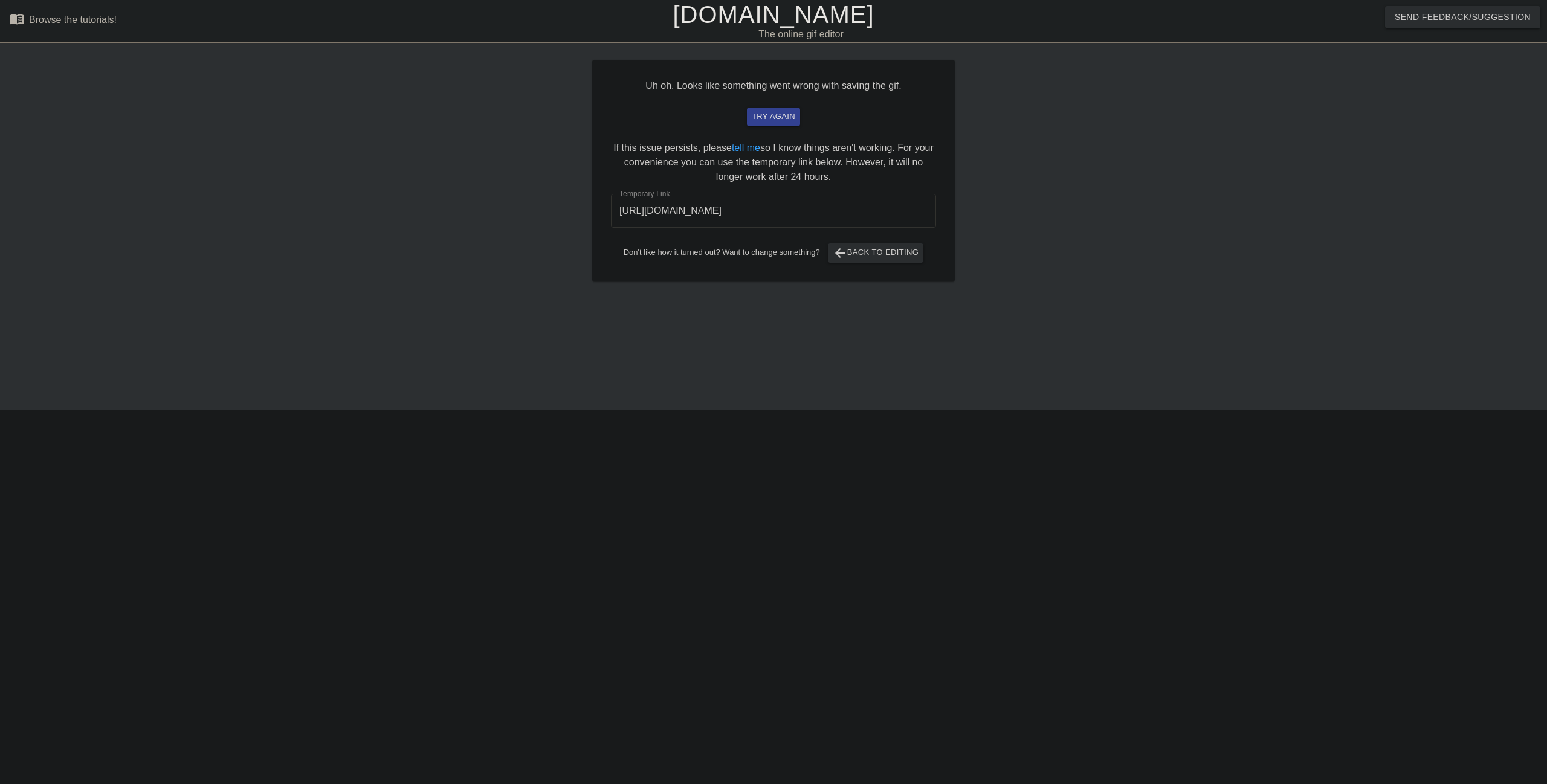
click input "[URL][DOMAIN_NAME]"
